Goal: Task Accomplishment & Management: Use online tool/utility

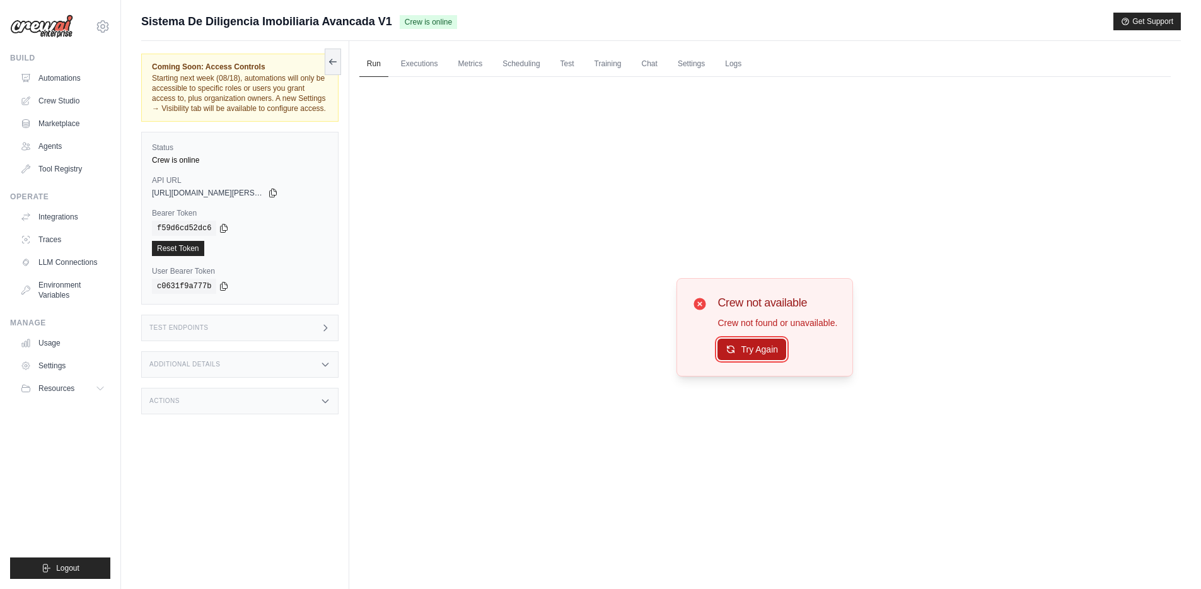
click at [758, 351] on button "Try Again" at bounding box center [751, 349] width 69 height 21
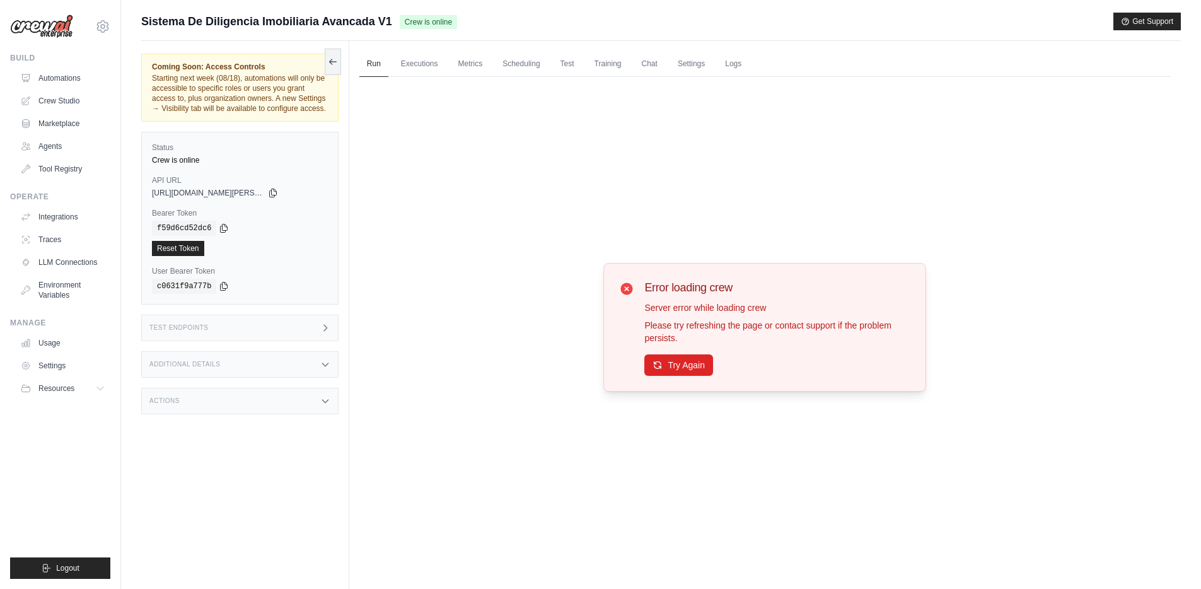
click at [681, 378] on div "Error loading crew Server error while loading crew Please try refreshing the pa…" at bounding box center [764, 327] width 323 height 129
click at [681, 374] on button "Try Again" at bounding box center [678, 364] width 69 height 21
click at [59, 98] on link "Crew Studio" at bounding box center [63, 101] width 95 height 20
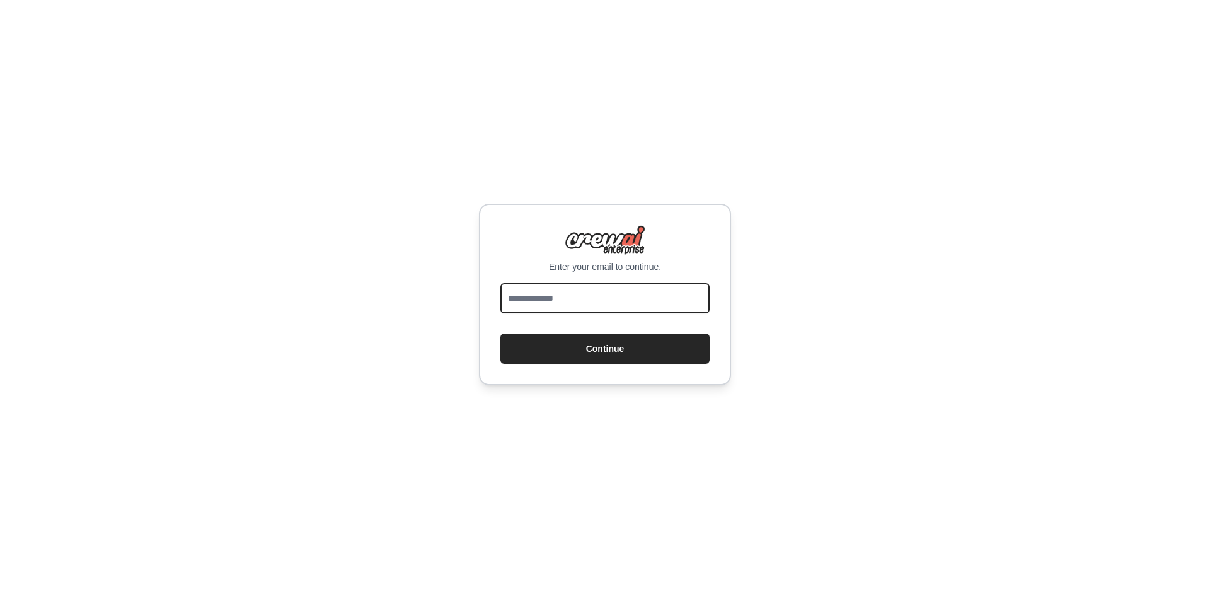
click at [586, 302] on input "email" at bounding box center [605, 298] width 209 height 30
type input "**********"
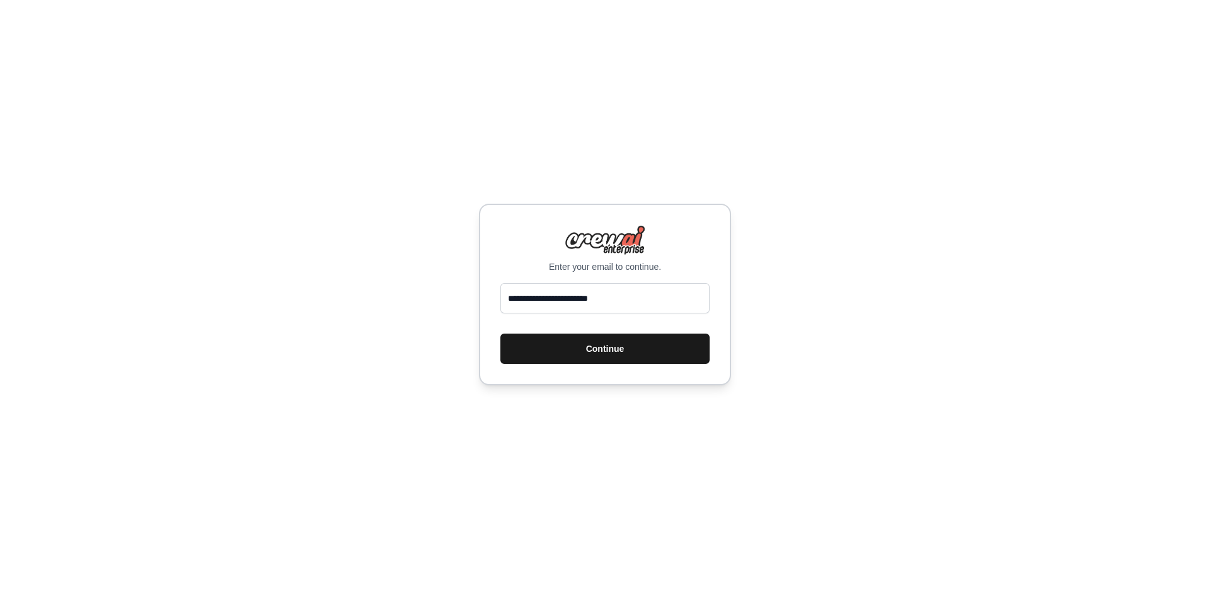
click at [577, 347] on button "Continue" at bounding box center [605, 348] width 209 height 30
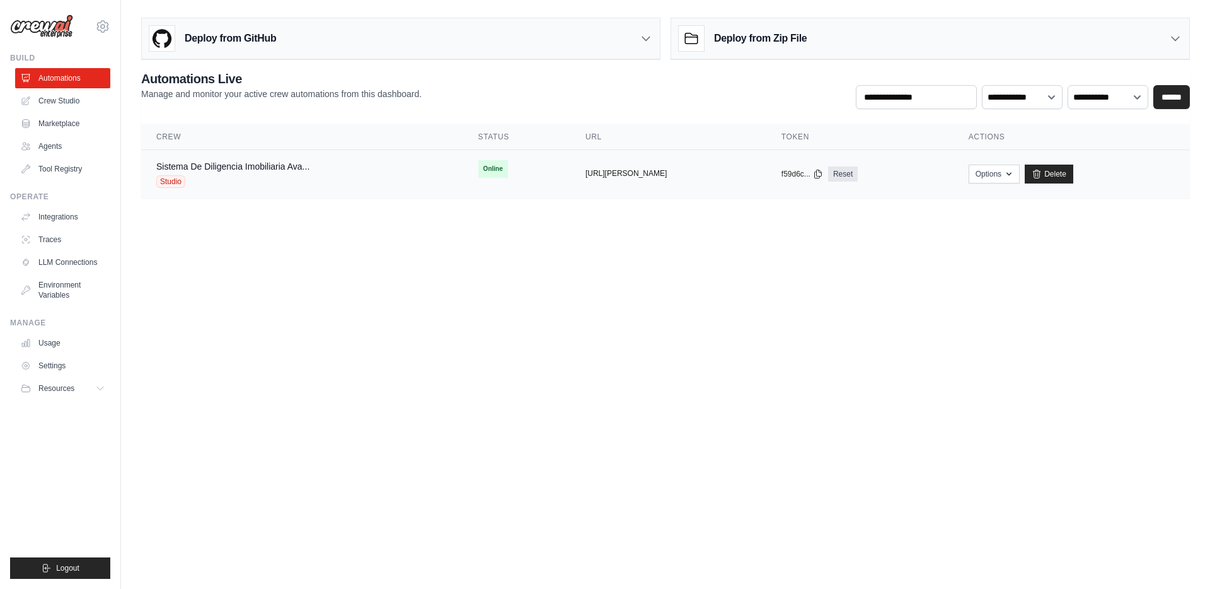
click at [604, 173] on button "https://sistema-de-diligencia-imobi" at bounding box center [626, 173] width 81 height 10
click at [344, 171] on div "Sistema De Diligencia Imobiliaria Ava... Studio" at bounding box center [302, 174] width 292 height 28
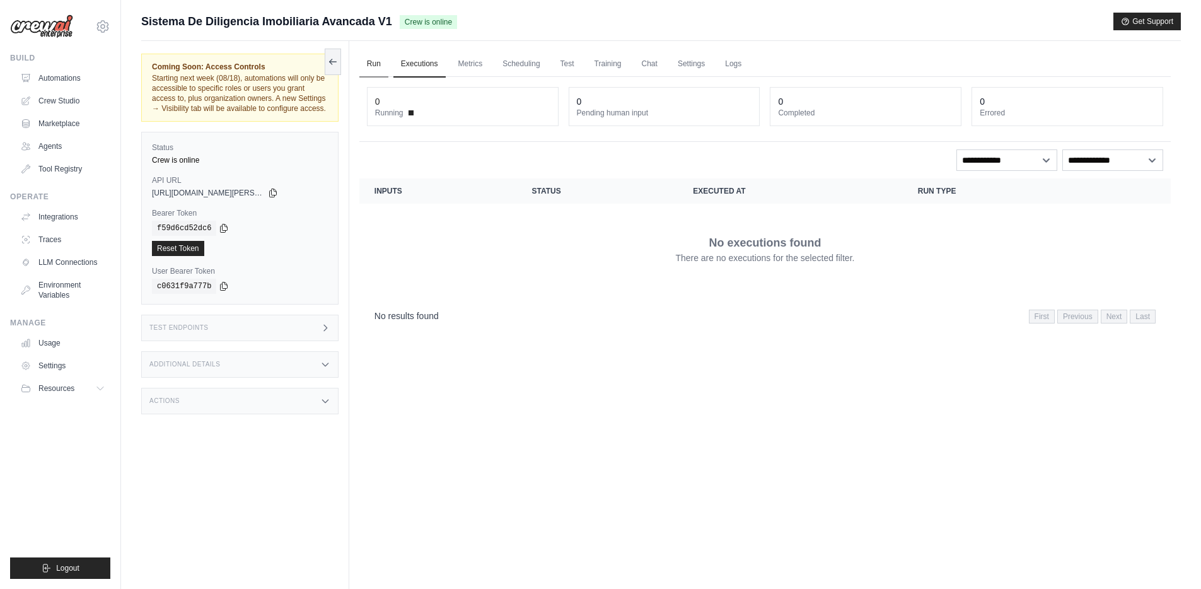
click at [373, 66] on link "Run" at bounding box center [373, 64] width 29 height 26
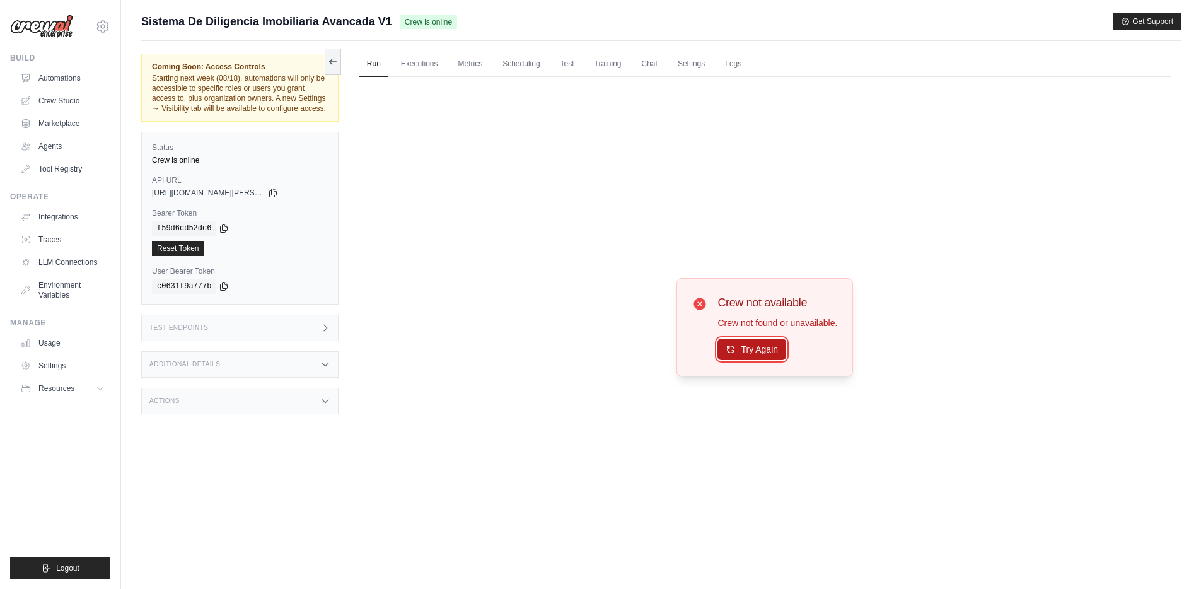
click at [774, 349] on button "Try Again" at bounding box center [751, 349] width 69 height 21
click at [592, 68] on link "Training" at bounding box center [608, 64] width 42 height 26
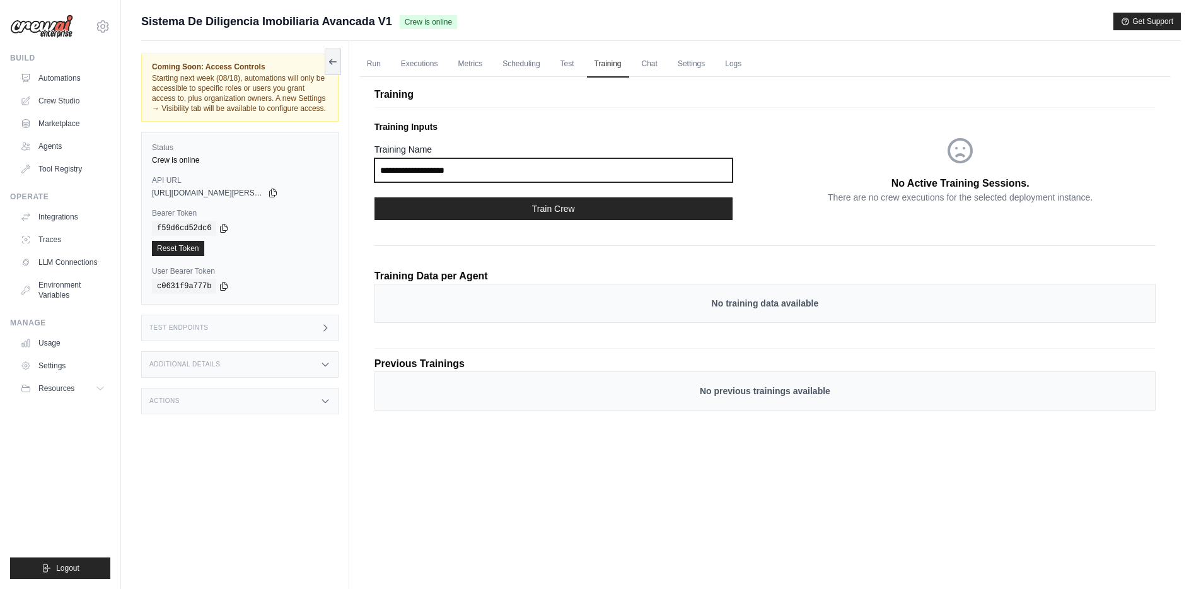
click at [610, 171] on input "Training Name" at bounding box center [553, 170] width 358 height 24
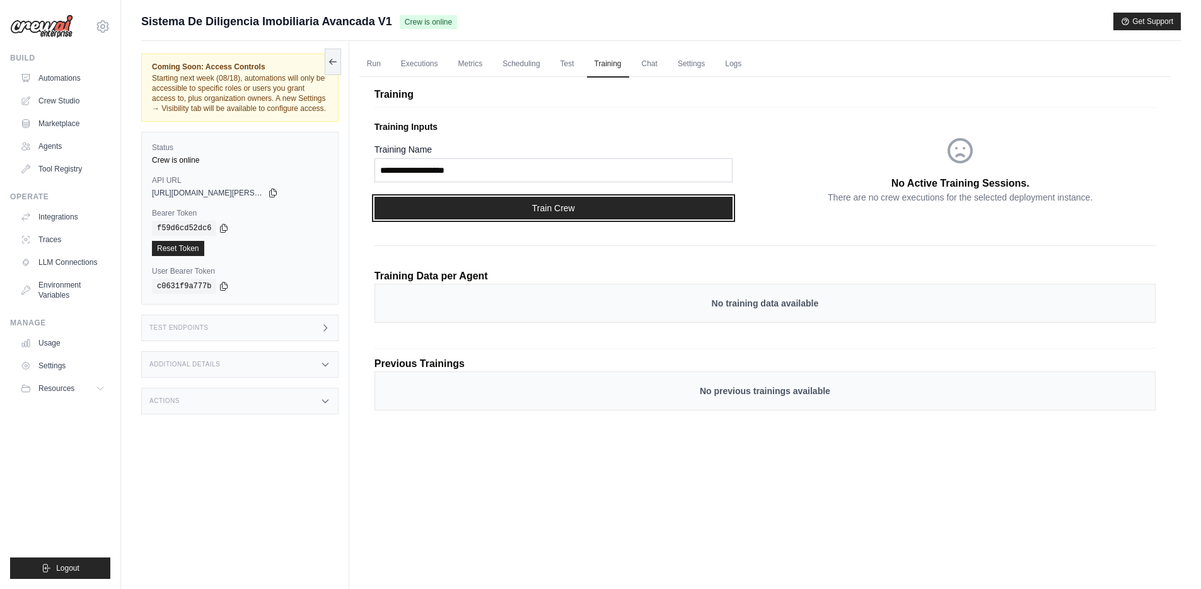
click at [605, 207] on button "Train Crew" at bounding box center [553, 208] width 358 height 23
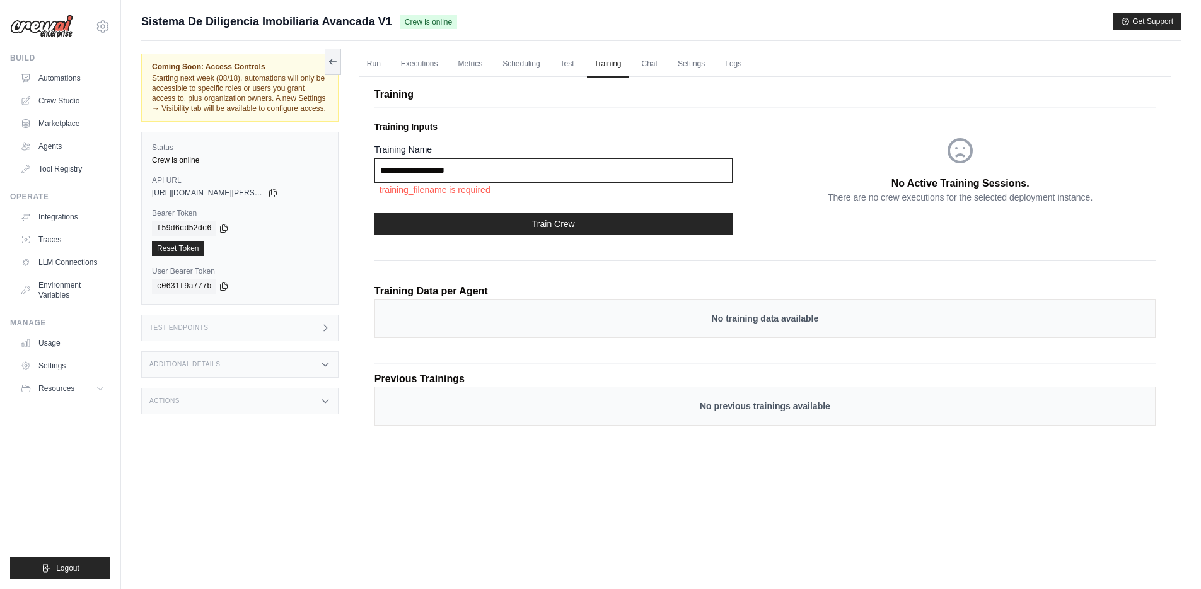
click at [565, 166] on input "Training Name" at bounding box center [553, 170] width 358 height 24
type input "*****"
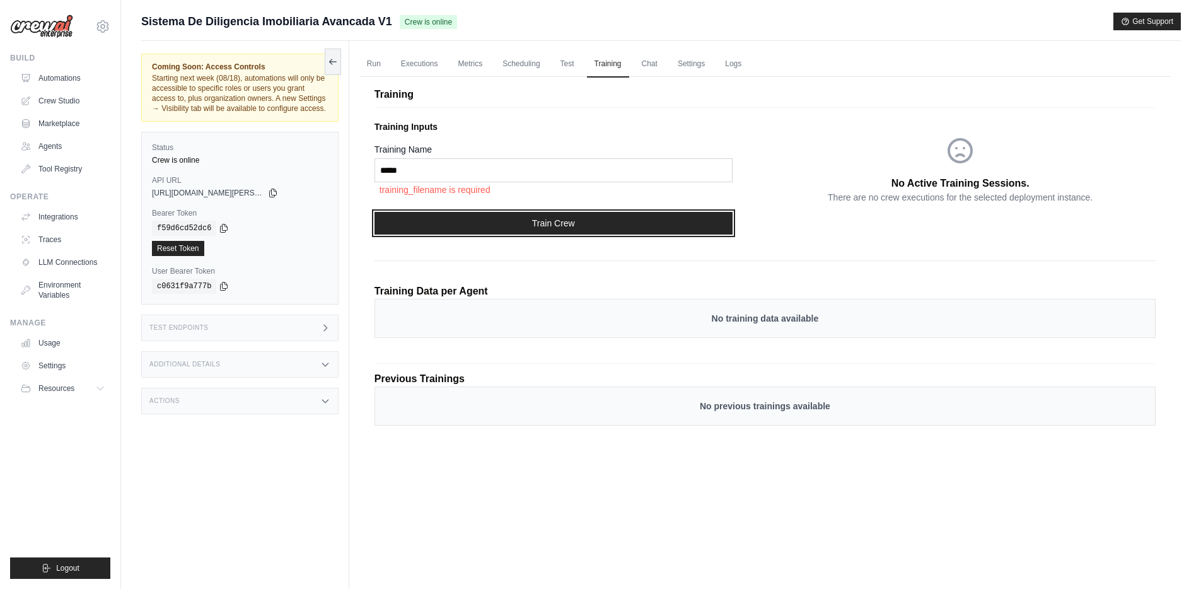
click at [562, 232] on button "Train Crew" at bounding box center [553, 223] width 358 height 23
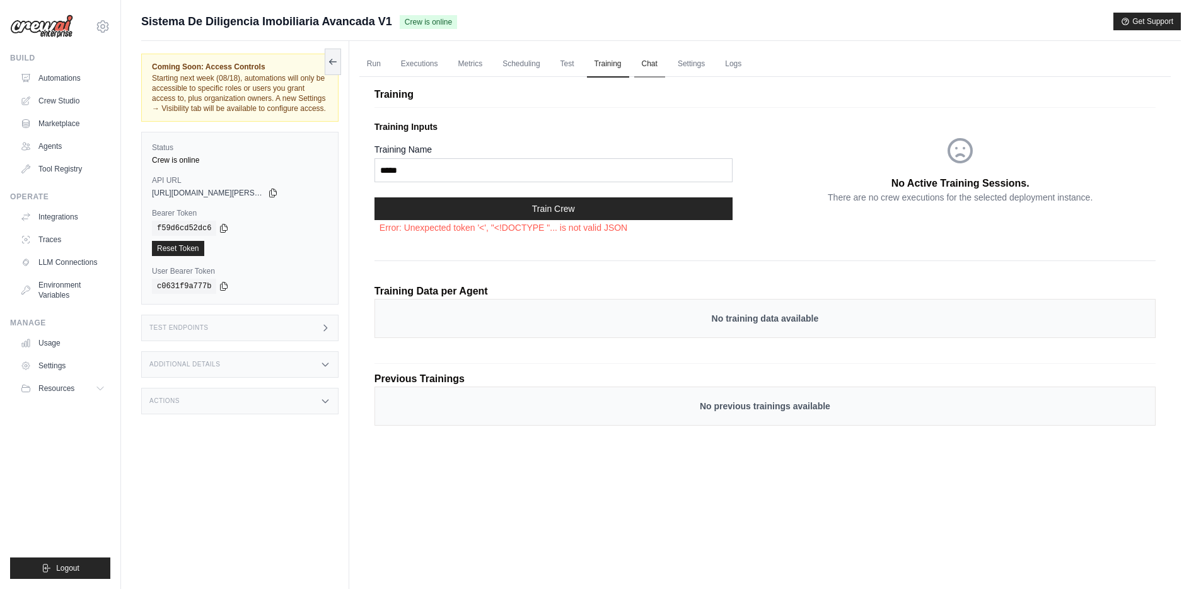
click at [650, 57] on link "Chat" at bounding box center [649, 64] width 31 height 26
click at [339, 63] on button at bounding box center [333, 61] width 16 height 26
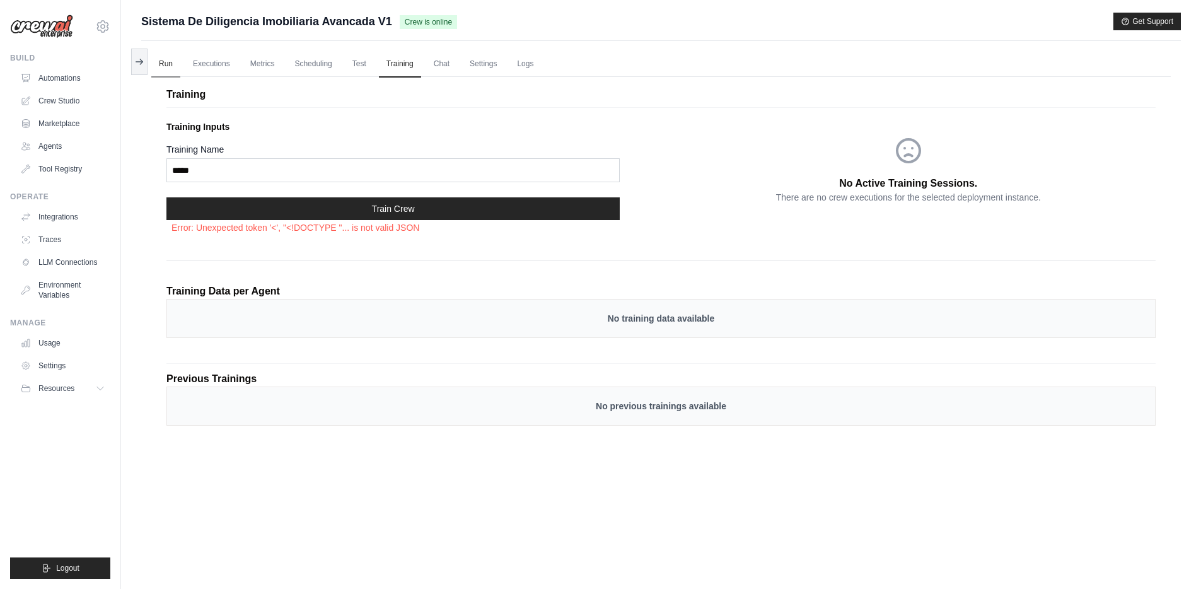
click at [166, 62] on link "Run" at bounding box center [165, 64] width 29 height 26
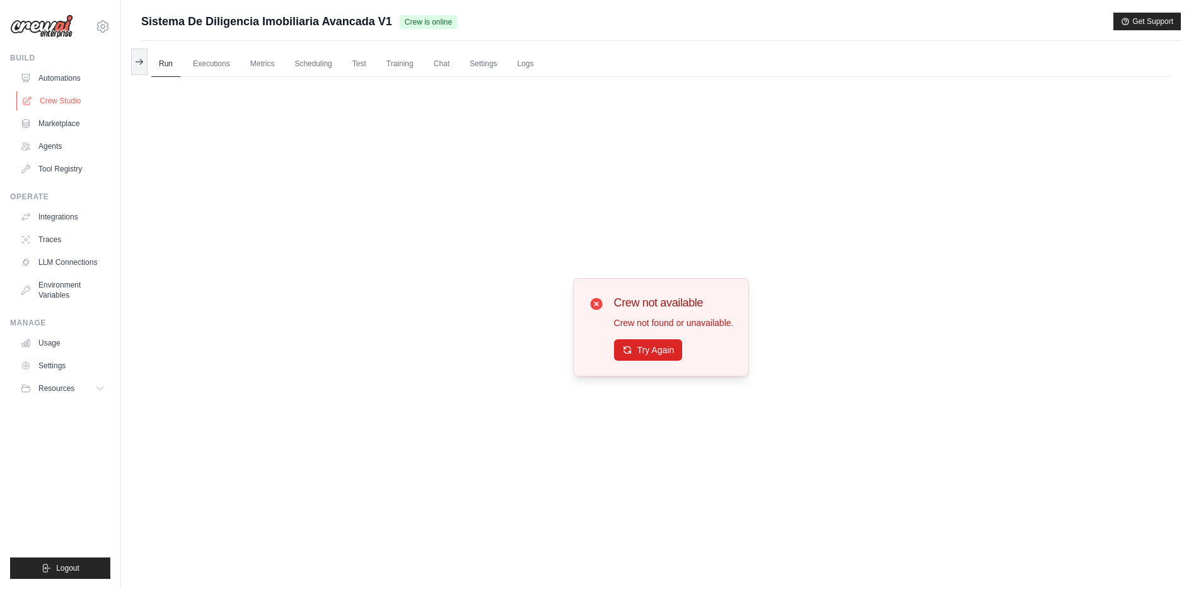
click at [53, 91] on link "Crew Studio" at bounding box center [63, 101] width 95 height 20
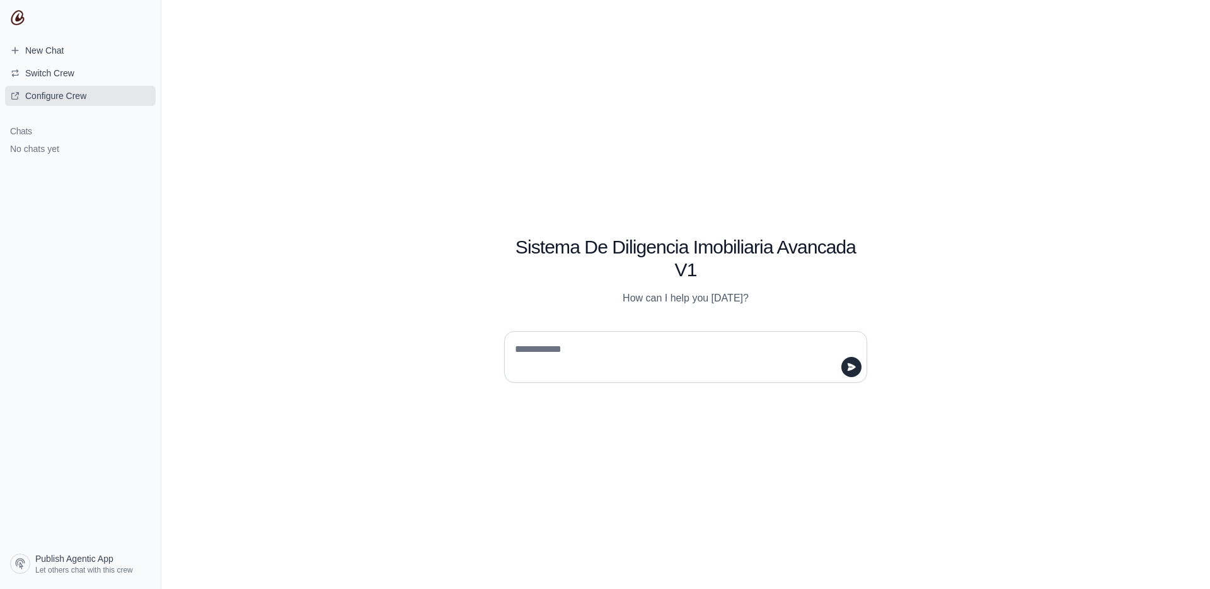
click at [56, 100] on span "Configure Crew" at bounding box center [55, 96] width 61 height 13
click at [608, 351] on textarea at bounding box center [682, 356] width 339 height 35
type textarea "*"
type textarea "**********"
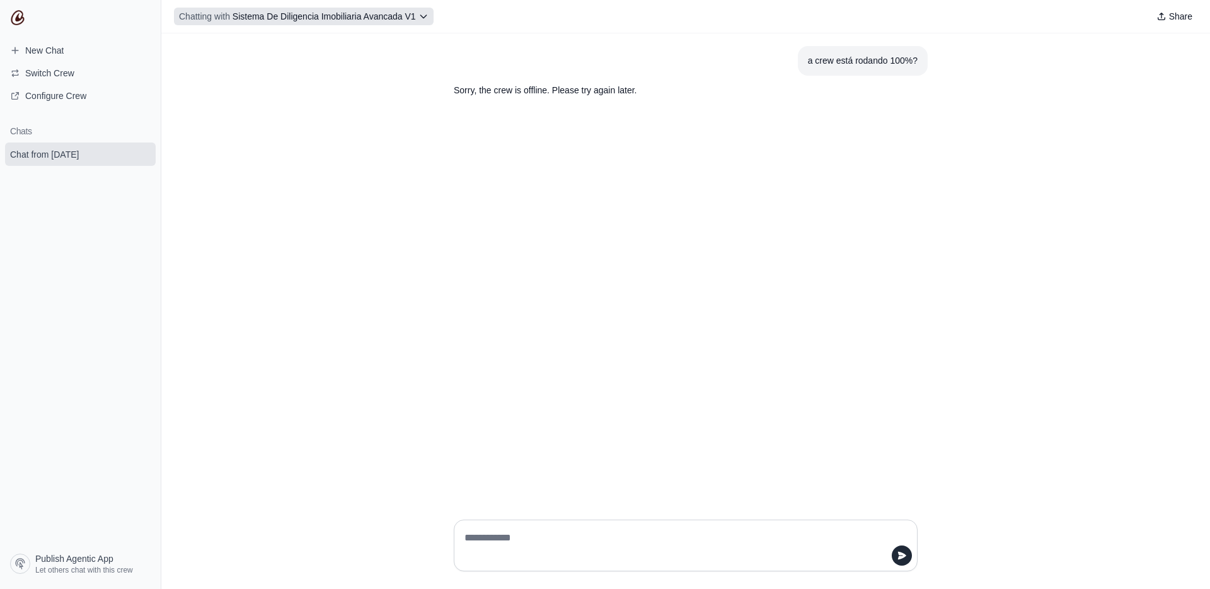
click at [424, 18] on icon at bounding box center [423, 16] width 6 height 3
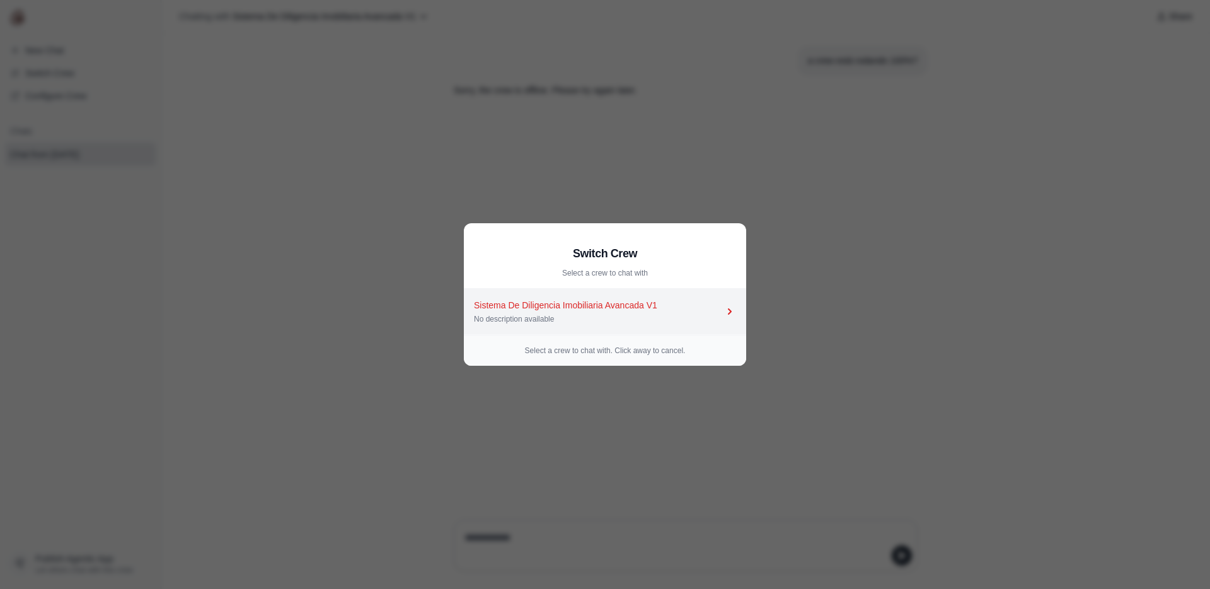
click at [658, 305] on div "Sistema De Diligencia Imobiliaria Avancada V1" at bounding box center [599, 305] width 250 height 13
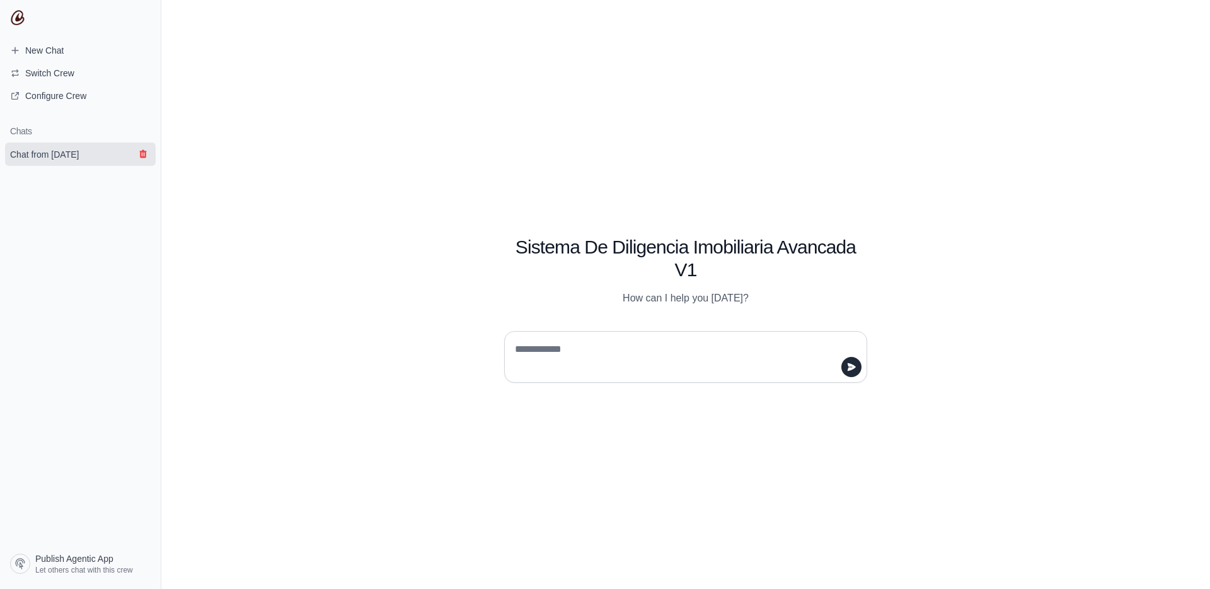
click at [145, 155] on icon "submit" at bounding box center [142, 154] width 7 height 8
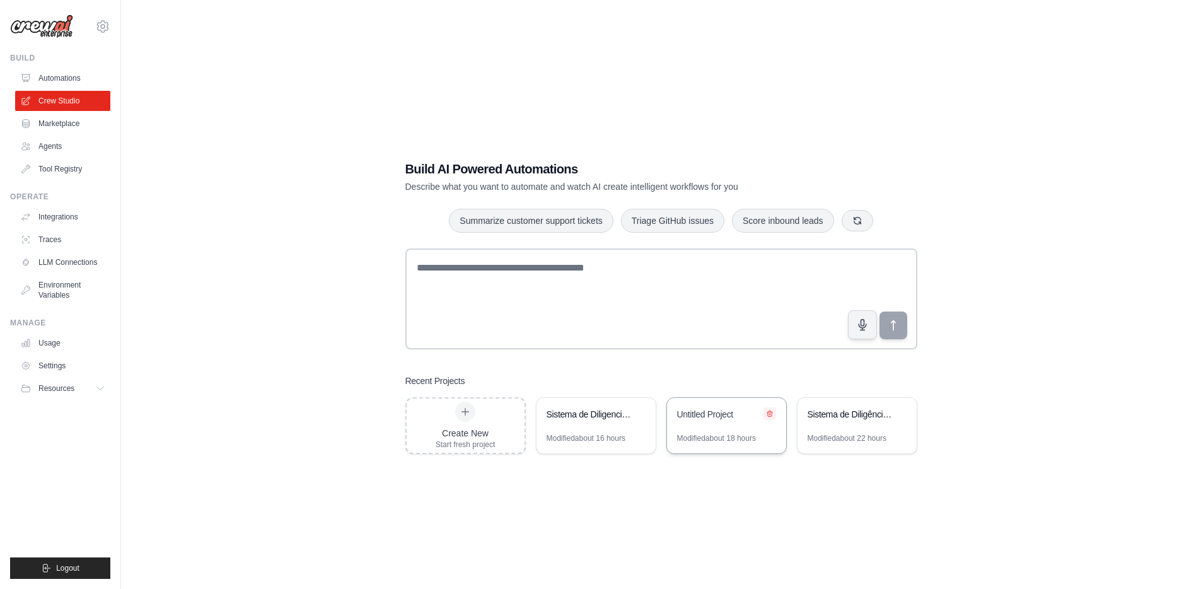
click at [768, 415] on icon at bounding box center [770, 414] width 8 height 8
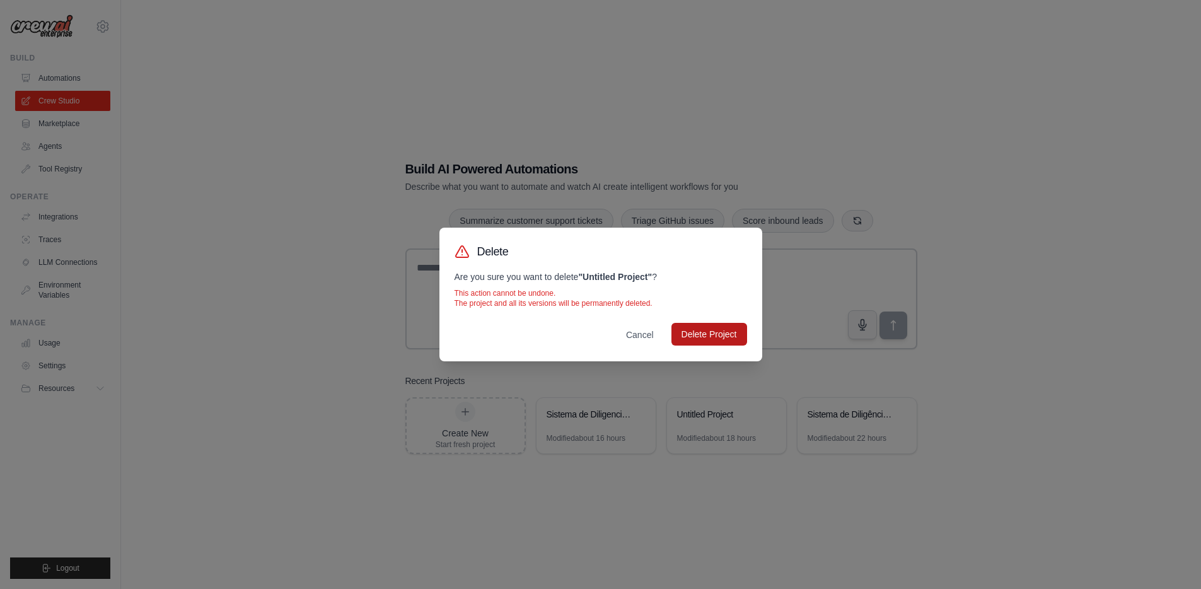
click at [711, 339] on button "Delete Project" at bounding box center [709, 334] width 76 height 23
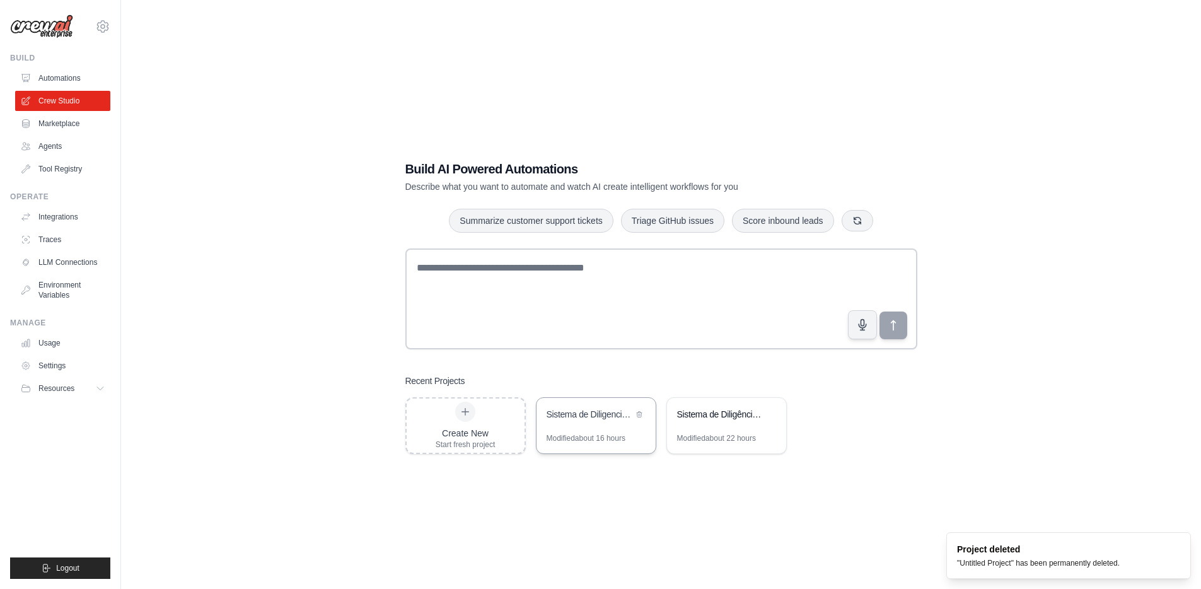
click at [598, 421] on div "Sistema de Diligencia Imobiliaria Avancada" at bounding box center [590, 415] width 86 height 15
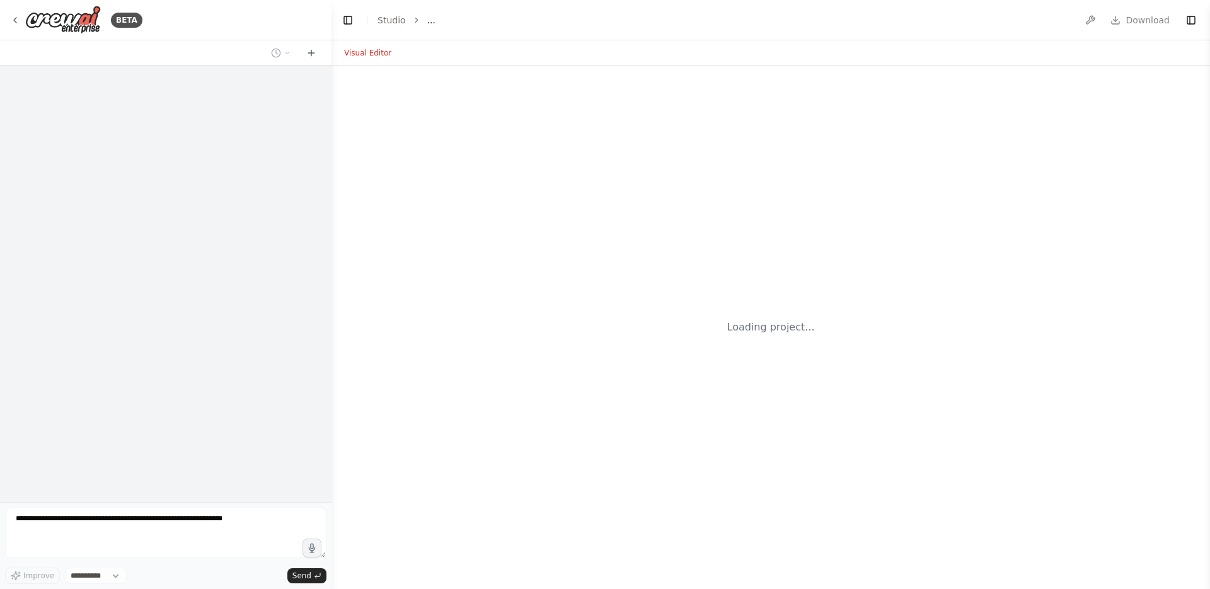
select select "****"
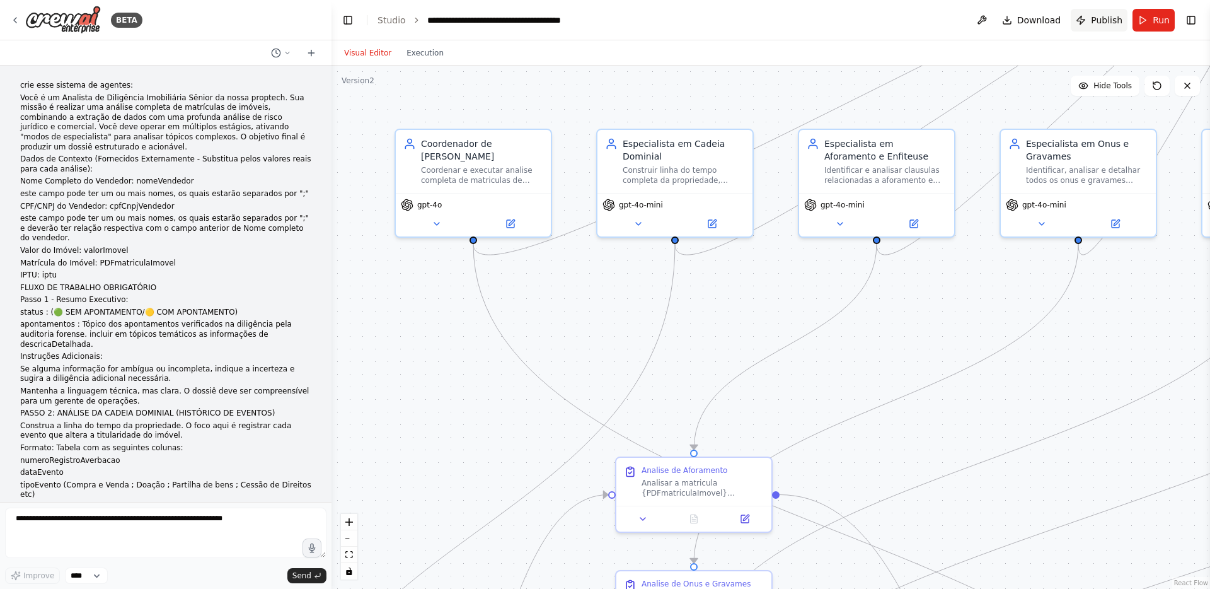
scroll to position [7040, 0]
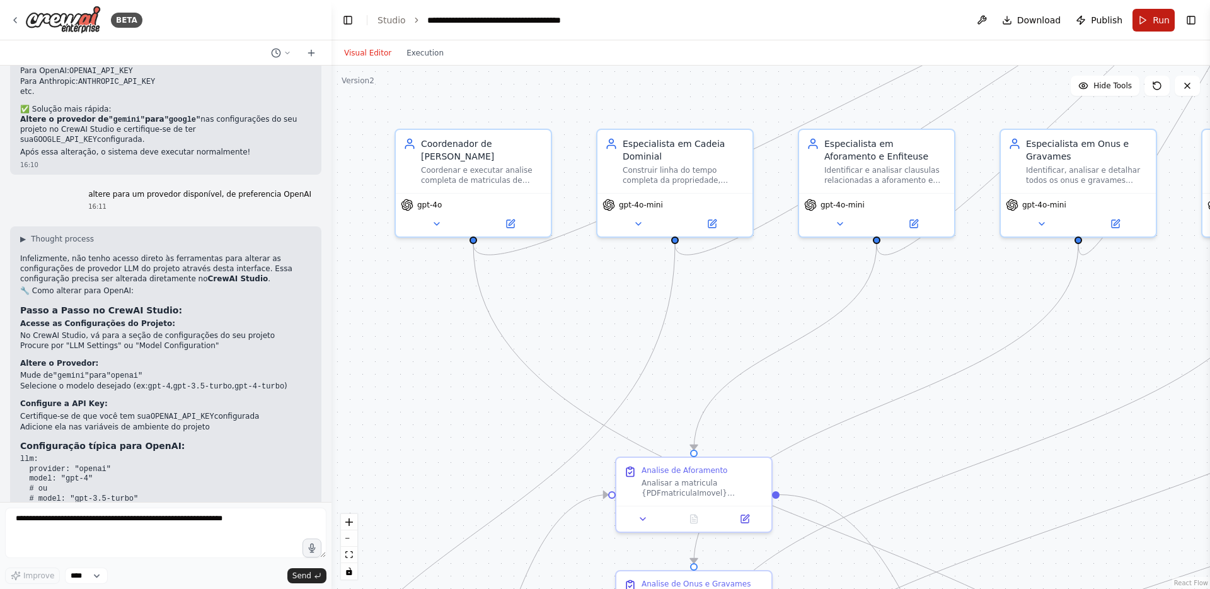
click at [1142, 18] on button "Run" at bounding box center [1154, 20] width 42 height 23
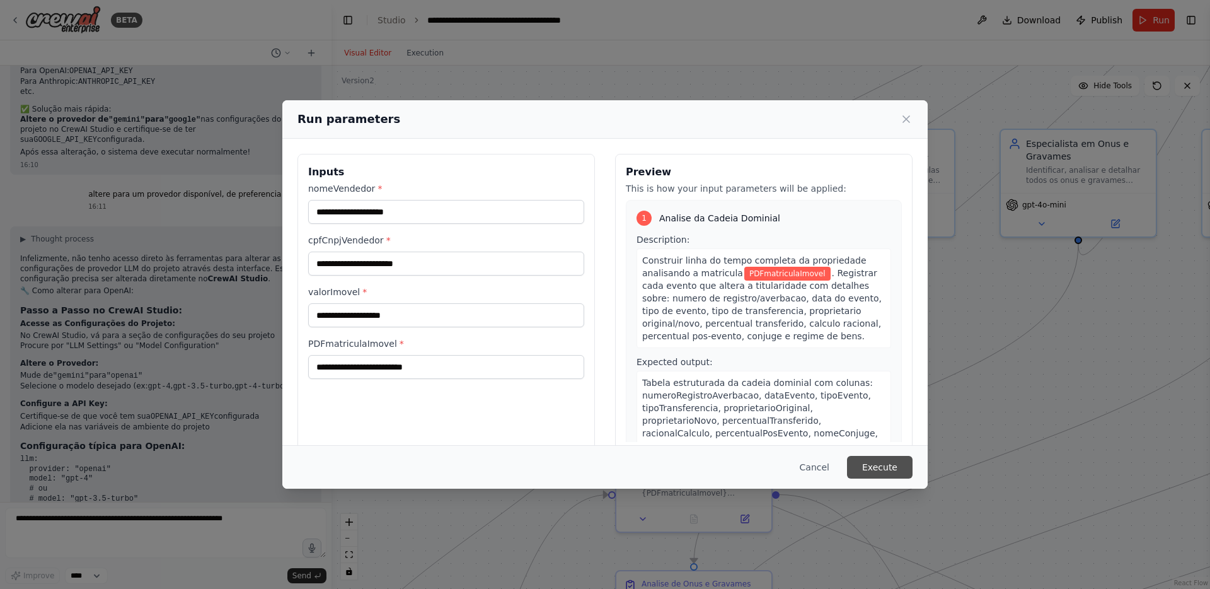
click at [886, 477] on button "Execute" at bounding box center [880, 467] width 66 height 23
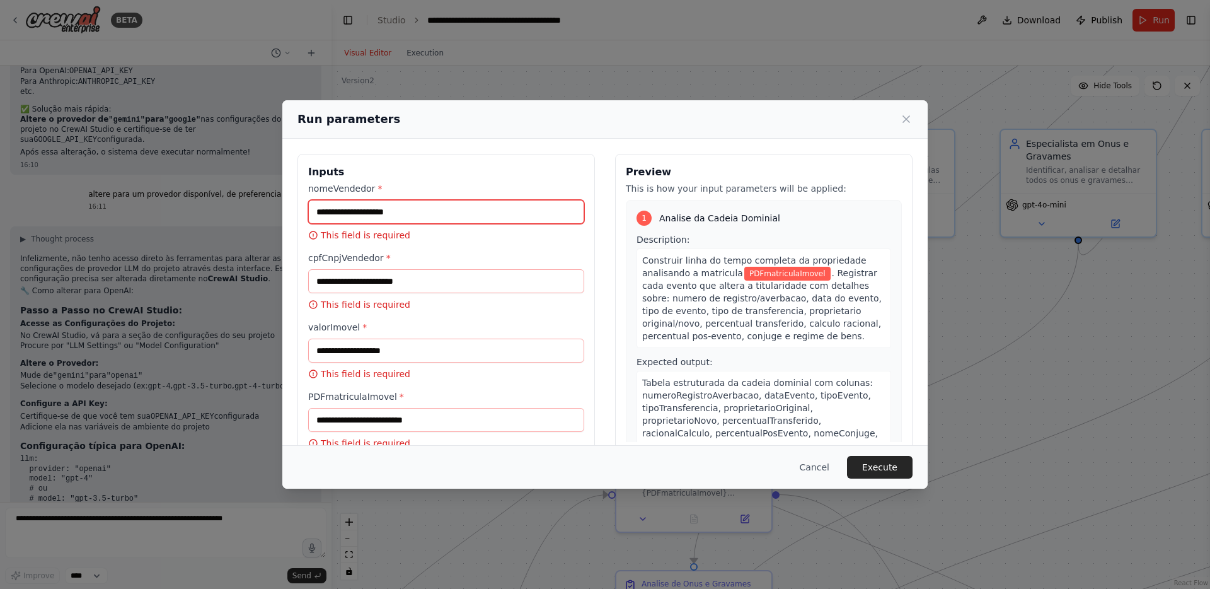
click at [482, 219] on input "nomeVendedor *" at bounding box center [446, 212] width 276 height 24
click at [810, 472] on button "Cancel" at bounding box center [815, 467] width 50 height 23
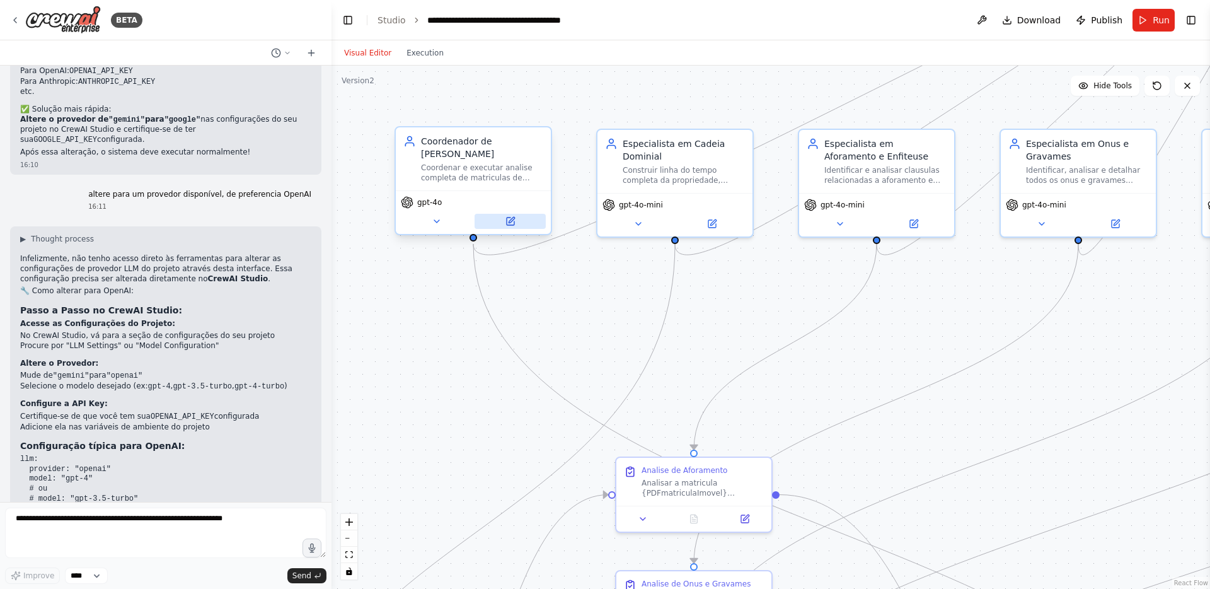
click at [507, 226] on icon at bounding box center [511, 221] width 10 height 10
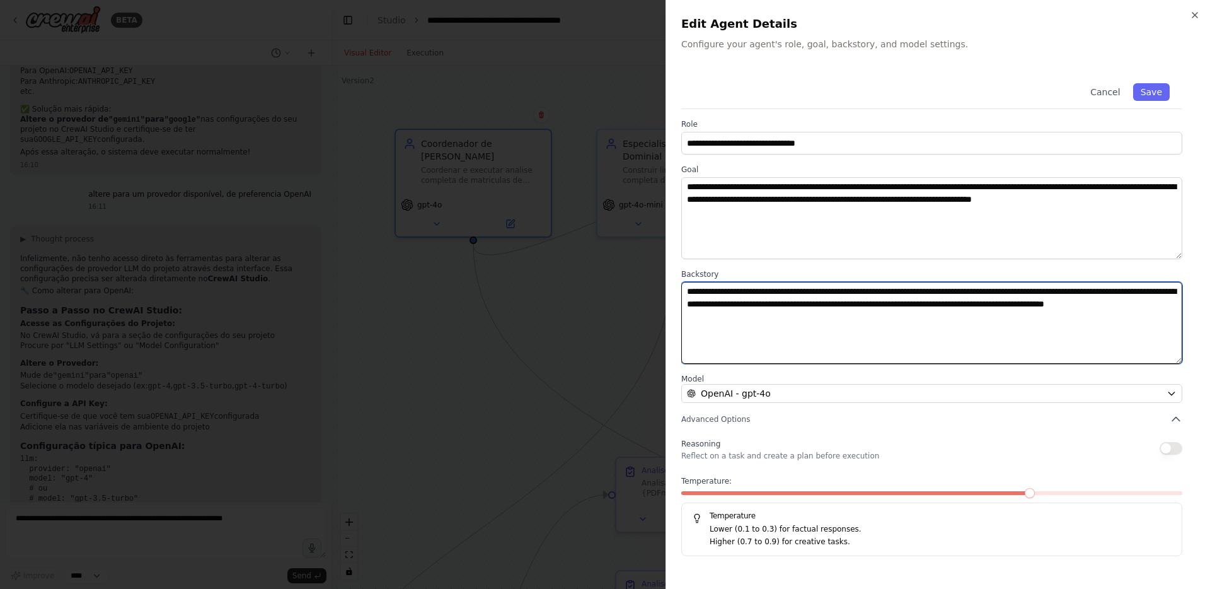
click at [707, 285] on textarea "**********" at bounding box center [931, 323] width 501 height 82
click at [717, 288] on textarea "**********" at bounding box center [931, 323] width 501 height 82
type textarea "**********"
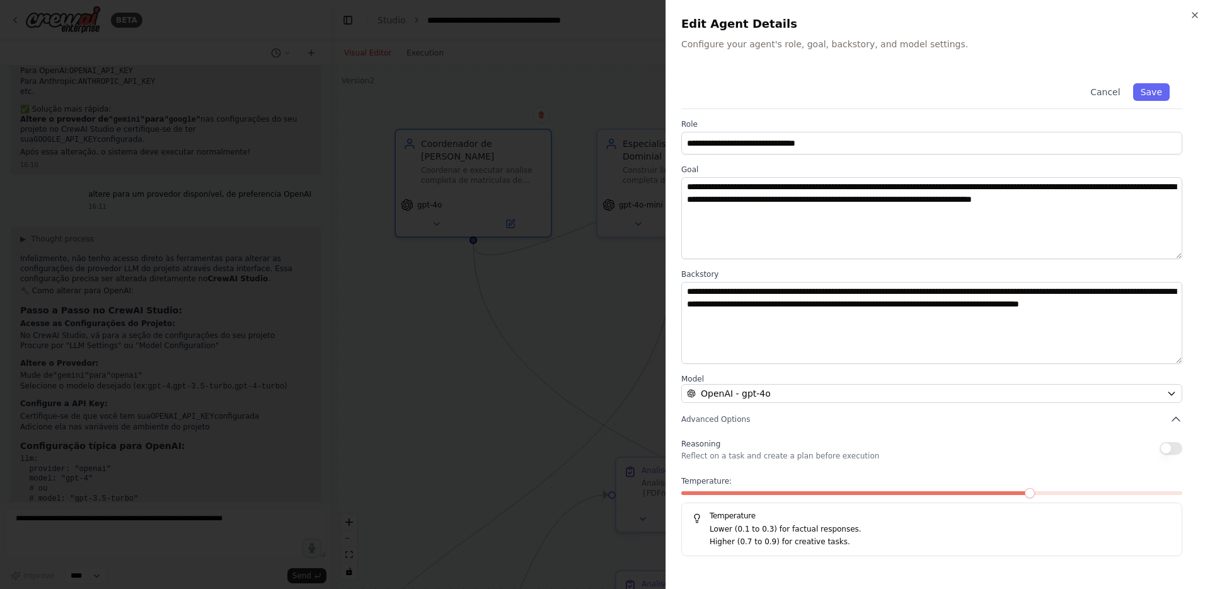
click at [697, 492] on span at bounding box center [856, 493] width 351 height 4
click at [1152, 91] on button "Save" at bounding box center [1152, 92] width 37 height 18
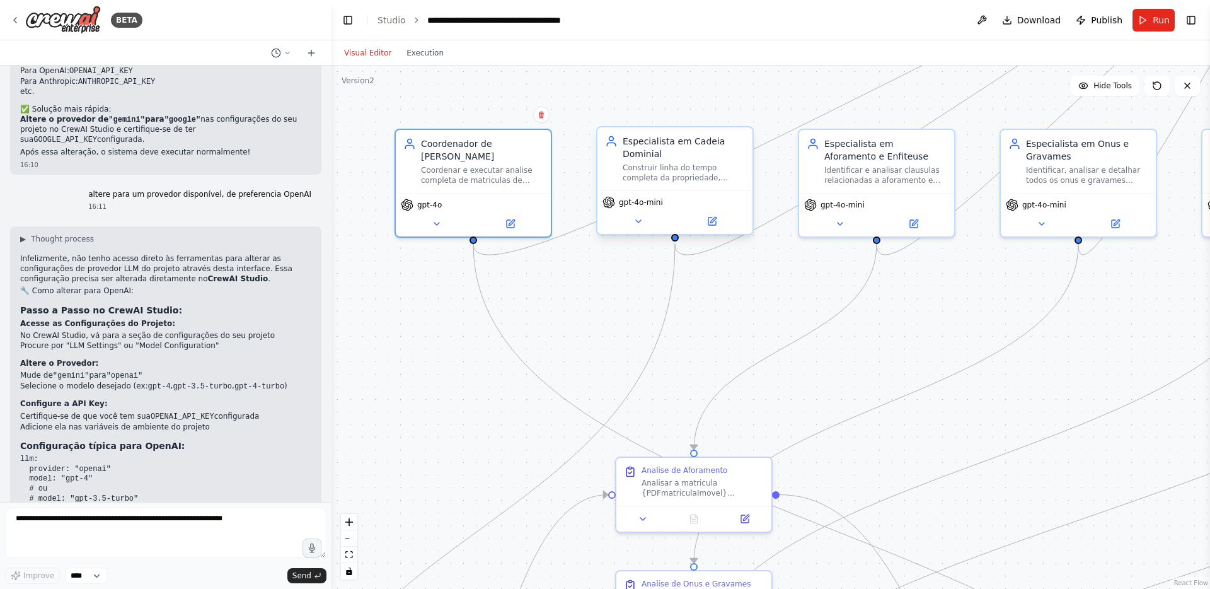
click at [651, 190] on div "gpt-4o-mini" at bounding box center [675, 211] width 155 height 43
click at [716, 227] on button at bounding box center [711, 221] width 71 height 15
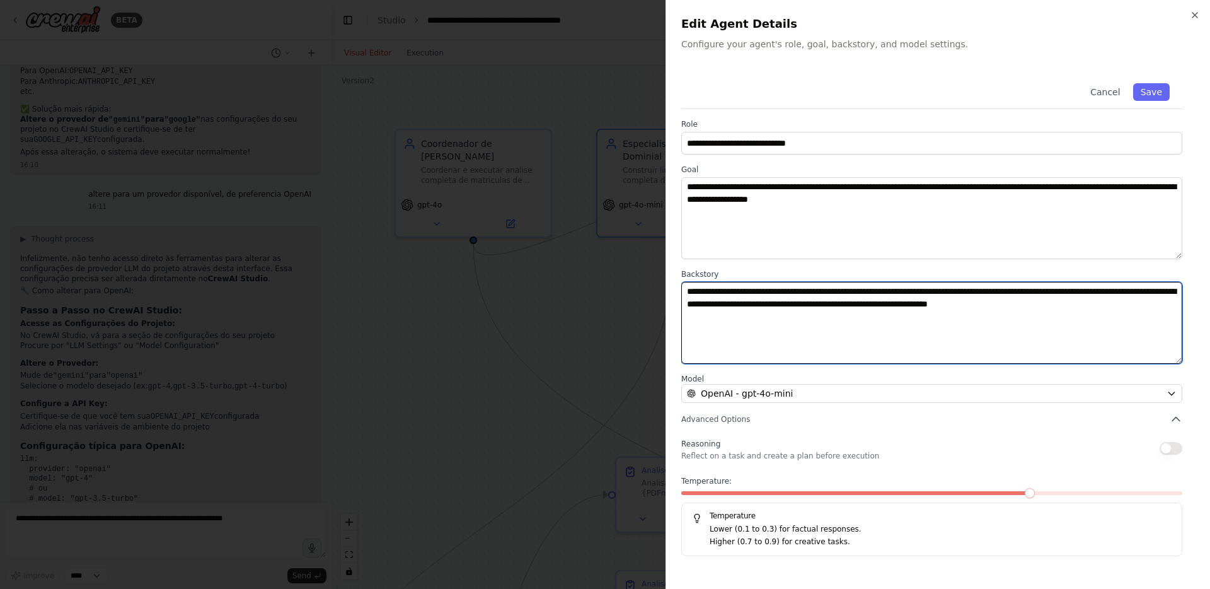
click at [719, 292] on textarea "**********" at bounding box center [931, 323] width 501 height 82
type textarea "**********"
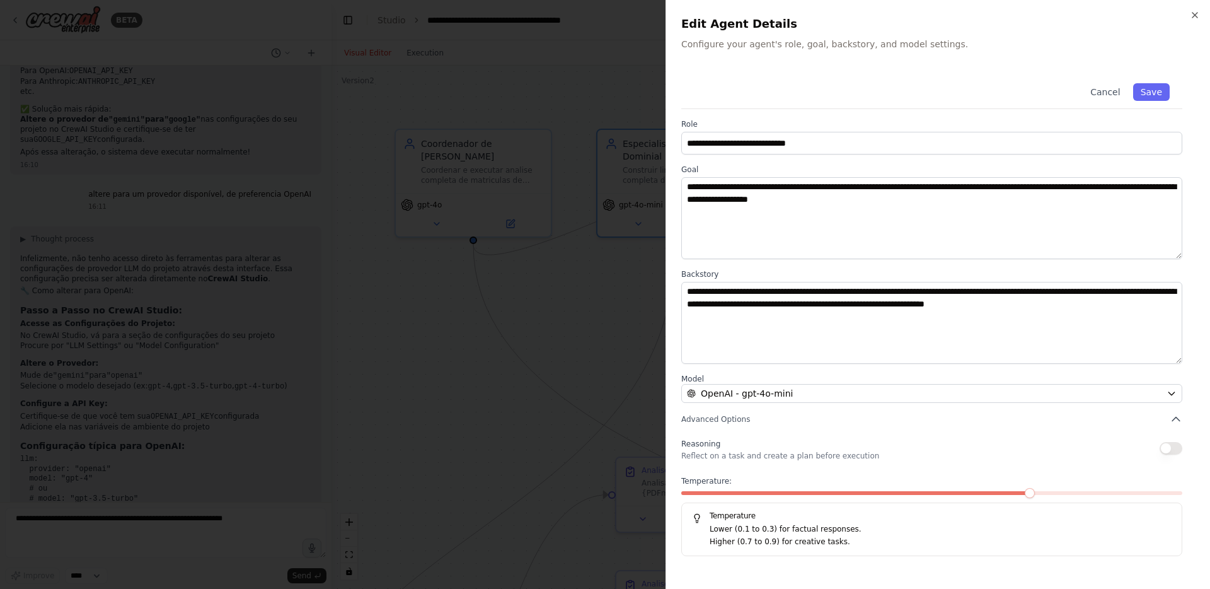
click at [709, 492] on span at bounding box center [856, 493] width 351 height 4
click at [697, 495] on div at bounding box center [931, 495] width 501 height 9
click at [700, 492] on span at bounding box center [706, 493] width 50 height 4
click at [719, 492] on span at bounding box center [931, 493] width 501 height 4
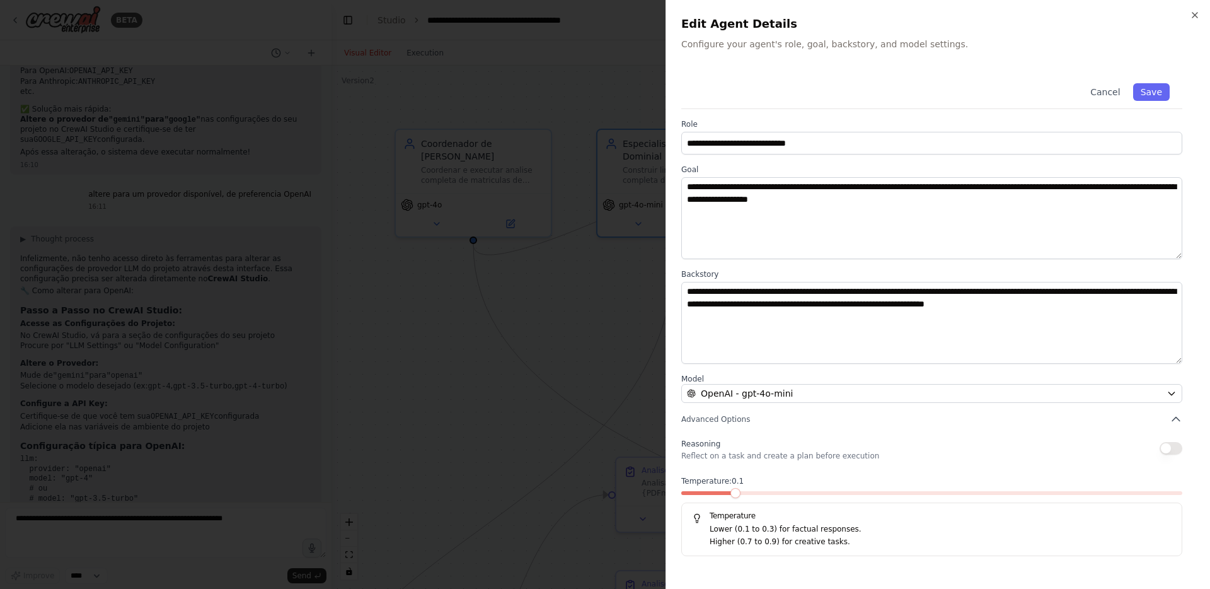
click at [692, 491] on span at bounding box center [706, 493] width 50 height 4
click at [710, 491] on span at bounding box center [931, 493] width 501 height 4
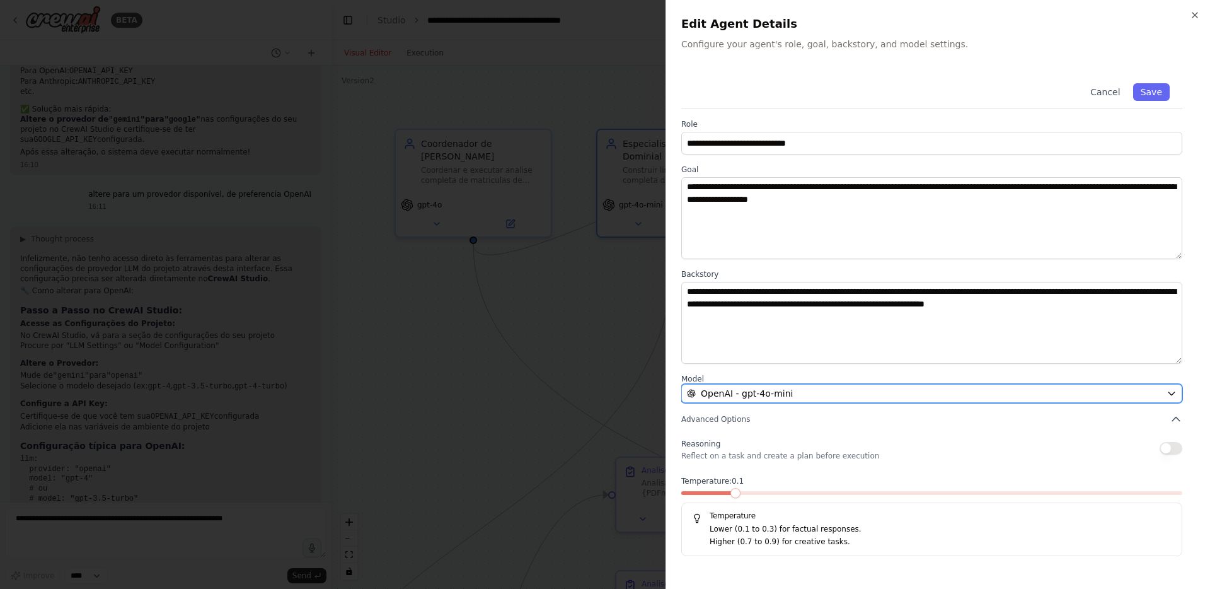
click at [1000, 400] on button "OpenAI - gpt-4o-mini" at bounding box center [931, 393] width 501 height 19
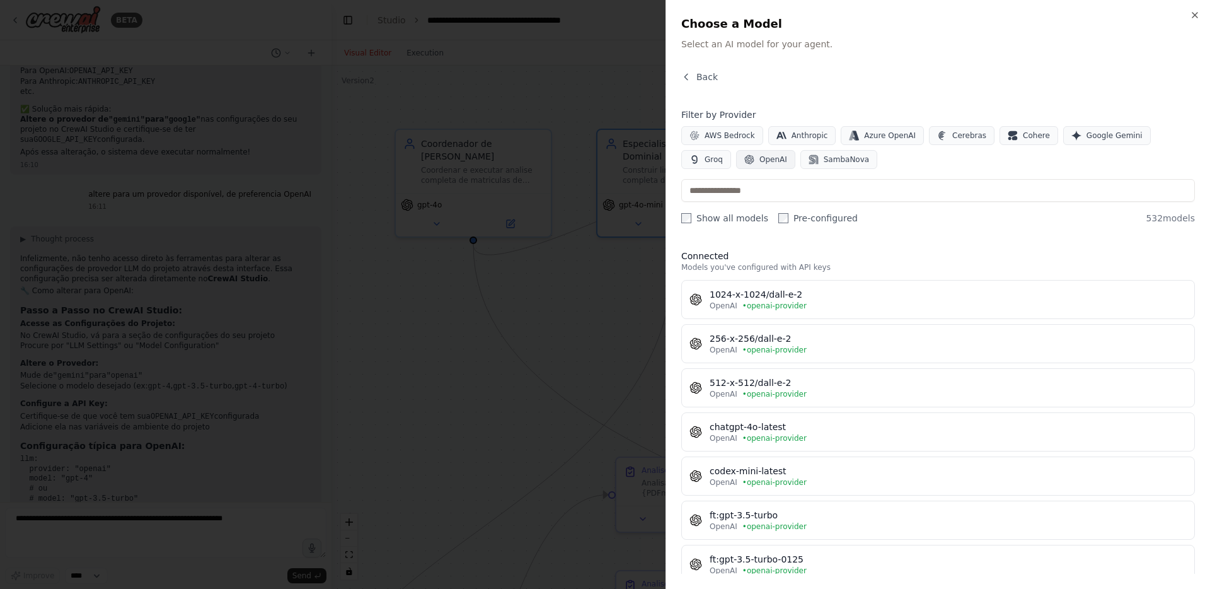
click at [760, 159] on span "OpenAI" at bounding box center [774, 159] width 28 height 10
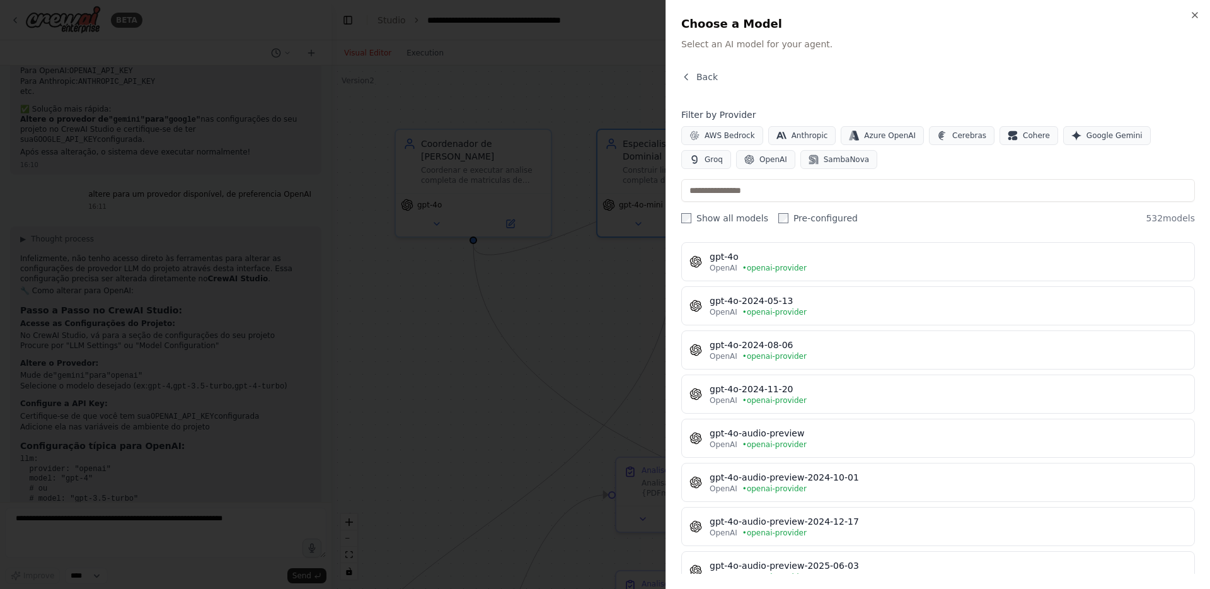
scroll to position [1849, 0]
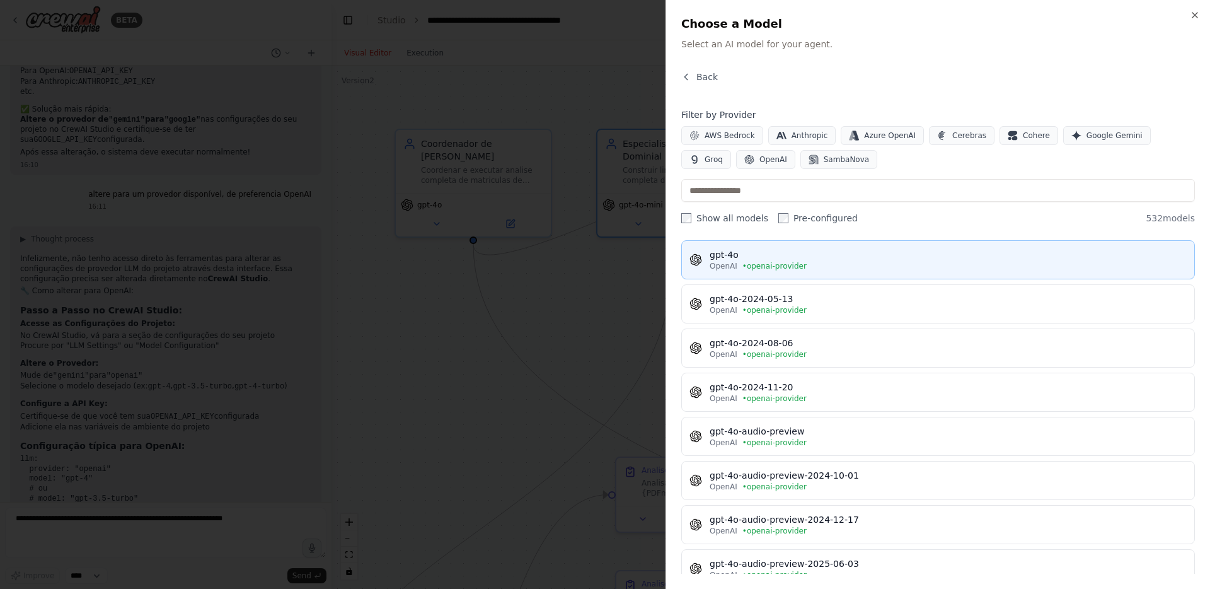
click at [847, 265] on div "OpenAI • openai-provider" at bounding box center [948, 266] width 477 height 10
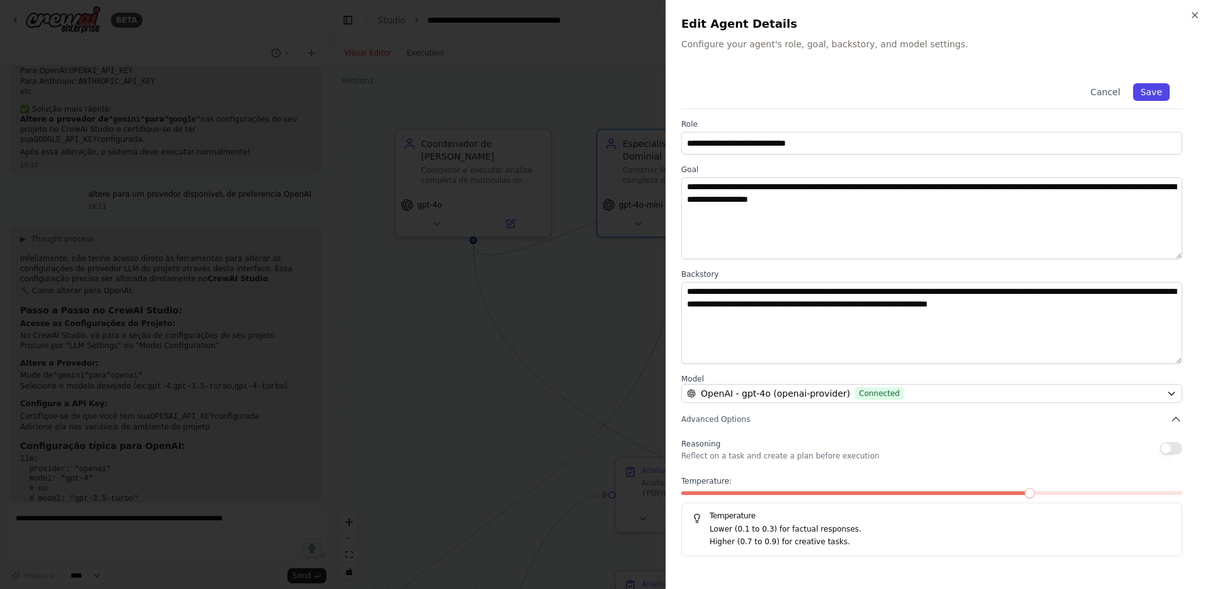
click at [1154, 94] on button "Save" at bounding box center [1152, 92] width 37 height 18
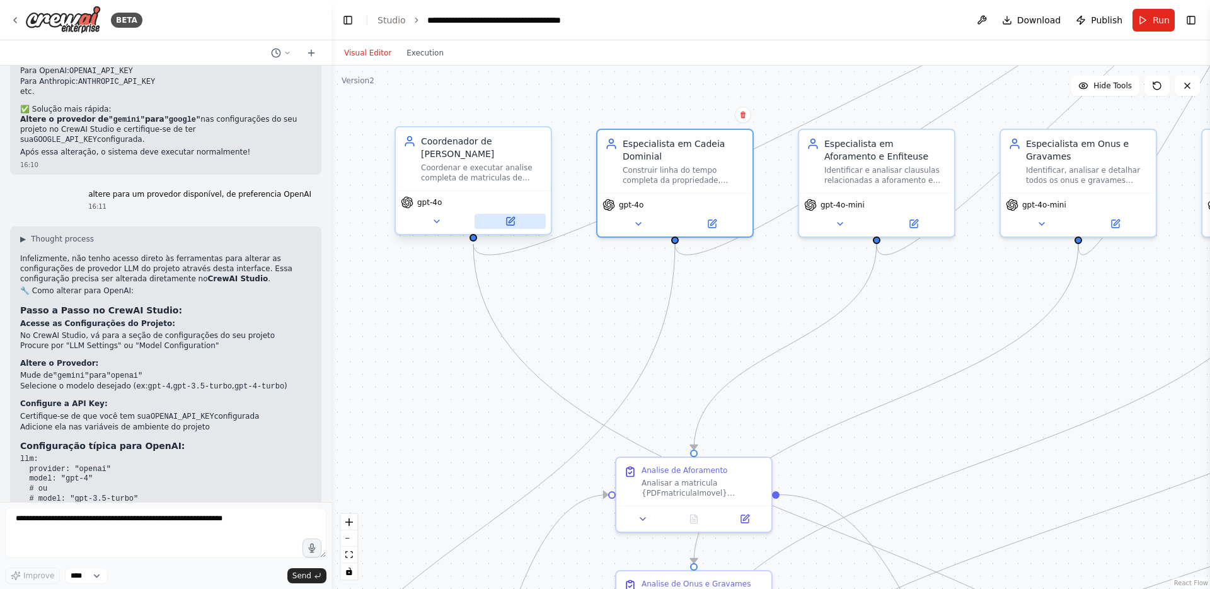
click at [514, 216] on icon at bounding box center [511, 221] width 10 height 10
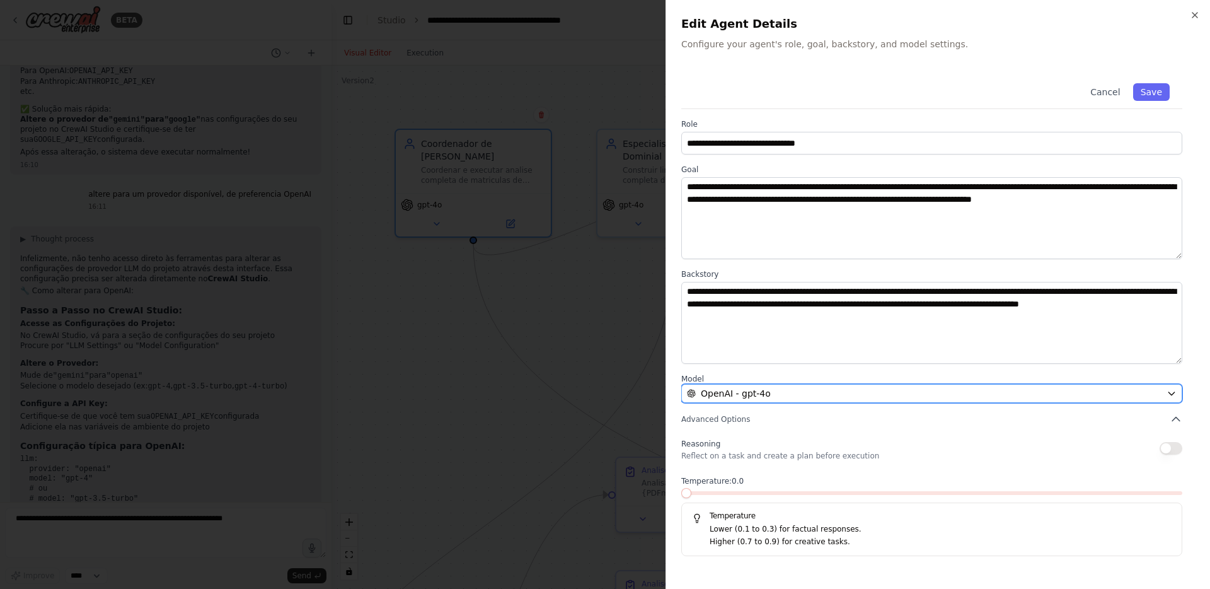
click at [748, 387] on span "OpenAI - gpt-4o" at bounding box center [736, 393] width 70 height 13
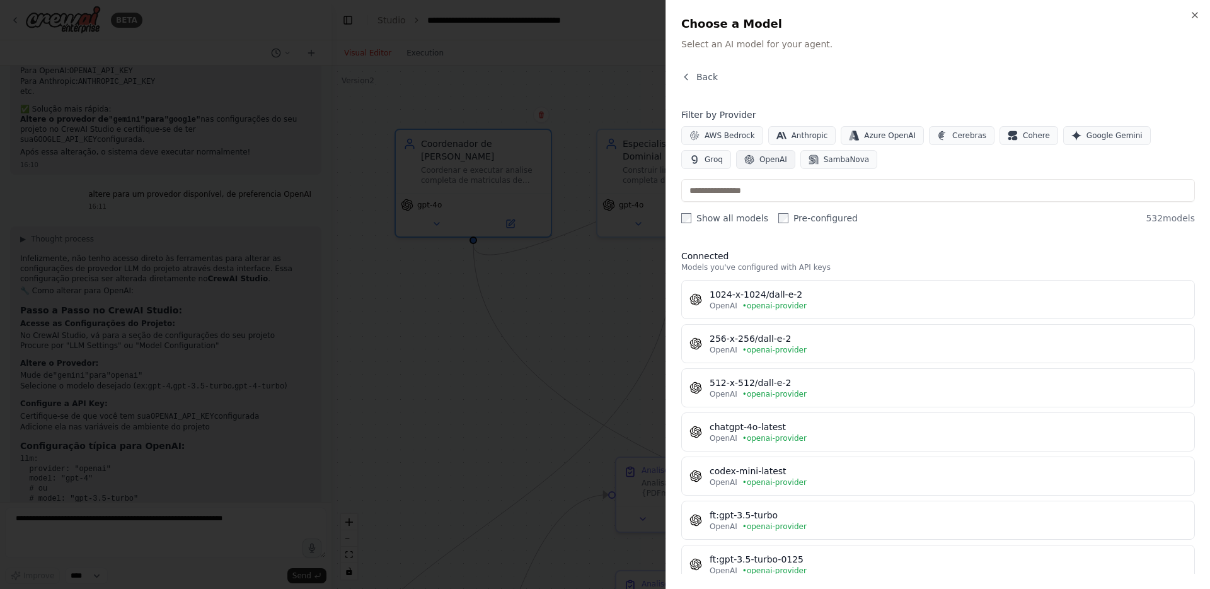
click at [760, 155] on span "OpenAI" at bounding box center [774, 159] width 28 height 10
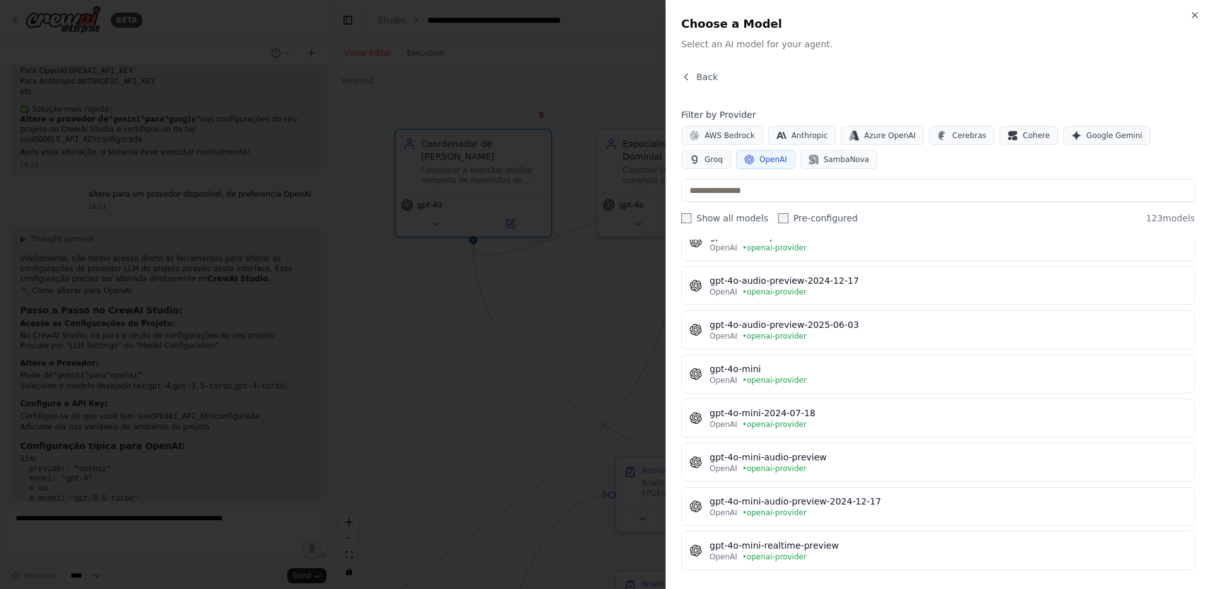
scroll to position [2122, 0]
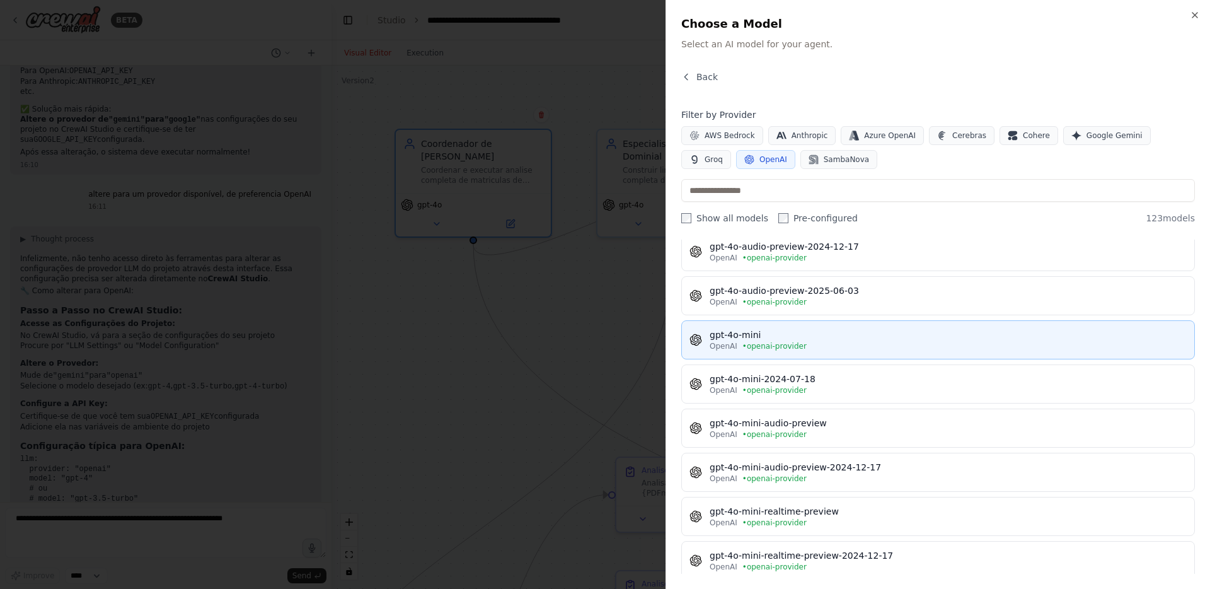
click at [843, 348] on div "OpenAI • openai-provider" at bounding box center [948, 346] width 477 height 10
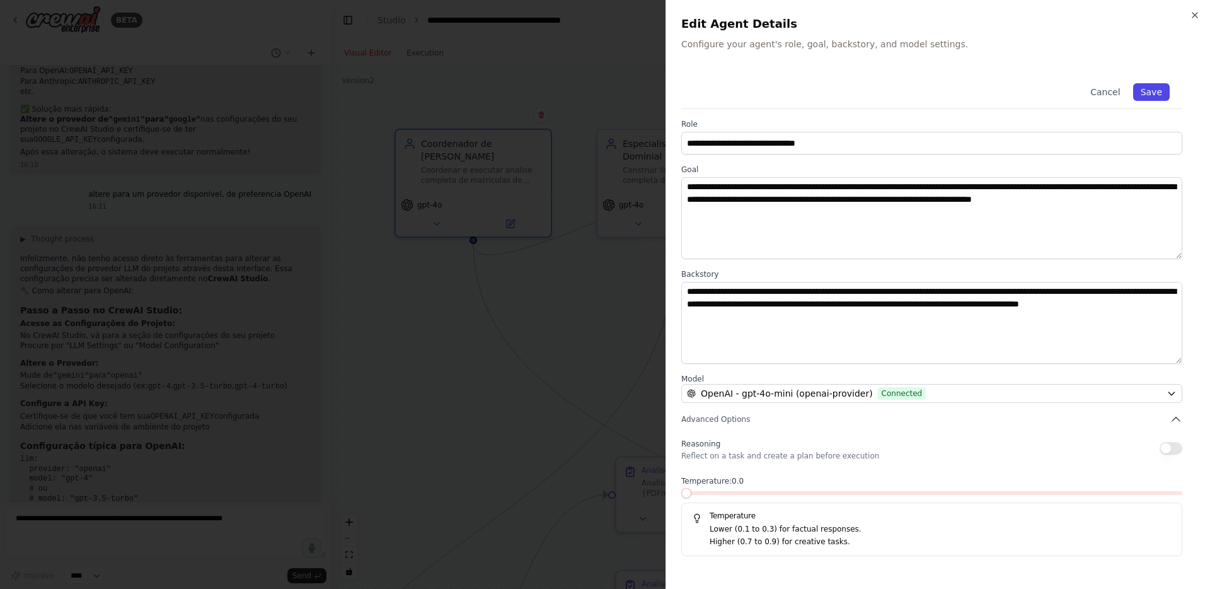
click at [1141, 95] on button "Save" at bounding box center [1152, 92] width 37 height 18
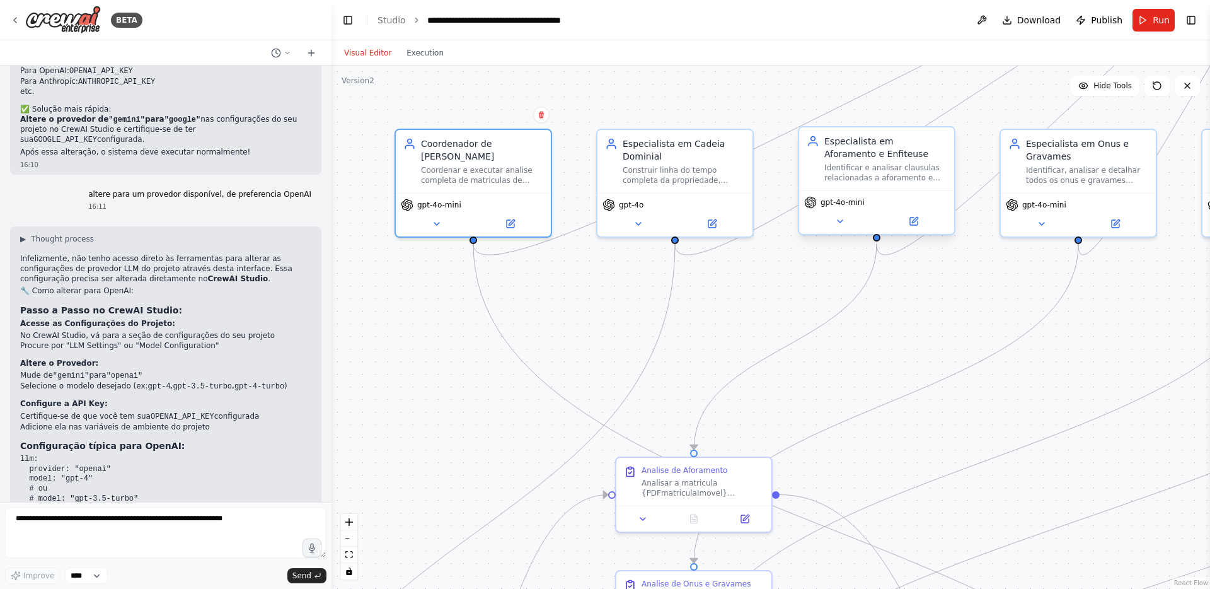
click at [847, 204] on span "gpt-4o-mini" at bounding box center [843, 202] width 44 height 10
click at [902, 219] on button at bounding box center [913, 221] width 71 height 15
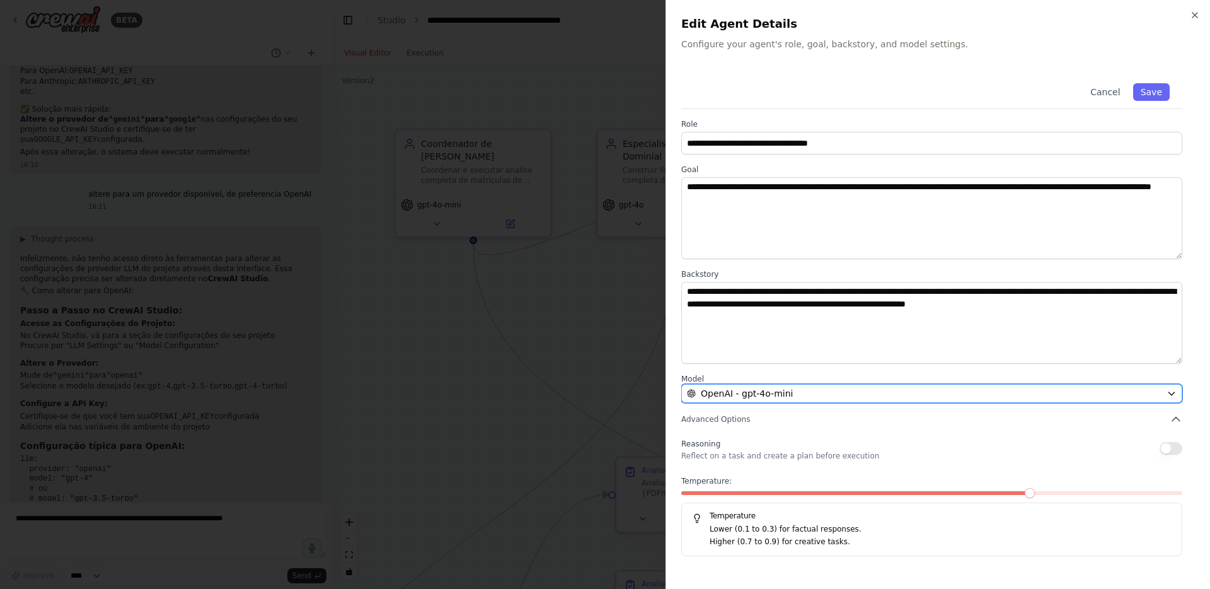
click at [716, 390] on span "OpenAI - gpt-4o-mini" at bounding box center [747, 393] width 92 height 13
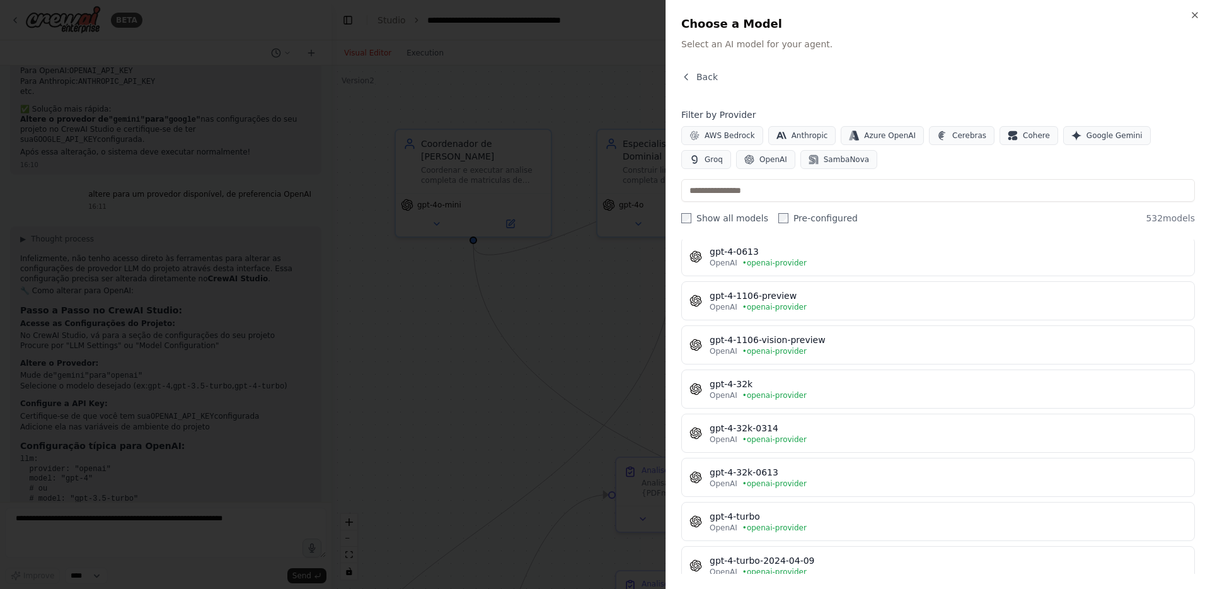
scroll to position [1078, 0]
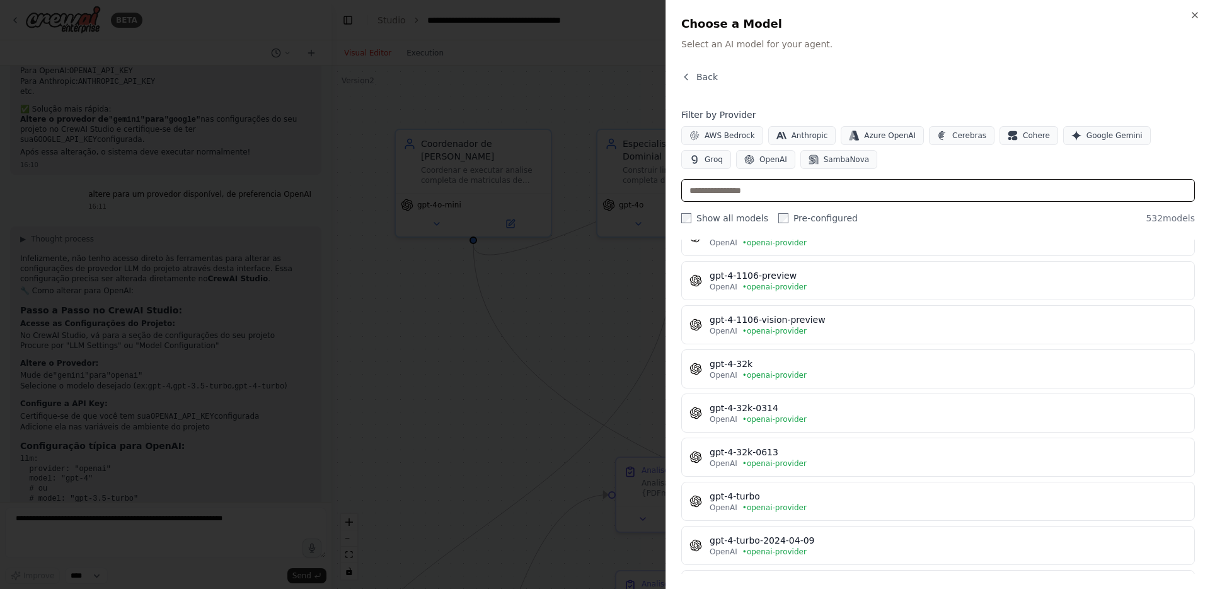
click at [760, 190] on input "text" at bounding box center [938, 190] width 514 height 23
type input "**"
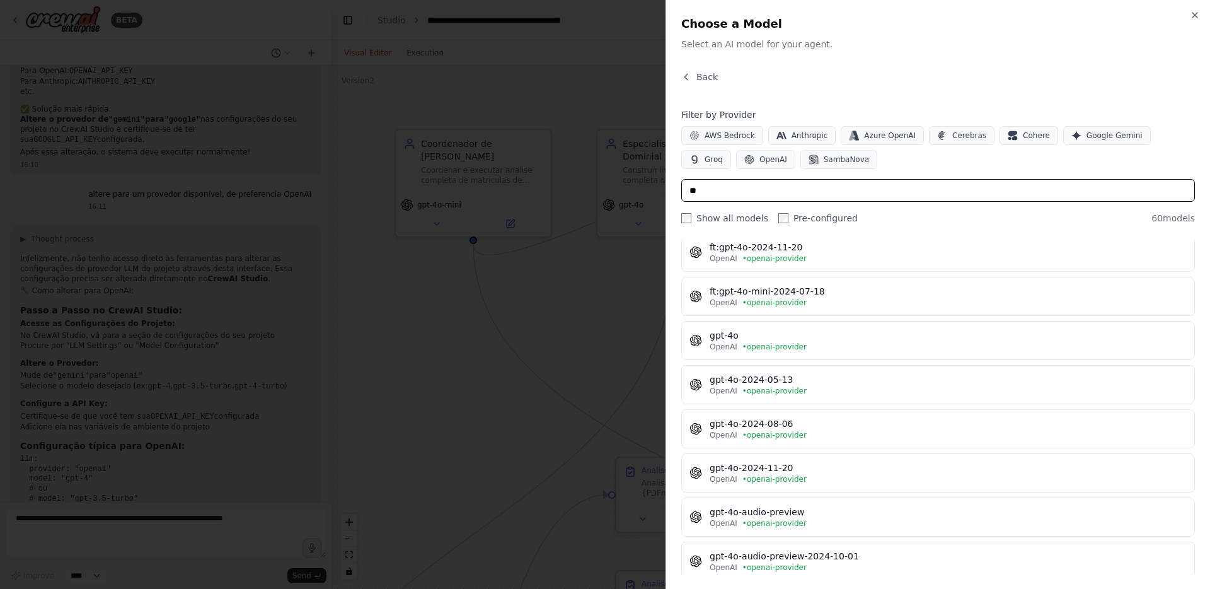
scroll to position [0, 0]
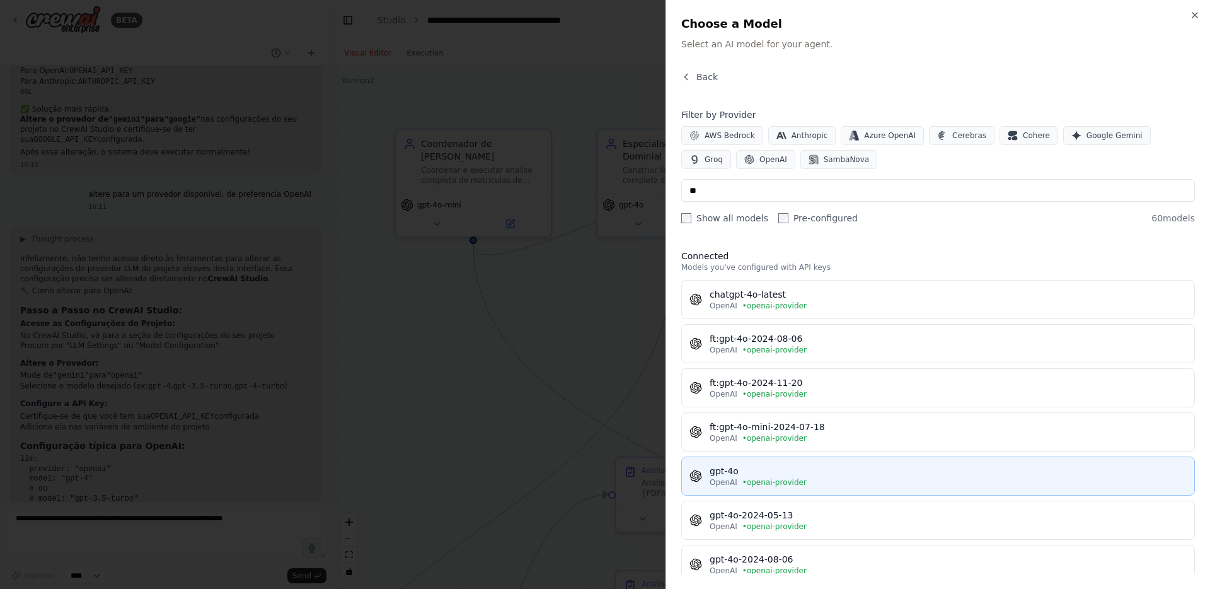
click at [775, 467] on div "gpt-4o" at bounding box center [948, 471] width 477 height 13
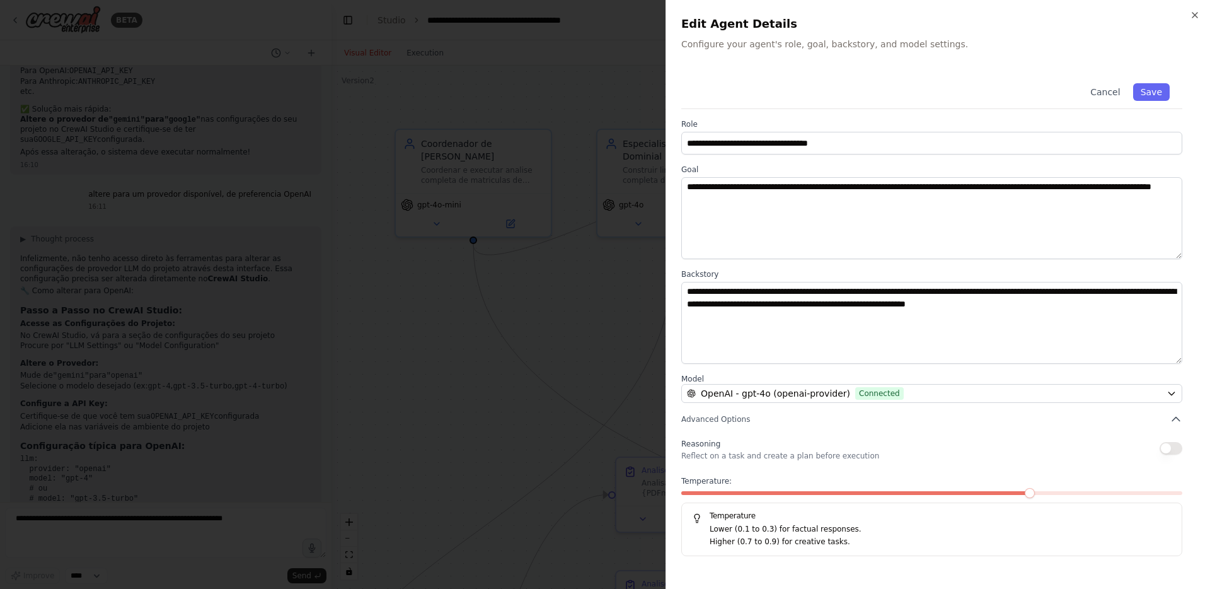
click at [695, 492] on span at bounding box center [856, 493] width 351 height 4
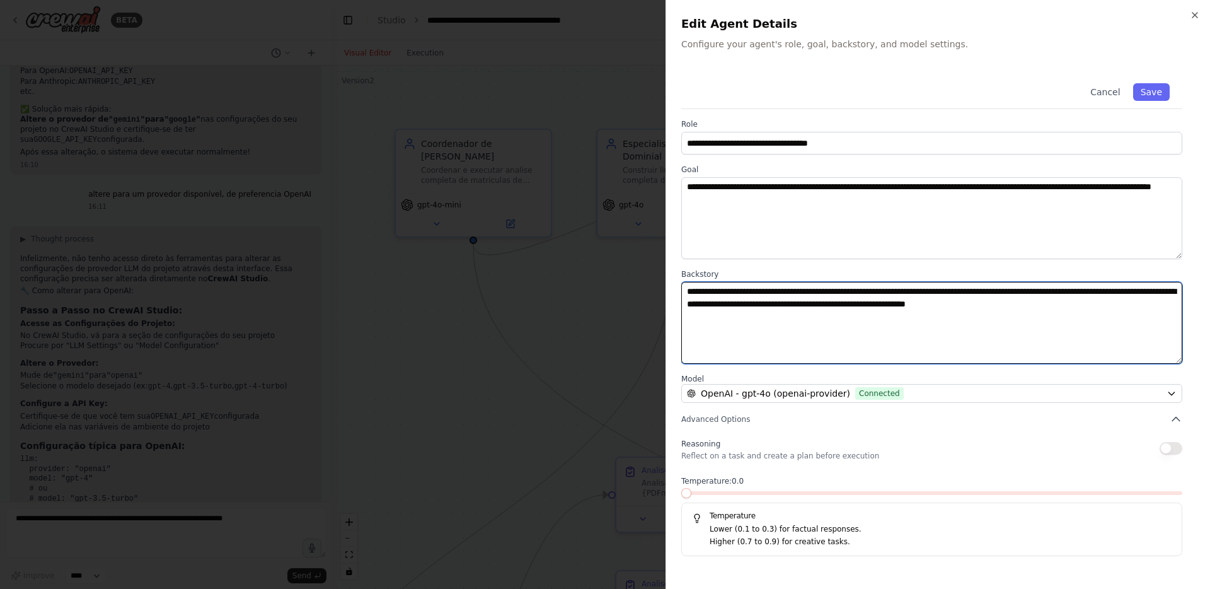
click at [719, 291] on textarea "**********" at bounding box center [931, 323] width 501 height 82
type textarea "**********"
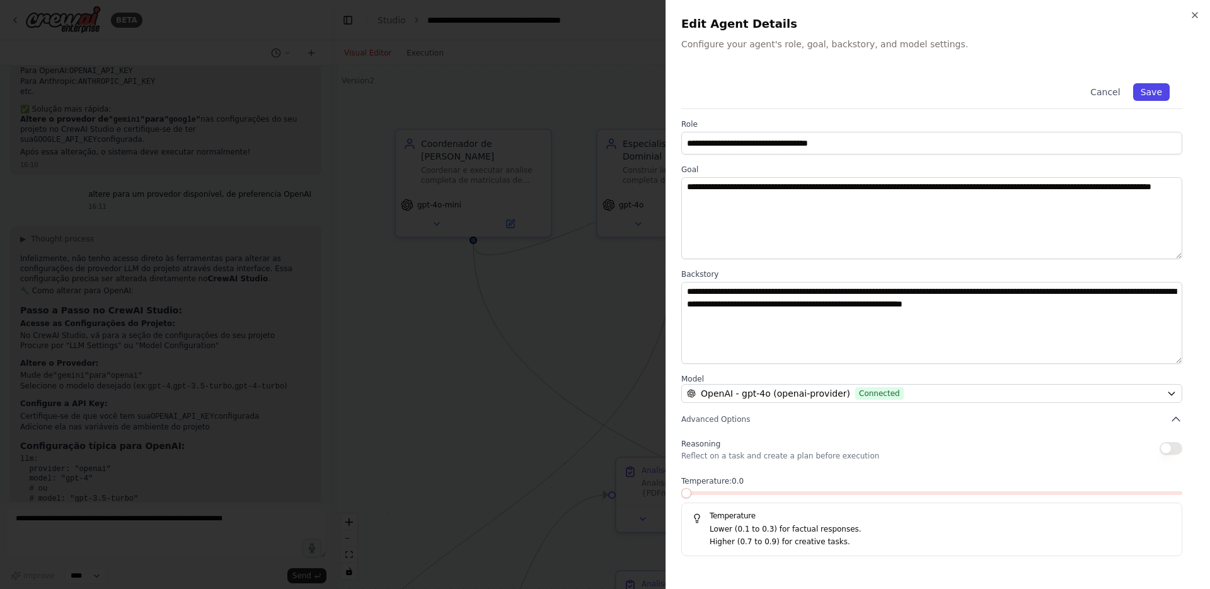
click at [1151, 95] on button "Save" at bounding box center [1152, 92] width 37 height 18
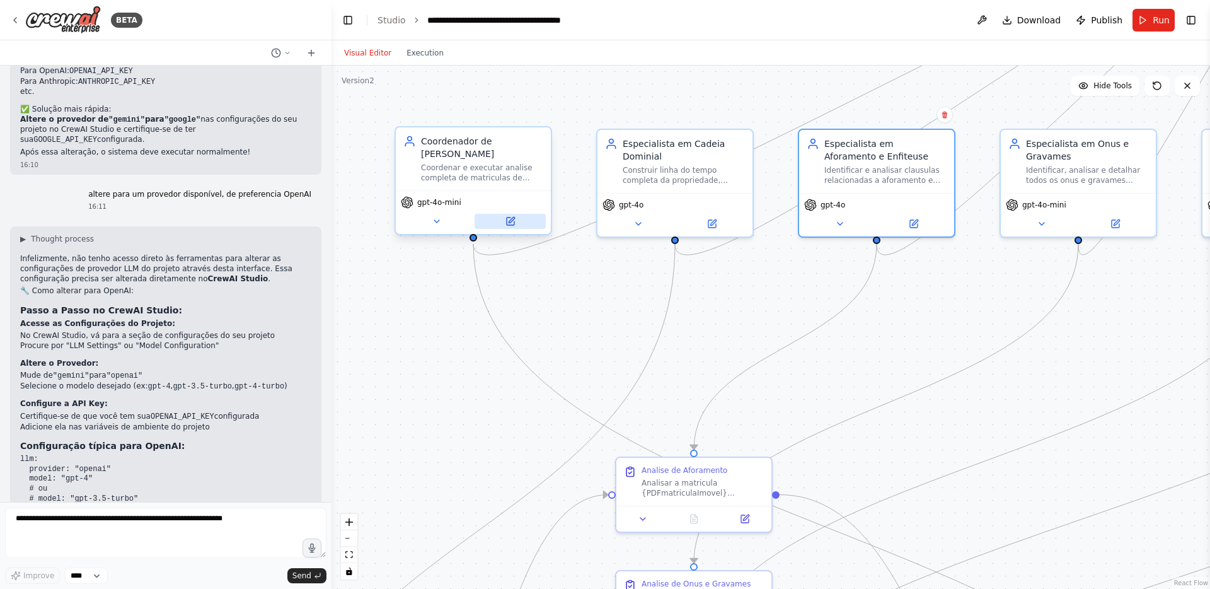
click at [520, 219] on button at bounding box center [510, 221] width 71 height 15
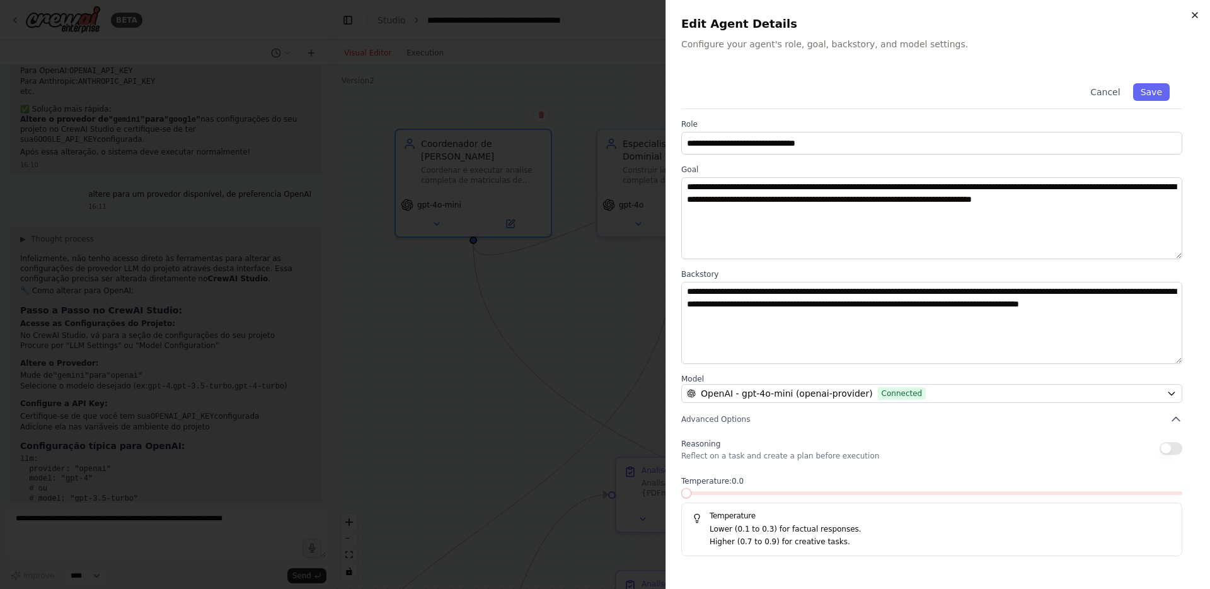
click at [1194, 17] on icon "button" at bounding box center [1195, 15] width 10 height 10
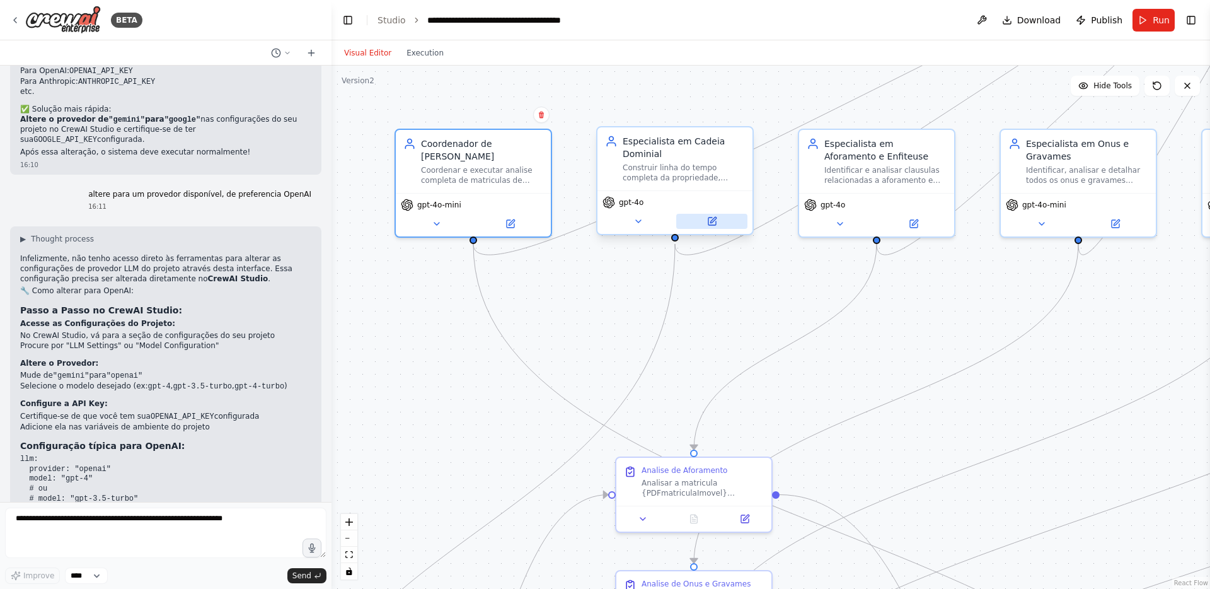
click at [714, 226] on icon at bounding box center [712, 221] width 10 height 10
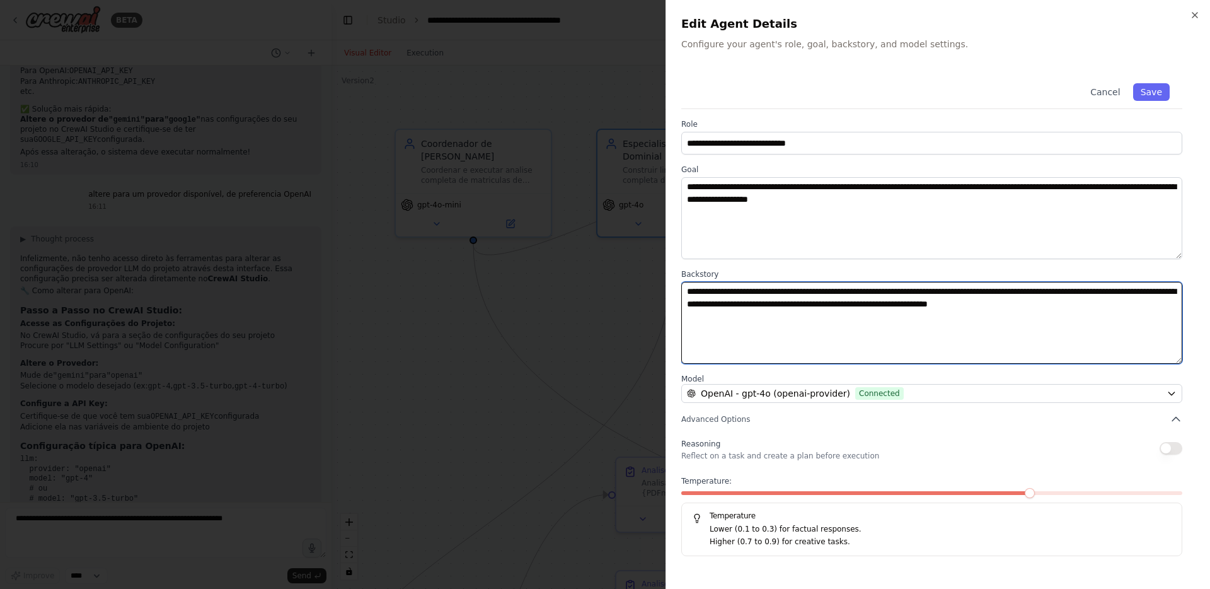
click at [718, 291] on textarea "**********" at bounding box center [931, 323] width 501 height 82
click at [760, 308] on textarea "**********" at bounding box center [931, 323] width 501 height 82
type textarea "**********"
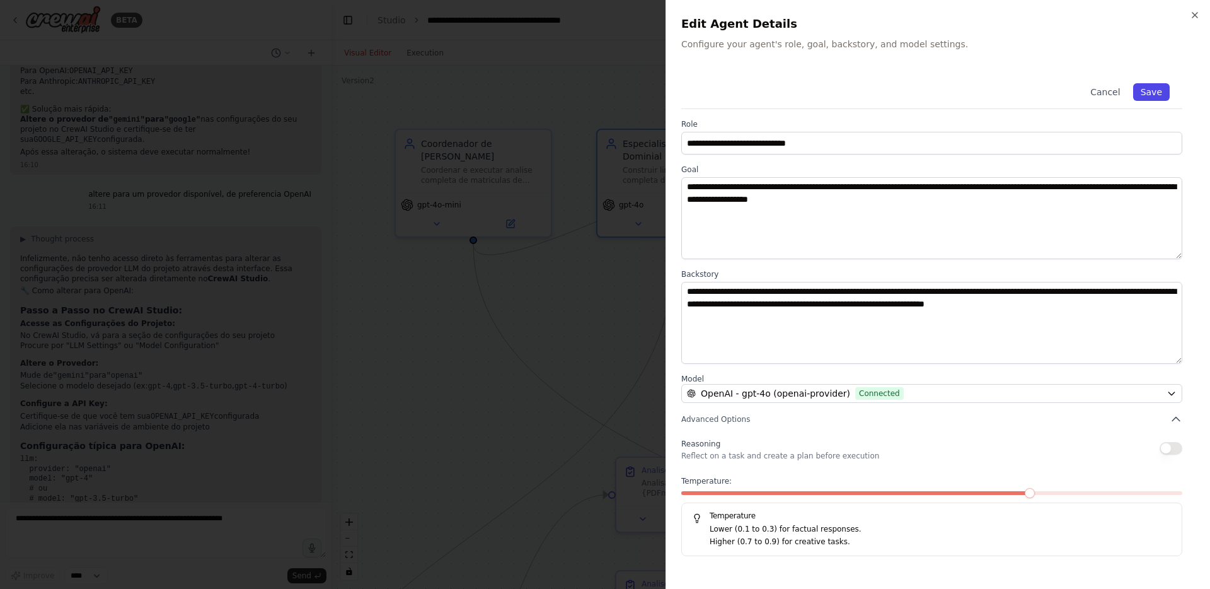
click at [1144, 95] on button "Save" at bounding box center [1152, 92] width 37 height 18
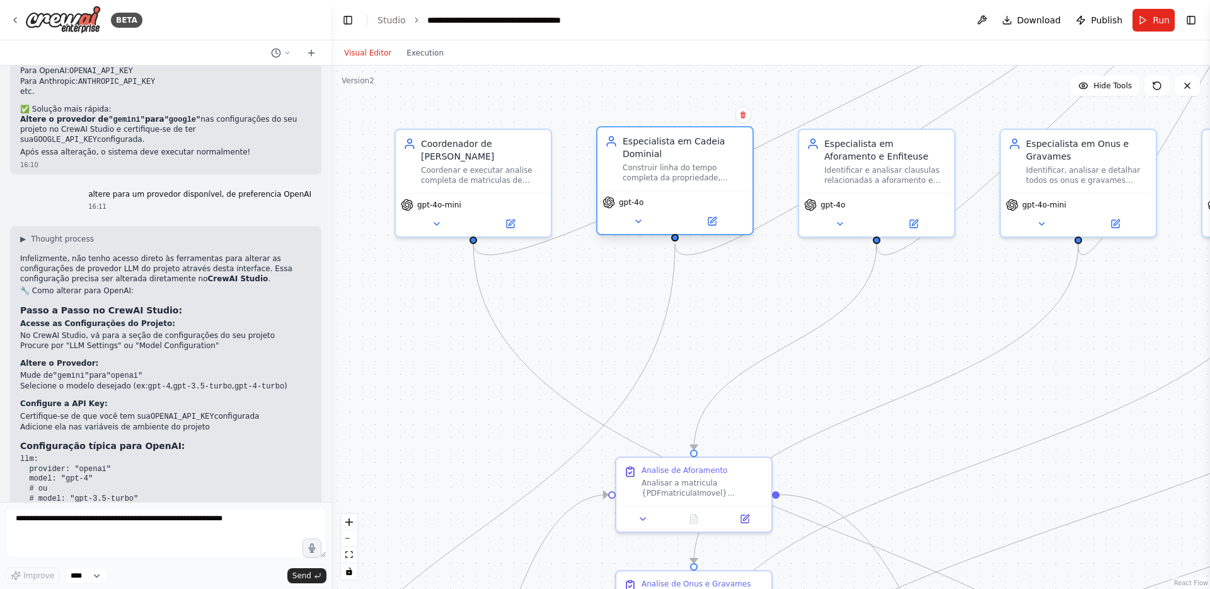
click at [708, 235] on div "Especialista em Cadeia Dominial Construir linha do tempo completa da propriedad…" at bounding box center [675, 183] width 158 height 109
click at [715, 228] on button at bounding box center [711, 221] width 71 height 15
click at [1118, 226] on button at bounding box center [1115, 221] width 71 height 15
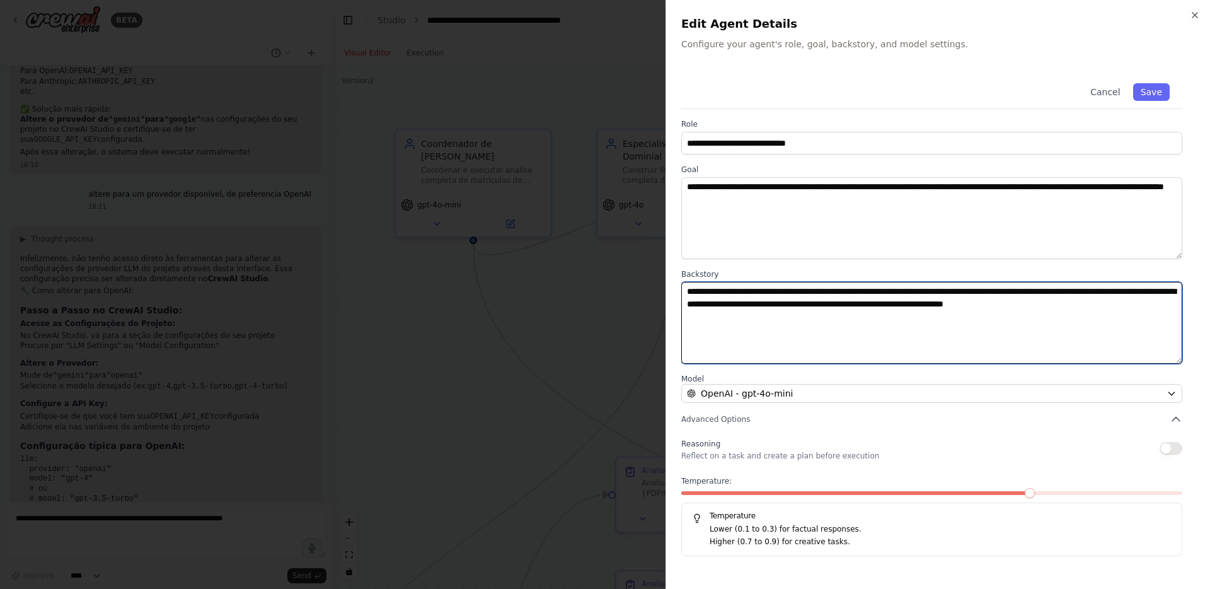
click at [718, 286] on textarea "**********" at bounding box center [931, 323] width 501 height 82
type textarea "**********"
click at [717, 307] on textarea "**********" at bounding box center [931, 323] width 501 height 82
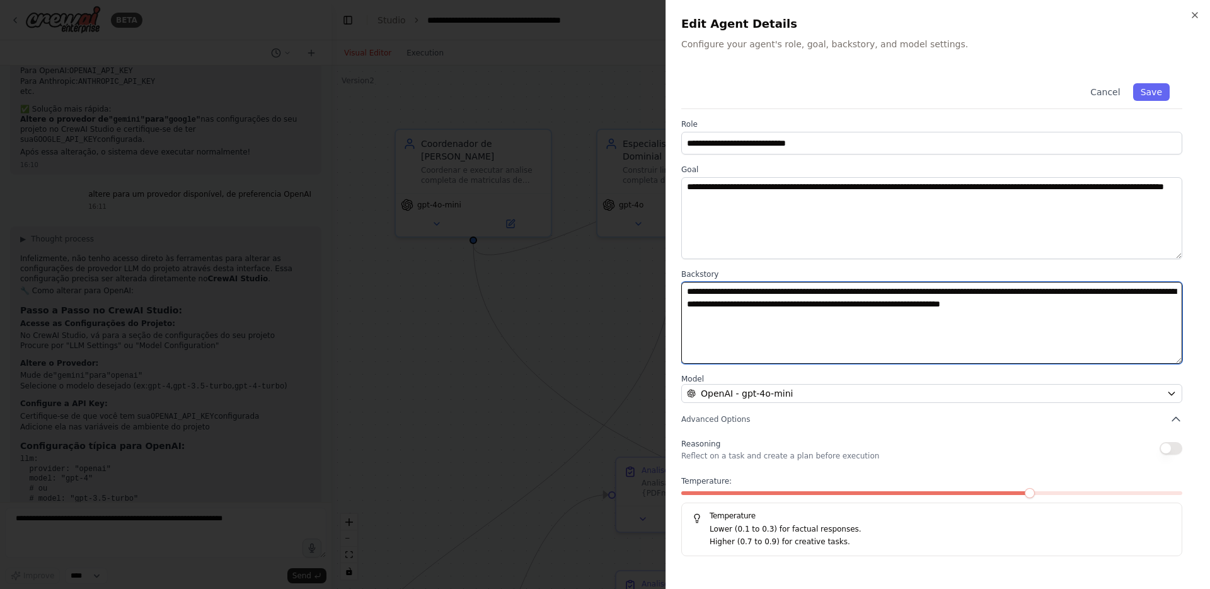
click at [717, 307] on textarea "**********" at bounding box center [931, 323] width 501 height 82
click at [720, 327] on textarea "**********" at bounding box center [931, 323] width 501 height 82
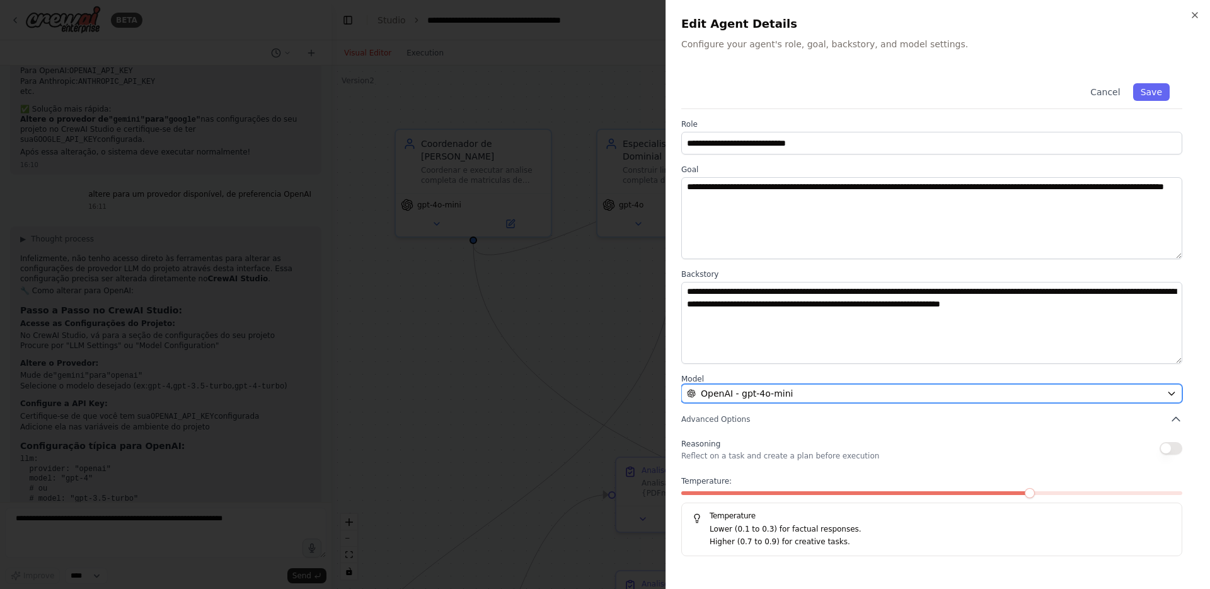
click at [738, 397] on span "OpenAI - gpt-4o-mini" at bounding box center [747, 393] width 92 height 13
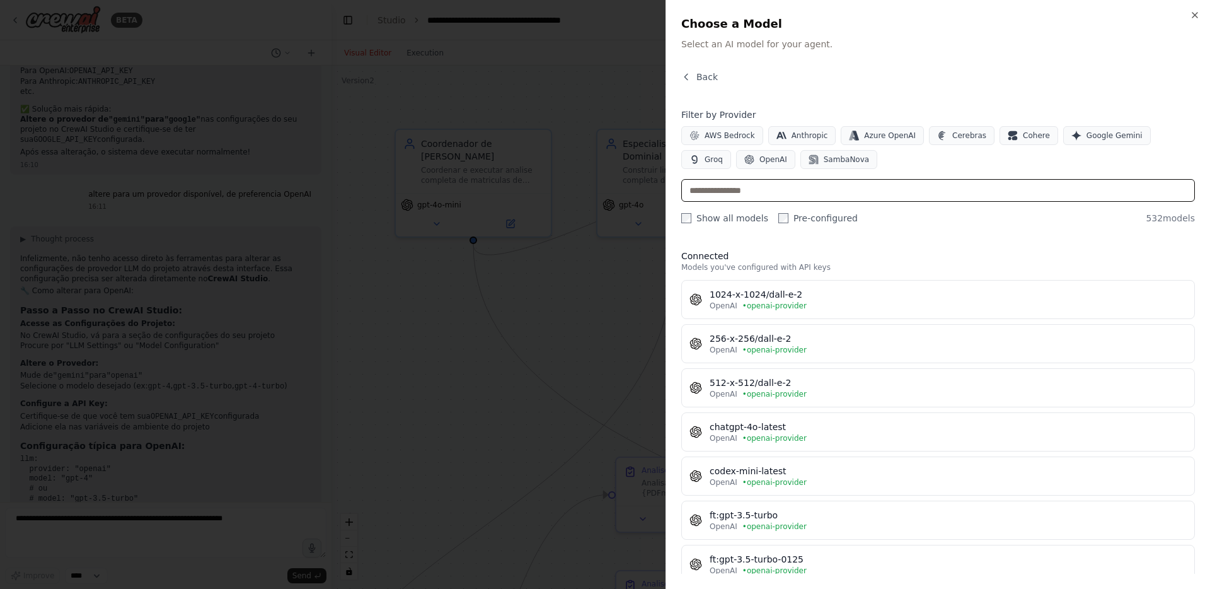
click at [758, 192] on input "text" at bounding box center [938, 190] width 514 height 23
type input "**"
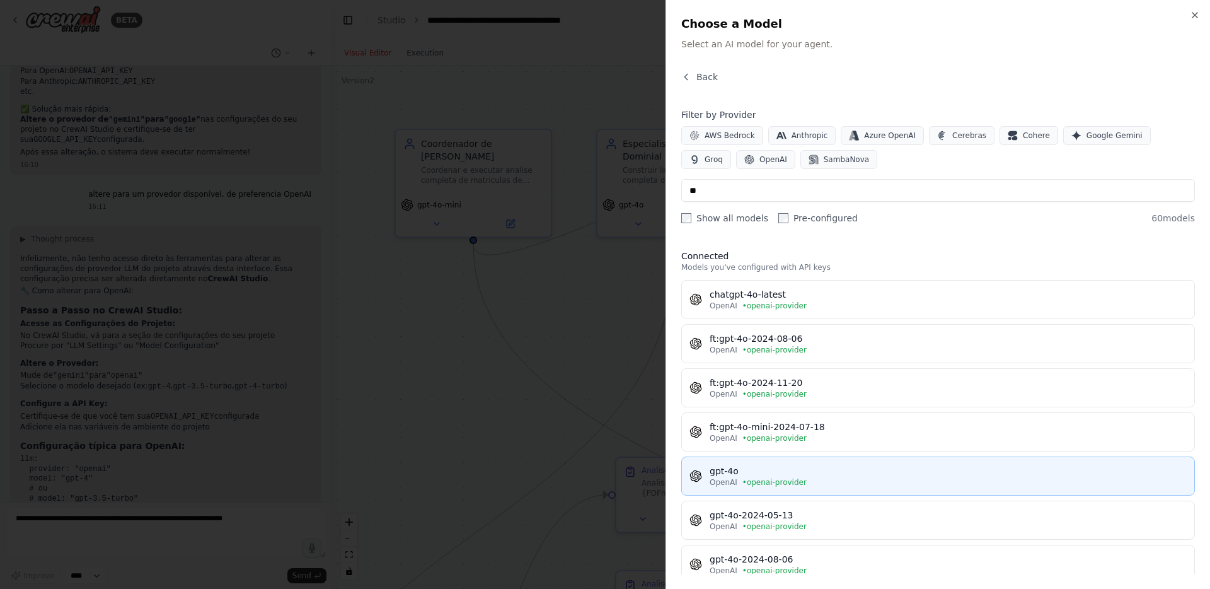
click at [765, 482] on span "• openai-provider" at bounding box center [775, 482] width 64 height 10
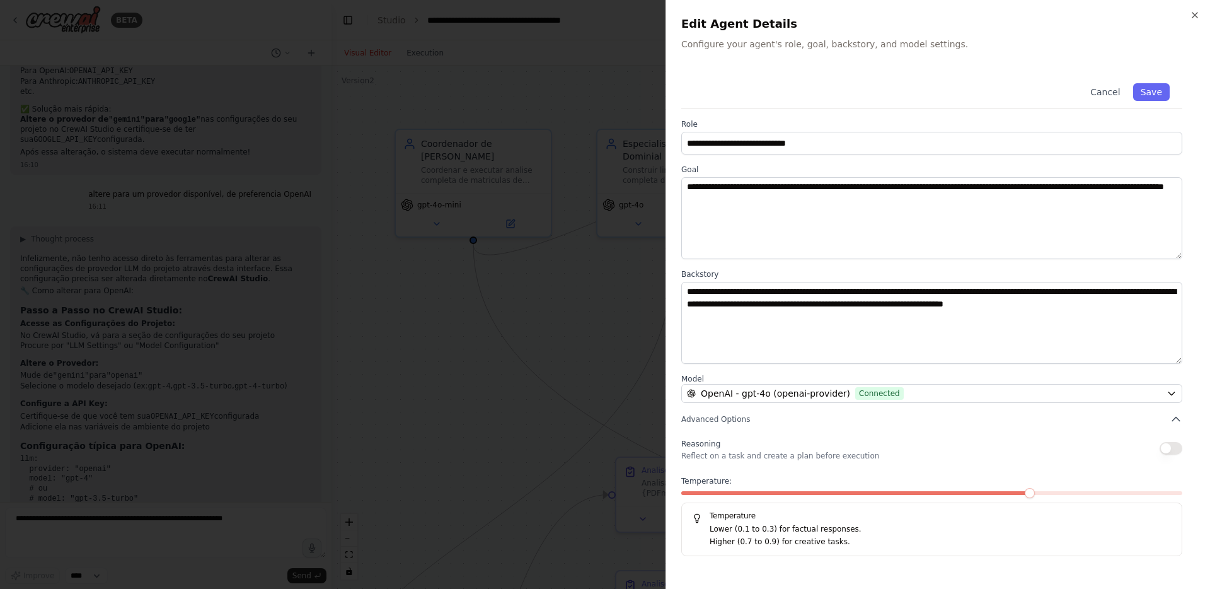
click at [694, 491] on span at bounding box center [856, 493] width 351 height 4
click at [1157, 83] on button "Save" at bounding box center [1152, 92] width 37 height 18
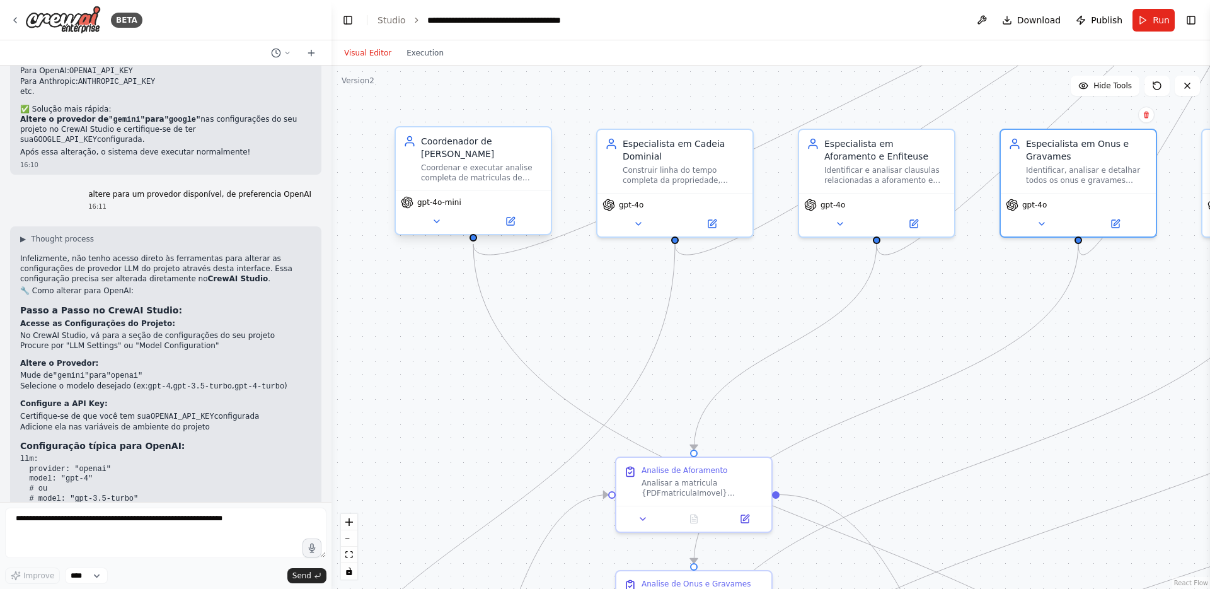
click at [512, 229] on div "gpt-4o-mini" at bounding box center [473, 211] width 155 height 43
click at [516, 223] on button at bounding box center [510, 221] width 71 height 15
click at [714, 221] on icon at bounding box center [713, 221] width 8 height 8
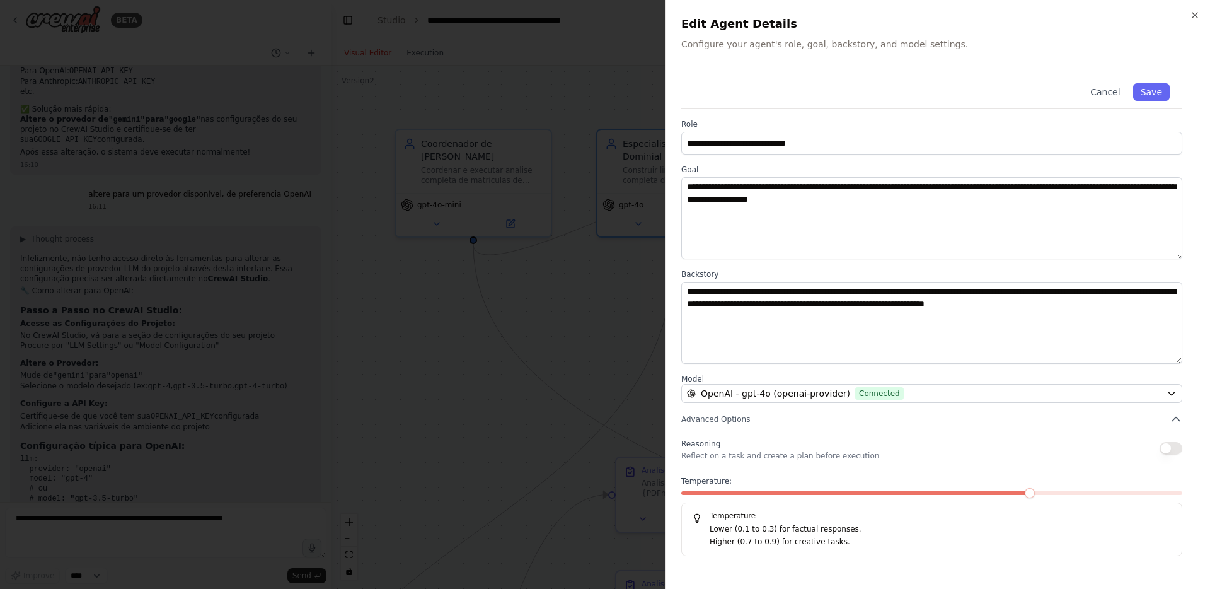
click at [691, 494] on span at bounding box center [856, 493] width 351 height 4
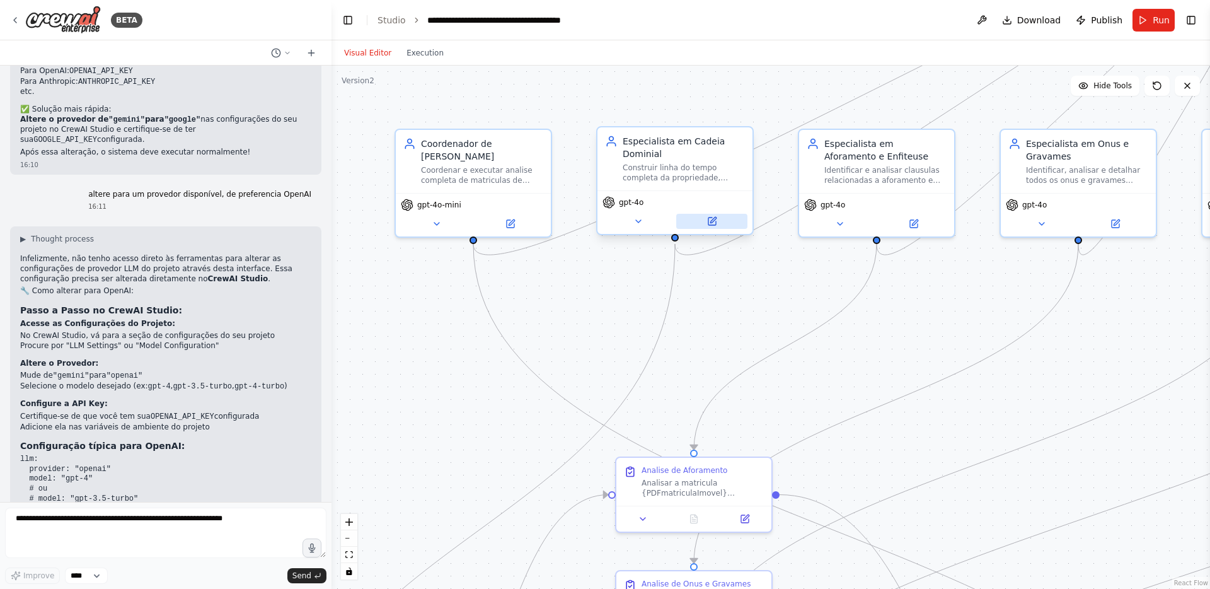
click at [694, 227] on button at bounding box center [711, 221] width 71 height 15
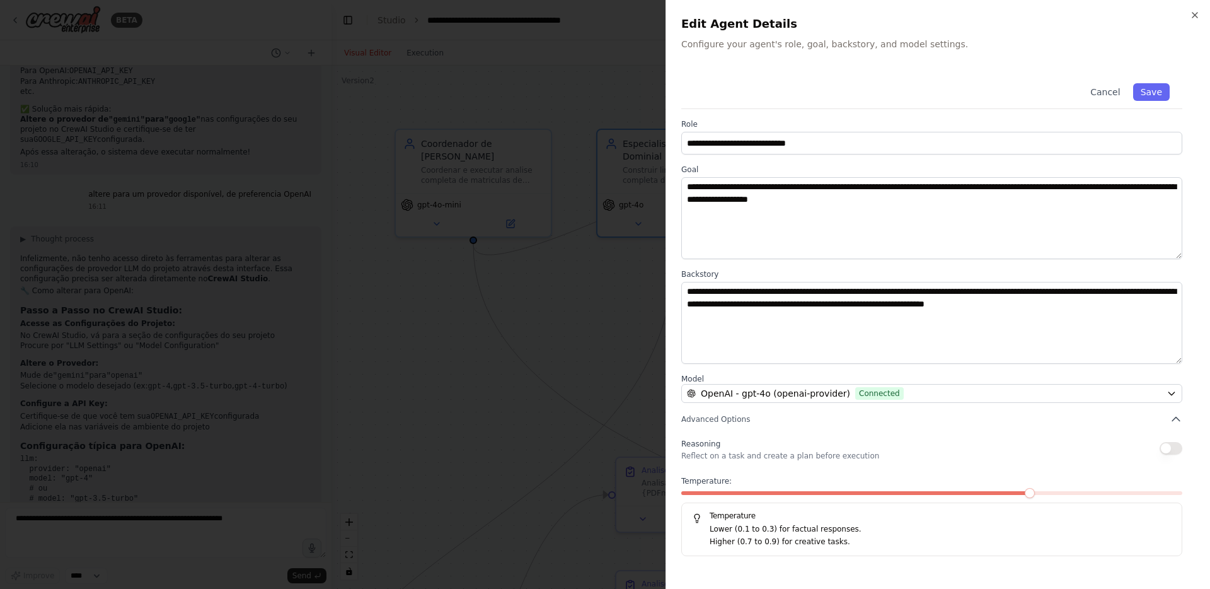
click at [685, 494] on span at bounding box center [856, 493] width 351 height 4
click at [1152, 98] on button "Save" at bounding box center [1152, 92] width 37 height 18
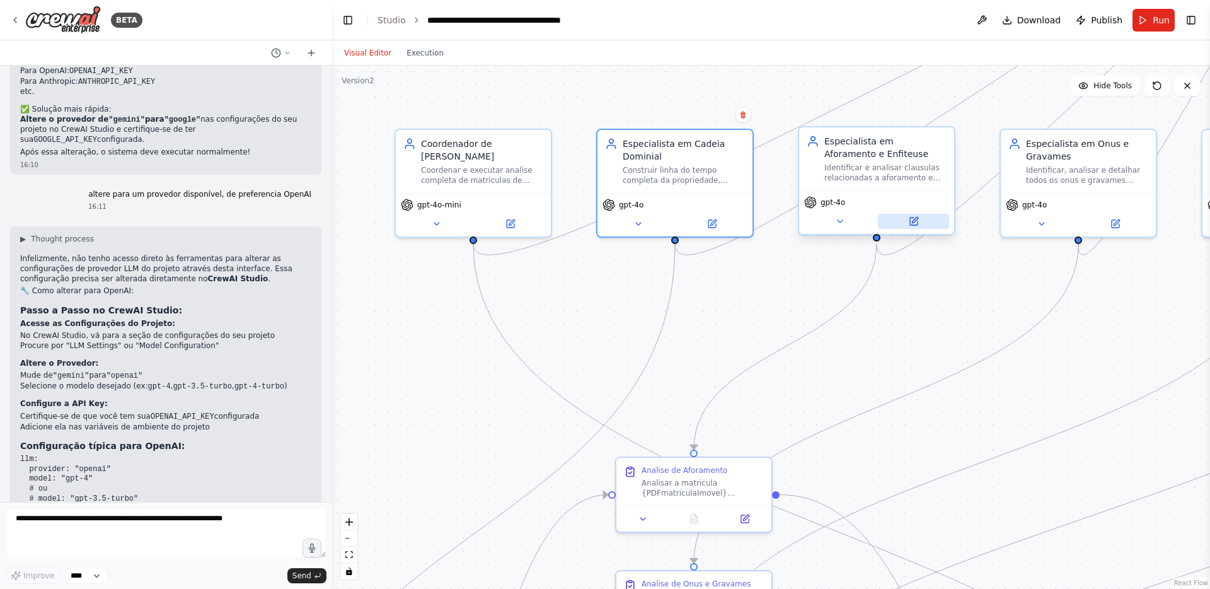
click at [907, 217] on button at bounding box center [913, 221] width 71 height 15
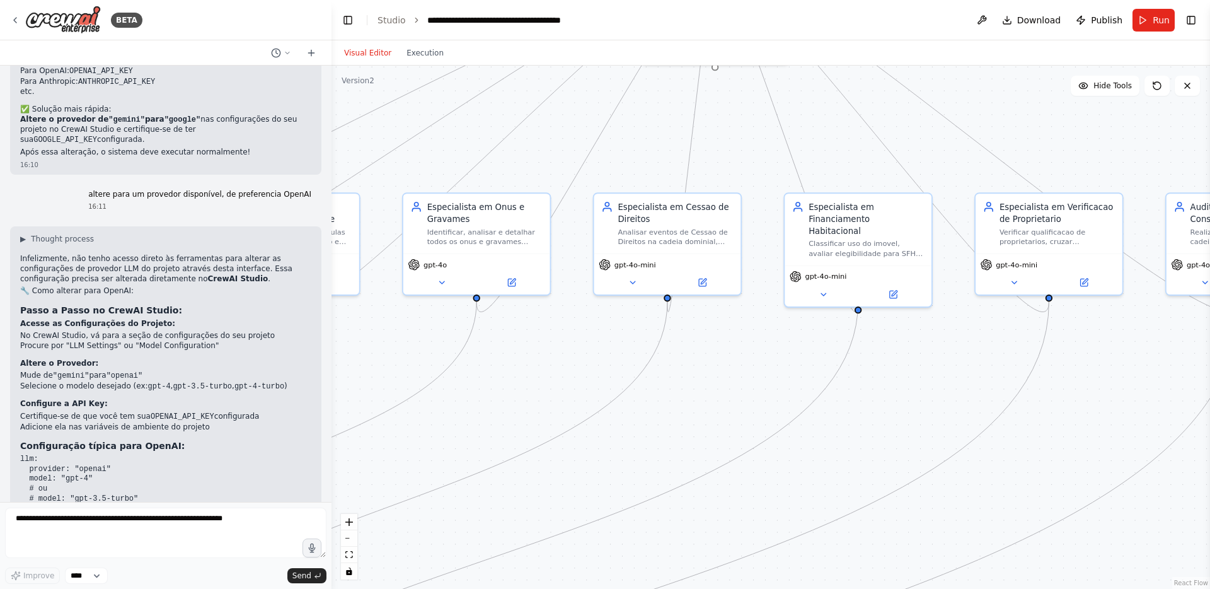
drag, startPoint x: 1135, startPoint y: 267, endPoint x: 531, endPoint y: 325, distance: 606.1
click at [531, 325] on div ".deletable-edge-delete-btn { width: 20px; height: 20px; border: 0px solid #ffff…" at bounding box center [771, 327] width 879 height 523
click at [515, 285] on button at bounding box center [511, 280] width 67 height 14
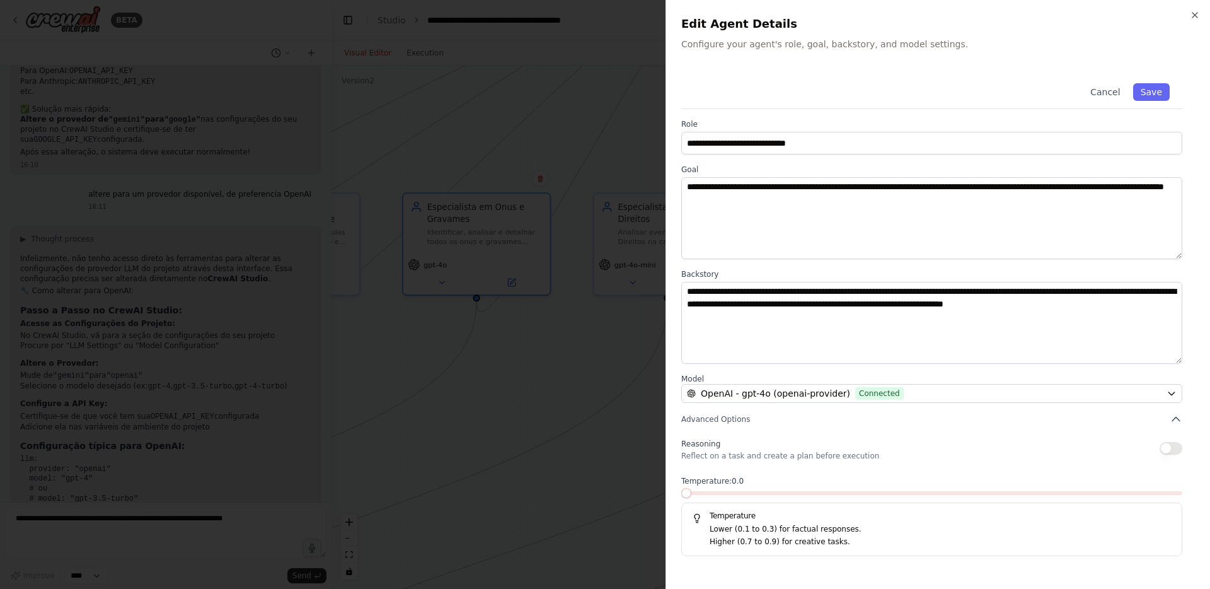
click at [533, 315] on div at bounding box center [605, 294] width 1210 height 589
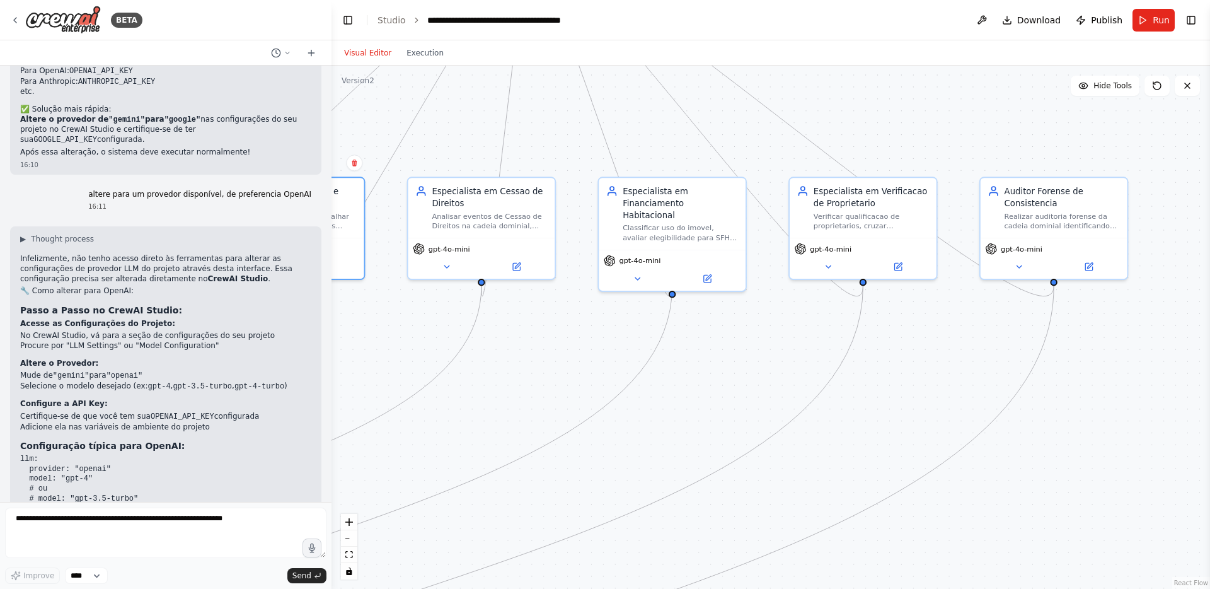
drag, startPoint x: 726, startPoint y: 364, endPoint x: 535, endPoint y: 351, distance: 192.1
click at [535, 351] on div ".deletable-edge-delete-btn { width: 20px; height: 20px; border: 0px solid #ffff…" at bounding box center [771, 327] width 879 height 523
click at [508, 265] on icon at bounding box center [510, 267] width 7 height 7
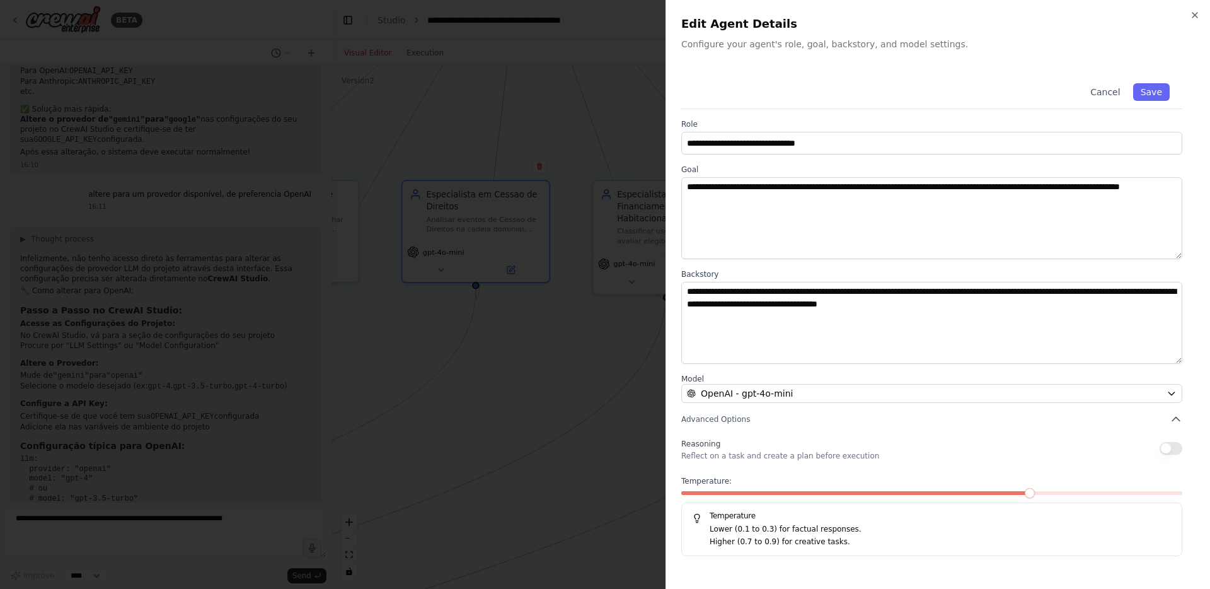
click at [688, 491] on span at bounding box center [856, 493] width 351 height 4
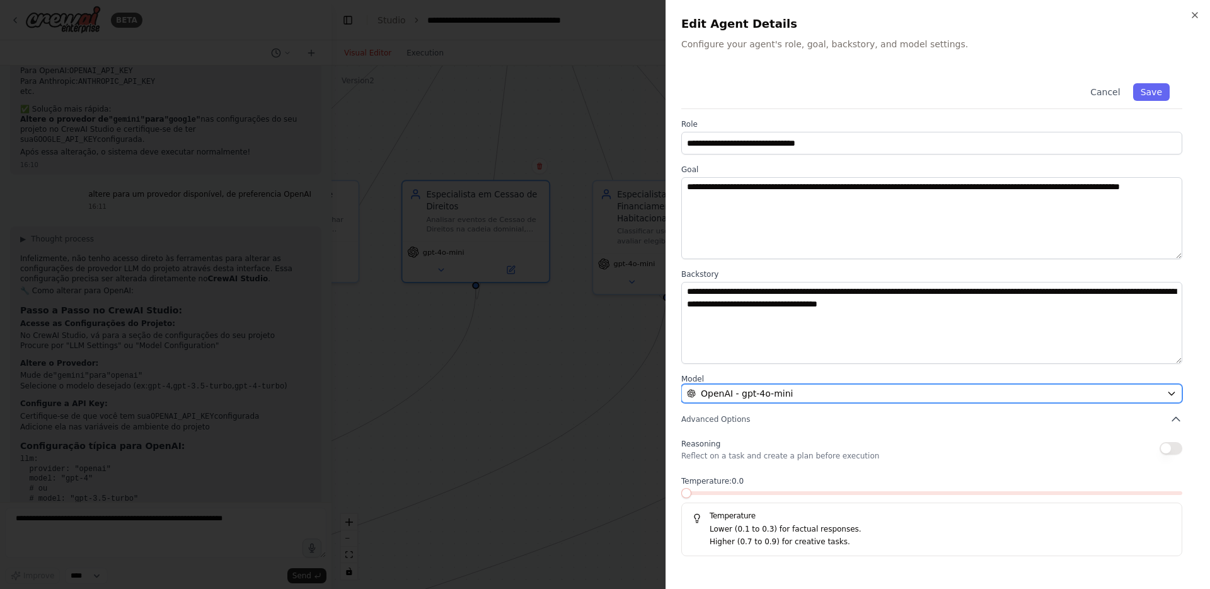
click at [803, 389] on div "OpenAI - gpt-4o-mini" at bounding box center [924, 393] width 475 height 13
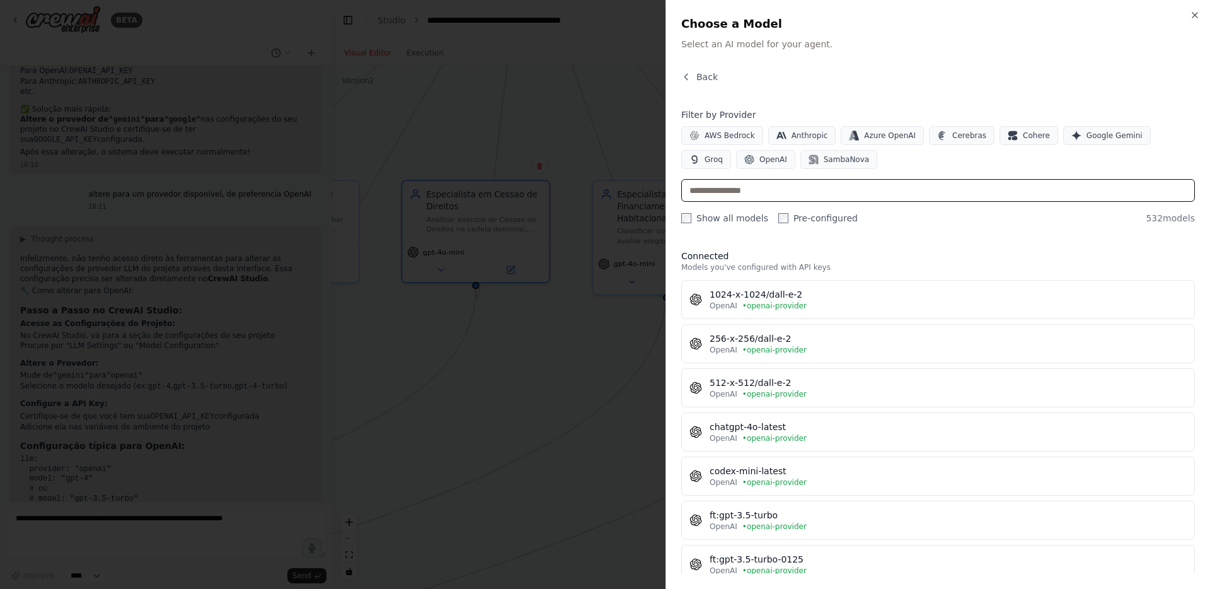
click at [775, 195] on input "text" at bounding box center [938, 190] width 514 height 23
type input "**"
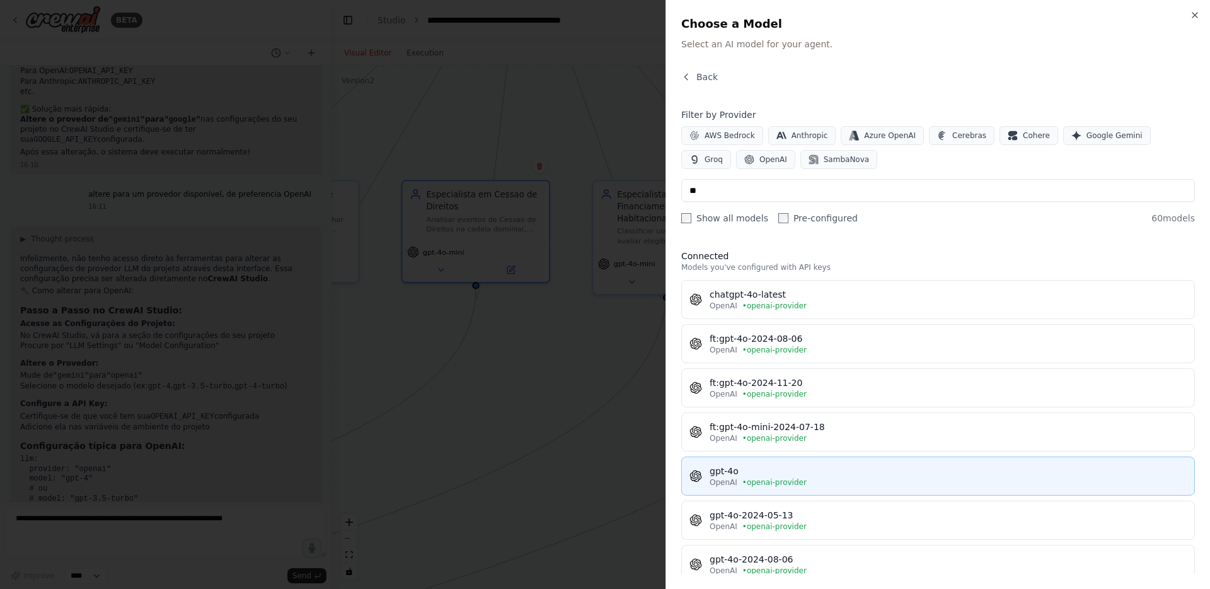
click at [752, 489] on button "gpt-4o OpenAI • openai-provider" at bounding box center [938, 475] width 514 height 39
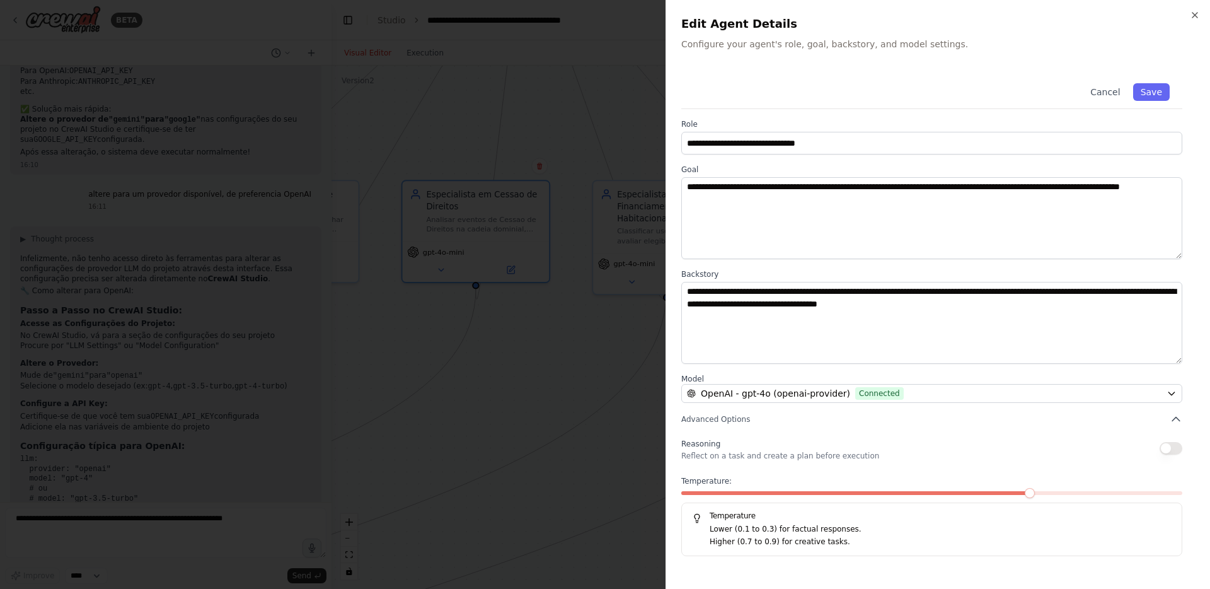
click at [696, 490] on div "Temperature: Temperature Lower (0.1 to 0.3) for factual responses. Higher (0.7 …" at bounding box center [931, 516] width 501 height 80
click at [692, 494] on span at bounding box center [856, 493] width 351 height 4
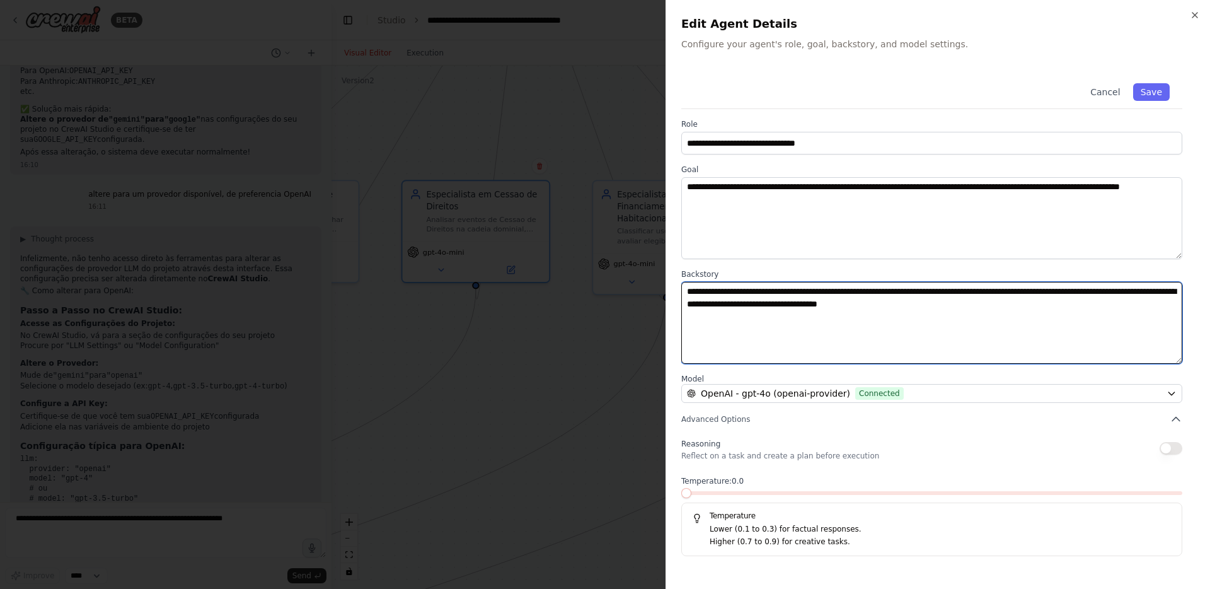
click at [719, 293] on textarea "**********" at bounding box center [931, 323] width 501 height 82
type textarea "**********"
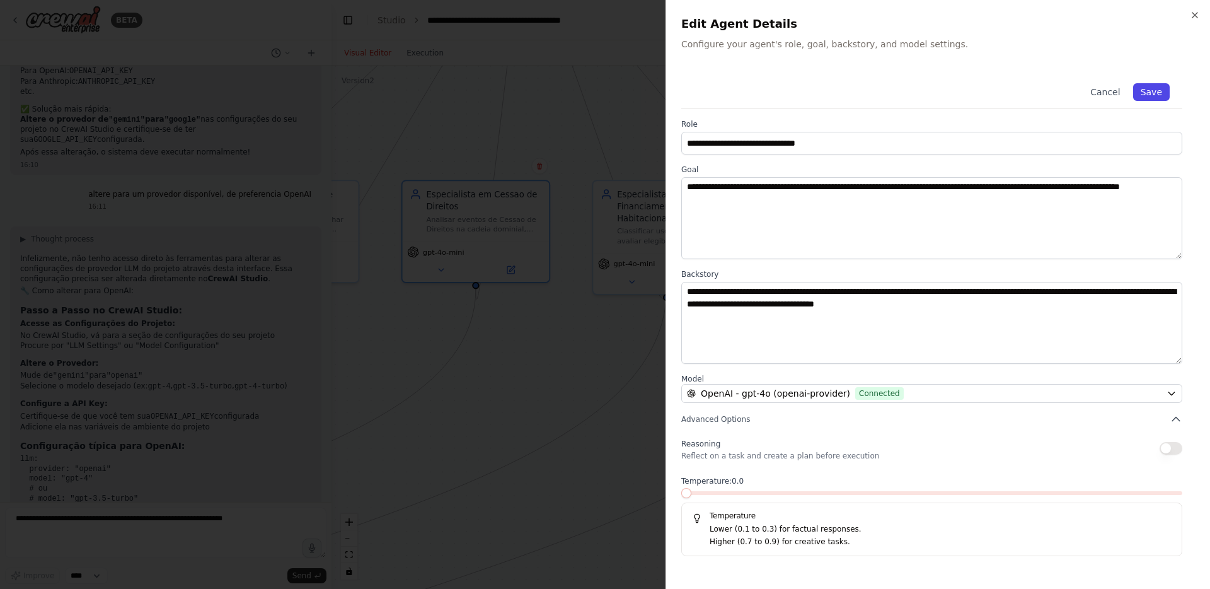
click at [1152, 92] on button "Save" at bounding box center [1152, 92] width 37 height 18
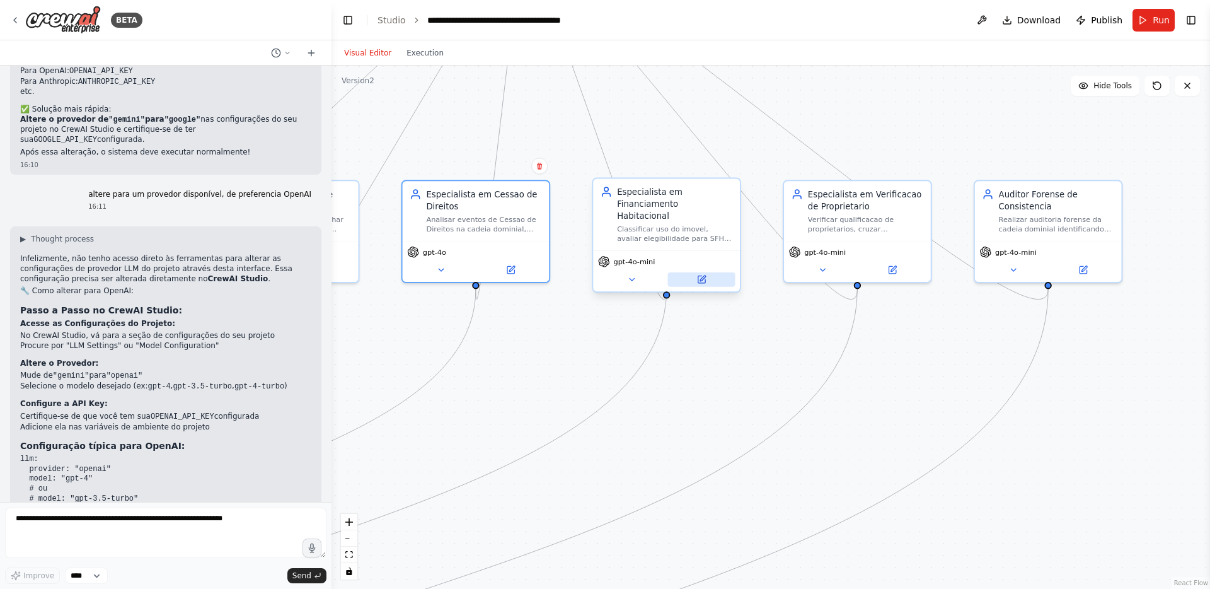
click at [705, 275] on icon at bounding box center [703, 278] width 6 height 6
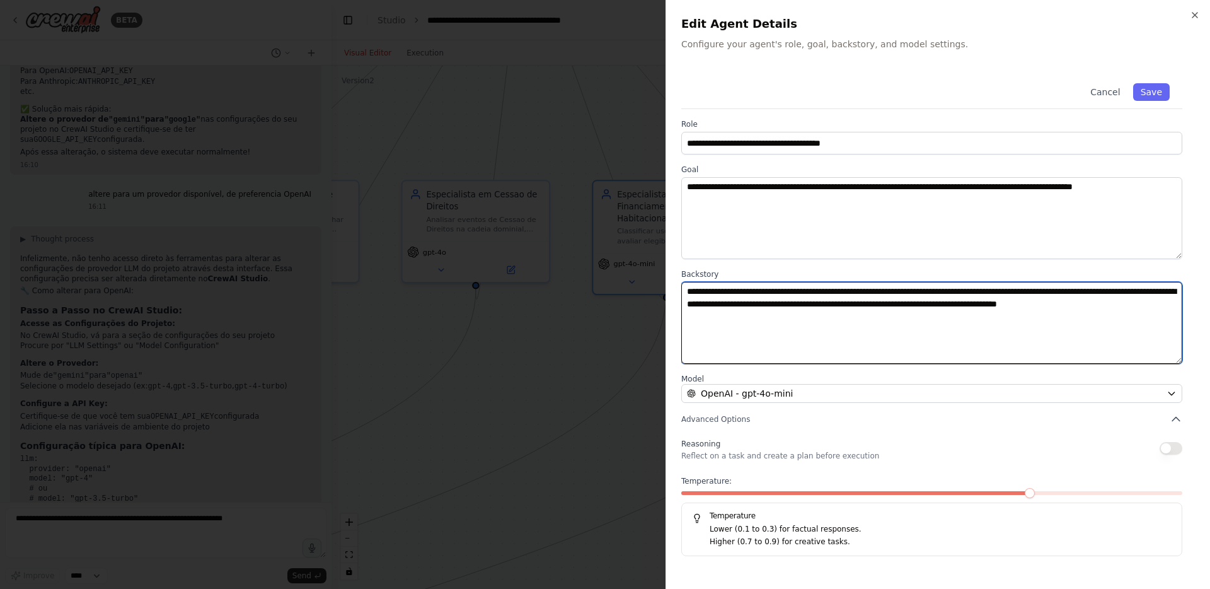
click at [721, 293] on textarea "**********" at bounding box center [931, 323] width 501 height 82
type textarea "**********"
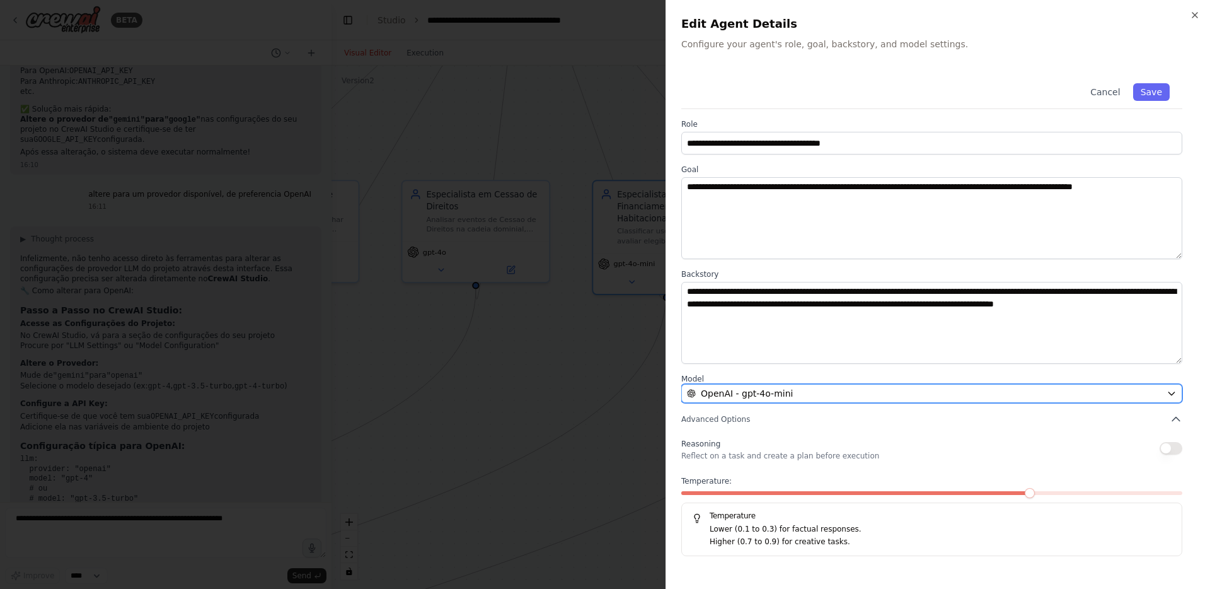
click at [731, 399] on span "OpenAI - gpt-4o-mini" at bounding box center [747, 393] width 92 height 13
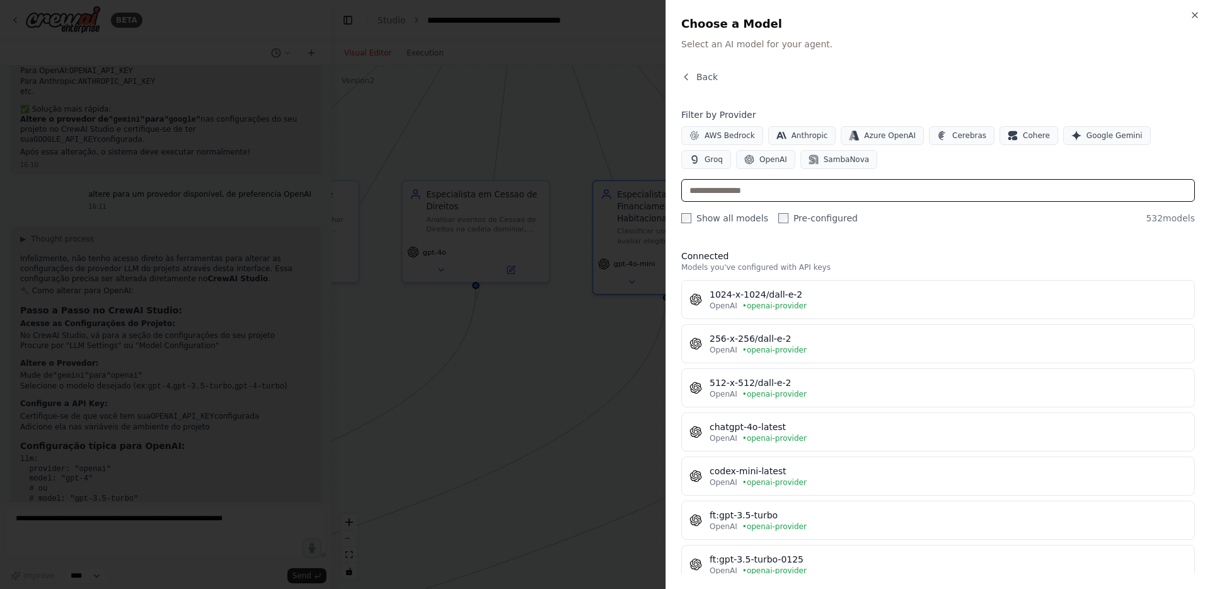
click at [750, 197] on input "text" at bounding box center [938, 190] width 514 height 23
type input "**"
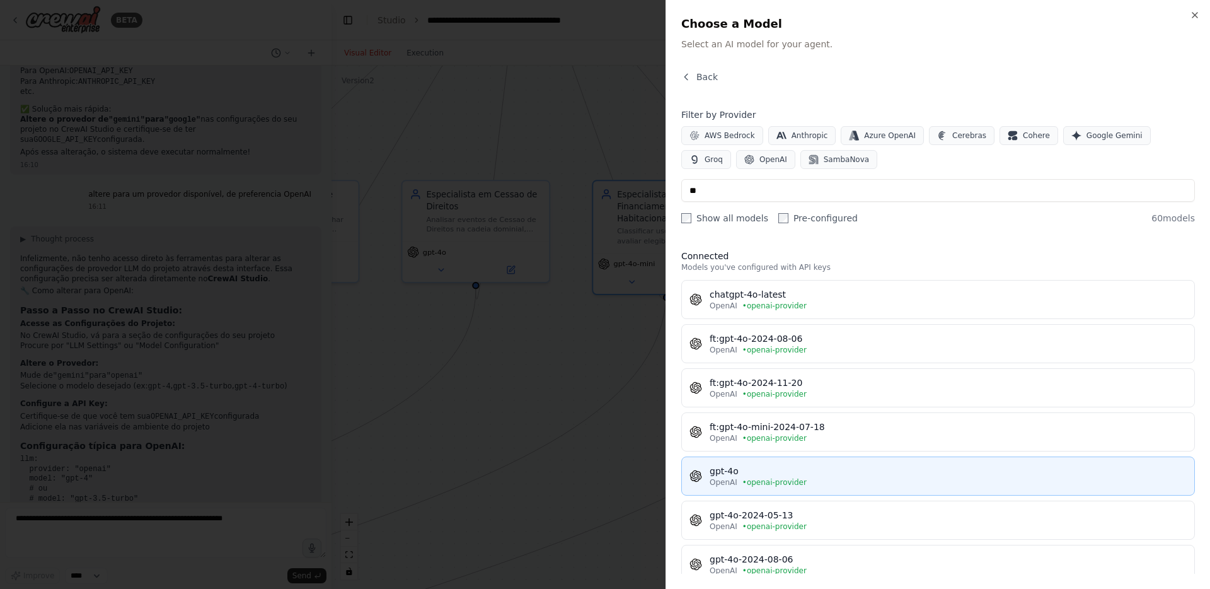
click at [708, 460] on button "gpt-4o OpenAI • openai-provider" at bounding box center [938, 475] width 514 height 39
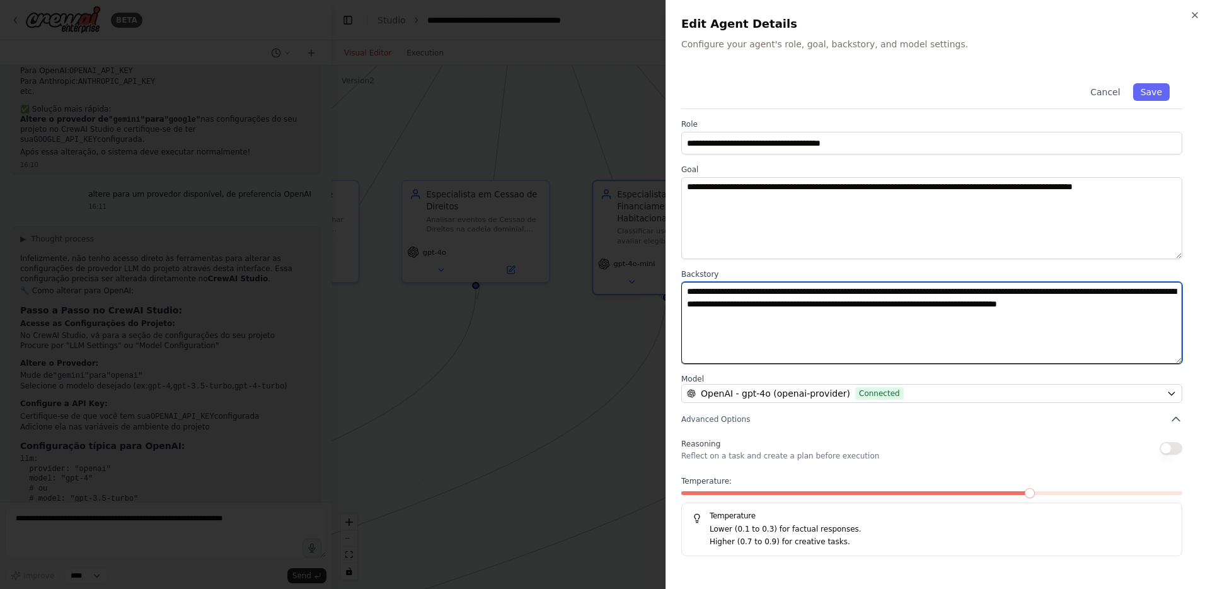
click at [718, 294] on textarea "**********" at bounding box center [931, 323] width 501 height 82
type textarea "**********"
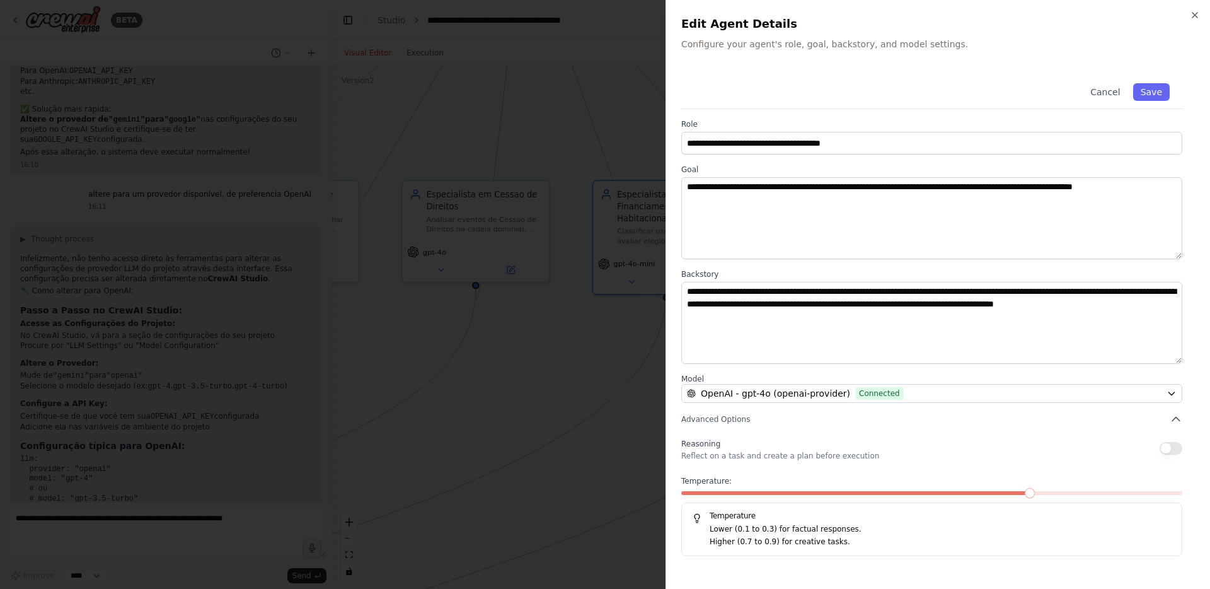
click at [692, 494] on span at bounding box center [856, 493] width 351 height 4
click at [1158, 96] on button "Save" at bounding box center [1152, 92] width 37 height 18
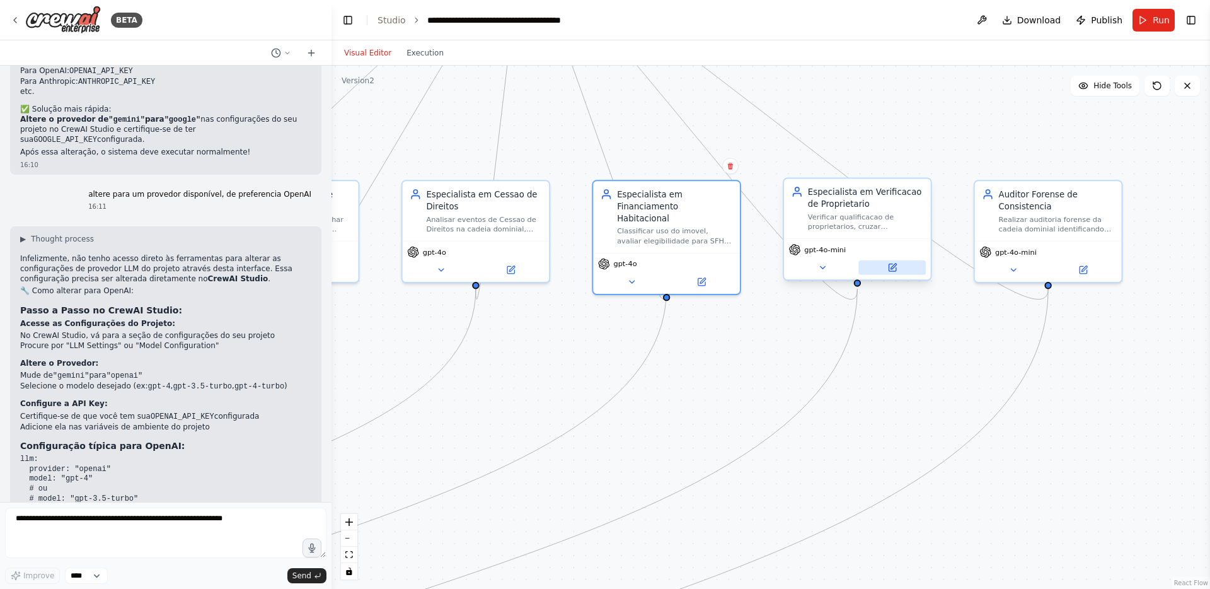
click at [905, 265] on button at bounding box center [892, 267] width 67 height 14
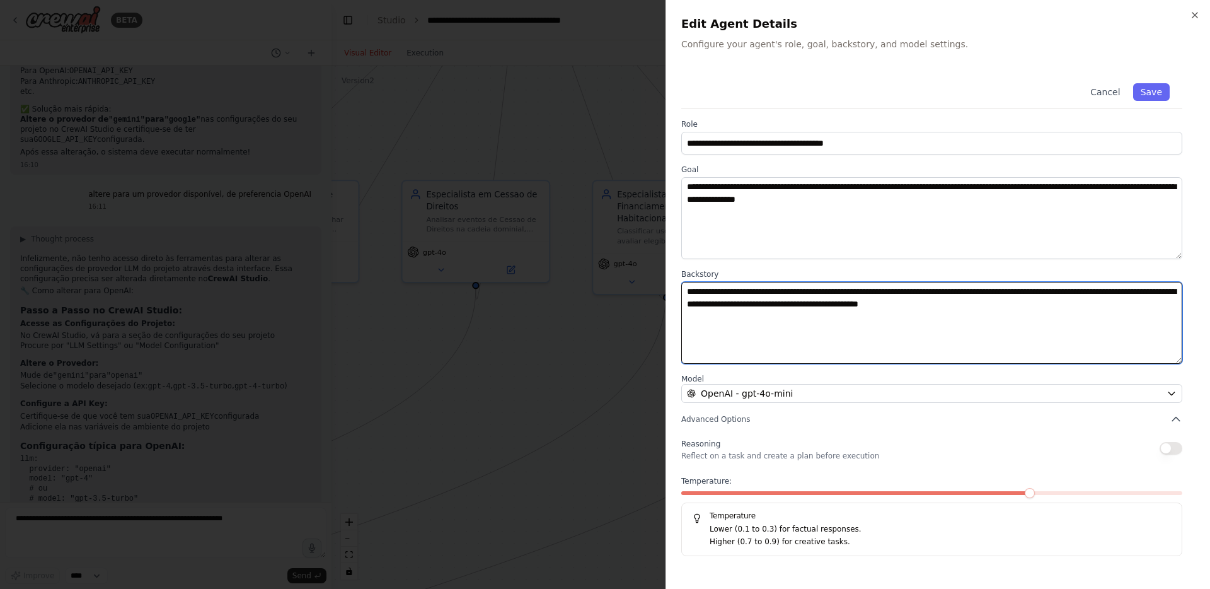
click at [716, 290] on textarea "**********" at bounding box center [931, 323] width 501 height 82
type textarea "**********"
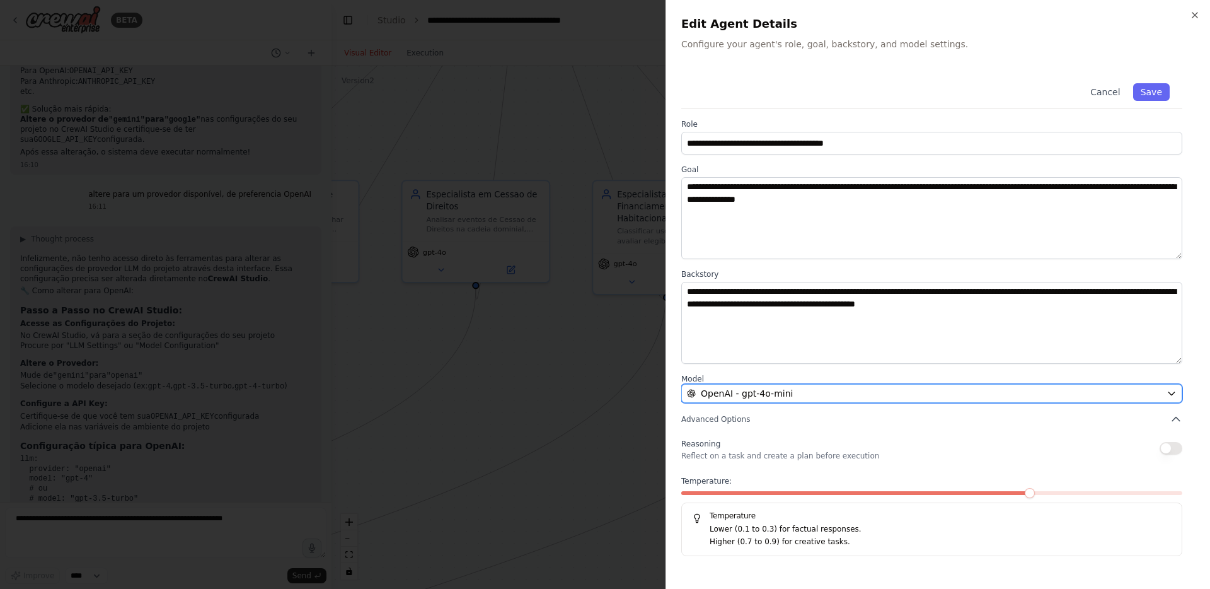
click at [736, 398] on span "OpenAI - gpt-4o-mini" at bounding box center [747, 393] width 92 height 13
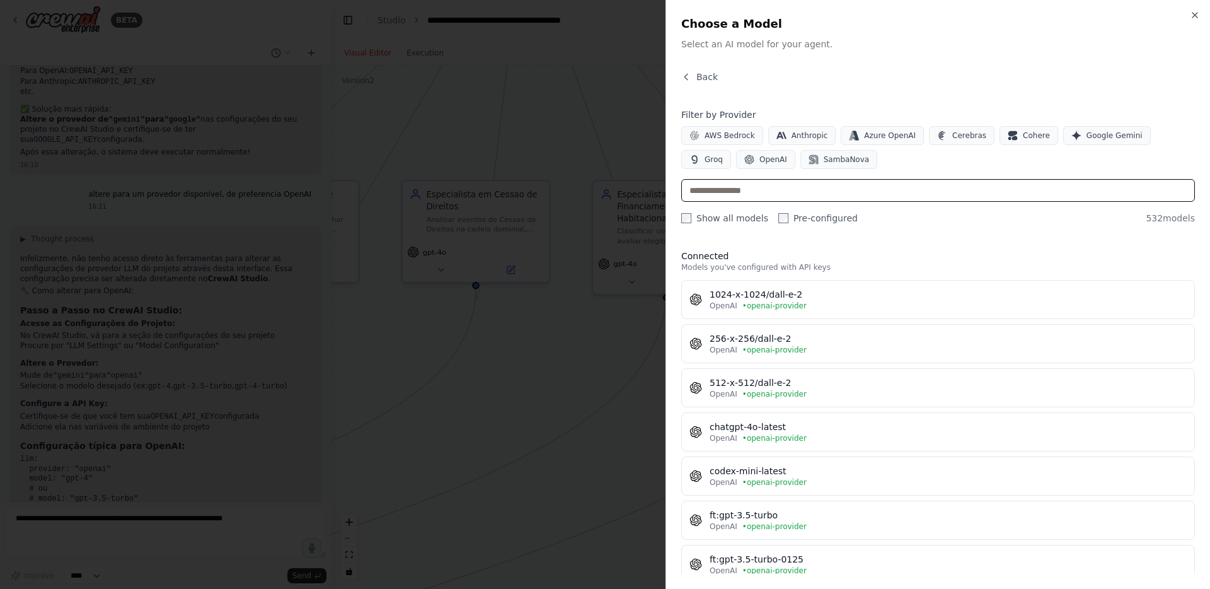
click at [772, 198] on input "text" at bounding box center [938, 190] width 514 height 23
type input "**"
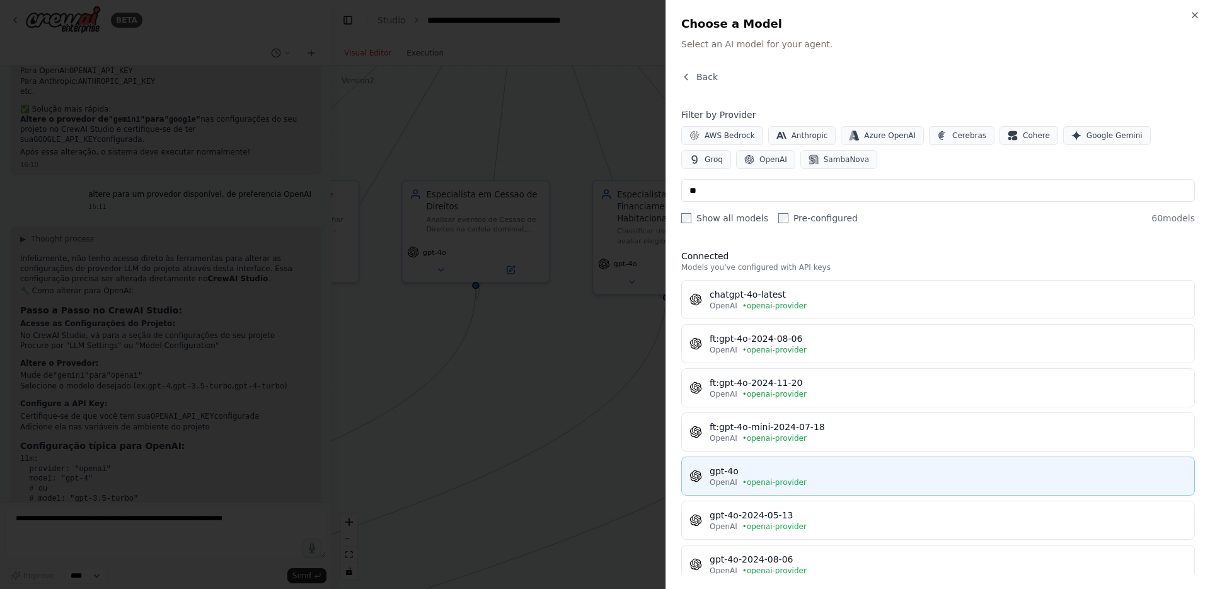
click at [743, 481] on span "• openai-provider" at bounding box center [775, 482] width 64 height 10
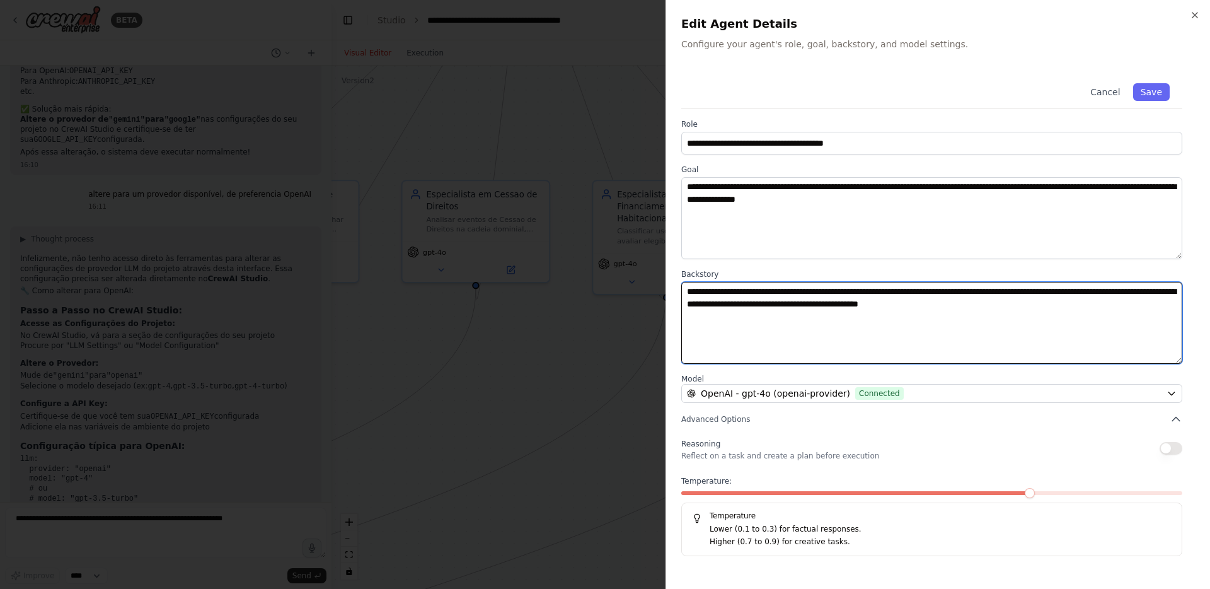
click at [718, 293] on textarea "**********" at bounding box center [931, 323] width 501 height 82
type textarea "**********"
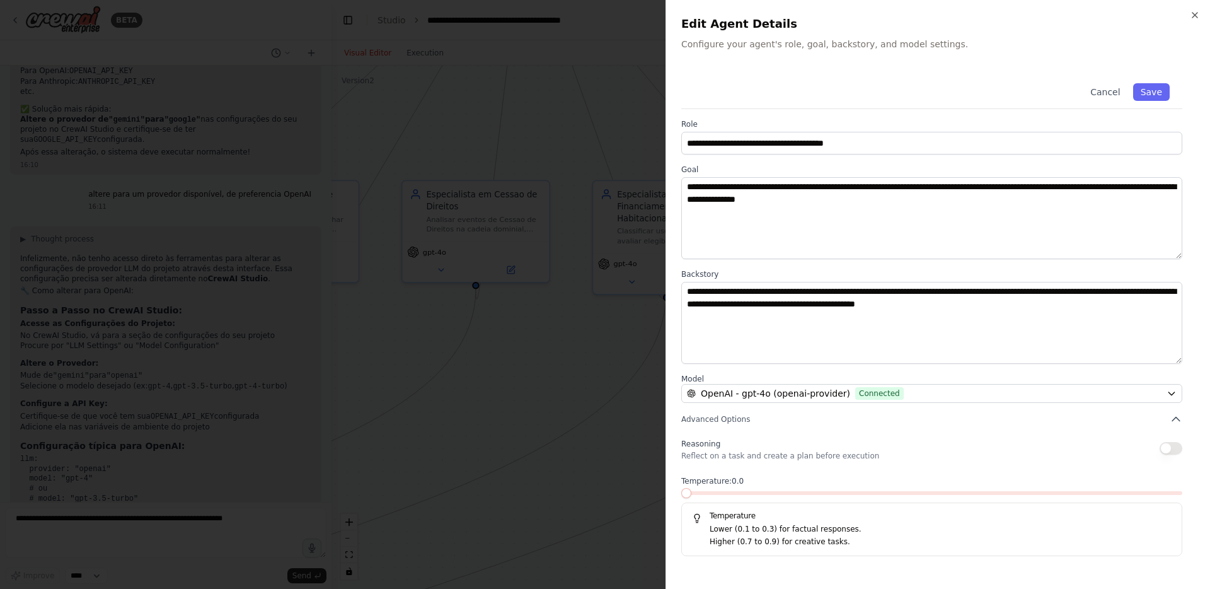
click at [681, 494] on span at bounding box center [681, 493] width 0 height 4
click at [1162, 92] on button "Save" at bounding box center [1152, 92] width 37 height 18
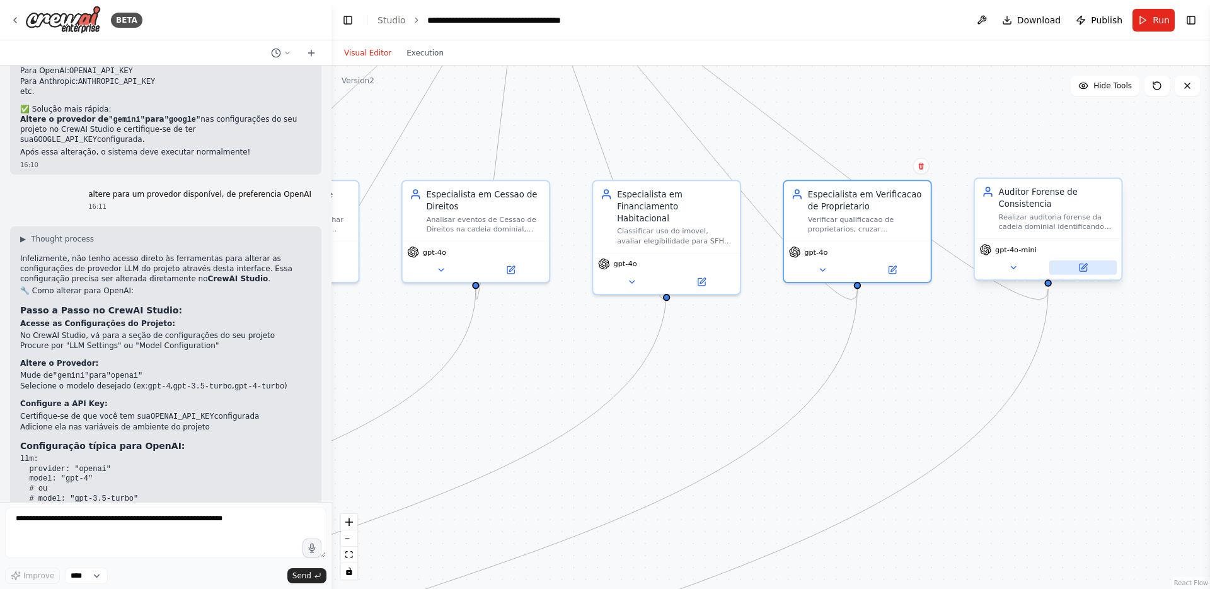
click at [1090, 273] on button at bounding box center [1083, 267] width 67 height 14
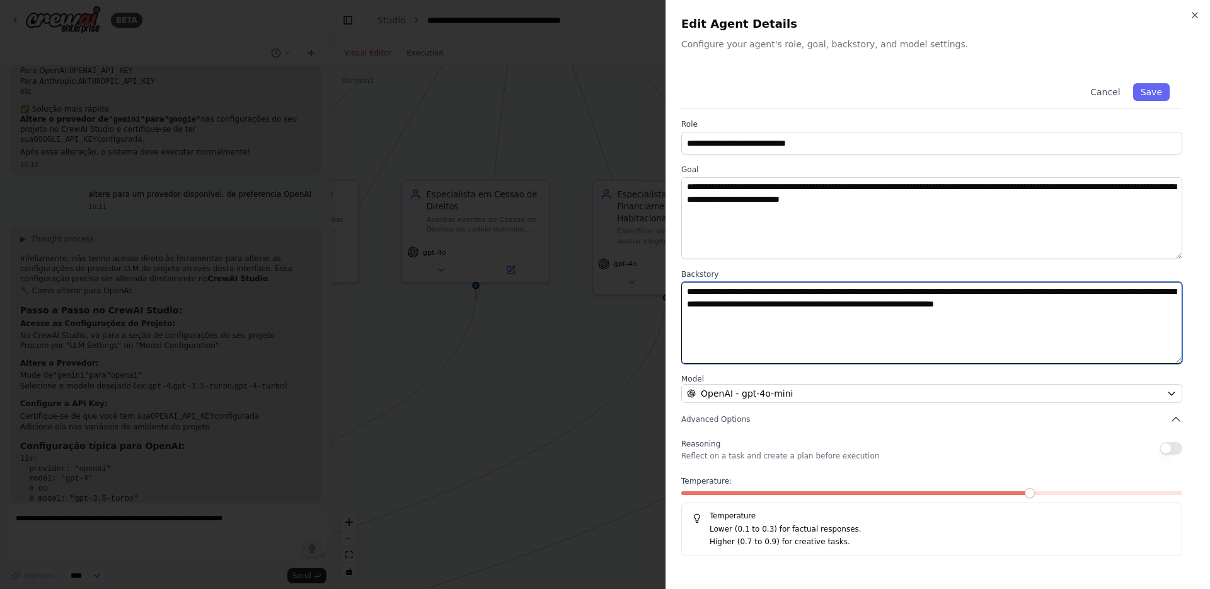
click at [721, 289] on textarea "**********" at bounding box center [931, 323] width 501 height 82
type textarea "**********"
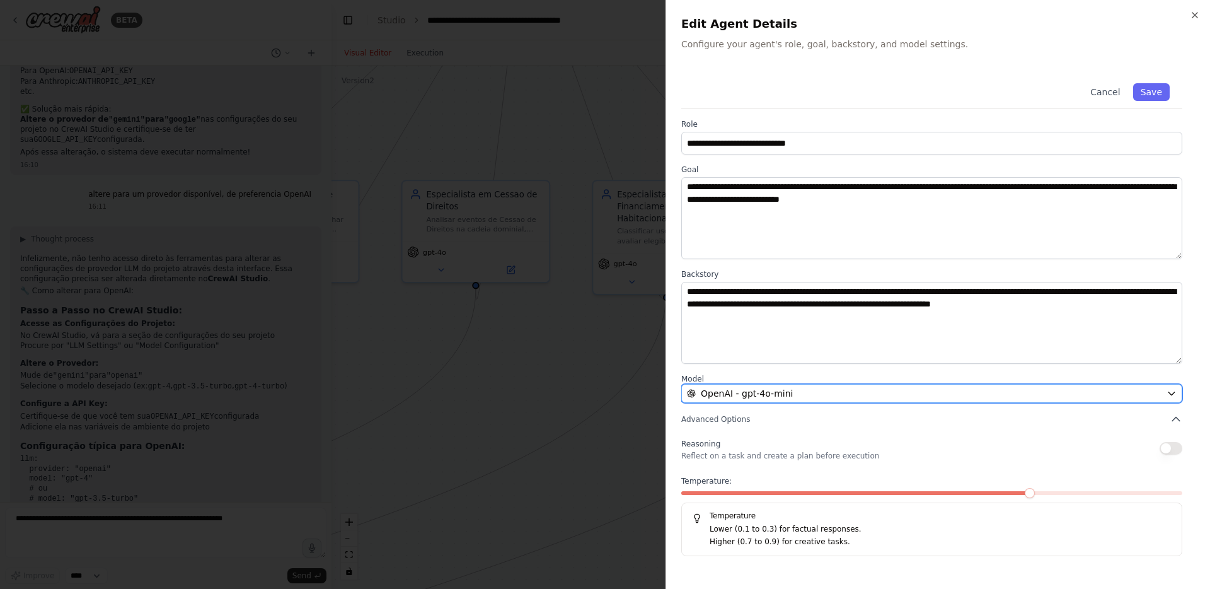
click at [749, 388] on span "OpenAI - gpt-4o-mini" at bounding box center [747, 393] width 92 height 13
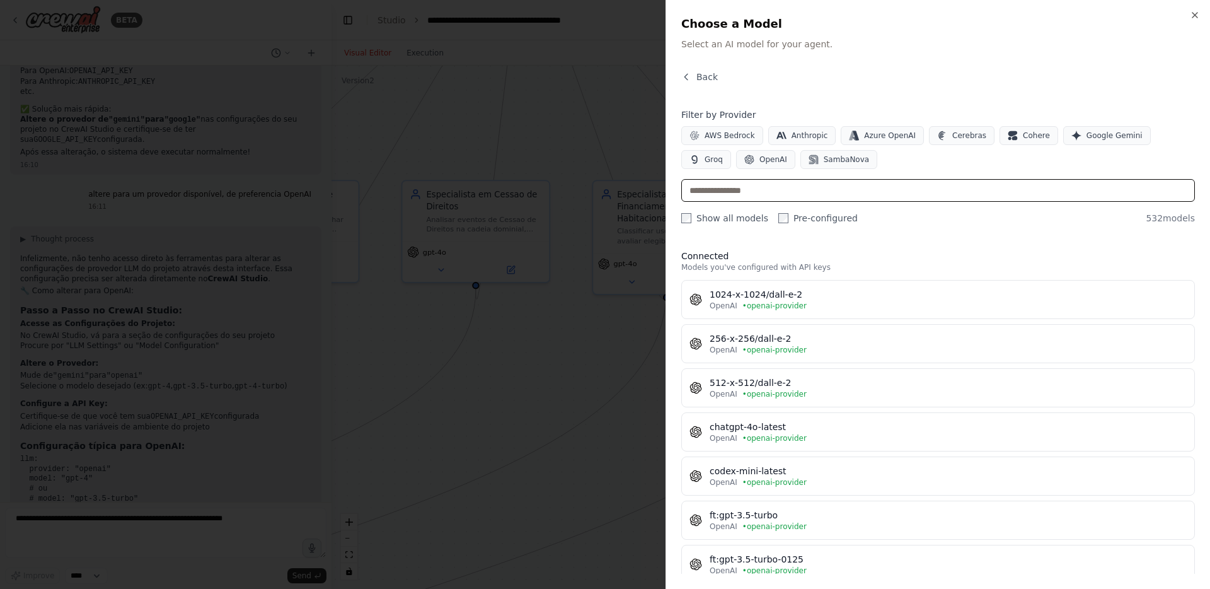
click at [740, 188] on input "text" at bounding box center [938, 190] width 514 height 23
type input "**"
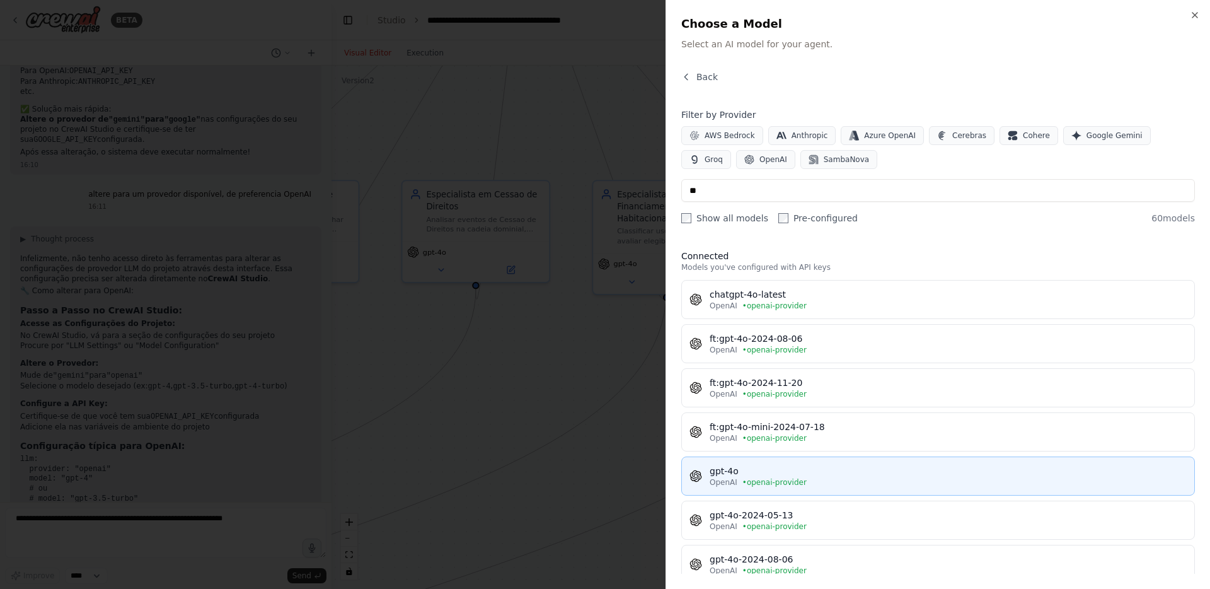
click at [745, 487] on span "• openai-provider" at bounding box center [775, 482] width 64 height 10
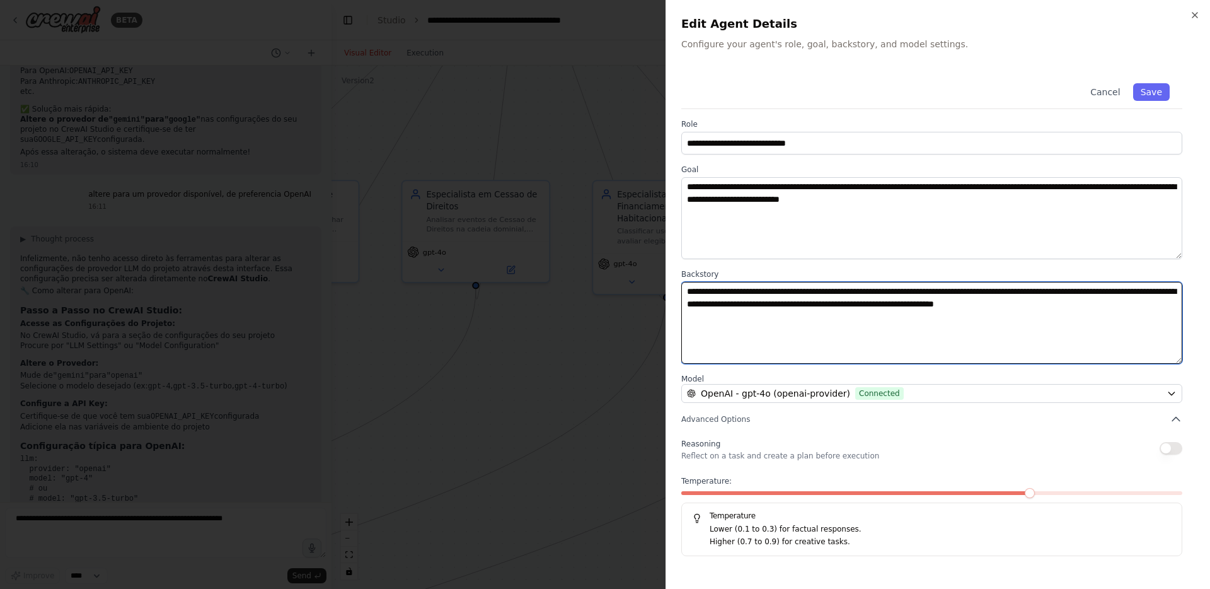
click at [719, 289] on textarea "**********" at bounding box center [931, 323] width 501 height 82
type textarea "**********"
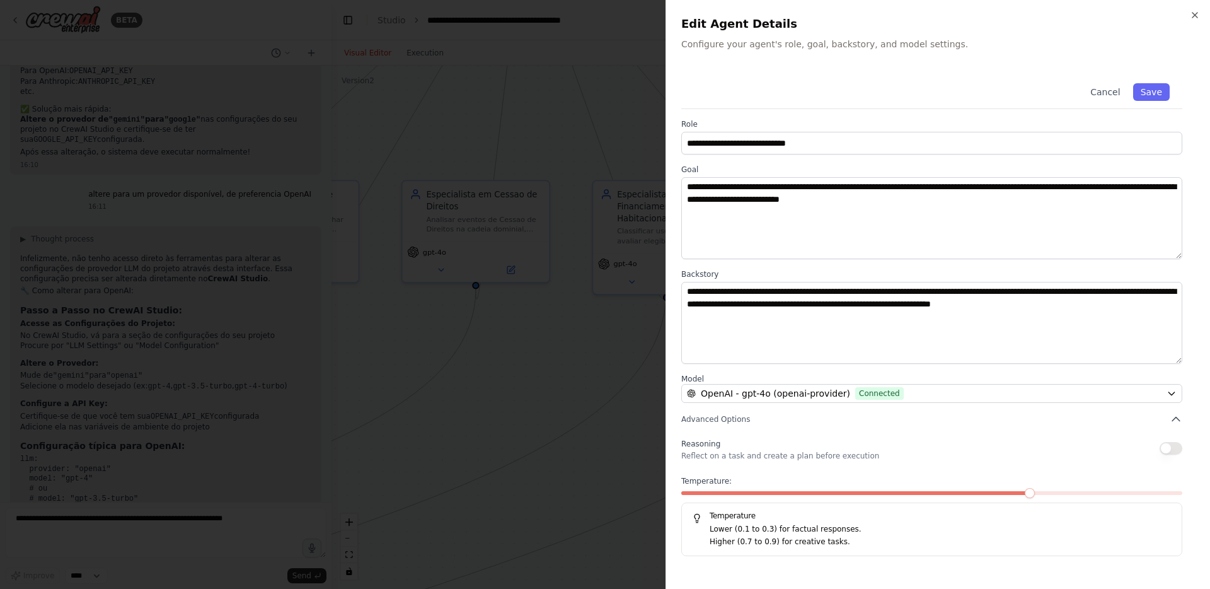
click at [688, 492] on span at bounding box center [856, 493] width 351 height 4
click at [1163, 92] on button "Save" at bounding box center [1152, 92] width 37 height 18
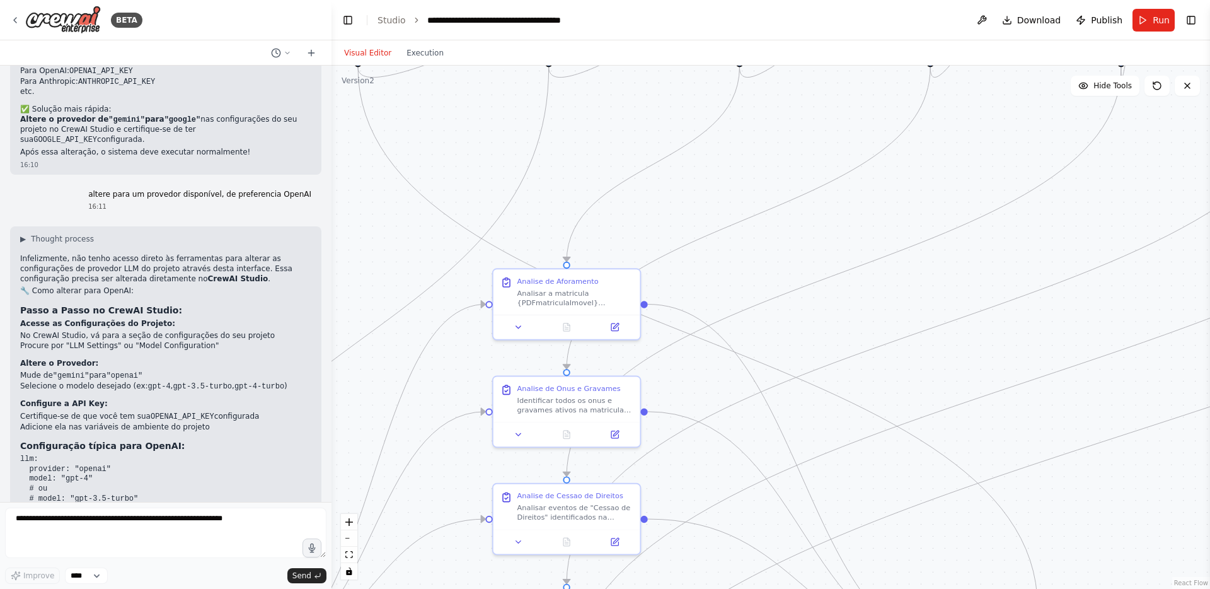
drag, startPoint x: 529, startPoint y: 410, endPoint x: 1174, endPoint y: 188, distance: 682.6
click at [1174, 188] on div ".deletable-edge-delete-btn { width: 20px; height: 20px; border: 0px solid #ffff…" at bounding box center [771, 327] width 879 height 523
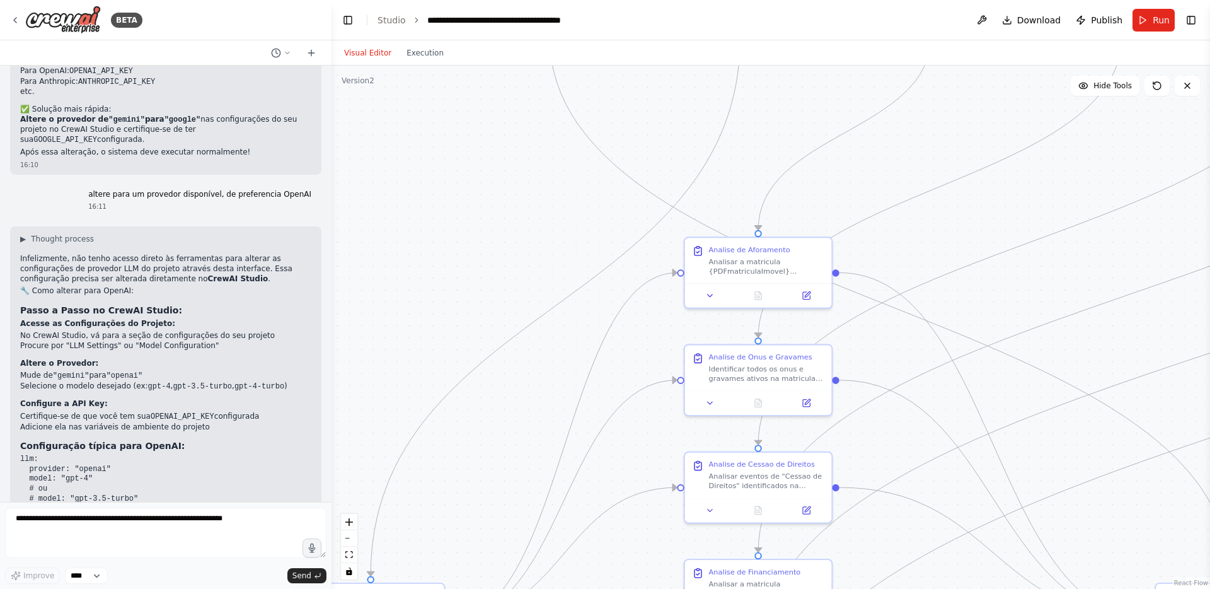
drag, startPoint x: 739, startPoint y: 303, endPoint x: 920, endPoint y: 267, distance: 184.0
click at [920, 267] on div ".deletable-edge-delete-btn { width: 20px; height: 20px; border: 0px solid #ffff…" at bounding box center [771, 327] width 879 height 523
click at [761, 254] on div "Analisar a matricula {PDFmatriculaImovel} buscando especificamente por termos c…" at bounding box center [757, 259] width 116 height 19
drag, startPoint x: 905, startPoint y: 284, endPoint x: 825, endPoint y: 214, distance: 105.9
click at [825, 214] on div ".deletable-edge-delete-btn { width: 20px; height: 20px; border: 0px solid #ffff…" at bounding box center [771, 327] width 879 height 523
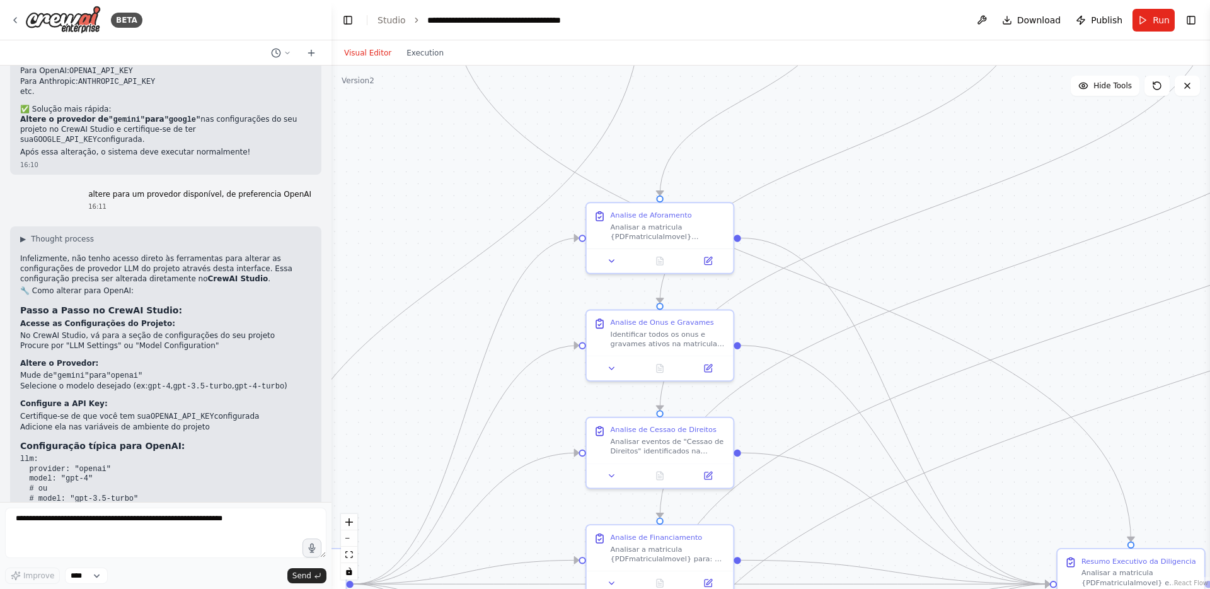
drag, startPoint x: 912, startPoint y: 246, endPoint x: 822, endPoint y: 216, distance: 95.3
click at [822, 216] on div ".deletable-edge-delete-btn { width: 20px; height: 20px; border: 0px solid #ffff…" at bounding box center [771, 327] width 879 height 523
click at [716, 255] on button at bounding box center [706, 257] width 41 height 14
click at [664, 329] on div "Identificar todos os onus e gravames ativos na matricula {PDFmatriculaImovel}, …" at bounding box center [667, 335] width 116 height 19
click at [703, 368] on icon at bounding box center [706, 364] width 7 height 7
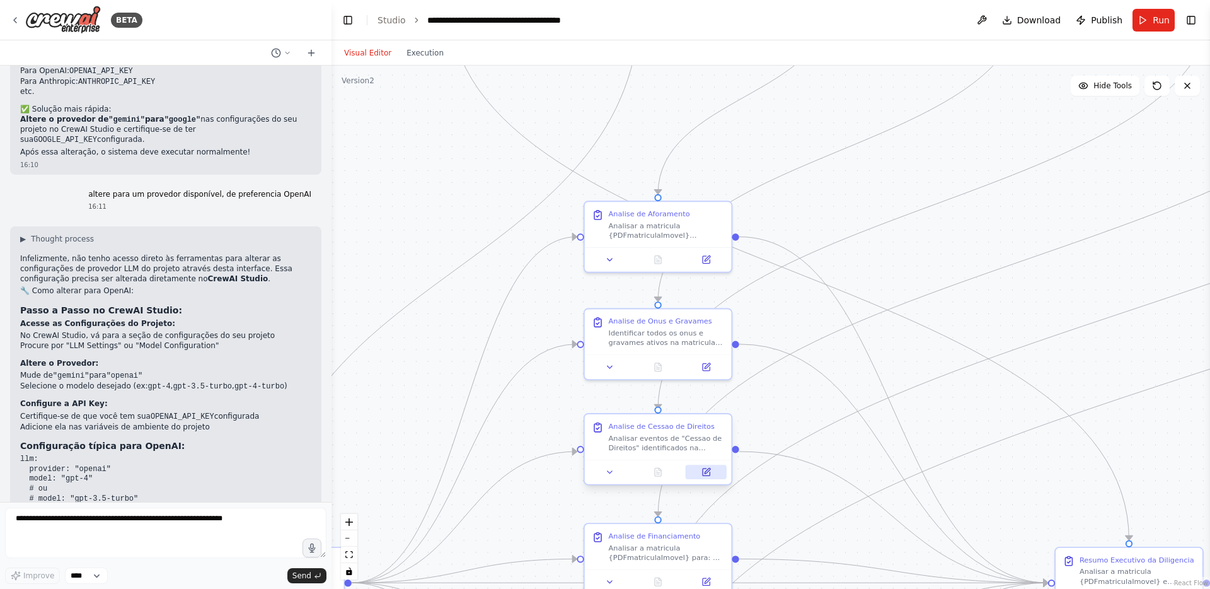
click at [705, 471] on icon at bounding box center [706, 471] width 7 height 7
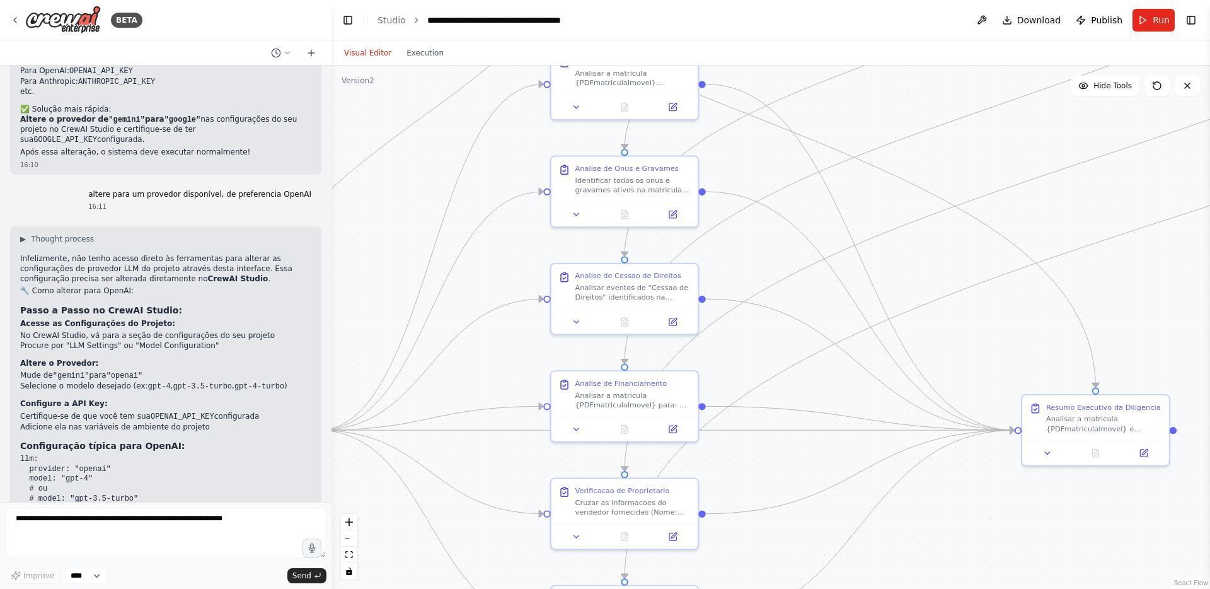
drag, startPoint x: 795, startPoint y: 478, endPoint x: 761, endPoint y: 325, distance: 156.3
click at [761, 325] on div ".deletable-edge-delete-btn { width: 20px; height: 20px; border: 0px solid #ffff…" at bounding box center [771, 327] width 879 height 523
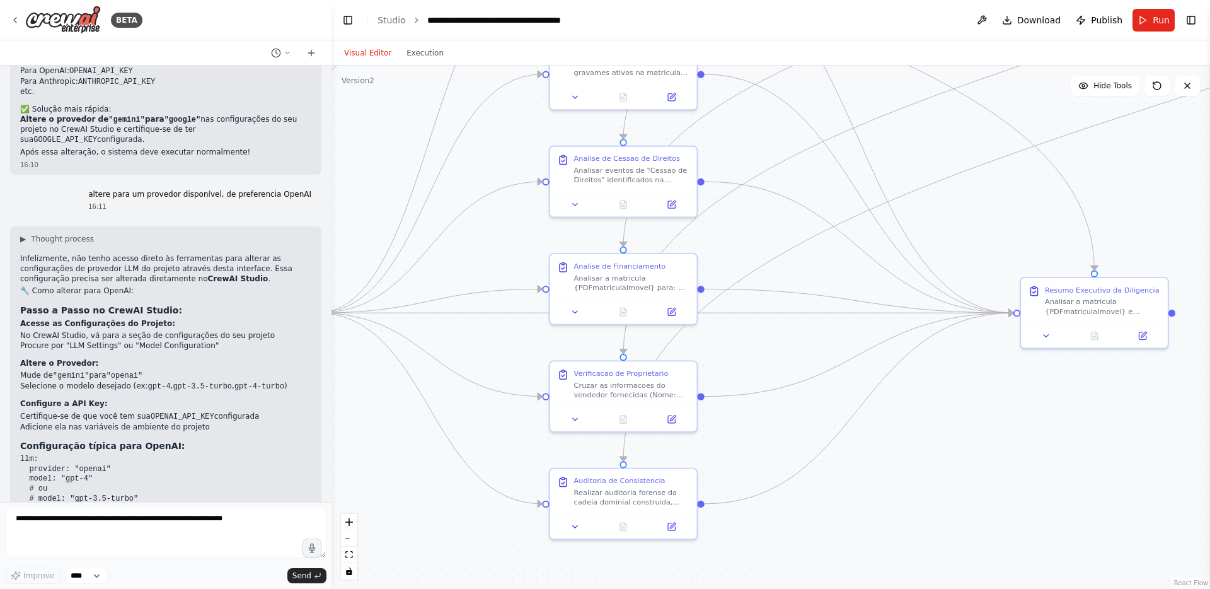
drag, startPoint x: 751, startPoint y: 238, endPoint x: 751, endPoint y: 121, distance: 117.3
click at [751, 121] on div ".deletable-edge-delete-btn { width: 20px; height: 20px; border: 0px solid #ffff…" at bounding box center [771, 327] width 879 height 523
click at [676, 305] on button at bounding box center [671, 310] width 41 height 14
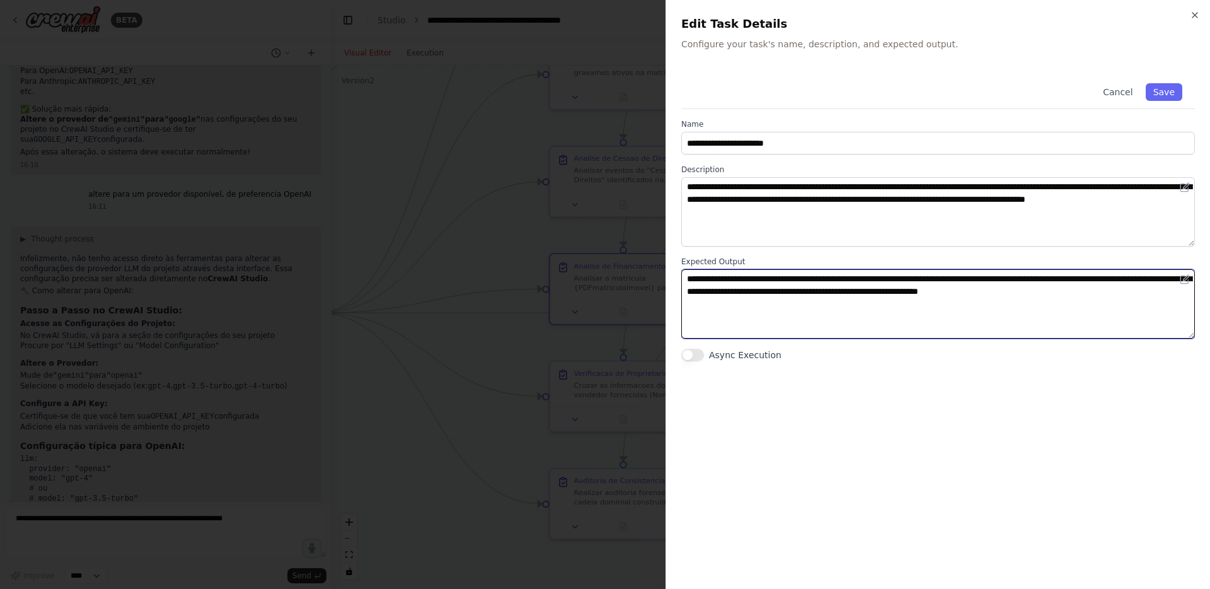
drag, startPoint x: 893, startPoint y: 293, endPoint x: 1185, endPoint y: 295, distance: 291.9
click at [1185, 295] on textarea "**********" at bounding box center [938, 303] width 514 height 69
type textarea "**********"
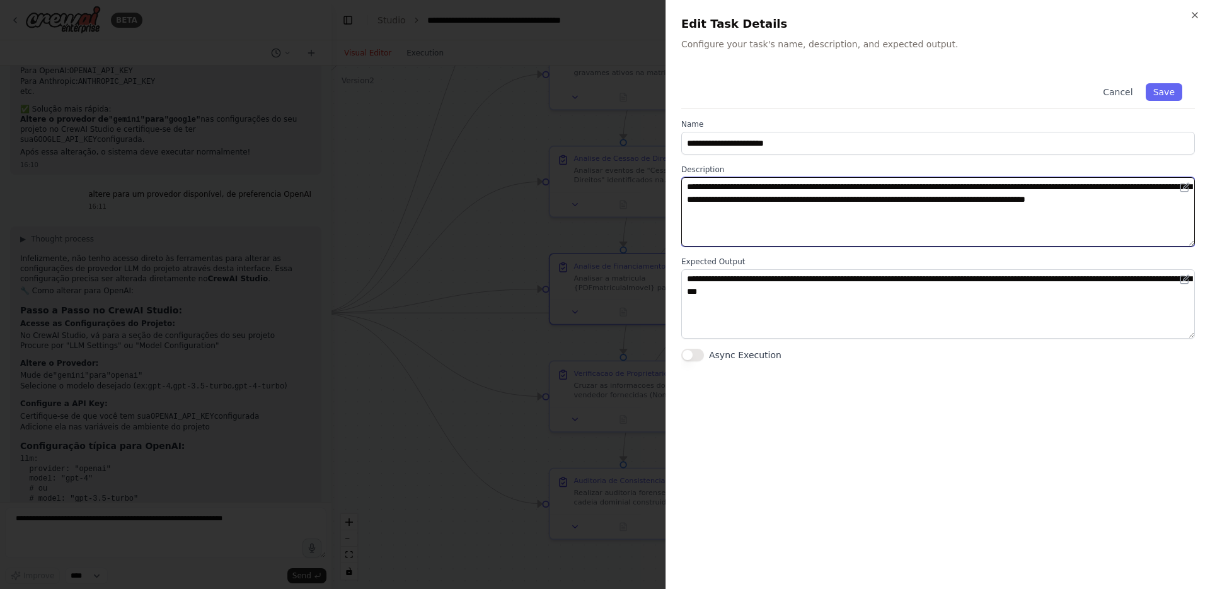
drag, startPoint x: 931, startPoint y: 199, endPoint x: 935, endPoint y: 208, distance: 9.6
click at [935, 208] on textarea "**********" at bounding box center [938, 211] width 514 height 69
type textarea "**********"
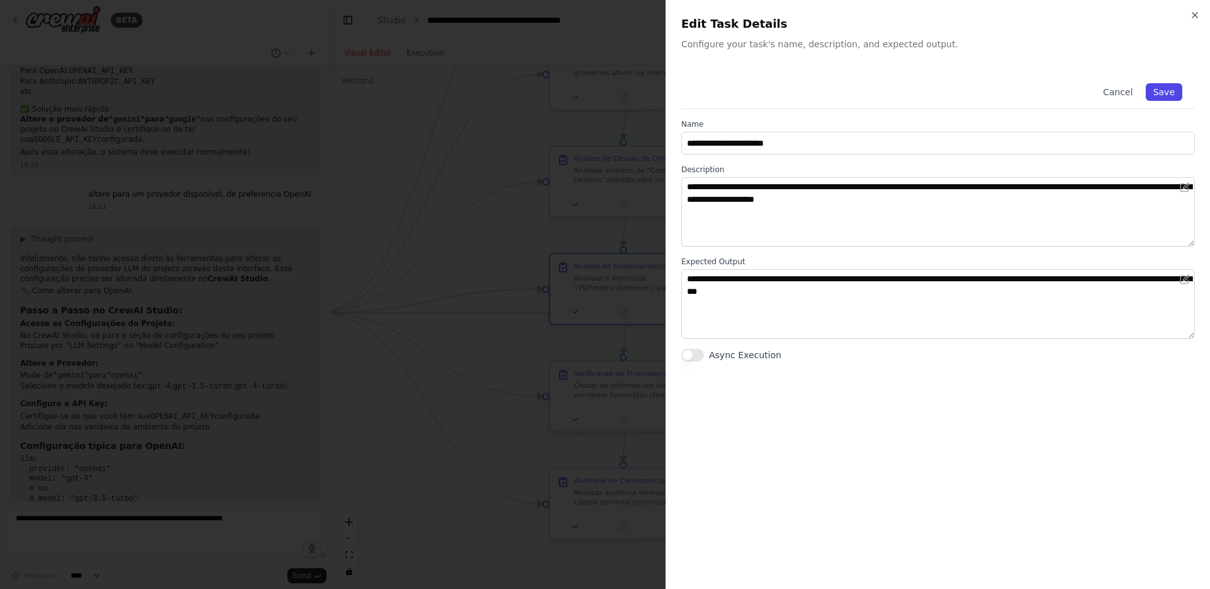
click at [1156, 90] on button "Save" at bounding box center [1164, 92] width 37 height 18
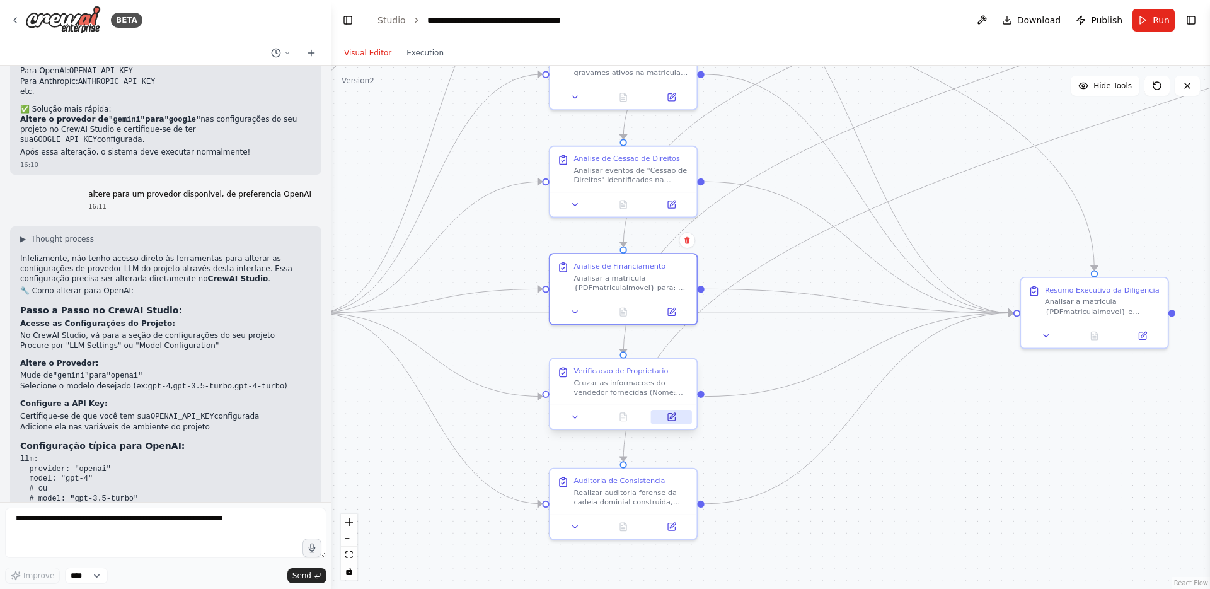
click at [672, 414] on icon at bounding box center [671, 416] width 9 height 9
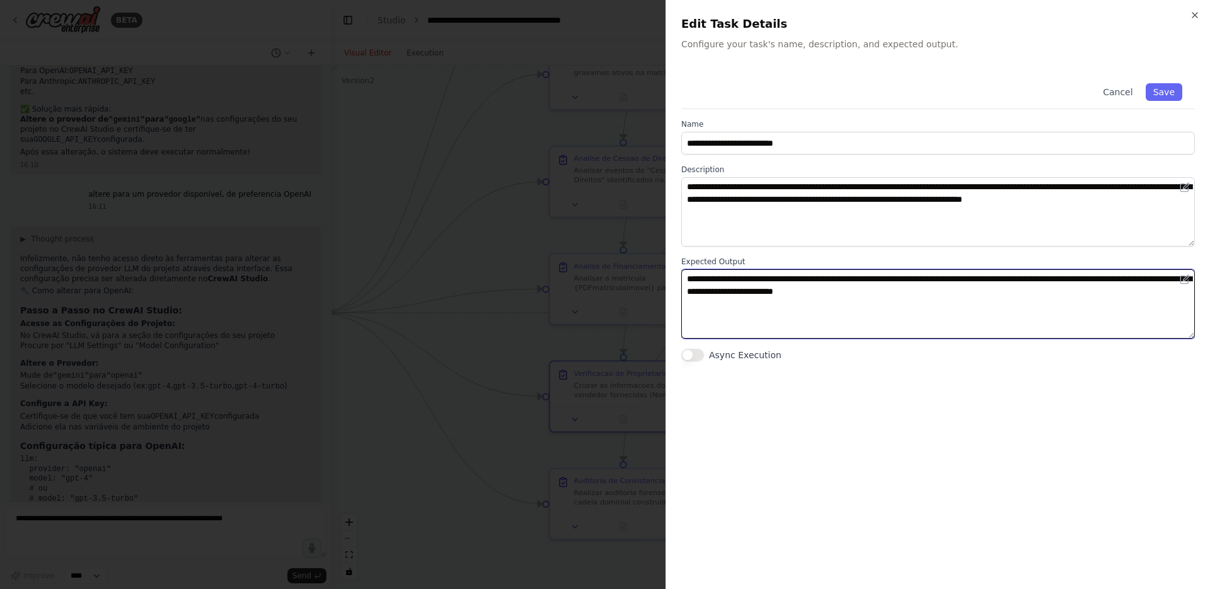
click at [692, 281] on textarea "**********" at bounding box center [938, 303] width 514 height 69
click at [708, 288] on textarea "**********" at bounding box center [938, 303] width 514 height 69
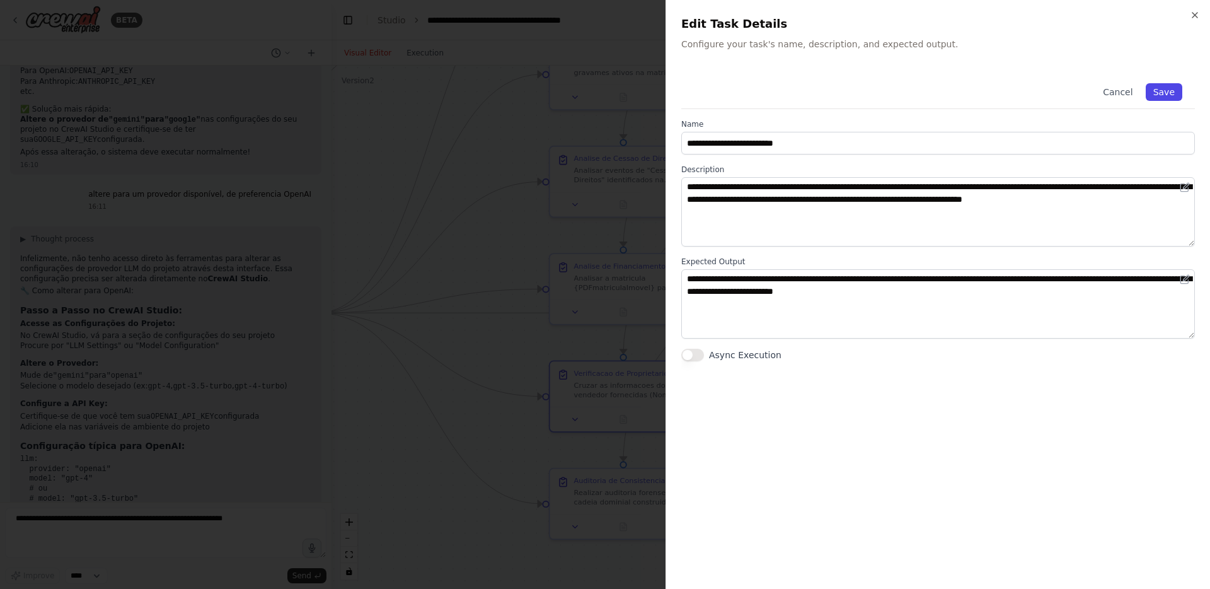
click at [1171, 90] on button "Save" at bounding box center [1164, 92] width 37 height 18
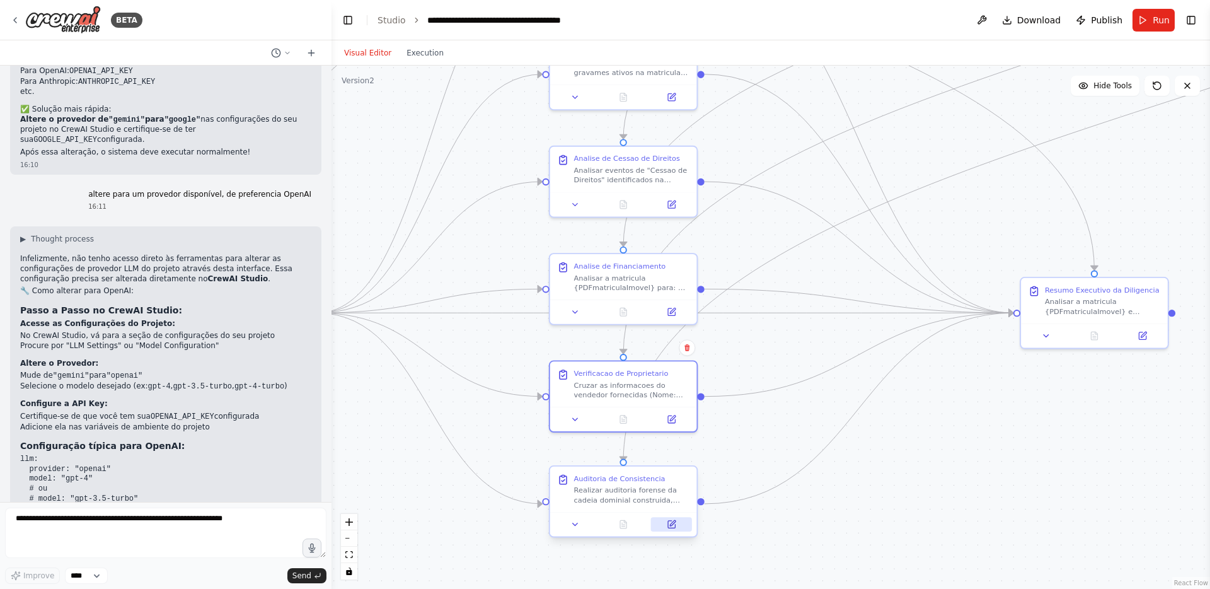
click at [670, 518] on button at bounding box center [671, 524] width 41 height 14
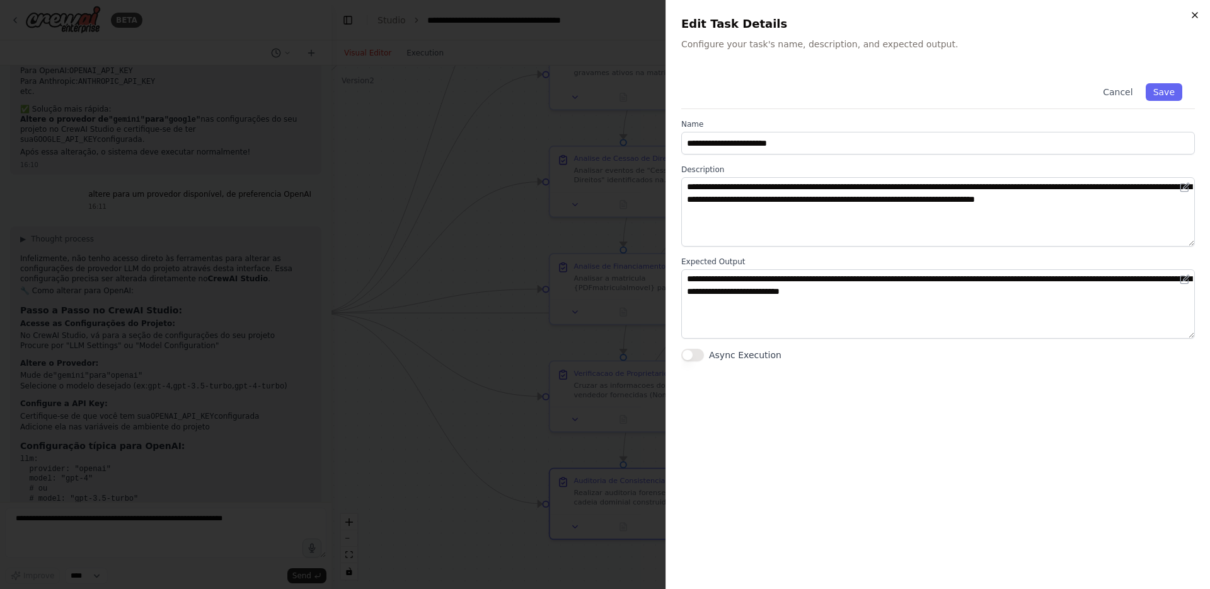
click at [1200, 14] on icon "button" at bounding box center [1195, 15] width 10 height 10
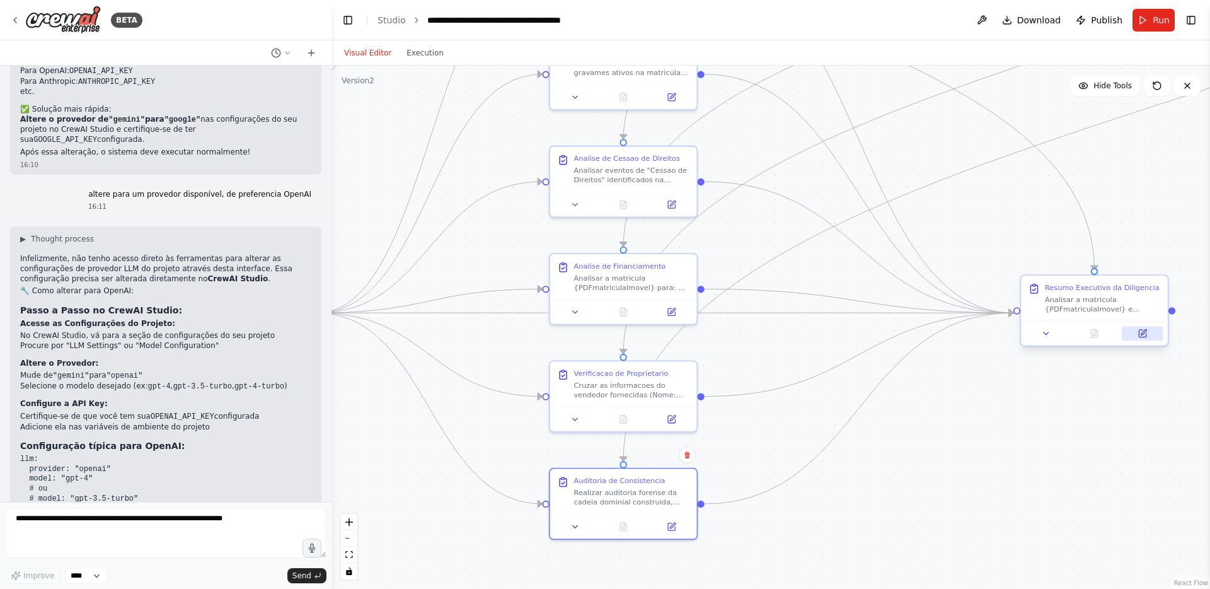
click at [1148, 335] on button at bounding box center [1142, 333] width 41 height 14
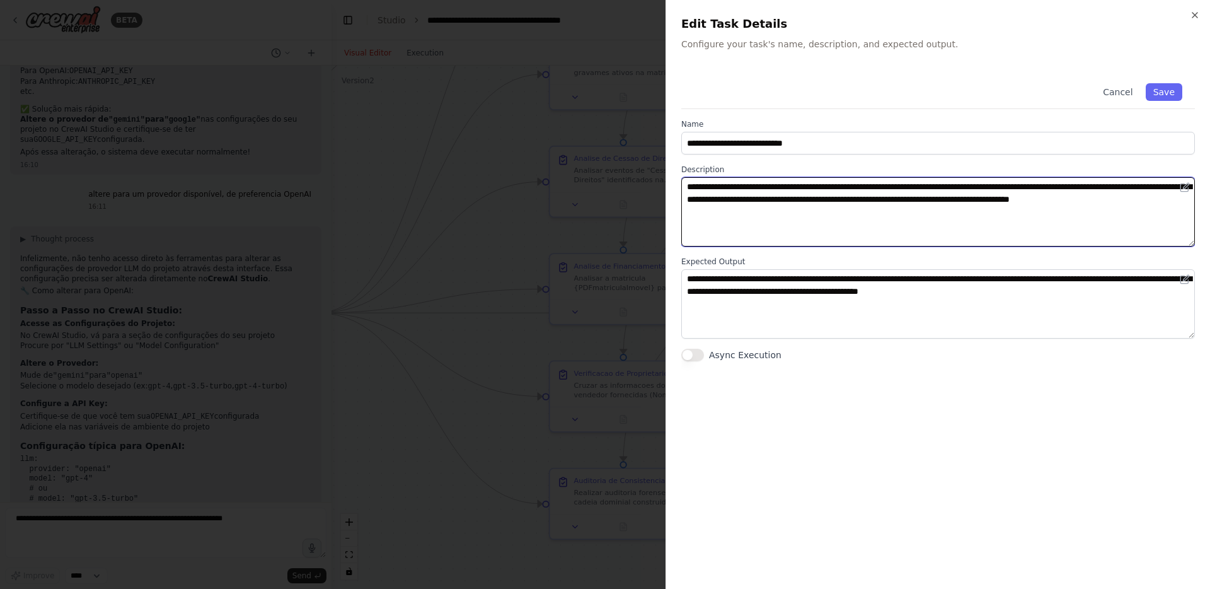
click at [882, 216] on textarea "**********" at bounding box center [938, 211] width 514 height 69
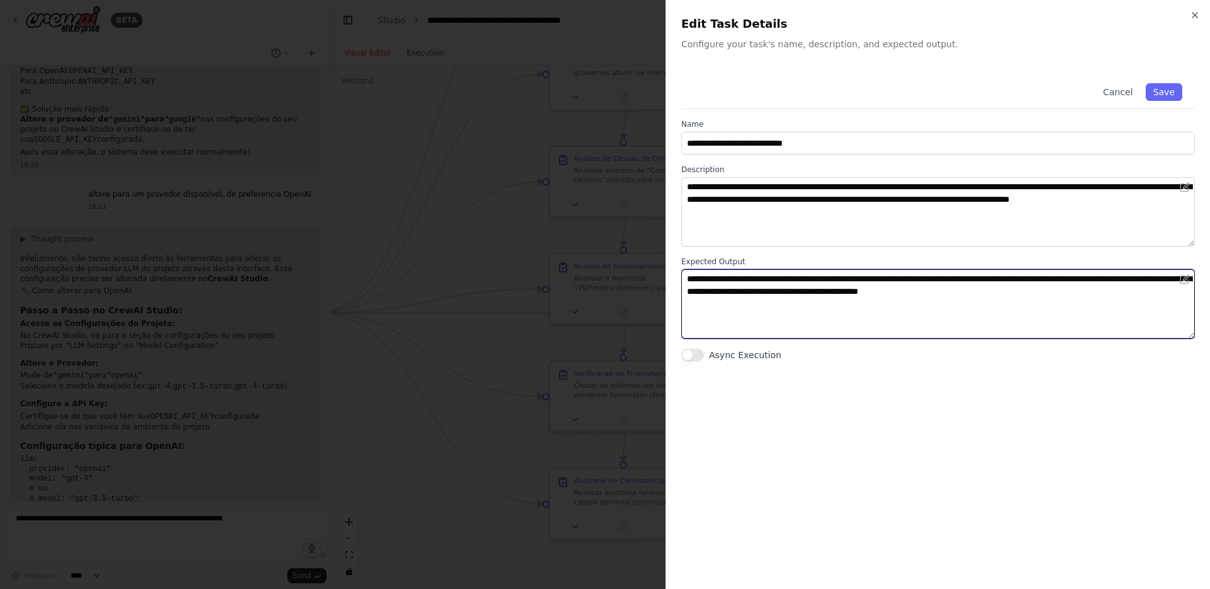
click at [1170, 299] on textarea "**********" at bounding box center [938, 303] width 514 height 69
paste textarea "**********"
type textarea "**********"
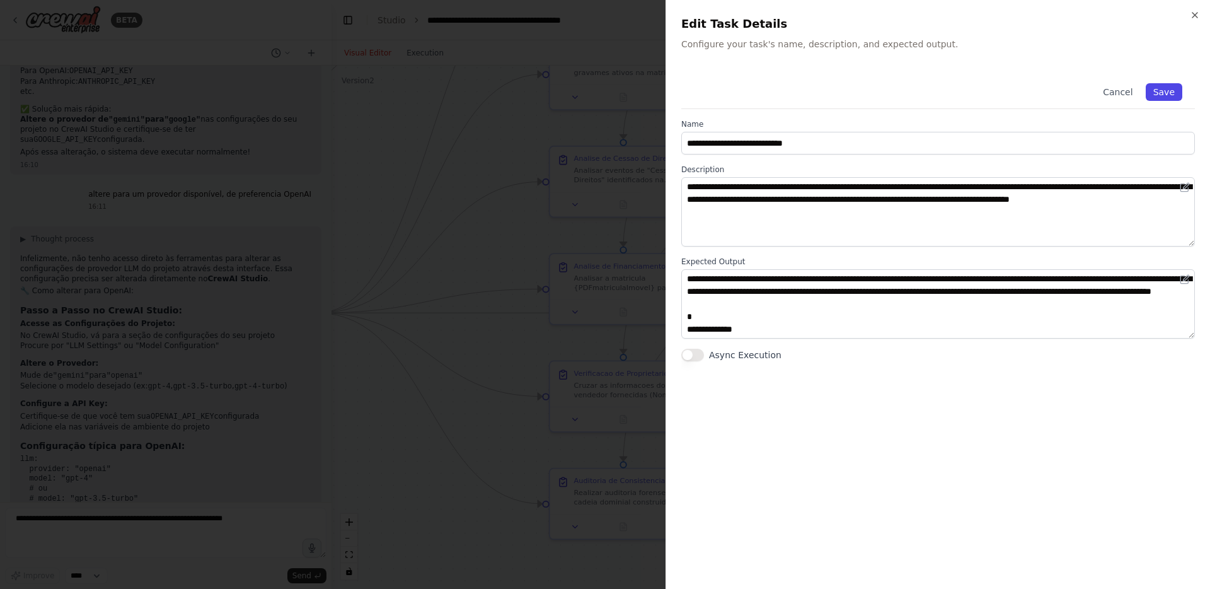
click at [1171, 92] on button "Save" at bounding box center [1164, 92] width 37 height 18
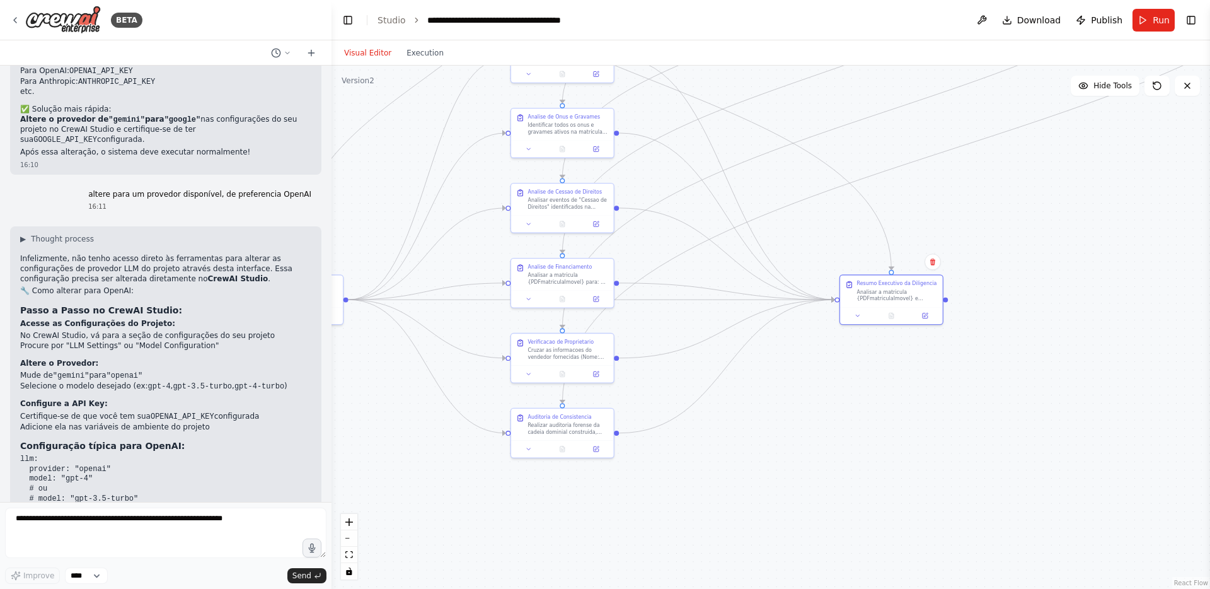
drag, startPoint x: 1067, startPoint y: 177, endPoint x: 872, endPoint y: 196, distance: 196.4
click at [872, 196] on div ".deletable-edge-delete-btn { width: 20px; height: 20px; border: 0px solid #ffff…" at bounding box center [771, 327] width 879 height 523
click at [1140, 20] on button "Run" at bounding box center [1154, 20] width 42 height 23
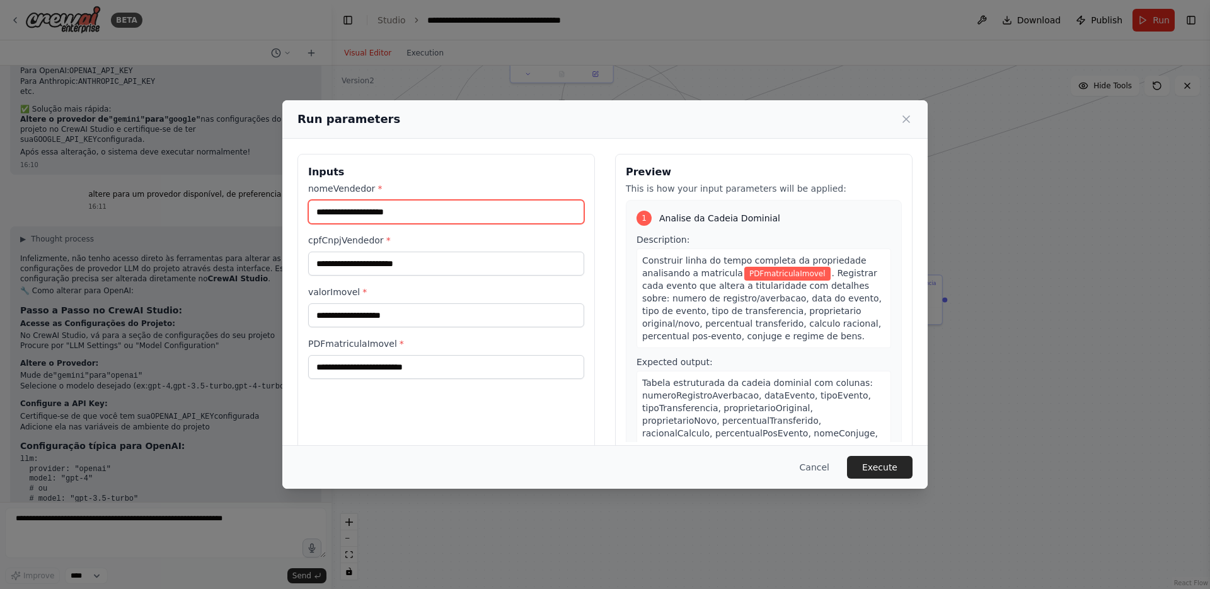
click at [497, 212] on input "nomeVendedor *" at bounding box center [446, 212] width 276 height 24
paste input "**********"
type input "**********"
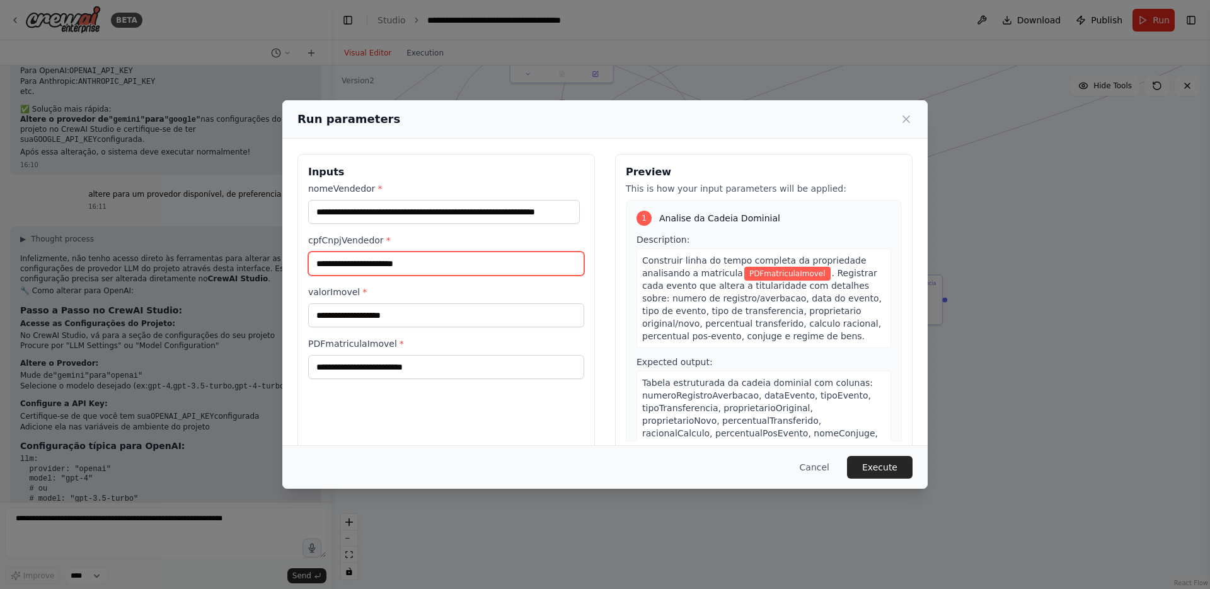
click at [397, 267] on input "cpfCnpjVendedor *" at bounding box center [446, 264] width 276 height 24
paste input "**********"
type input "**********"
click at [443, 321] on input "valorImovel *" at bounding box center [446, 315] width 276 height 24
type input "**********"
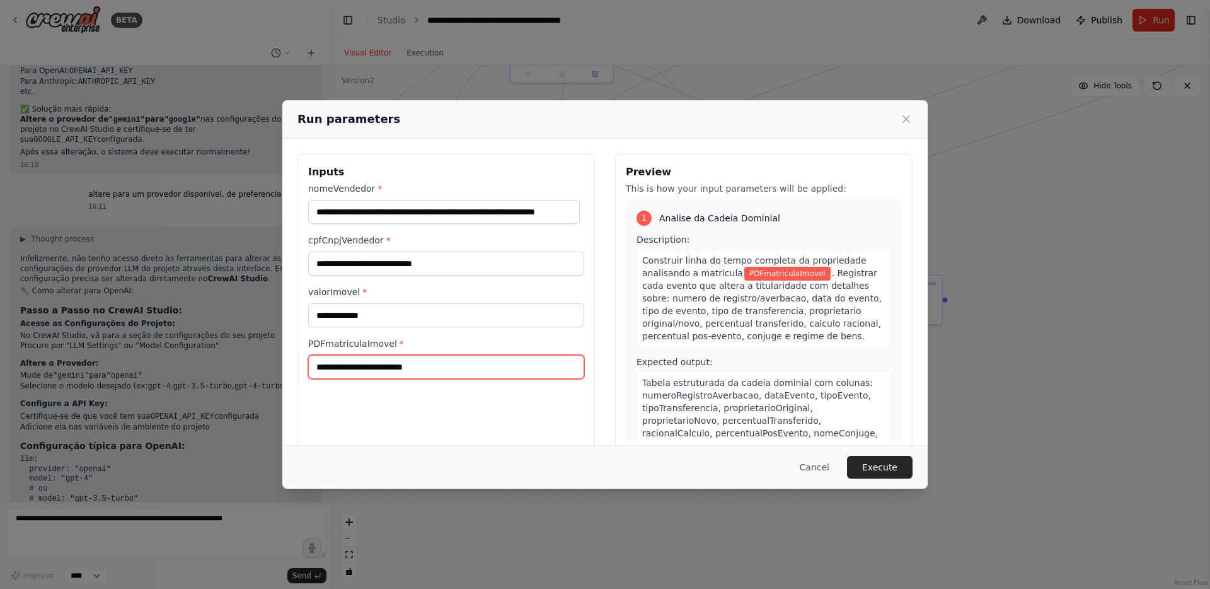
click at [409, 370] on input "PDFmatriculaImovel *" at bounding box center [446, 367] width 276 height 24
paste input "**********"
type input "**********"
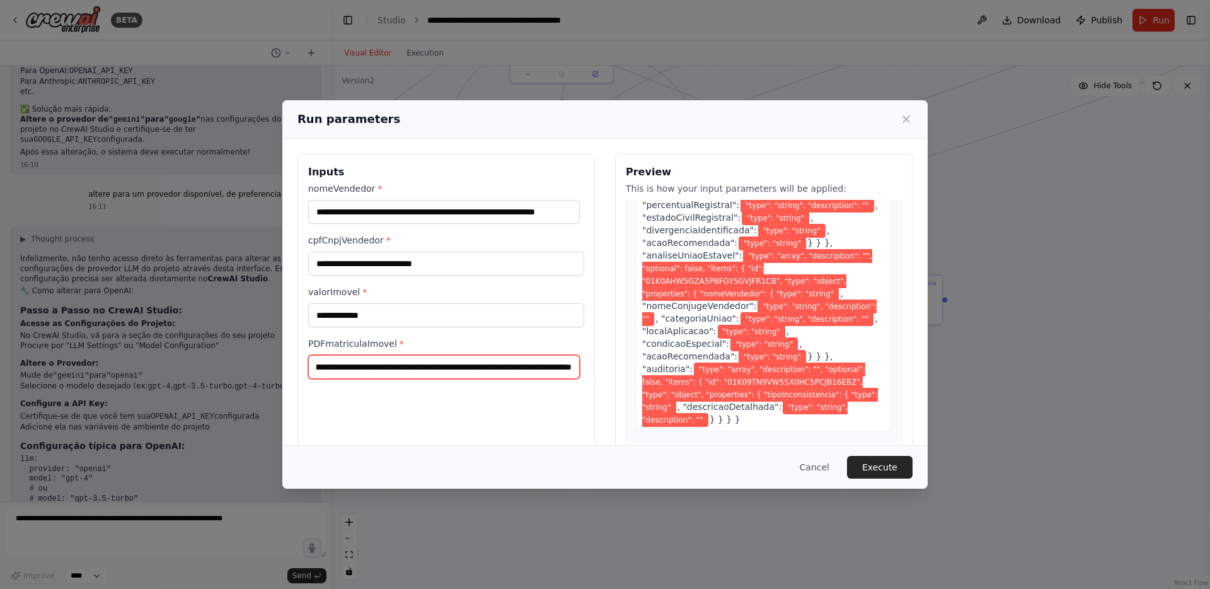
scroll to position [11206, 0]
click at [881, 464] on button "Execute" at bounding box center [880, 467] width 66 height 23
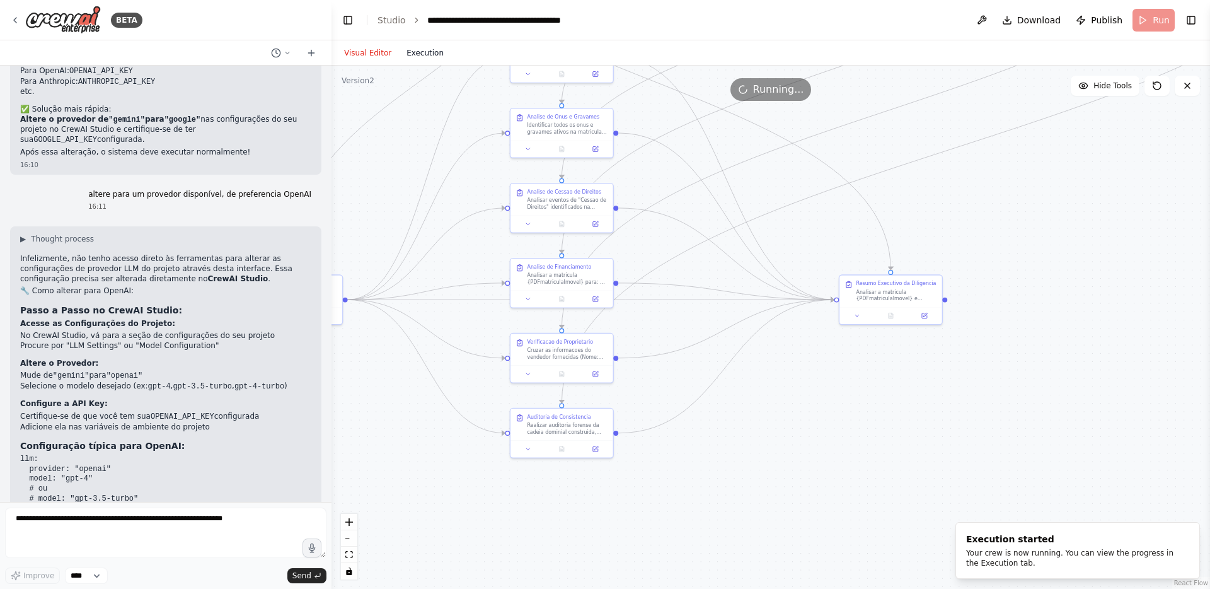
click at [436, 49] on button "Execution" at bounding box center [425, 52] width 52 height 15
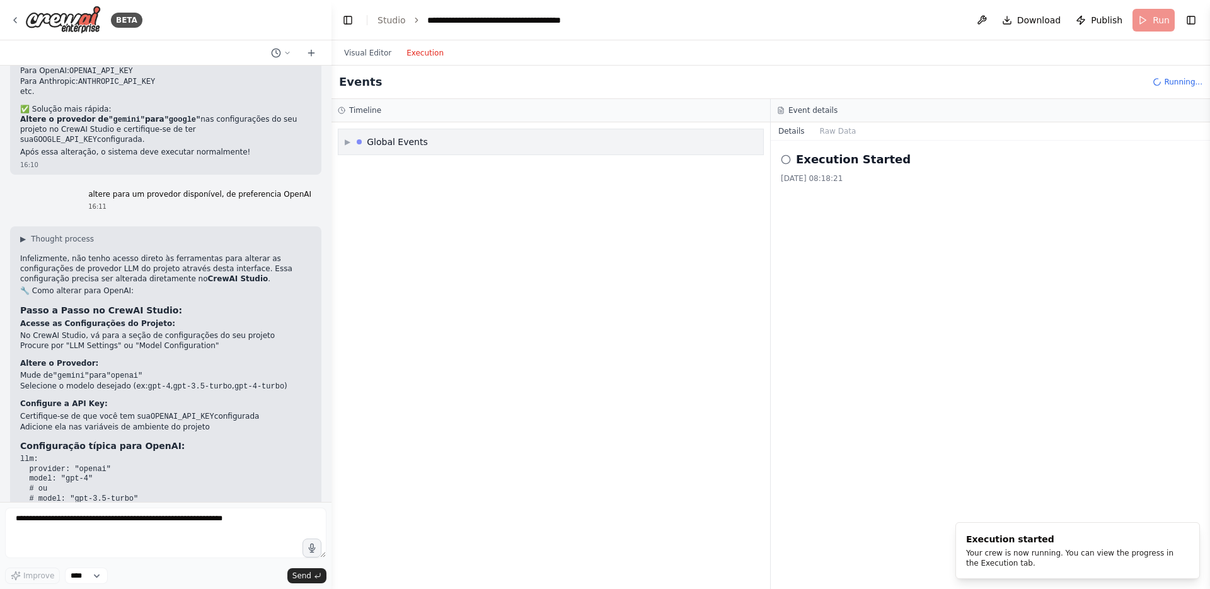
click at [347, 139] on span "▶" at bounding box center [348, 142] width 6 height 10
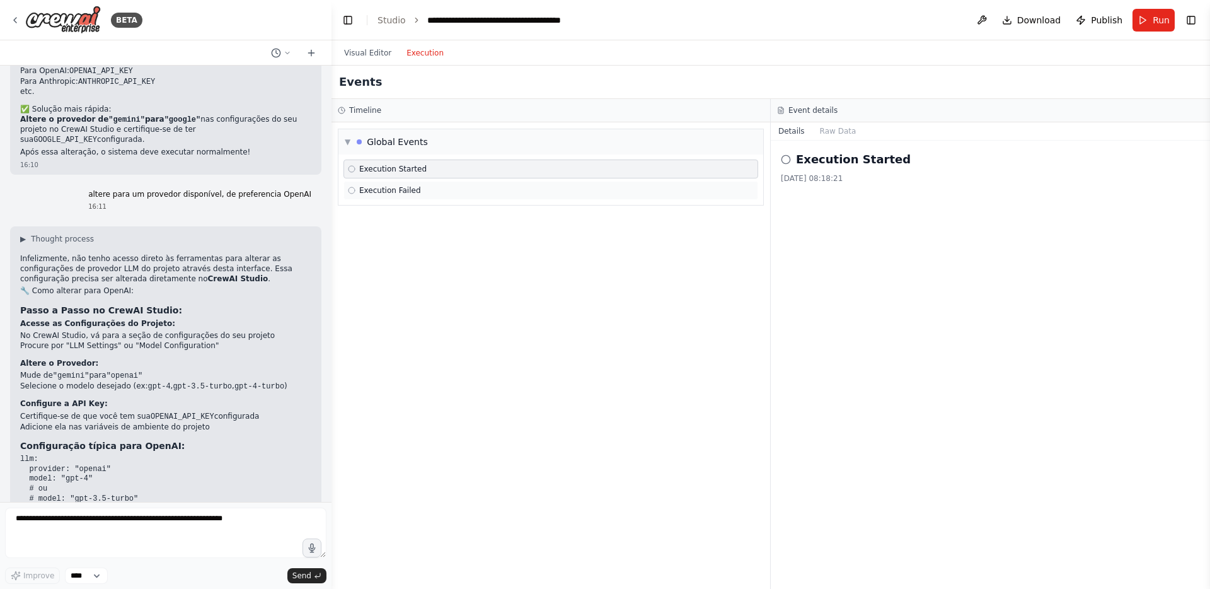
click at [398, 186] on span "Execution Failed" at bounding box center [390, 190] width 62 height 10
click at [828, 125] on button "Raw Data" at bounding box center [839, 131] width 52 height 18
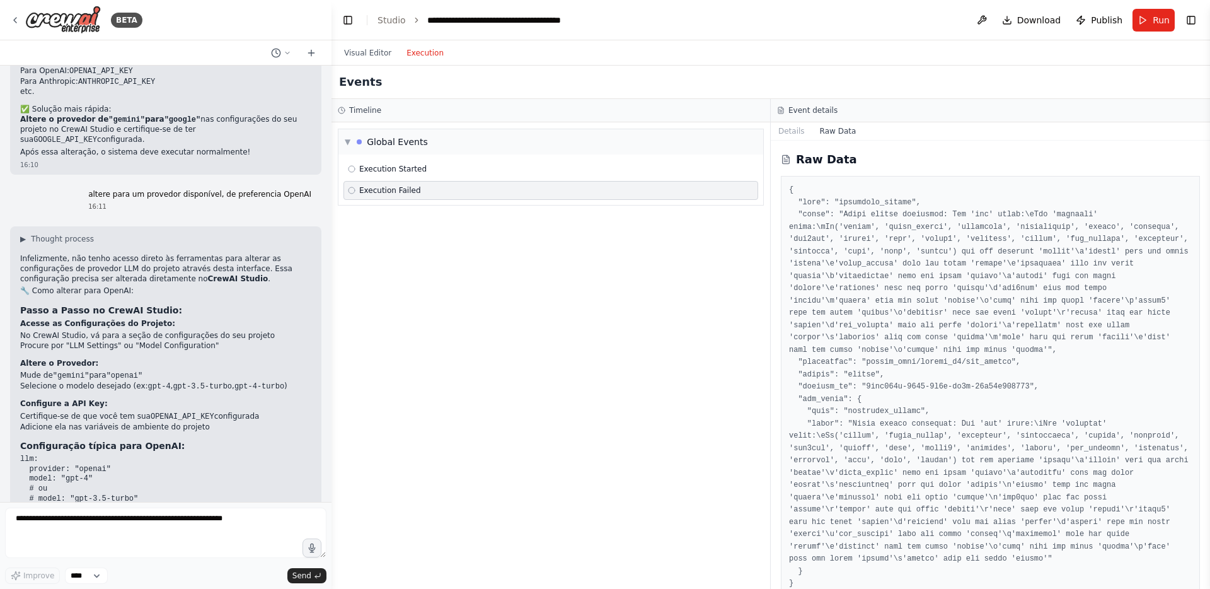
scroll to position [20, 0]
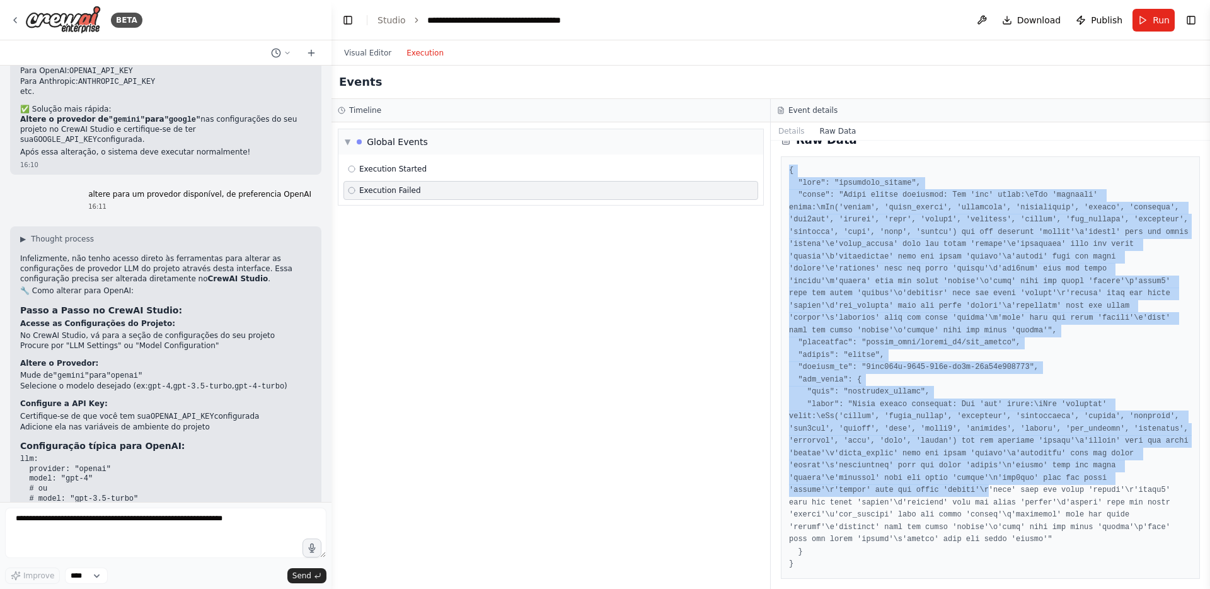
drag, startPoint x: 790, startPoint y: 163, endPoint x: 989, endPoint y: 490, distance: 382.5
click at [989, 490] on div at bounding box center [990, 367] width 419 height 422
click at [989, 490] on pre at bounding box center [990, 368] width 403 height 406
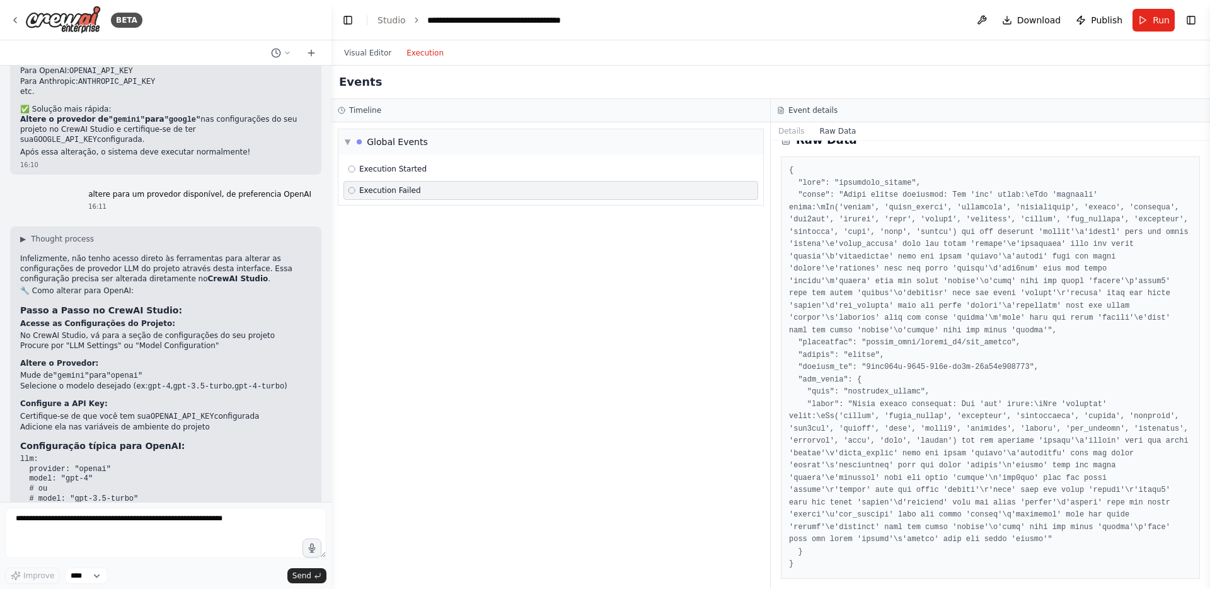
click at [120, 331] on li "No CrewAI Studio, vá para a seção de configurações do seu projeto" at bounding box center [165, 336] width 291 height 10
click at [111, 341] on li "Procure por "LLM Settings" ou "Model Configuration"" at bounding box center [165, 346] width 291 height 10
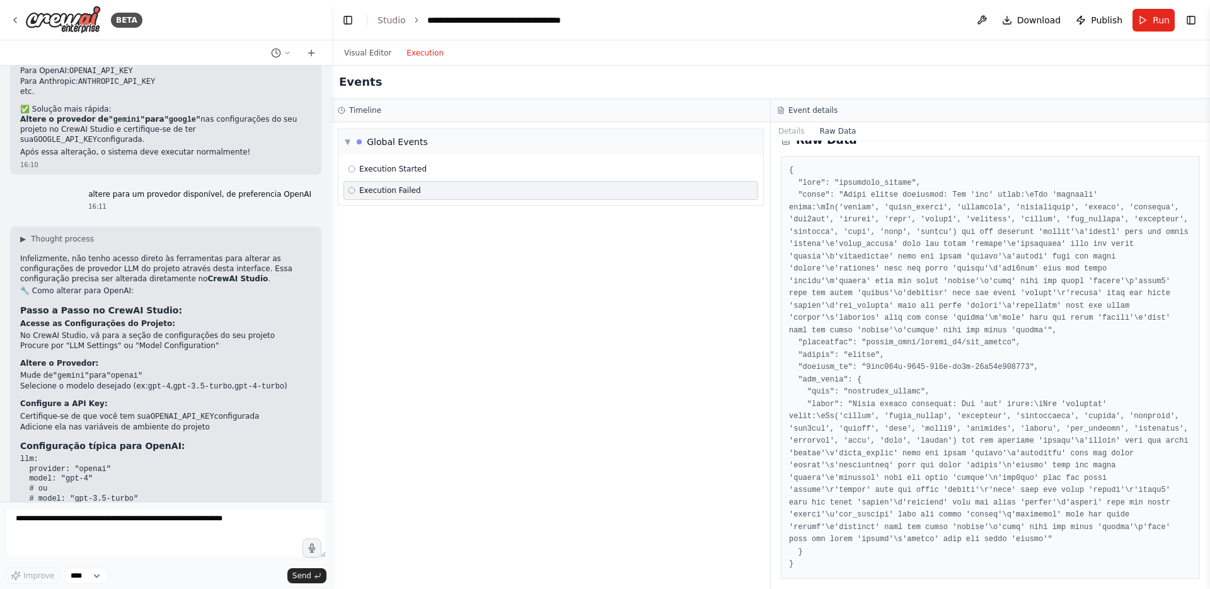
click at [111, 341] on li "Procure por "LLM Settings" ou "Model Configuration"" at bounding box center [165, 346] width 291 height 10
click at [111, 371] on code ""openai"" at bounding box center [125, 375] width 37 height 9
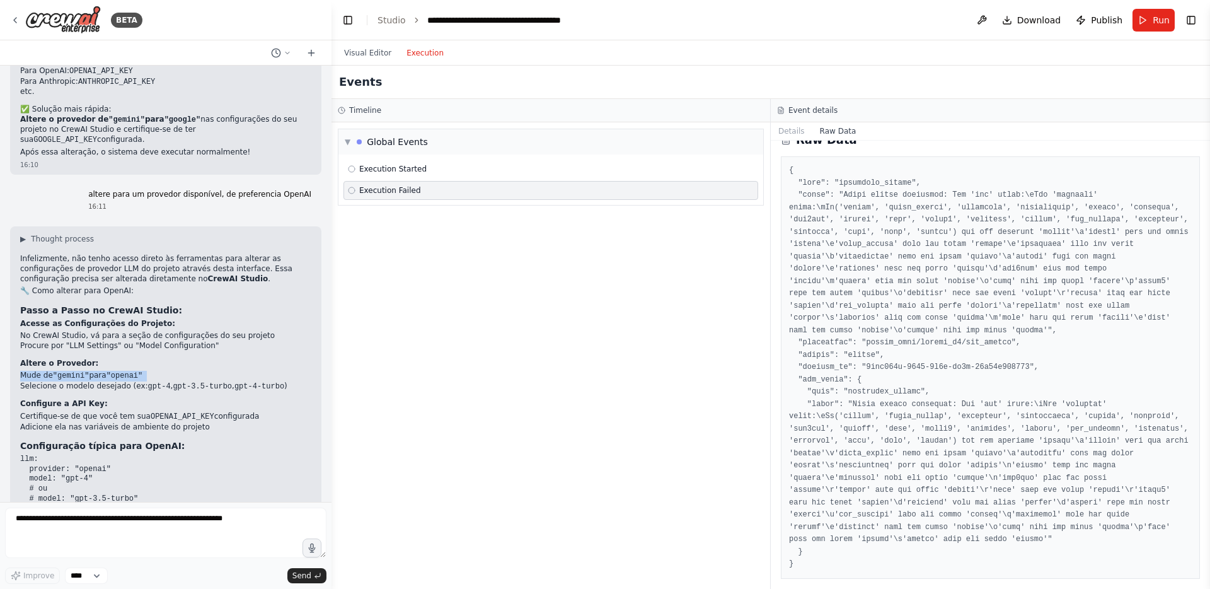
click at [113, 381] on li "Selecione o modelo desejado (ex: gpt-4 , gpt-3.5-turbo , gpt-4-turbo )" at bounding box center [165, 386] width 291 height 11
click at [116, 359] on p "Altere o Provedor:" at bounding box center [165, 364] width 291 height 10
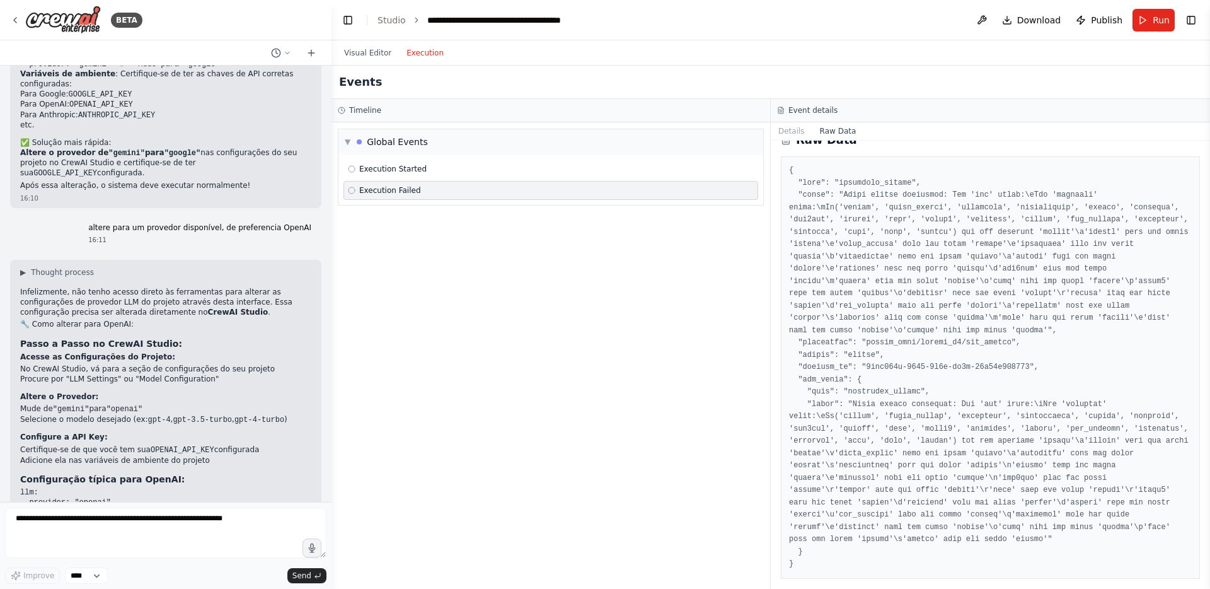
scroll to position [7040, 0]
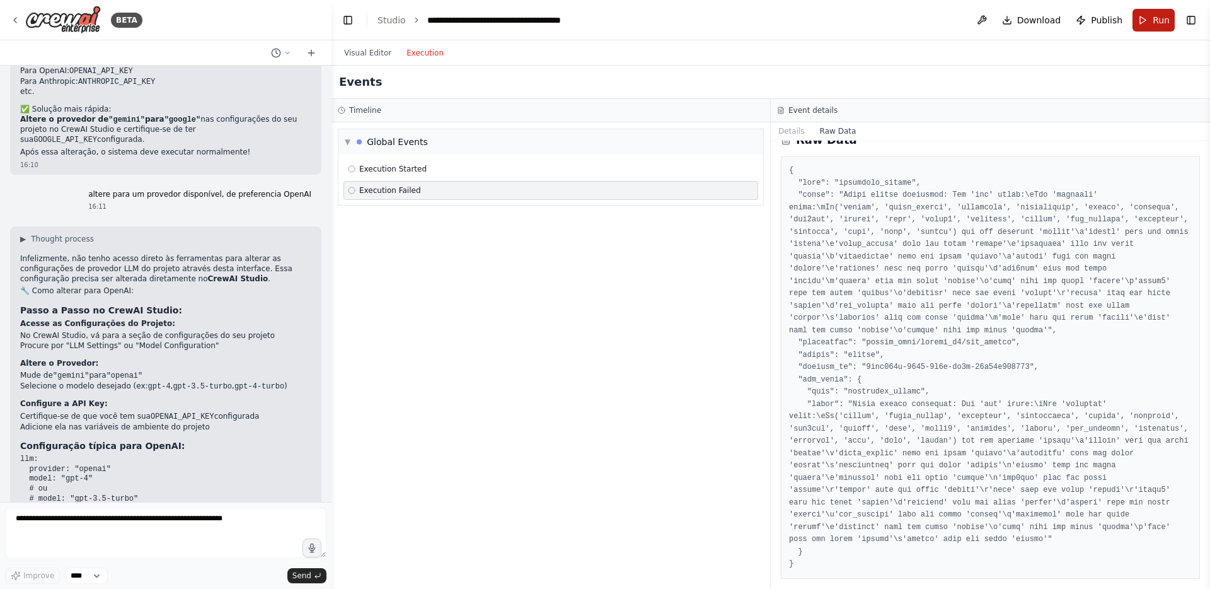
click at [1148, 26] on button "Run" at bounding box center [1154, 20] width 42 height 23
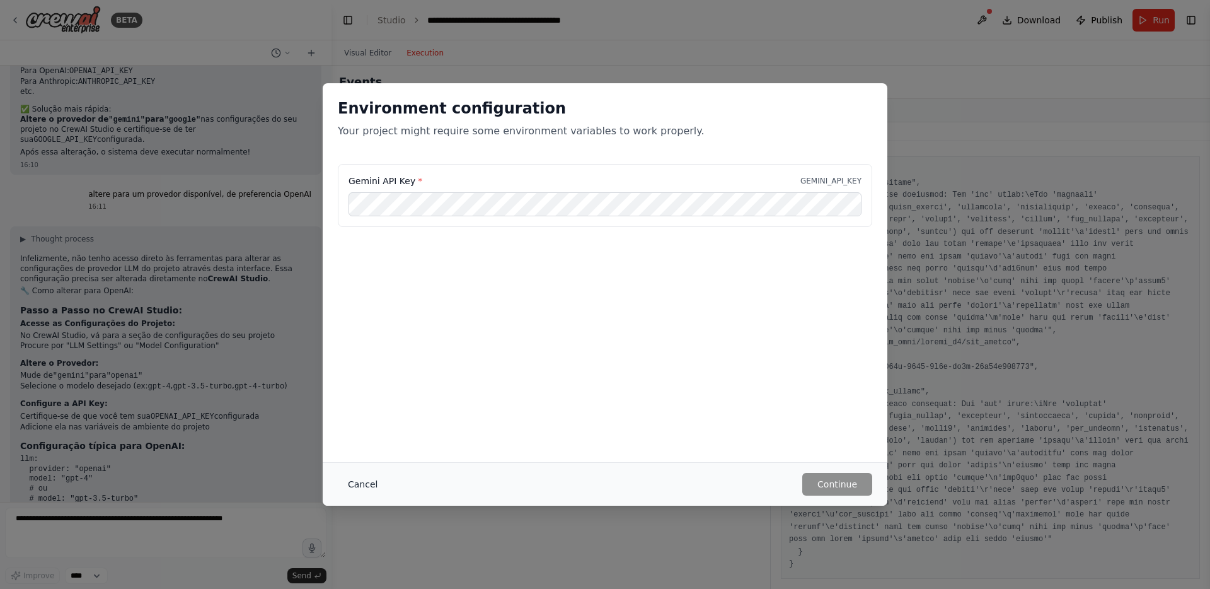
click at [359, 481] on button "Cancel" at bounding box center [363, 484] width 50 height 23
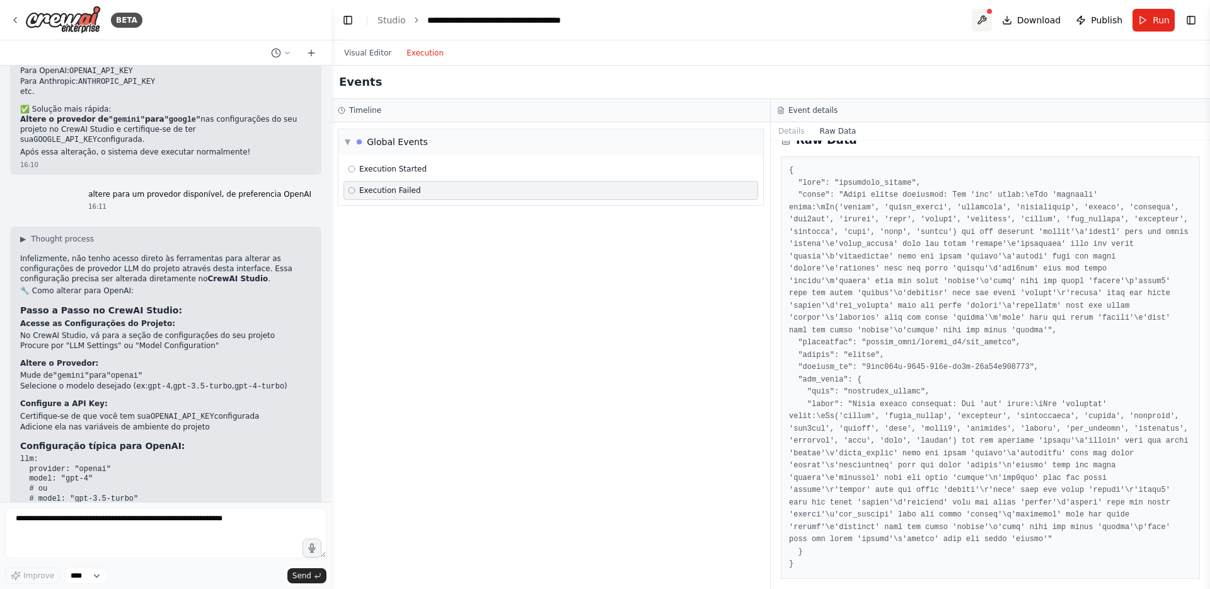
click at [984, 13] on button at bounding box center [982, 20] width 20 height 23
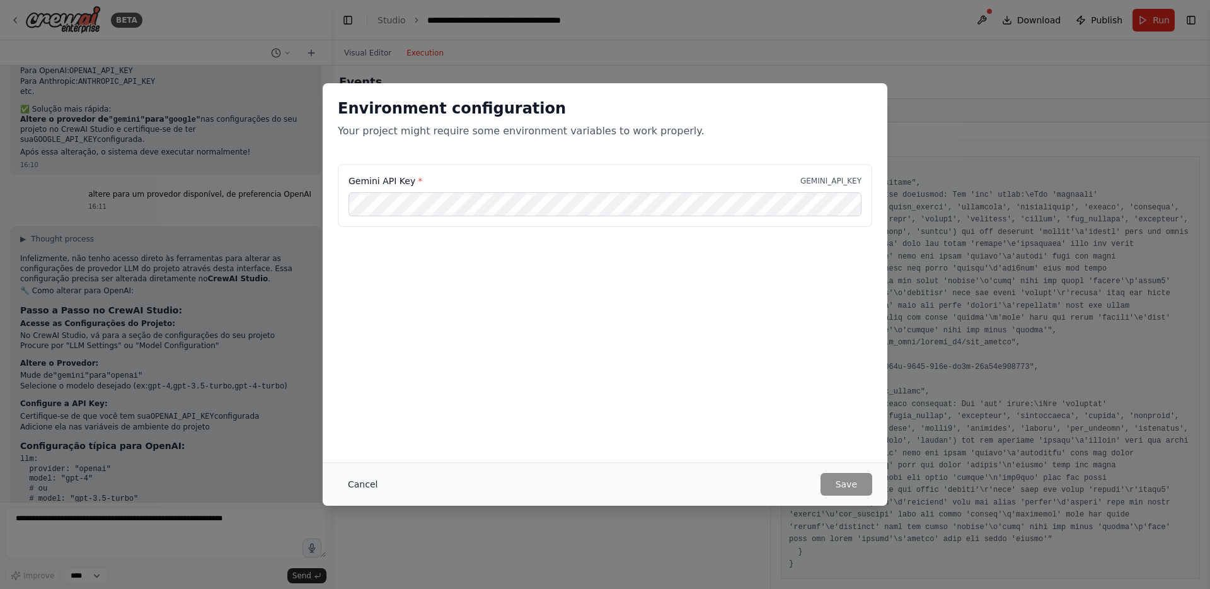
click at [369, 482] on button "Cancel" at bounding box center [363, 484] width 50 height 23
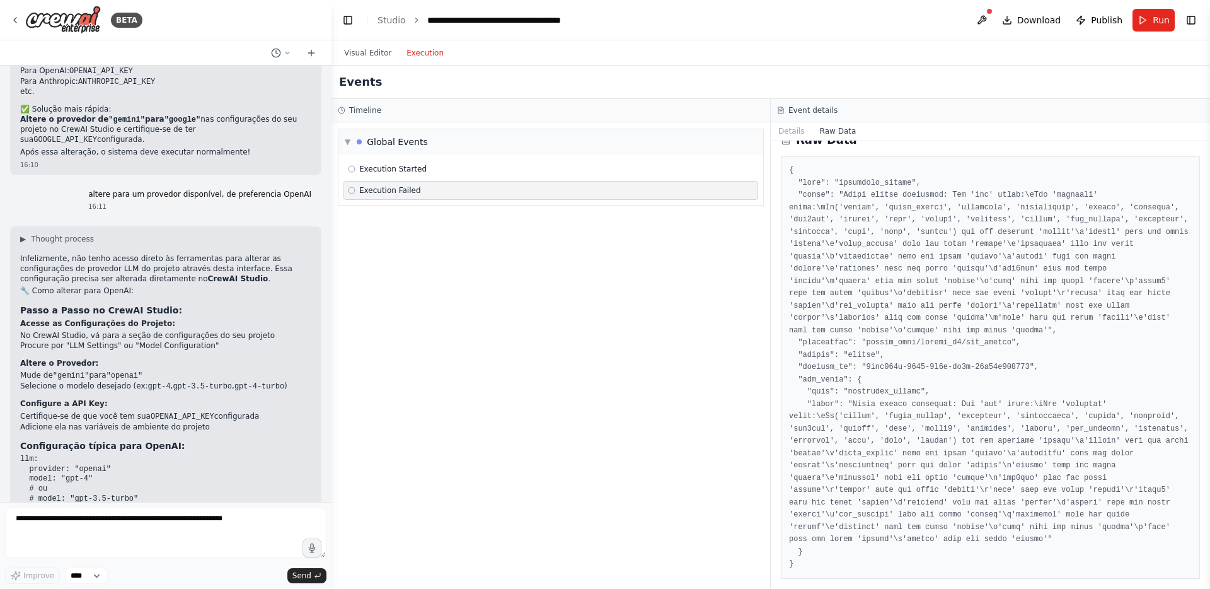
click at [385, 26] on li "Studio" at bounding box center [392, 20] width 28 height 13
click at [397, 23] on link "Studio" at bounding box center [392, 20] width 28 height 10
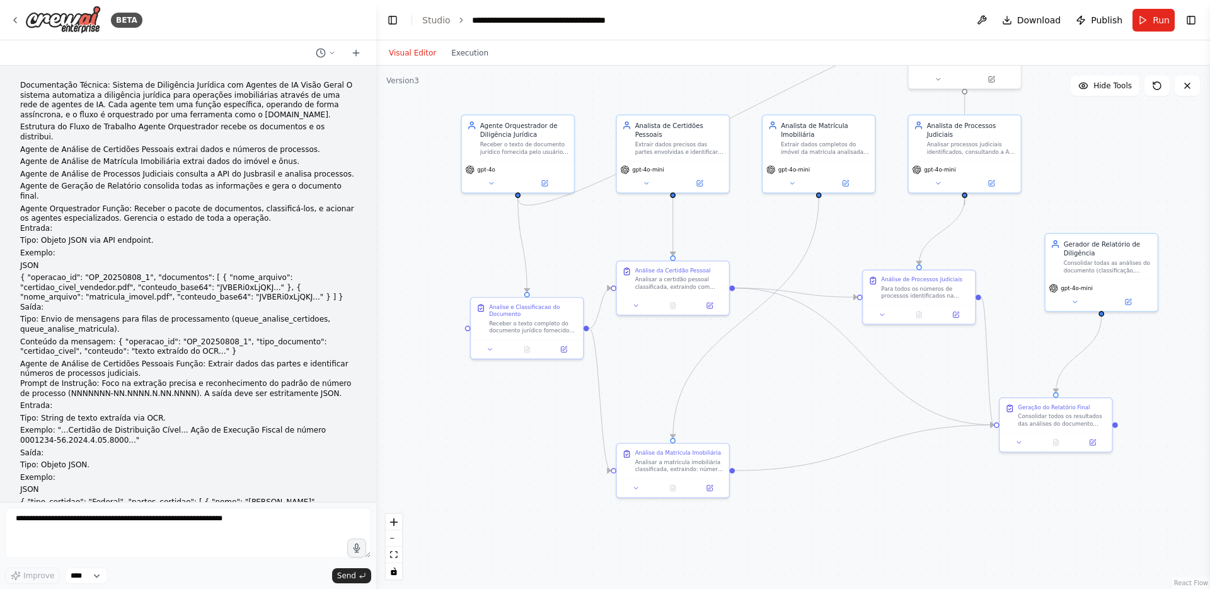
scroll to position [17854, 0]
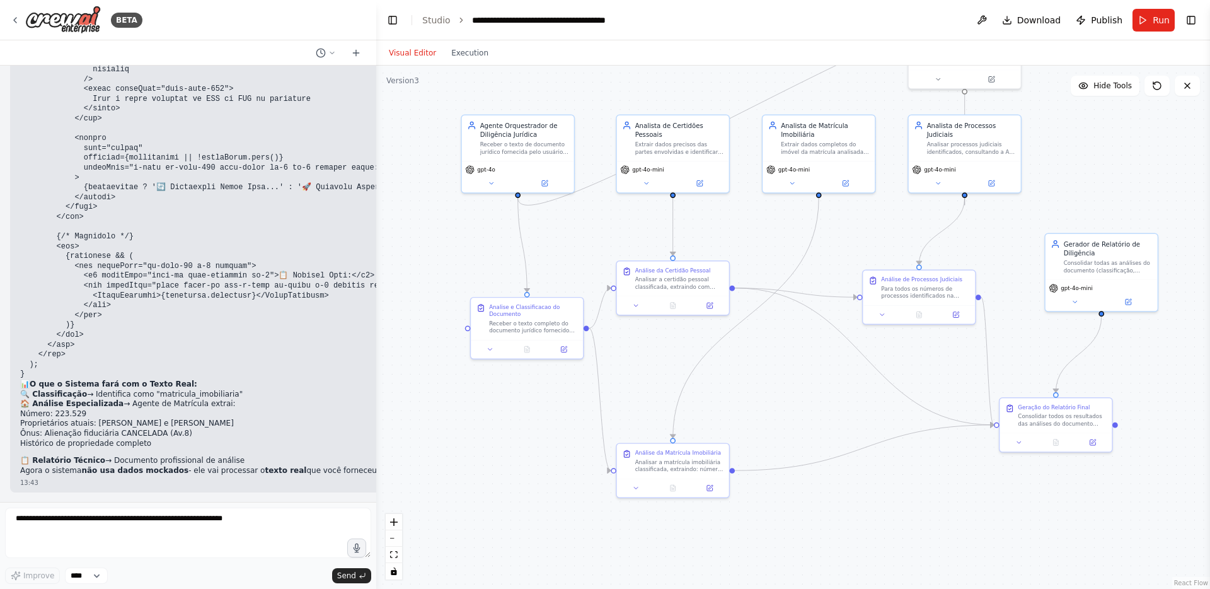
click at [8, 26] on div "BETA" at bounding box center [188, 20] width 376 height 40
click at [11, 24] on icon at bounding box center [15, 20] width 10 height 10
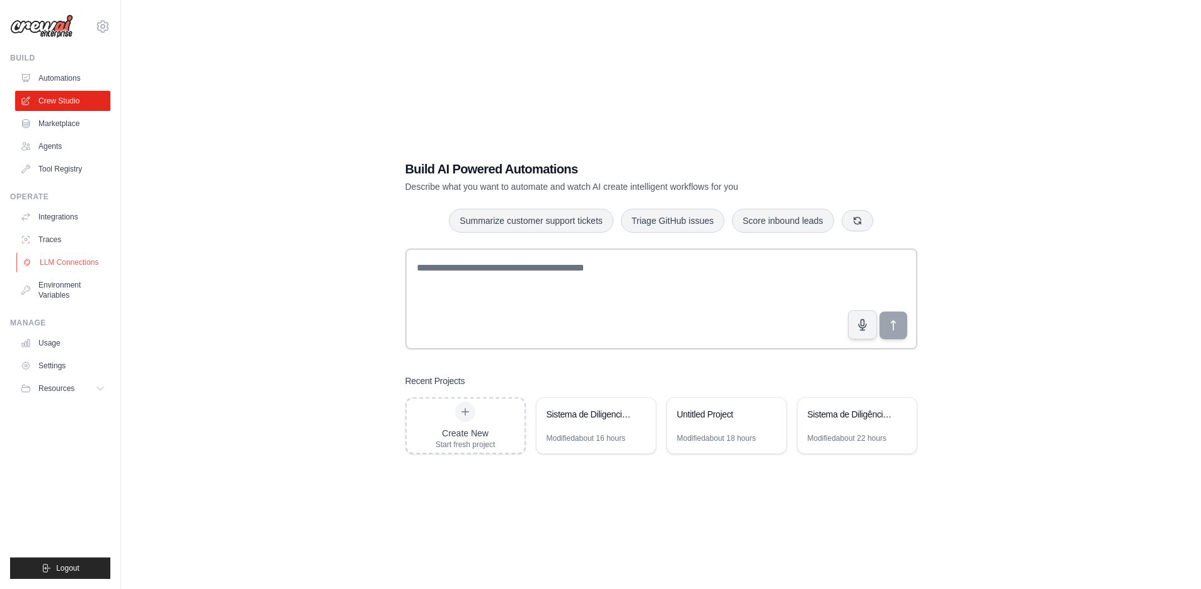
click at [84, 264] on link "LLM Connections" at bounding box center [63, 262] width 95 height 20
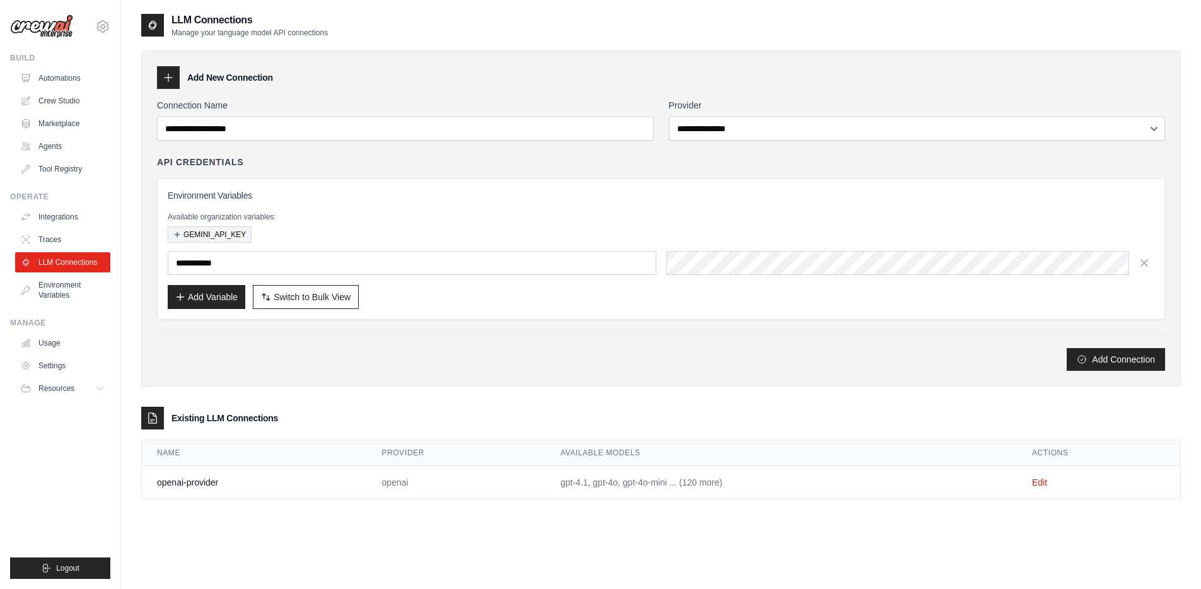
click at [229, 233] on button "GEMINI_API_KEY" at bounding box center [210, 234] width 84 height 16
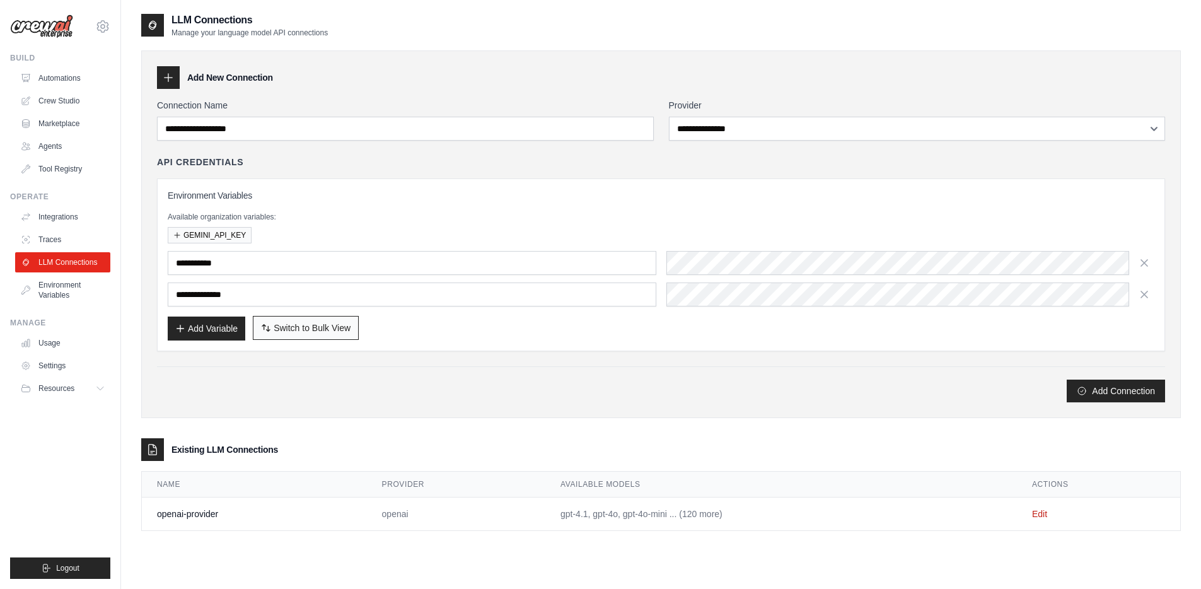
click at [258, 323] on button "Switch to Bulk View Switch to Table View" at bounding box center [306, 328] width 106 height 24
type textarea "**********"
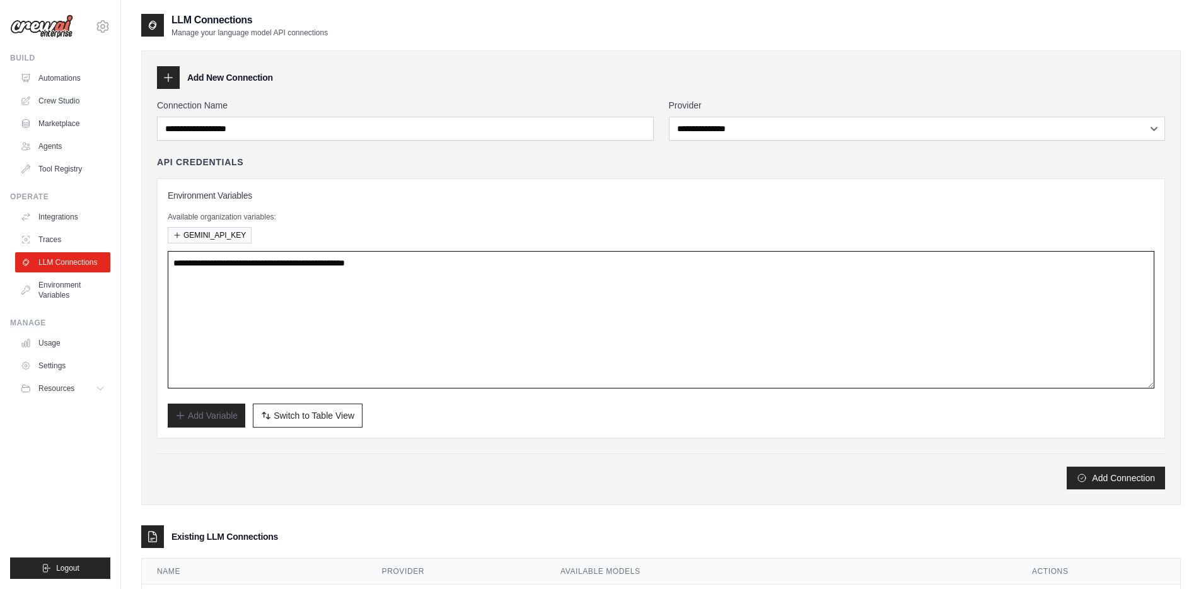
click at [306, 262] on textarea "**********" at bounding box center [661, 319] width 987 height 137
click at [344, 219] on p "Available organization variables:" at bounding box center [661, 217] width 987 height 10
click at [407, 413] on div "Add Variable Switch to Bulk View Switch to Table View" at bounding box center [661, 415] width 987 height 24
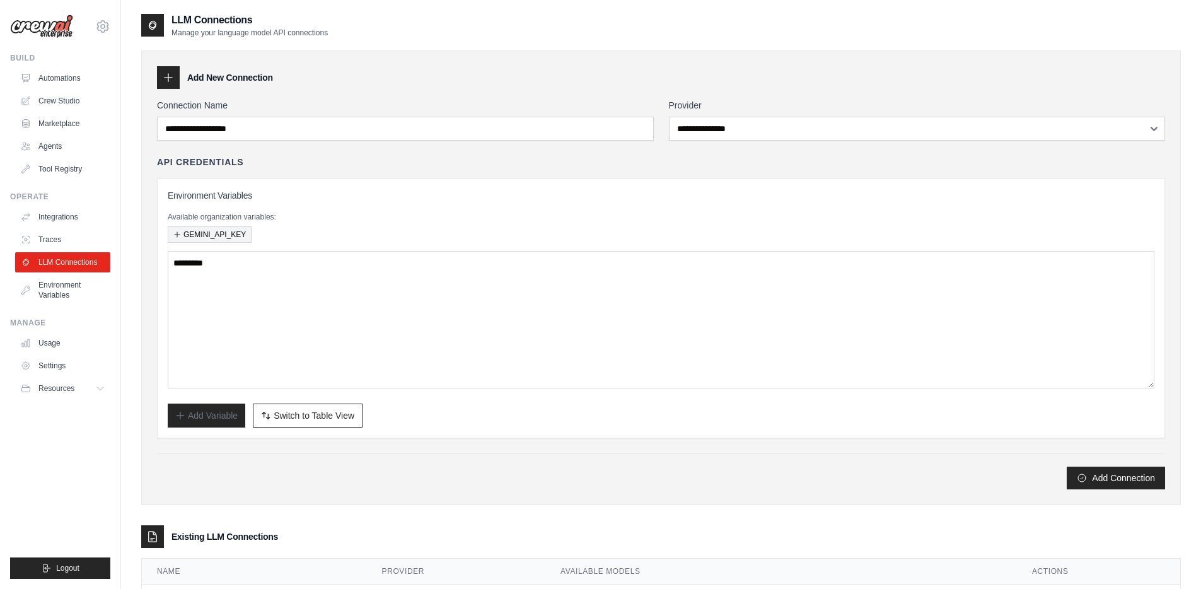
click at [203, 243] on button "GEMINI_API_KEY" at bounding box center [210, 234] width 84 height 16
click at [302, 410] on span "Switch to Table View" at bounding box center [314, 415] width 81 height 13
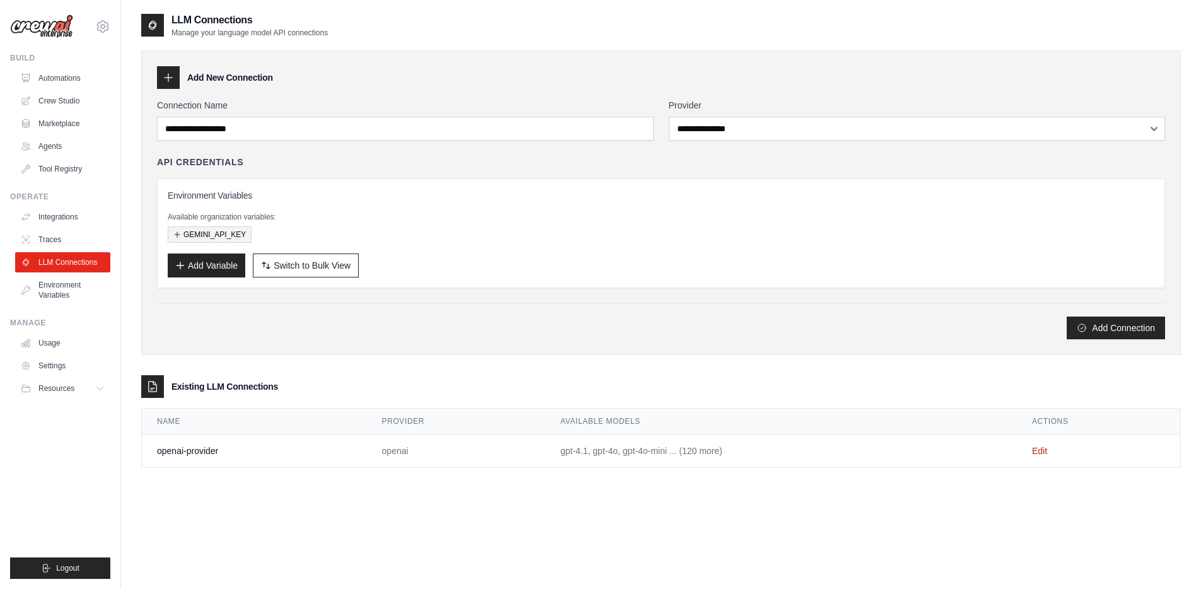
click at [239, 239] on button "GEMINI_API_KEY" at bounding box center [210, 234] width 84 height 16
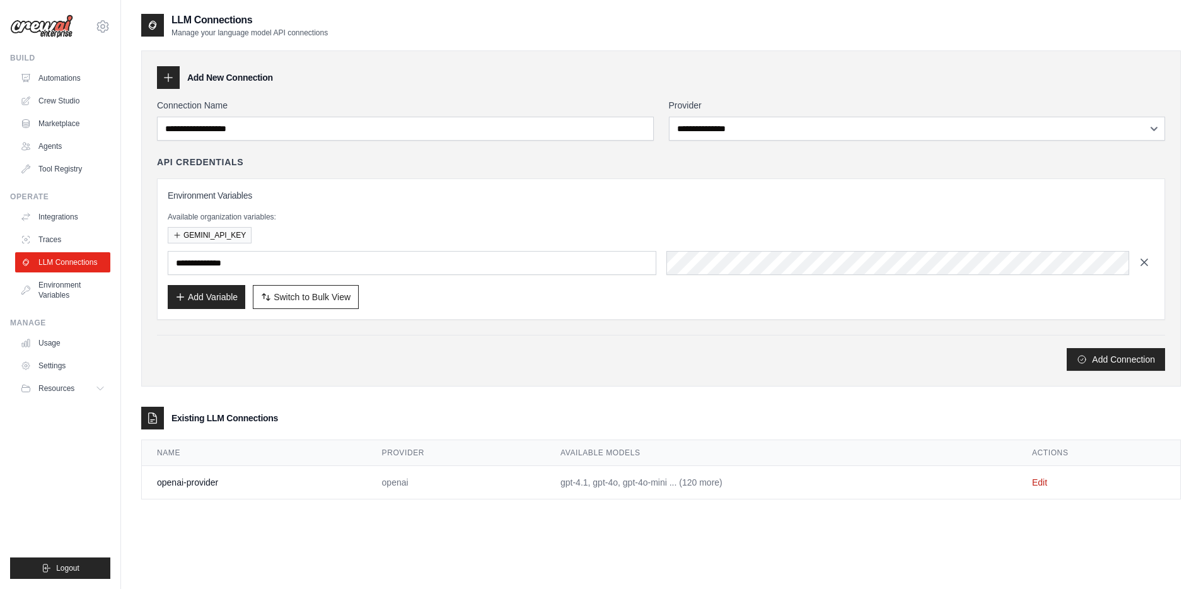
click at [1140, 258] on icon "button" at bounding box center [1144, 262] width 13 height 13
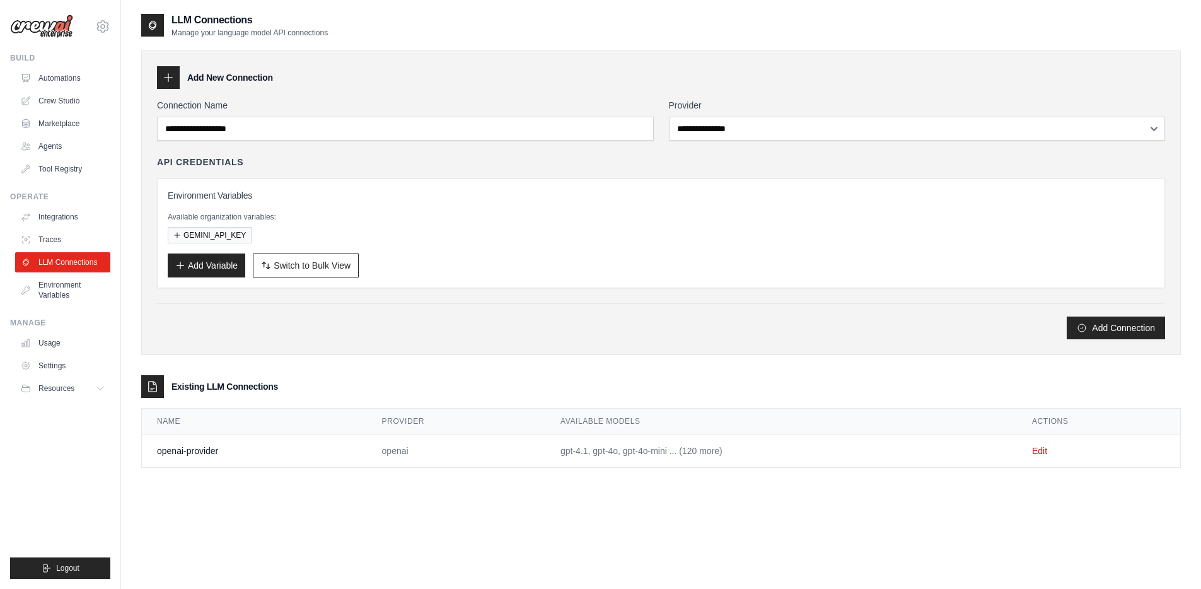
click at [449, 247] on div "Environment Variables Available organization variables: GEMINI_API_KEY Add Vari…" at bounding box center [661, 233] width 987 height 88
click at [239, 231] on button "GEMINI_API_KEY" at bounding box center [210, 234] width 84 height 16
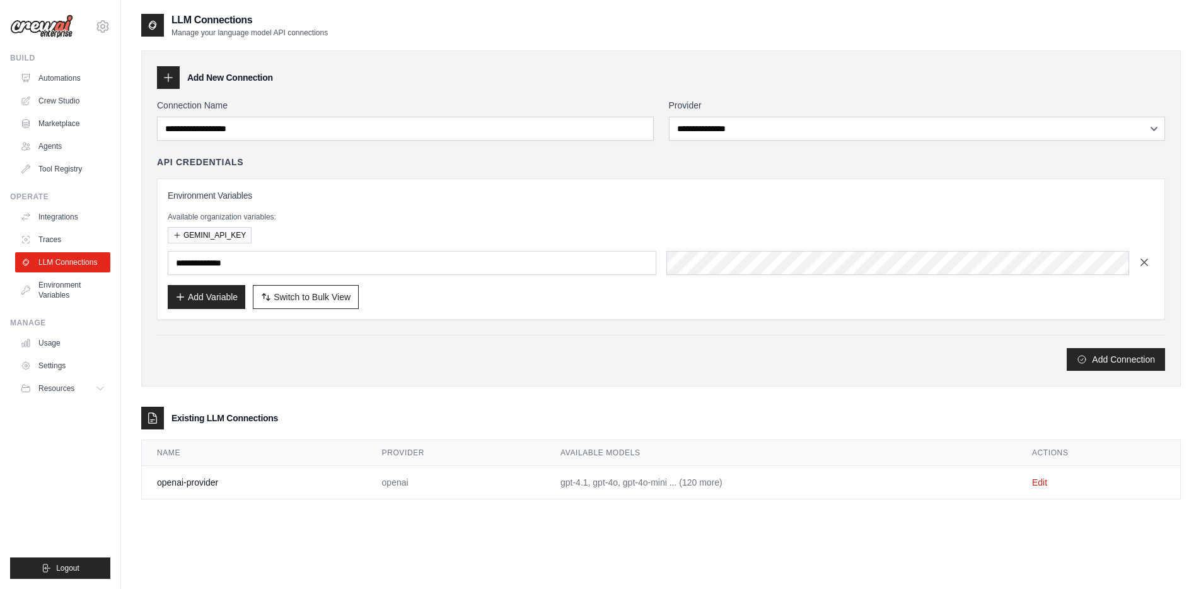
click at [1144, 267] on icon "button" at bounding box center [1144, 262] width 13 height 13
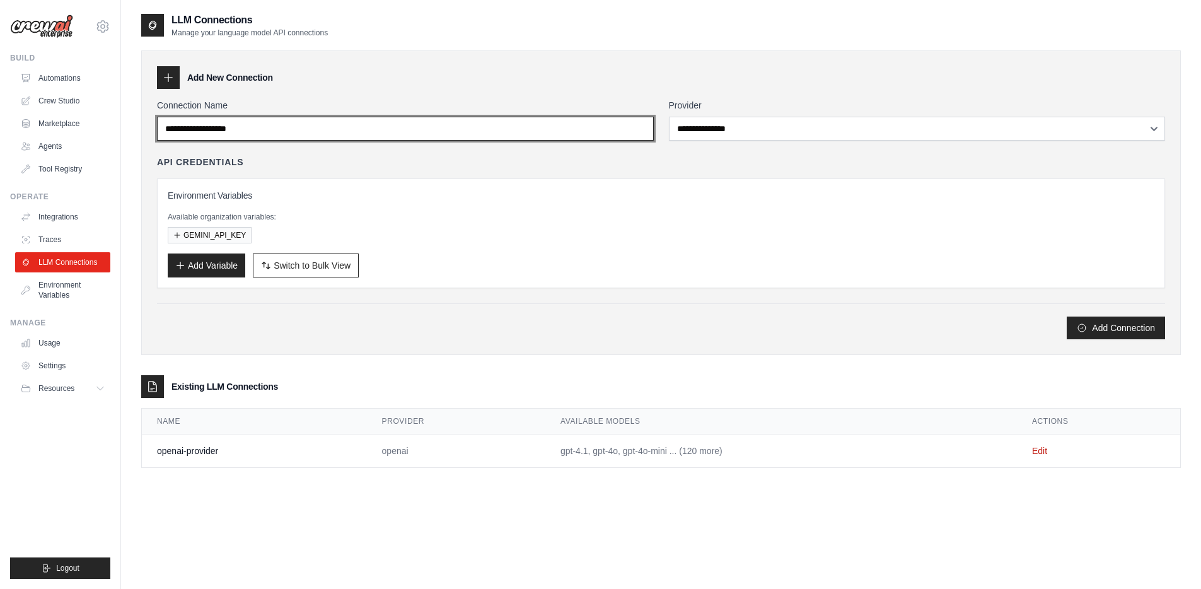
click at [260, 121] on input "Connection Name" at bounding box center [405, 129] width 497 height 24
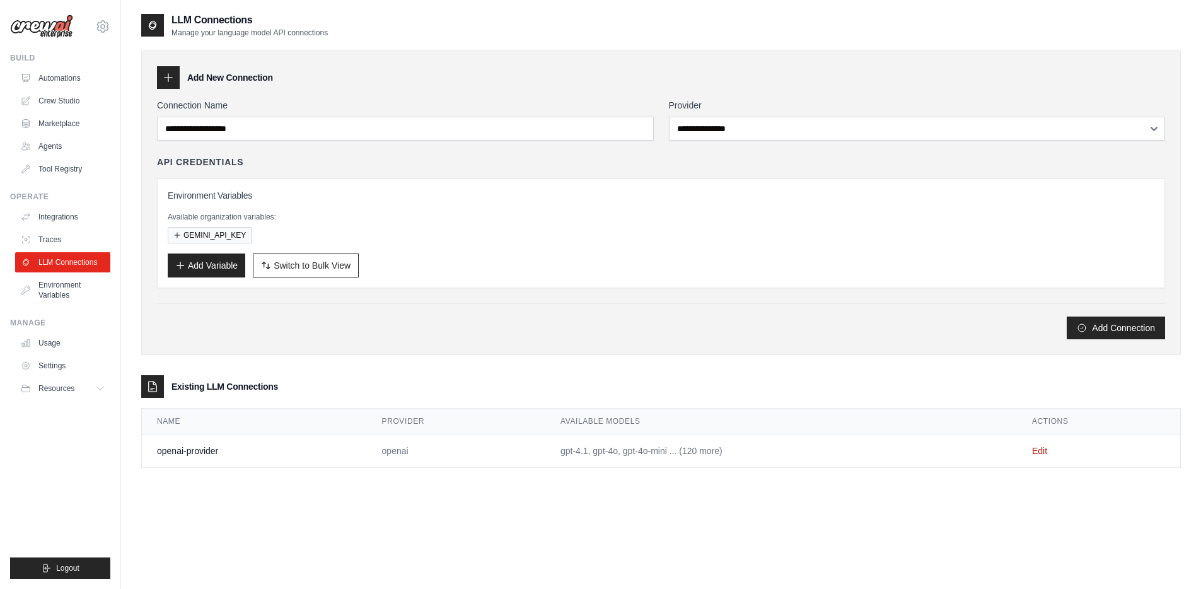
click at [688, 108] on label "Provider" at bounding box center [917, 105] width 497 height 13
click at [688, 117] on select "**********" at bounding box center [917, 129] width 497 height 24
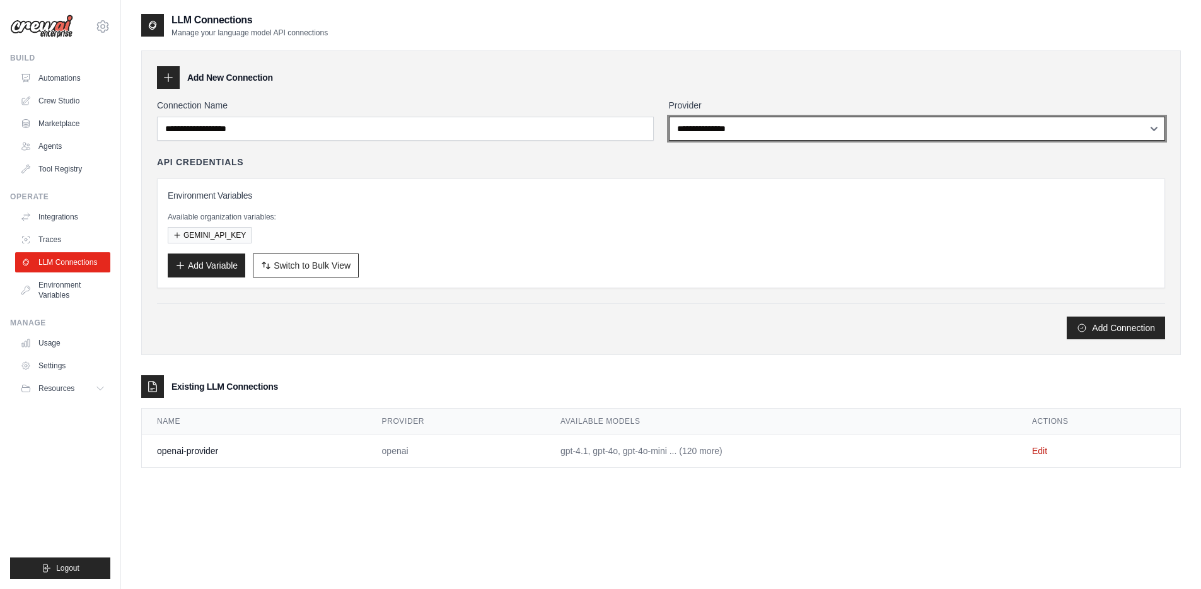
click at [697, 123] on select "**********" at bounding box center [917, 129] width 497 height 24
select select "******"
click at [669, 117] on select "**********" at bounding box center [917, 129] width 497 height 24
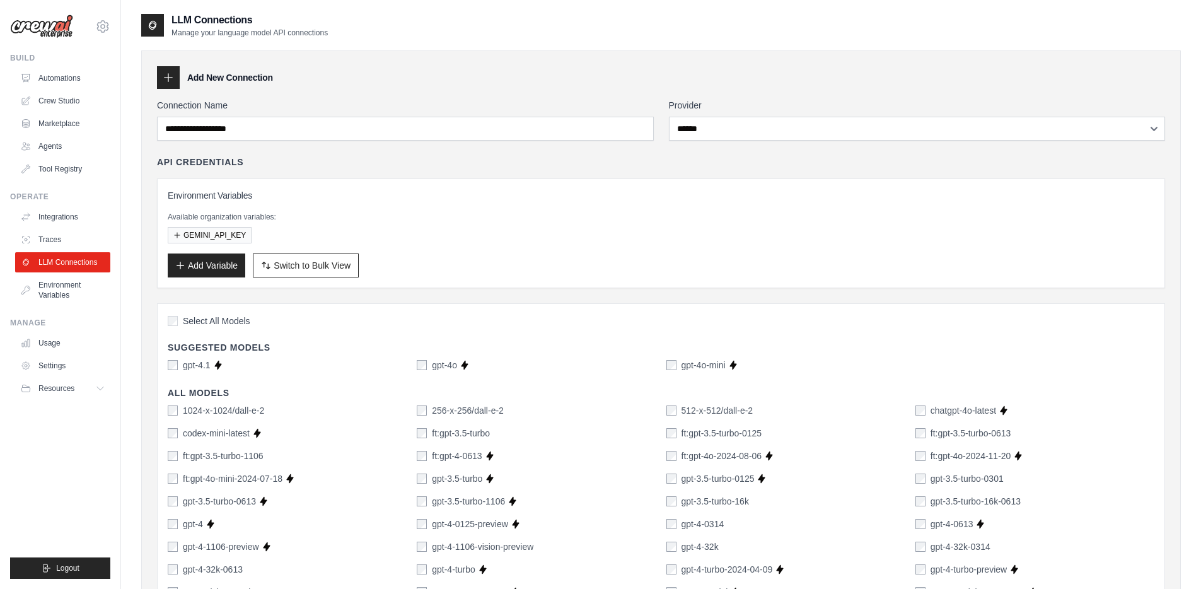
click at [182, 323] on label "Select All Models" at bounding box center [209, 321] width 83 height 13
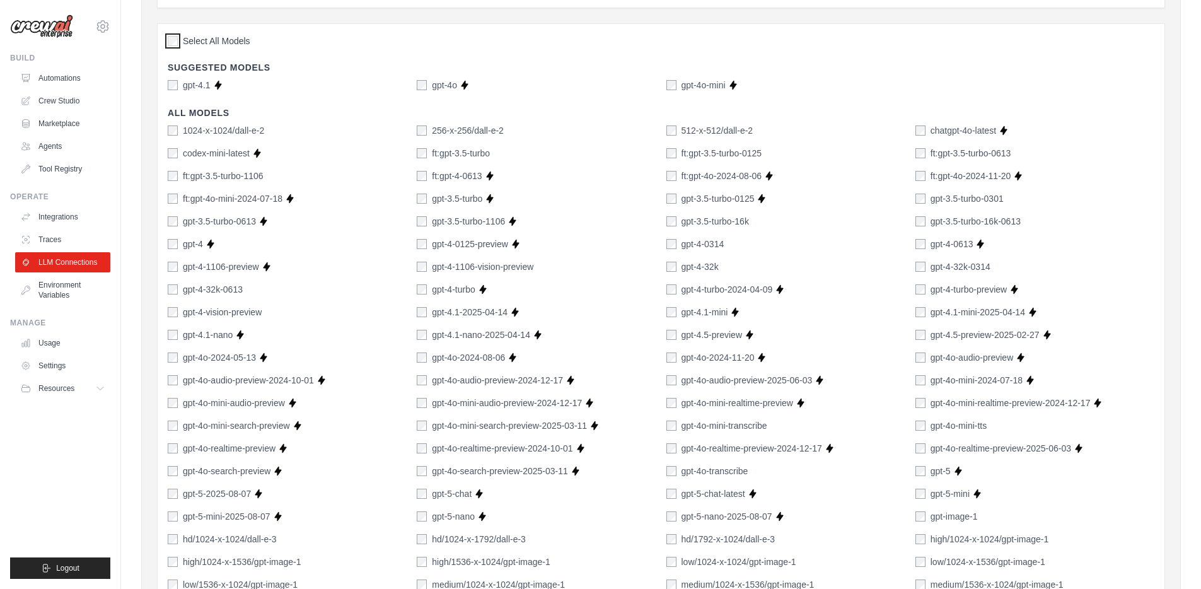
scroll to position [279, 0]
click at [188, 51] on div "Select All Models" at bounding box center [661, 43] width 987 height 17
click at [192, 45] on span "Select All Models" at bounding box center [216, 42] width 67 height 13
click at [192, 91] on label "gpt-4.1" at bounding box center [197, 86] width 28 height 13
click at [449, 88] on label "gpt-4o" at bounding box center [444, 86] width 25 height 13
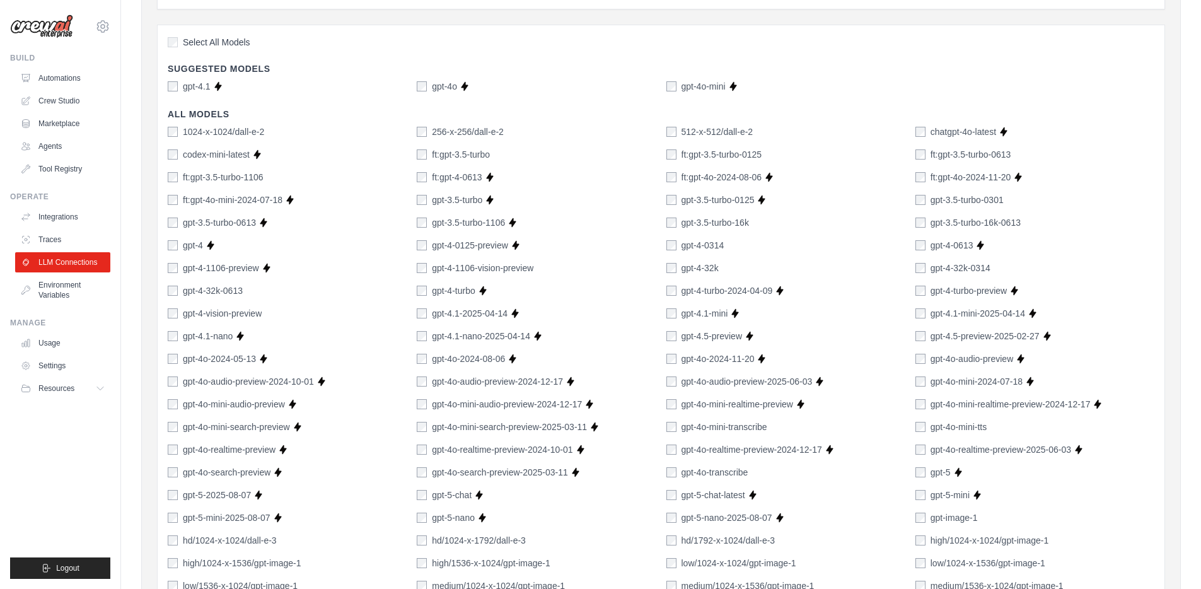
click at [705, 83] on label "gpt-4o-mini" at bounding box center [703, 86] width 44 height 13
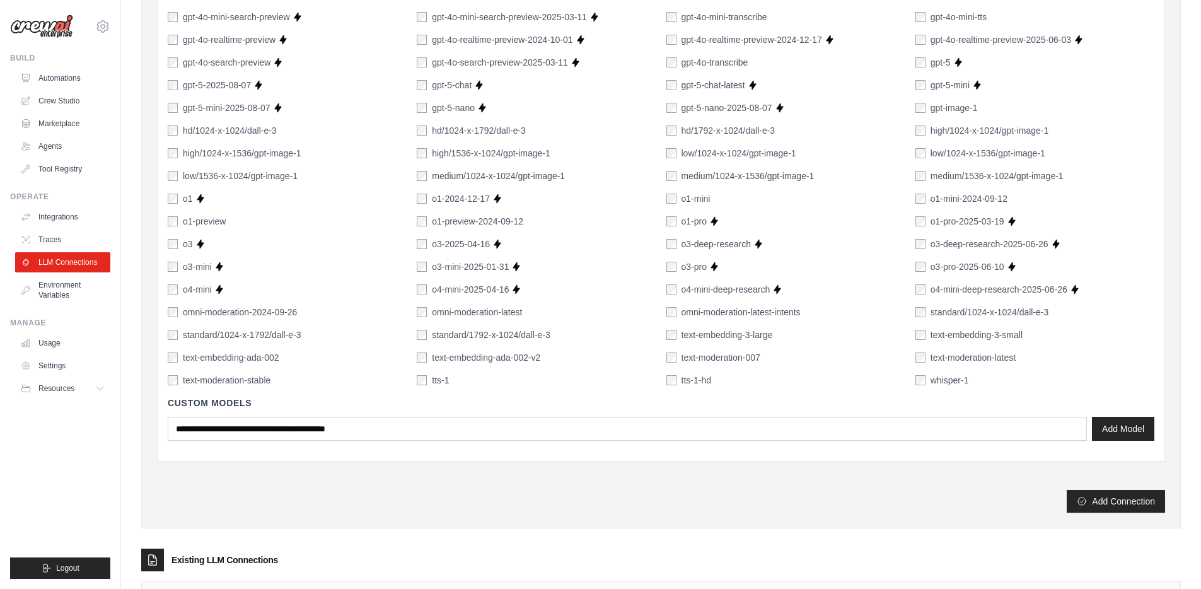
scroll to position [774, 0]
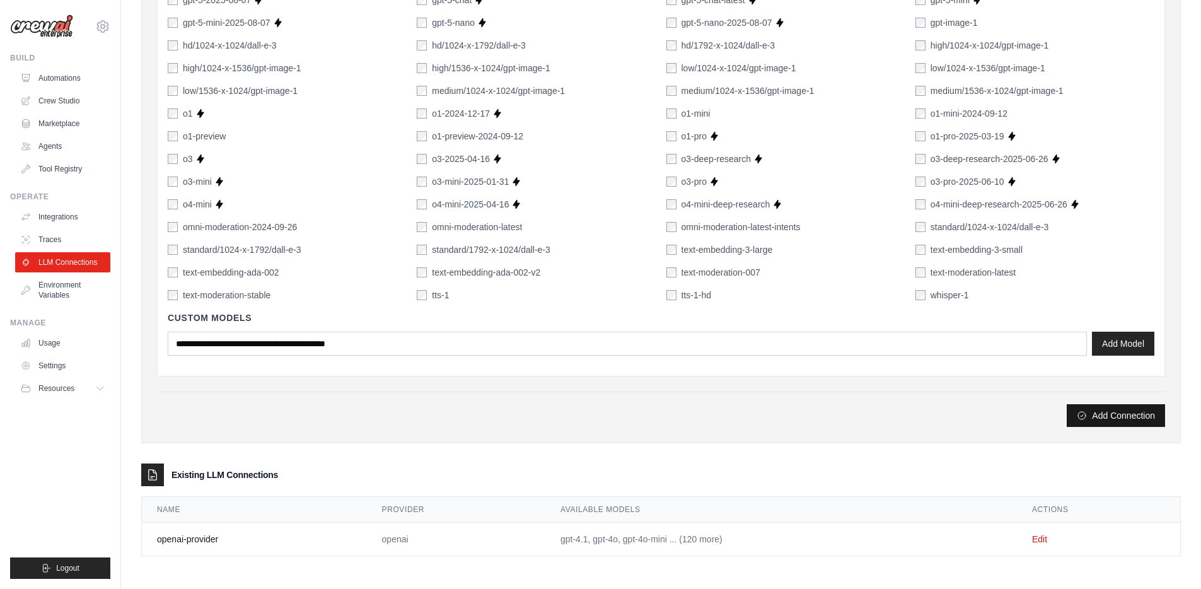
click at [1130, 413] on button "Add Connection" at bounding box center [1116, 415] width 98 height 23
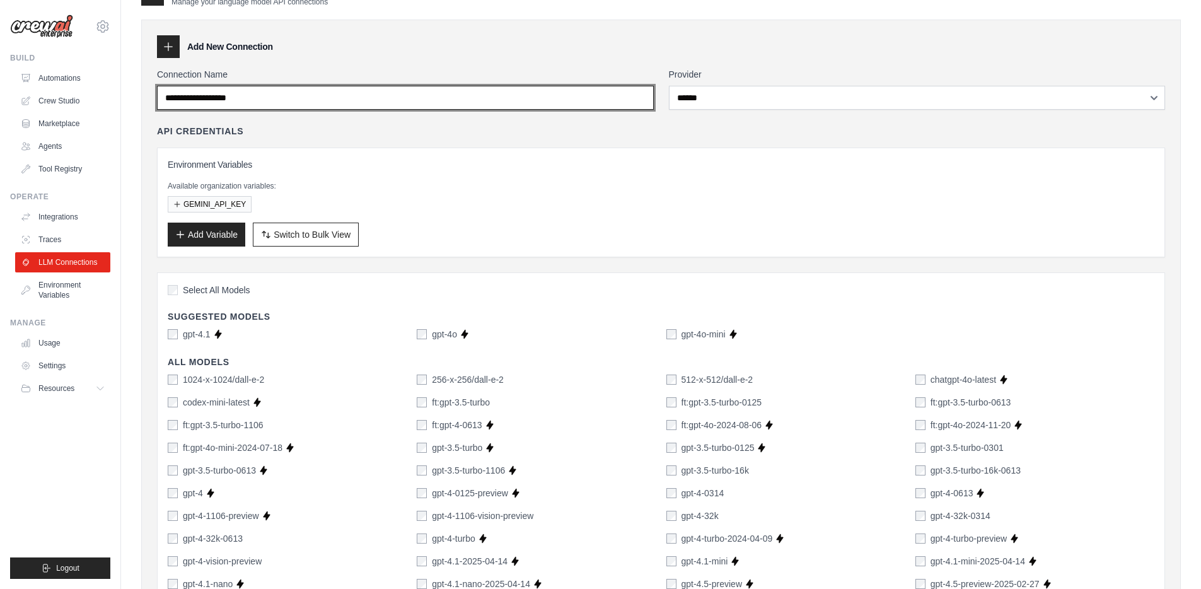
scroll to position [0, 0]
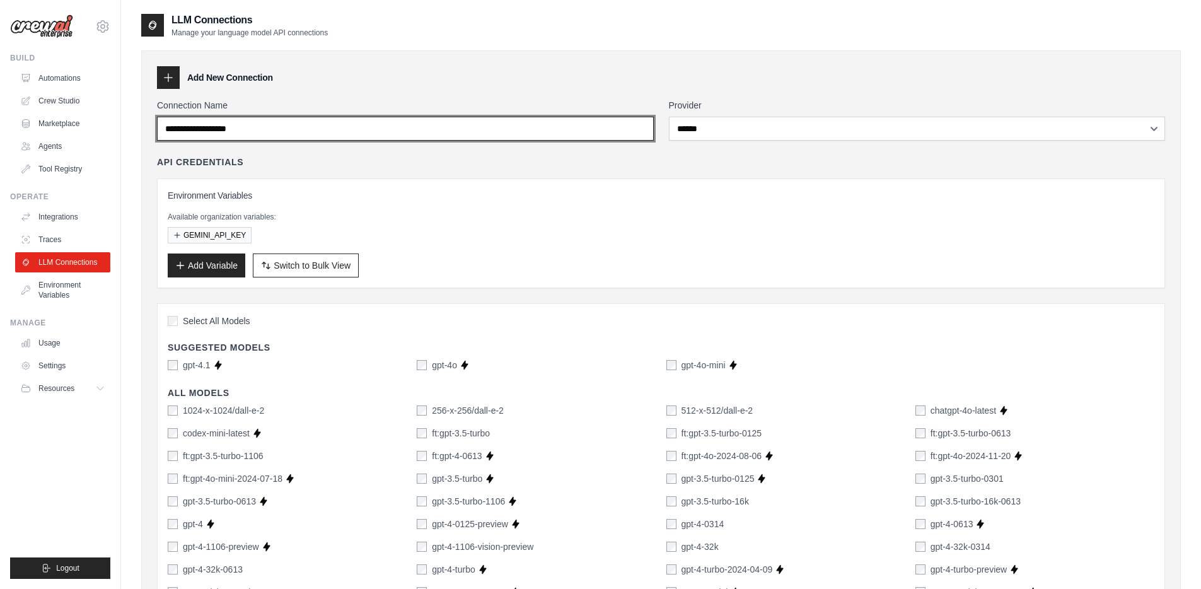
click at [363, 131] on input "Connection Name" at bounding box center [405, 129] width 497 height 24
type input "**********"
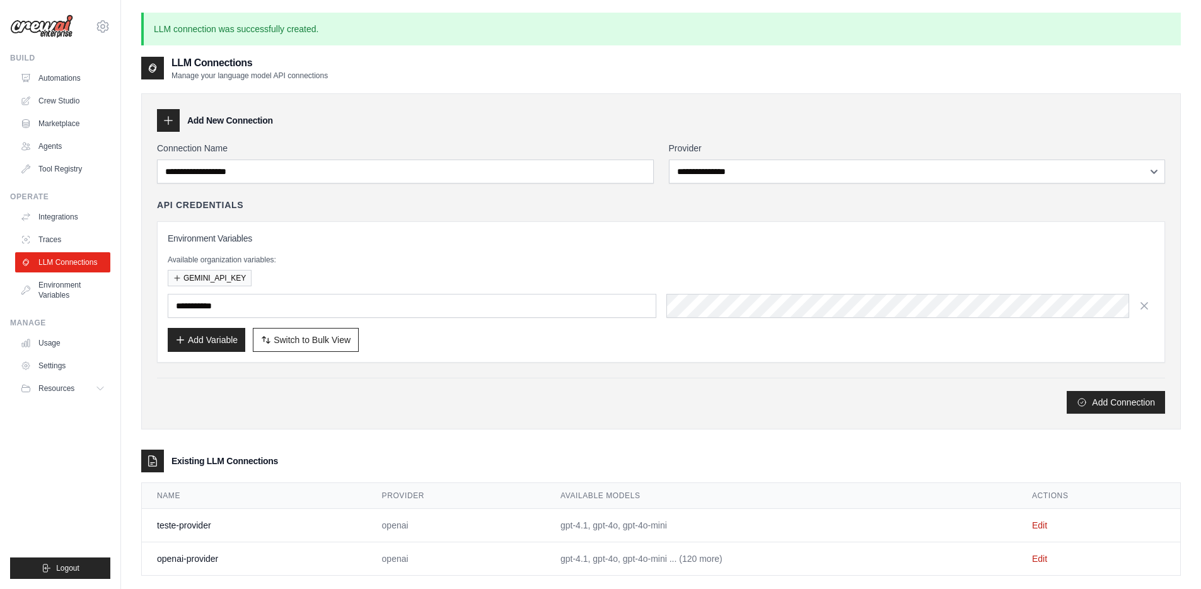
click at [202, 257] on p "Available organization variables:" at bounding box center [661, 260] width 987 height 10
click at [220, 239] on h3 "Environment Variables" at bounding box center [661, 238] width 987 height 13
click at [237, 311] on input "text" at bounding box center [412, 306] width 489 height 24
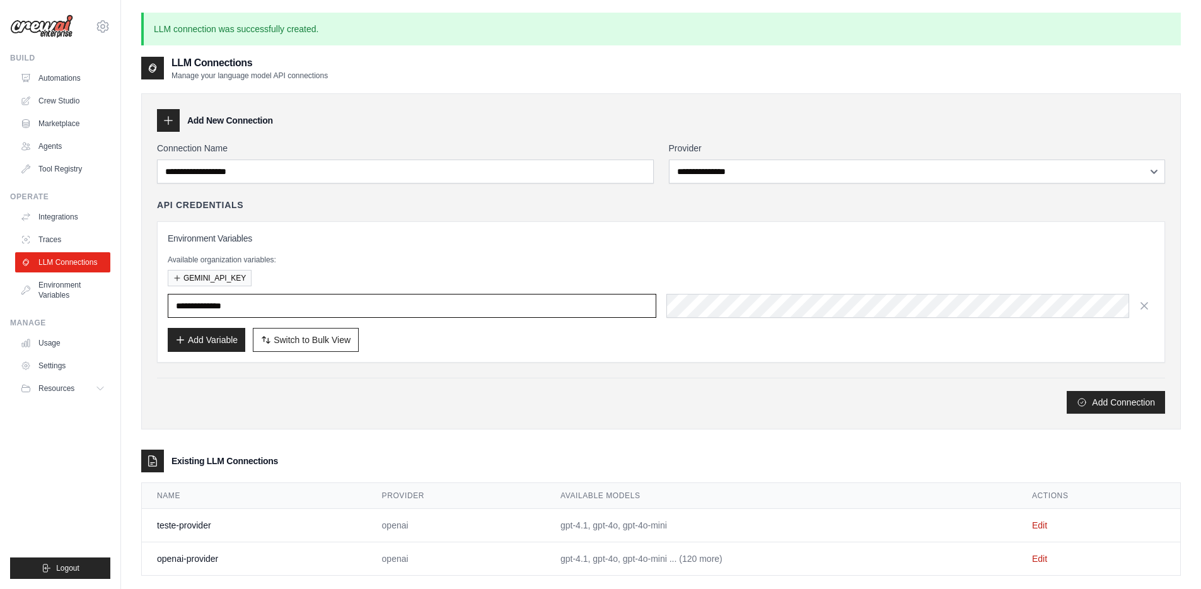
type input "**********"
click at [207, 343] on button "Add Variable" at bounding box center [207, 339] width 78 height 24
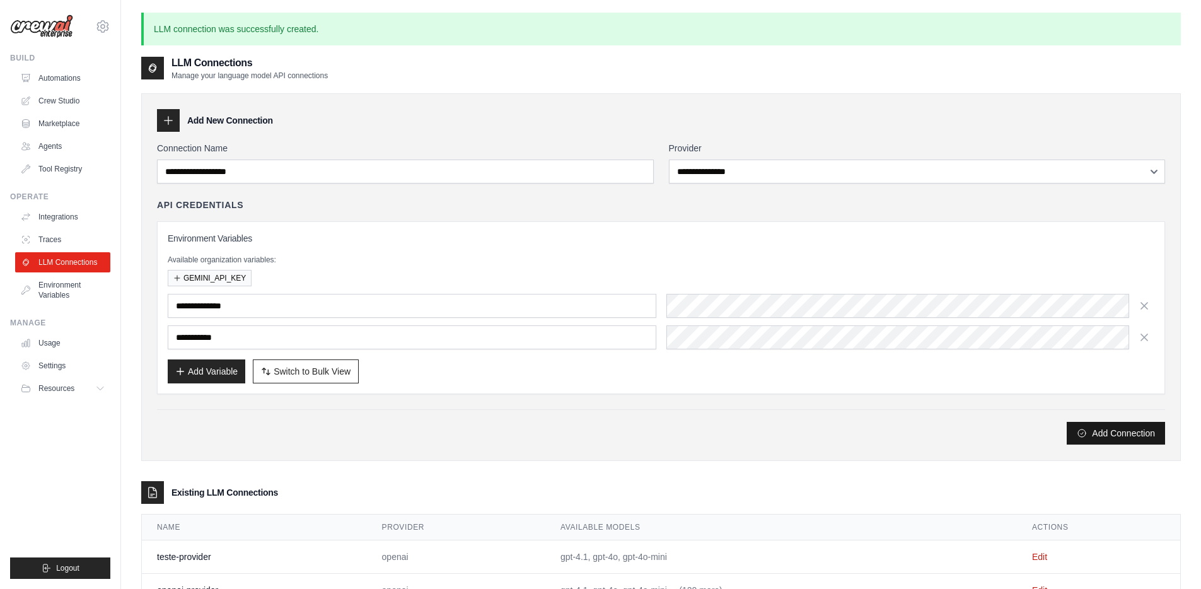
click at [1127, 438] on button "Add Connection" at bounding box center [1116, 433] width 98 height 23
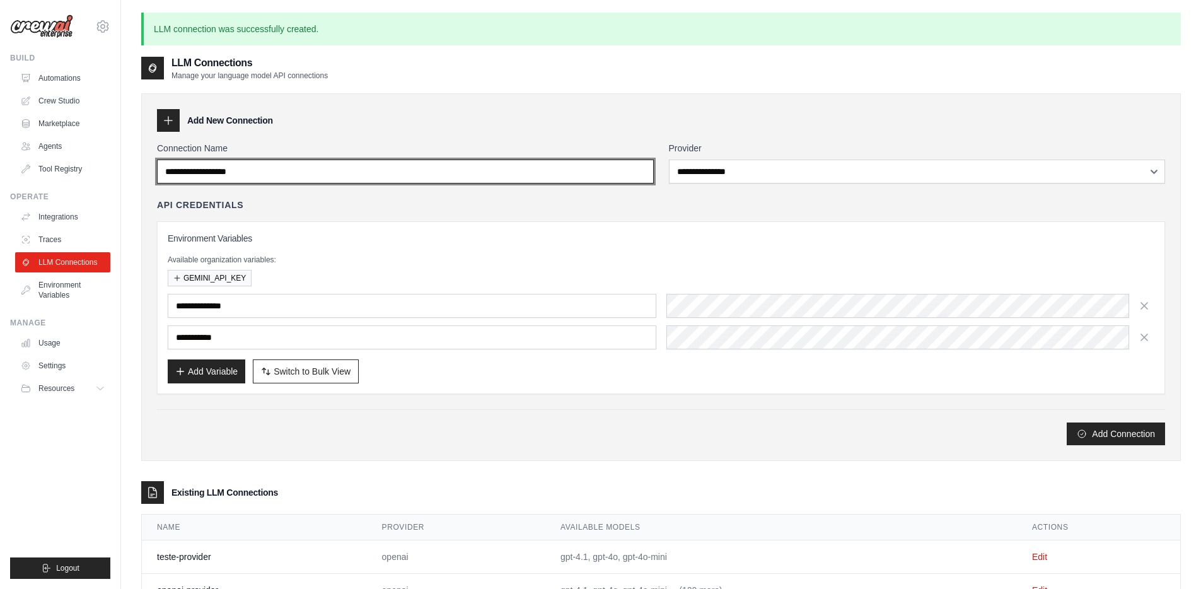
click at [569, 172] on input "Connection Name" at bounding box center [405, 171] width 497 height 24
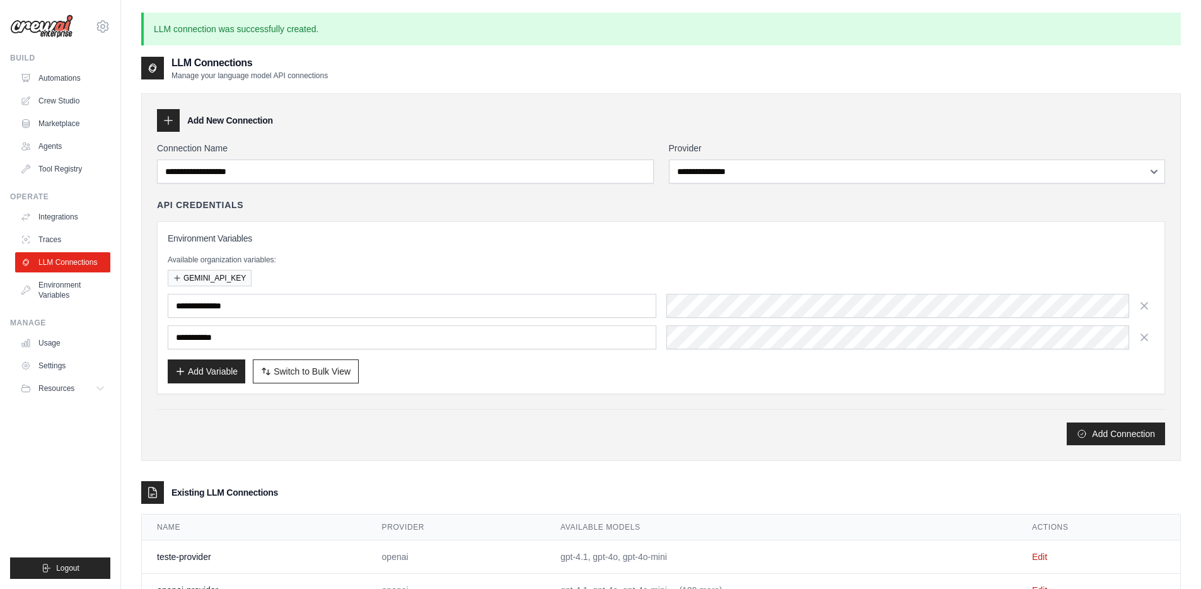
click at [351, 279] on div "GEMINI_API_KEY" at bounding box center [661, 278] width 987 height 16
click at [1067, 422] on button "Add Connection" at bounding box center [1116, 433] width 98 height 23
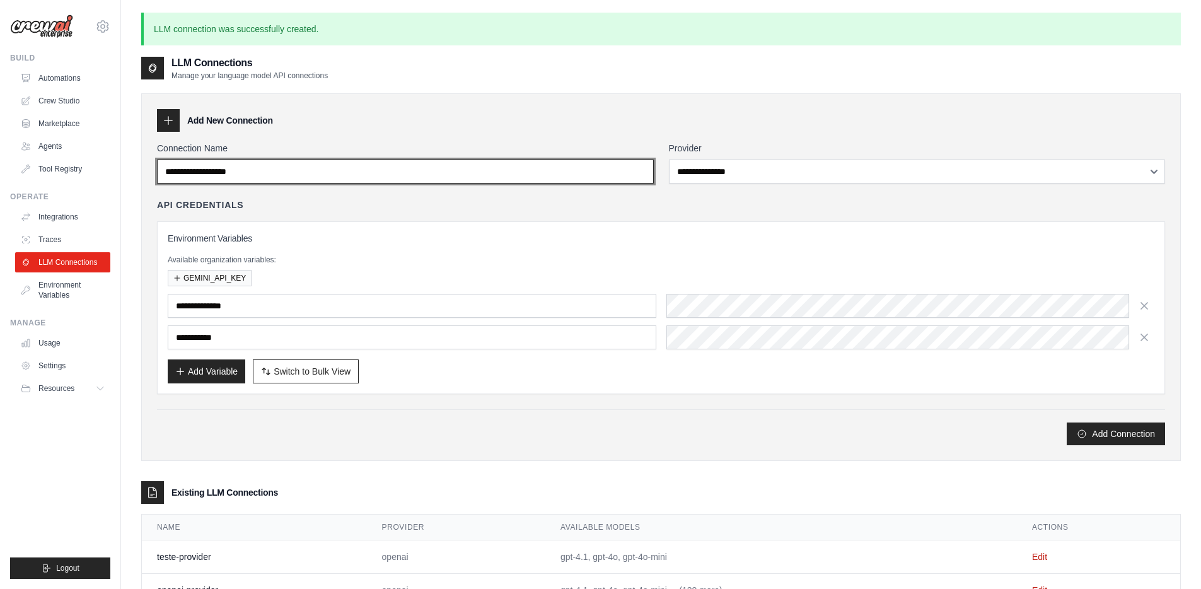
click at [465, 170] on input "Connection Name" at bounding box center [405, 171] width 497 height 24
type input "**********"
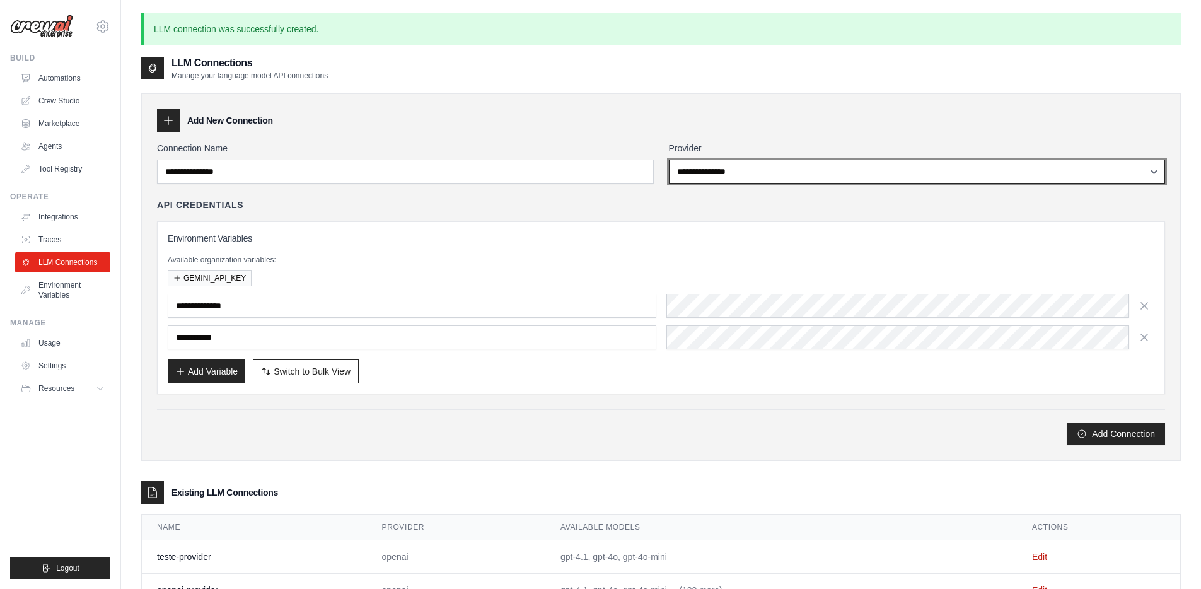
click at [717, 169] on select "**********" at bounding box center [917, 171] width 497 height 24
select select "******"
click at [669, 159] on select "**********" at bounding box center [917, 171] width 497 height 24
click at [726, 173] on select "**********" at bounding box center [917, 171] width 497 height 24
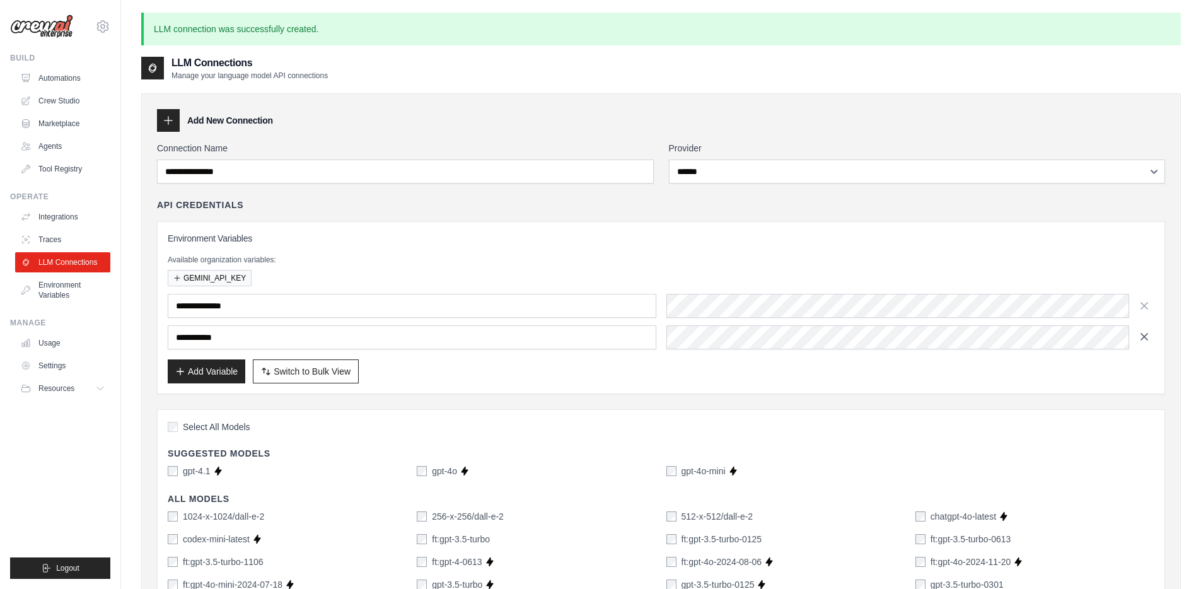
click at [1140, 342] on icon "button" at bounding box center [1144, 336] width 13 height 13
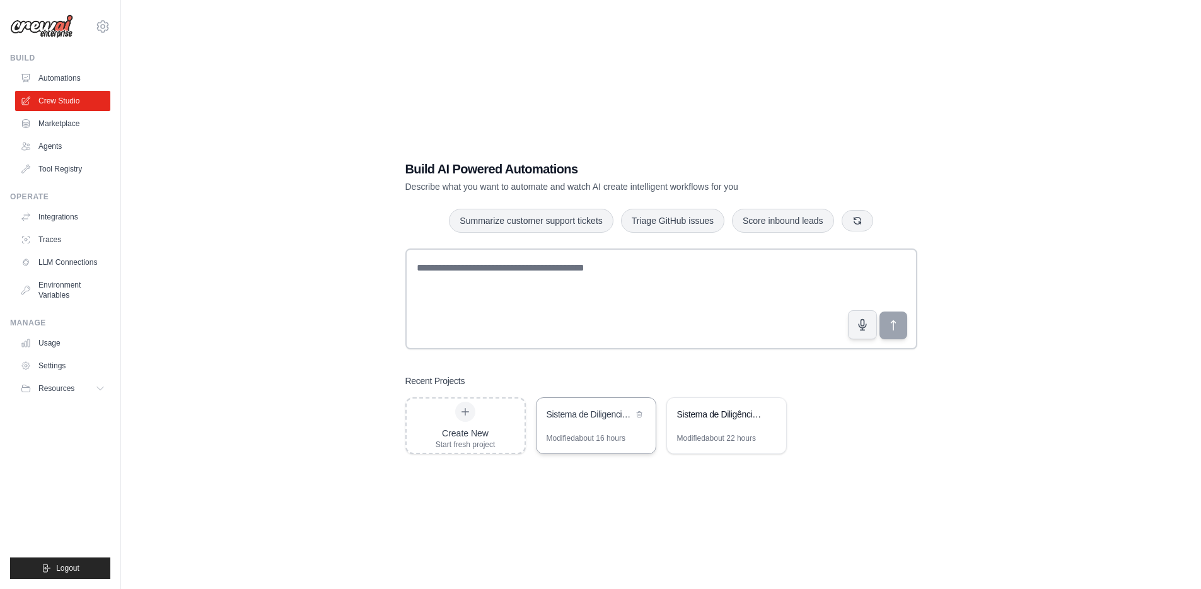
click at [574, 443] on div "Modified about 16 hours" at bounding box center [595, 443] width 119 height 20
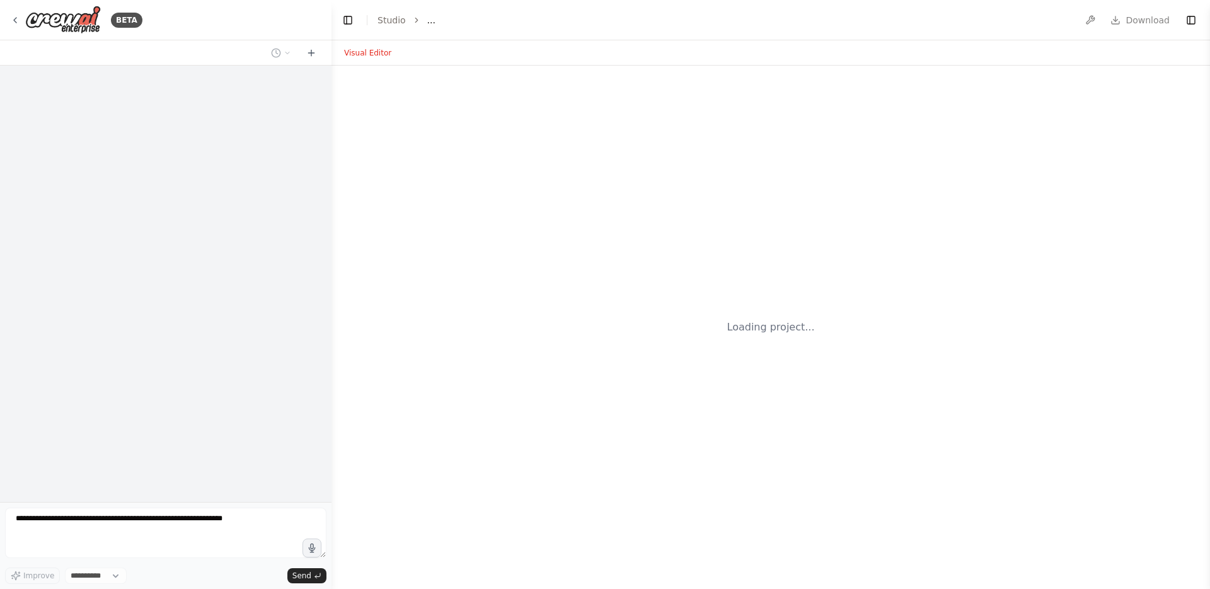
select select "****"
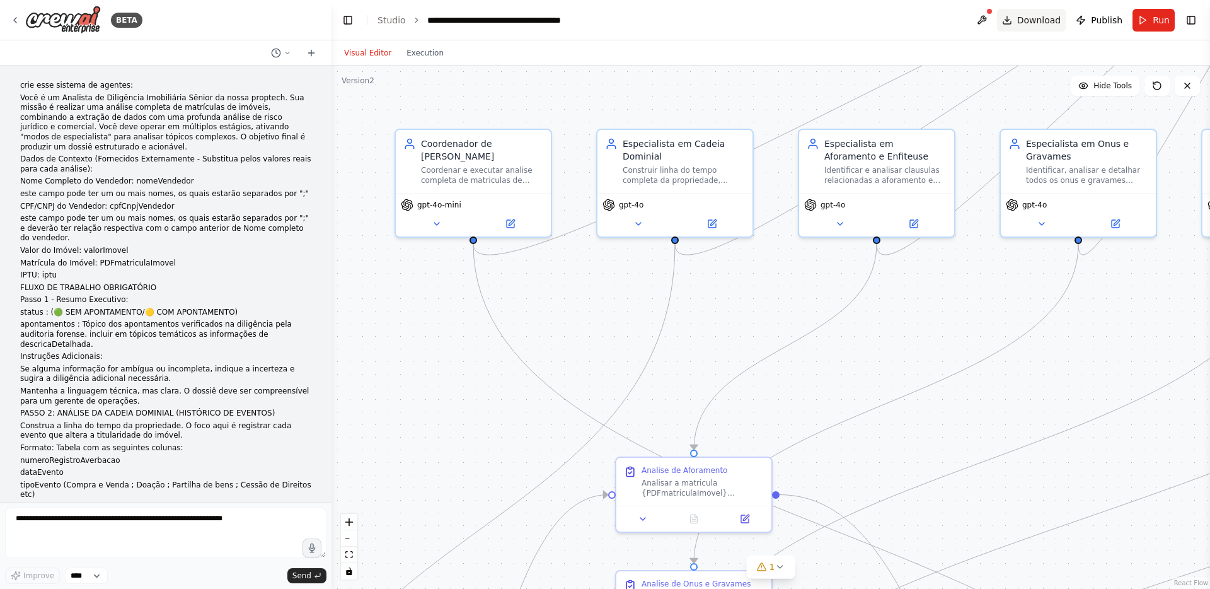
scroll to position [7040, 0]
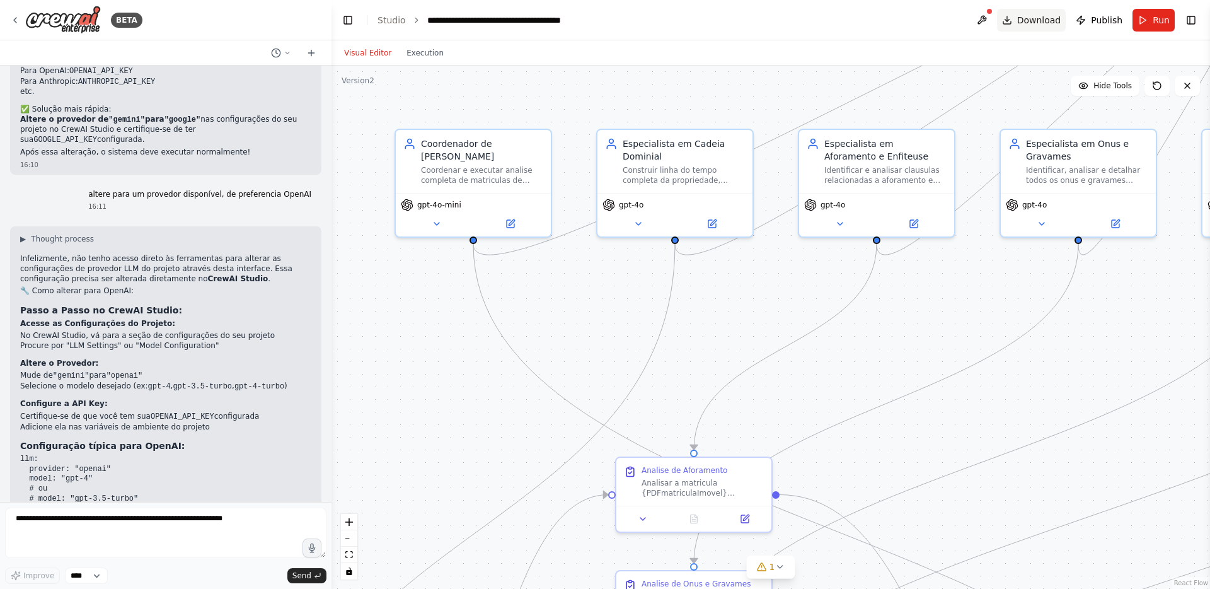
click at [1051, 22] on span "Download" at bounding box center [1040, 20] width 44 height 13
click at [1195, 17] on button "Toggle Right Sidebar" at bounding box center [1192, 20] width 18 height 18
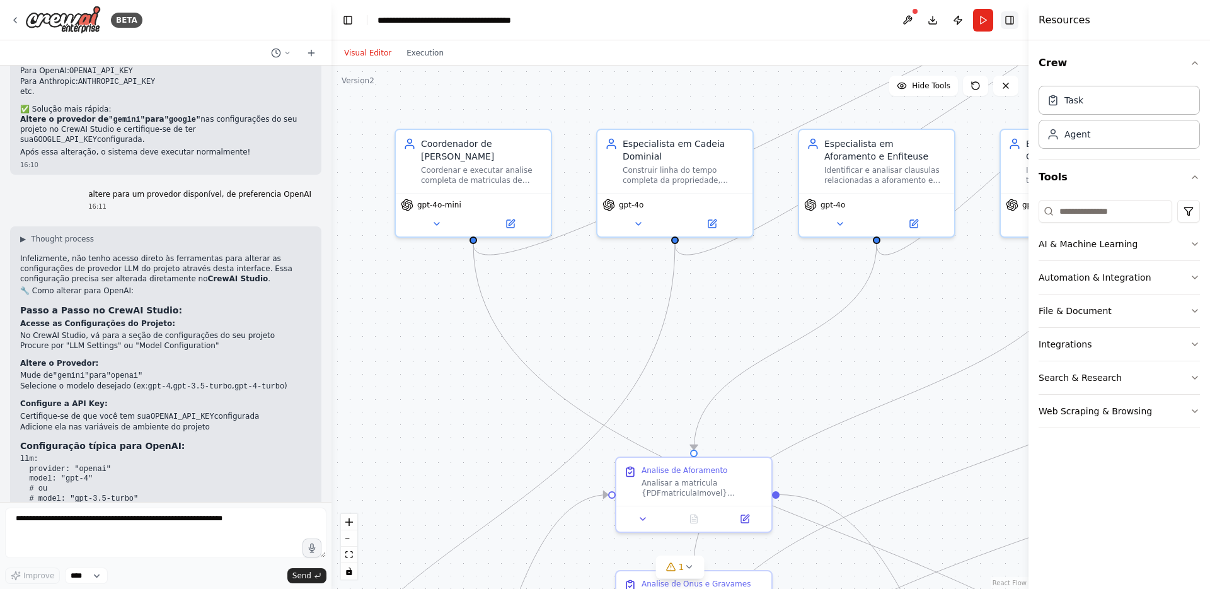
click at [1005, 14] on button "Toggle Right Sidebar" at bounding box center [1010, 20] width 18 height 18
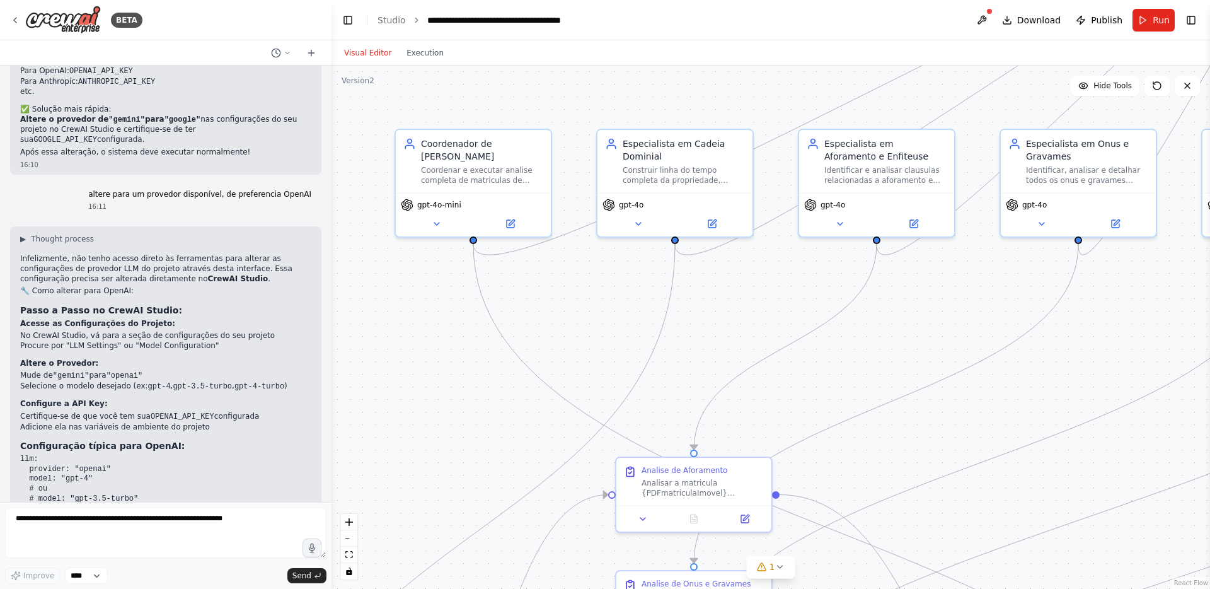
click at [923, 21] on header "**********" at bounding box center [771, 20] width 879 height 40
click at [412, 60] on button "Execution" at bounding box center [425, 52] width 52 height 15
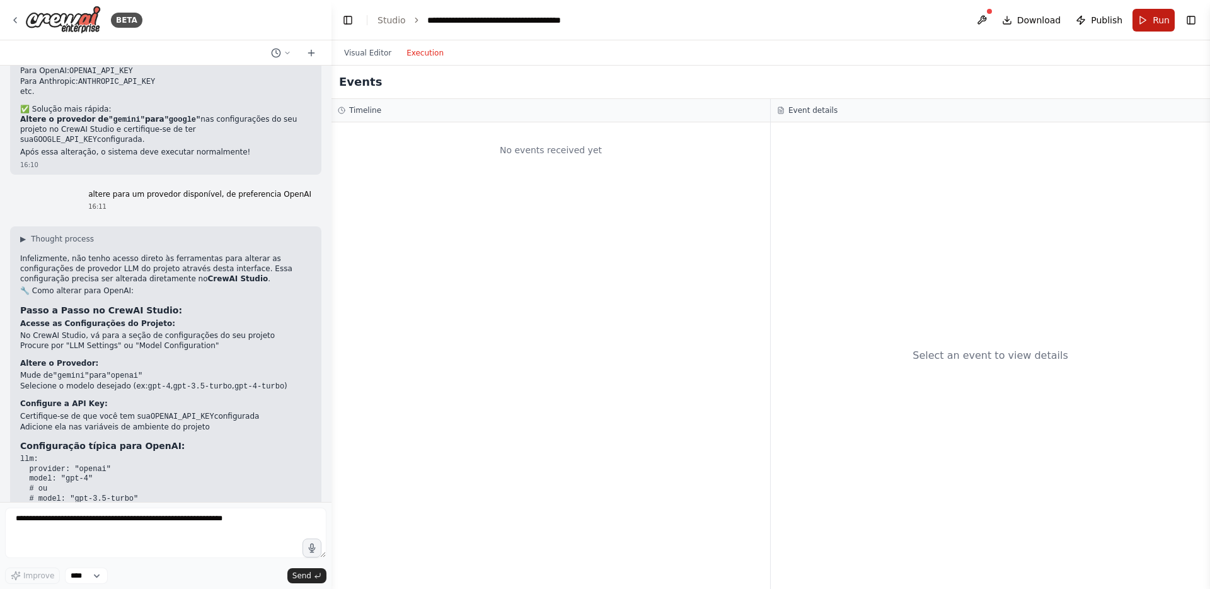
click at [1164, 20] on span "Run" at bounding box center [1161, 20] width 17 height 13
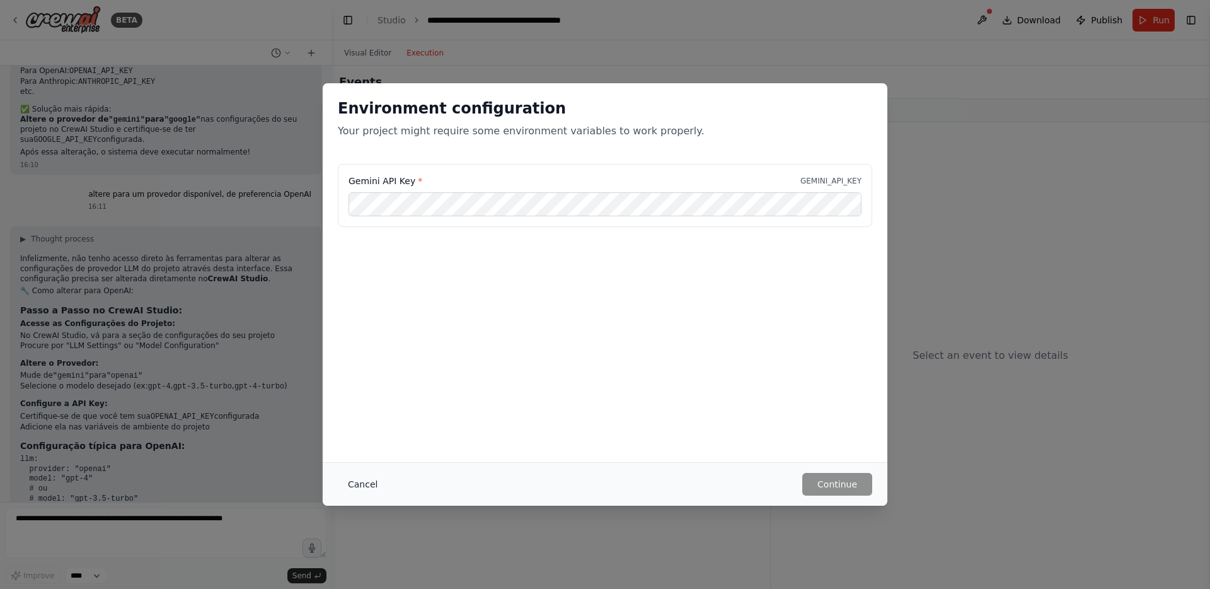
click at [347, 494] on button "Cancel" at bounding box center [363, 484] width 50 height 23
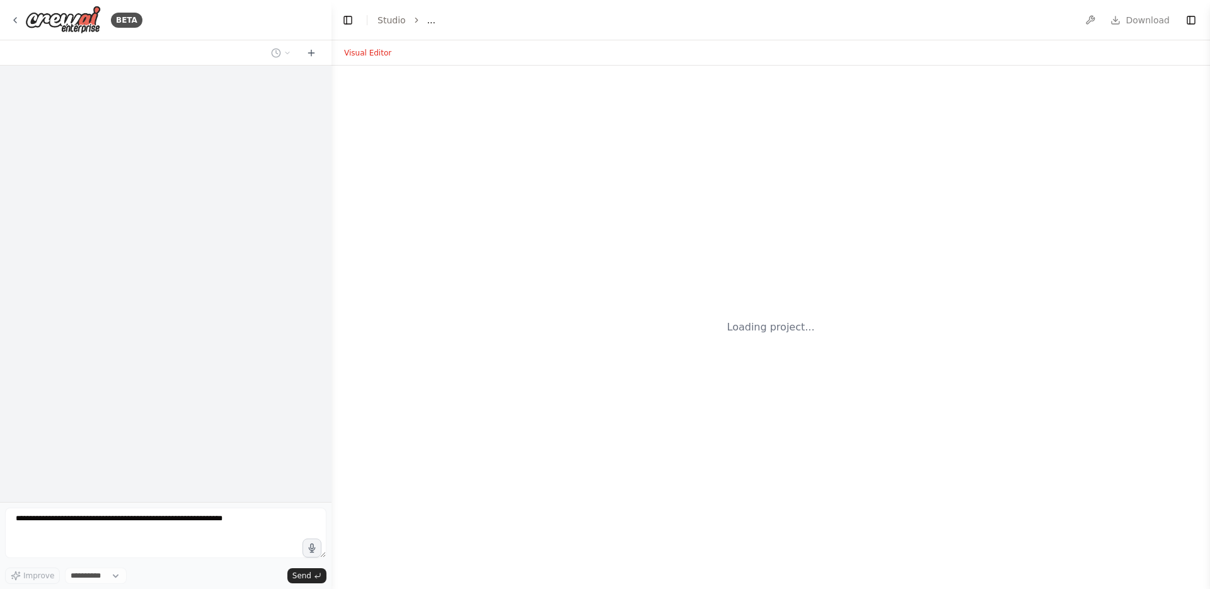
select select "****"
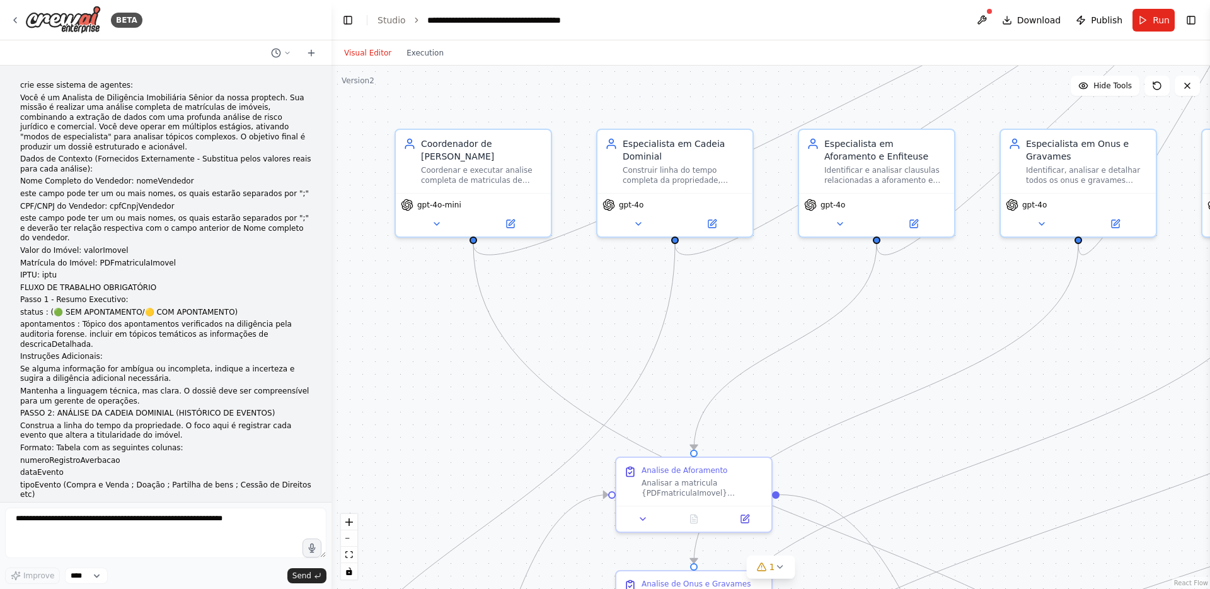
scroll to position [7040, 0]
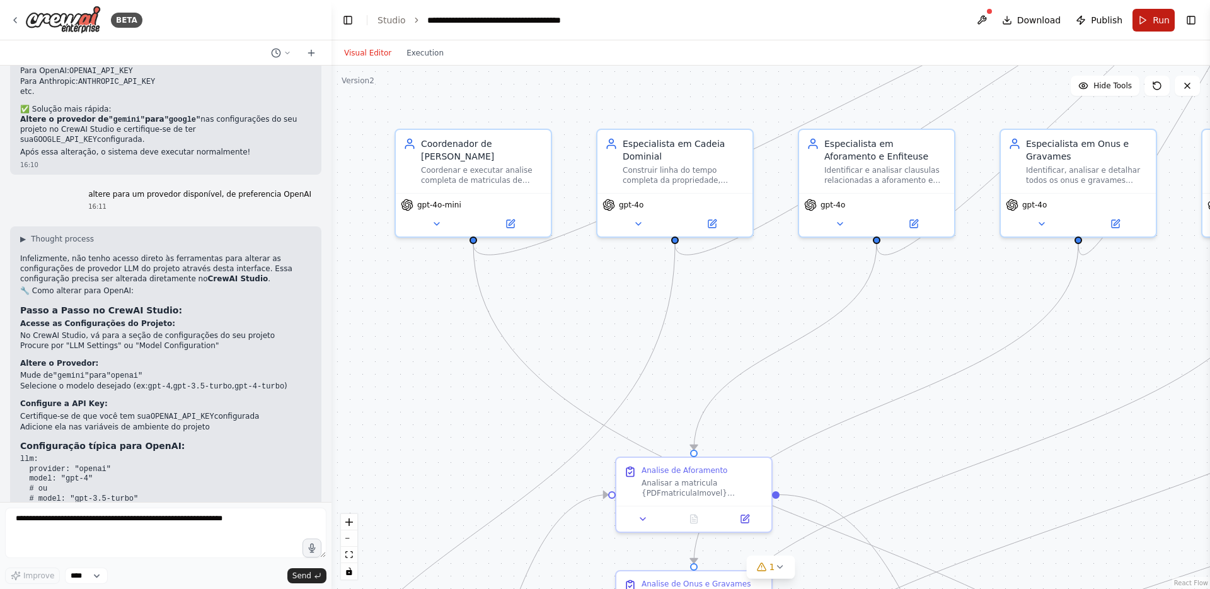
click at [1140, 22] on button "Run" at bounding box center [1154, 20] width 42 height 23
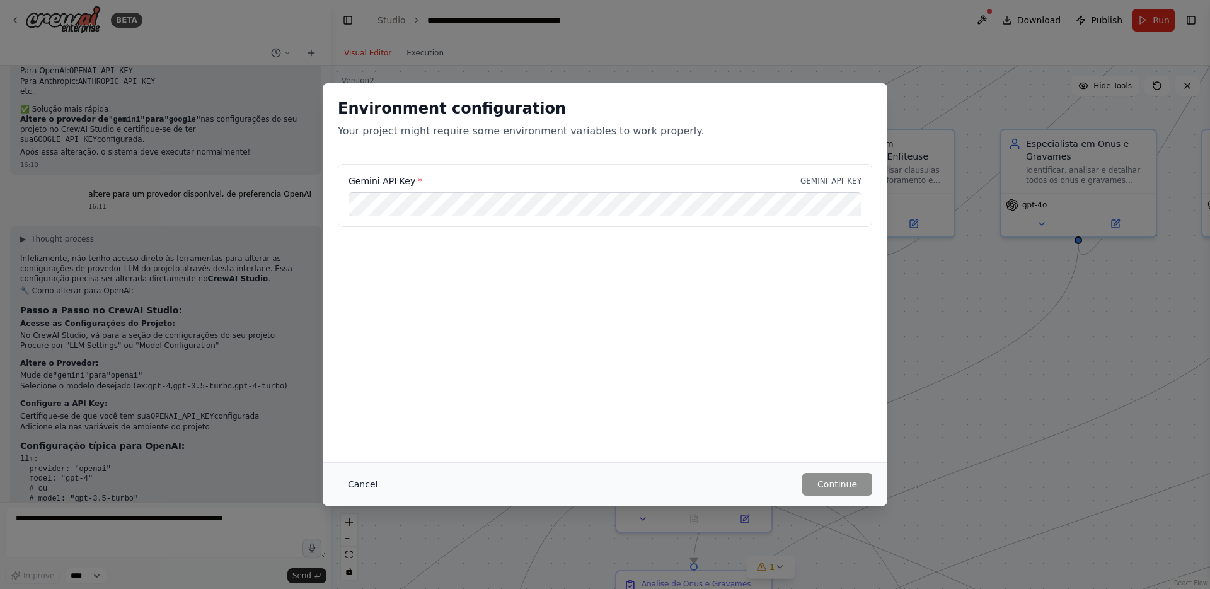
click at [373, 477] on button "Cancel" at bounding box center [363, 484] width 50 height 23
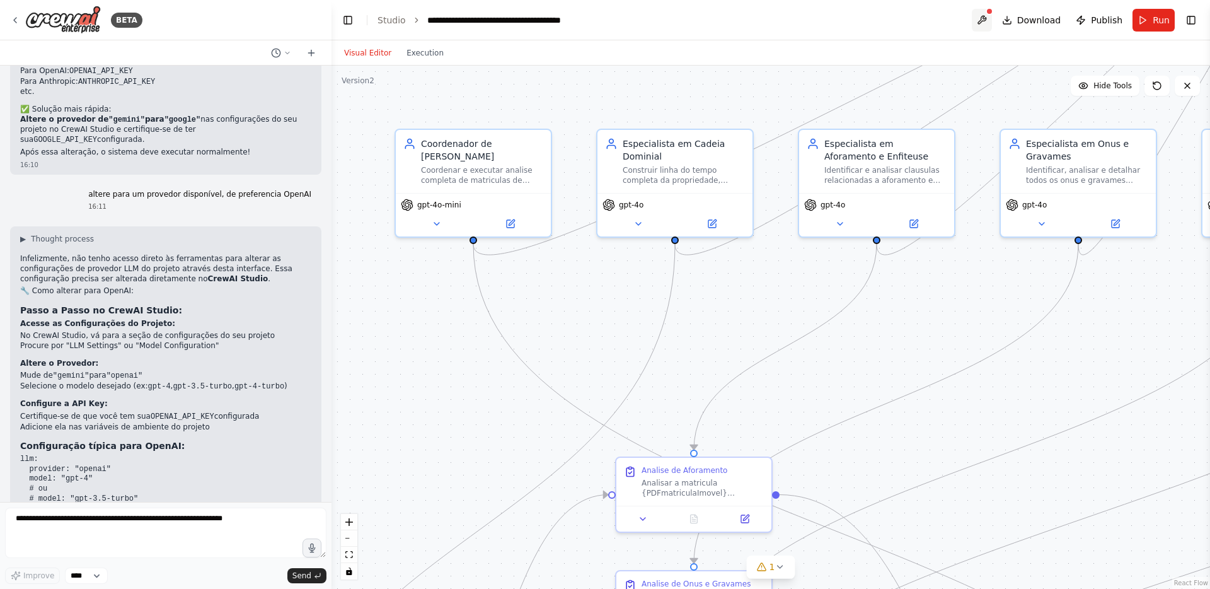
click at [987, 21] on button at bounding box center [982, 20] width 20 height 23
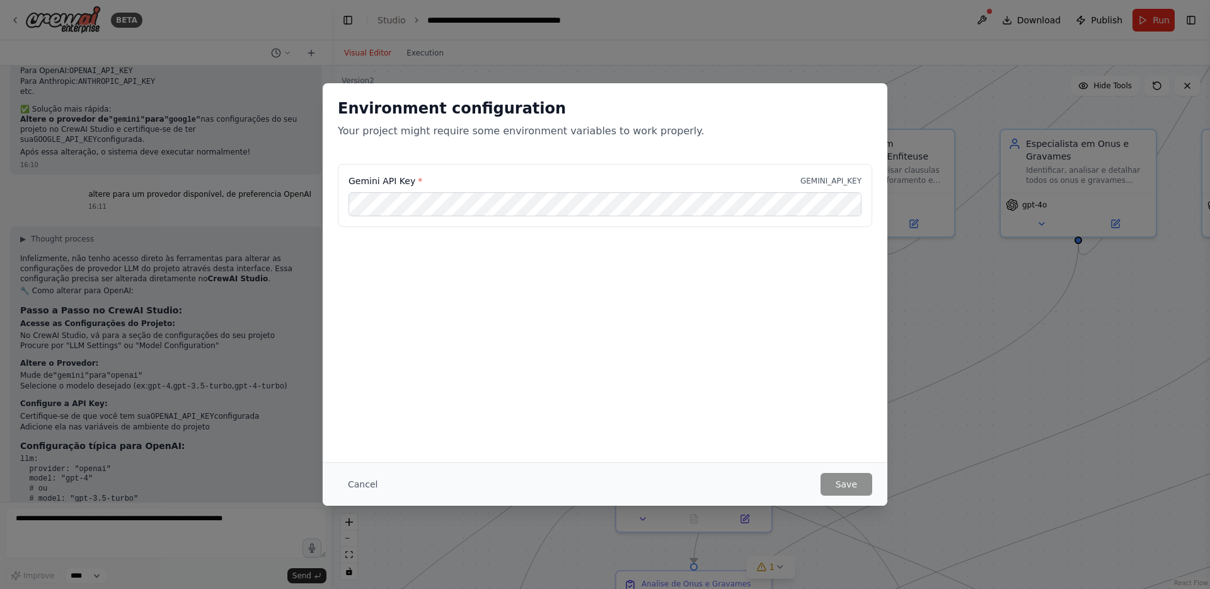
click at [148, 534] on div "Environment configuration Your project might require some environment variables…" at bounding box center [605, 294] width 1210 height 589
click at [159, 521] on div "Environment configuration Your project might require some environment variables…" at bounding box center [605, 294] width 1210 height 589
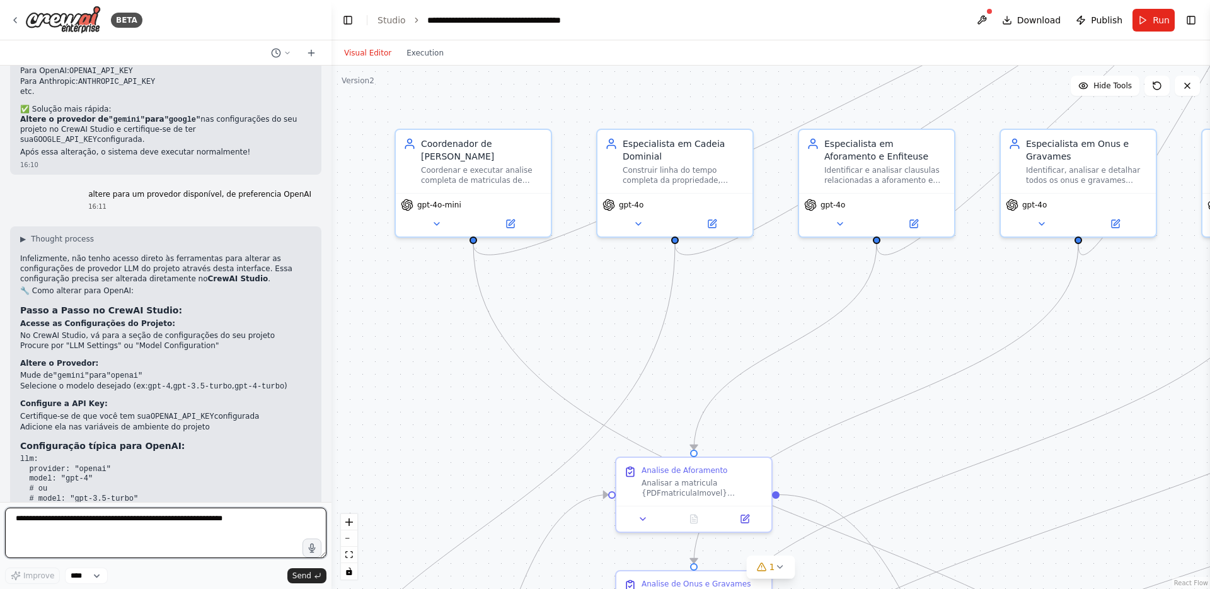
click at [159, 521] on textarea at bounding box center [166, 532] width 322 height 50
type textarea "*"
type textarea "**********"
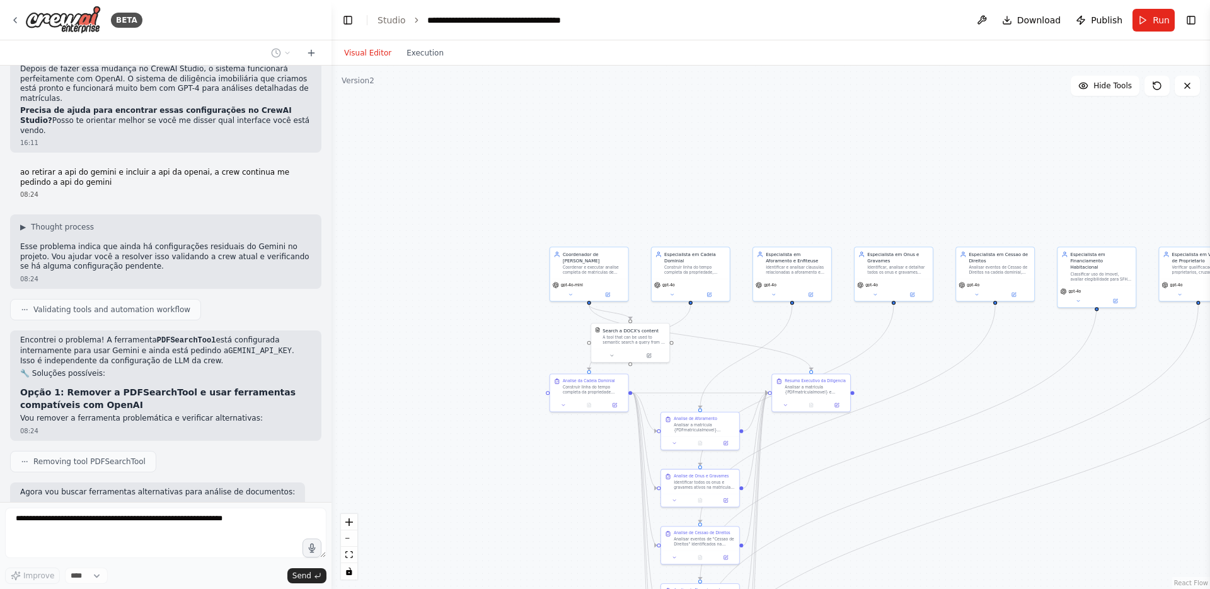
scroll to position [7550, 0]
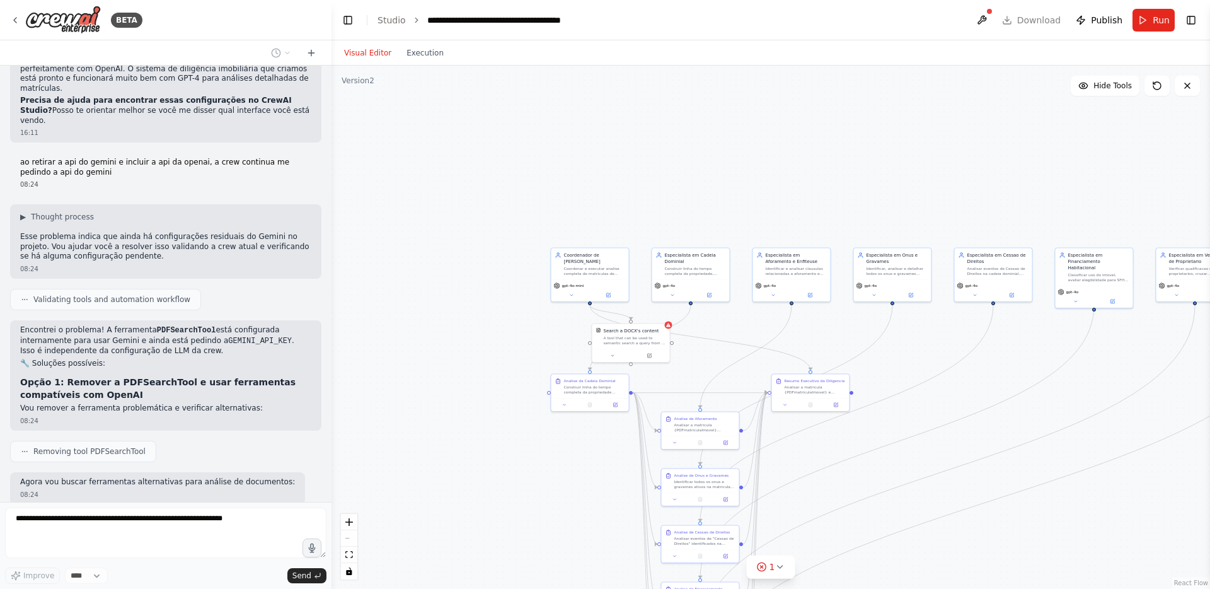
click at [734, 378] on div ".deletable-edge-delete-btn { width: 20px; height: 20px; border: 0px solid #ffff…" at bounding box center [771, 327] width 879 height 523
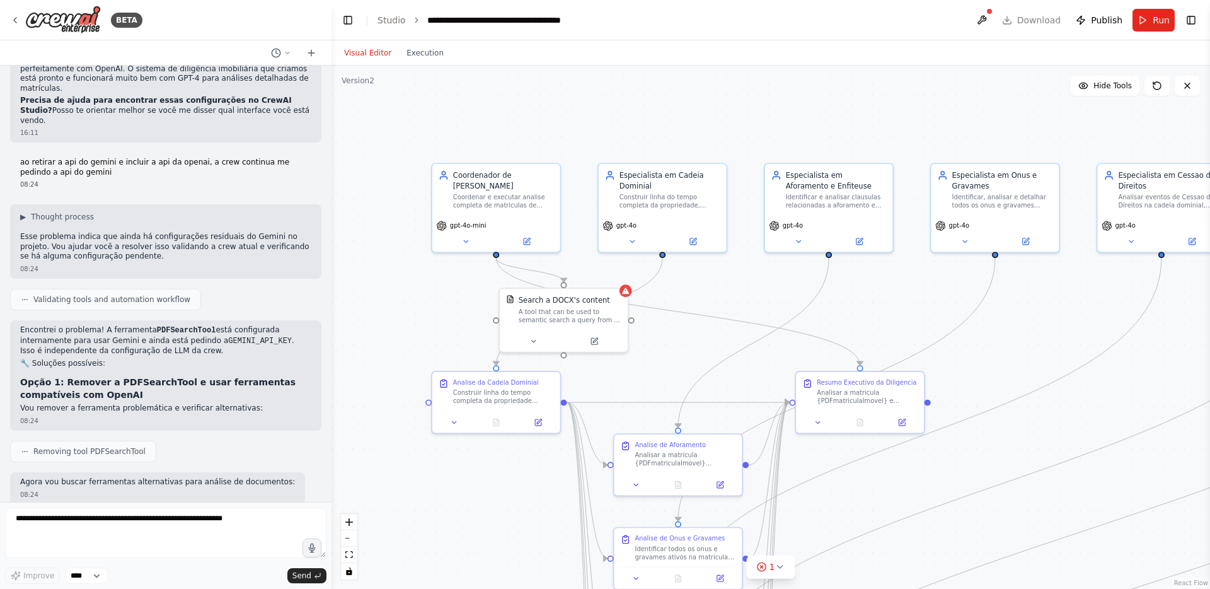
scroll to position [7624, 0]
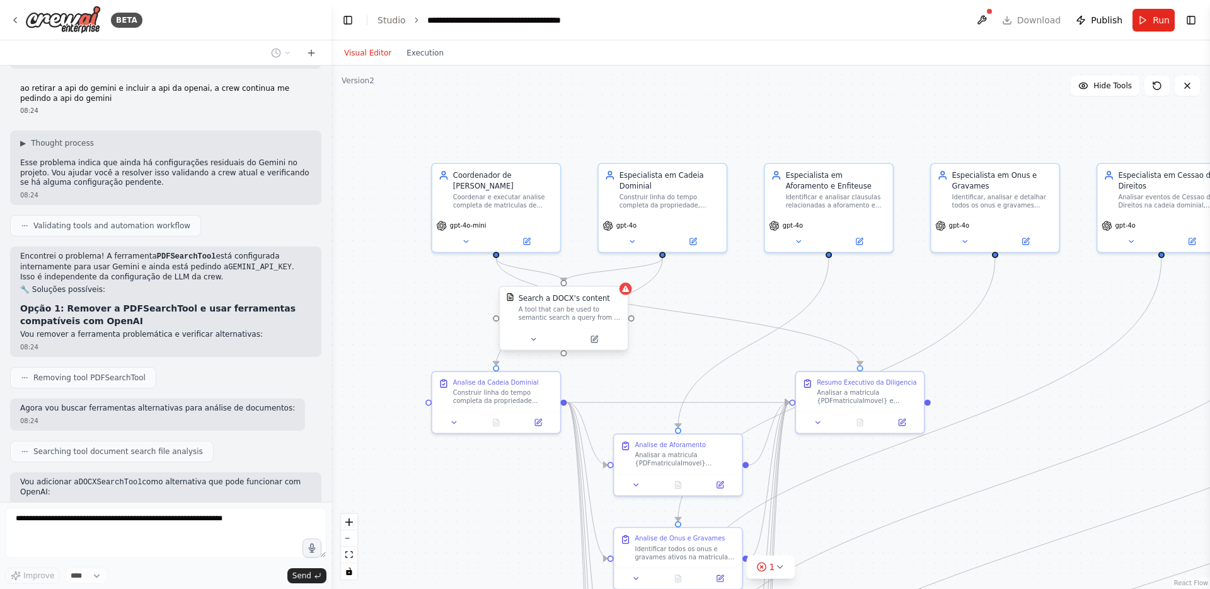
click at [594, 349] on div "Search a DOCX's content A tool that can be used to semantic search a query from…" at bounding box center [564, 318] width 130 height 65
click at [597, 342] on icon at bounding box center [594, 339] width 6 height 6
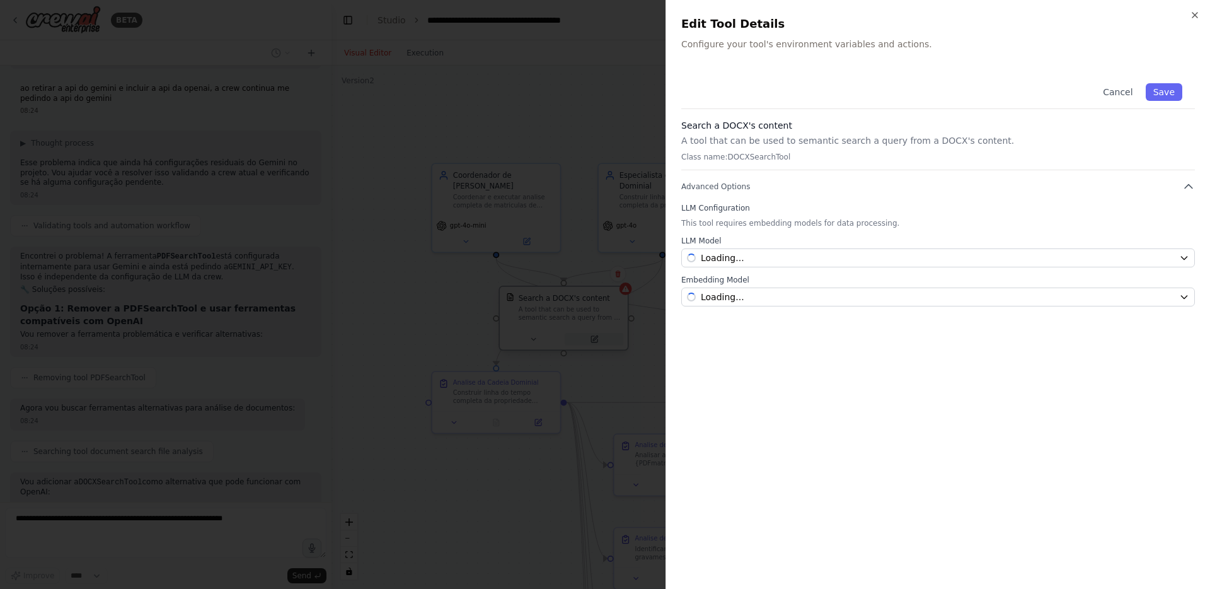
scroll to position [7655, 0]
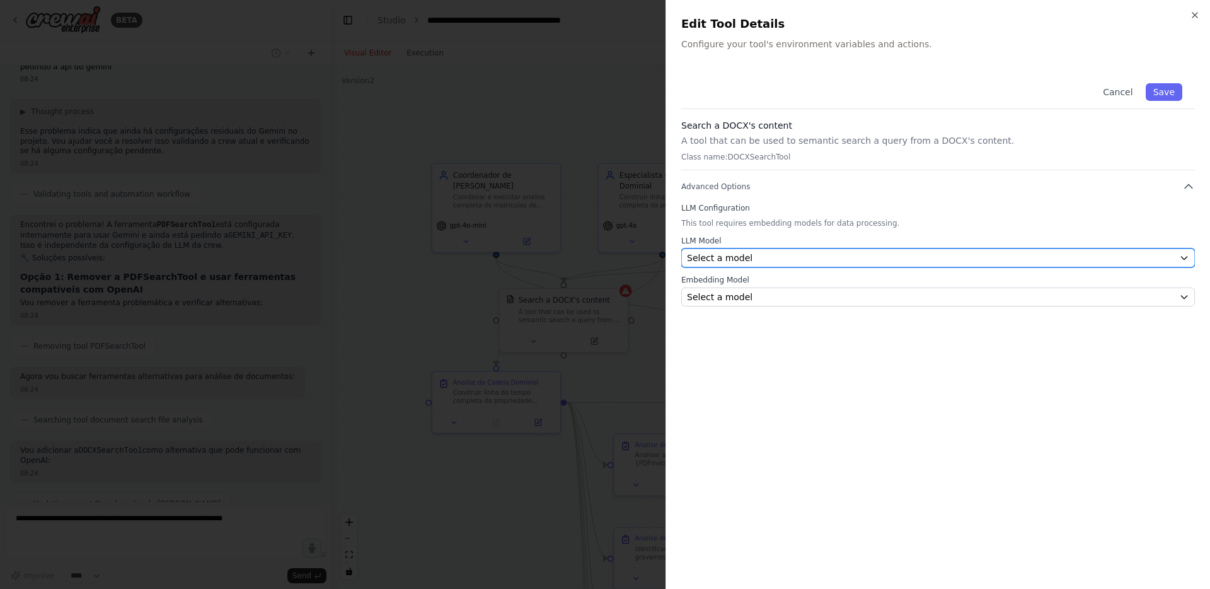
click at [769, 255] on div "Select a model" at bounding box center [930, 258] width 487 height 13
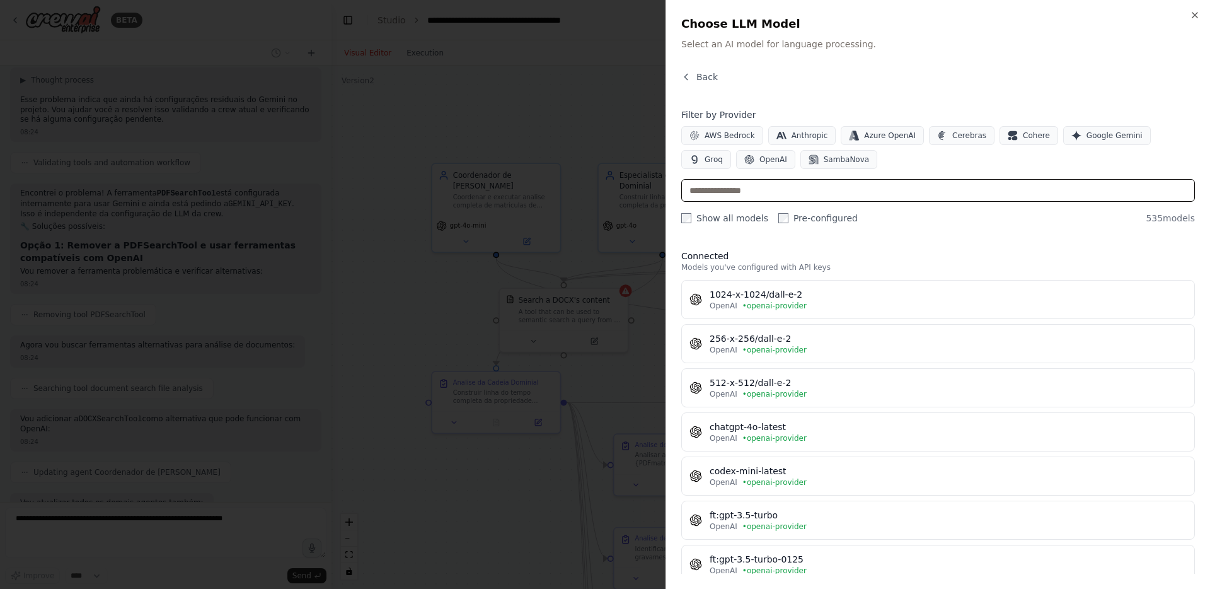
click at [755, 186] on input "text" at bounding box center [938, 190] width 514 height 23
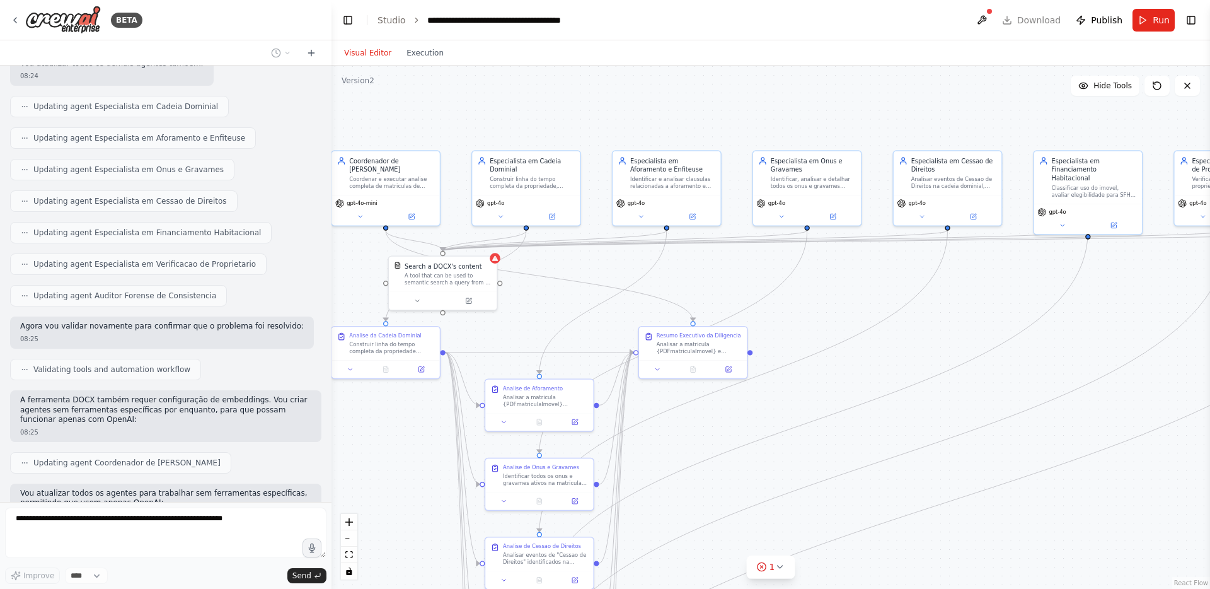
scroll to position [8157, 0]
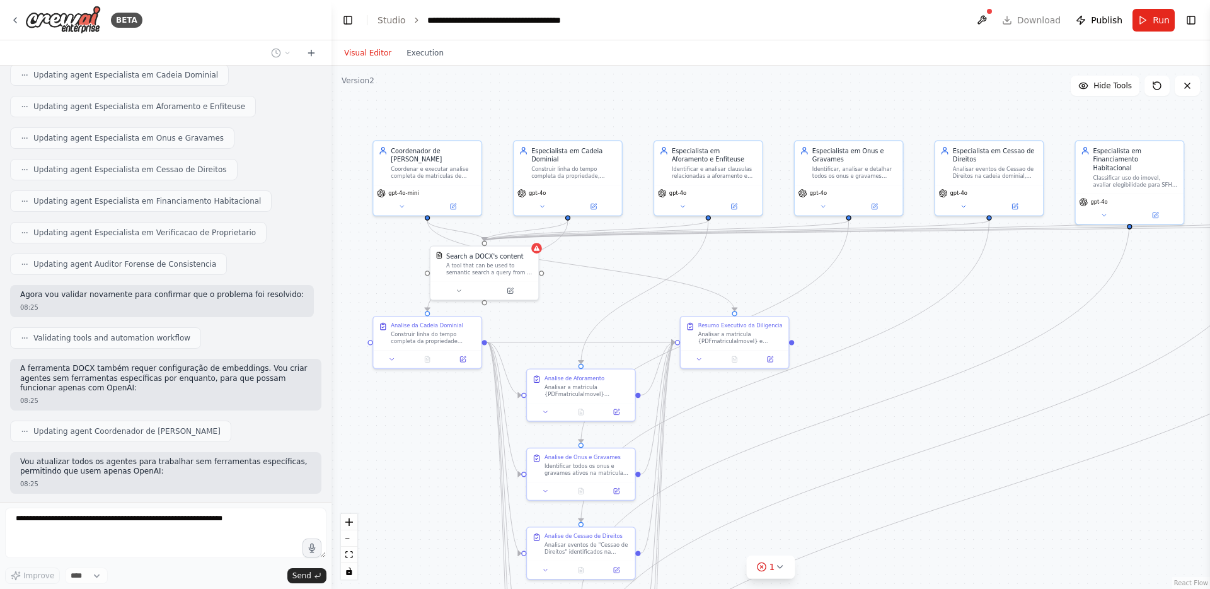
drag, startPoint x: 961, startPoint y: 342, endPoint x: 864, endPoint y: 297, distance: 106.3
click at [864, 297] on div ".deletable-edge-delete-btn { width: 20px; height: 20px; border: 0px solid #ffff…" at bounding box center [771, 327] width 879 height 523
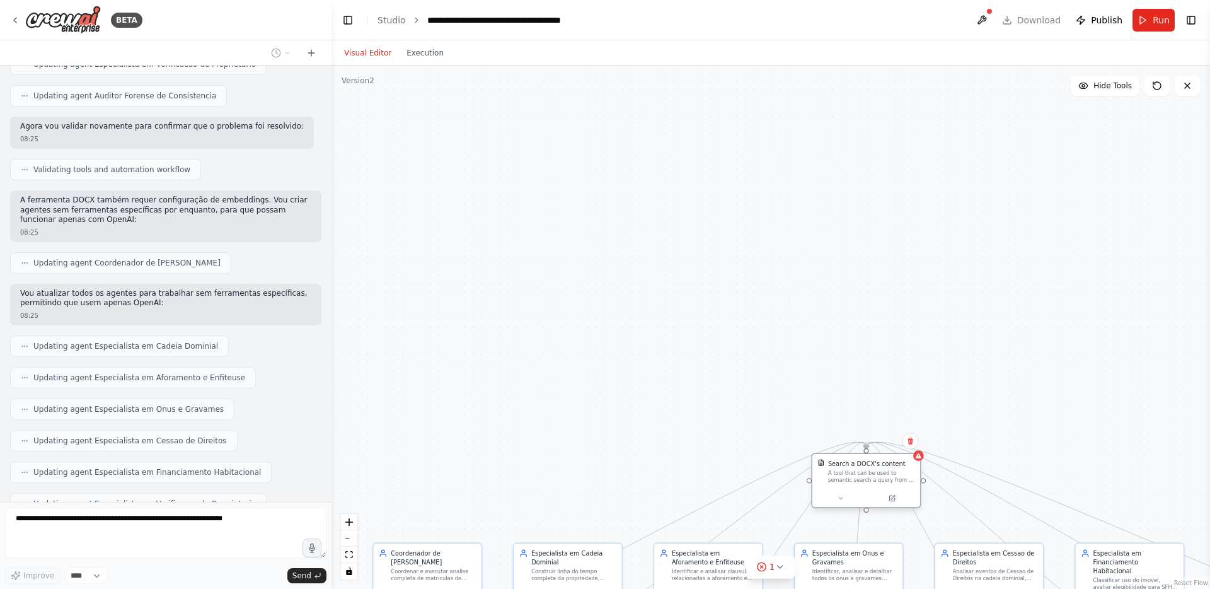
scroll to position [8399, 0]
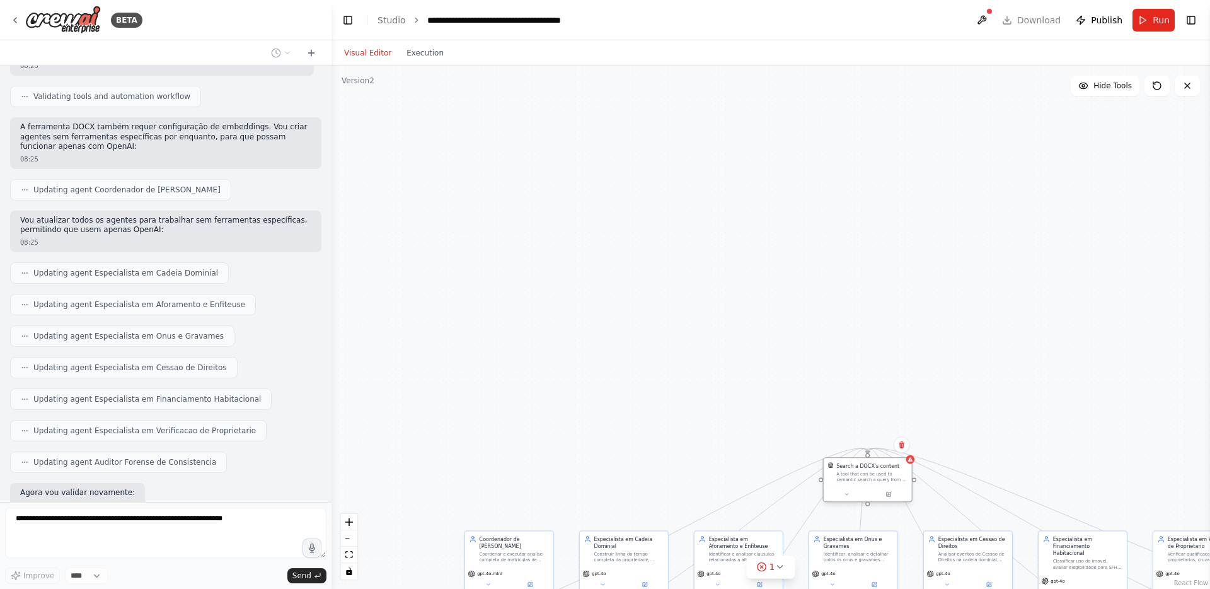
drag, startPoint x: 492, startPoint y: 270, endPoint x: 874, endPoint y: 476, distance: 434.1
click at [874, 476] on div "A tool that can be used to semantic search a query from a DOCX's content." at bounding box center [872, 476] width 71 height 11
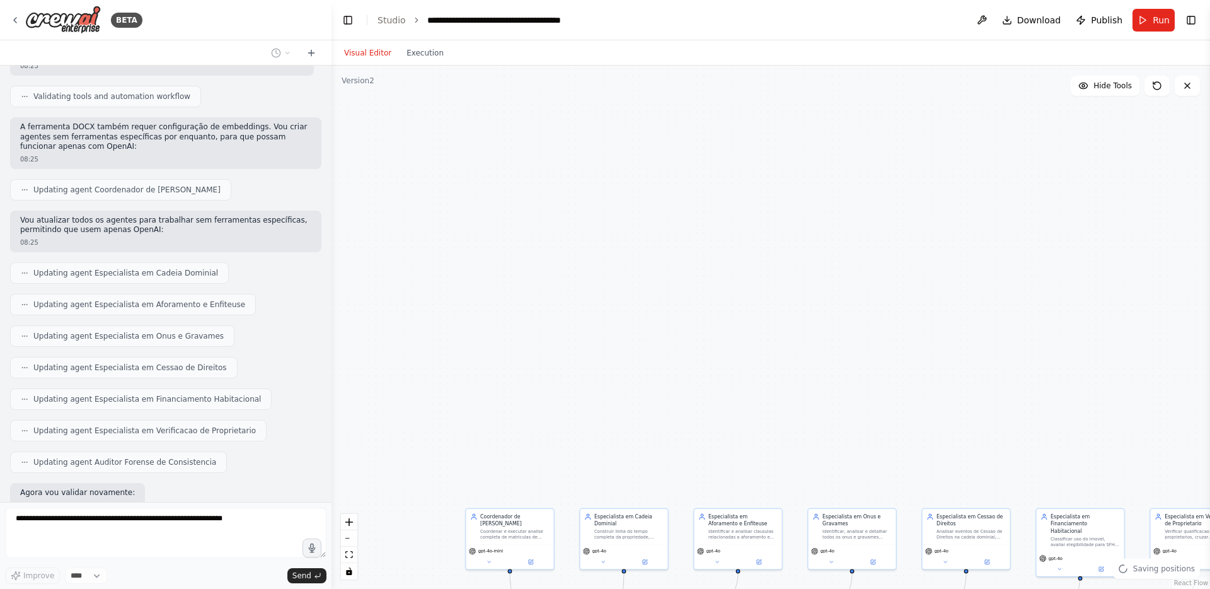
scroll to position [8430, 0]
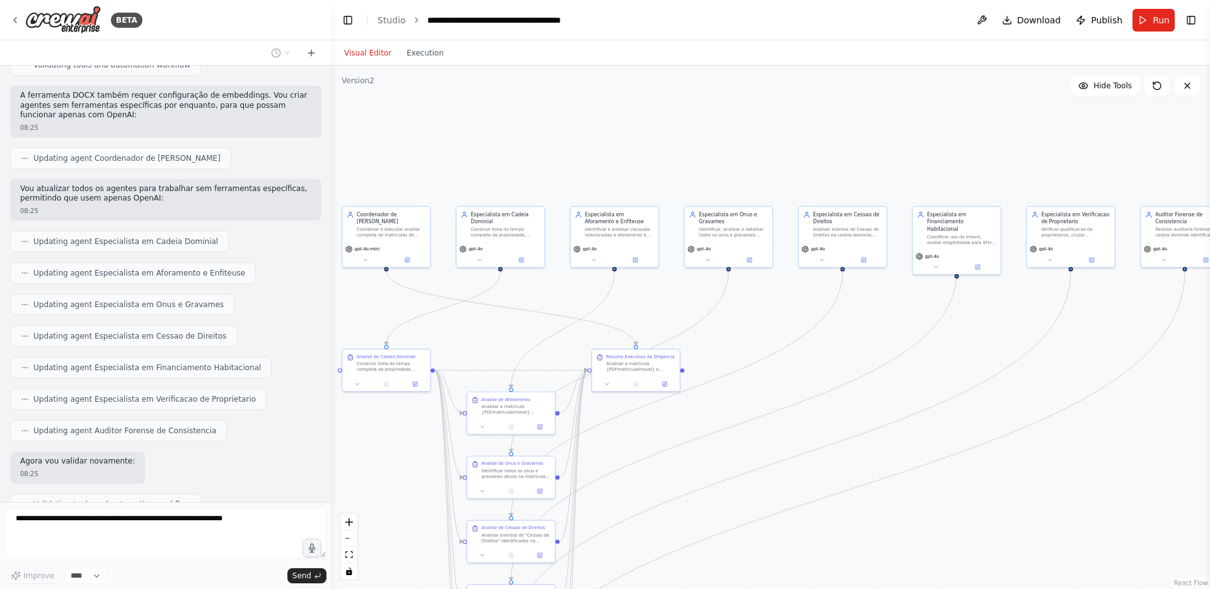
drag, startPoint x: 942, startPoint y: 429, endPoint x: 817, endPoint y: 105, distance: 347.2
click at [817, 105] on div ".deletable-edge-delete-btn { width: 20px; height: 20px; border: 0px solid #ffff…" at bounding box center [771, 327] width 879 height 523
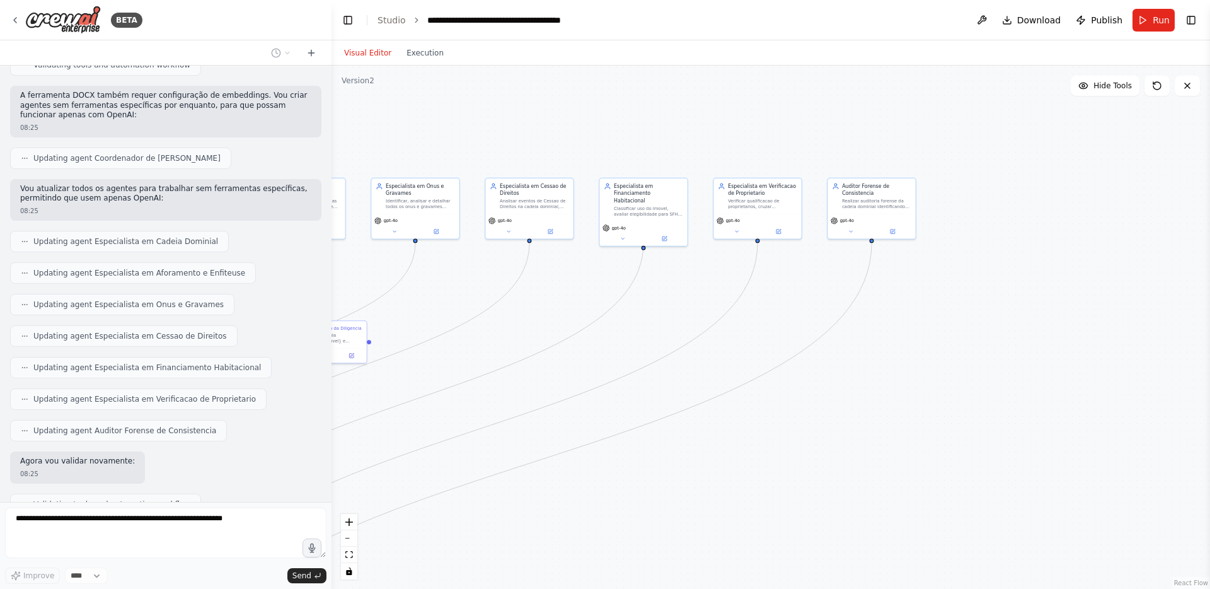
drag, startPoint x: 893, startPoint y: 348, endPoint x: 571, endPoint y: 321, distance: 323.3
click at [571, 321] on div ".deletable-edge-delete-btn { width: 20px; height: 20px; border: 0px solid #ffff…" at bounding box center [771, 327] width 879 height 523
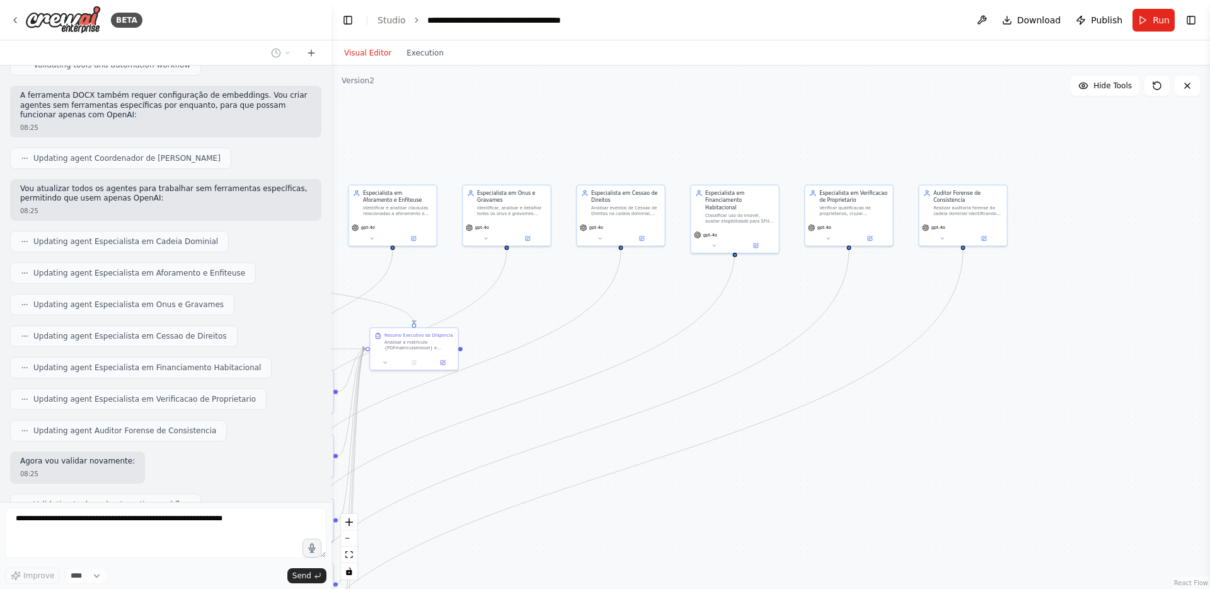
drag, startPoint x: 571, startPoint y: 321, endPoint x: 879, endPoint y: 371, distance: 312.4
click at [879, 371] on div ".deletable-edge-delete-btn { width: 20px; height: 20px; border: 0px solid #ffff…" at bounding box center [771, 327] width 879 height 523
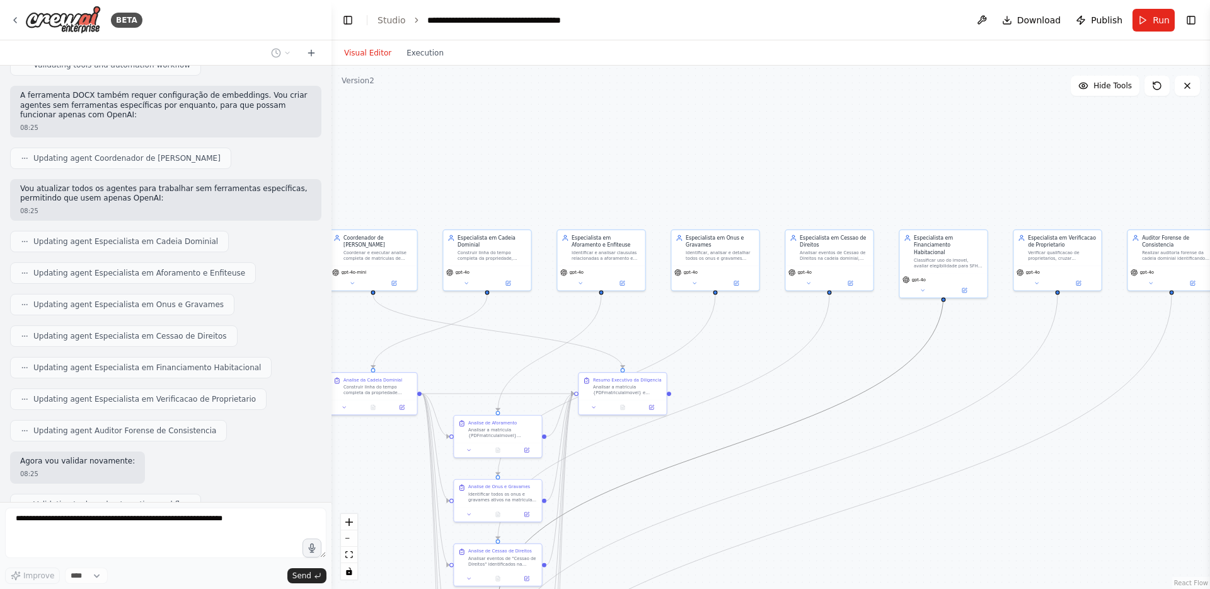
drag, startPoint x: 953, startPoint y: 400, endPoint x: 970, endPoint y: 409, distance: 18.6
click at [293, 194] on div ".deletable-edge-delete-btn { width: 20px; height: 20px; border: 0px solid #ffff…" at bounding box center [293, 194] width 0 height 0
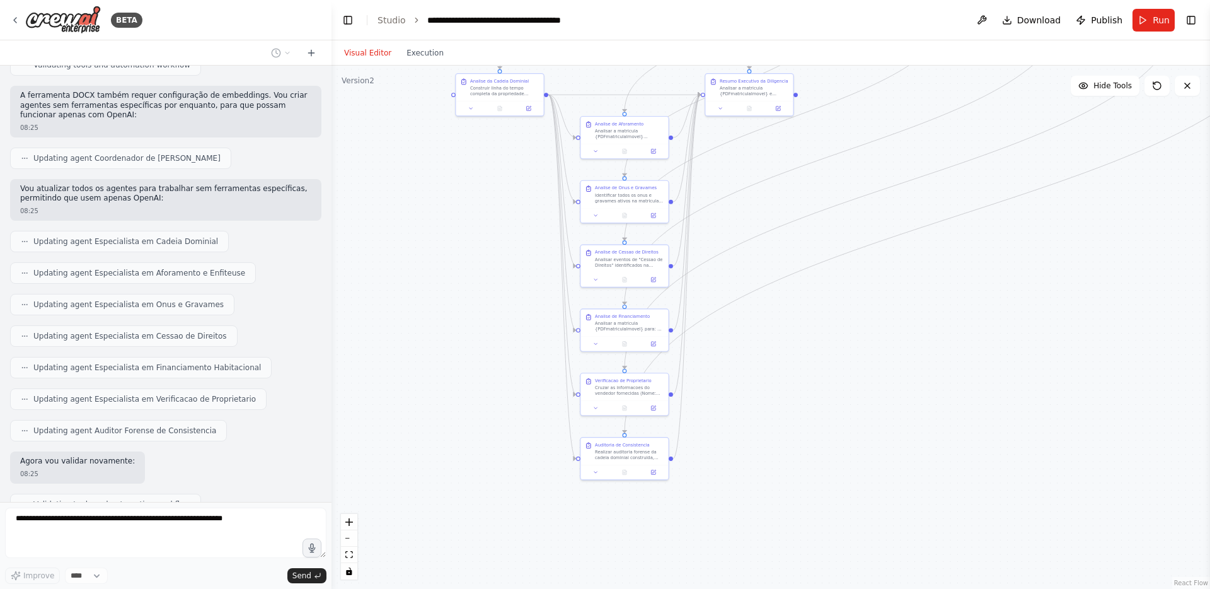
drag, startPoint x: 849, startPoint y: 480, endPoint x: 975, endPoint y: 182, distance: 324.0
click at [975, 182] on div ".deletable-edge-delete-btn { width: 20px; height: 20px; border: 0px solid #ffff…" at bounding box center [771, 327] width 879 height 523
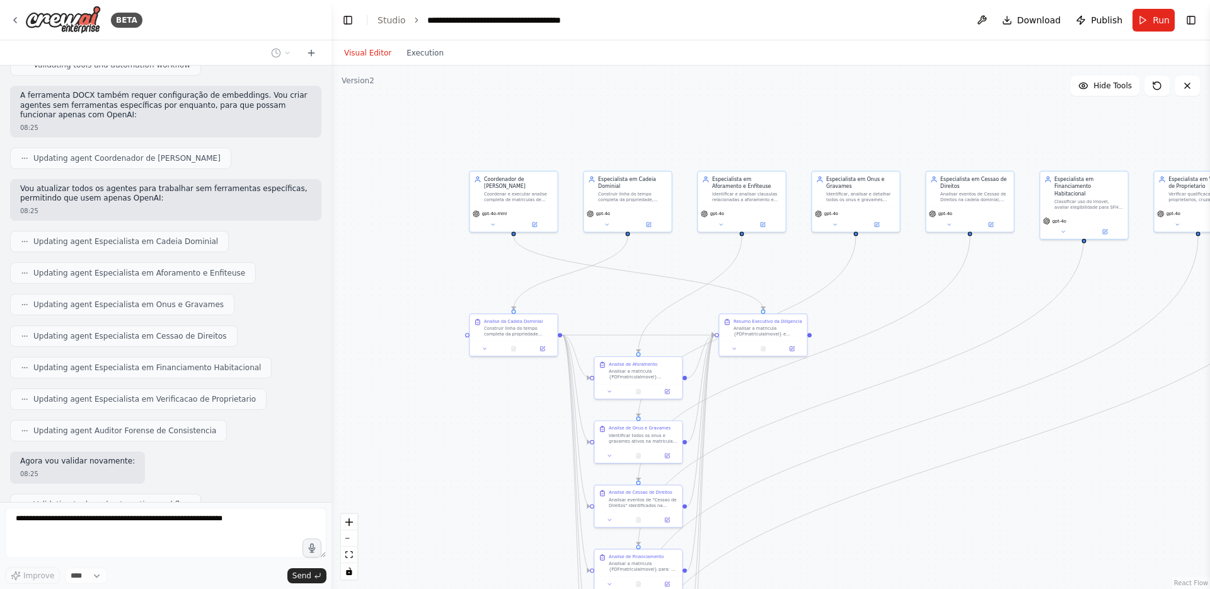
drag, startPoint x: 942, startPoint y: 289, endPoint x: 941, endPoint y: 449, distance: 160.1
click at [941, 449] on div ".deletable-edge-delete-btn { width: 20px; height: 20px; border: 0px solid #ffff…" at bounding box center [771, 327] width 879 height 523
click at [902, 339] on div ".deletable-edge-delete-btn { width: 20px; height: 20px; border: 0px solid #ffff…" at bounding box center [771, 327] width 879 height 523
click at [859, 134] on div ".deletable-edge-delete-btn { width: 20px; height: 20px; border: 0px solid #ffff…" at bounding box center [771, 327] width 879 height 523
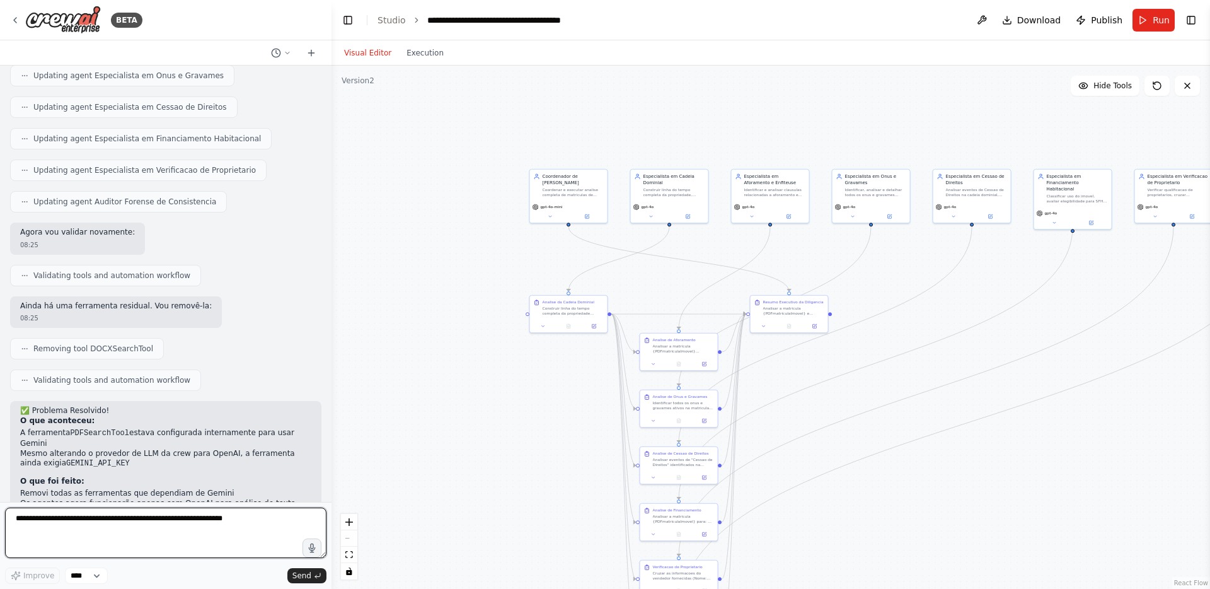
scroll to position [8681, 0]
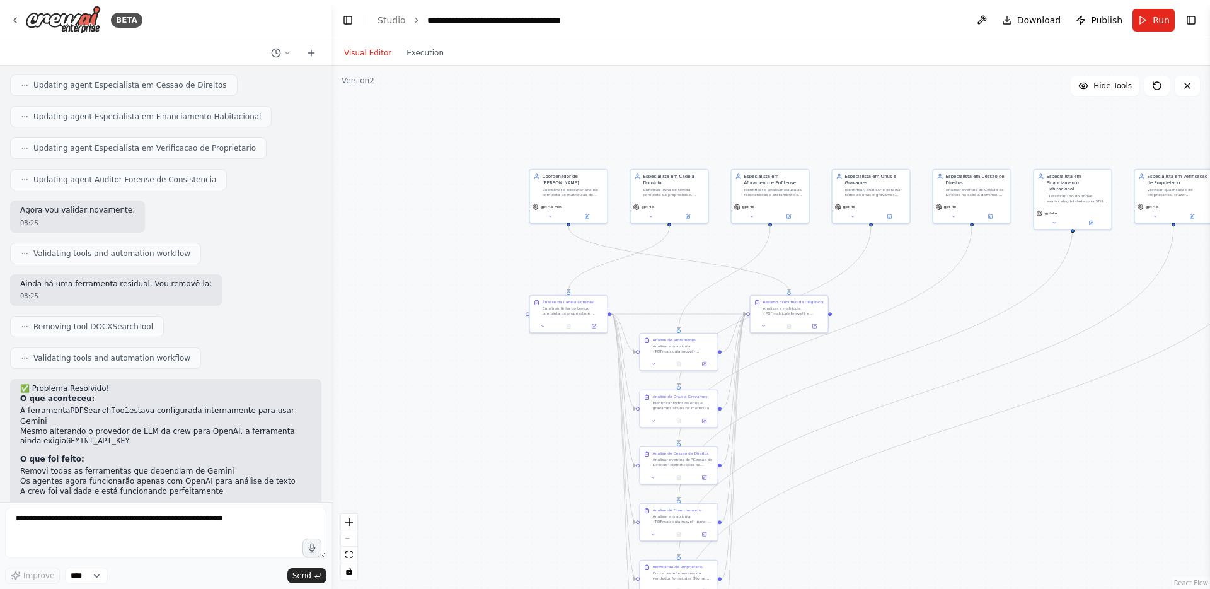
click at [892, 139] on div ".deletable-edge-delete-btn { width: 20px; height: 20px; border: 0px solid #ffff…" at bounding box center [771, 327] width 879 height 523
click at [1139, 14] on button "Run" at bounding box center [1154, 20] width 42 height 23
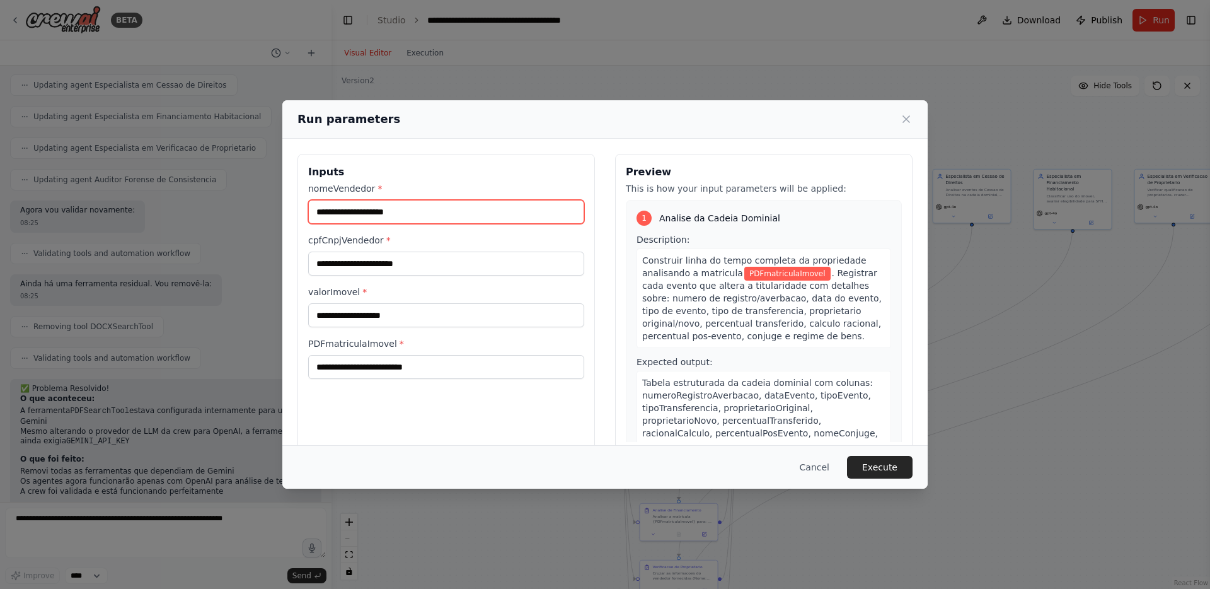
click at [532, 212] on input "nomeVendedor *" at bounding box center [446, 212] width 276 height 24
paste input "**********"
type input "**********"
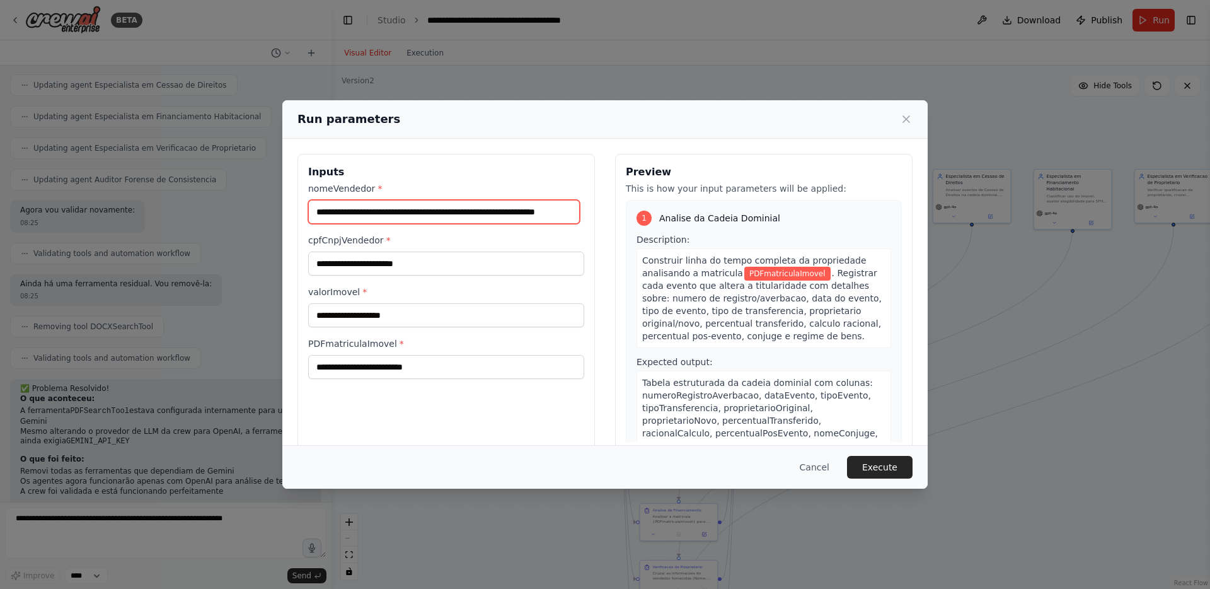
scroll to position [0, 0]
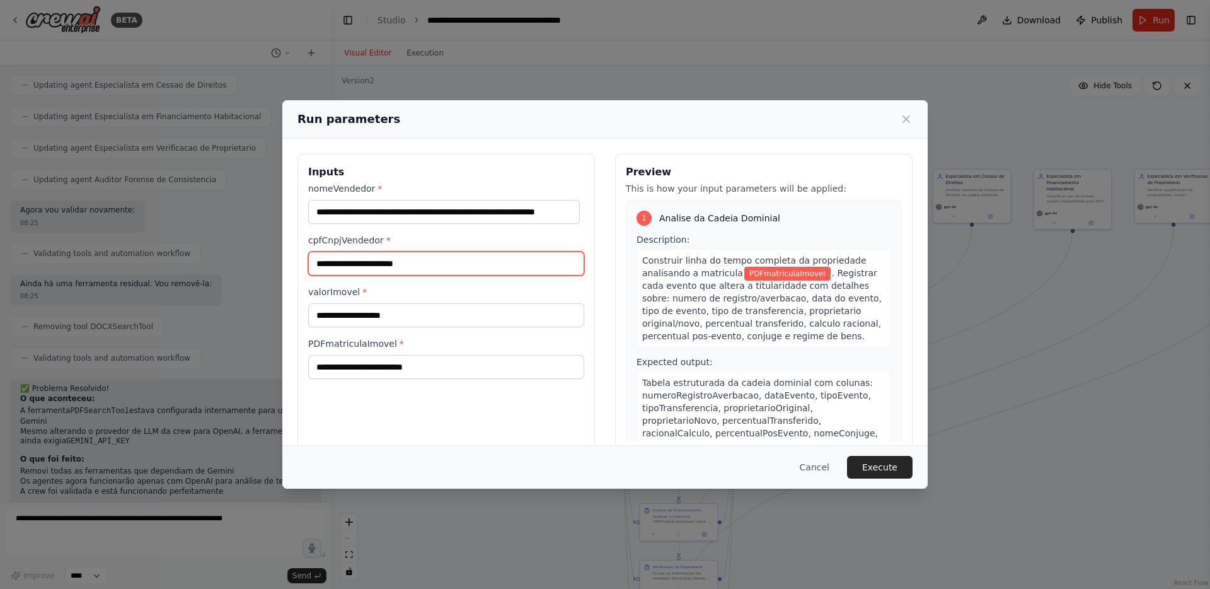
click at [383, 264] on input "cpfCnpjVendedor *" at bounding box center [446, 264] width 276 height 24
paste input "**********"
type input "**********"
click at [437, 320] on input "valorImovel *" at bounding box center [446, 315] width 276 height 24
paste input "**********"
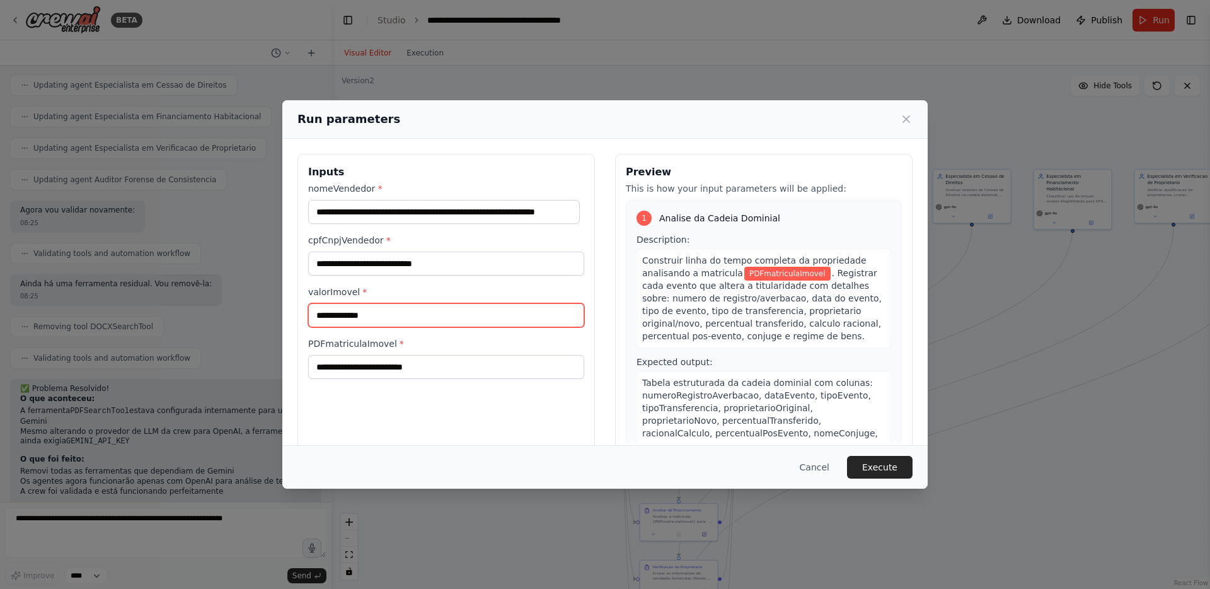
type input "**********"
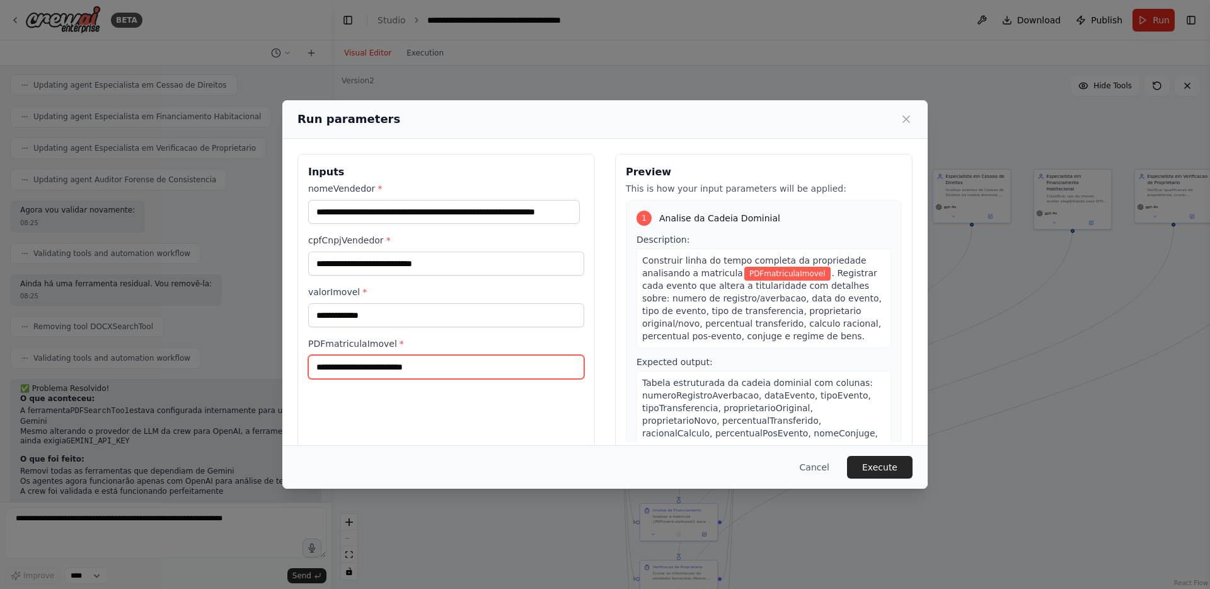
click at [444, 361] on input "PDFmatriculaImovel *" at bounding box center [446, 367] width 276 height 24
paste input "**********"
type input "**********"
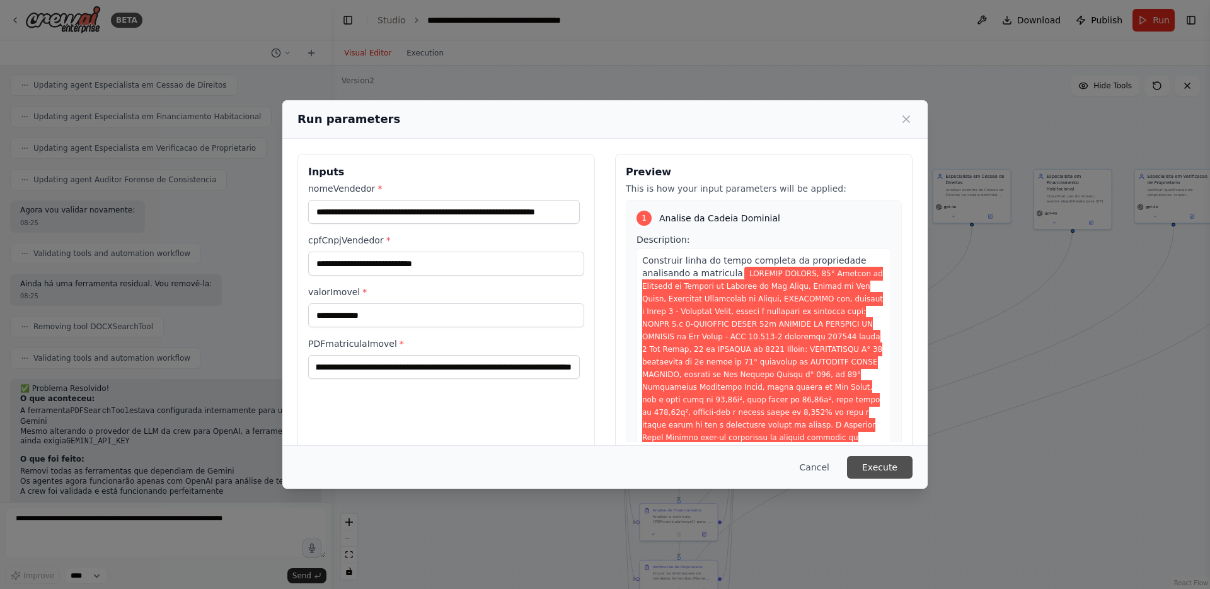
click at [880, 464] on button "Execute" at bounding box center [880, 467] width 66 height 23
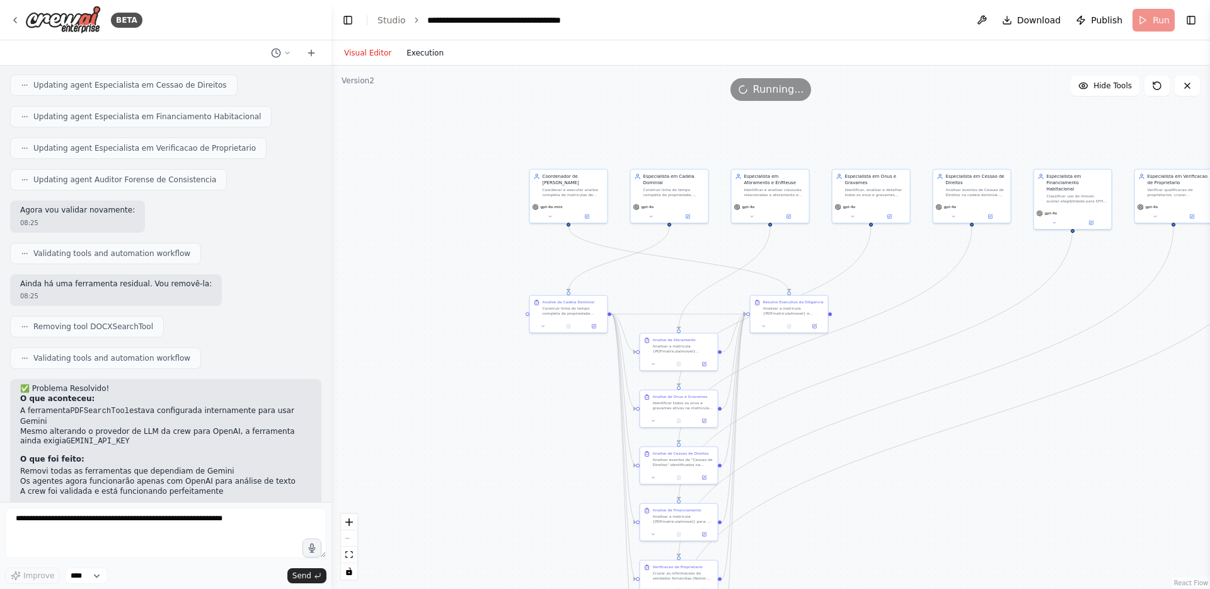
click at [423, 52] on button "Execution" at bounding box center [425, 52] width 52 height 15
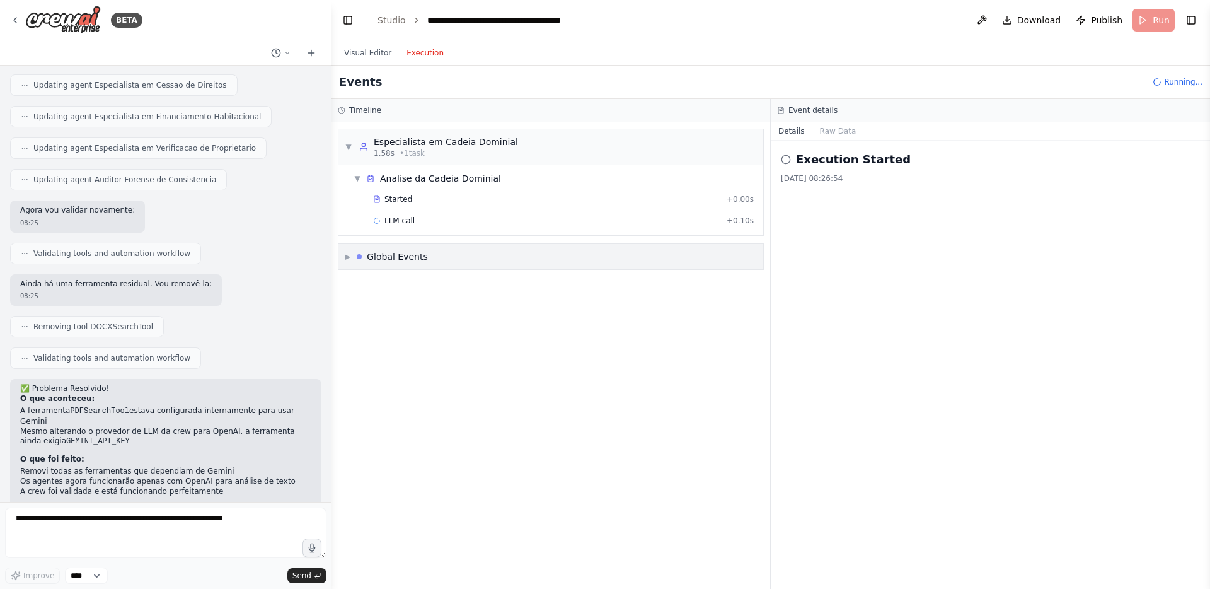
click at [348, 258] on span "▶" at bounding box center [348, 257] width 6 height 10
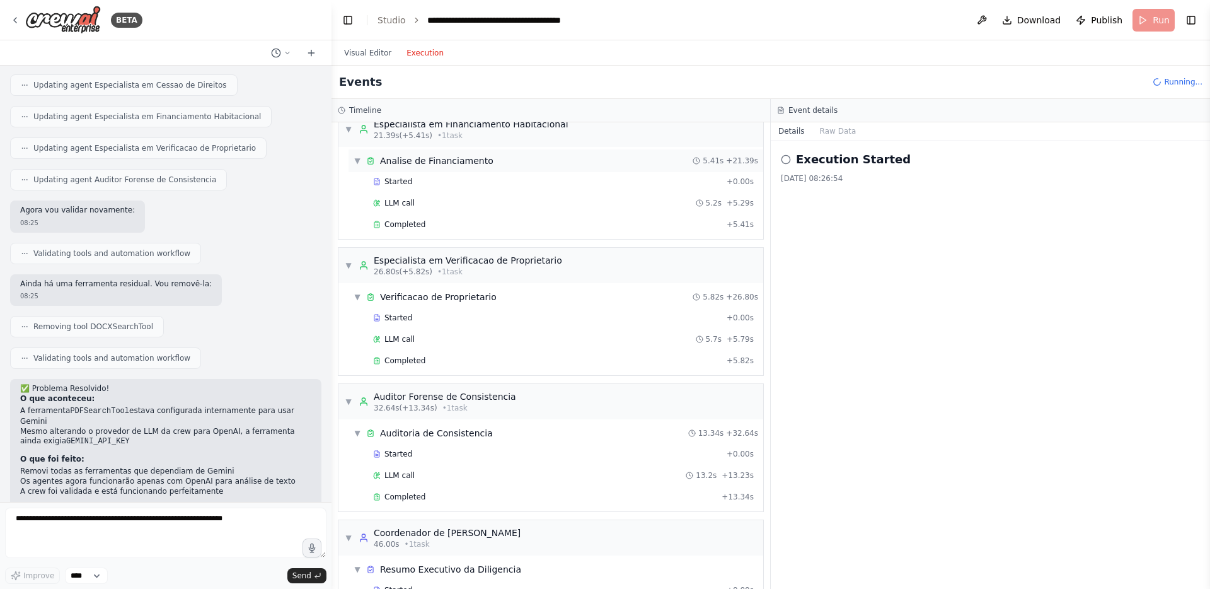
scroll to position [699, 0]
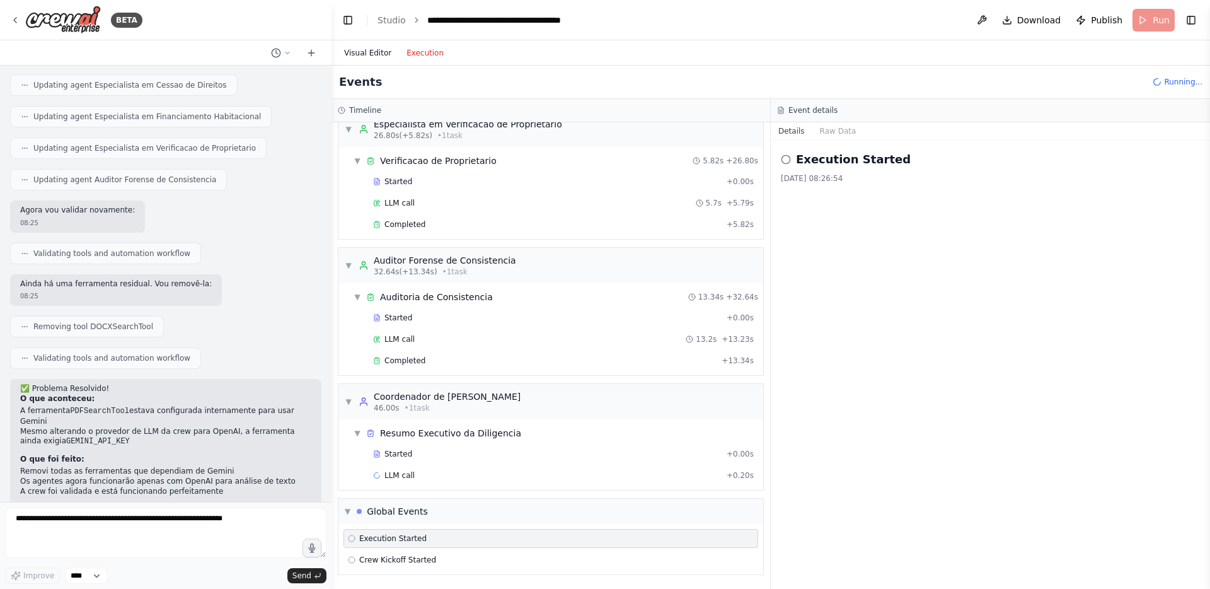
click at [357, 58] on button "Visual Editor" at bounding box center [368, 52] width 62 height 15
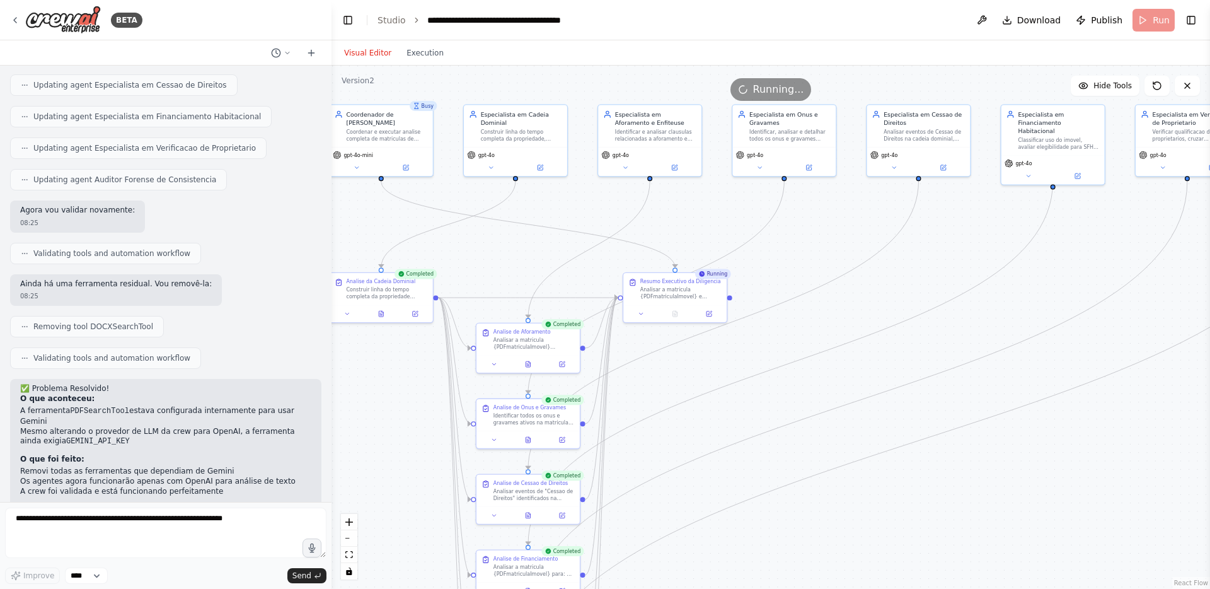
drag, startPoint x: 988, startPoint y: 360, endPoint x: 891, endPoint y: 340, distance: 99.0
click at [891, 340] on div ".deletable-edge-delete-btn { width: 20px; height: 20px; border: 0px solid #ffff…" at bounding box center [771, 327] width 879 height 523
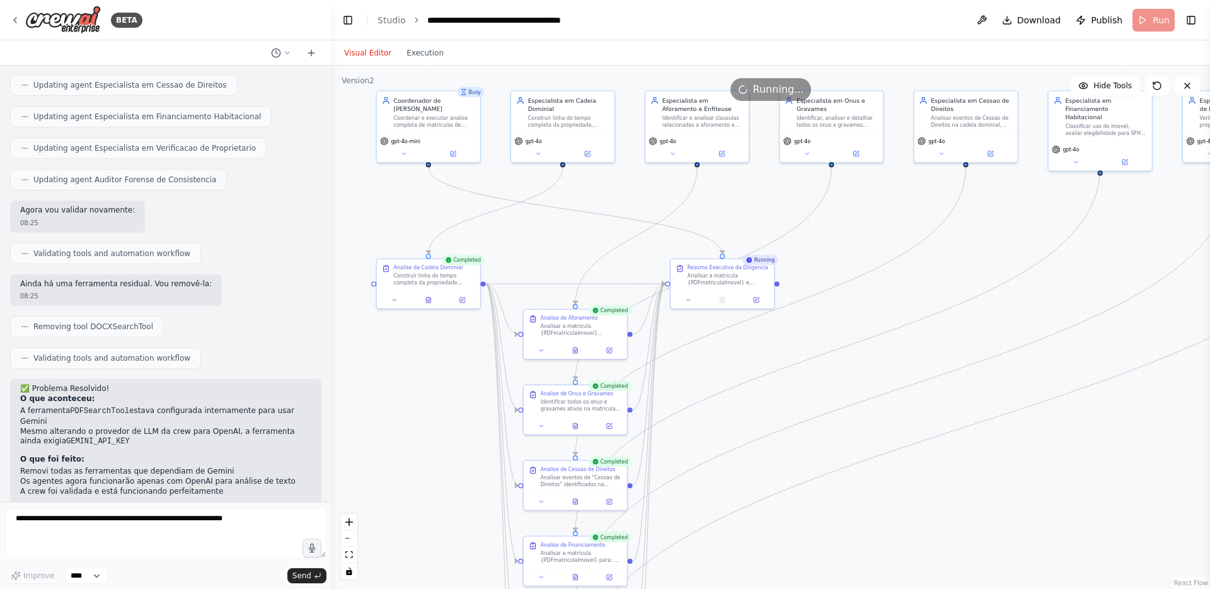
drag, startPoint x: 1088, startPoint y: 484, endPoint x: 1135, endPoint y: 470, distance: 49.3
click at [1135, 470] on div ".deletable-edge-delete-btn { width: 20px; height: 20px; border: 0px solid #ffff…" at bounding box center [771, 327] width 879 height 523
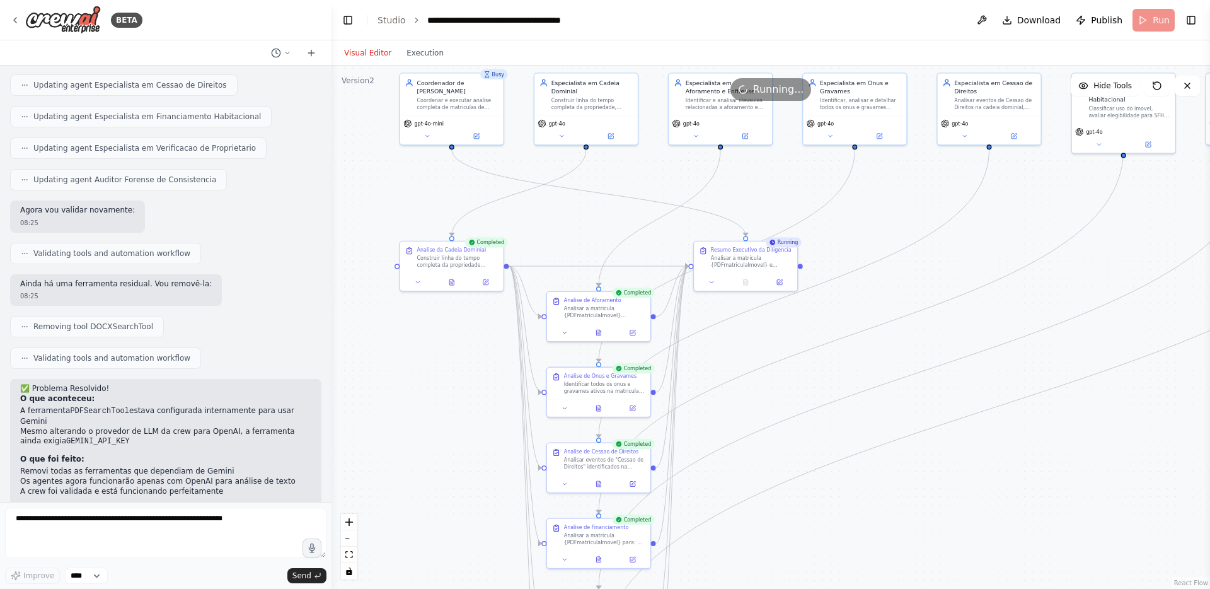
drag, startPoint x: 943, startPoint y: 443, endPoint x: 966, endPoint y: 425, distance: 29.3
click at [966, 425] on div ".deletable-edge-delete-btn { width: 20px; height: 20px; border: 0px solid #ffff…" at bounding box center [771, 327] width 879 height 523
click at [414, 51] on button "Execution" at bounding box center [425, 52] width 52 height 15
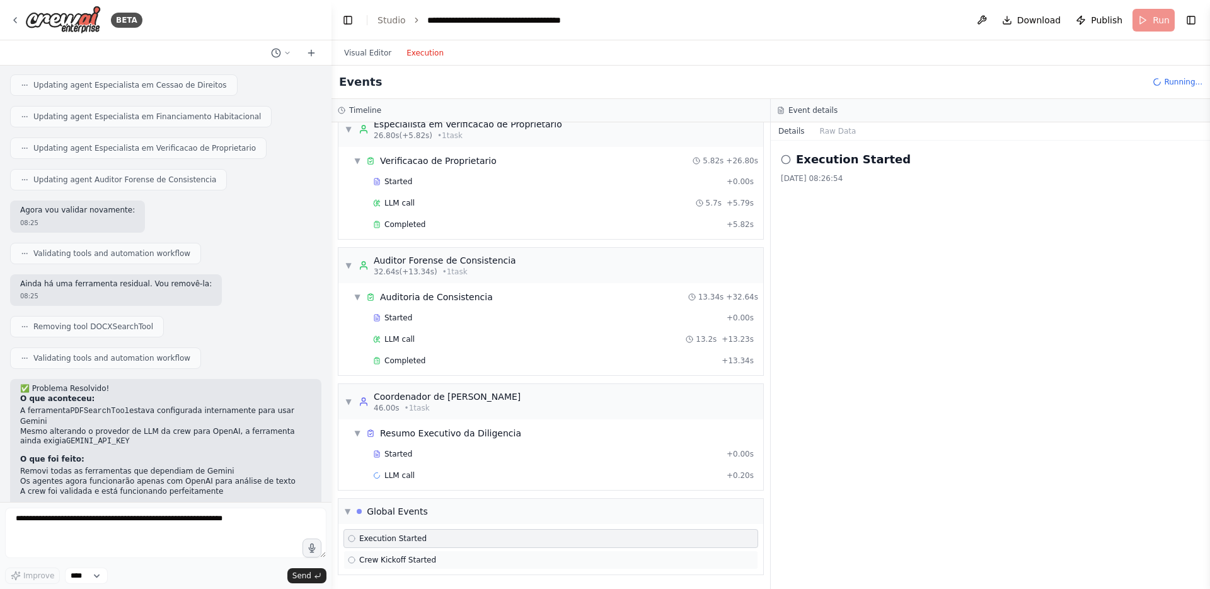
click at [396, 562] on span "Crew Kickoff Started" at bounding box center [397, 560] width 77 height 10
click at [408, 544] on div "Execution Started" at bounding box center [551, 538] width 415 height 19
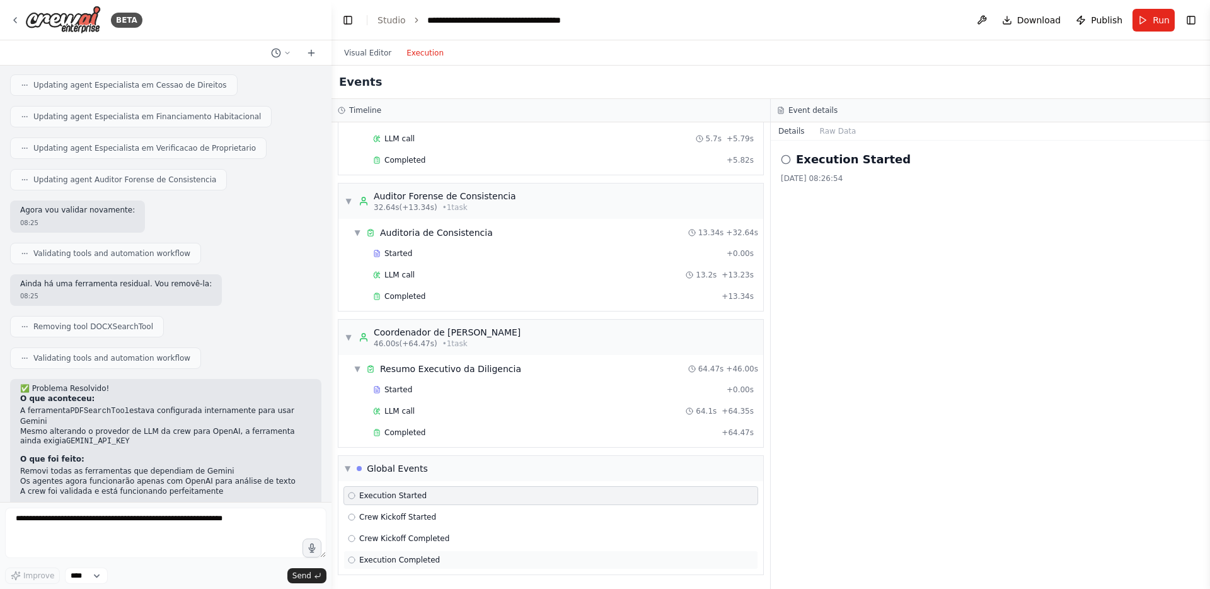
click at [467, 552] on div "Execution Completed" at bounding box center [551, 559] width 415 height 19
click at [446, 541] on span "Crew Kickoff Completed" at bounding box center [404, 538] width 90 height 10
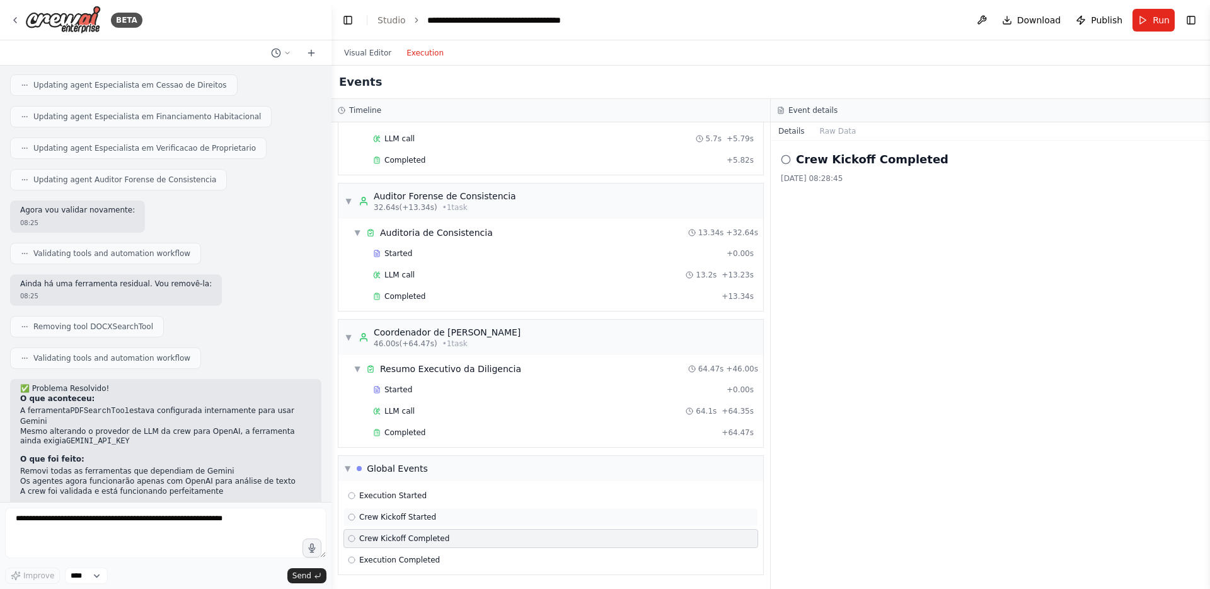
click at [441, 525] on div "Crew Kickoff Started" at bounding box center [551, 516] width 415 height 19
click at [433, 497] on div "Execution Started" at bounding box center [551, 495] width 406 height 10
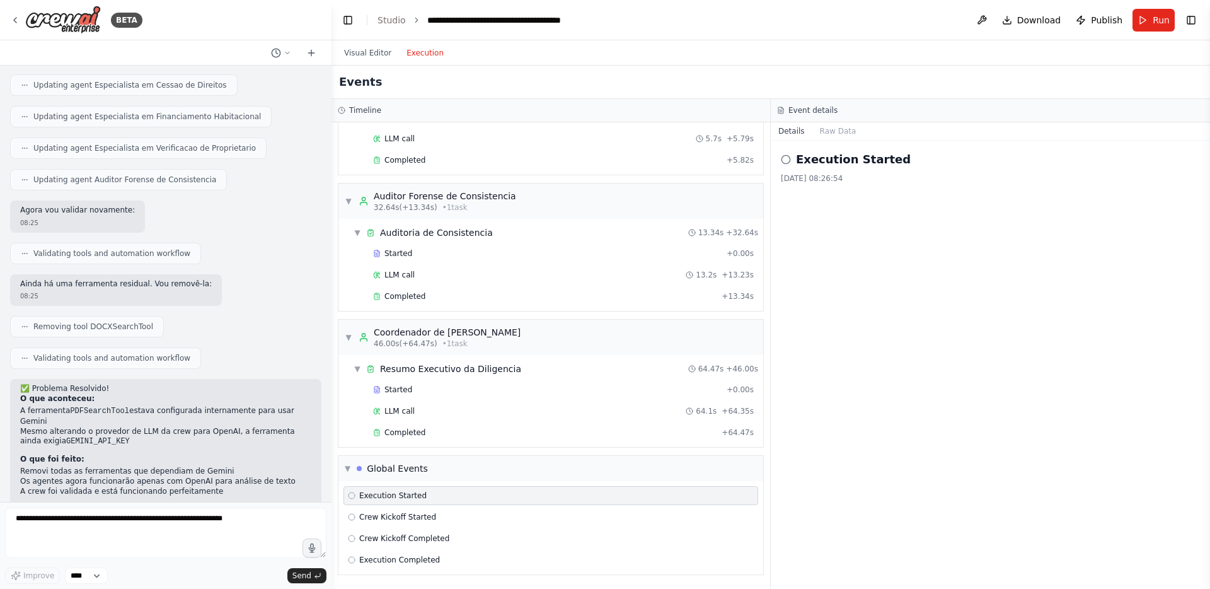
click at [374, 61] on div "Visual Editor Execution" at bounding box center [394, 52] width 115 height 25
click at [378, 54] on button "Visual Editor" at bounding box center [368, 52] width 62 height 15
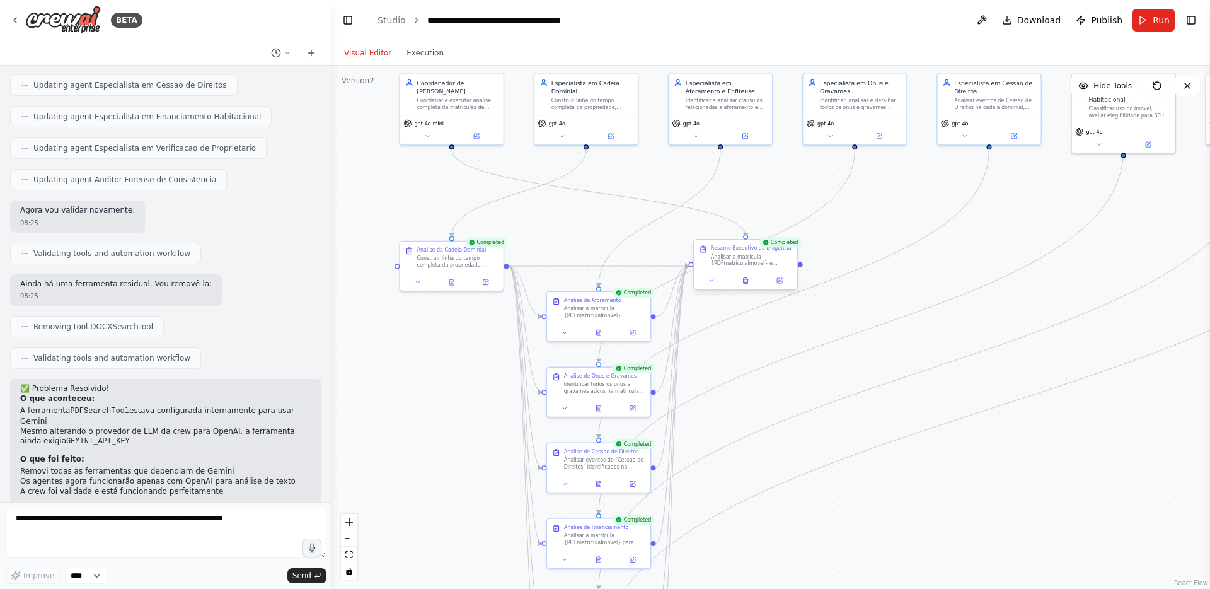
click at [783, 267] on div "Resumo Executivo da Diligencia Analisar a matricula {PDFmatriculaImovel} e prod…" at bounding box center [745, 256] width 103 height 32
click at [749, 282] on button at bounding box center [745, 280] width 35 height 10
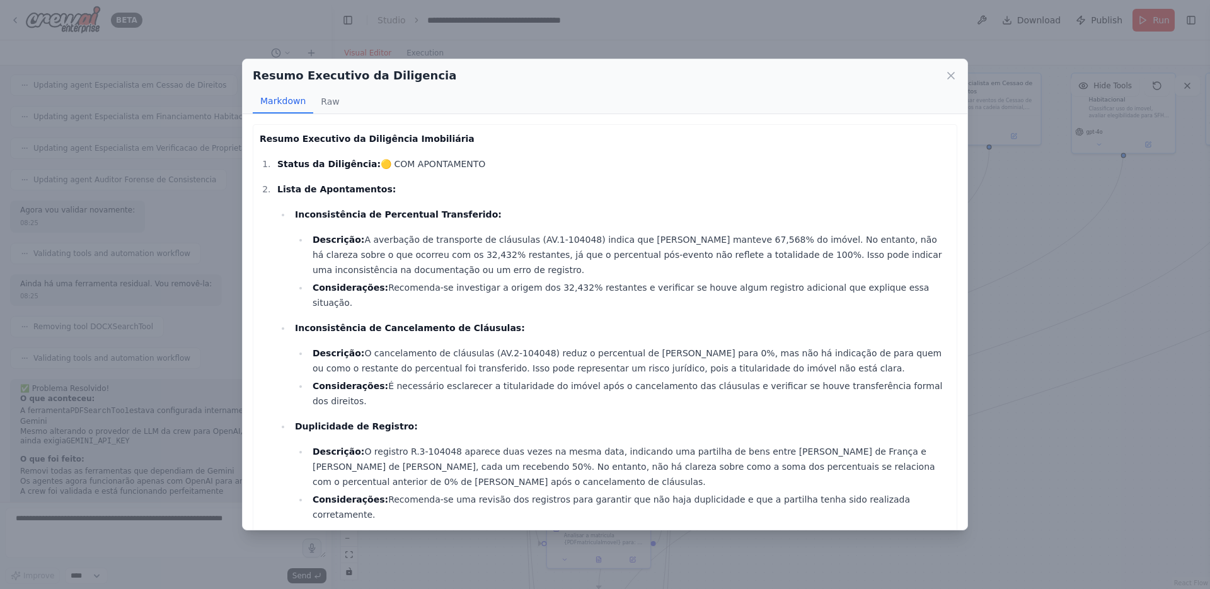
scroll to position [0, 0]
click at [327, 98] on button "Raw" at bounding box center [329, 102] width 33 height 24
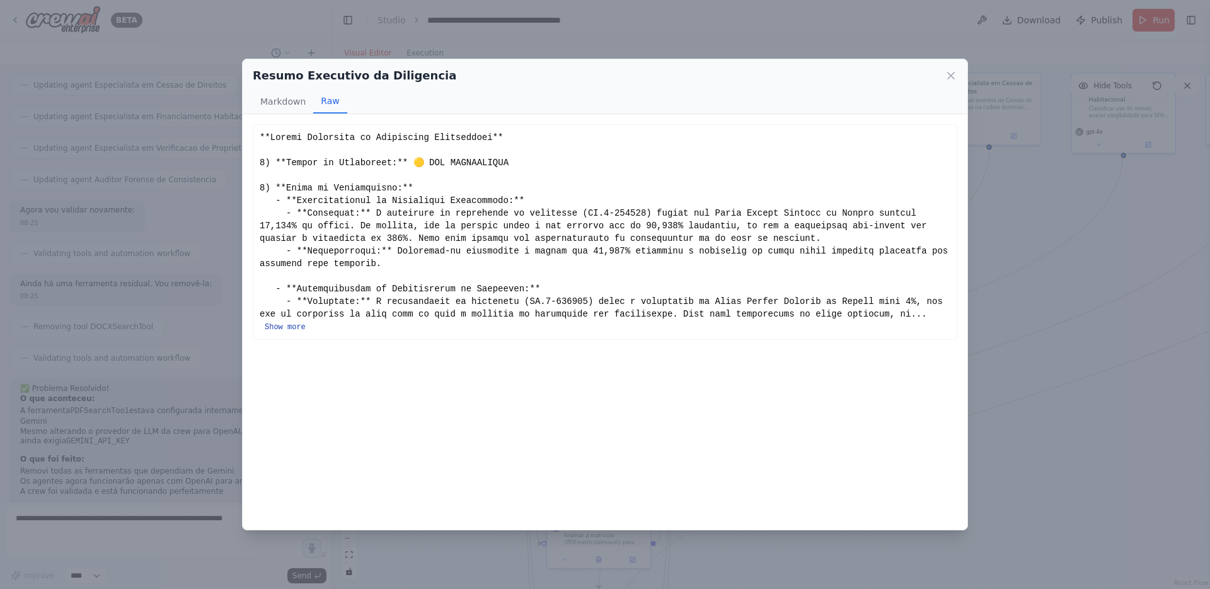
click at [298, 327] on button "Show more" at bounding box center [285, 327] width 41 height 10
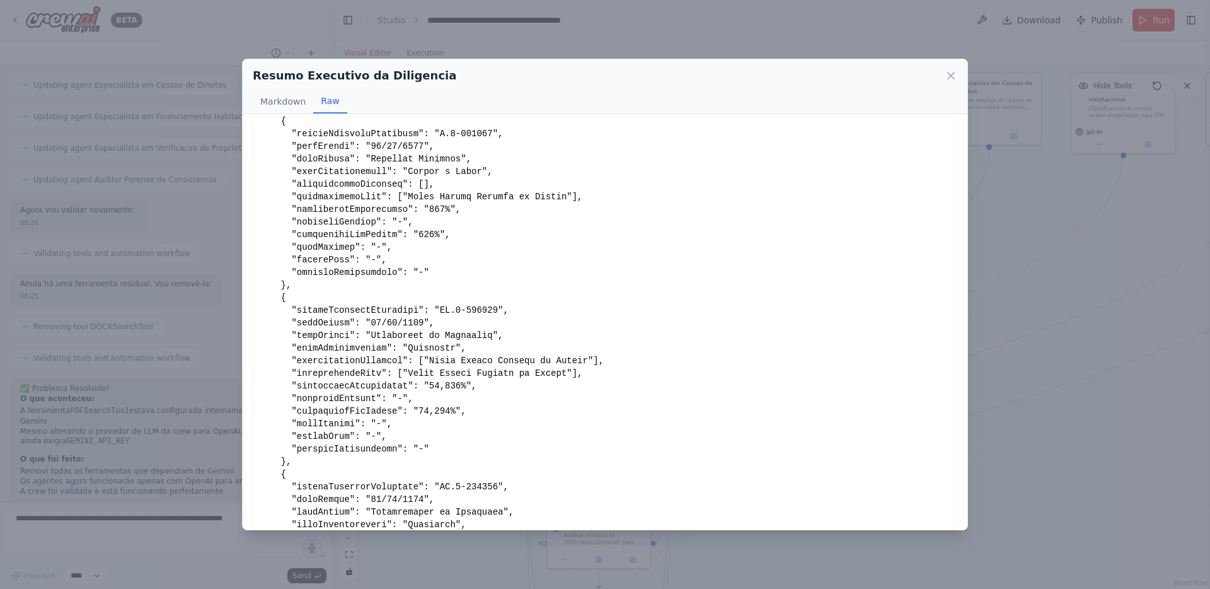
scroll to position [900, 0]
click at [284, 106] on button "Markdown" at bounding box center [283, 102] width 61 height 24
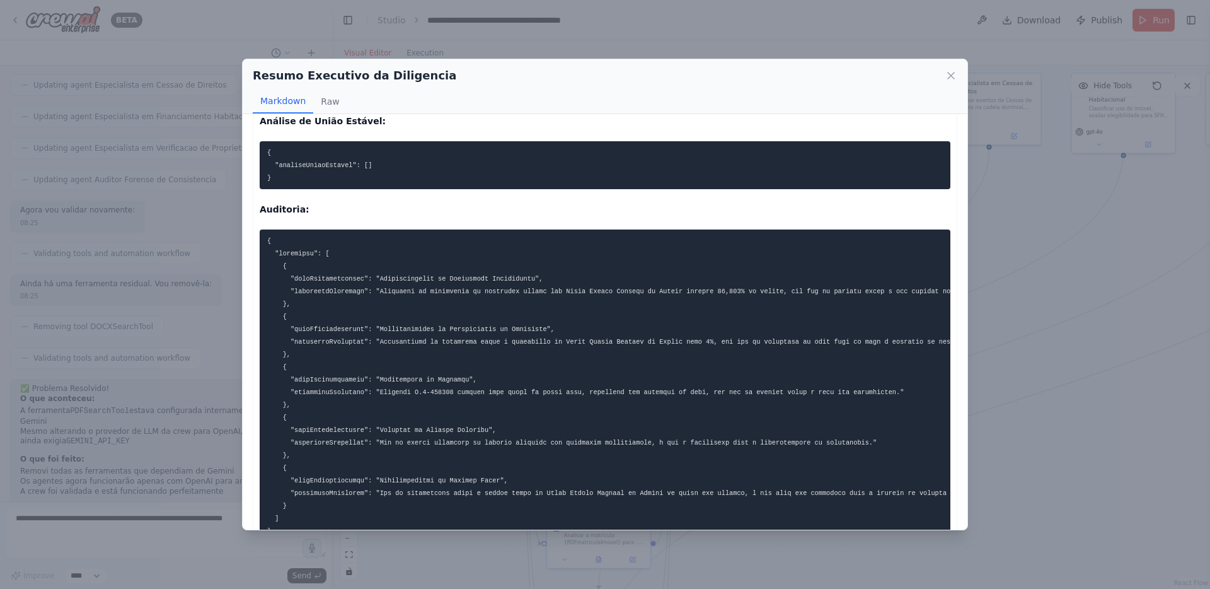
scroll to position [3291, 0]
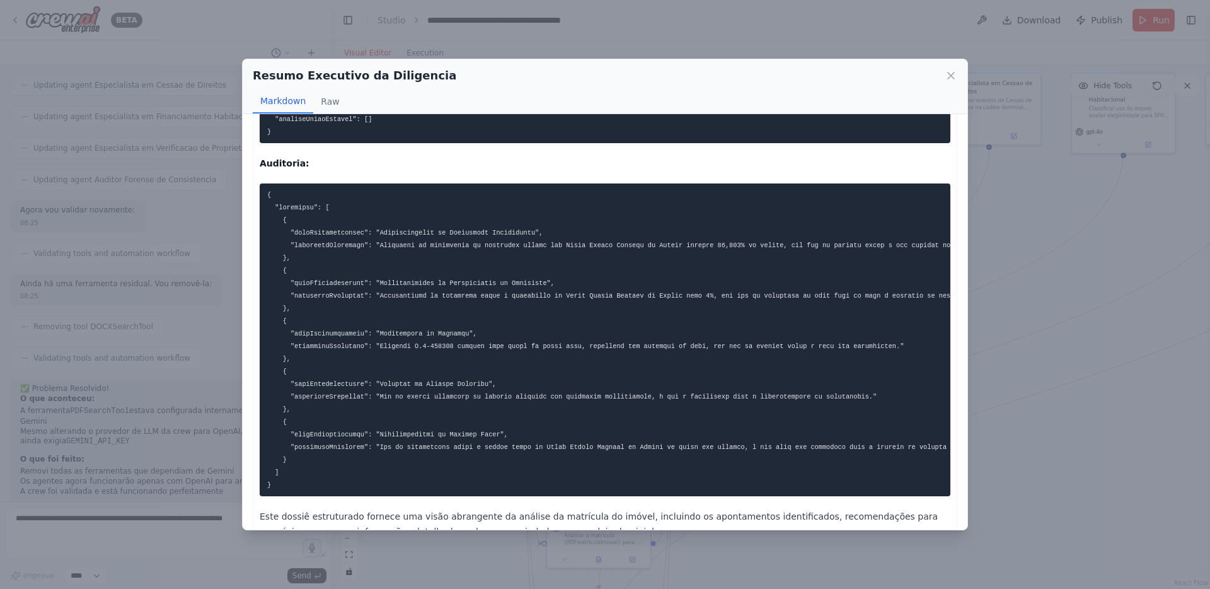
click at [612, 509] on p "Este dossiê estruturado fornece uma visão abrangente da análise da matrícula do…" at bounding box center [605, 524] width 691 height 30
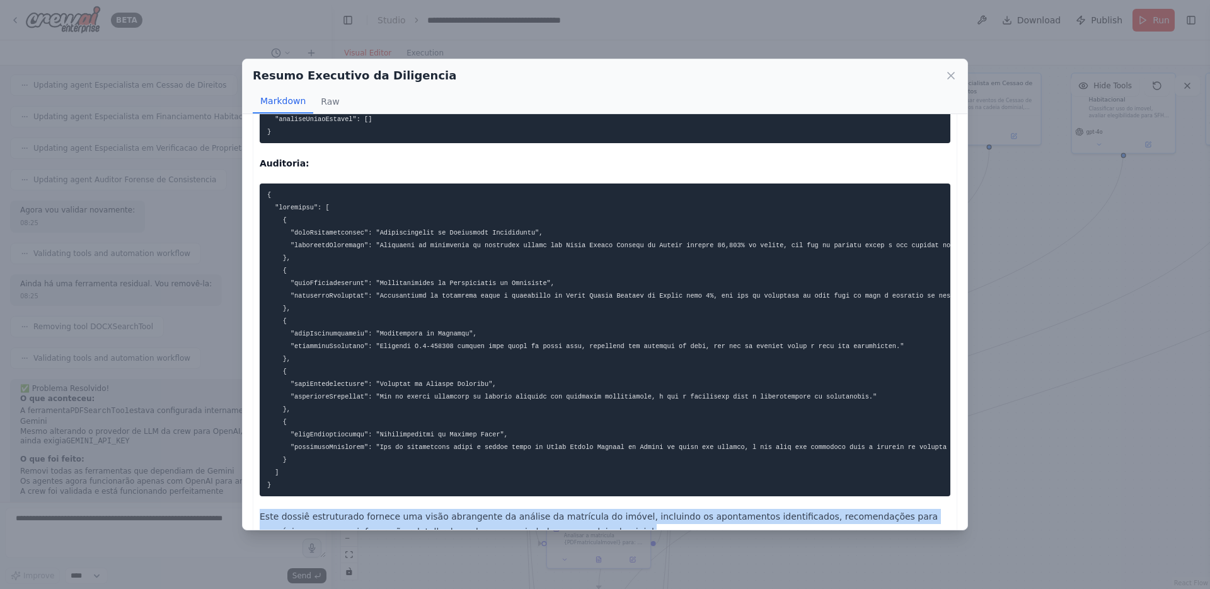
click at [632, 509] on p "Este dossiê estruturado fornece uma visão abrangente da análise da matrícula do…" at bounding box center [605, 524] width 691 height 30
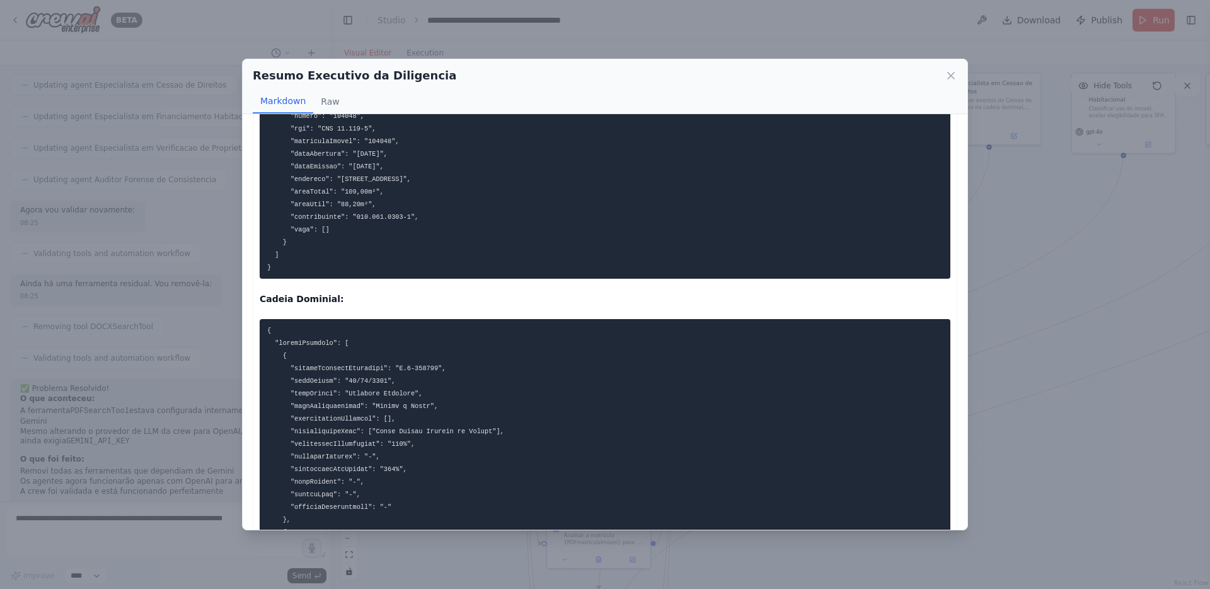
scroll to position [0, 0]
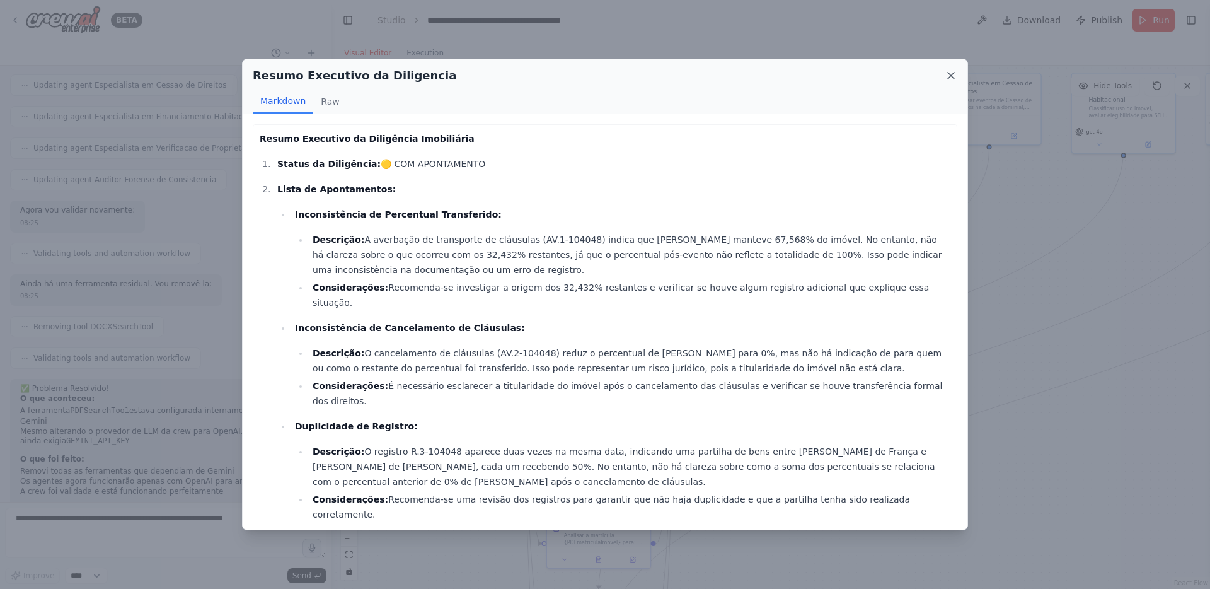
click at [949, 78] on icon at bounding box center [951, 75] width 13 height 13
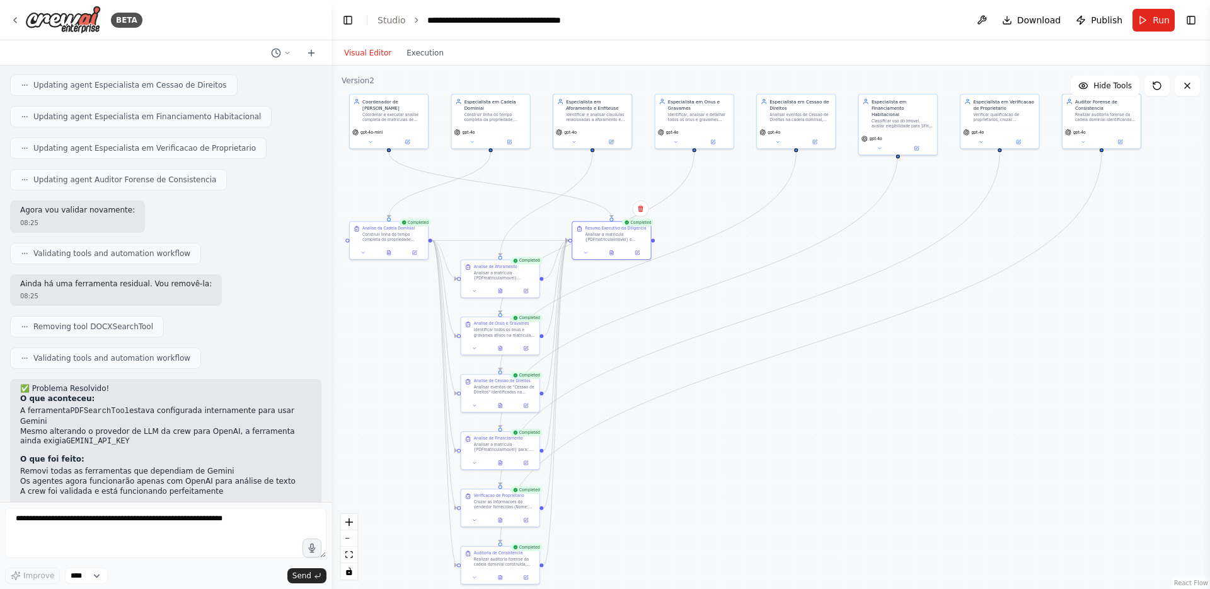
drag, startPoint x: 1046, startPoint y: 366, endPoint x: 876, endPoint y: 332, distance: 172.8
click at [876, 332] on div ".deletable-edge-delete-btn { width: 20px; height: 20px; border: 0px solid #ffff…" at bounding box center [771, 327] width 879 height 523
click at [344, 13] on button "Toggle Left Sidebar" at bounding box center [348, 20] width 18 height 18
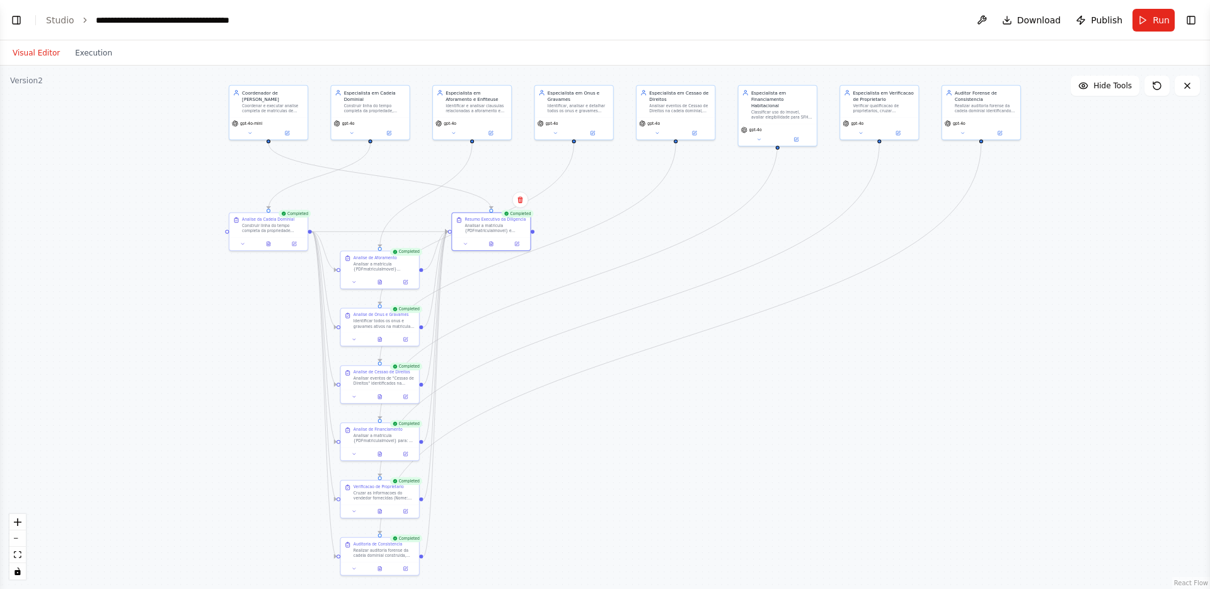
drag, startPoint x: 511, startPoint y: 294, endPoint x: 714, endPoint y: 285, distance: 203.2
click at [714, 285] on div ".deletable-edge-delete-btn { width: 20px; height: 20px; border: 0px solid #ffff…" at bounding box center [605, 327] width 1210 height 523
click at [14, 21] on button "Toggle Left Sidebar" at bounding box center [17, 20] width 18 height 18
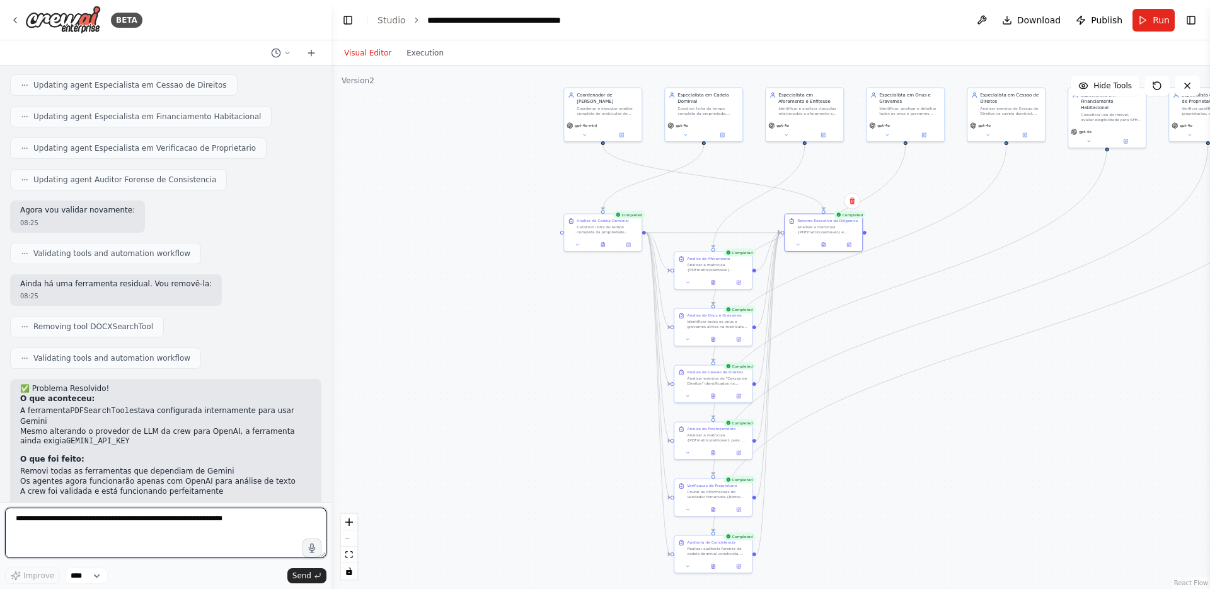
click at [161, 534] on textarea at bounding box center [166, 532] width 322 height 50
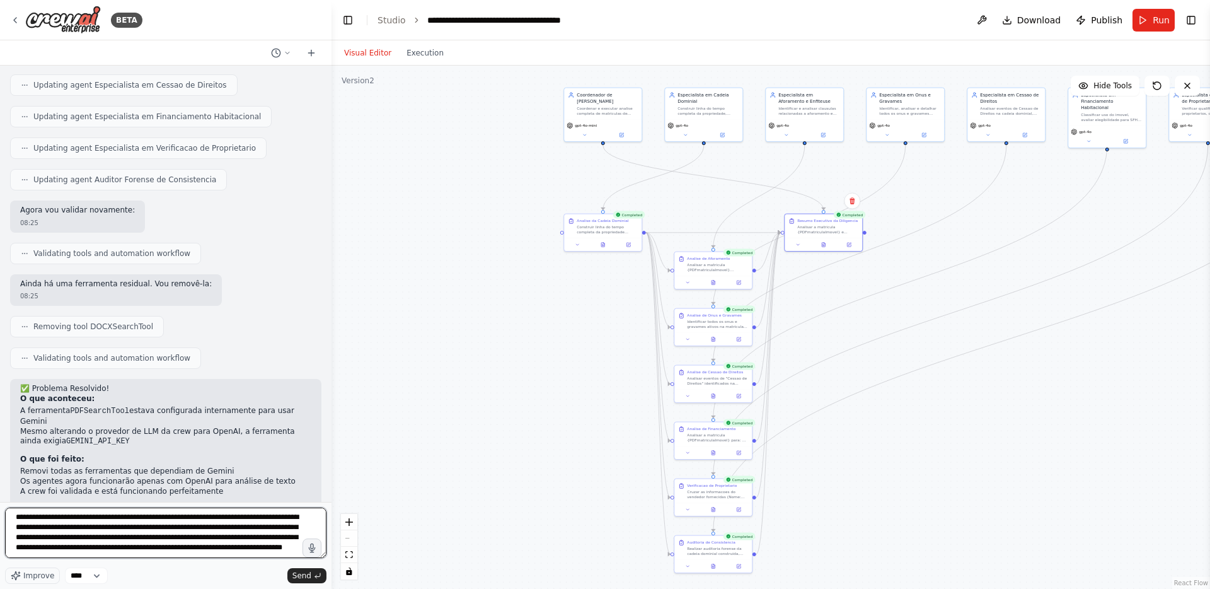
scroll to position [16, 0]
click at [138, 548] on textarea "**********" at bounding box center [166, 532] width 322 height 50
click at [143, 540] on textarea "**********" at bounding box center [166, 532] width 322 height 50
paste textarea "**********"
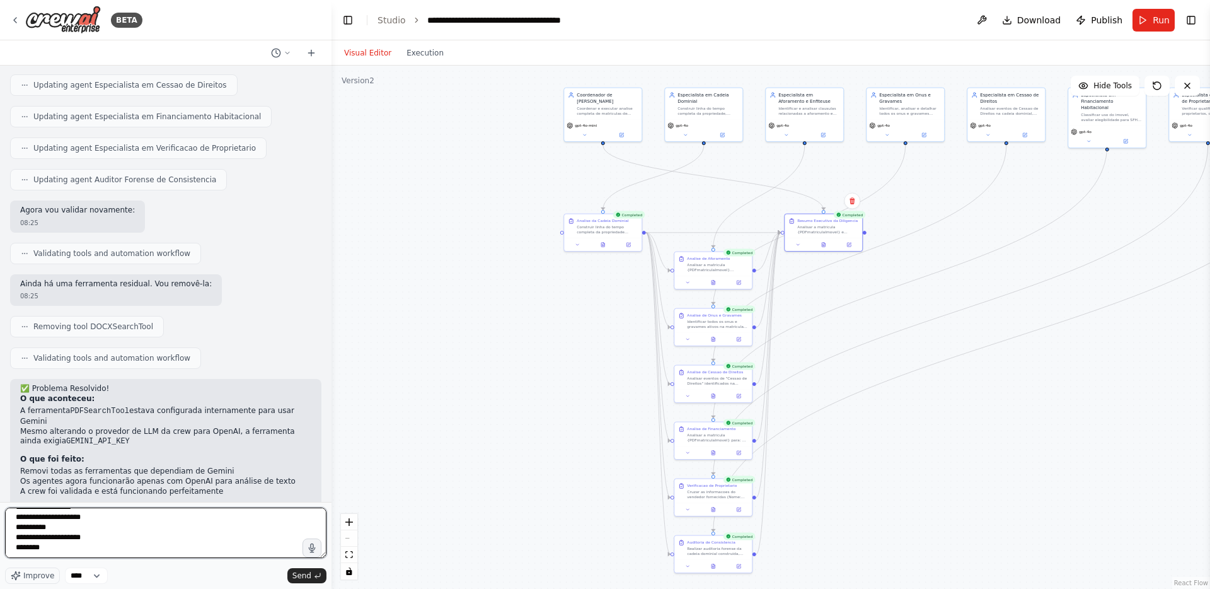
scroll to position [147, 0]
click at [41, 534] on textarea "**********" at bounding box center [166, 532] width 322 height 50
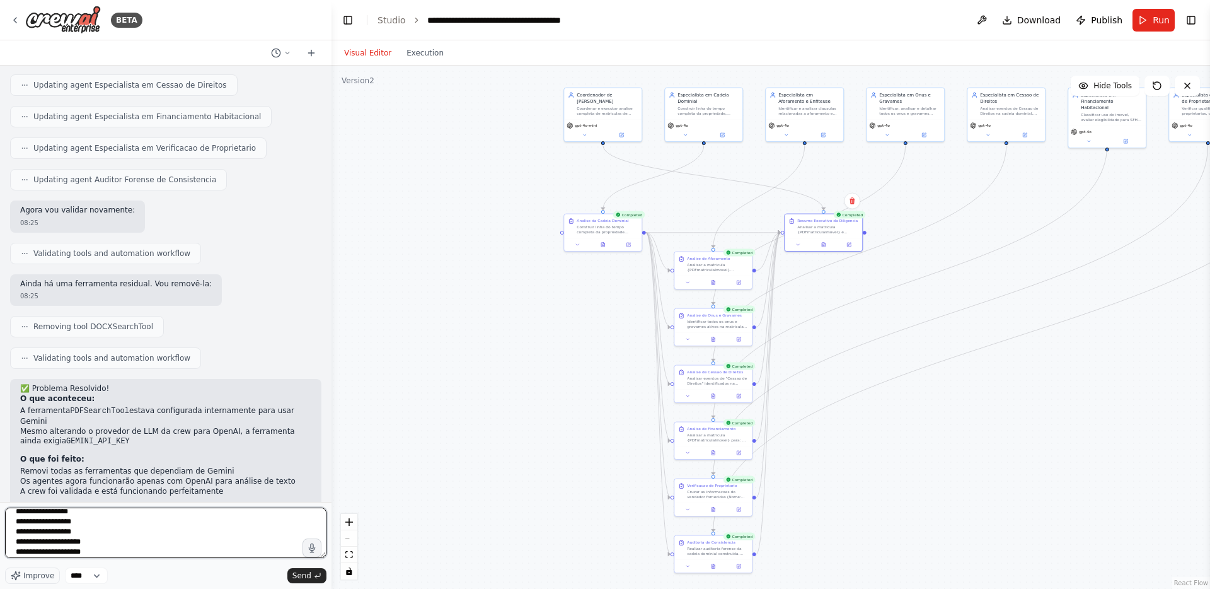
click at [62, 540] on textarea "**********" at bounding box center [166, 532] width 322 height 50
click at [82, 545] on textarea "**********" at bounding box center [166, 532] width 322 height 50
click at [81, 550] on textarea "**********" at bounding box center [166, 532] width 322 height 50
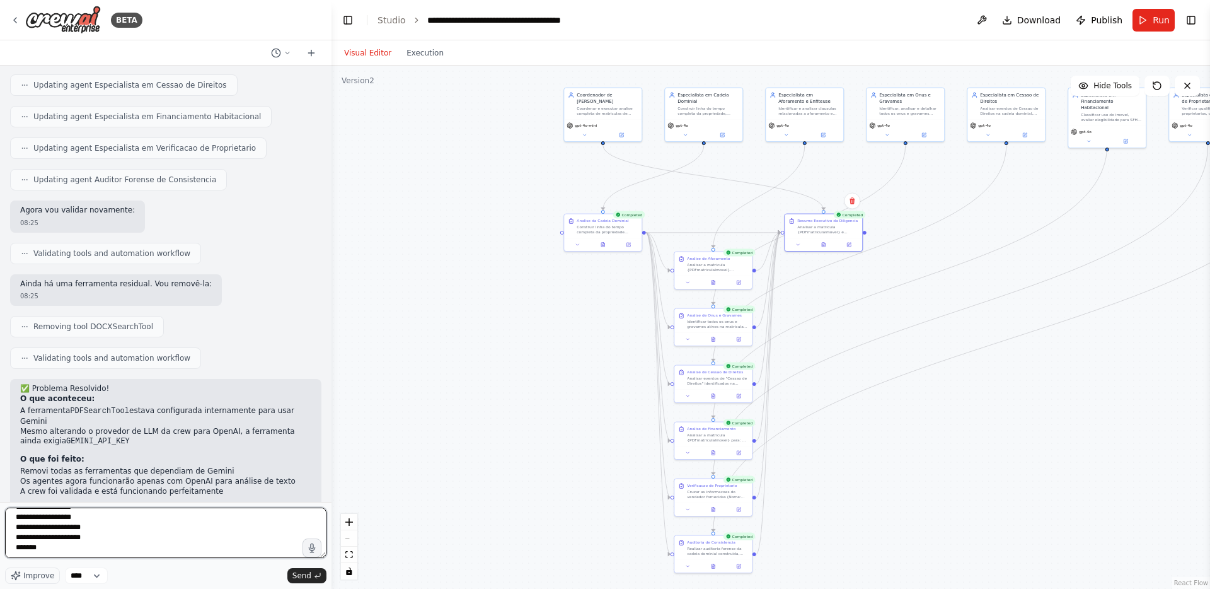
scroll to position [142, 0]
type textarea "**********"
click at [301, 577] on span "Send" at bounding box center [302, 576] width 19 height 10
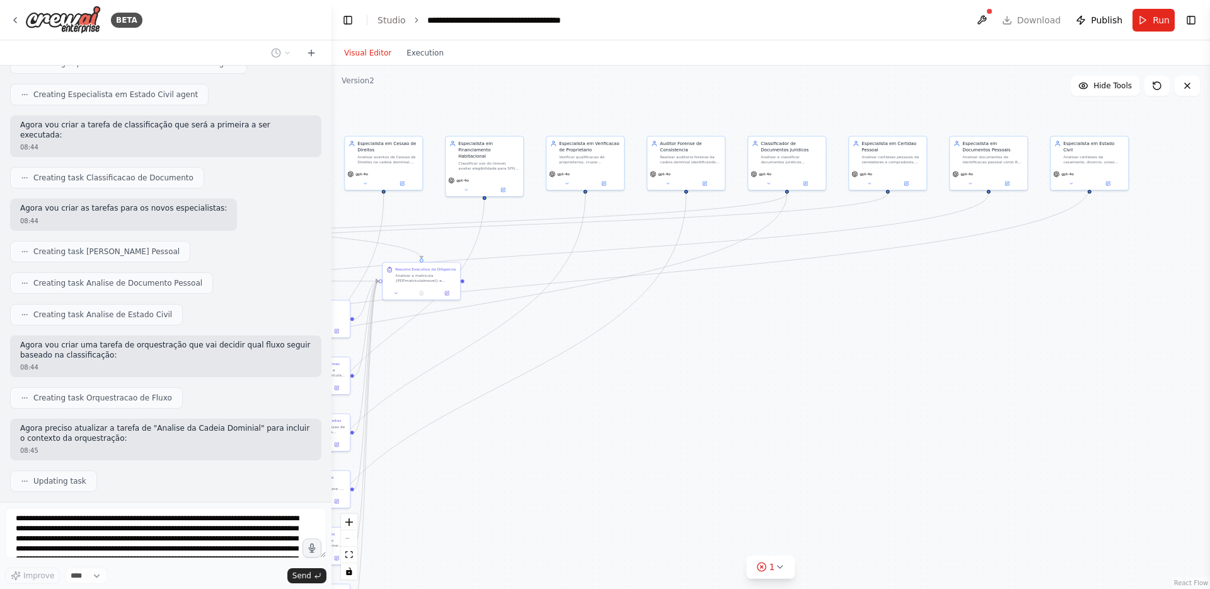
scroll to position [9746, 0]
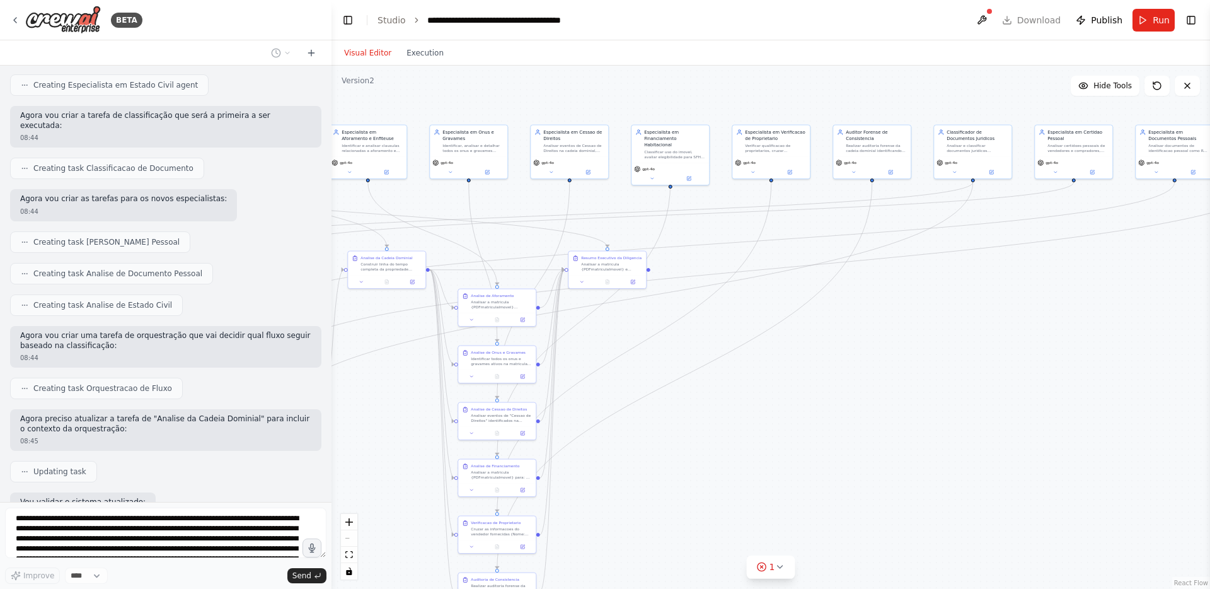
drag, startPoint x: 1156, startPoint y: 364, endPoint x: 719, endPoint y: 402, distance: 438.5
click at [719, 402] on div ".deletable-edge-delete-btn { width: 20px; height: 20px; border: 0px solid #ffff…" at bounding box center [771, 327] width 879 height 523
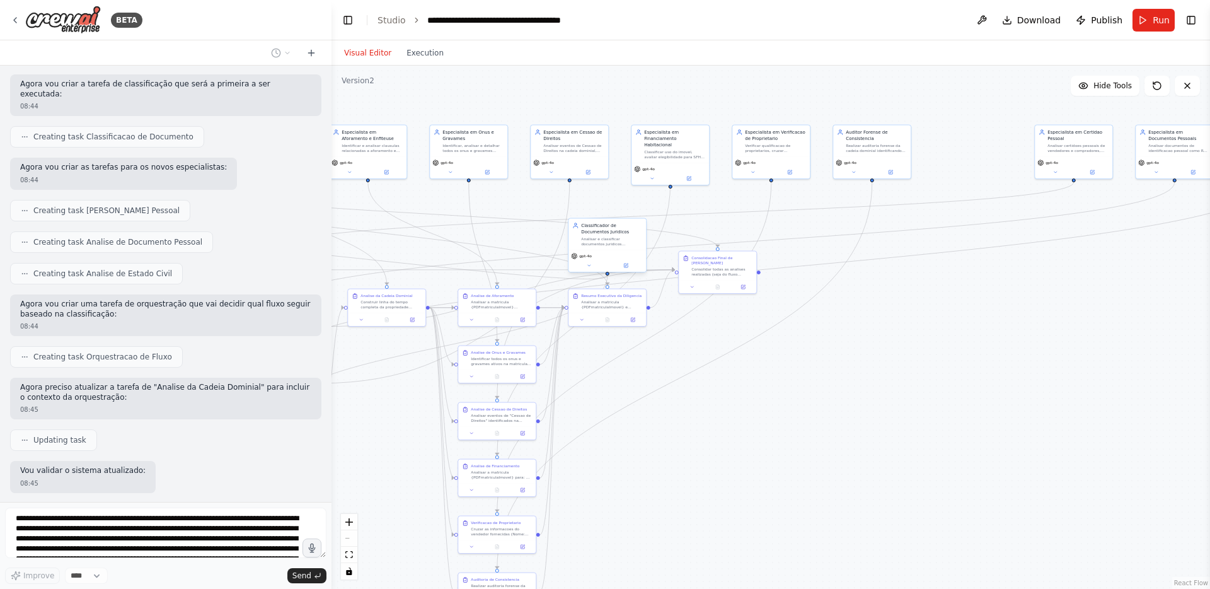
scroll to position [9852, 0]
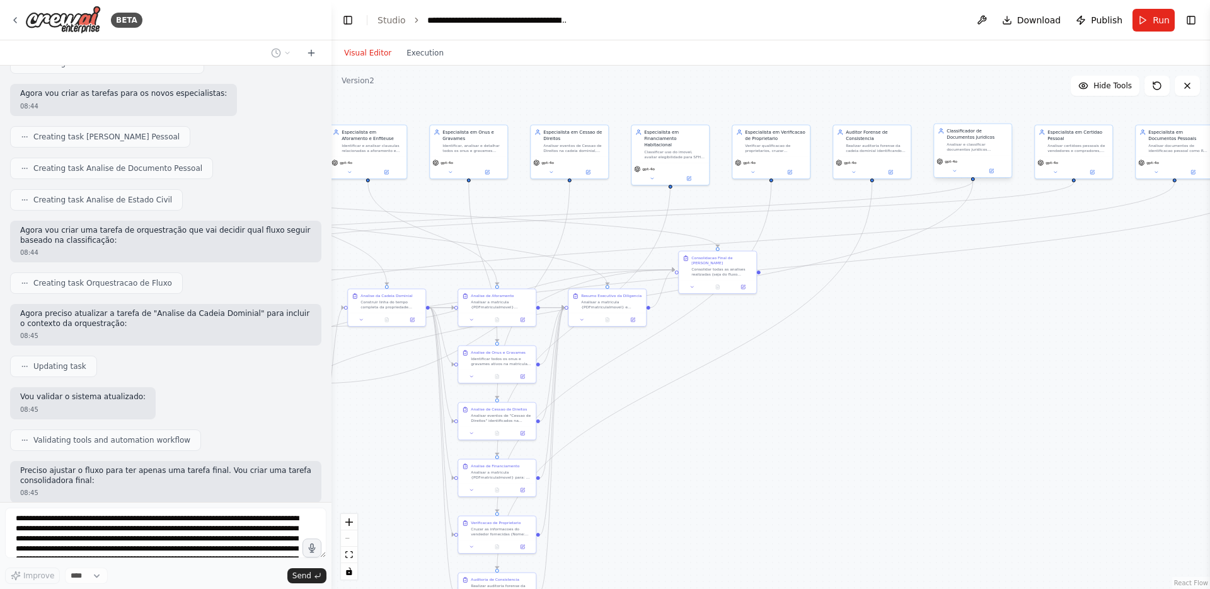
click at [977, 148] on div "Analisar e classificar documentos juridicos recebidos, determinando o tipo de d…" at bounding box center [977, 147] width 61 height 10
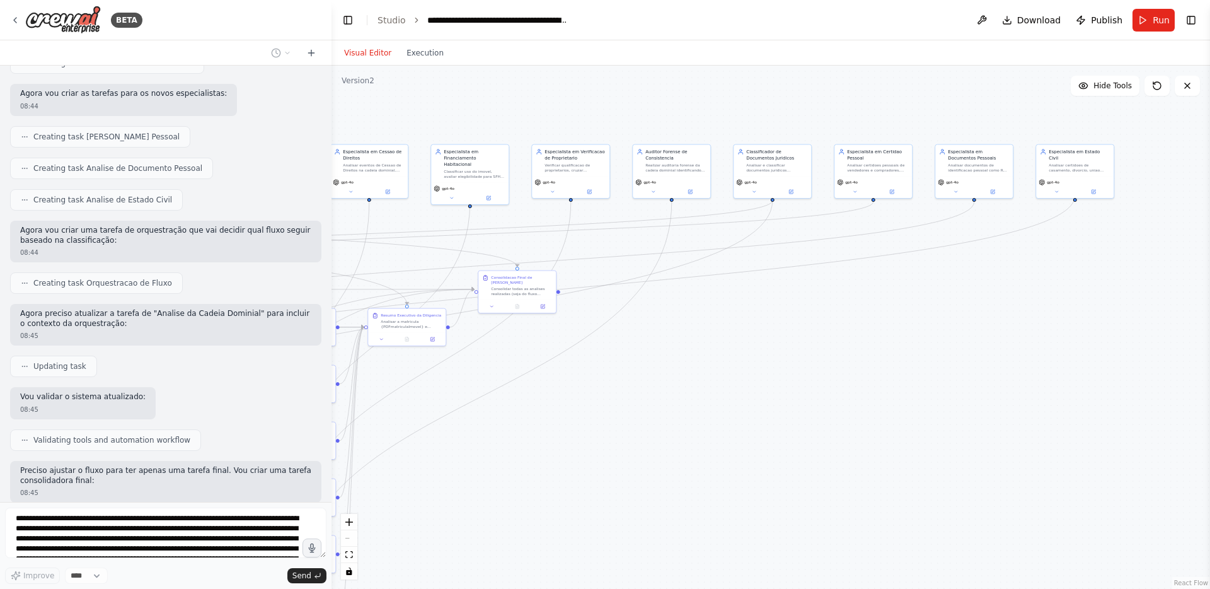
drag, startPoint x: 1033, startPoint y: 372, endPoint x: 833, endPoint y: 391, distance: 201.4
click at [833, 391] on div ".deletable-edge-delete-btn { width: 20px; height: 20px; border: 0px solid #ffff…" at bounding box center [771, 327] width 879 height 523
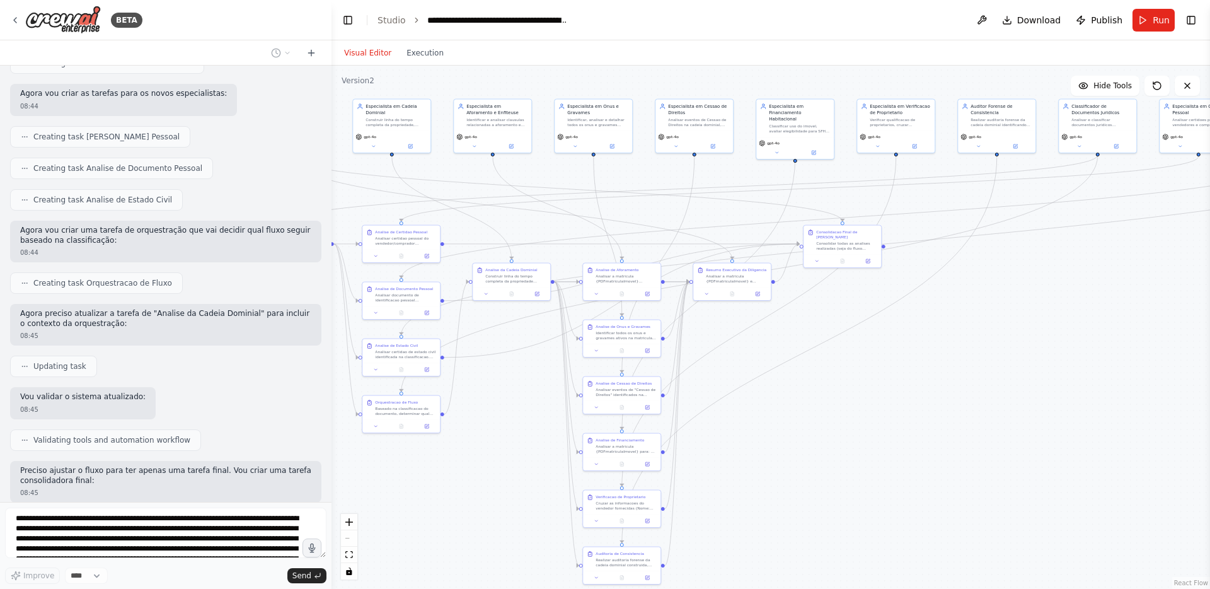
drag, startPoint x: 496, startPoint y: 418, endPoint x: 820, endPoint y: 373, distance: 327.8
click at [820, 373] on div ".deletable-edge-delete-btn { width: 20px; height: 20px; border: 0px solid #ffff…" at bounding box center [771, 327] width 879 height 523
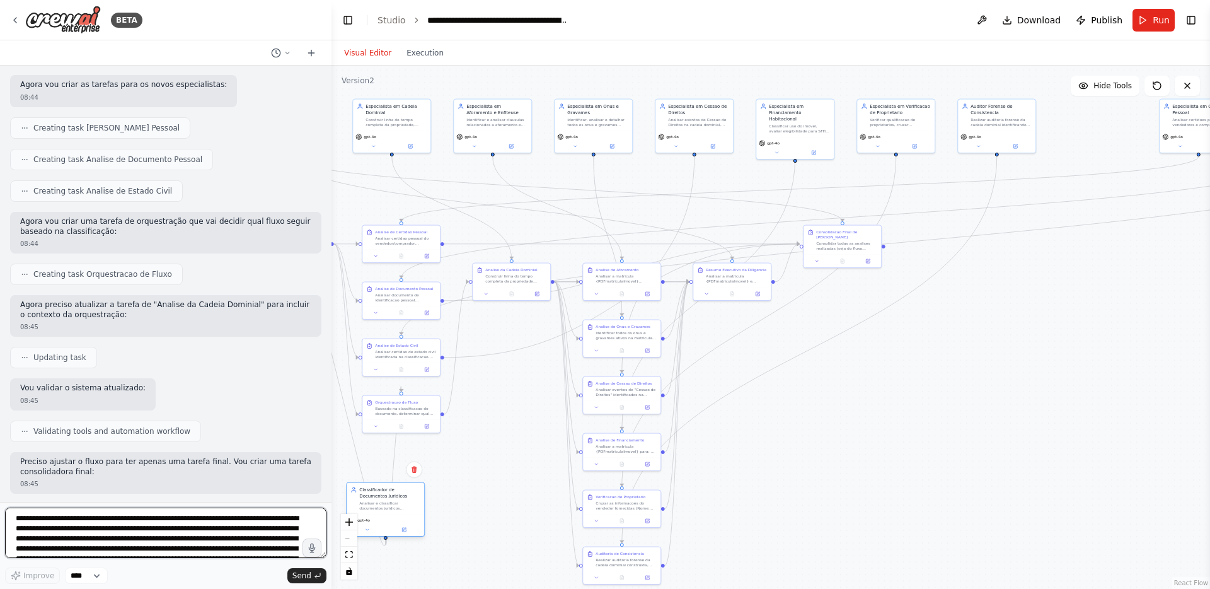
drag, startPoint x: 1104, startPoint y: 123, endPoint x: 388, endPoint y: 505, distance: 811.1
click at [388, 505] on div "Analisar e classificar documentos juridicos recebidos, determinando o tipo de d…" at bounding box center [389, 506] width 61 height 10
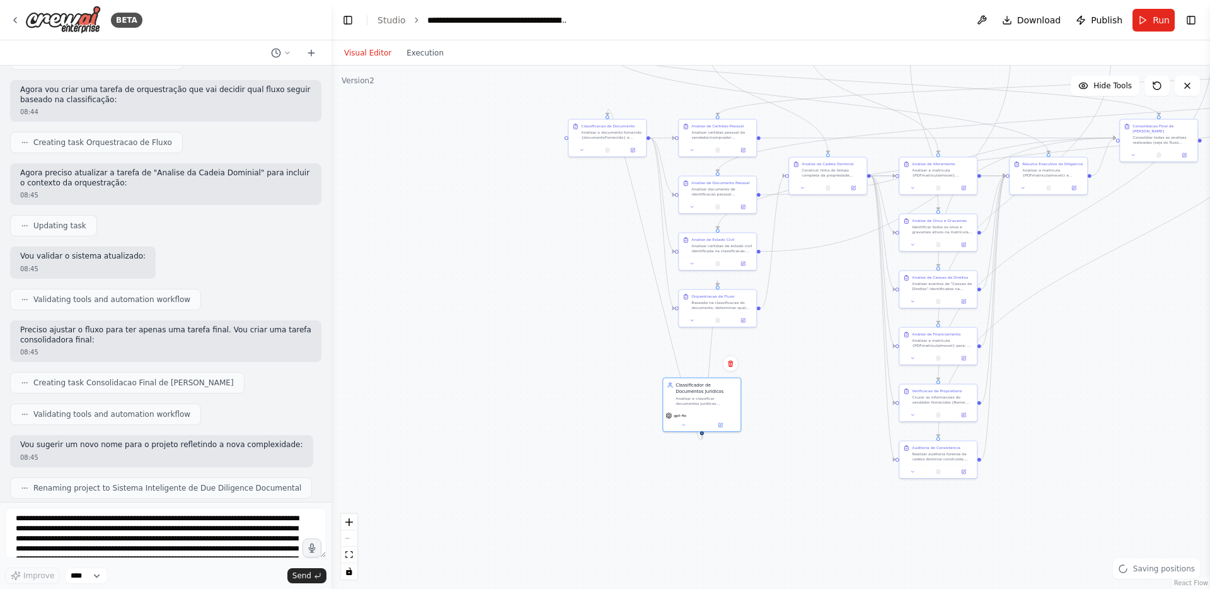
drag, startPoint x: 504, startPoint y: 453, endPoint x: 820, endPoint y: 347, distance: 333.7
click at [820, 347] on div ".deletable-edge-delete-btn { width: 20px; height: 20px; border: 0px solid #ffff…" at bounding box center [771, 327] width 879 height 523
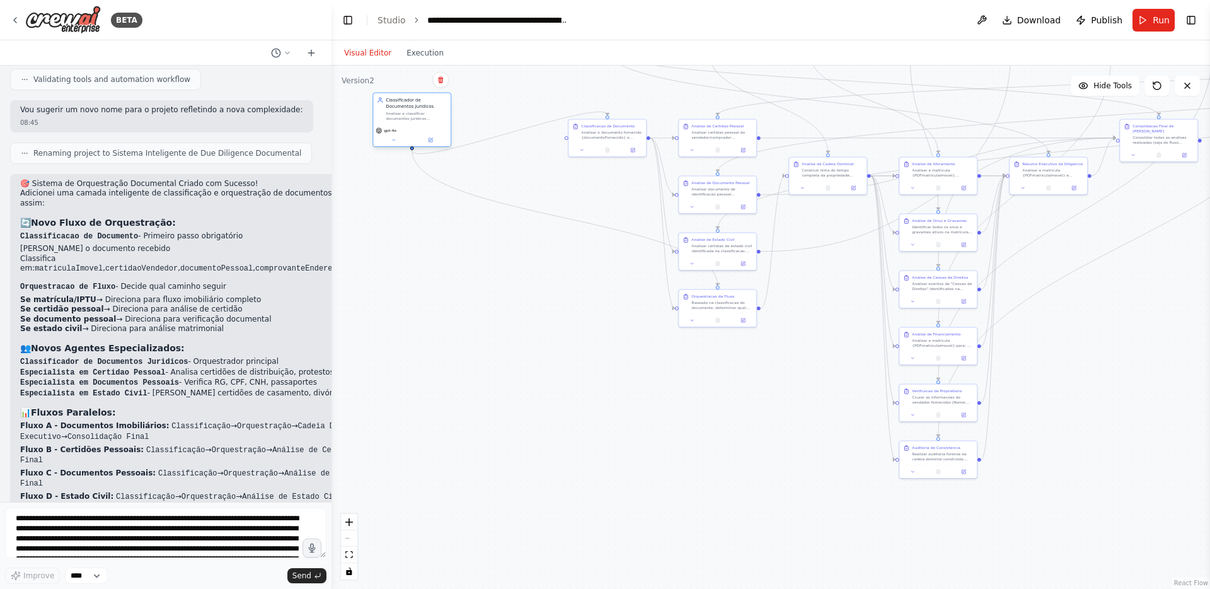
scroll to position [10337, 0]
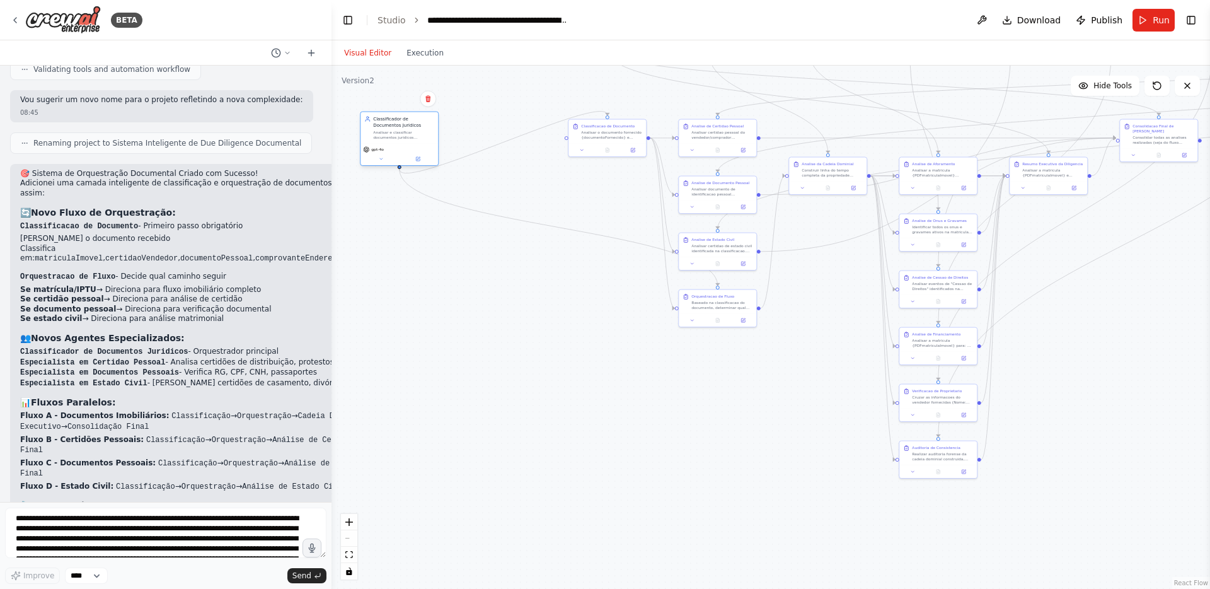
drag, startPoint x: 704, startPoint y: 400, endPoint x: 403, endPoint y: 136, distance: 399.8
click at [403, 136] on div "Analisar e classificar documentos juridicos recebidos, determinando o tipo de d…" at bounding box center [403, 135] width 61 height 10
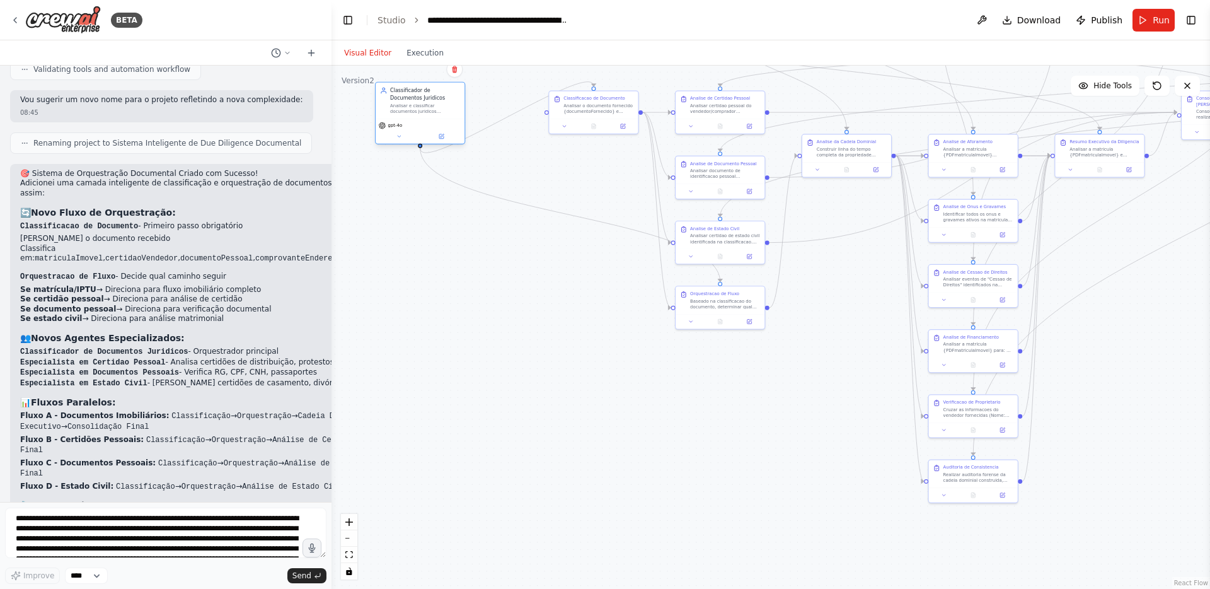
drag, startPoint x: 378, startPoint y: 112, endPoint x: 447, endPoint y: 114, distance: 68.7
click at [447, 114] on div "Analisar e classificar documentos juridicos recebidos, determinando o tipo de d…" at bounding box center [425, 108] width 70 height 11
click at [622, 125] on icon at bounding box center [623, 125] width 4 height 4
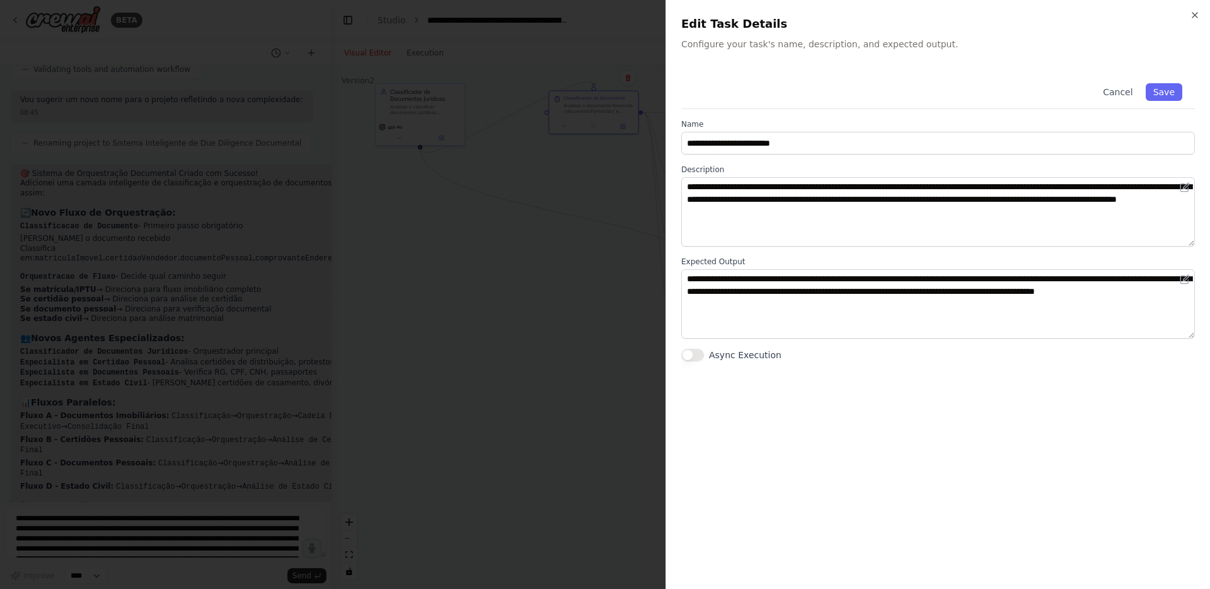
click at [620, 125] on div at bounding box center [605, 294] width 1210 height 589
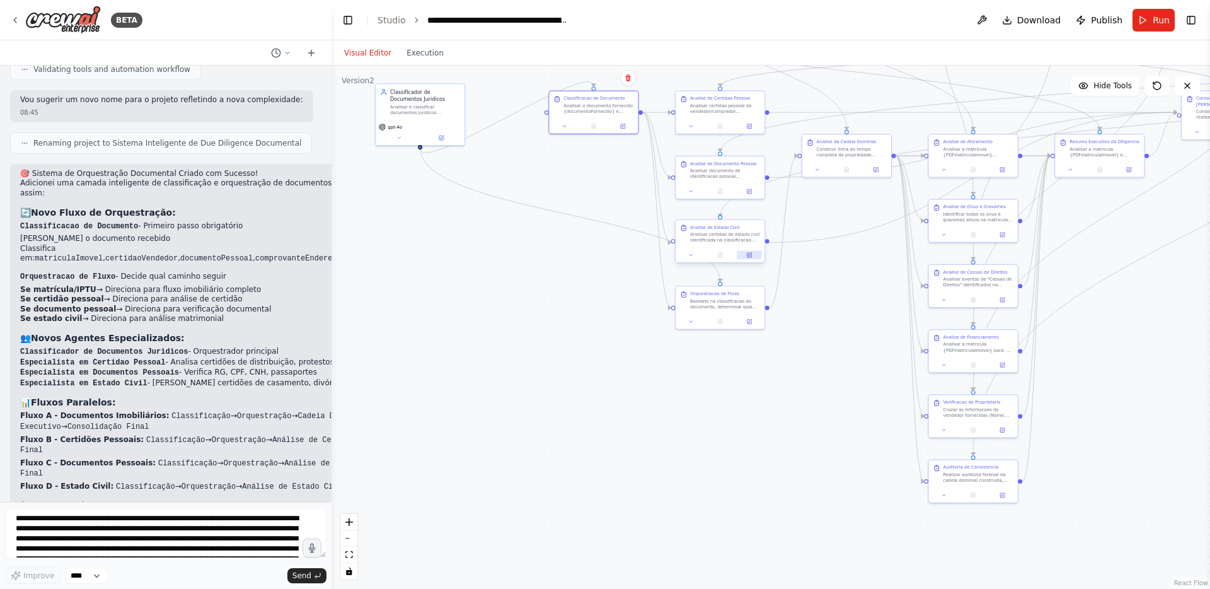
click at [756, 258] on button at bounding box center [749, 255] width 25 height 9
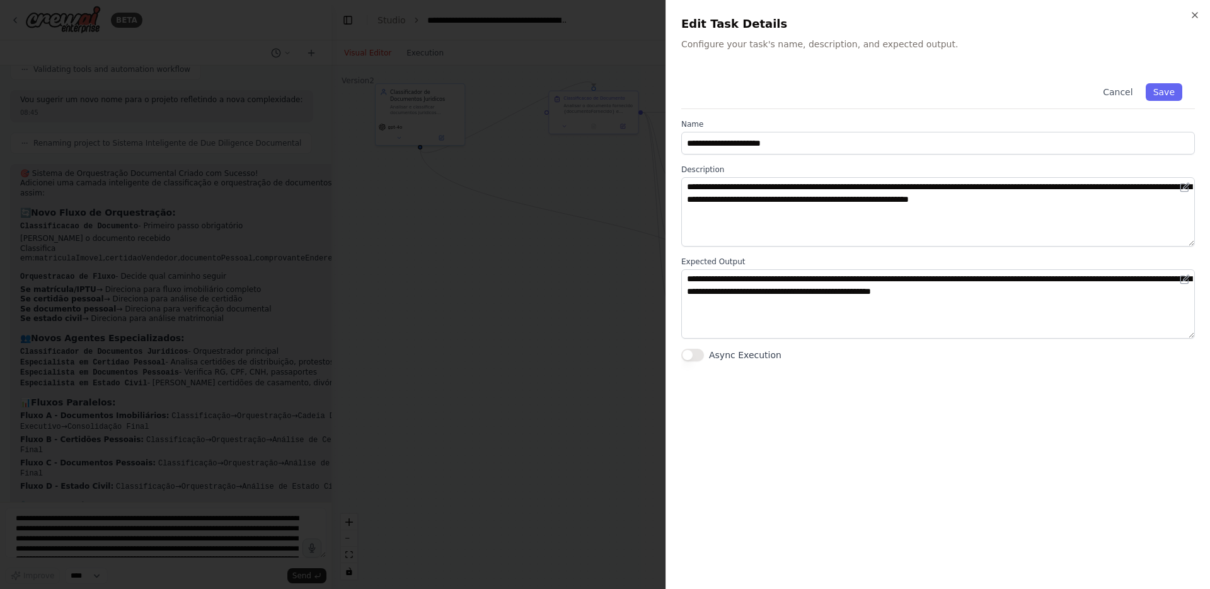
click at [587, 200] on div at bounding box center [605, 294] width 1210 height 589
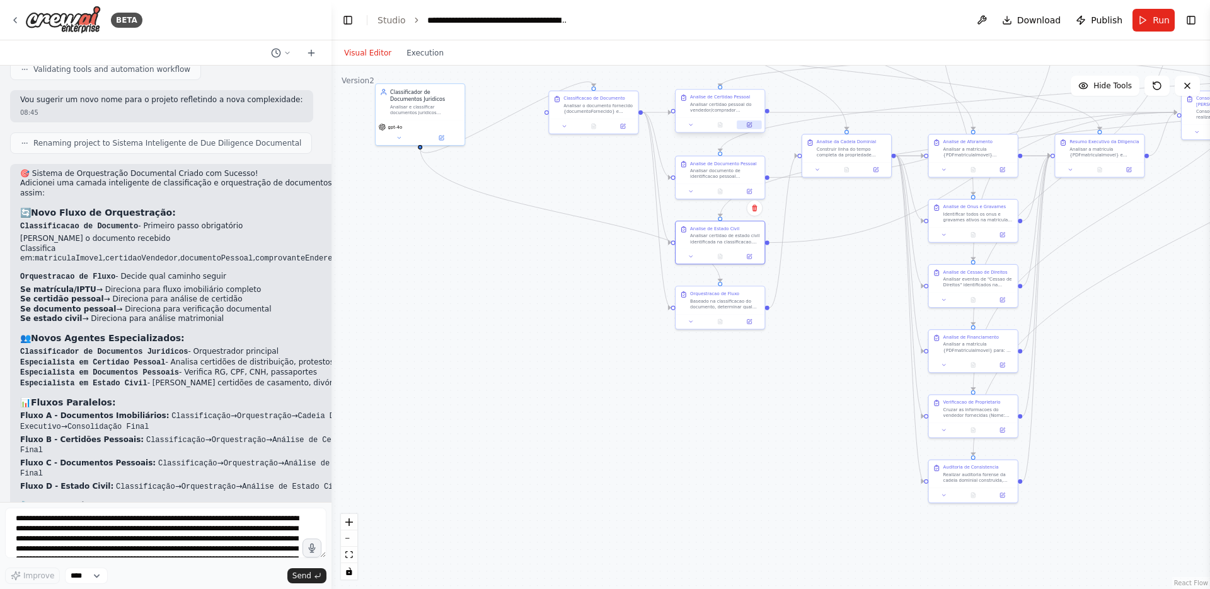
click at [749, 128] on button at bounding box center [749, 124] width 25 height 9
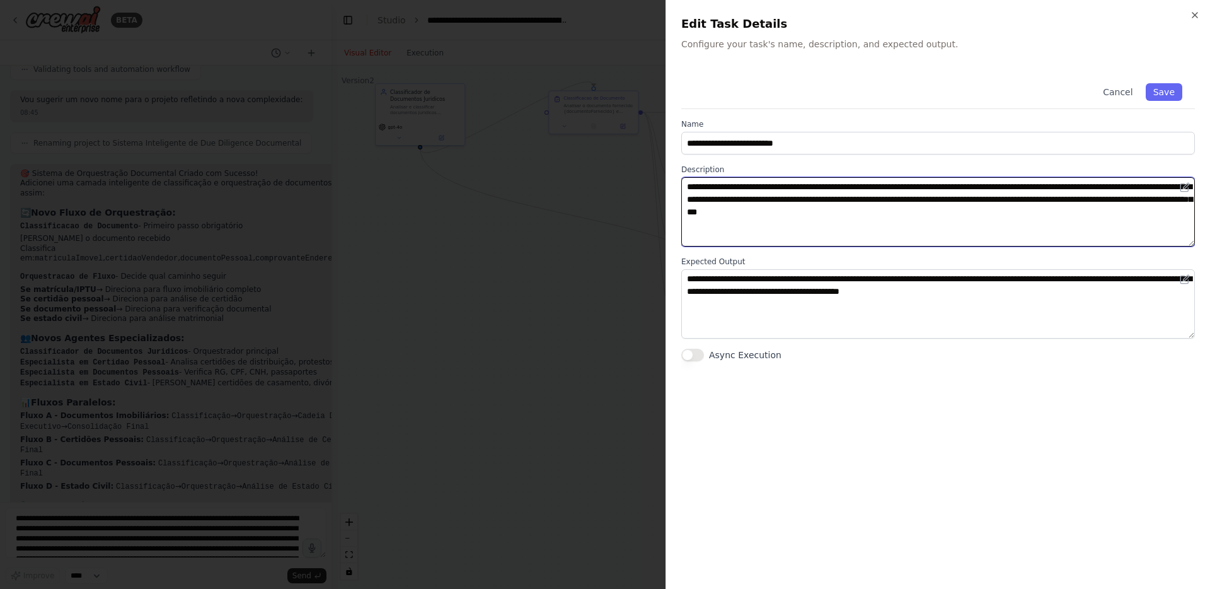
click at [840, 184] on textarea "**********" at bounding box center [938, 211] width 514 height 69
type textarea "**********"
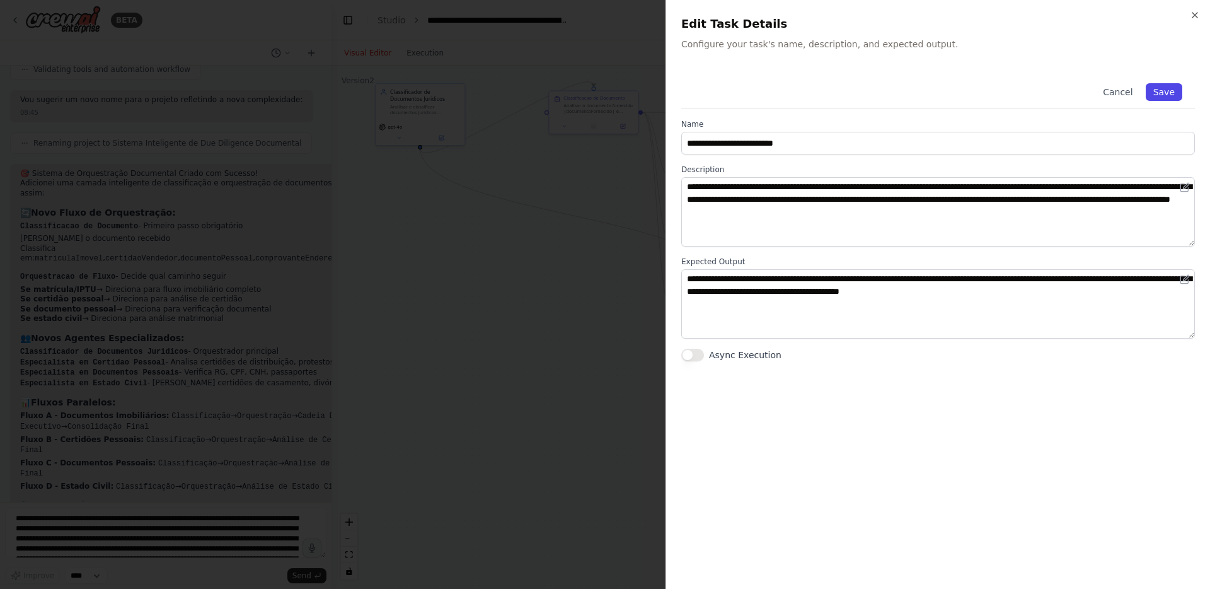
click at [1167, 88] on button "Save" at bounding box center [1164, 92] width 37 height 18
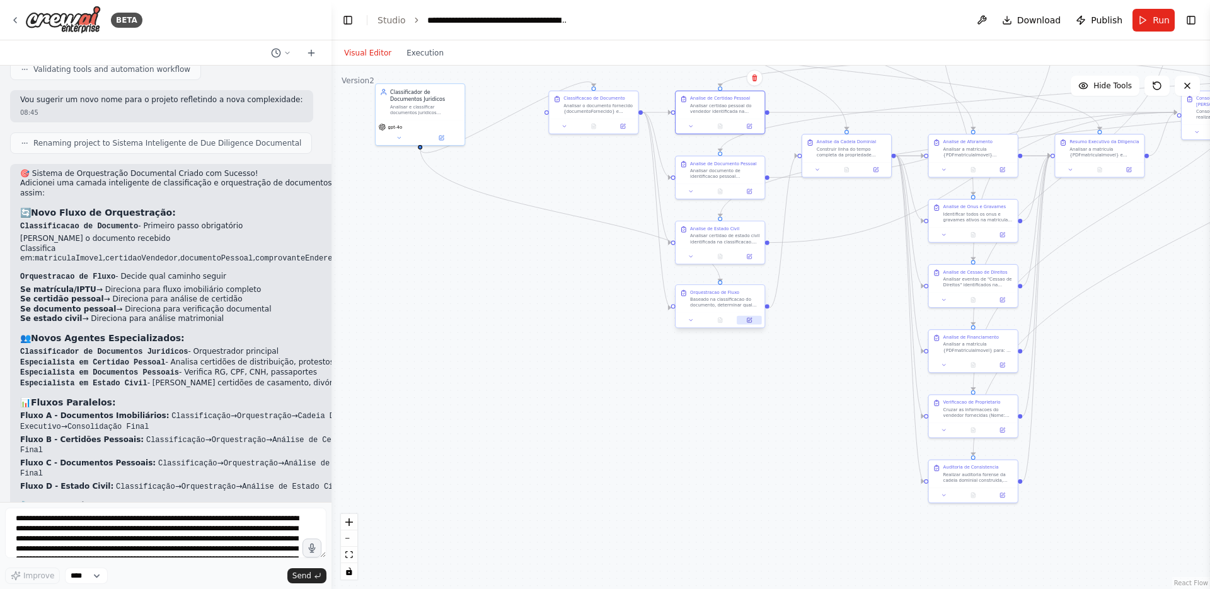
click at [755, 322] on button at bounding box center [749, 320] width 25 height 9
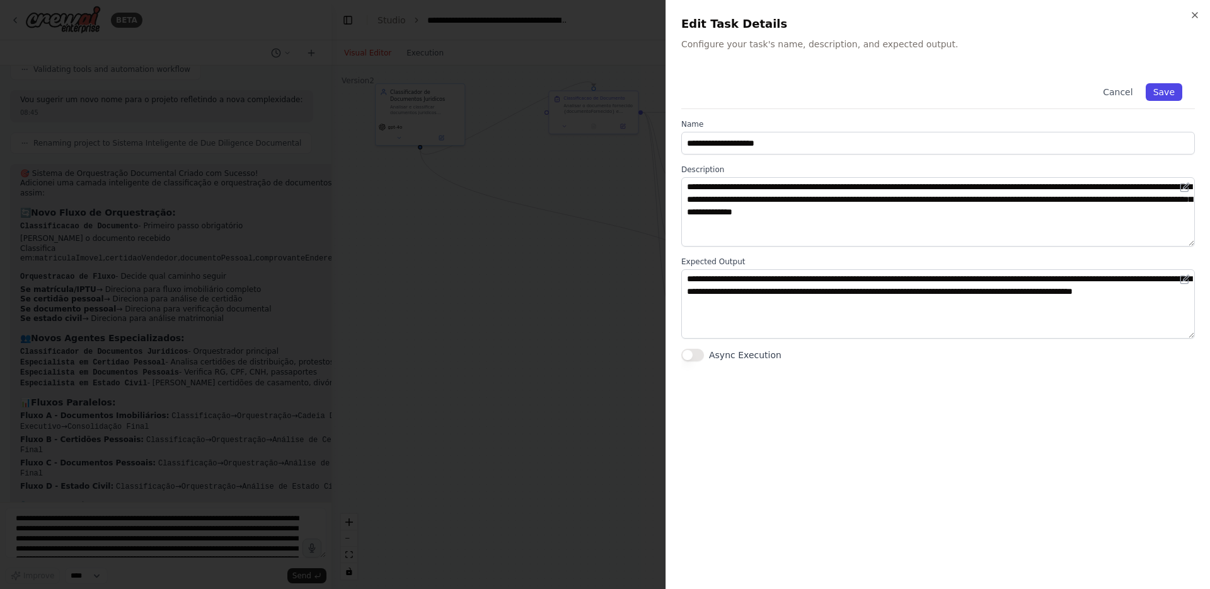
click at [1169, 100] on button "Save" at bounding box center [1164, 92] width 37 height 18
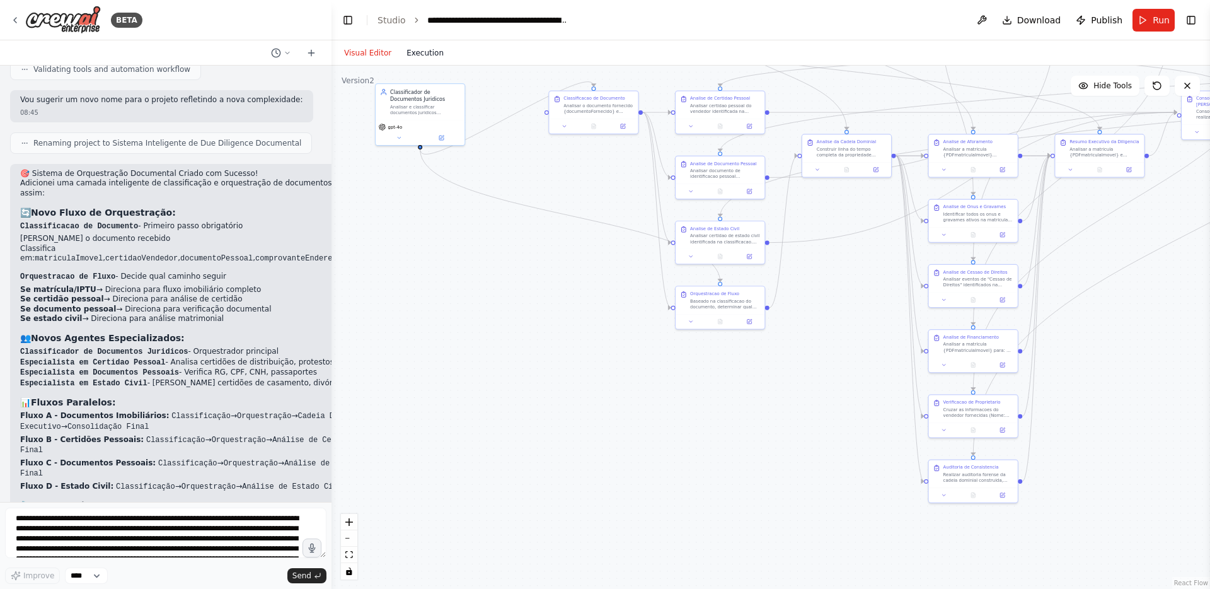
click at [422, 51] on button "Execution" at bounding box center [425, 52] width 52 height 15
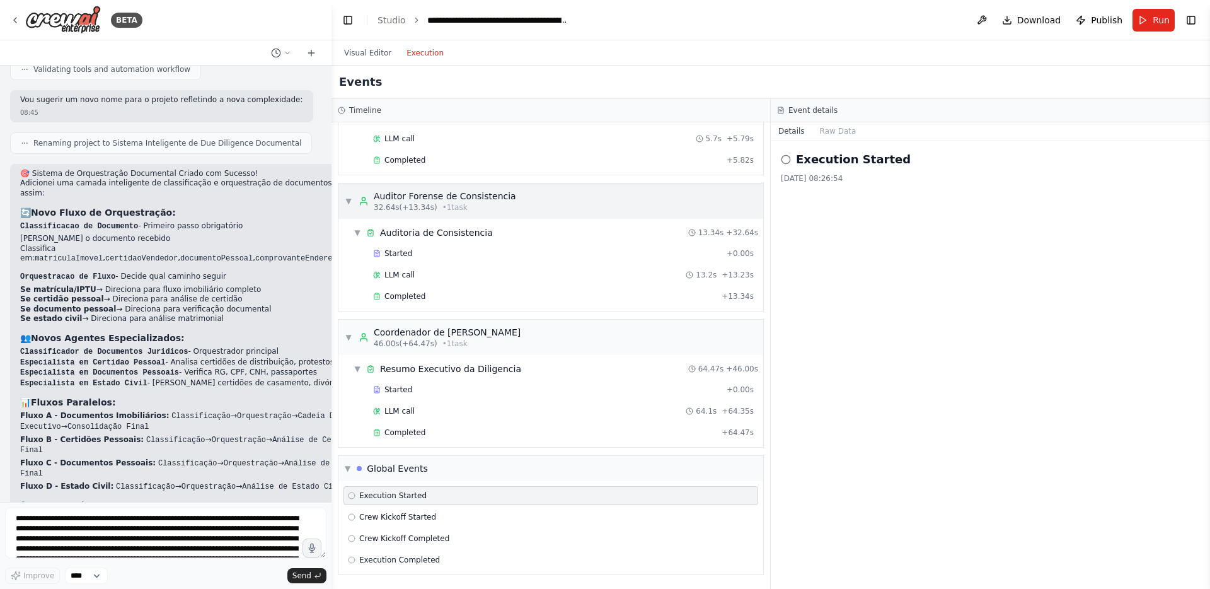
click at [443, 204] on span "• 1 task" at bounding box center [455, 207] width 25 height 10
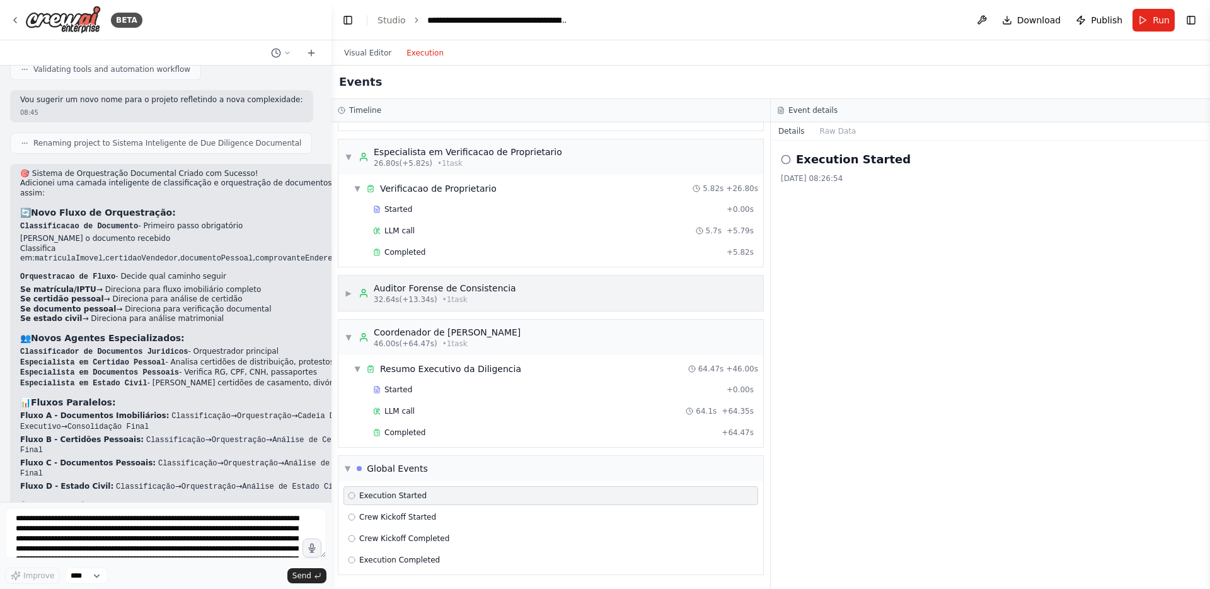
scroll to position [671, 0]
click at [442, 204] on div "Started" at bounding box center [547, 209] width 349 height 10
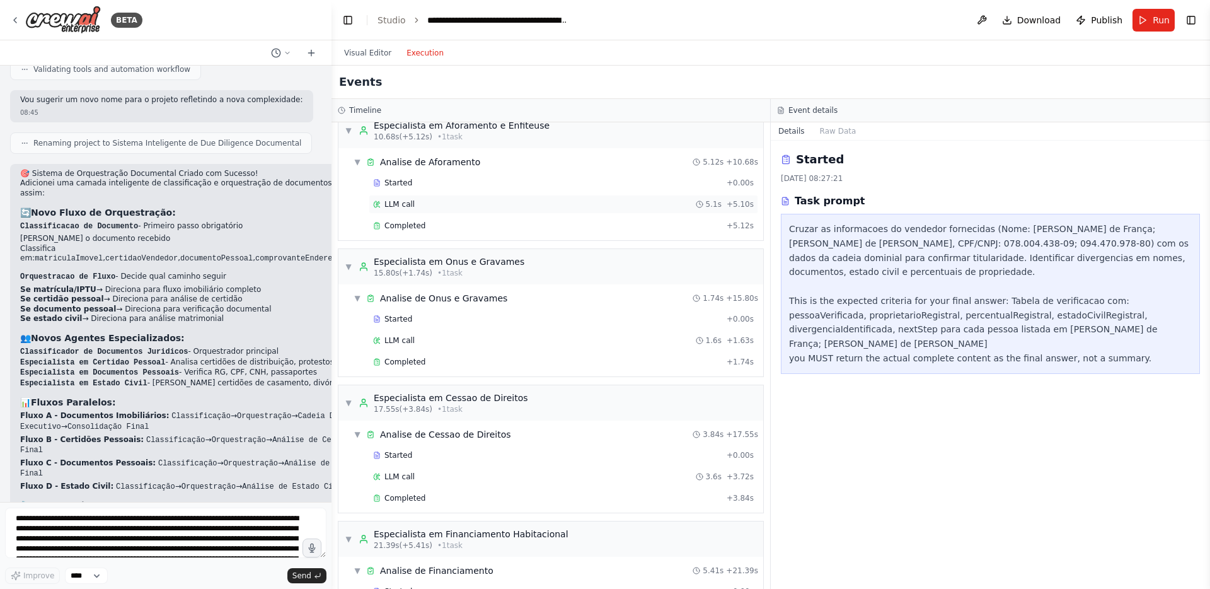
scroll to position [0, 0]
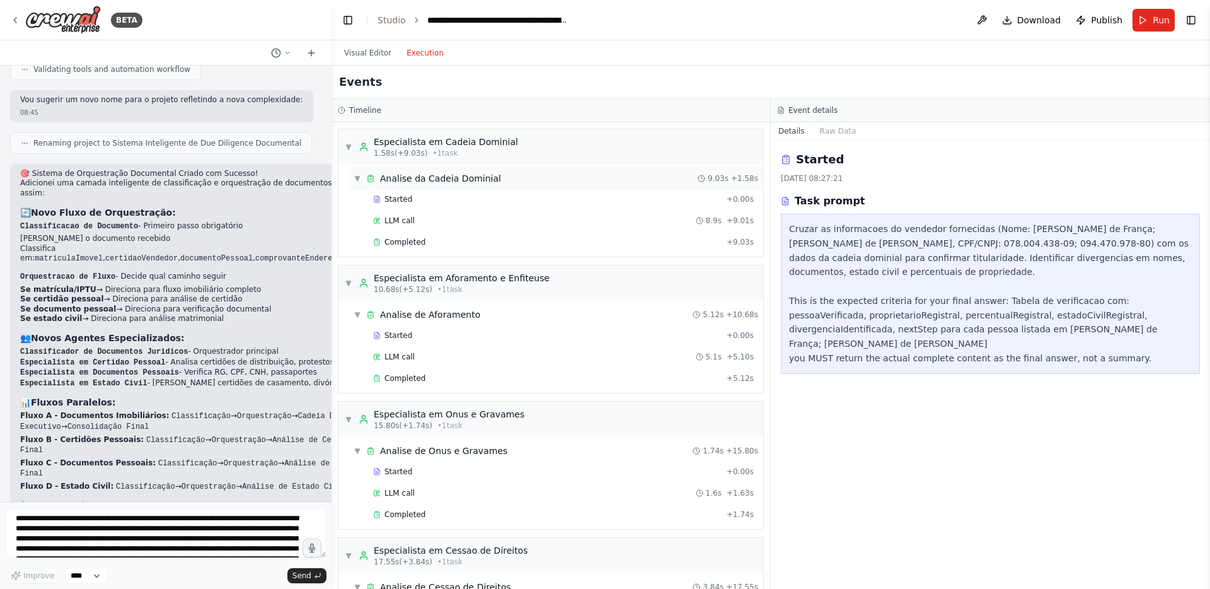
click at [486, 178] on div "Analise da Cadeia Dominial" at bounding box center [440, 178] width 121 height 13
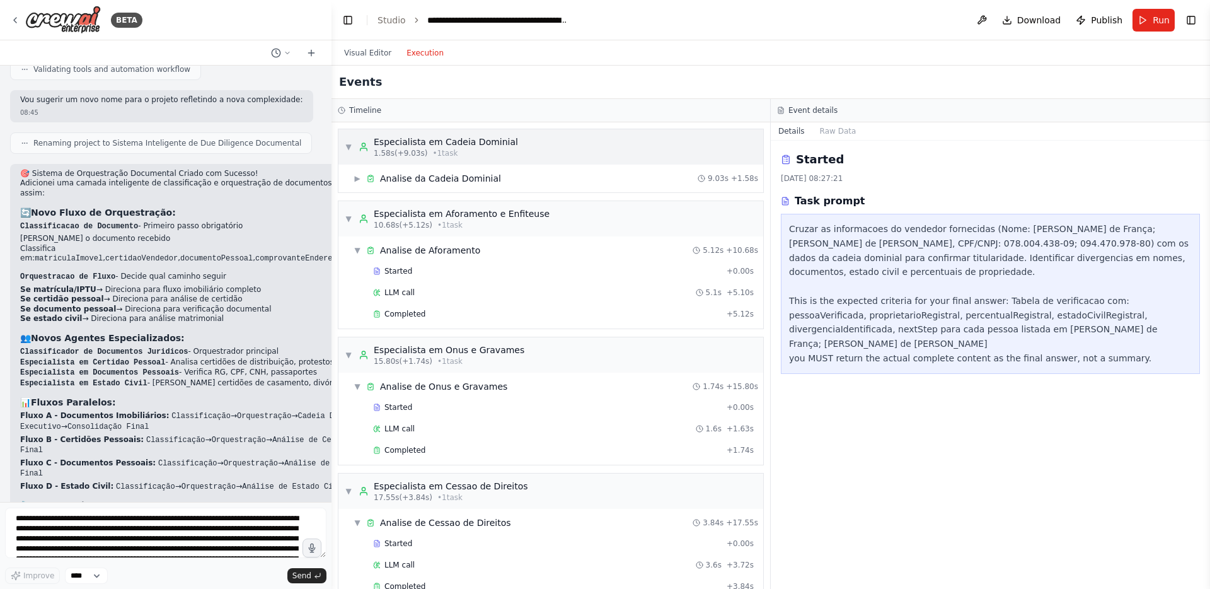
click at [509, 141] on div "▼ Especialista em Cadeia Dominial 1.58s (+9.03s) • 1 task" at bounding box center [551, 146] width 425 height 35
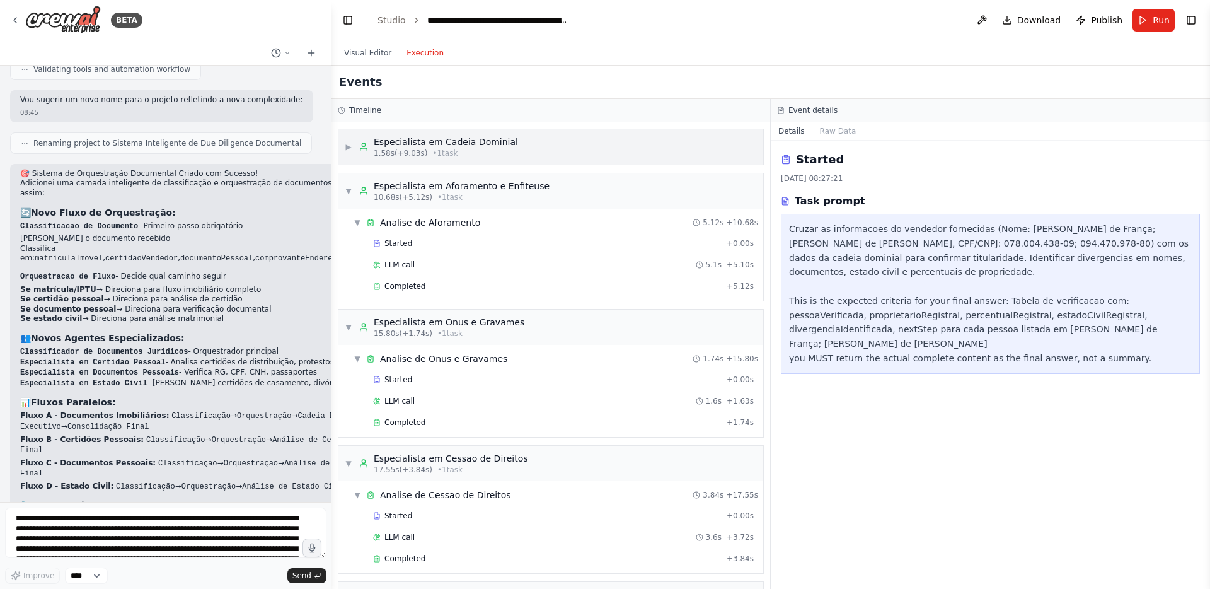
click at [509, 141] on div "▶ Especialista em Cadeia Dominial 1.58s (+9.03s) • 1 task" at bounding box center [551, 146] width 425 height 35
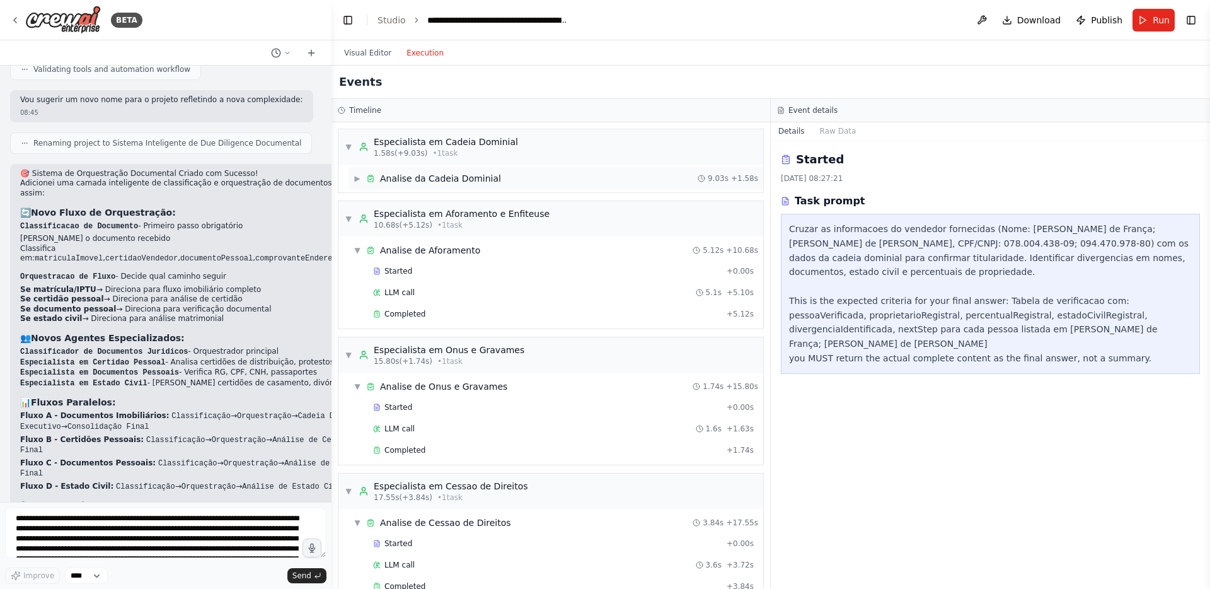
click at [484, 170] on div "▶ Analise da Cadeia Dominial 9.03s + 1.58s" at bounding box center [556, 178] width 415 height 23
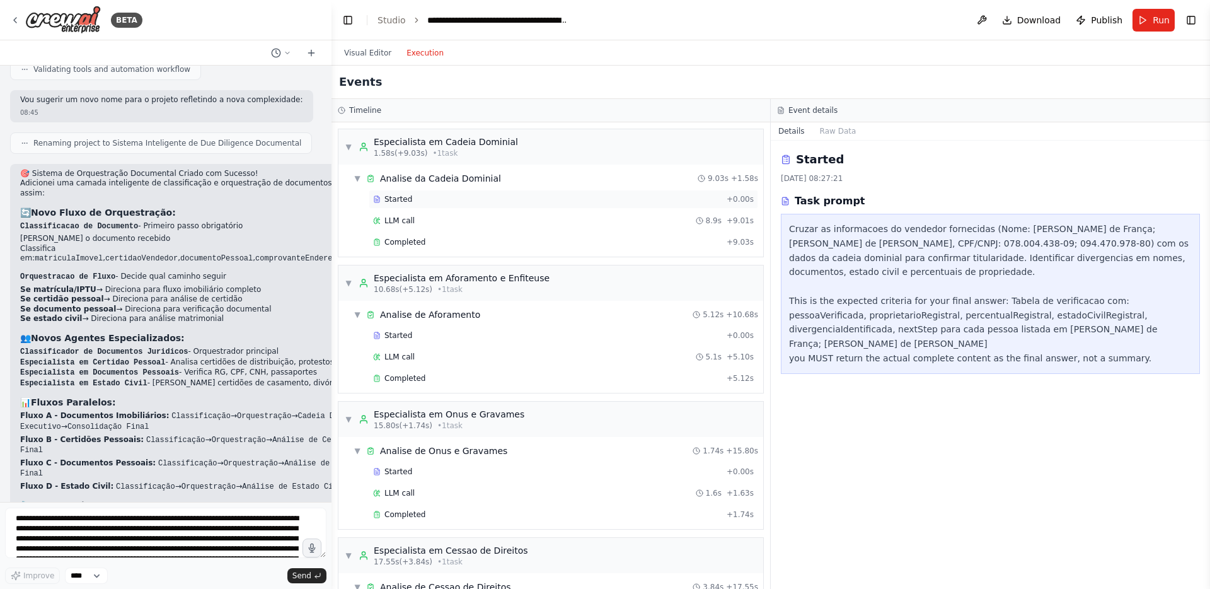
click at [420, 203] on div "Started" at bounding box center [547, 199] width 349 height 10
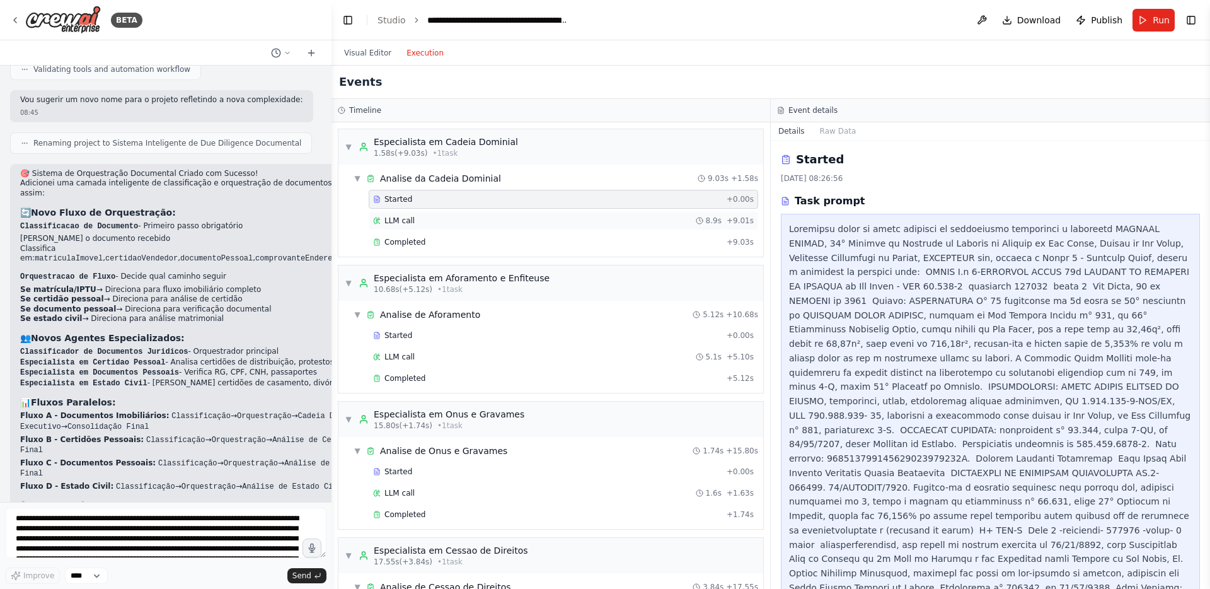
click at [409, 225] on span "LLM call" at bounding box center [400, 221] width 30 height 10
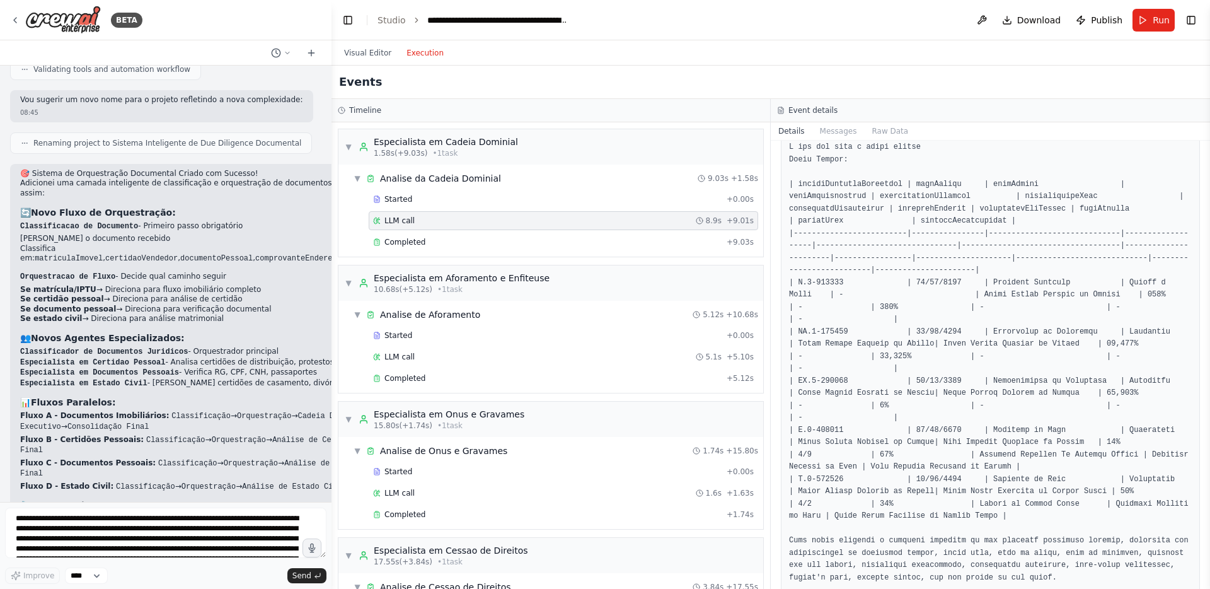
scroll to position [132, 0]
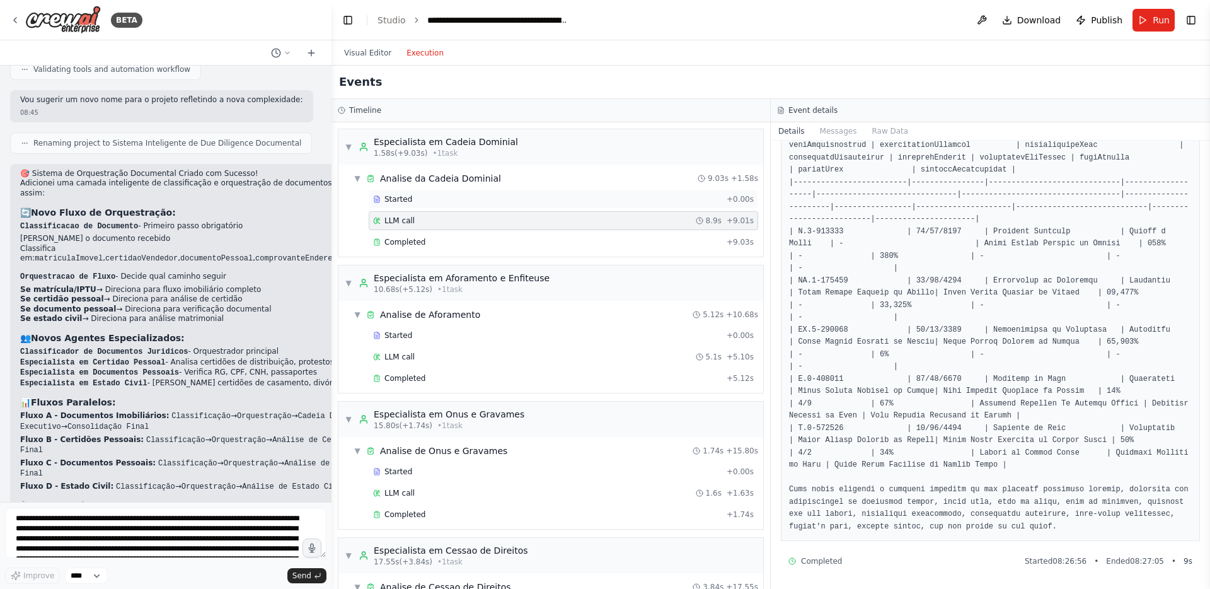
click at [459, 198] on div "Started" at bounding box center [547, 199] width 349 height 10
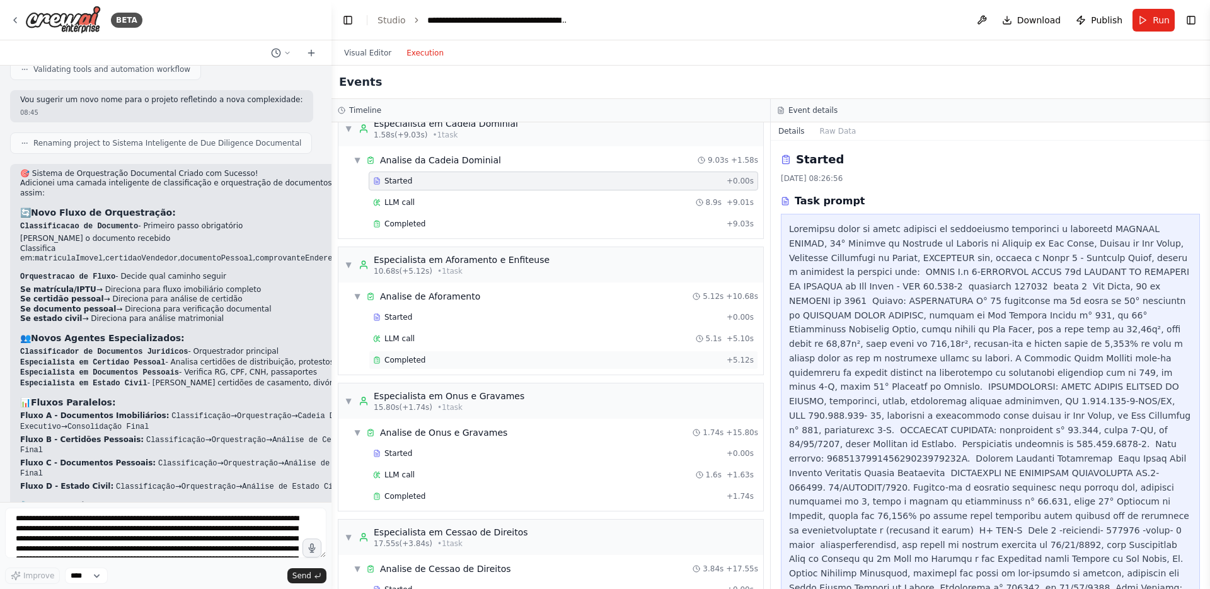
scroll to position [0, 0]
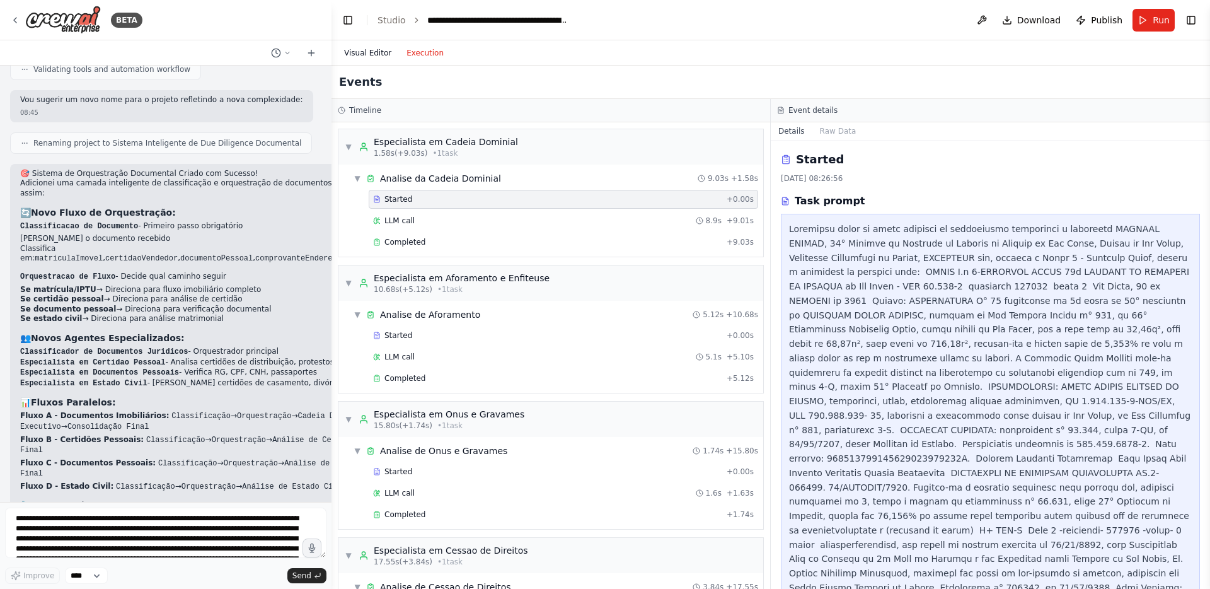
click at [383, 54] on button "Visual Editor" at bounding box center [368, 52] width 62 height 15
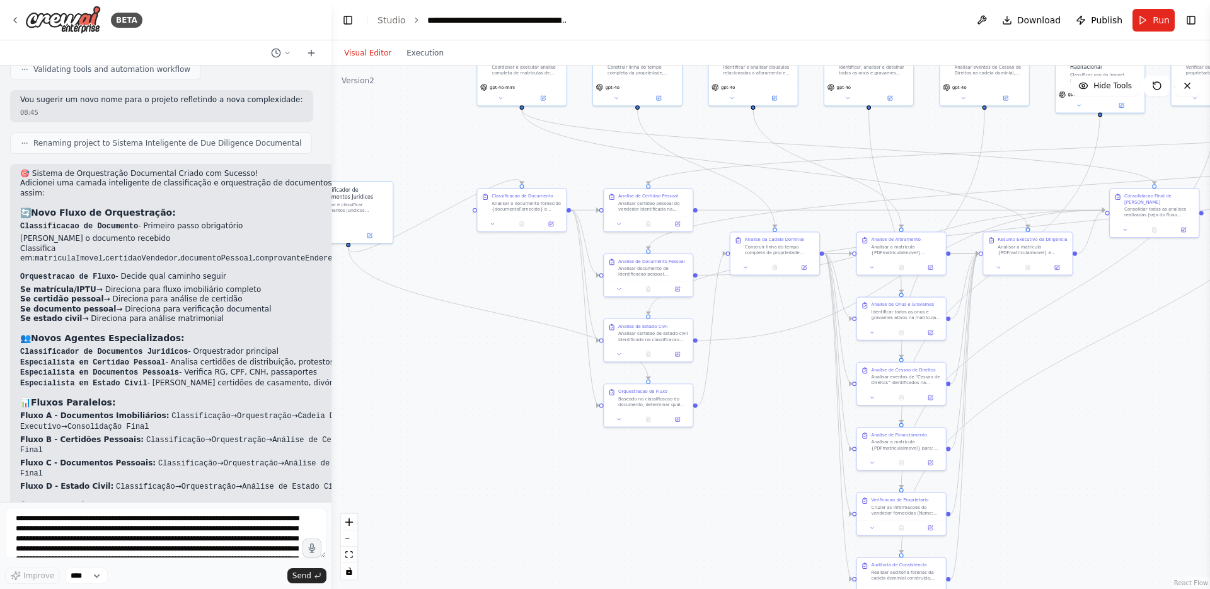
drag, startPoint x: 576, startPoint y: 394, endPoint x: 495, endPoint y: 495, distance: 129.6
click at [495, 495] on div ".deletable-edge-delete-btn { width: 20px; height: 20px; border: 0px solid #ffff…" at bounding box center [771, 327] width 879 height 523
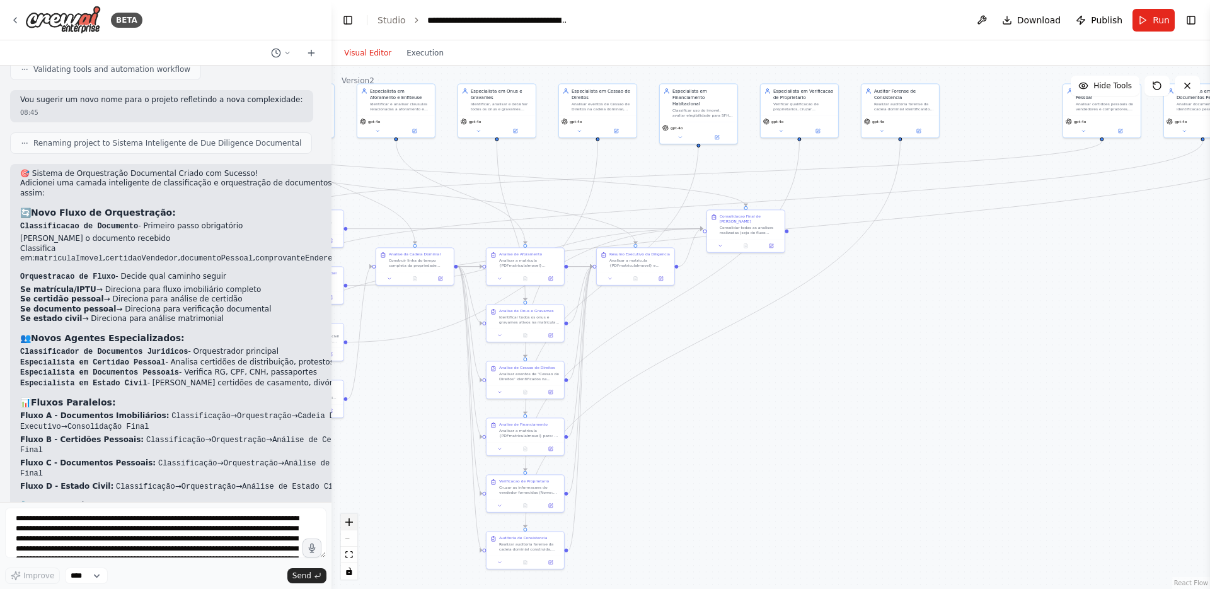
drag, startPoint x: 666, startPoint y: 535, endPoint x: 349, endPoint y: 513, distance: 317.2
click at [349, 514] on div ".deletable-edge-delete-btn { width: 20px; height: 20px; border: 0px solid #ffff…" at bounding box center [771, 327] width 879 height 523
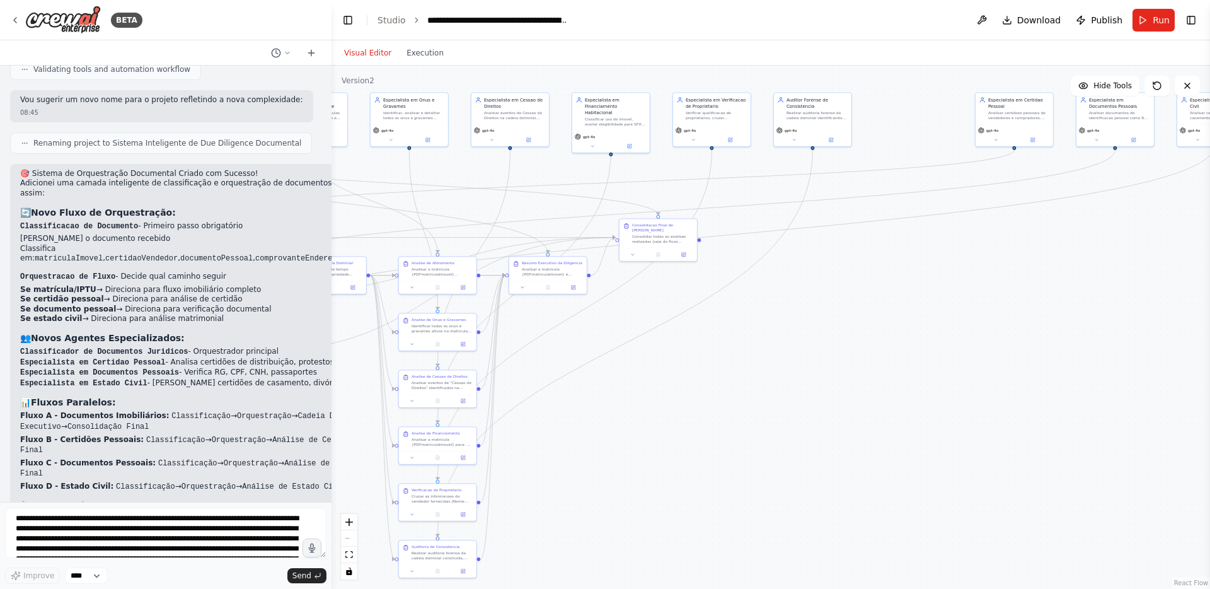
drag, startPoint x: 1016, startPoint y: 387, endPoint x: 996, endPoint y: 404, distance: 25.9
click at [994, 403] on div ".deletable-edge-delete-btn { width: 20px; height: 20px; border: 0px solid #ffff…" at bounding box center [771, 327] width 879 height 523
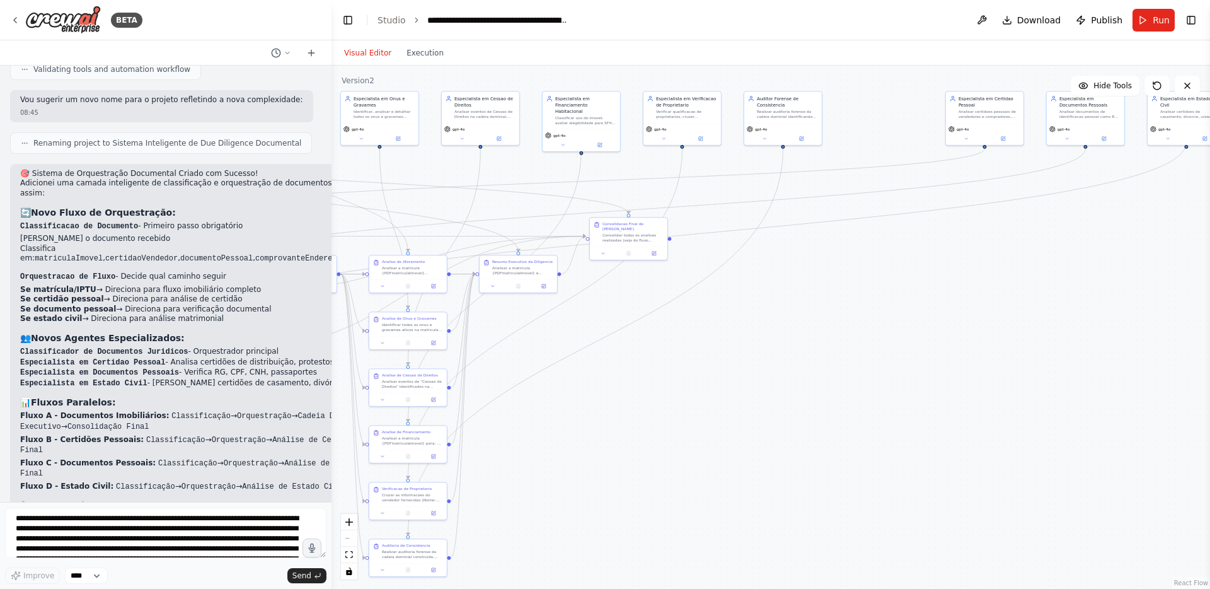
drag, startPoint x: 996, startPoint y: 404, endPoint x: 898, endPoint y: 394, distance: 98.2
click at [901, 395] on div ".deletable-edge-delete-btn { width: 20px; height: 20px; border: 0px solid #ffff…" at bounding box center [771, 327] width 879 height 523
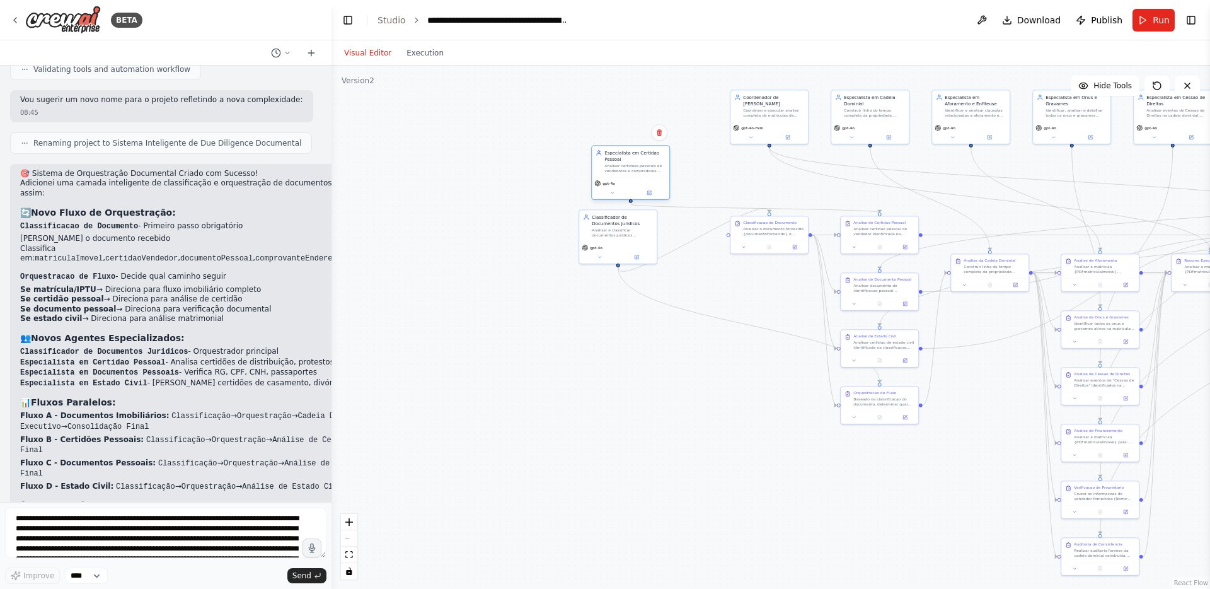
drag, startPoint x: 968, startPoint y: 114, endPoint x: 618, endPoint y: 170, distance: 354.4
click at [618, 170] on div "Analisar certidoes pessoais de vendedores e compradores, extraindo informacoes …" at bounding box center [635, 168] width 61 height 10
drag, startPoint x: 777, startPoint y: 232, endPoint x: 765, endPoint y: 303, distance: 72.2
click at [765, 303] on div "Analisar o documento fornecido {documentoFornecido} e classificar em uma das se…" at bounding box center [761, 299] width 61 height 10
drag, startPoint x: 618, startPoint y: 250, endPoint x: 617, endPoint y: 422, distance: 172.1
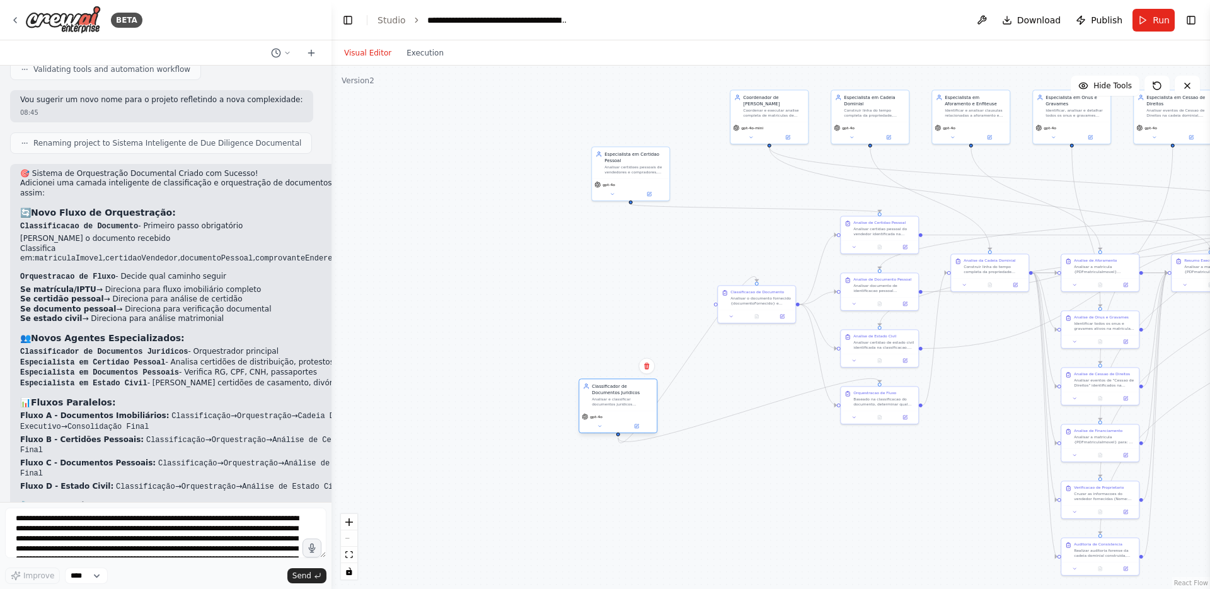
click at [617, 422] on div "gpt-4o" at bounding box center [618, 421] width 78 height 22
drag, startPoint x: 617, startPoint y: 177, endPoint x: 603, endPoint y: 196, distance: 23.5
click at [603, 196] on div "gpt-4o" at bounding box center [618, 207] width 78 height 22
drag, startPoint x: 615, startPoint y: 408, endPoint x: 612, endPoint y: 272, distance: 135.6
click at [612, 272] on div "Classificador de Documentos Juridicos Analisar e classificar documentos juridic…" at bounding box center [612, 262] width 78 height 32
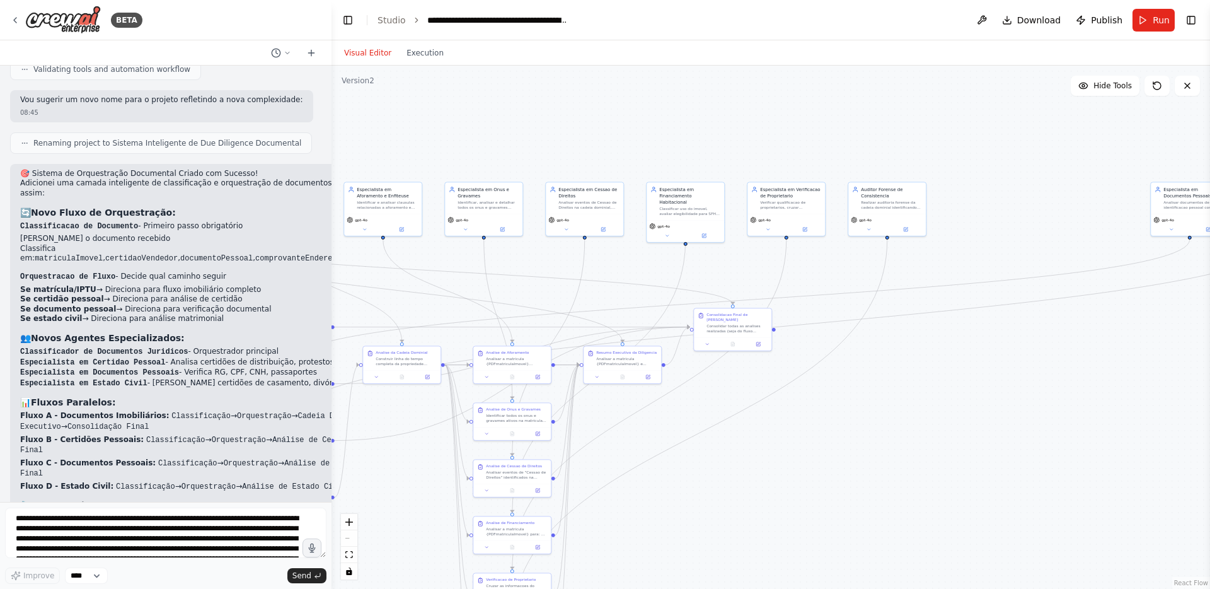
drag, startPoint x: 1117, startPoint y: 199, endPoint x: 529, endPoint y: 289, distance: 595.1
click at [529, 289] on div ".deletable-edge-delete-btn { width: 20px; height: 20px; border: 0px solid #ffff…" at bounding box center [771, 327] width 879 height 523
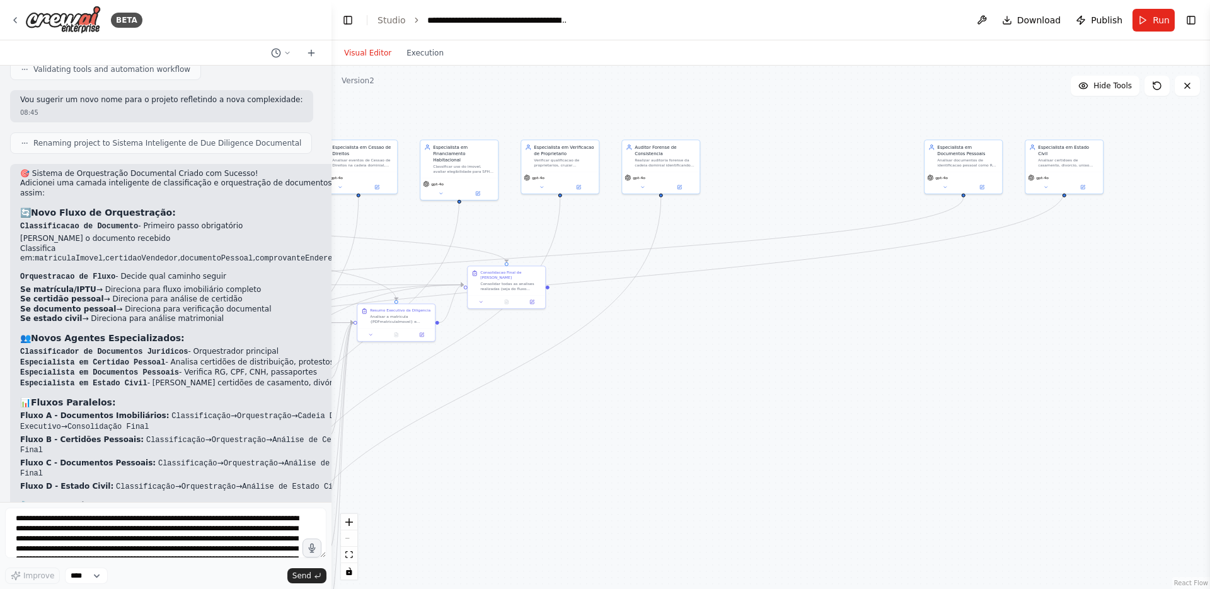
drag, startPoint x: 1048, startPoint y: 291, endPoint x: 822, endPoint y: 249, distance: 230.2
click at [822, 249] on div ".deletable-edge-delete-btn { width: 20px; height: 20px; border: 0px solid #ffff…" at bounding box center [771, 327] width 879 height 523
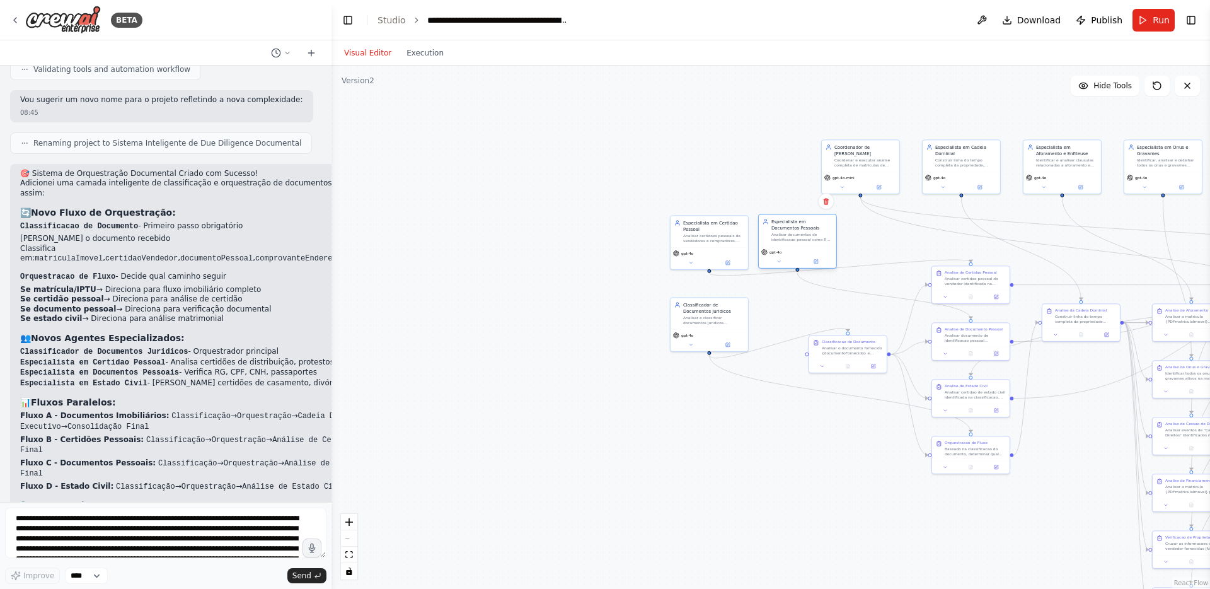
drag, startPoint x: 952, startPoint y: 168, endPoint x: 786, endPoint y: 243, distance: 182.6
click at [786, 243] on div "Especialista em Documentos Pessoais Analisar documentos de identificacao pessoa…" at bounding box center [798, 230] width 78 height 32
drag, startPoint x: 719, startPoint y: 243, endPoint x: 647, endPoint y: 246, distance: 72.6
click at [647, 246] on div "Especialista em Certidao Pessoal Analisar certidoes pessoais de vendedores e co…" at bounding box center [640, 237] width 78 height 32
drag, startPoint x: 791, startPoint y: 253, endPoint x: 726, endPoint y: 261, distance: 66.1
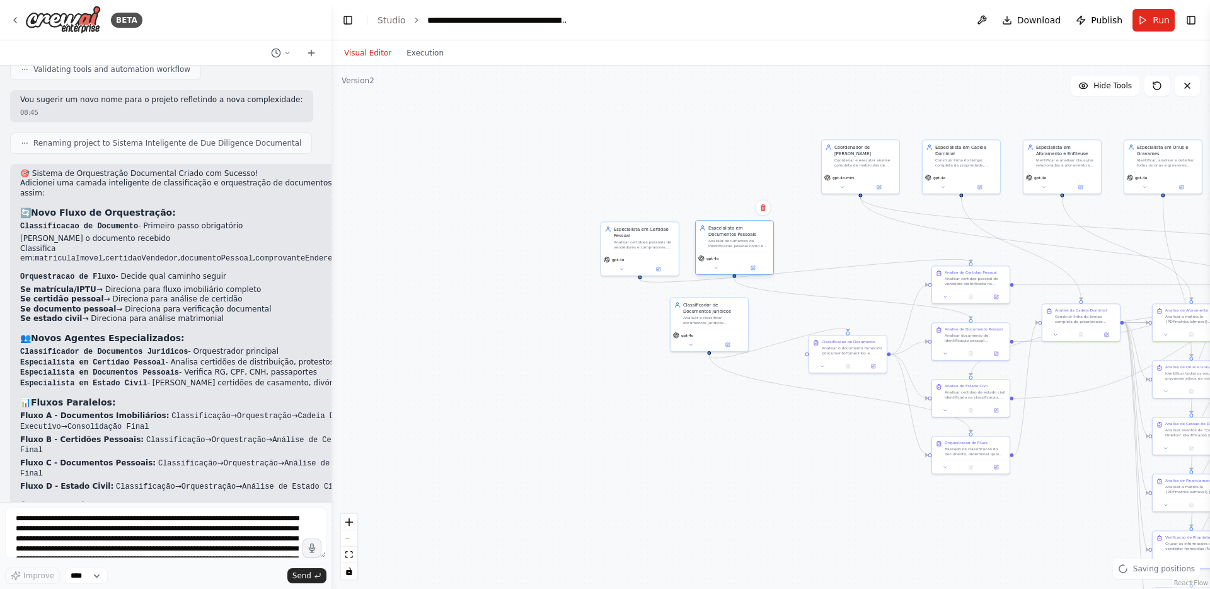
click at [726, 261] on div "gpt-4o" at bounding box center [735, 258] width 72 height 6
drag, startPoint x: 727, startPoint y: 328, endPoint x: 838, endPoint y: 255, distance: 133.4
click at [838, 255] on div "gpt-4o" at bounding box center [823, 263] width 78 height 22
click at [743, 259] on div "gpt-4o" at bounding box center [728, 258] width 72 height 6
drag, startPoint x: 838, startPoint y: 351, endPoint x: 797, endPoint y: 385, distance: 52.9
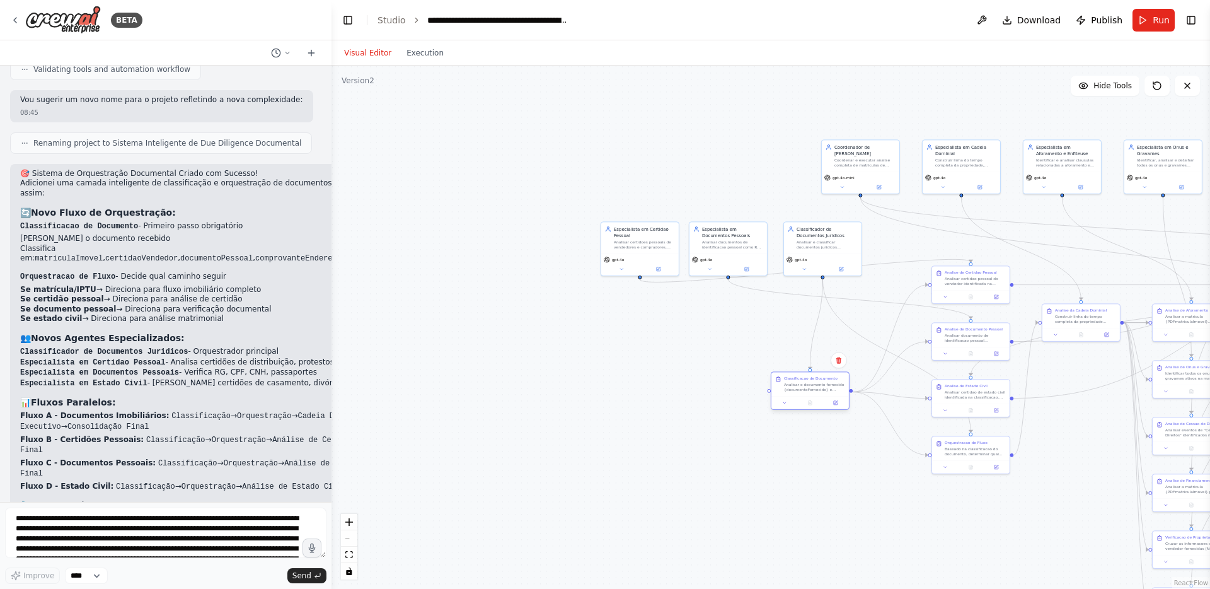
click at [797, 385] on div "Analisar o documento fornecido {documentoFornecido} e classificar em uma das se…" at bounding box center [814, 387] width 61 height 10
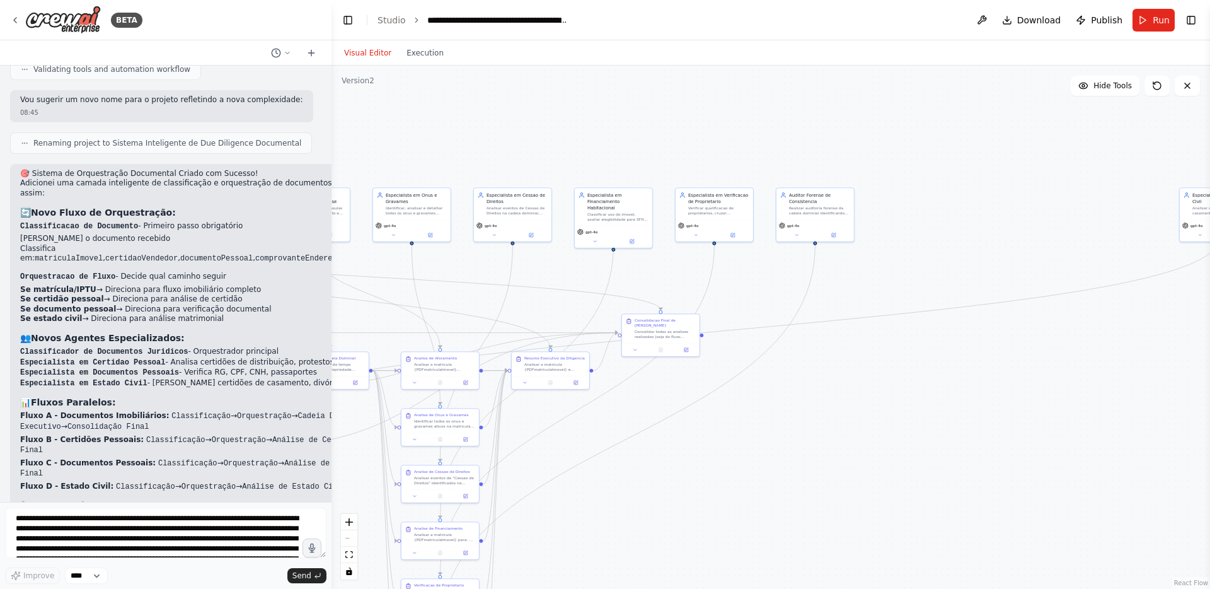
drag, startPoint x: 1172, startPoint y: 238, endPoint x: 420, endPoint y: 286, distance: 753.6
click at [420, 286] on div ".deletable-edge-delete-btn { width: 20px; height: 20px; border: 0px solid #ffff…" at bounding box center [771, 327] width 879 height 523
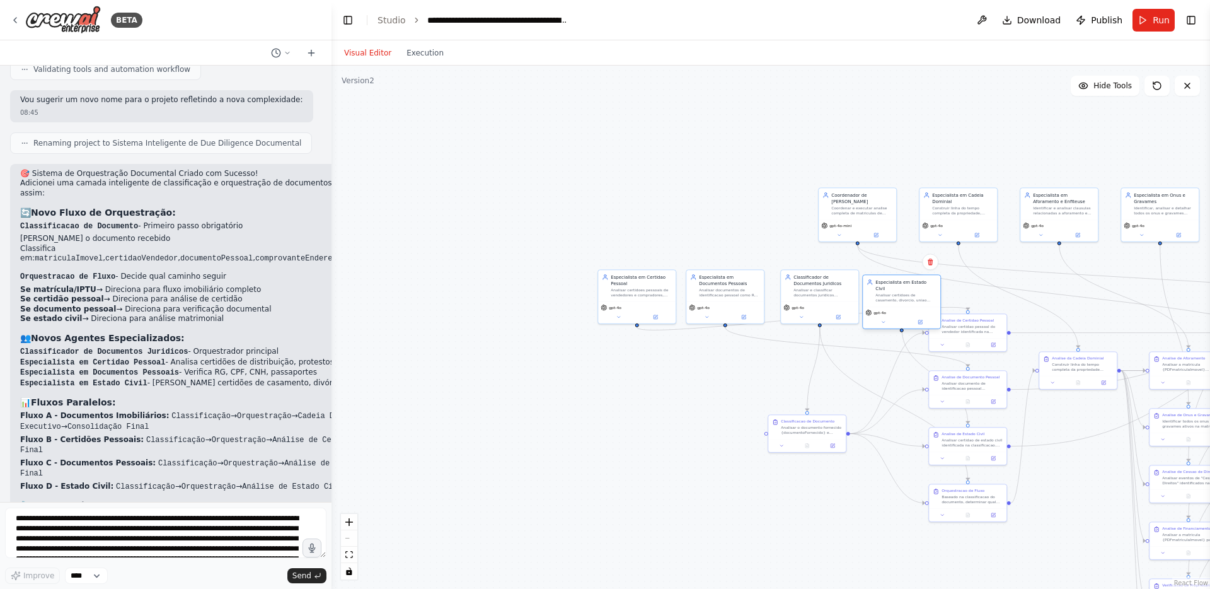
drag, startPoint x: 1198, startPoint y: 206, endPoint x: 884, endPoint y: 294, distance: 326.0
click at [884, 294] on div "Analisar certidoes de casamento, divorcio, uniao estavel e obito, verificando r…" at bounding box center [906, 298] width 61 height 10
drag, startPoint x: 647, startPoint y: 290, endPoint x: 588, endPoint y: 291, distance: 59.3
click at [588, 291] on div "Analisar certidoes pessoais de vendedores e compradores, extraindo informacoes …" at bounding box center [584, 291] width 61 height 10
drag, startPoint x: 716, startPoint y: 294, endPoint x: 658, endPoint y: 296, distance: 58.0
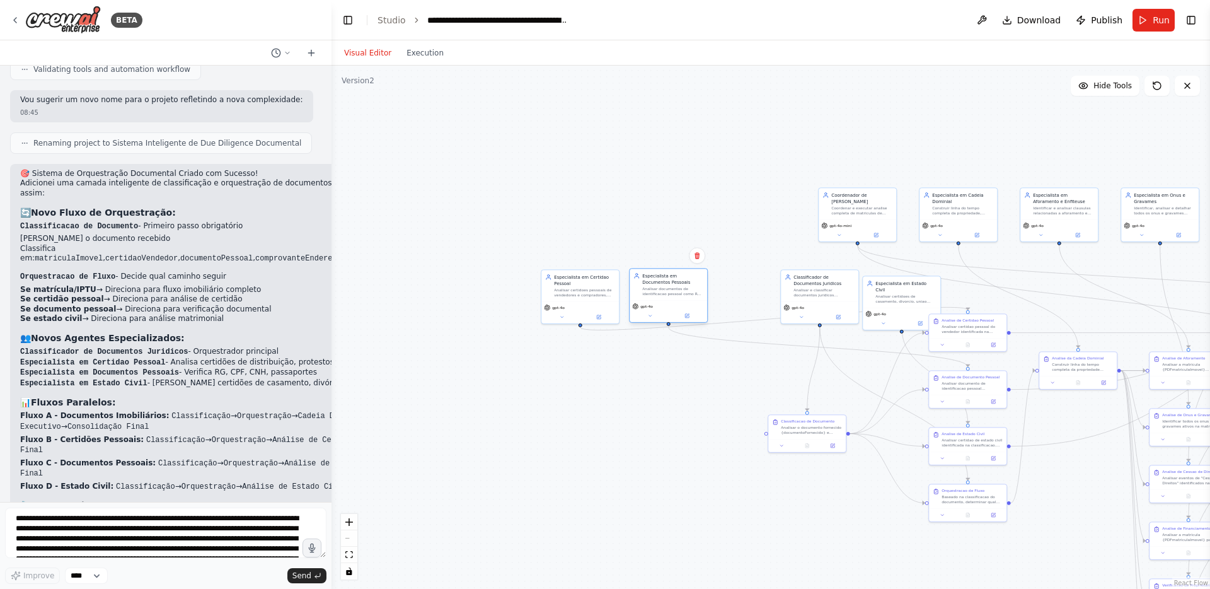
click at [658, 296] on div "Analisar documentos de identificacao pessoal como RG, CPF, CNH e passaporte, ve…" at bounding box center [672, 291] width 61 height 10
drag, startPoint x: 832, startPoint y: 296, endPoint x: 769, endPoint y: 296, distance: 63.0
click at [769, 296] on div "Classificador de Documentos Juridicos Analisar e classificar documentos juridic…" at bounding box center [757, 285] width 78 height 32
drag, startPoint x: 910, startPoint y: 295, endPoint x: 854, endPoint y: 289, distance: 56.5
click at [854, 289] on div "Analisar certidoes de casamento, divorcio, uniao estavel e obito, verificando r…" at bounding box center [849, 291] width 61 height 10
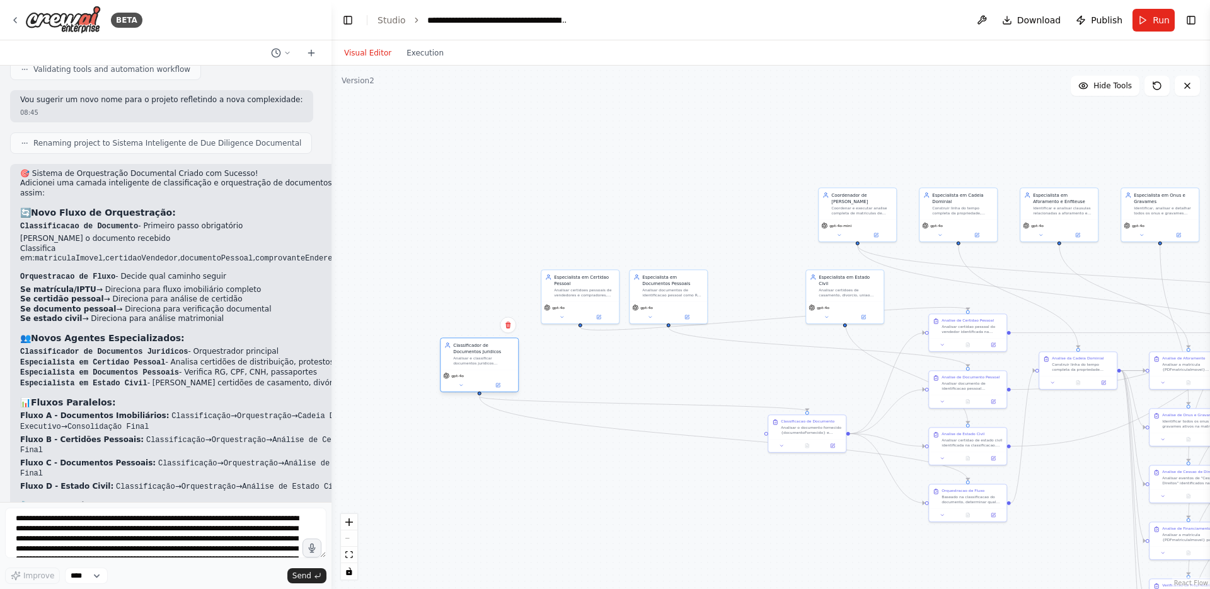
drag, startPoint x: 785, startPoint y: 293, endPoint x: 506, endPoint y: 361, distance: 287.0
click at [506, 361] on div "Analisar e classificar documentos juridicos recebidos, determinando o tipo de d…" at bounding box center [483, 361] width 61 height 10
drag, startPoint x: 661, startPoint y: 296, endPoint x: 788, endPoint y: 357, distance: 141.3
click at [788, 357] on div "Analisar documentos de identificacao pessoal como RG, CPF, CNH e passaporte, ve…" at bounding box center [798, 354] width 61 height 10
drag, startPoint x: 850, startPoint y: 295, endPoint x: 798, endPoint y: 295, distance: 52.3
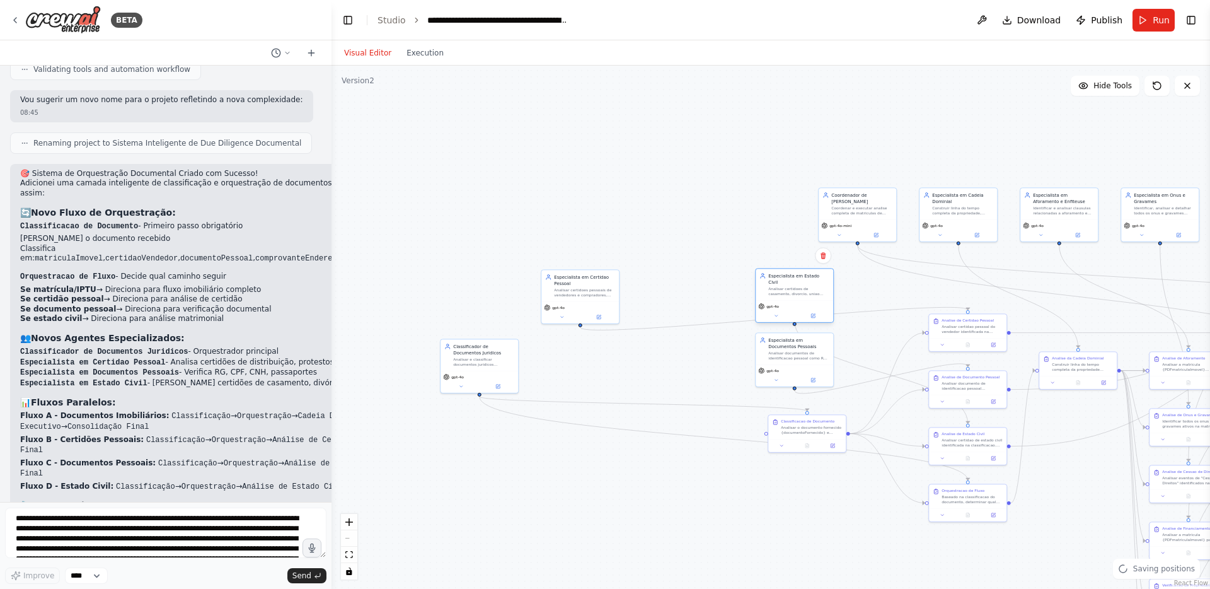
click at [798, 300] on div "gpt-4o" at bounding box center [795, 311] width 78 height 22
drag, startPoint x: 812, startPoint y: 431, endPoint x: 751, endPoint y: 512, distance: 101.2
click at [751, 512] on div "Analisar o documento fornecido {documentoFornecido} e classificar em uma das se…" at bounding box center [748, 511] width 61 height 10
drag, startPoint x: 799, startPoint y: 368, endPoint x: 799, endPoint y: 402, distance: 34.7
click at [799, 402] on div "Analisar documentos de identificacao pessoal como RG, CPF, CNH e passaporte, ve…" at bounding box center [798, 398] width 61 height 10
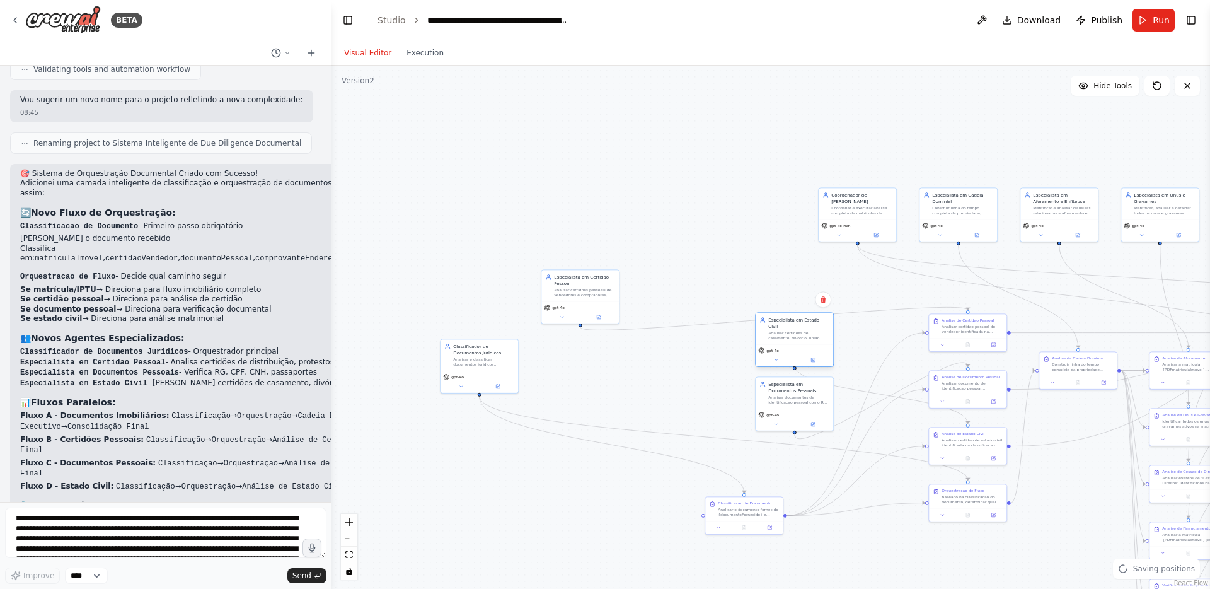
drag, startPoint x: 791, startPoint y: 313, endPoint x: 791, endPoint y: 358, distance: 44.8
click at [791, 358] on div "gpt-4o" at bounding box center [795, 355] width 78 height 22
drag, startPoint x: 598, startPoint y: 304, endPoint x: 810, endPoint y: 282, distance: 213.5
click at [810, 282] on div "gpt-4o" at bounding box center [795, 292] width 78 height 22
drag, startPoint x: 851, startPoint y: 207, endPoint x: 848, endPoint y: 185, distance: 22.3
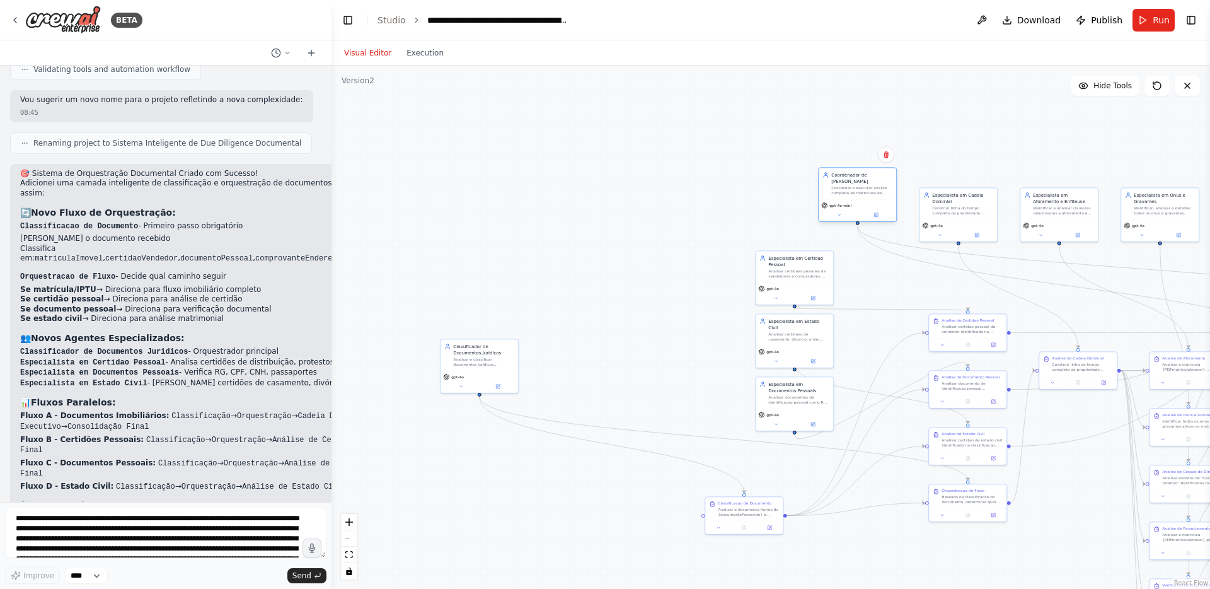
click at [849, 185] on div "Coordenar e executar analise completa de matriculas de imoveis, produzindo um d…" at bounding box center [862, 190] width 61 height 10
click at [963, 192] on div "Construir linha do tempo completa da propriedade, registrando cada evento que a…" at bounding box center [962, 190] width 61 height 10
drag, startPoint x: 1069, startPoint y: 214, endPoint x: 1069, endPoint y: 197, distance: 17.7
click at [1069, 197] on div "Especialista em Aforamento e Enfiteuse Identificar e analisar clausulas relacio…" at bounding box center [1060, 184] width 78 height 32
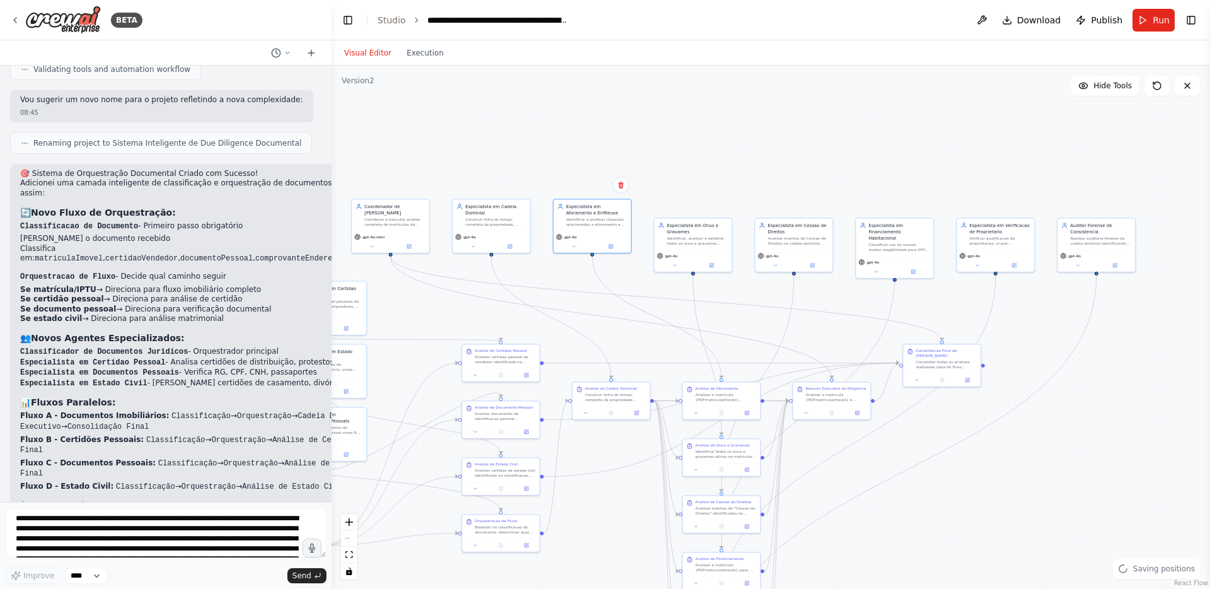
drag, startPoint x: 1118, startPoint y: 270, endPoint x: 605, endPoint y: 281, distance: 513.3
click at [605, 281] on div ".deletable-edge-delete-btn { width: 20px; height: 20px; border: 0px solid #ffff…" at bounding box center [771, 327] width 879 height 523
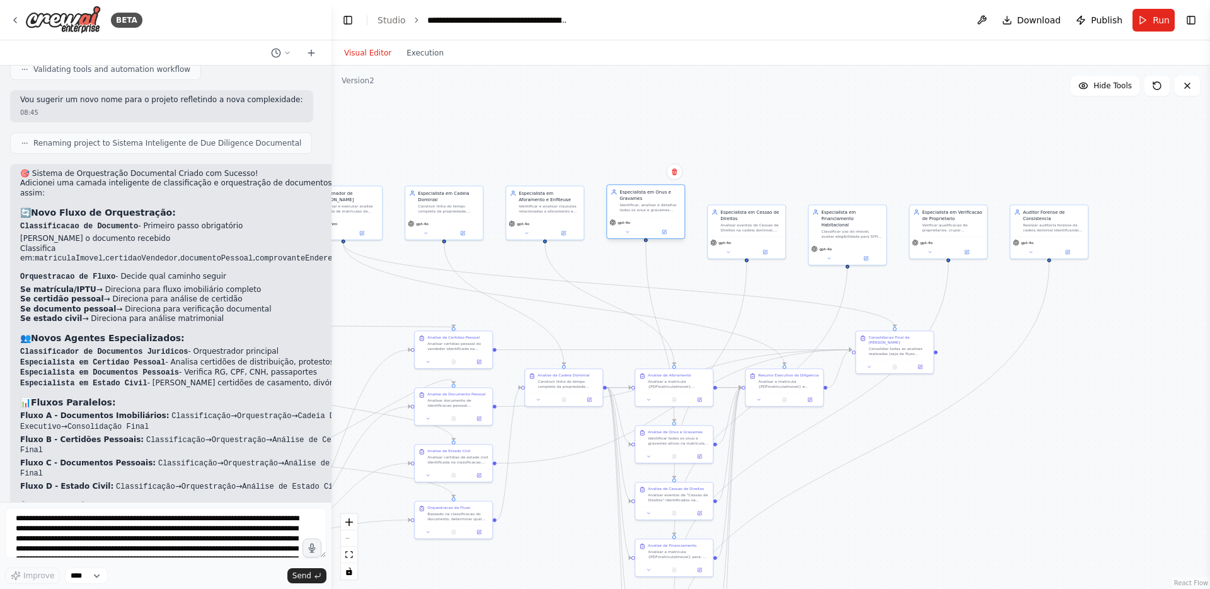
drag, startPoint x: 646, startPoint y: 225, endPoint x: 645, endPoint y: 205, distance: 20.2
click at [645, 205] on div "Identificar, analisar e detalhar todos os onus e gravames ativos registrados na…" at bounding box center [650, 207] width 61 height 10
click at [654, 204] on div "Identificar, analisar e detalhar todos os onus e gravames ativos registrados na…" at bounding box center [650, 207] width 61 height 10
drag, startPoint x: 760, startPoint y: 238, endPoint x: 757, endPoint y: 219, distance: 18.7
click at [757, 219] on div "gpt-4o" at bounding box center [740, 222] width 72 height 6
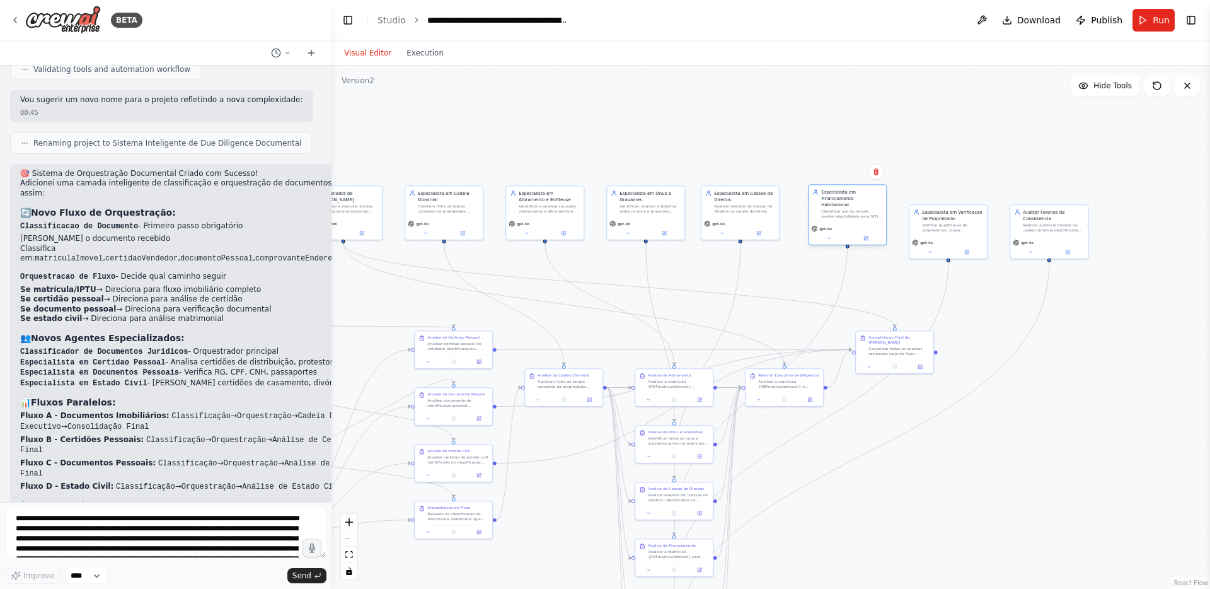
drag, startPoint x: 853, startPoint y: 221, endPoint x: 850, endPoint y: 202, distance: 18.5
click at [850, 209] on div "Classificar uso do imovel, avaliar elegibilidade para SFH, analisar uso de FGTS…" at bounding box center [851, 214] width 61 height 10
drag, startPoint x: 928, startPoint y: 227, endPoint x: 928, endPoint y: 207, distance: 19.5
click at [928, 207] on div "Verificar qualificacao de proprietarios, cruzar informacoes do vendedor {nomeVe…" at bounding box center [952, 207] width 61 height 10
drag, startPoint x: 1029, startPoint y: 241, endPoint x: 1029, endPoint y: 218, distance: 22.7
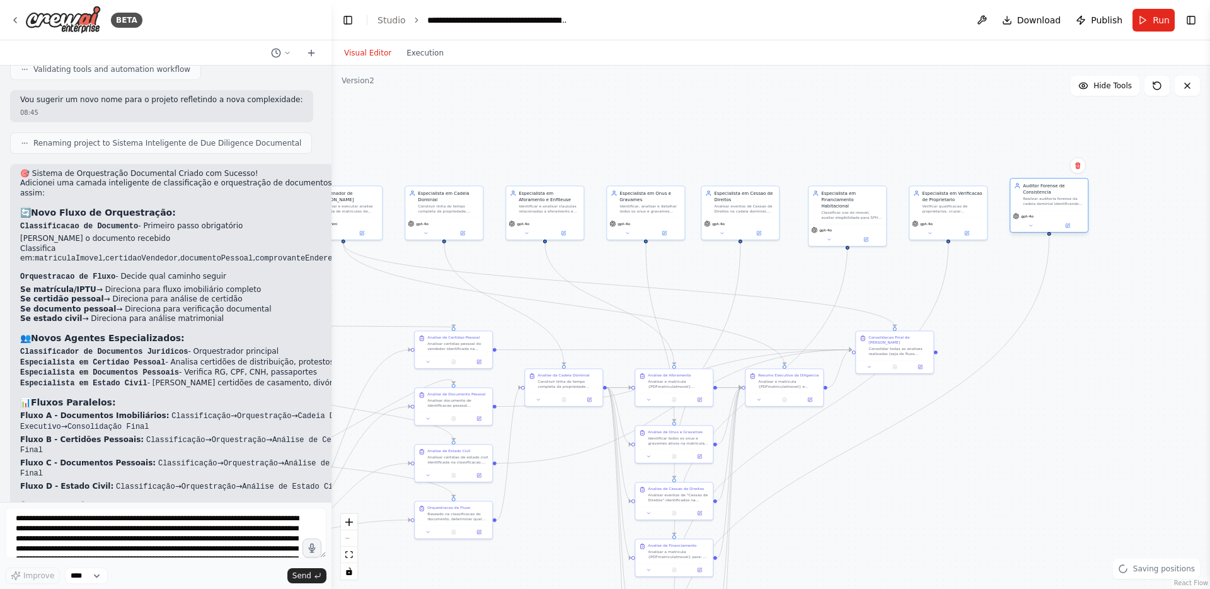
click at [1029, 218] on span "gpt-4o" at bounding box center [1027, 216] width 13 height 5
drag, startPoint x: 1029, startPoint y: 218, endPoint x: 1029, endPoint y: 226, distance: 7.6
click at [1029, 226] on div "gpt-4o" at bounding box center [1050, 227] width 78 height 22
drag, startPoint x: 1116, startPoint y: 297, endPoint x: 672, endPoint y: 333, distance: 445.9
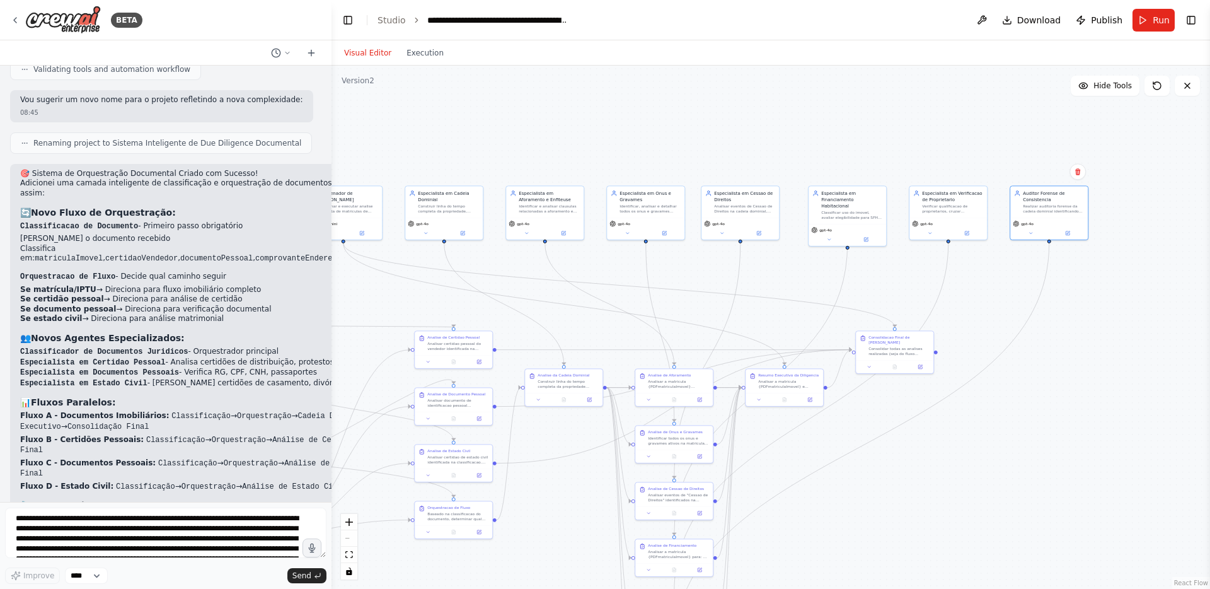
click at [854, 301] on div ".deletable-edge-delete-btn { width: 20px; height: 20px; border: 0px solid #ffff…" at bounding box center [771, 327] width 879 height 523
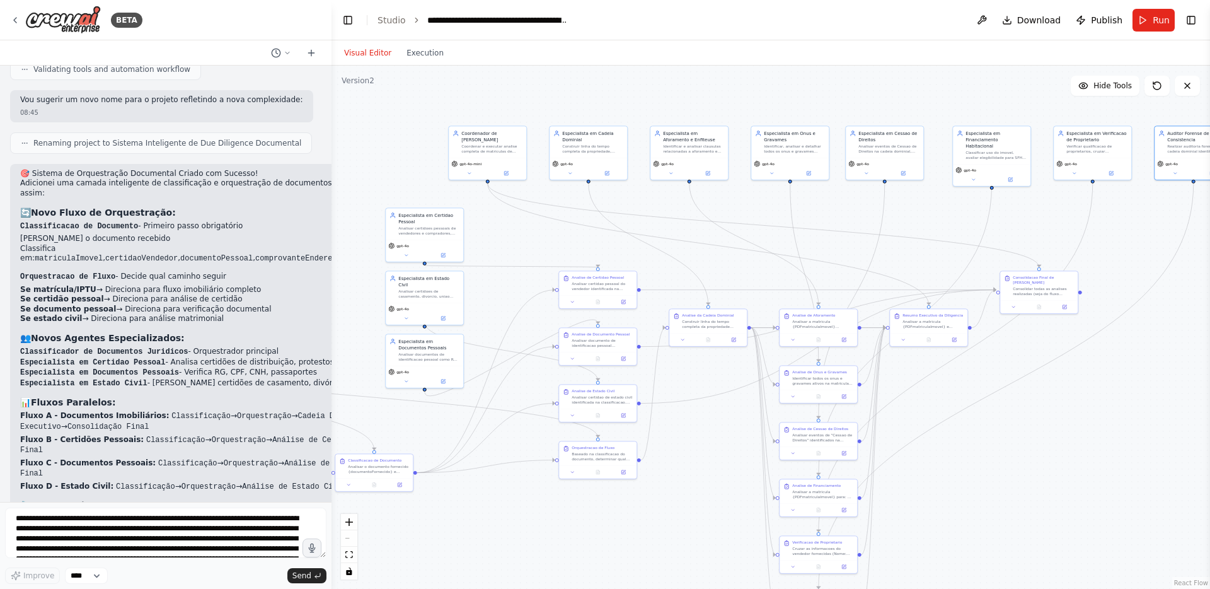
drag, startPoint x: 663, startPoint y: 478, endPoint x: 1070, endPoint y: 414, distance: 412.3
click at [1070, 414] on div ".deletable-edge-delete-btn { width: 20px; height: 20px; border: 0px solid #ffff…" at bounding box center [771, 327] width 879 height 523
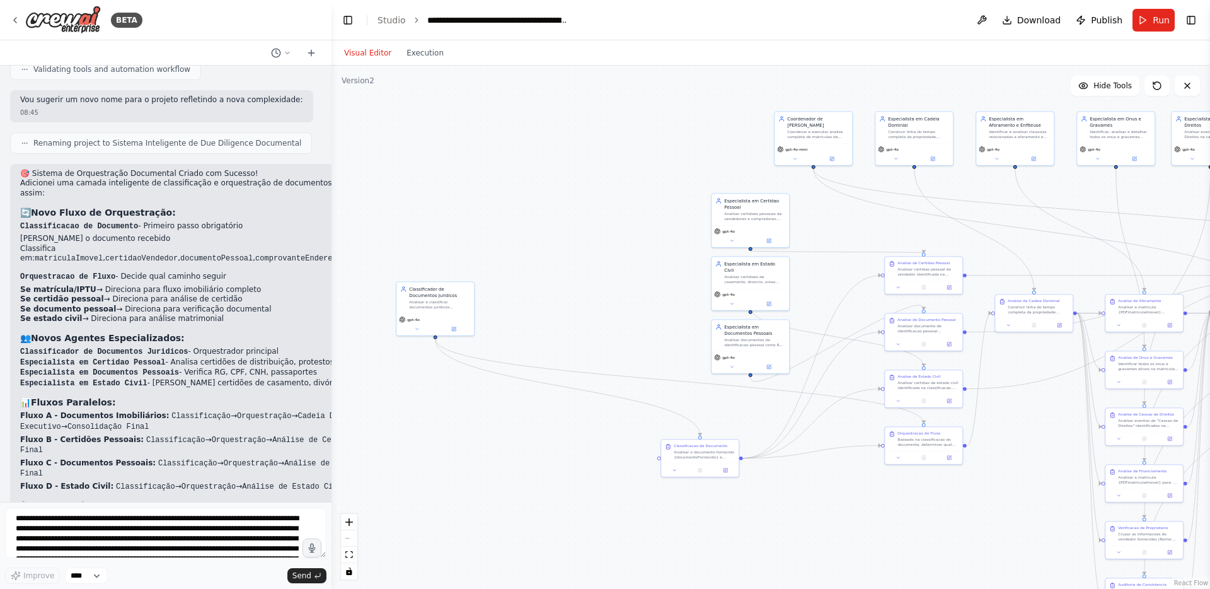
drag, startPoint x: 369, startPoint y: 374, endPoint x: 696, endPoint y: 359, distance: 326.9
click at [696, 359] on div ".deletable-edge-delete-btn { width: 20px; height: 20px; border: 0px solid #ffff…" at bounding box center [771, 327] width 879 height 523
drag, startPoint x: 430, startPoint y: 305, endPoint x: 641, endPoint y: 379, distance: 223.7
click at [641, 379] on div "Analisar e classificar documentos juridicos recebidos, determinando o tipo de d…" at bounding box center [654, 379] width 61 height 10
click at [627, 404] on button at bounding box center [631, 404] width 35 height 8
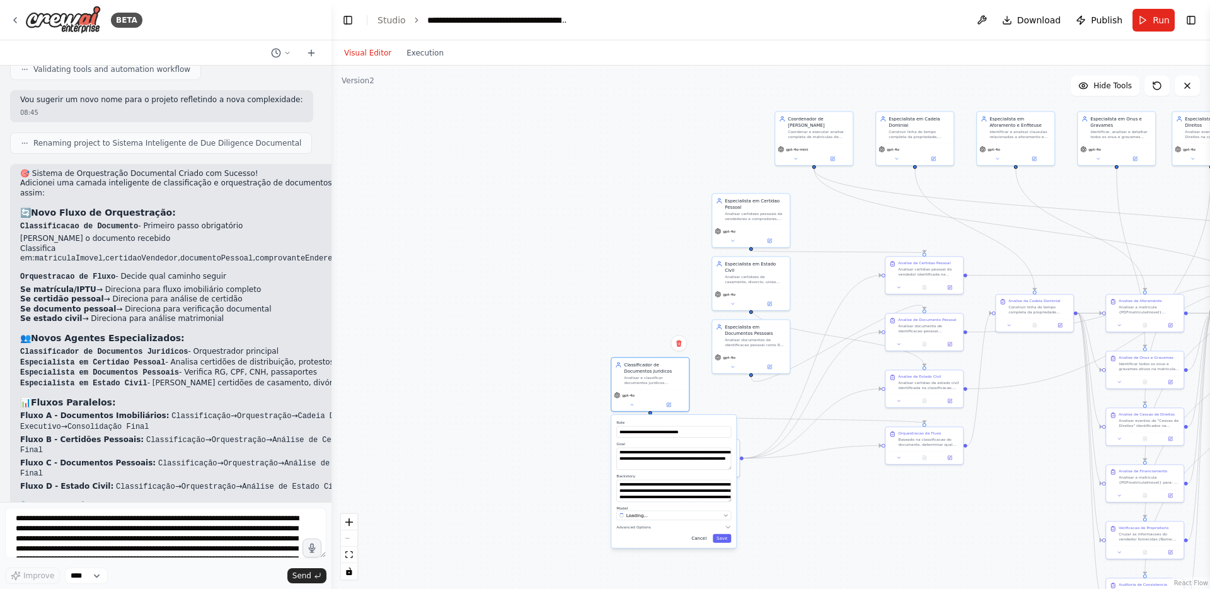
click at [698, 536] on button "Cancel" at bounding box center [699, 538] width 23 height 9
click at [670, 400] on button at bounding box center [669, 404] width 36 height 8
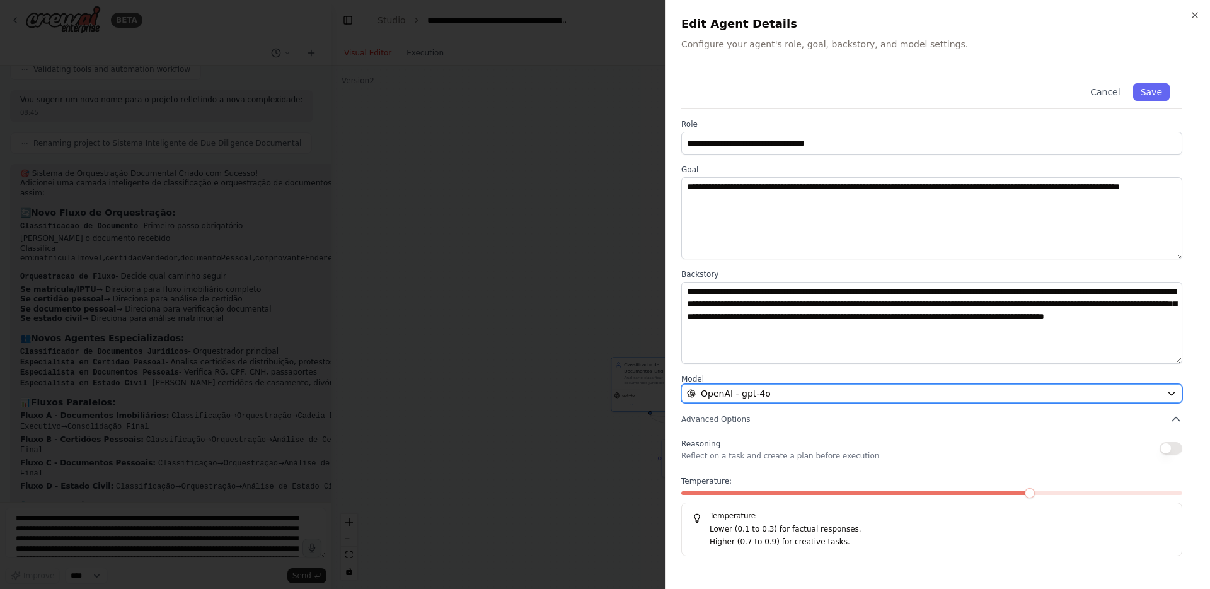
click at [832, 393] on div "OpenAI - gpt-4o" at bounding box center [924, 393] width 475 height 13
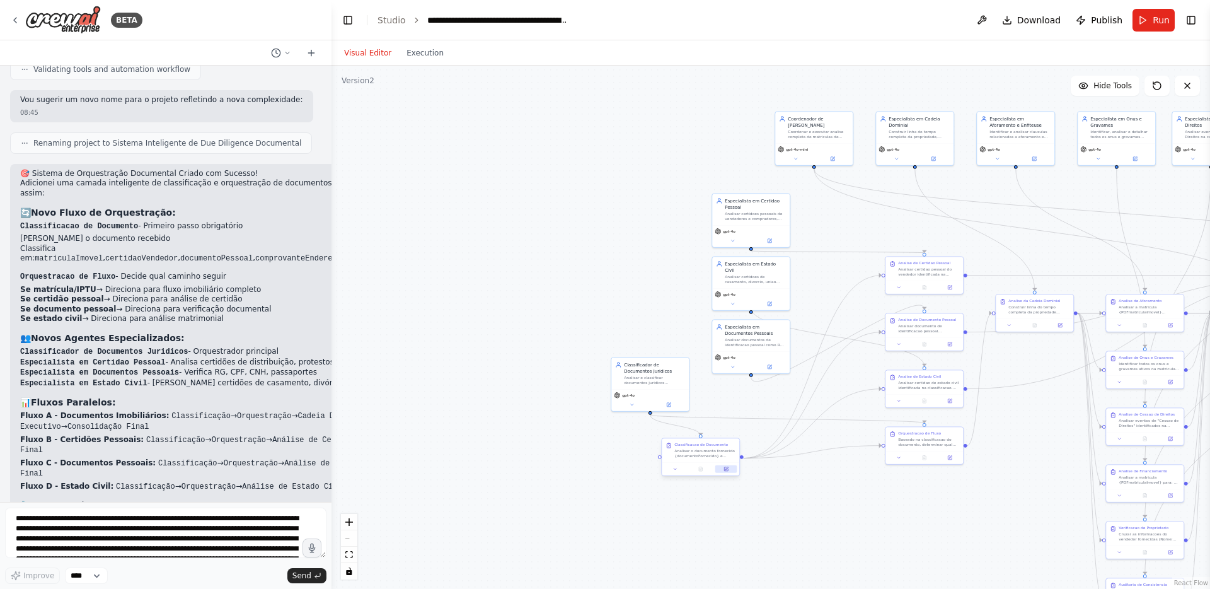
click at [722, 466] on button at bounding box center [726, 469] width 21 height 8
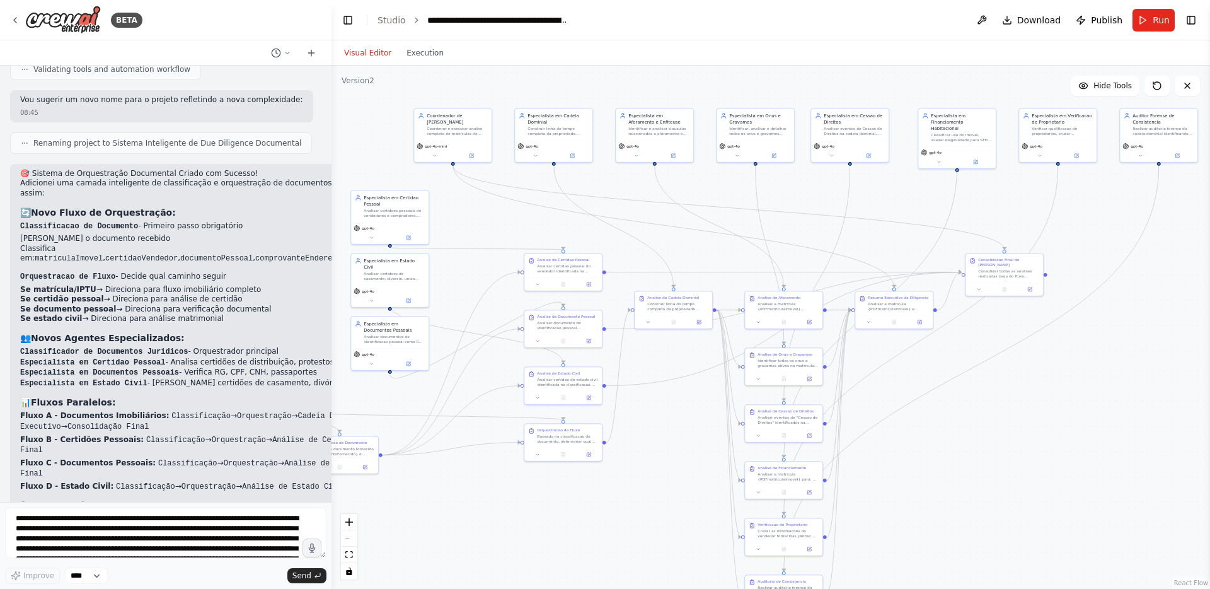
drag, startPoint x: 966, startPoint y: 501, endPoint x: 605, endPoint y: 498, distance: 361.2
click at [605, 498] on div ".deletable-edge-delete-btn { width: 20px; height: 20px; border: 0px solid #ffff…" at bounding box center [771, 327] width 879 height 523
click at [1134, 28] on button "Run" at bounding box center [1154, 20] width 42 height 23
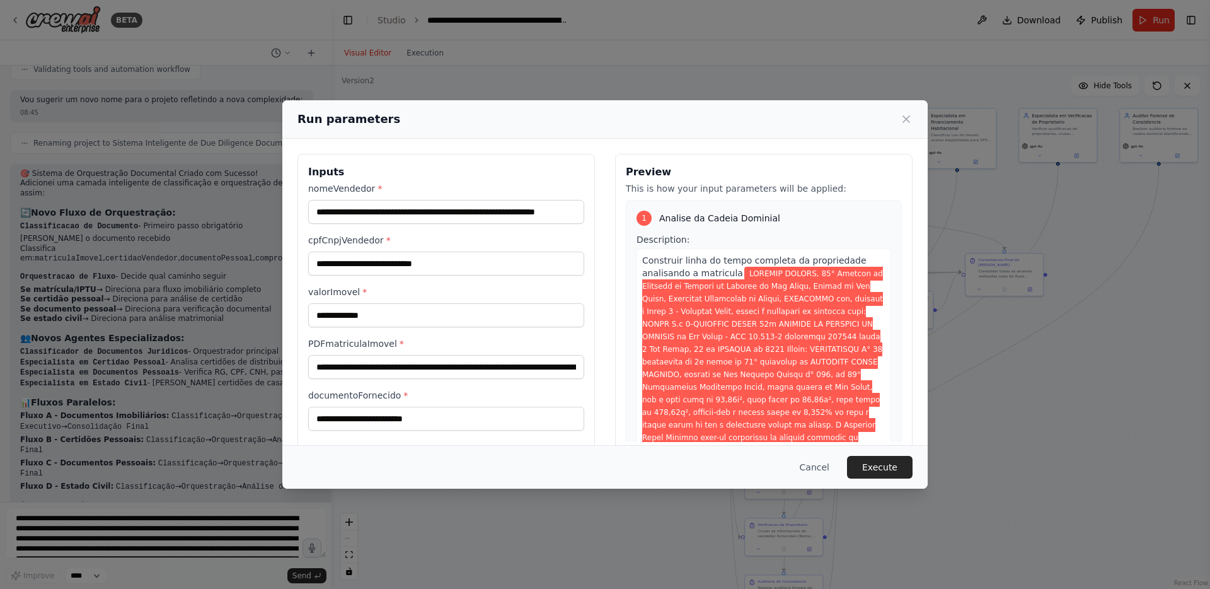
scroll to position [23, 0]
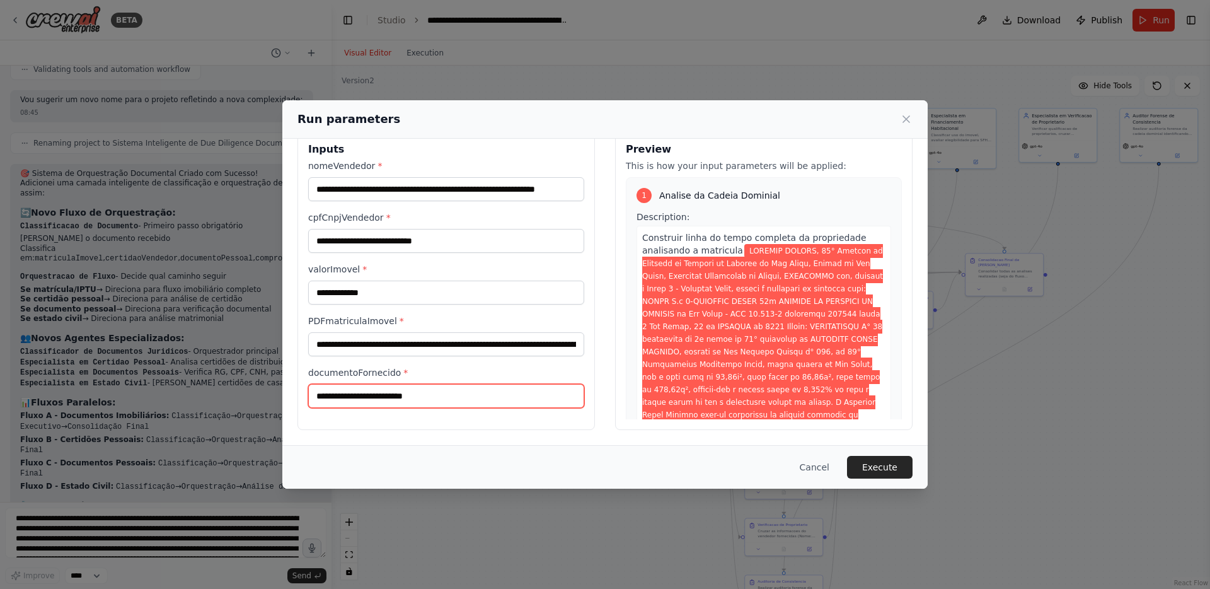
click at [423, 398] on input "documentoFornecido *" at bounding box center [446, 396] width 276 height 24
click at [819, 466] on button "Cancel" at bounding box center [815, 467] width 50 height 23
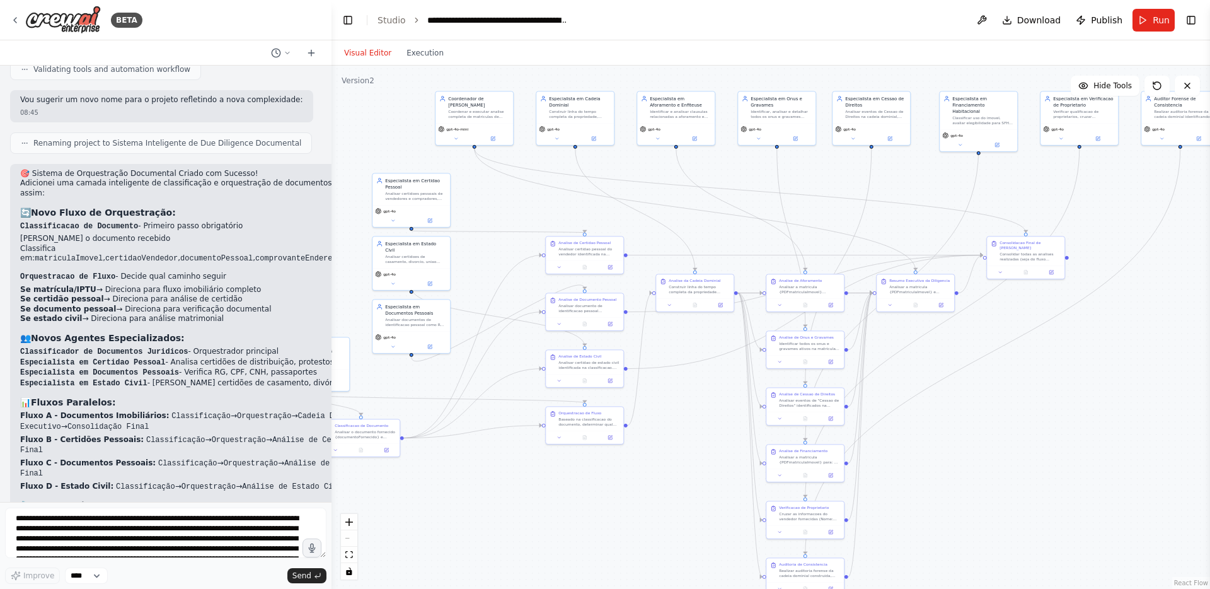
drag, startPoint x: 1034, startPoint y: 437, endPoint x: 1055, endPoint y: 420, distance: 27.4
click at [1055, 420] on div ".deletable-edge-delete-btn { width: 20px; height: 20px; border: 0px solid #ffff…" at bounding box center [771, 327] width 879 height 523
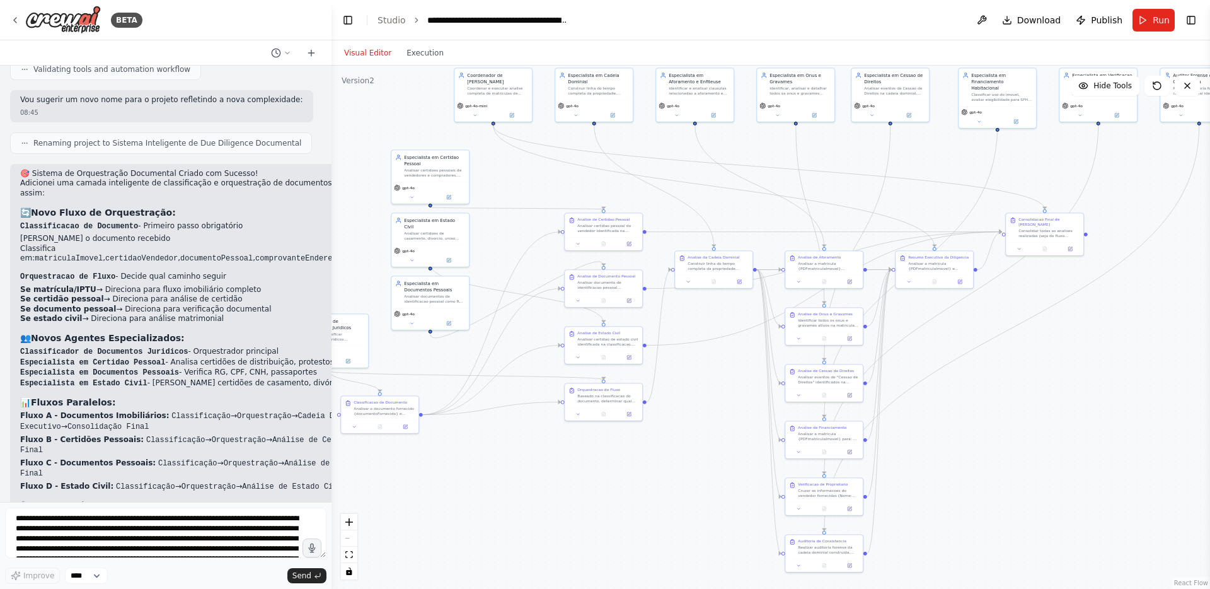
drag, startPoint x: 985, startPoint y: 403, endPoint x: 1004, endPoint y: 380, distance: 30.0
click at [1004, 380] on div ".deletable-edge-delete-btn { width: 20px; height: 20px; border: 0px solid #ffff…" at bounding box center [771, 327] width 879 height 523
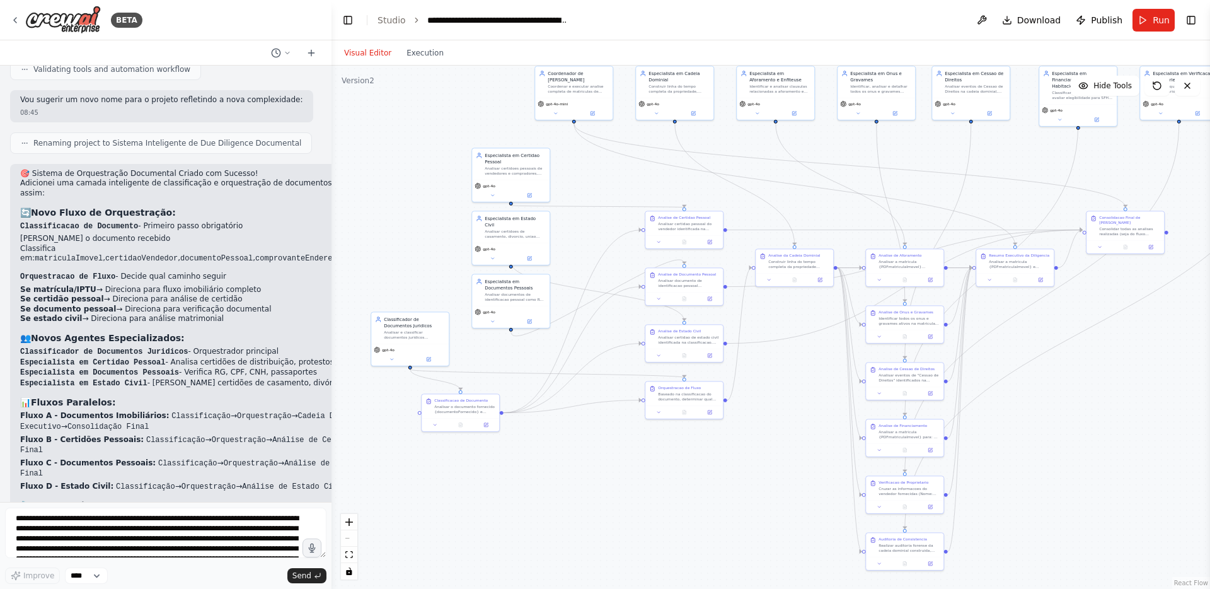
drag, startPoint x: 508, startPoint y: 186, endPoint x: 589, endPoint y: 184, distance: 80.7
click at [589, 184] on div ".deletable-edge-delete-btn { width: 20px; height: 20px; border: 0px solid #ffff…" at bounding box center [771, 327] width 879 height 523
click at [588, 110] on button at bounding box center [593, 112] width 36 height 8
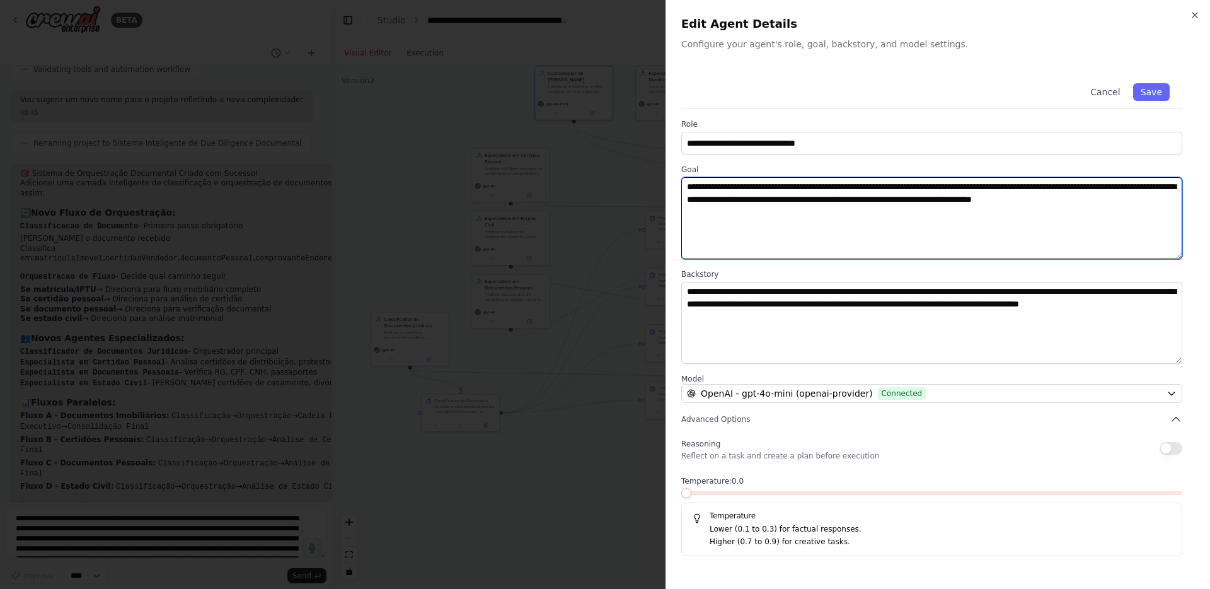
drag, startPoint x: 942, startPoint y: 200, endPoint x: 1012, endPoint y: 198, distance: 69.4
click at [1012, 198] on textarea "**********" at bounding box center [931, 218] width 501 height 82
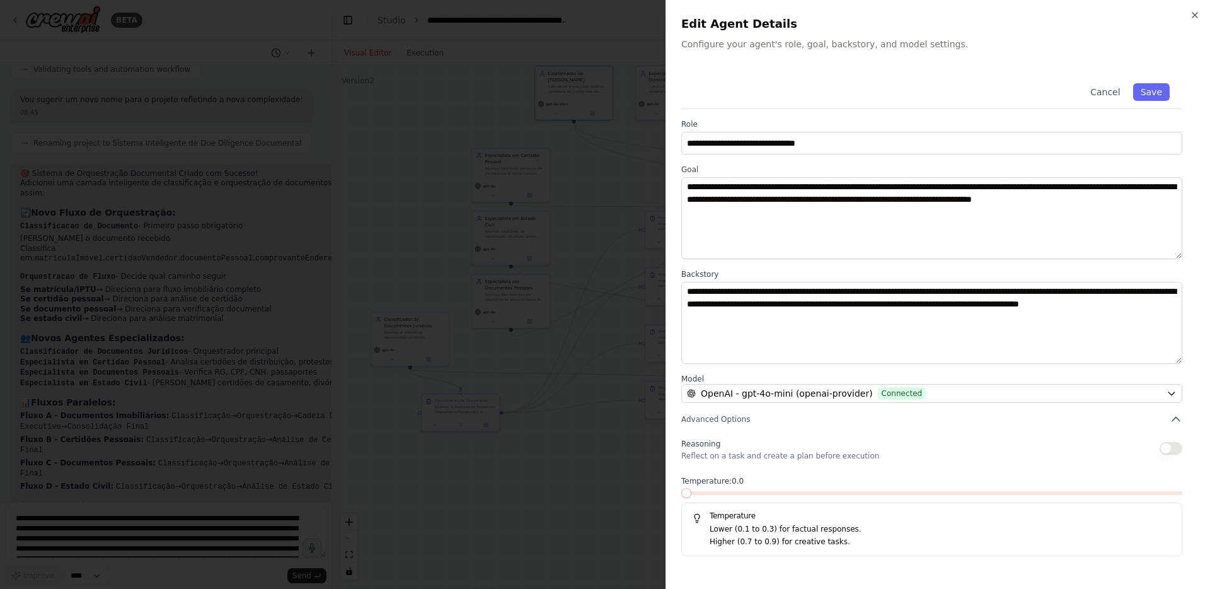
click at [532, 194] on div at bounding box center [605, 294] width 1210 height 589
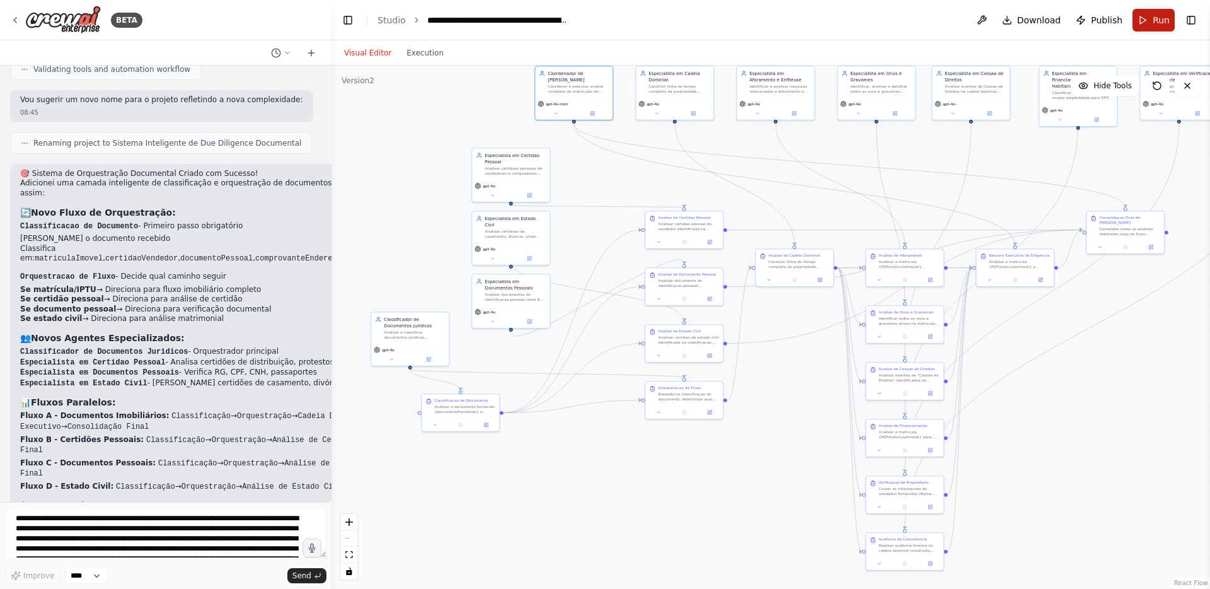
click at [1158, 17] on span "Run" at bounding box center [1161, 20] width 17 height 13
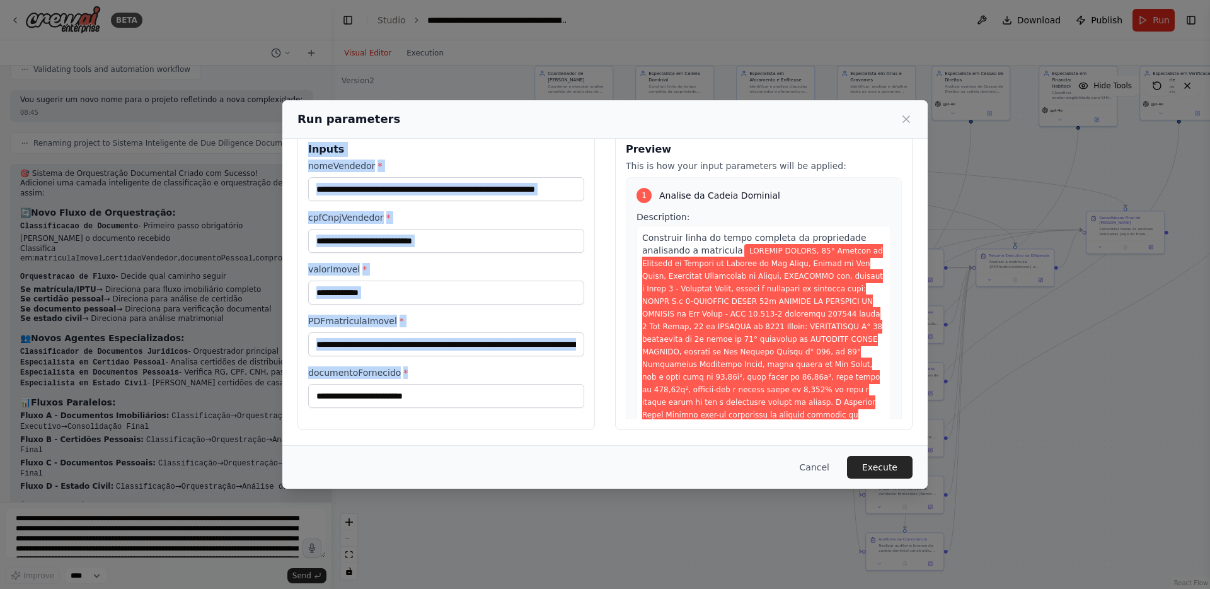
drag, startPoint x: 308, startPoint y: 175, endPoint x: 532, endPoint y: 433, distance: 342.3
click at [532, 433] on div "**********" at bounding box center [605, 280] width 646 height 329
click at [583, 378] on div "**********" at bounding box center [447, 280] width 298 height 299
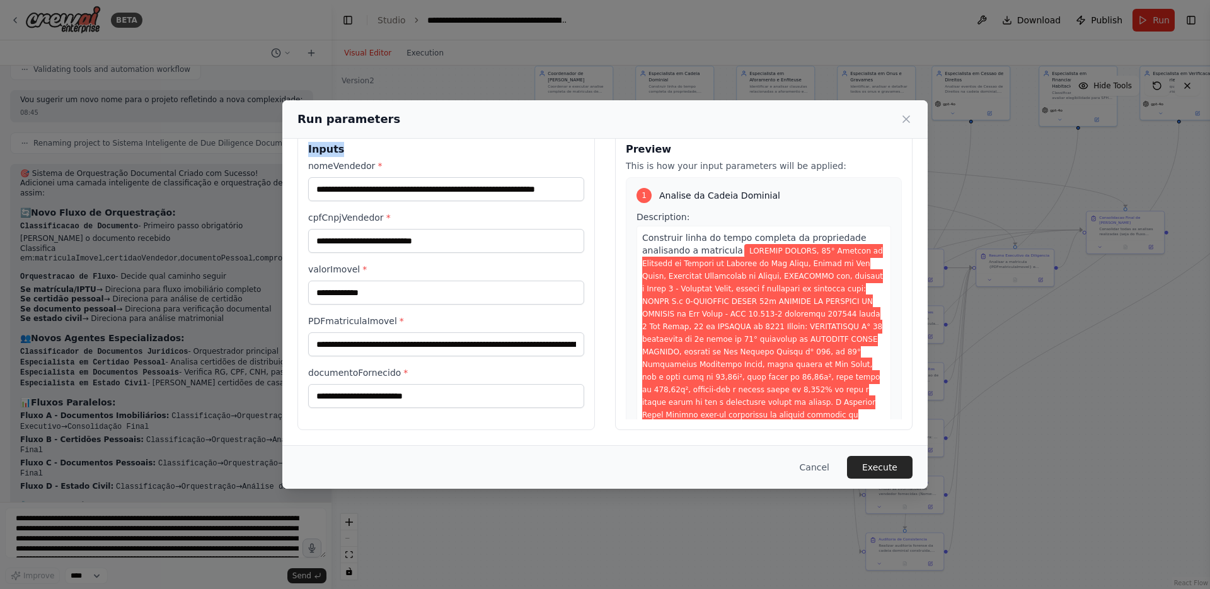
drag, startPoint x: 305, startPoint y: 151, endPoint x: 373, endPoint y: 172, distance: 71.2
click at [373, 172] on div "**********" at bounding box center [447, 280] width 298 height 299
click at [360, 167] on label "nomeVendedor *" at bounding box center [446, 165] width 276 height 13
click at [360, 177] on input "**********" at bounding box center [446, 189] width 276 height 24
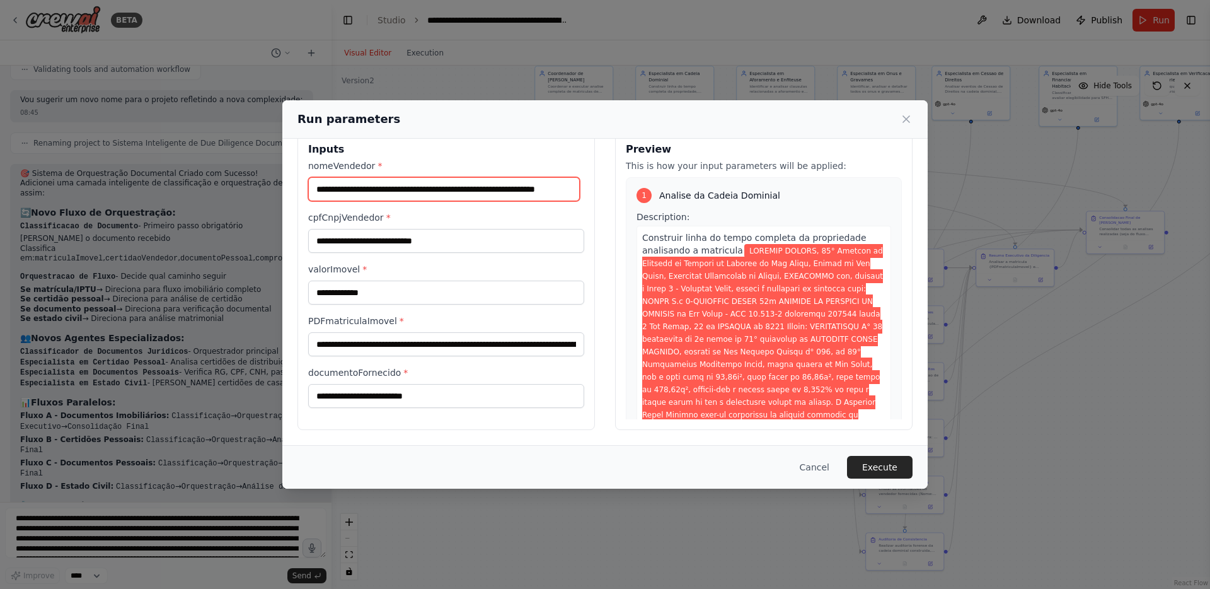
click at [360, 189] on input "**********" at bounding box center [444, 189] width 272 height 24
drag, startPoint x: 314, startPoint y: 165, endPoint x: 371, endPoint y: 166, distance: 56.7
click at [371, 166] on label "nomeVendedor *" at bounding box center [446, 165] width 276 height 13
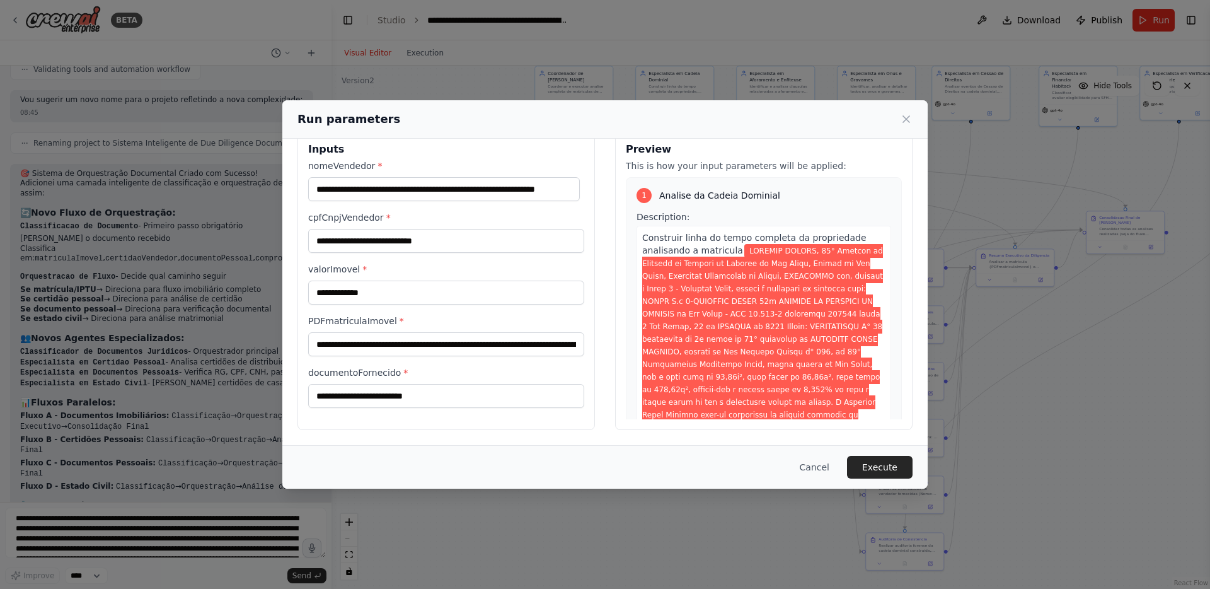
drag, startPoint x: 309, startPoint y: 219, endPoint x: 394, endPoint y: 224, distance: 85.2
click at [394, 224] on div "**********" at bounding box center [446, 232] width 276 height 42
drag, startPoint x: 308, startPoint y: 269, endPoint x: 369, endPoint y: 275, distance: 62.1
click at [369, 275] on div "**********" at bounding box center [446, 284] width 276 height 42
click at [367, 236] on input "**********" at bounding box center [446, 241] width 276 height 24
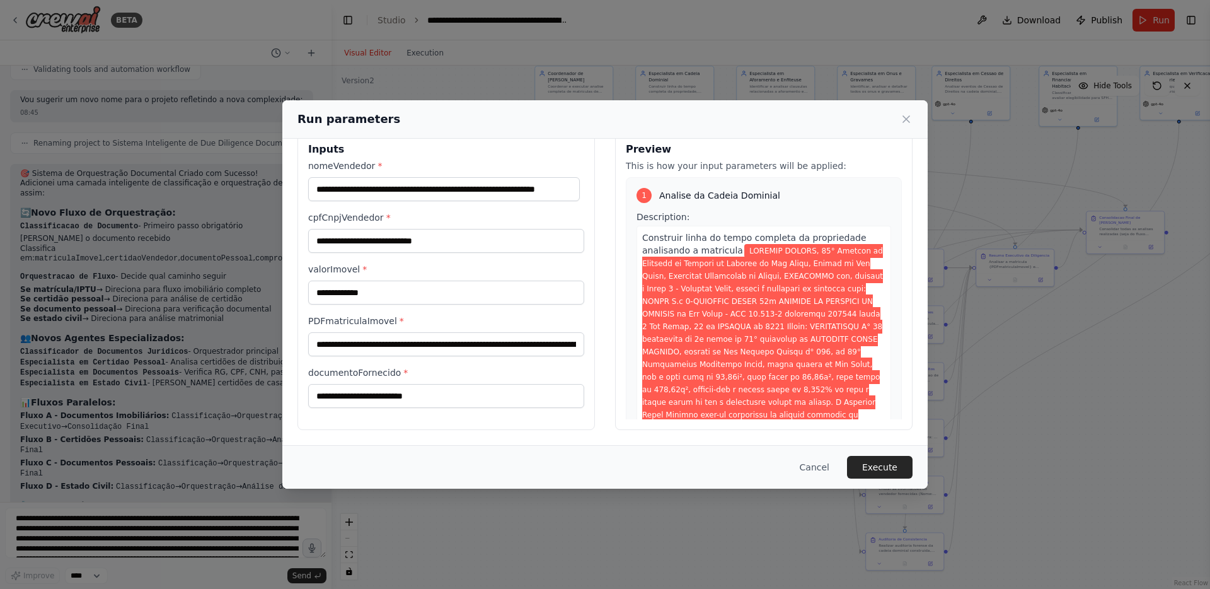
click at [407, 155] on h3 "Inputs" at bounding box center [446, 149] width 276 height 15
click at [365, 295] on input "**********" at bounding box center [446, 293] width 276 height 24
click at [434, 267] on label "valorImovel *" at bounding box center [446, 269] width 276 height 13
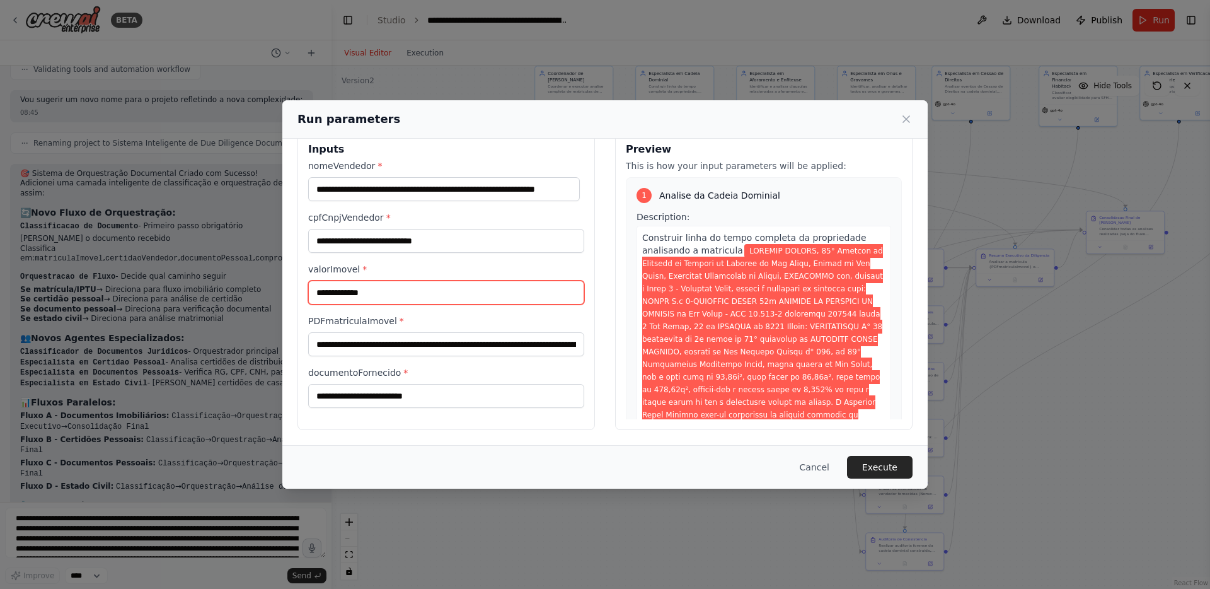
click at [434, 281] on input "**********" at bounding box center [446, 293] width 276 height 24
click at [415, 285] on input "**********" at bounding box center [446, 293] width 276 height 24
click at [337, 269] on label "valorImovel *" at bounding box center [446, 269] width 276 height 13
click at [337, 281] on input "**********" at bounding box center [446, 293] width 276 height 24
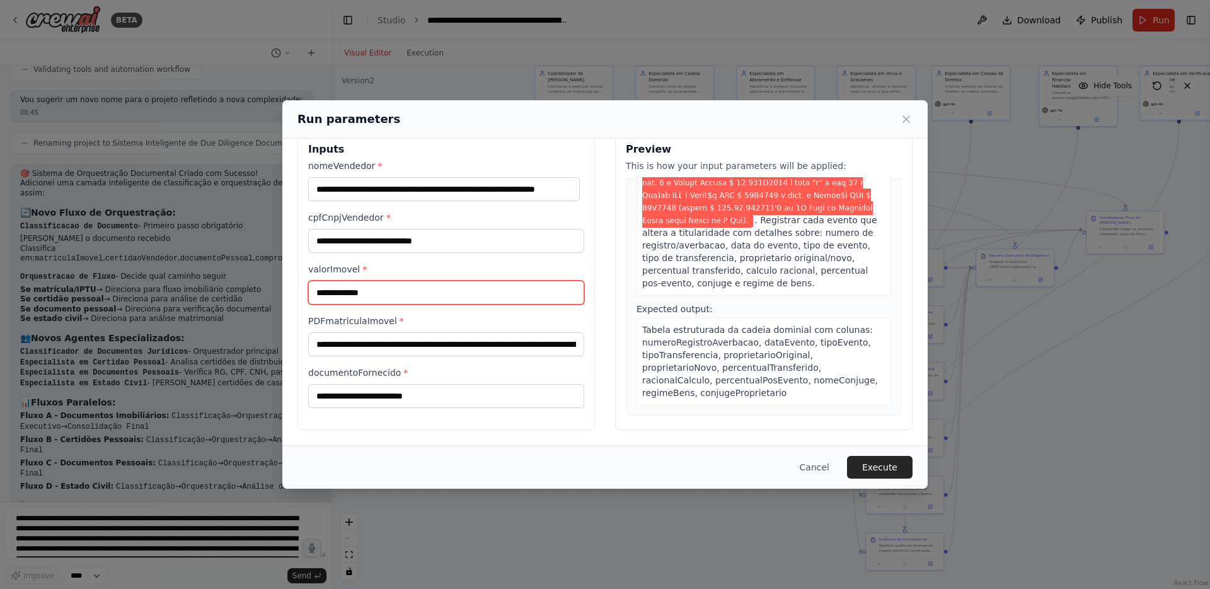
scroll to position [1255, 0]
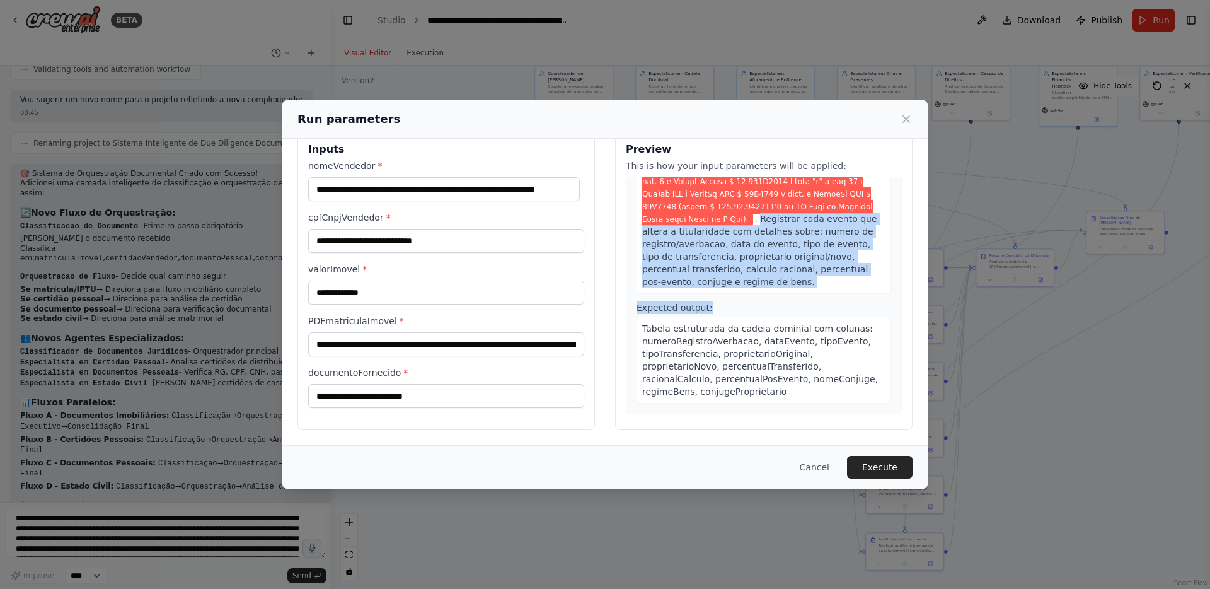
drag, startPoint x: 753, startPoint y: 233, endPoint x: 754, endPoint y: 315, distance: 82.6
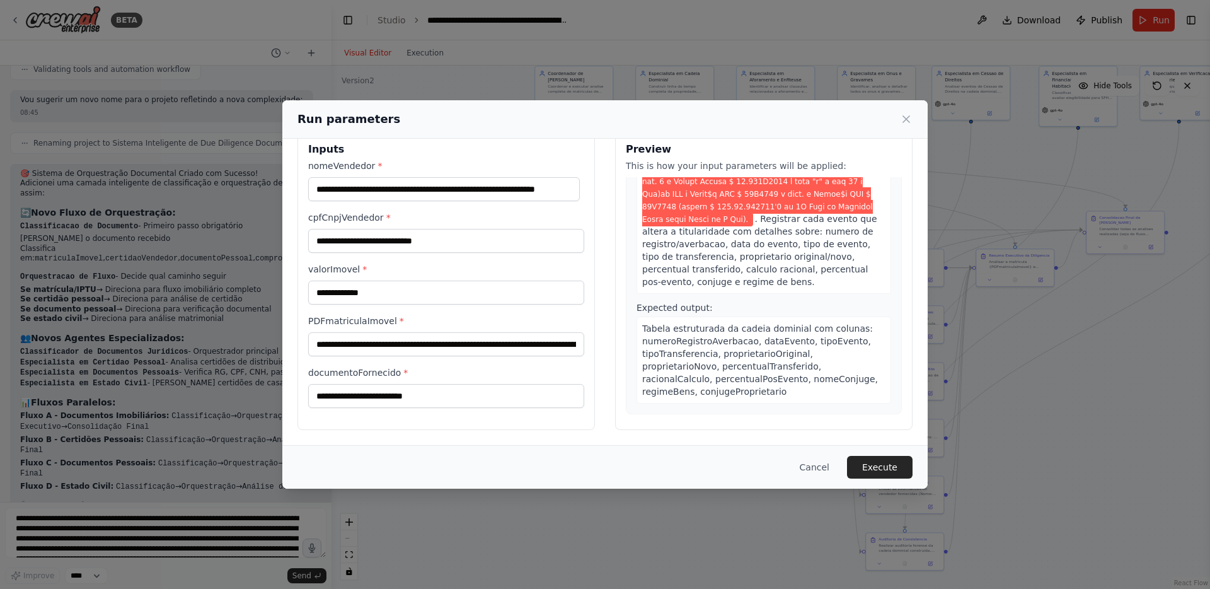
click at [1052, 331] on div "**********" at bounding box center [605, 294] width 1210 height 589
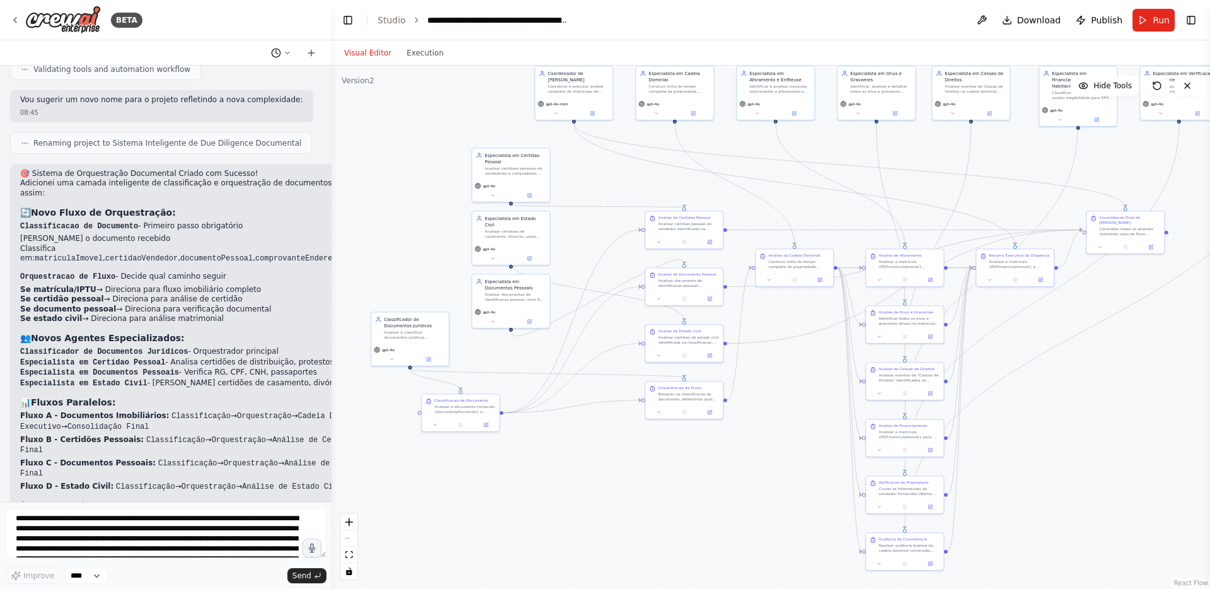
click at [282, 50] on button at bounding box center [281, 52] width 30 height 15
click at [411, 227] on div ".deletable-edge-delete-btn { width: 20px; height: 20px; border: 0px solid #ffff…" at bounding box center [771, 327] width 879 height 523
click at [1200, 23] on button "Toggle Right Sidebar" at bounding box center [1192, 20] width 18 height 18
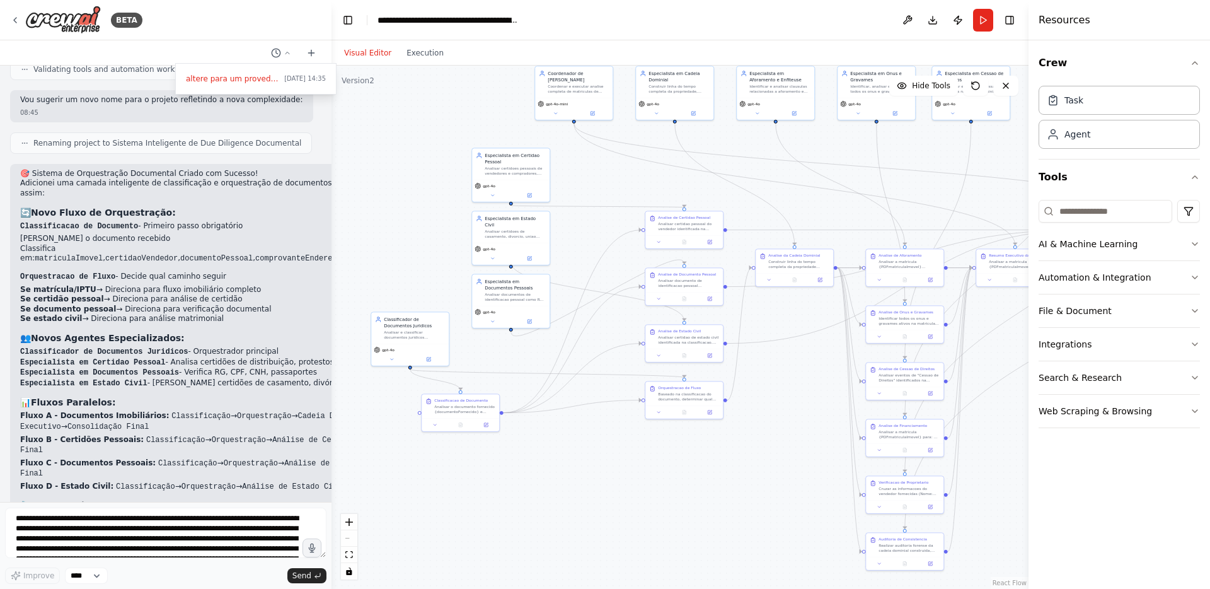
click at [985, 200] on div ".deletable-edge-delete-btn { width: 20px; height: 20px; border: 0px solid #ffff…" at bounding box center [680, 327] width 697 height 523
click at [1006, 18] on button "Toggle Right Sidebar" at bounding box center [1010, 20] width 18 height 18
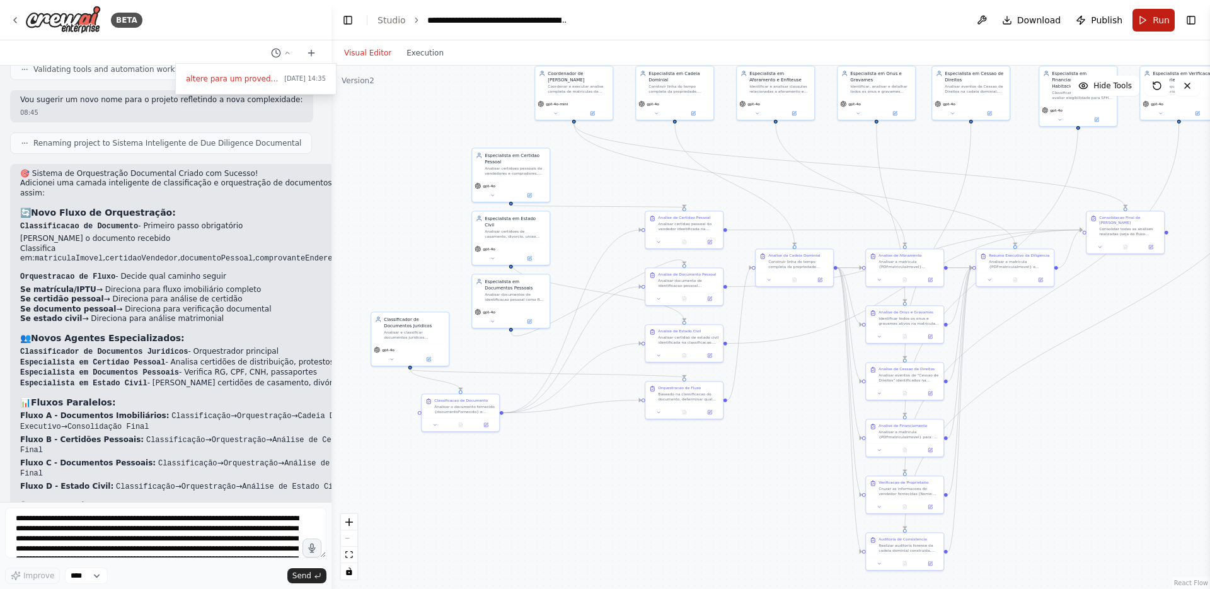
click at [1146, 13] on button "Run" at bounding box center [1154, 20] width 42 height 23
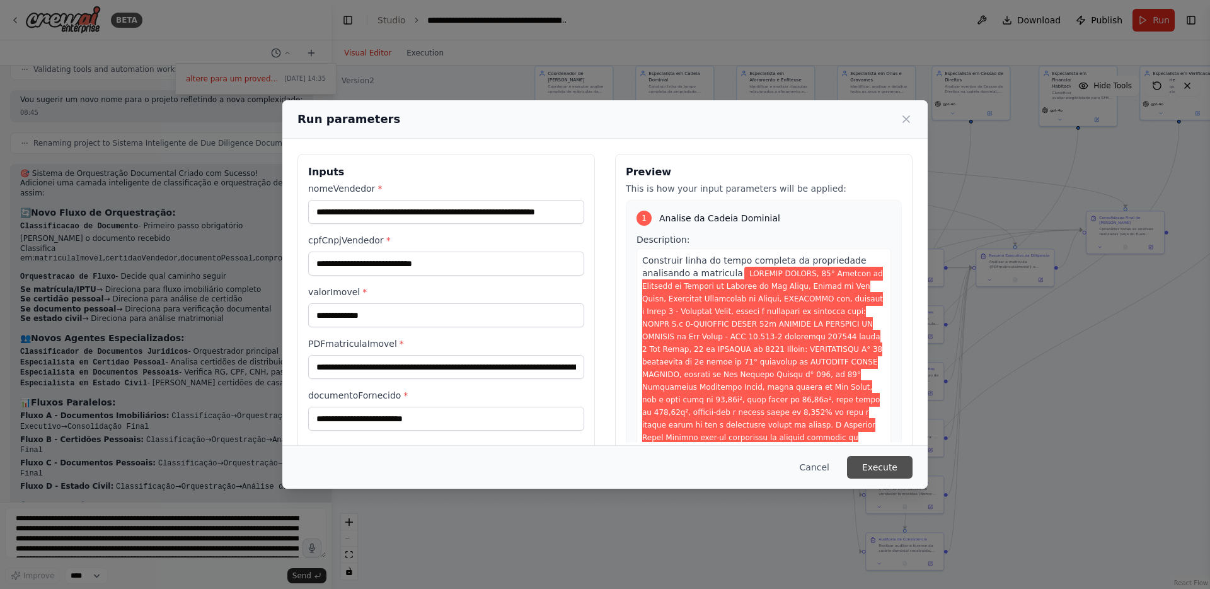
click at [900, 466] on button "Execute" at bounding box center [880, 467] width 66 height 23
click at [877, 460] on button "Execute" at bounding box center [880, 467] width 66 height 23
click at [869, 465] on button "Execute" at bounding box center [880, 467] width 66 height 23
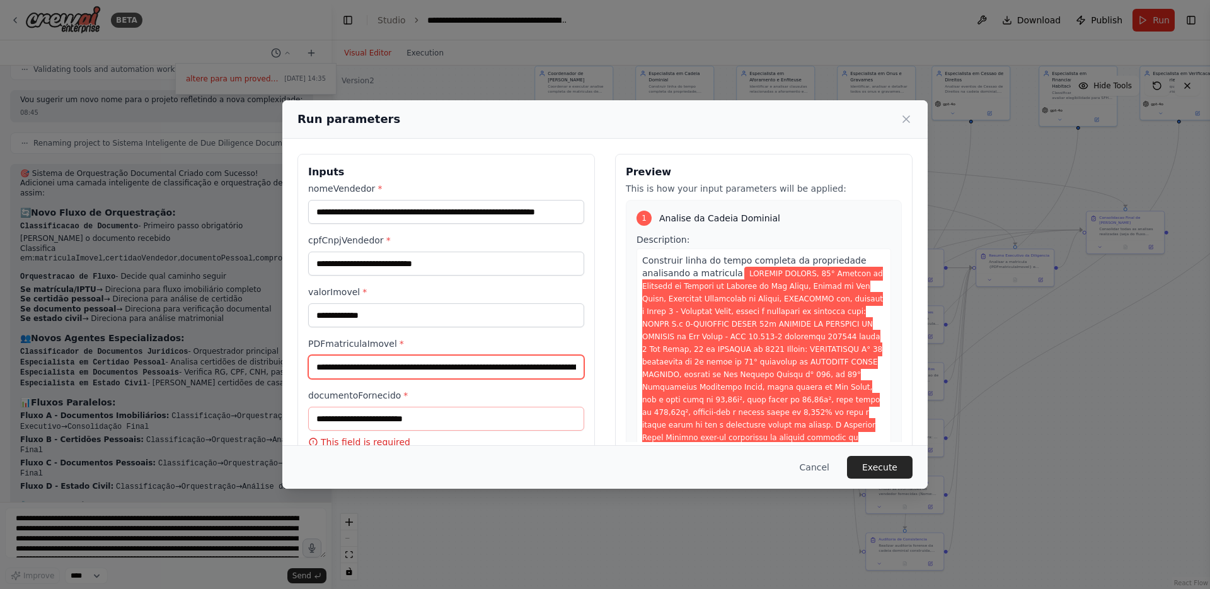
click at [484, 375] on input "PDFmatriculaImovel *" at bounding box center [446, 367] width 276 height 24
click at [485, 368] on input "PDFmatriculaImovel *" at bounding box center [446, 367] width 276 height 24
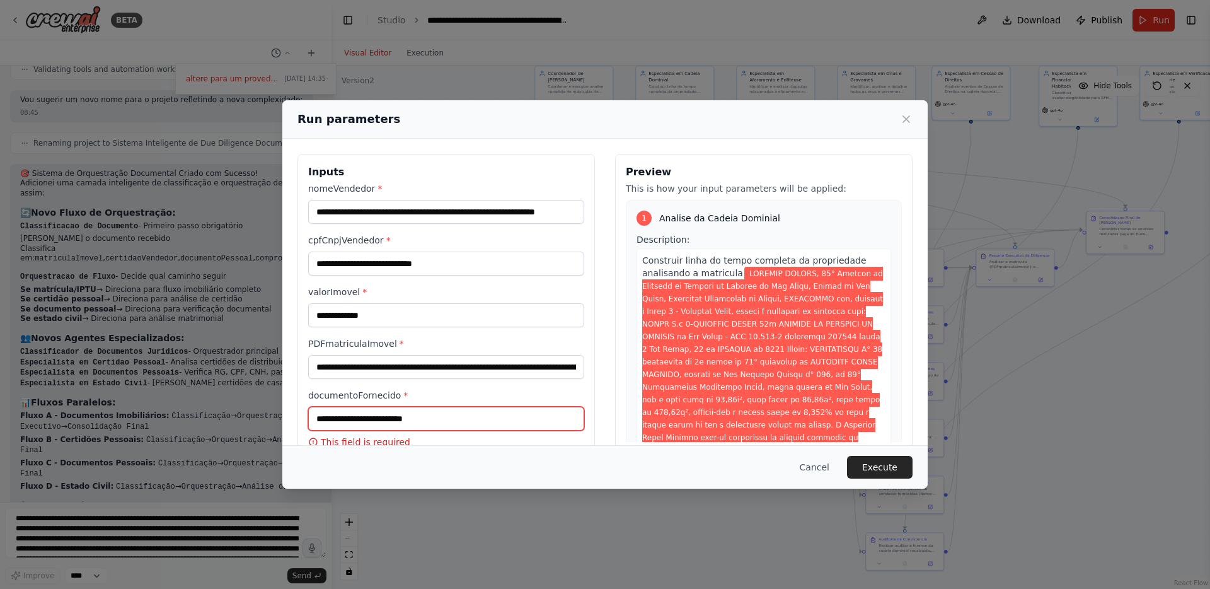
click at [456, 419] on input "documentoFornecido *" at bounding box center [446, 419] width 276 height 24
paste input "**********"
type input "**********"
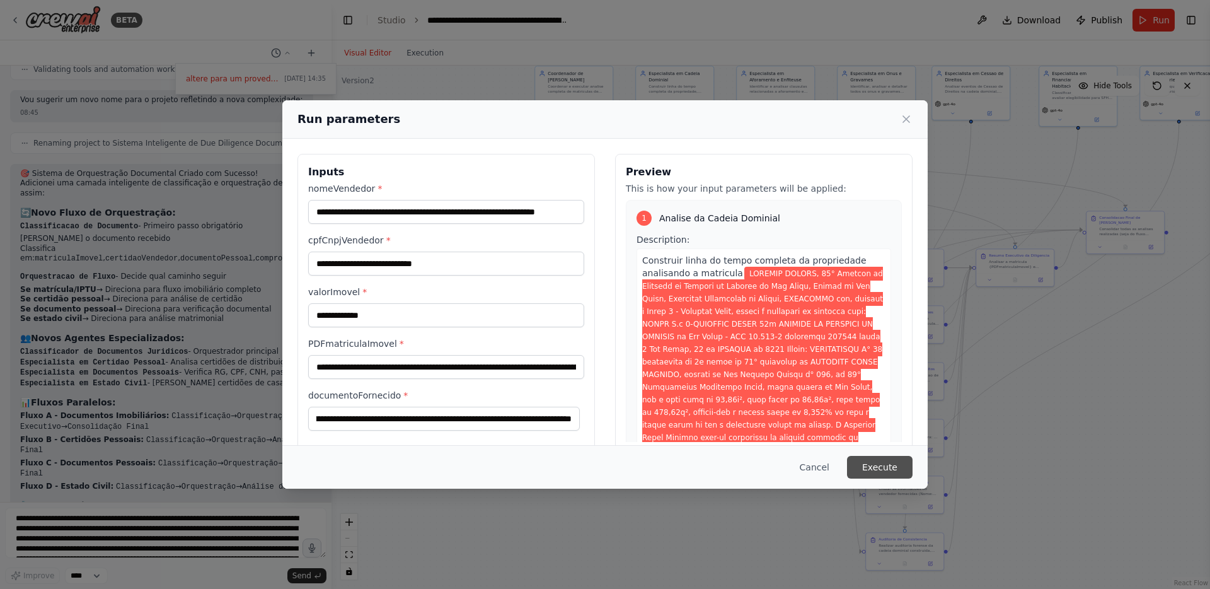
click at [867, 471] on button "Execute" at bounding box center [880, 467] width 66 height 23
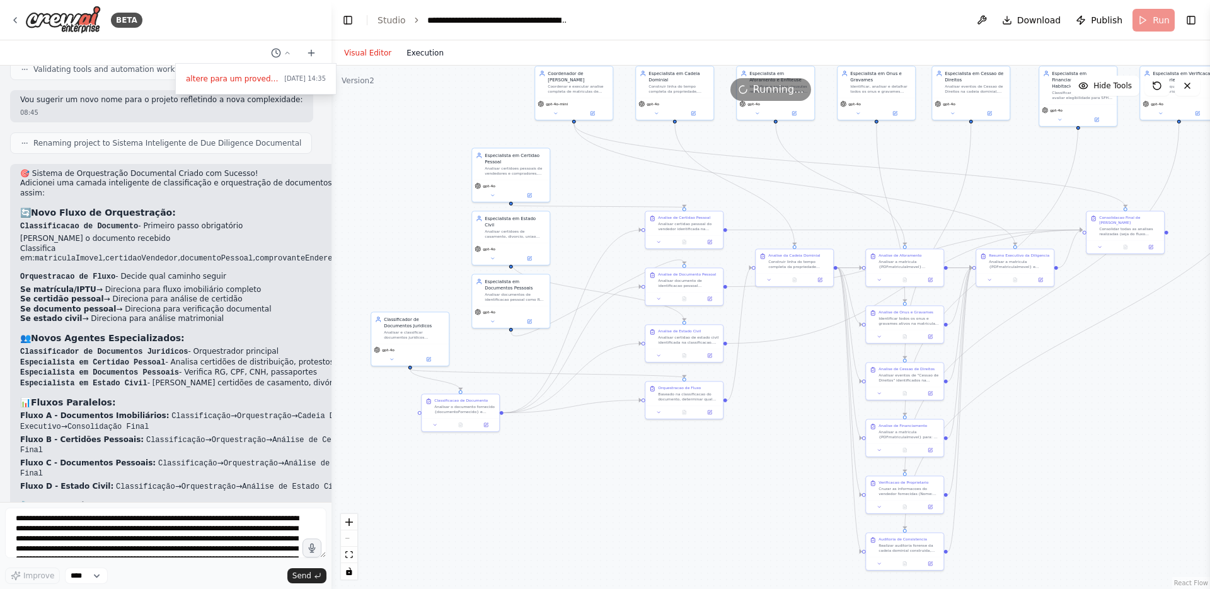
click at [430, 50] on button "Execution" at bounding box center [425, 52] width 52 height 15
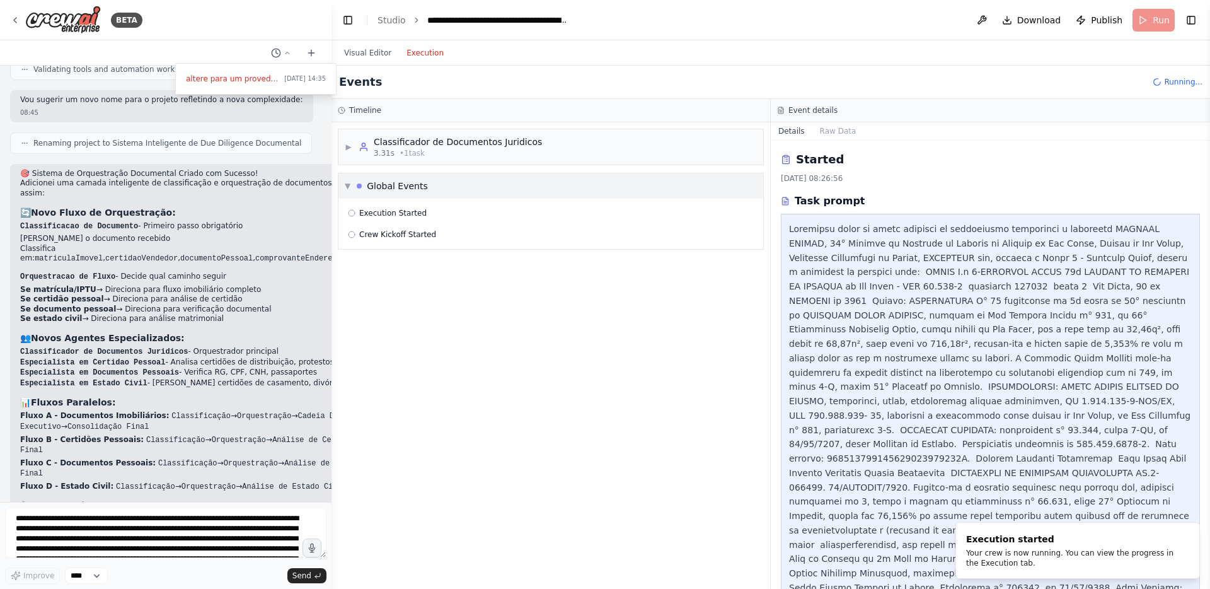
click at [346, 139] on div "▶ Classificador de Documentos Juridicos 3.31s • 1 task" at bounding box center [443, 147] width 197 height 23
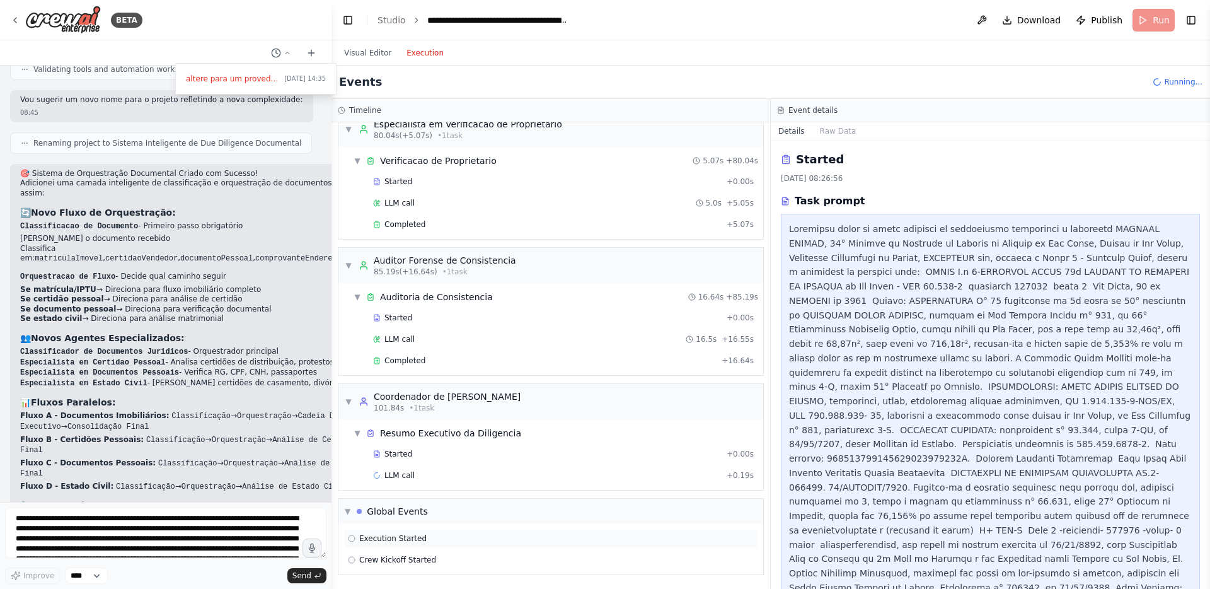
click at [382, 540] on span "Execution Started" at bounding box center [392, 538] width 67 height 10
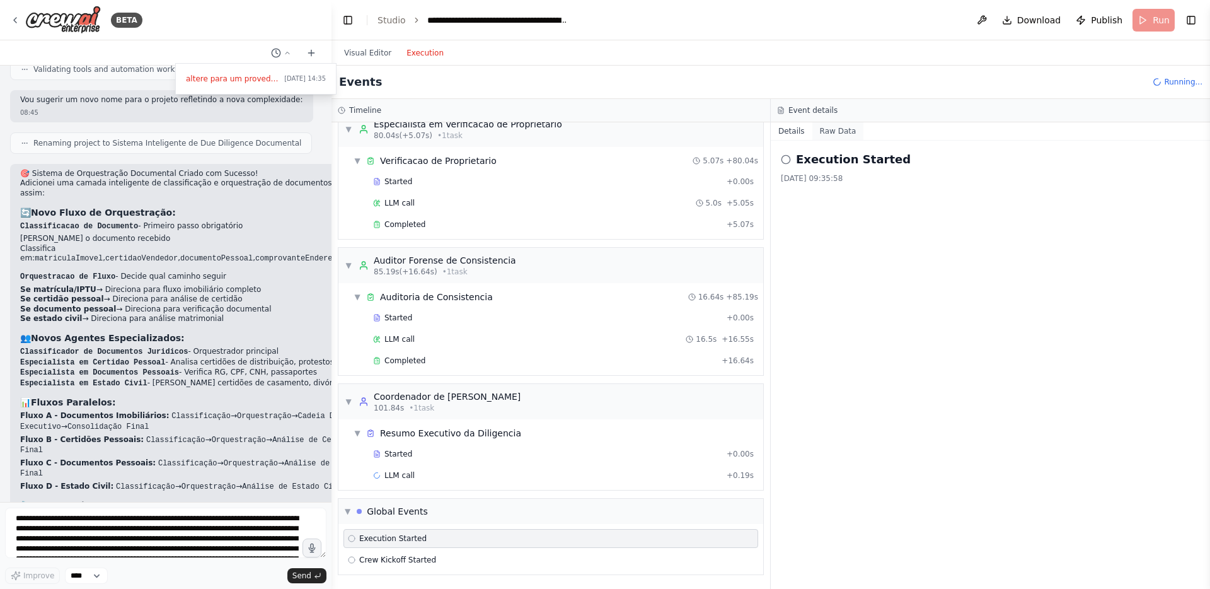
click at [847, 129] on button "Raw Data" at bounding box center [839, 131] width 52 height 18
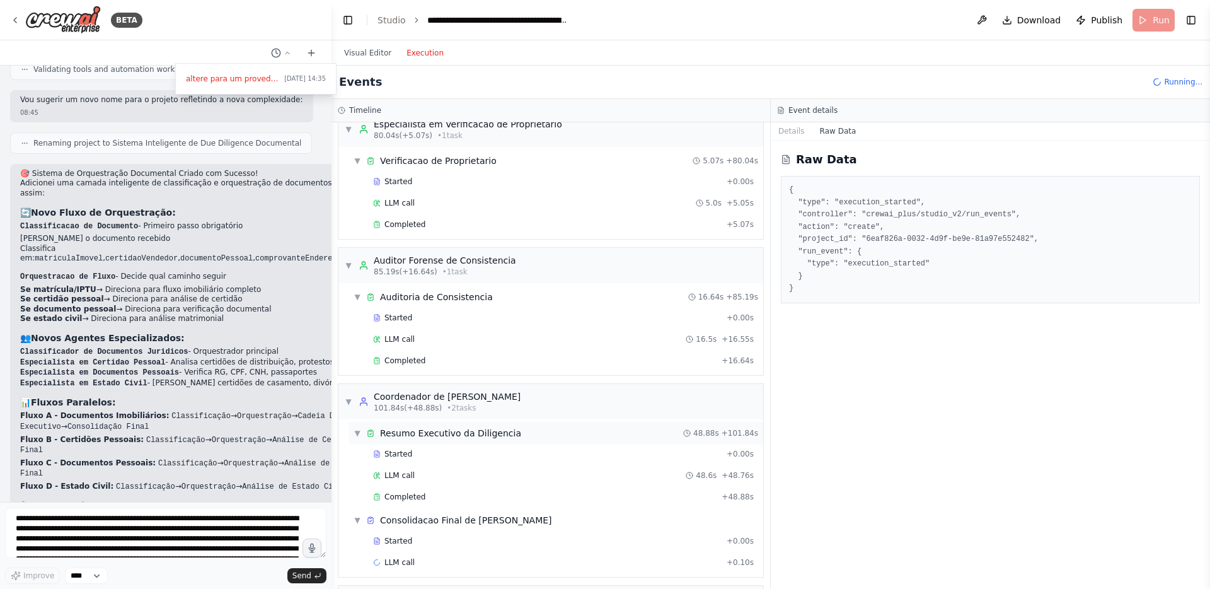
scroll to position [1417, 0]
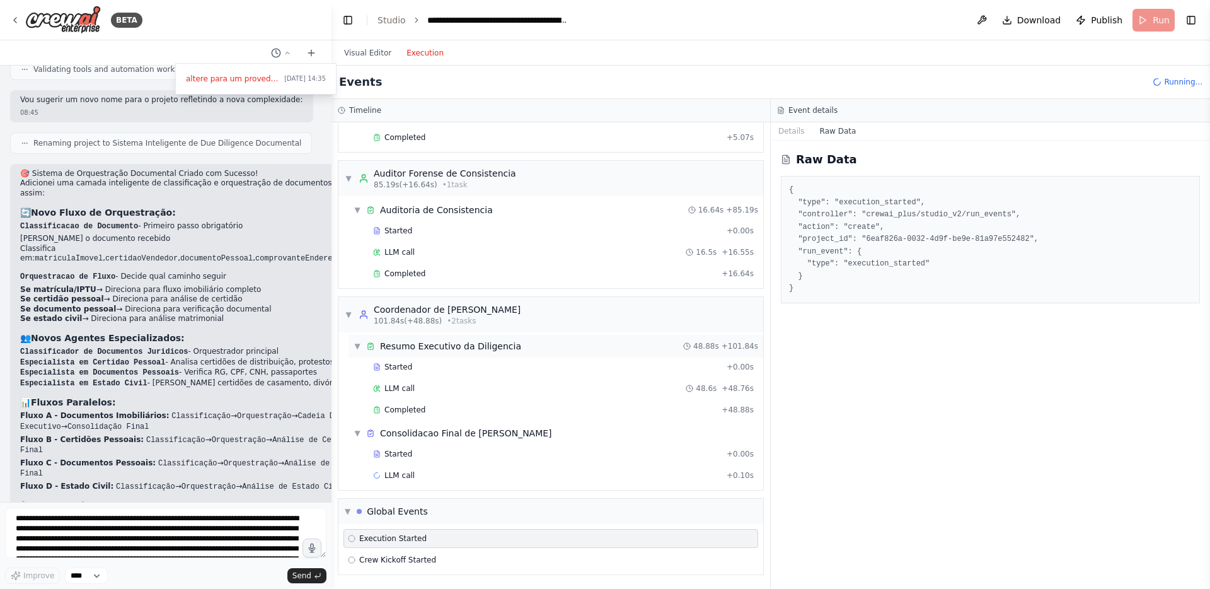
click at [432, 349] on div "Resumo Executivo da Diligencia" at bounding box center [450, 346] width 141 height 13
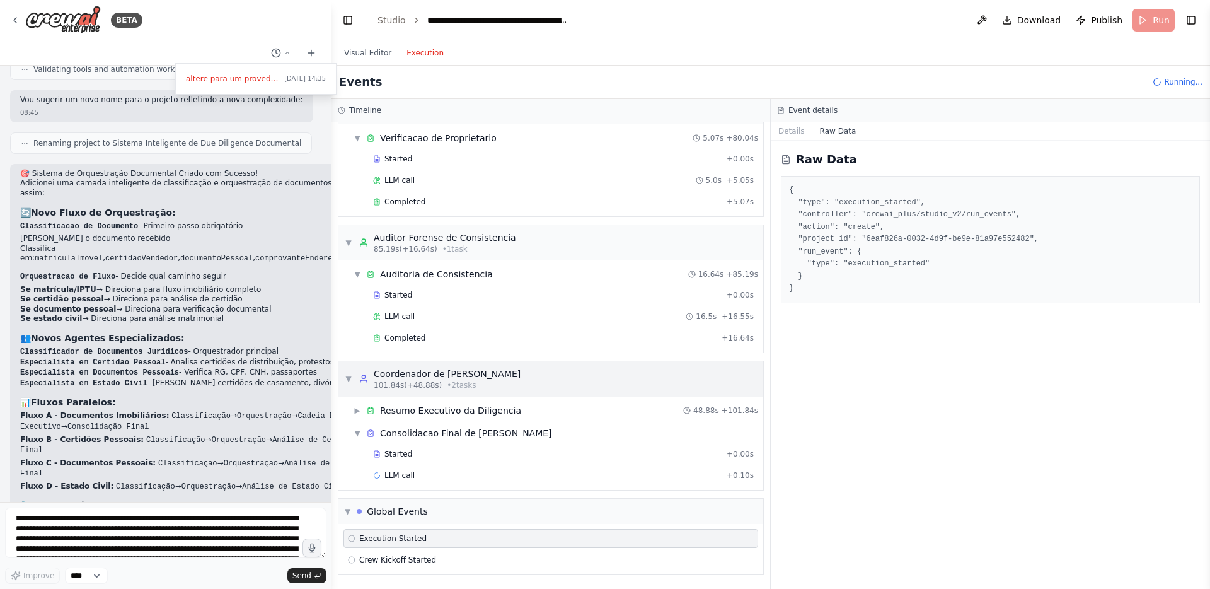
click at [420, 374] on div "Coordenador de Analise Imobiliaria" at bounding box center [447, 374] width 147 height 13
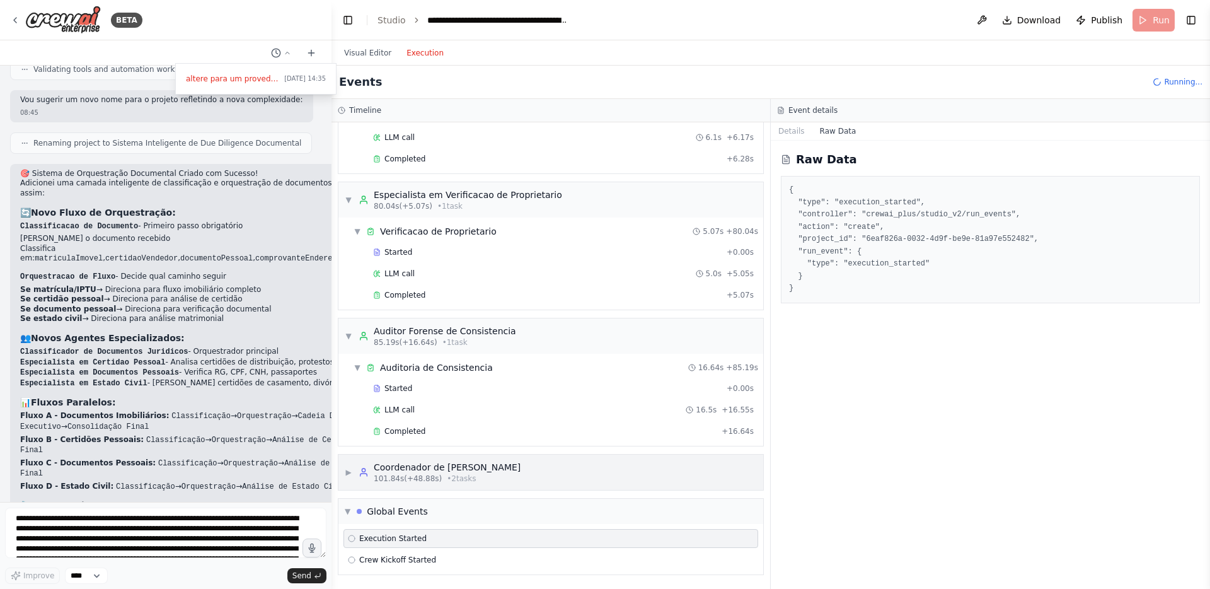
scroll to position [1260, 0]
click at [352, 471] on div "▶ Coordenador de Analise Imobiliaria 101.84s (+48.88s) • 2 task s" at bounding box center [433, 472] width 176 height 23
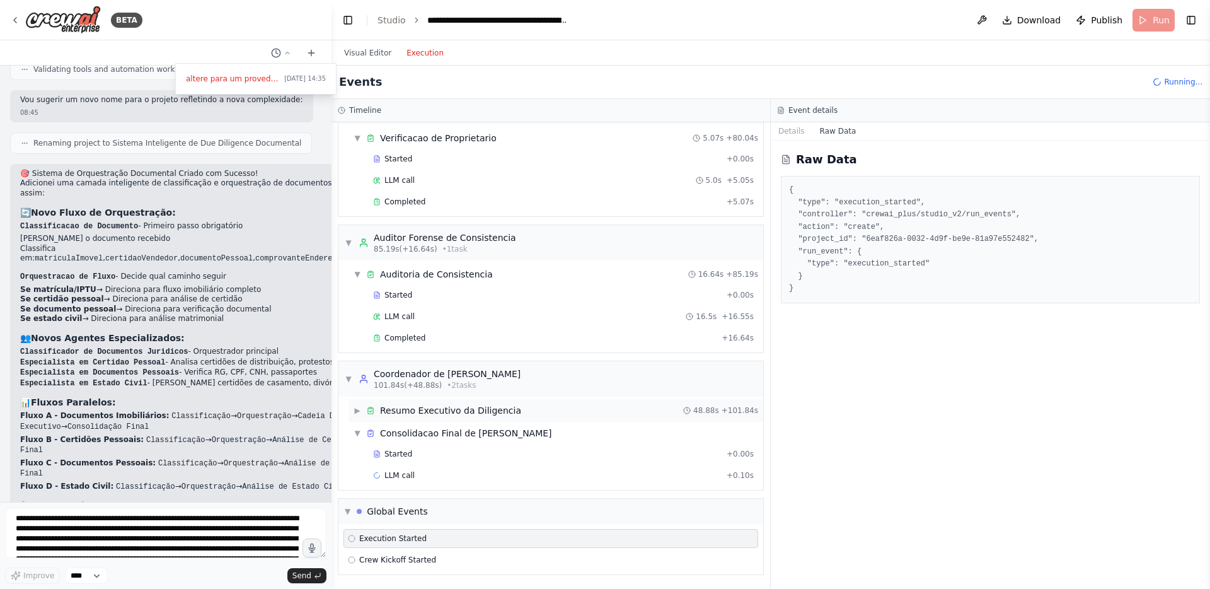
click at [360, 415] on div "▶ Resumo Executivo da Diligencia" at bounding box center [438, 410] width 168 height 13
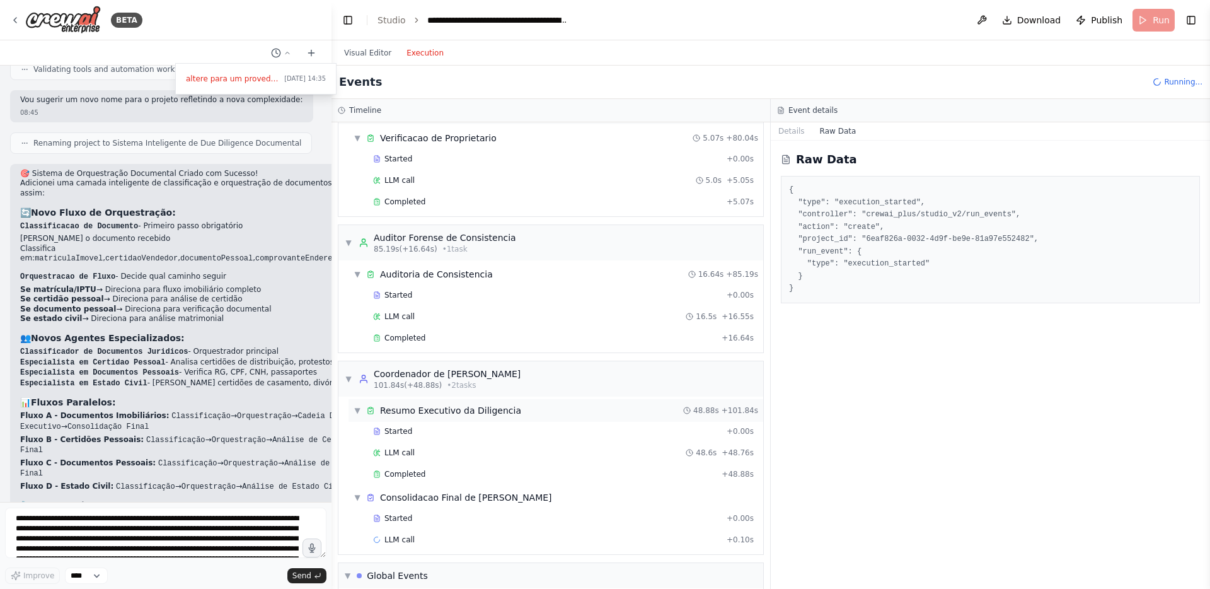
scroll to position [1417, 0]
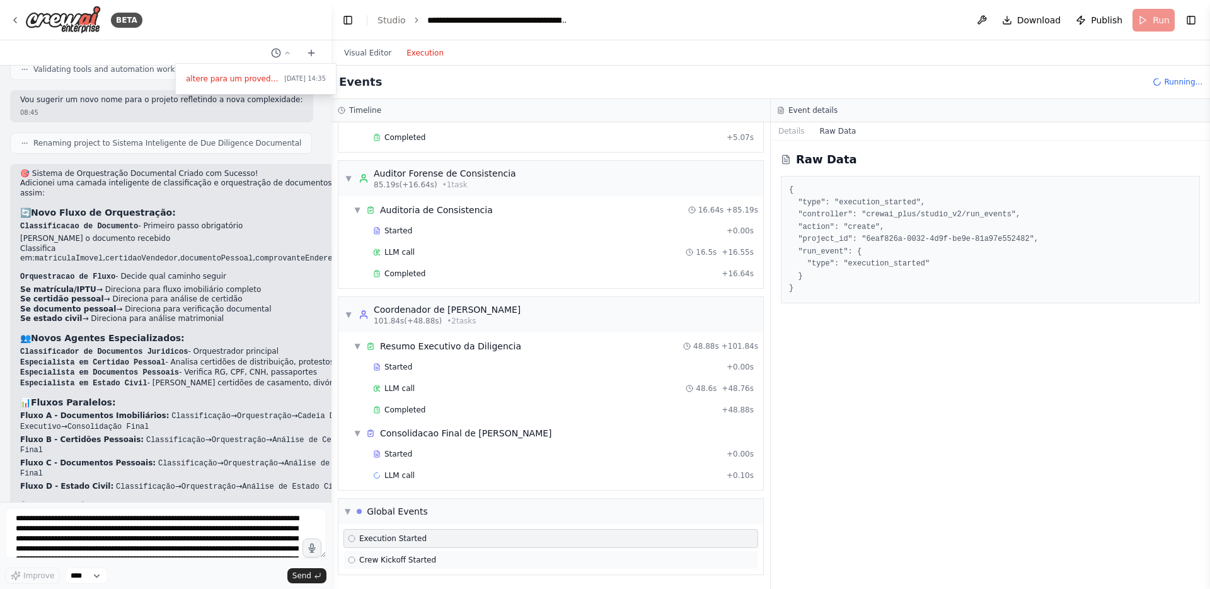
click at [366, 560] on span "Crew Kickoff Started" at bounding box center [397, 560] width 77 height 10
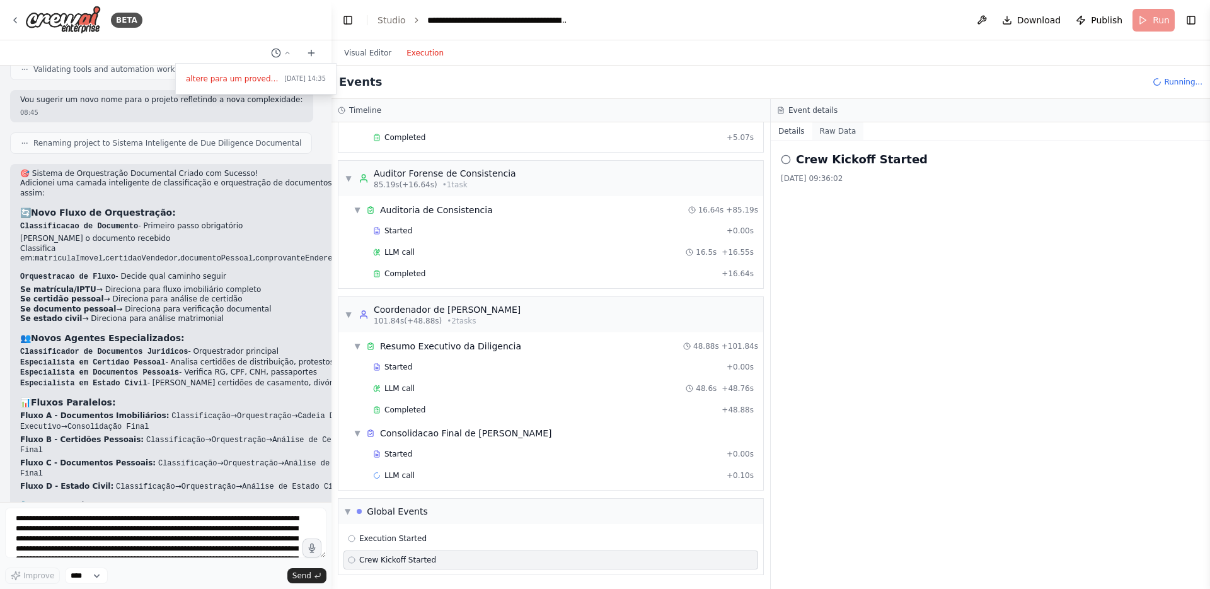
click at [829, 130] on button "Raw Data" at bounding box center [839, 131] width 52 height 18
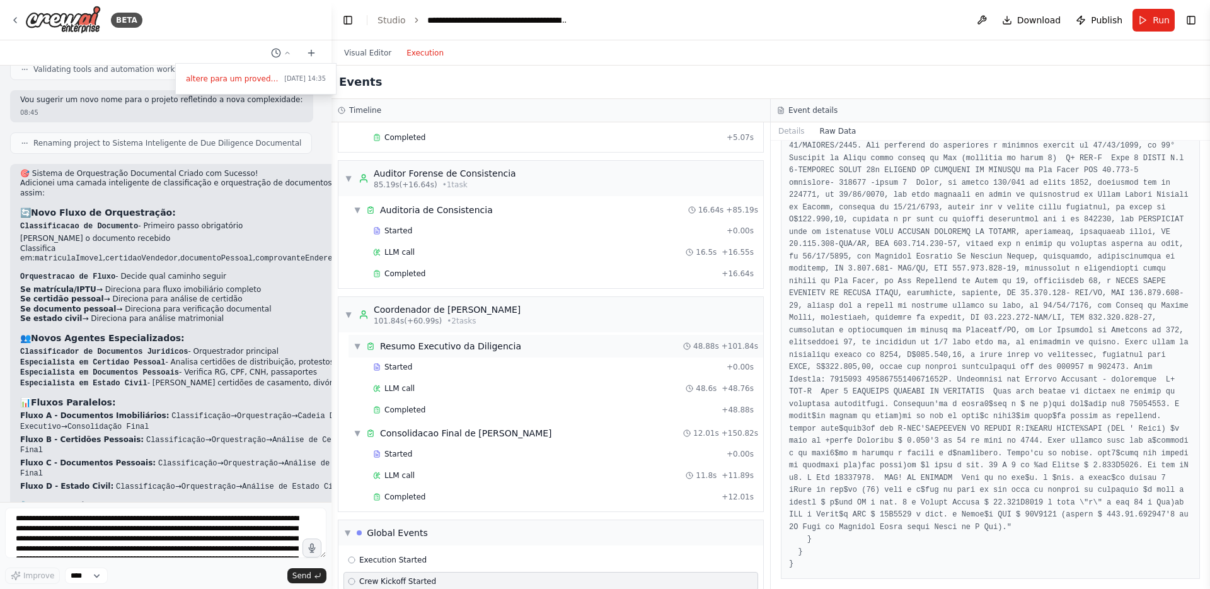
scroll to position [1481, 0]
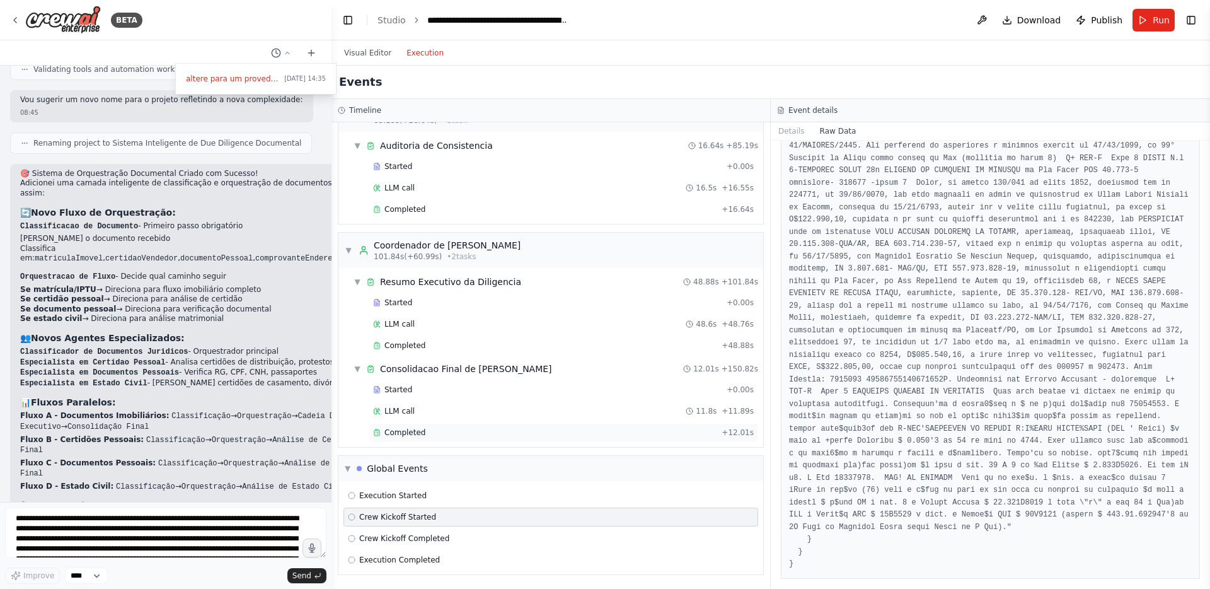
click at [434, 424] on div "Completed + 12.01s" at bounding box center [564, 432] width 390 height 19
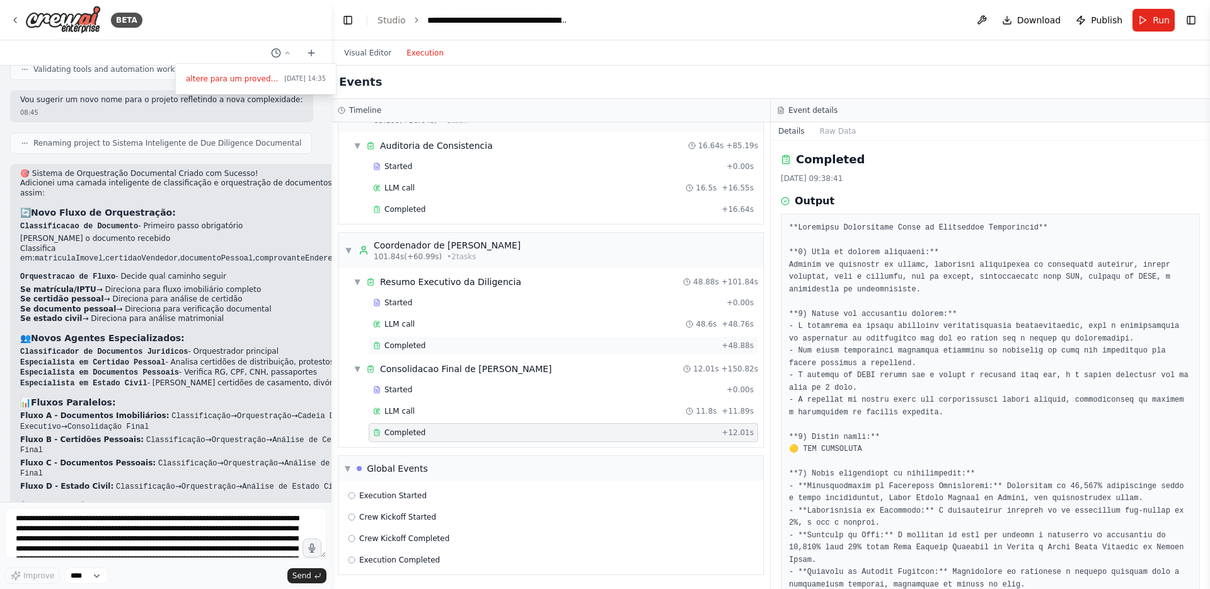
click at [443, 349] on div "Completed" at bounding box center [545, 345] width 344 height 10
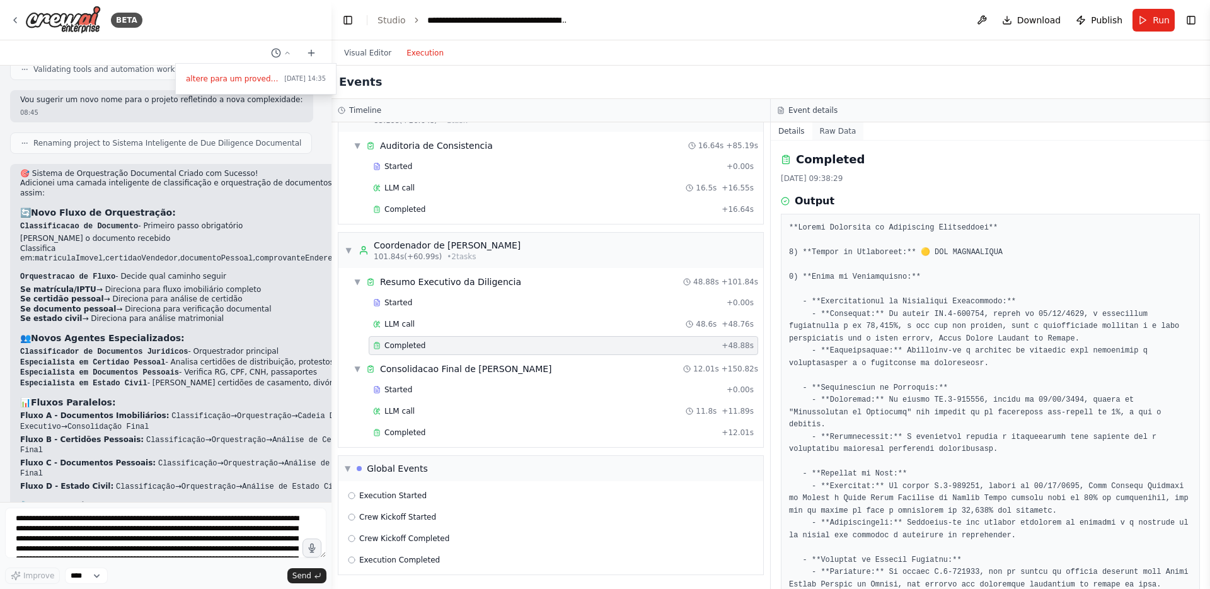
click at [847, 129] on button "Raw Data" at bounding box center [839, 131] width 52 height 18
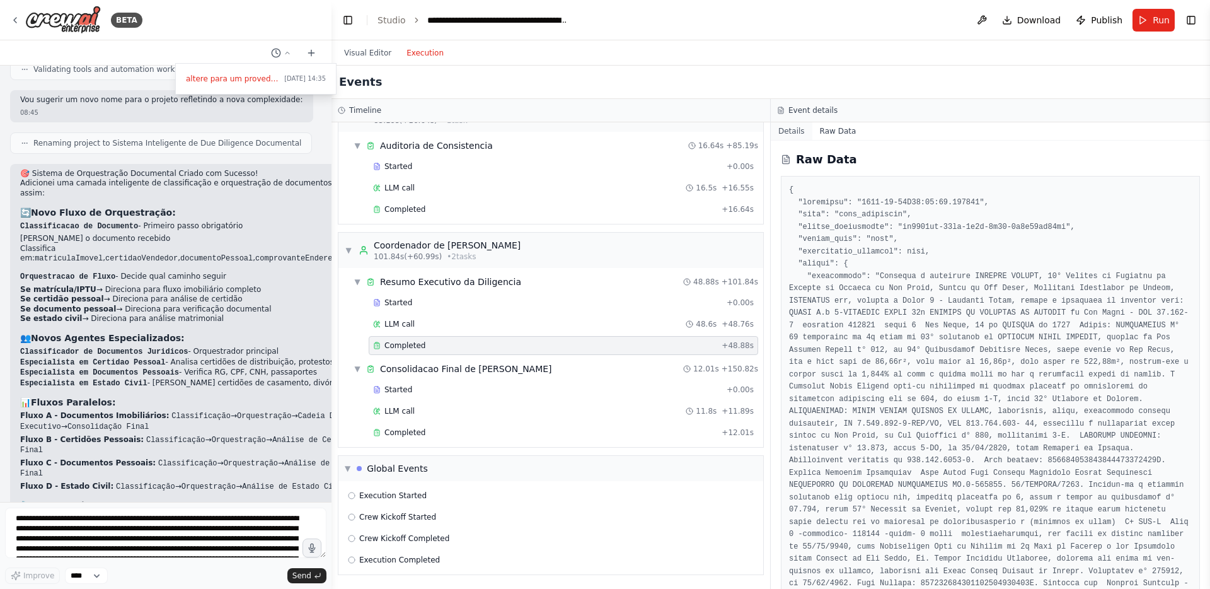
click at [799, 126] on button "Details" at bounding box center [792, 131] width 42 height 18
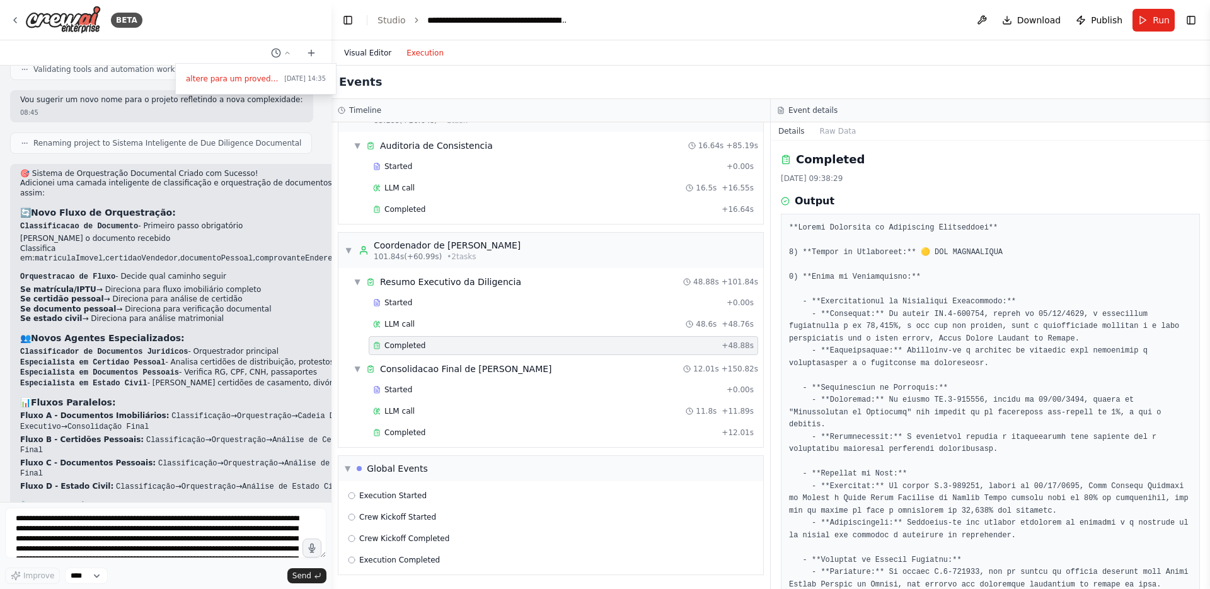
click at [375, 50] on button "Visual Editor" at bounding box center [368, 52] width 62 height 15
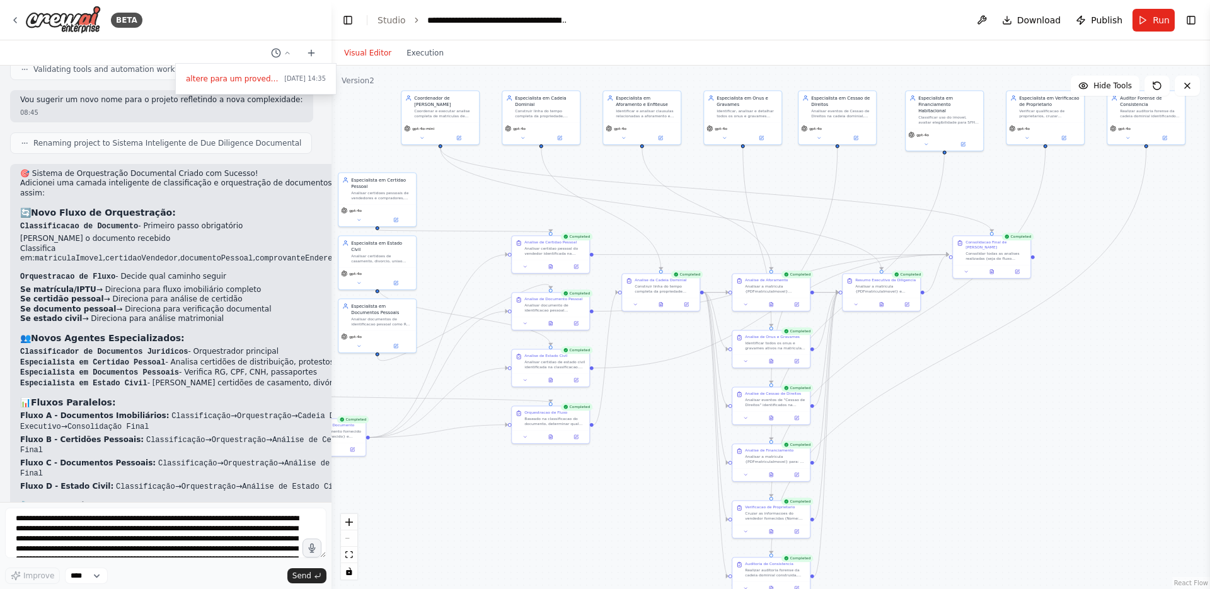
drag, startPoint x: 1097, startPoint y: 306, endPoint x: 963, endPoint y: 330, distance: 135.9
click at [963, 330] on div ".deletable-edge-delete-btn { width: 20px; height: 20px; border: 0px solid #ffff…" at bounding box center [771, 327] width 879 height 523
click at [883, 304] on icon at bounding box center [881, 303] width 3 height 4
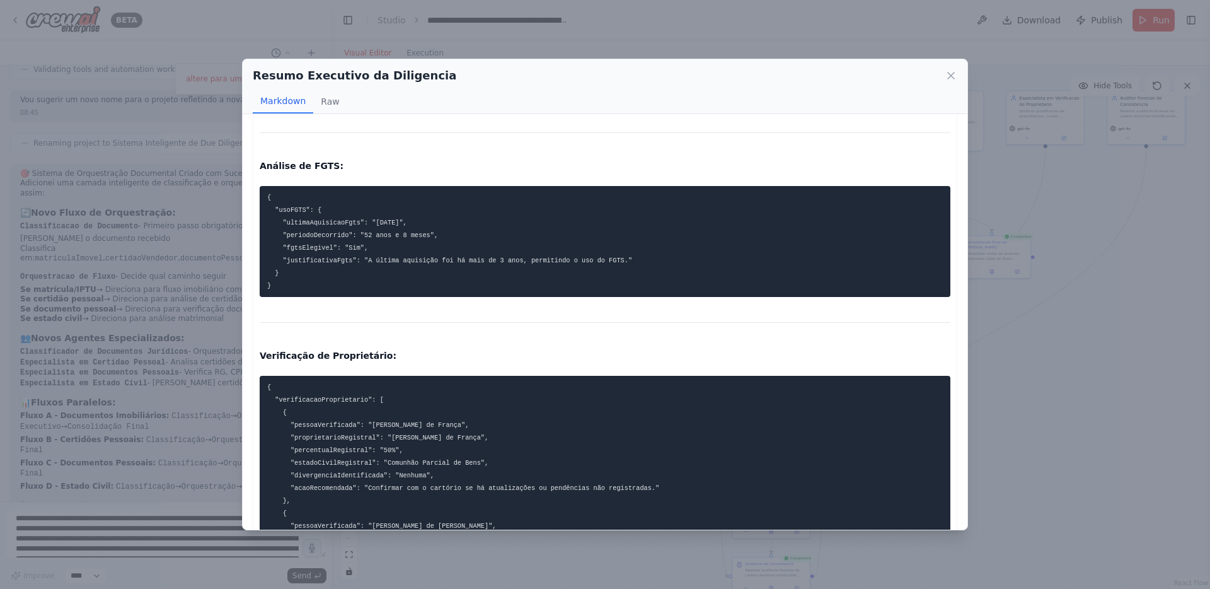
scroll to position [2483, 0]
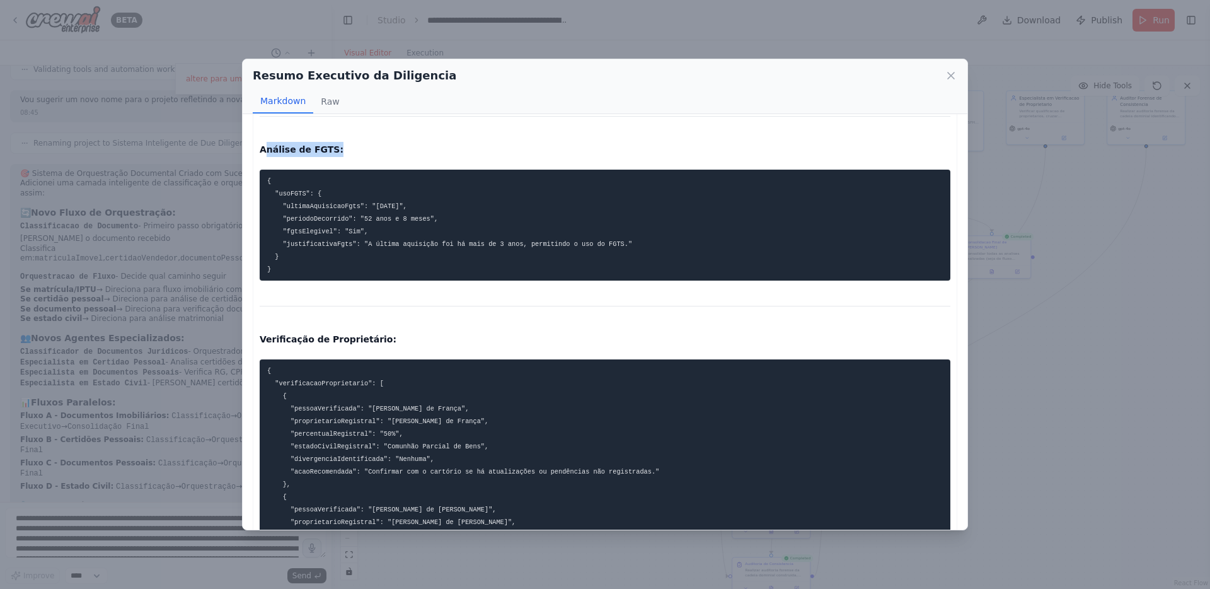
drag, startPoint x: 264, startPoint y: 151, endPoint x: 342, endPoint y: 151, distance: 78.2
click at [341, 151] on p "Análise de FGTS:" at bounding box center [605, 149] width 691 height 15
click at [342, 151] on p "Análise de FGTS:" at bounding box center [605, 149] width 691 height 15
click at [325, 101] on button "Raw" at bounding box center [329, 102] width 33 height 24
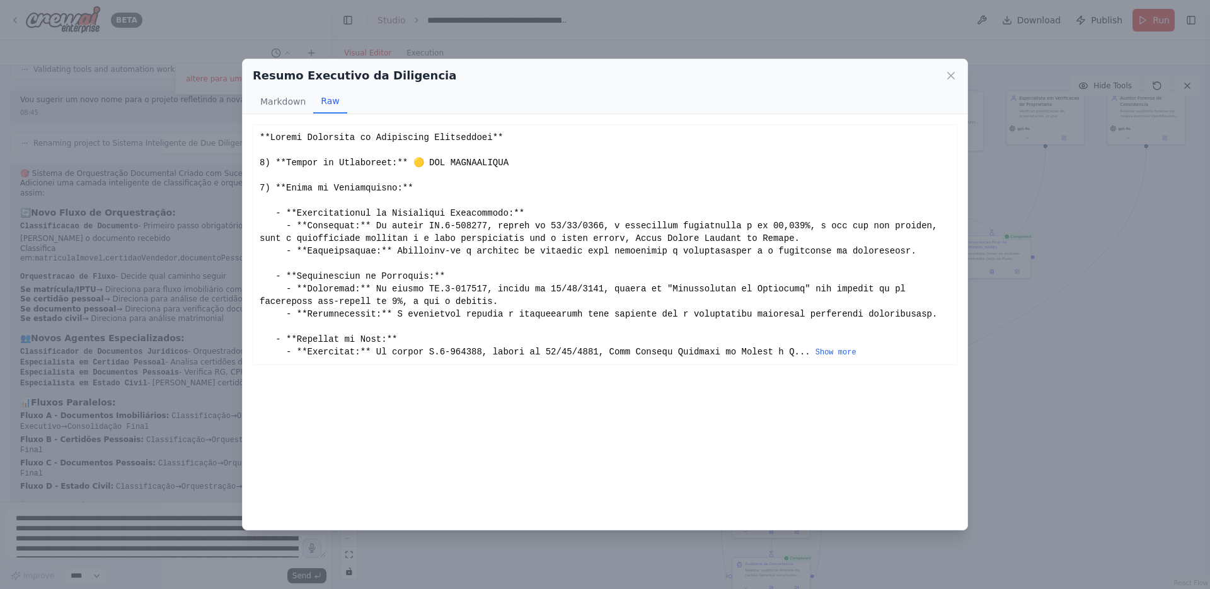
scroll to position [0, 0]
click at [278, 106] on button "Markdown" at bounding box center [283, 102] width 61 height 24
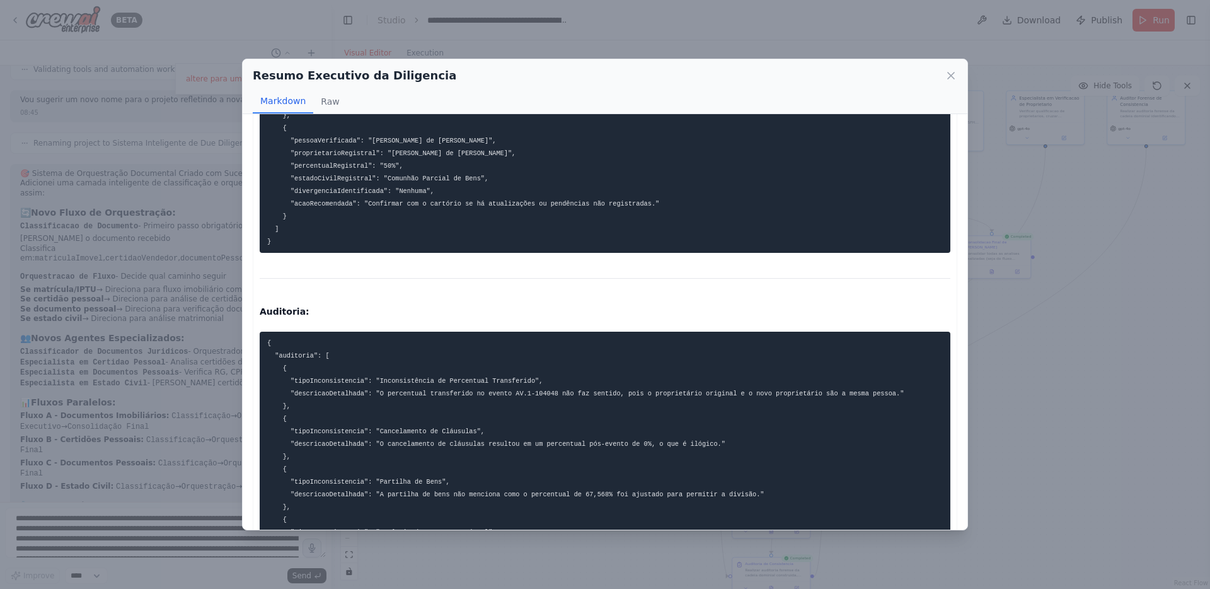
scroll to position [2999, 0]
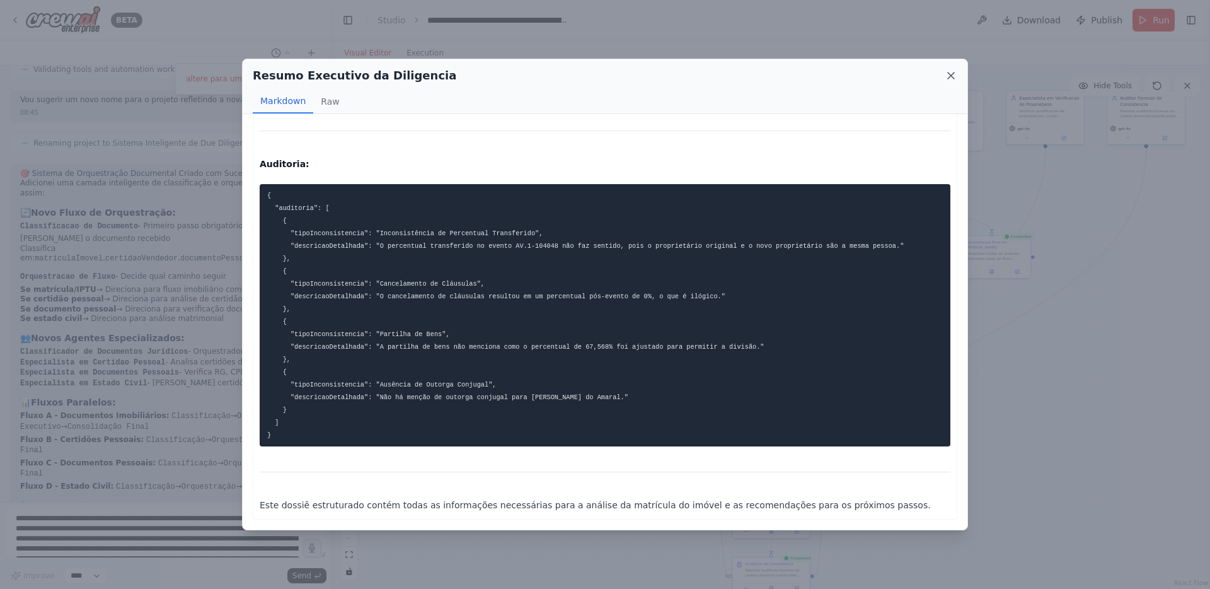
click at [953, 78] on icon at bounding box center [951, 75] width 6 height 6
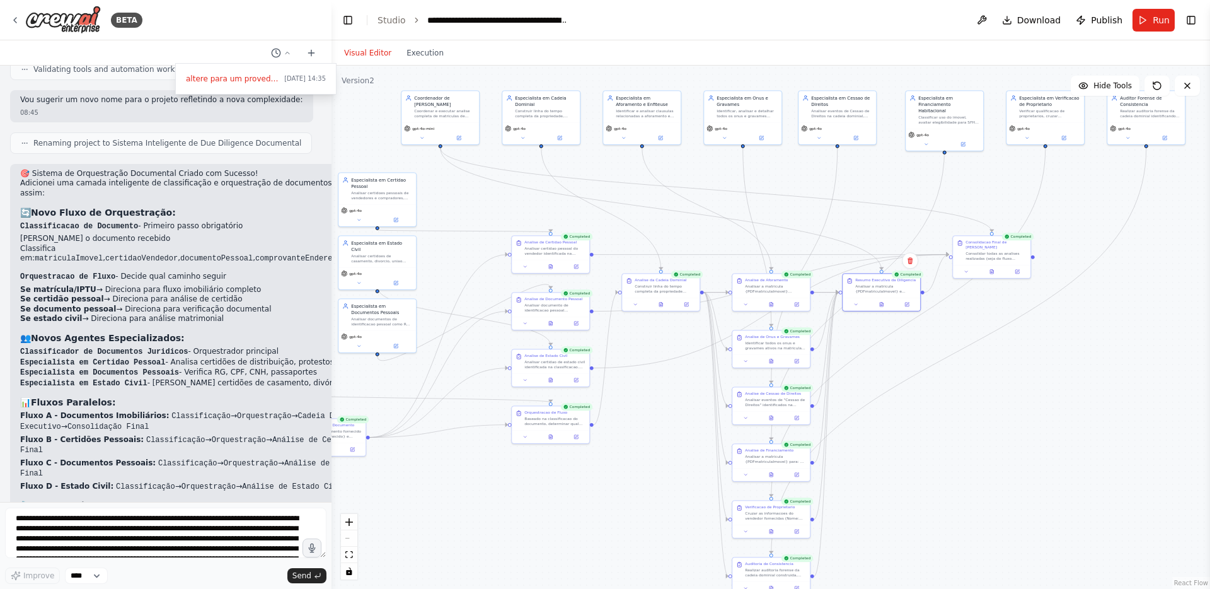
click at [971, 395] on div ".deletable-edge-delete-btn { width: 20px; height: 20px; border: 0px solid #ffff…" at bounding box center [771, 327] width 879 height 523
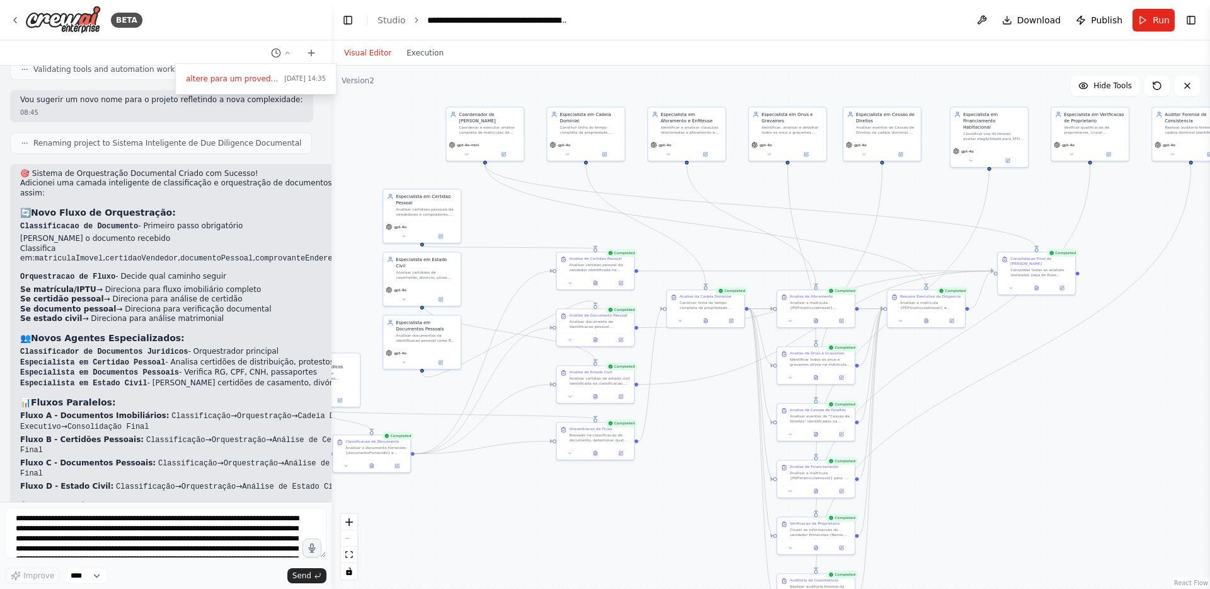
drag, startPoint x: 956, startPoint y: 390, endPoint x: 1001, endPoint y: 406, distance: 47.7
click at [1001, 406] on div ".deletable-edge-delete-btn { width: 20px; height: 20px; border: 0px solid #ffff…" at bounding box center [771, 327] width 879 height 523
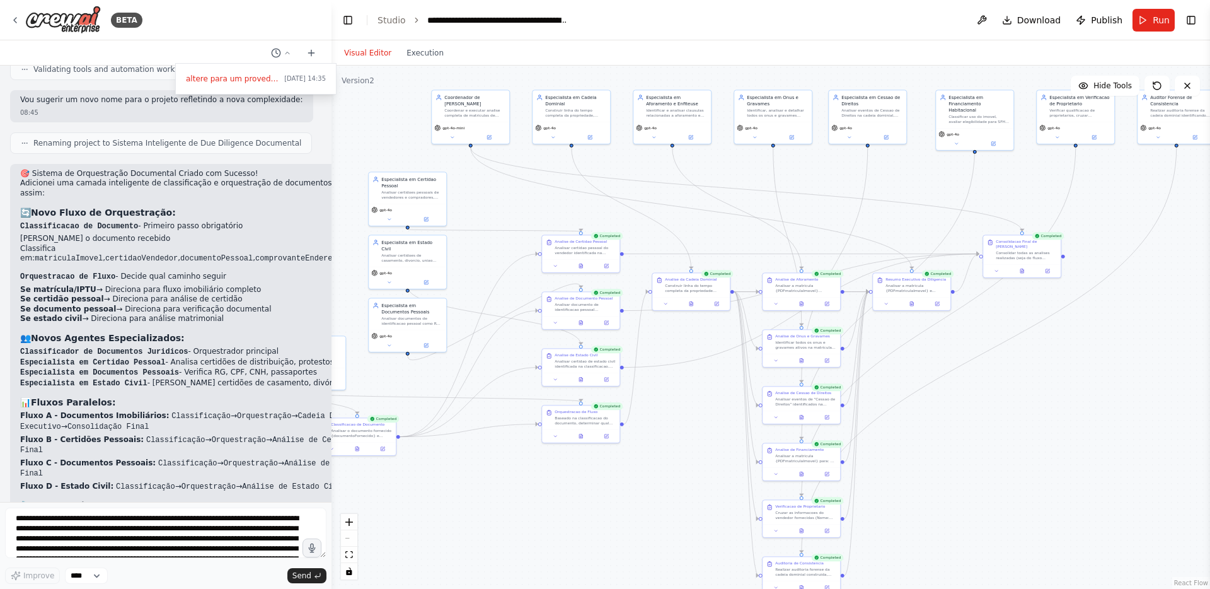
drag, startPoint x: 1070, startPoint y: 431, endPoint x: 1056, endPoint y: 414, distance: 22.4
click at [1056, 414] on div ".deletable-edge-delete-btn { width: 20px; height: 20px; border: 0px solid #ffff…" at bounding box center [771, 327] width 879 height 523
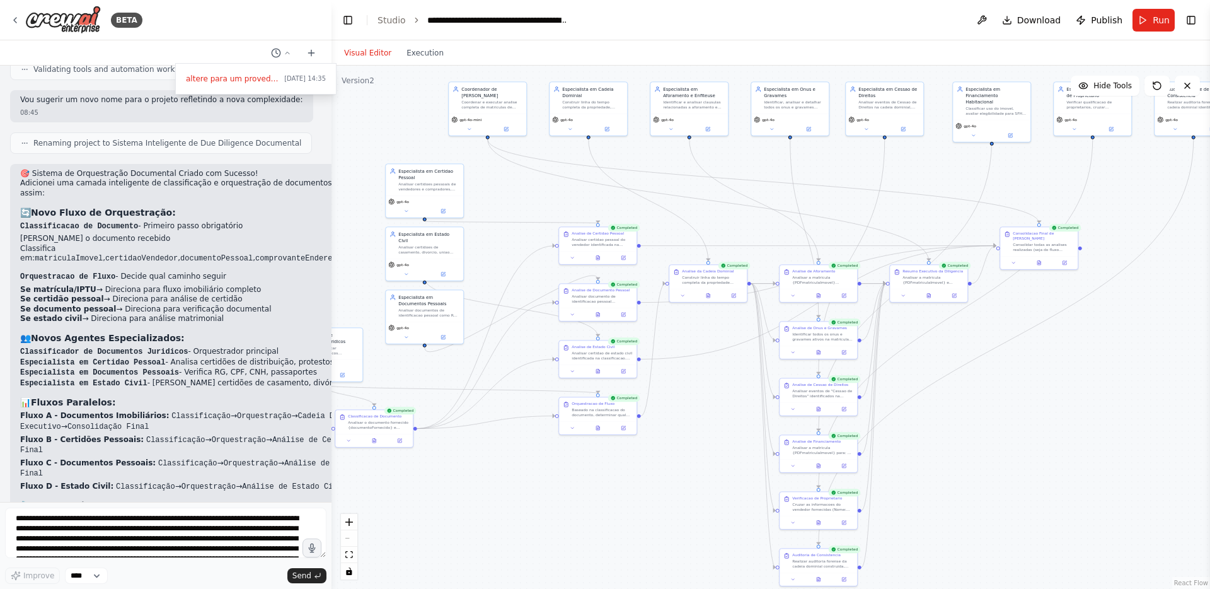
drag, startPoint x: 1038, startPoint y: 423, endPoint x: 1055, endPoint y: 415, distance: 18.6
click at [1055, 415] on div ".deletable-edge-delete-btn { width: 20px; height: 20px; border: 0px solid #ffff…" at bounding box center [771, 327] width 879 height 523
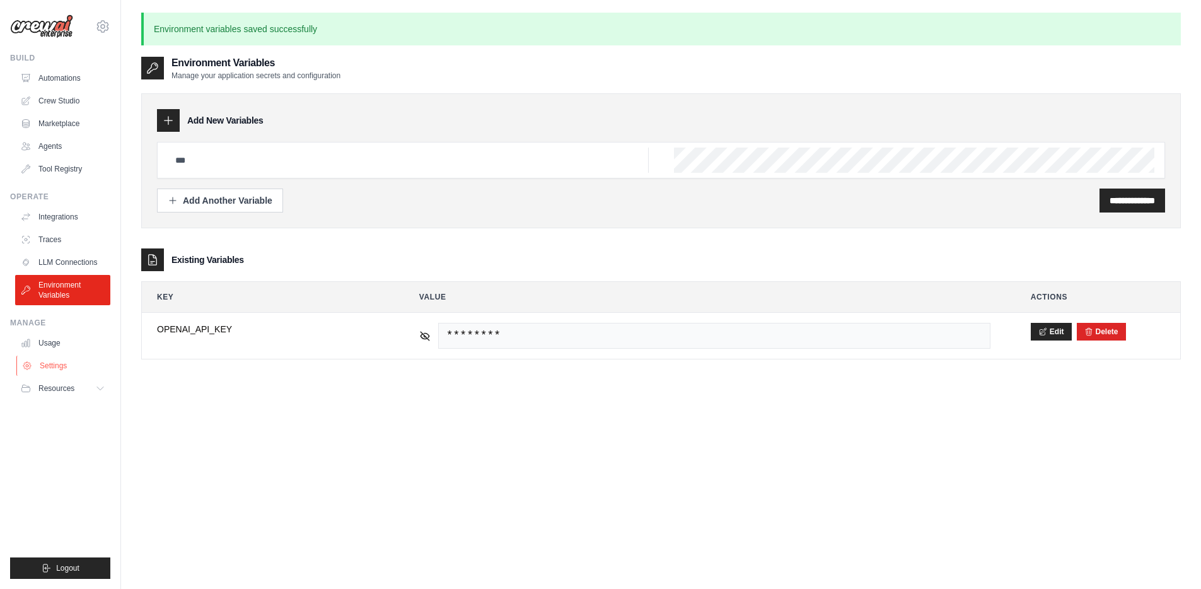
click at [58, 371] on link "Settings" at bounding box center [63, 366] width 95 height 20
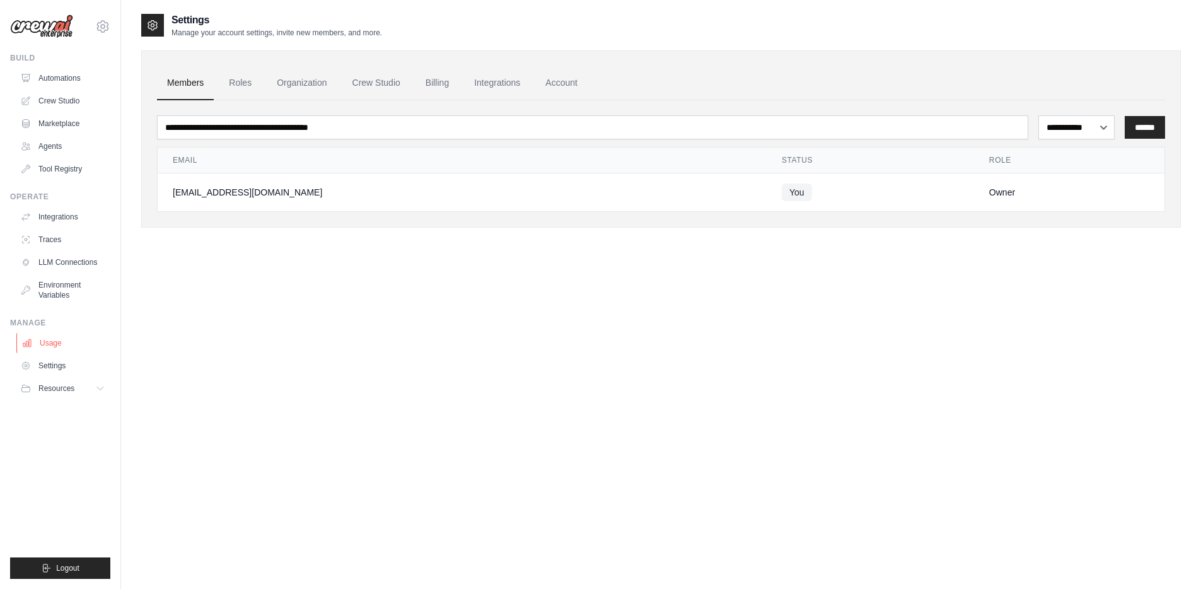
click at [60, 339] on link "Usage" at bounding box center [63, 343] width 95 height 20
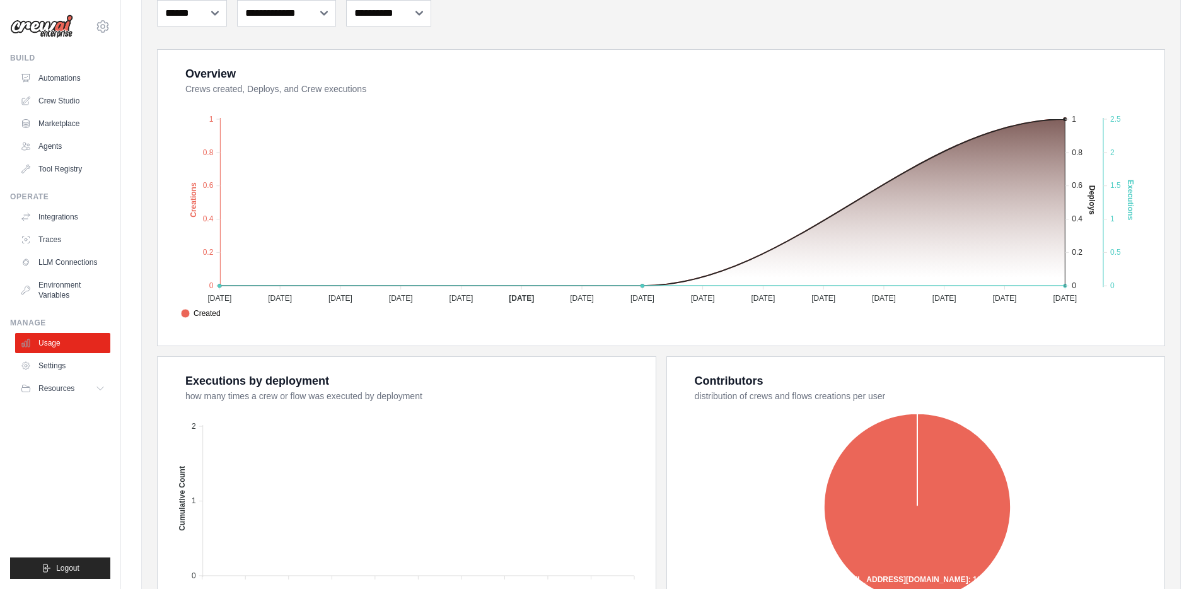
scroll to position [325, 0]
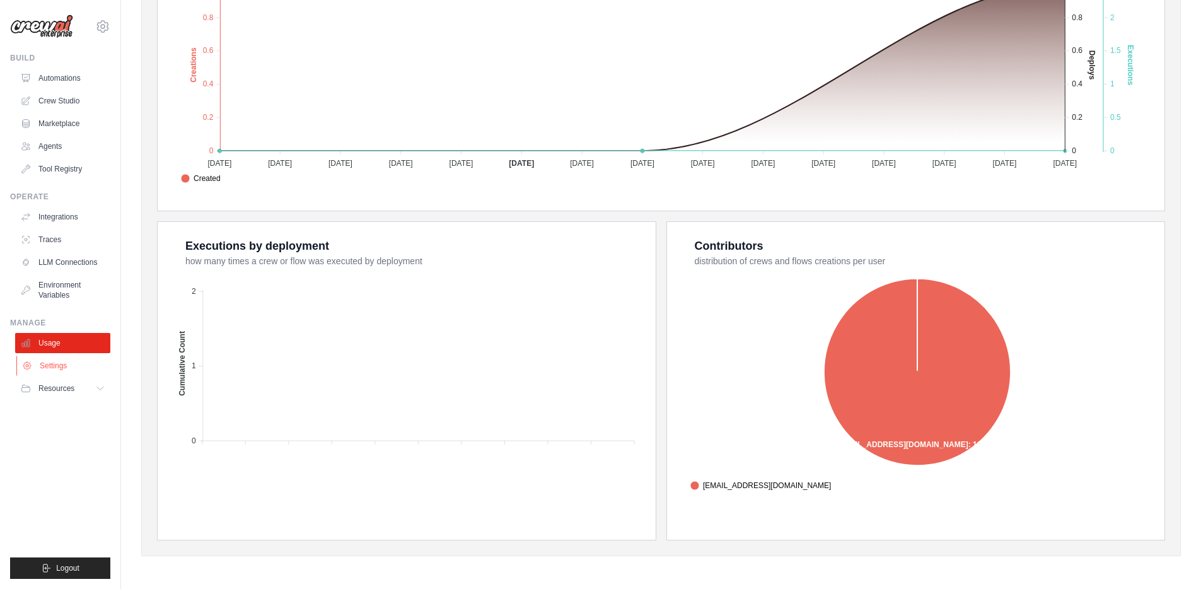
click at [67, 364] on link "Settings" at bounding box center [63, 366] width 95 height 20
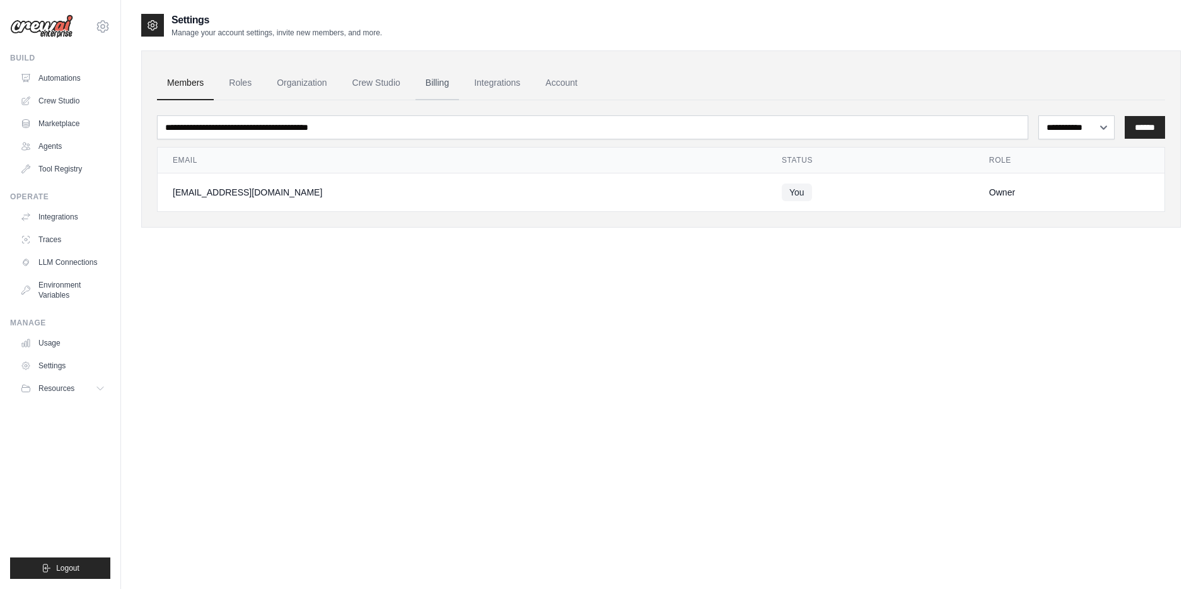
click at [438, 78] on link "Billing" at bounding box center [436, 83] width 43 height 34
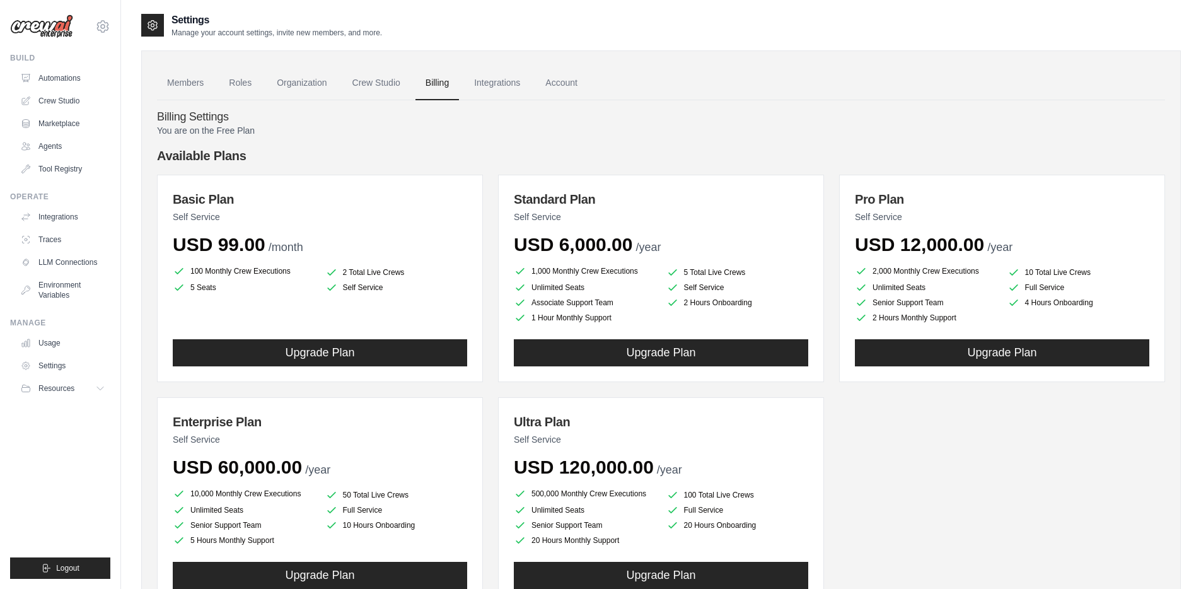
scroll to position [91, 0]
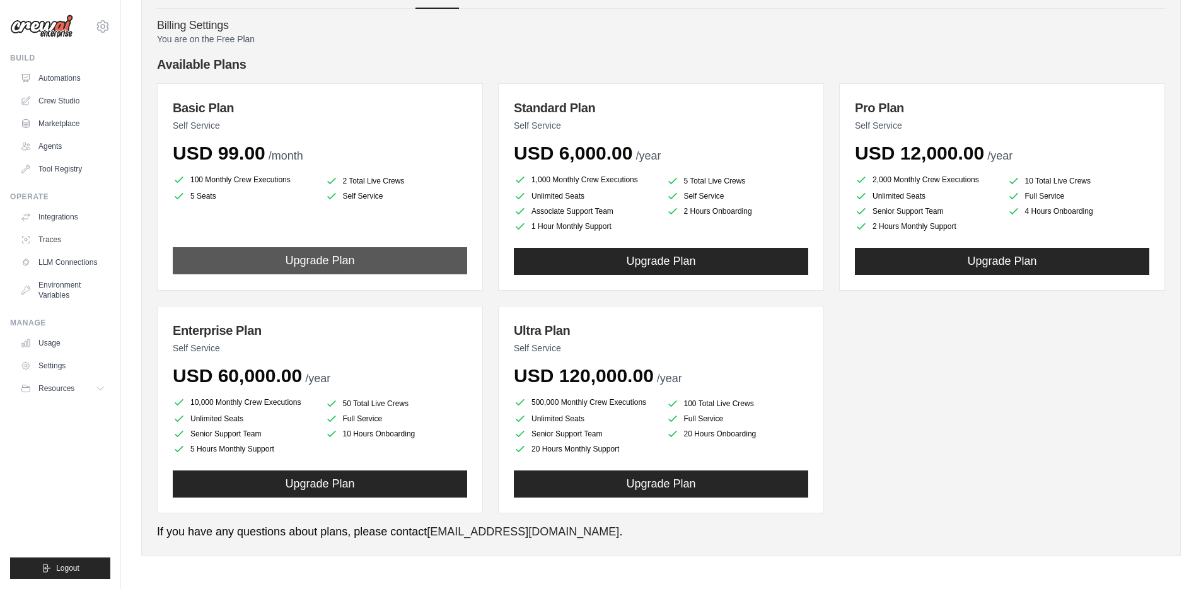
click at [430, 266] on button "Upgrade Plan" at bounding box center [320, 260] width 294 height 27
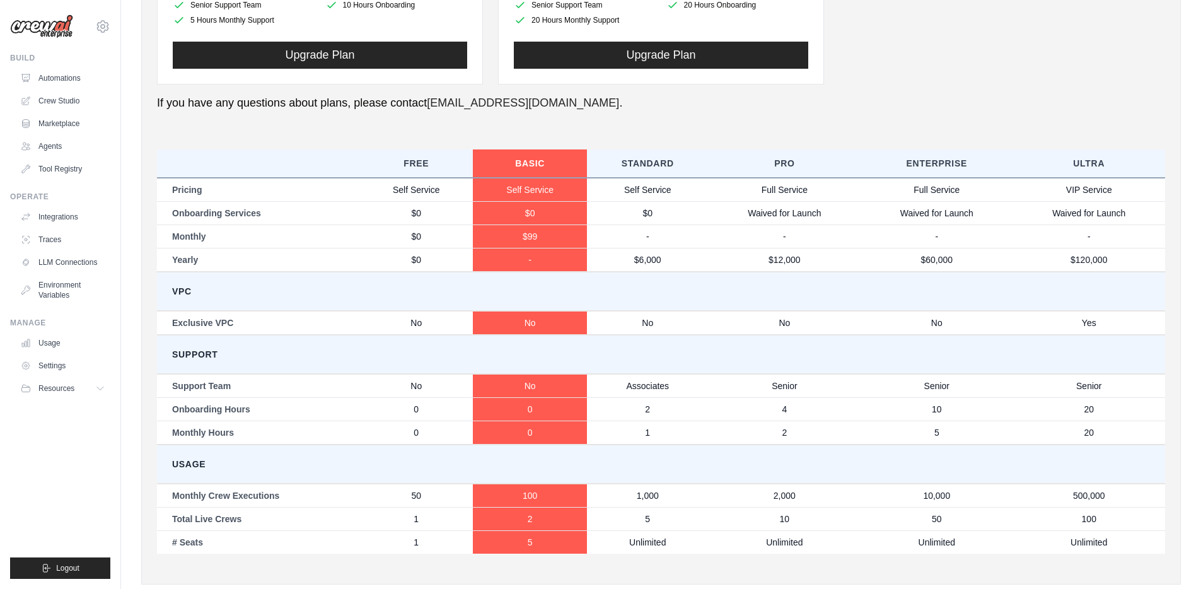
scroll to position [519, 0]
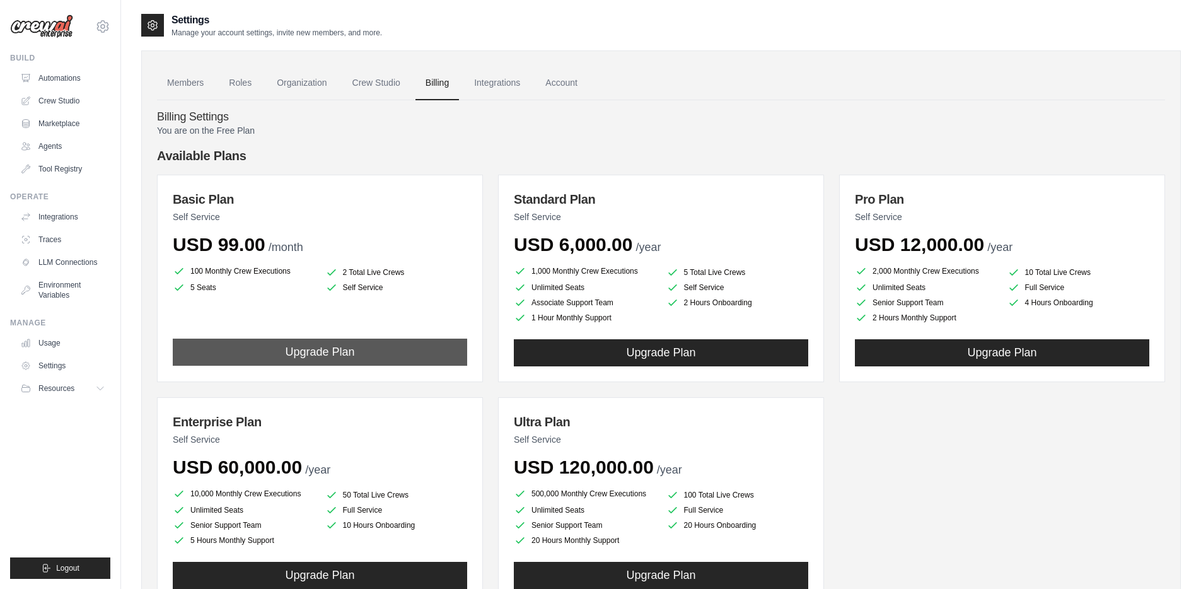
click at [339, 363] on button "Upgrade Plan" at bounding box center [320, 352] width 294 height 27
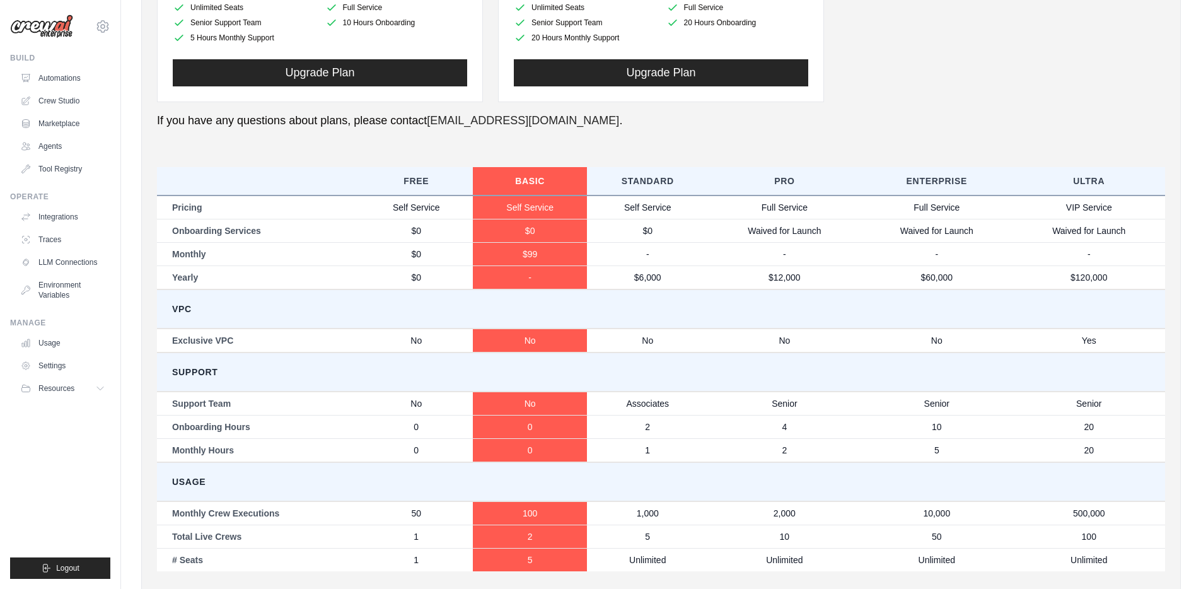
scroll to position [548, 0]
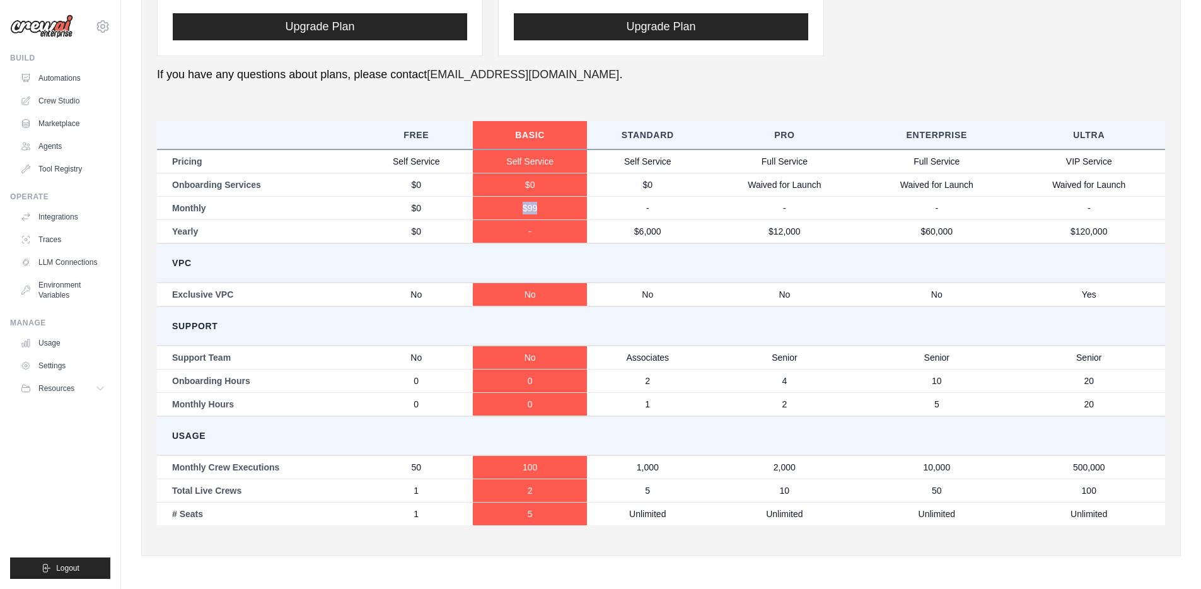
drag, startPoint x: 524, startPoint y: 211, endPoint x: 536, endPoint y: 211, distance: 12.6
click at [536, 211] on td "$99" at bounding box center [529, 207] width 113 height 23
click at [567, 221] on td "-" at bounding box center [529, 231] width 113 height 24
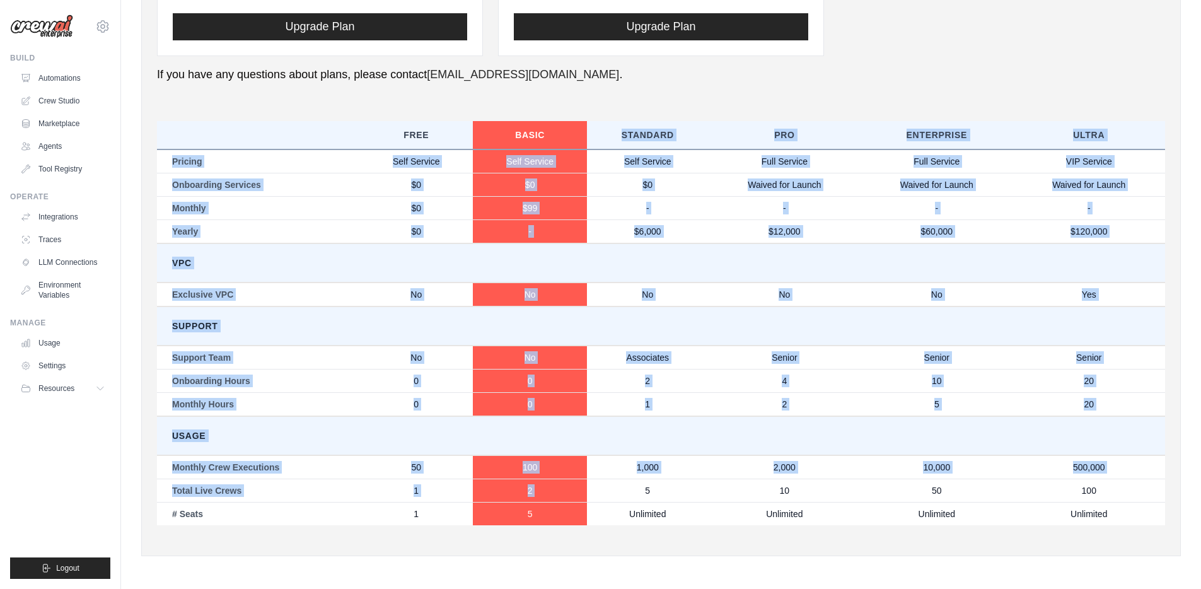
drag, startPoint x: 620, startPoint y: 134, endPoint x: 662, endPoint y: 478, distance: 346.1
click at [662, 478] on table "Free Basic Standard Pro Enterprise Ultra Pricing Self Service Self Service Self…" at bounding box center [661, 323] width 1008 height 404
click at [662, 478] on td "5" at bounding box center [648, 489] width 122 height 23
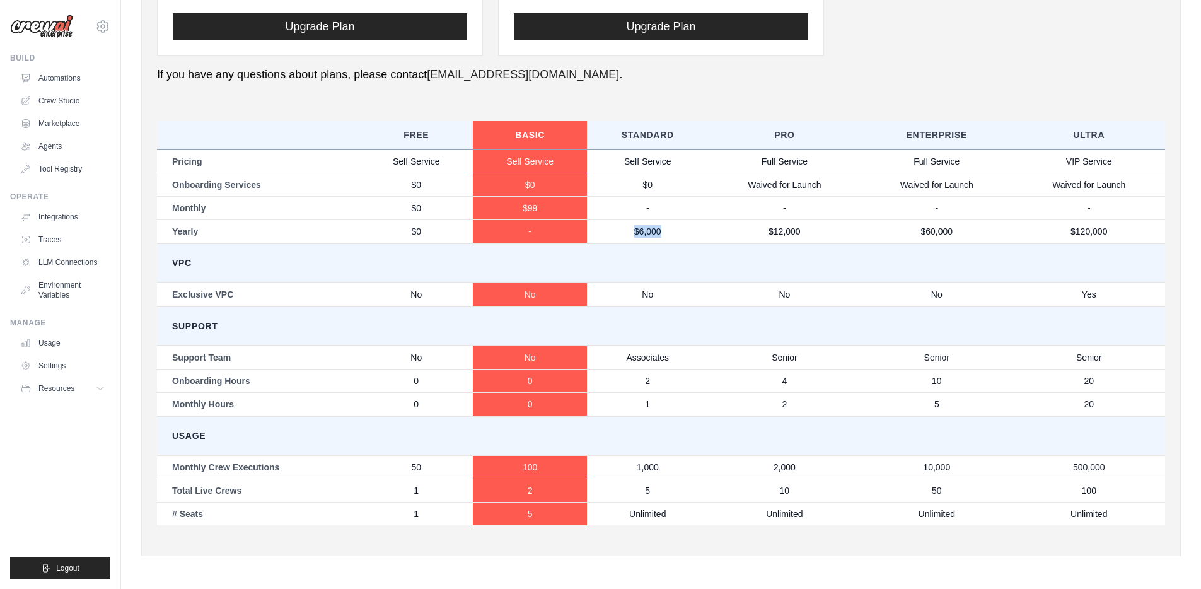
drag, startPoint x: 634, startPoint y: 236, endPoint x: 666, endPoint y: 236, distance: 32.2
click at [666, 236] on td "$6,000" at bounding box center [648, 231] width 122 height 24
click at [642, 467] on td "1,000" at bounding box center [648, 467] width 122 height 24
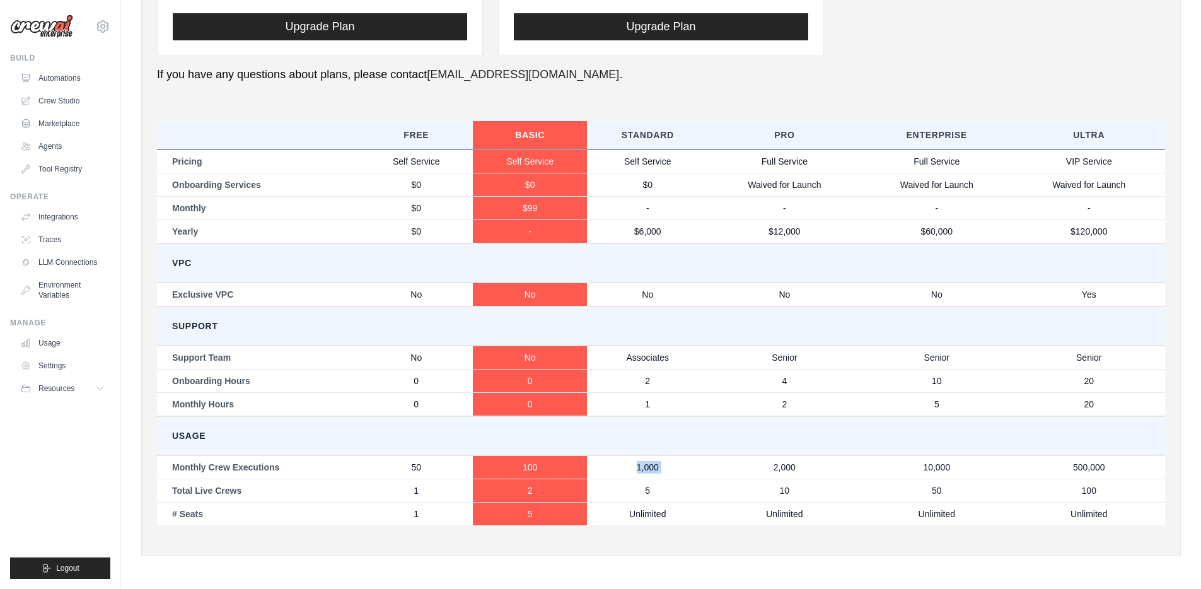
click at [673, 467] on td "1,000" at bounding box center [648, 467] width 122 height 24
